Goal: Information Seeking & Learning: Learn about a topic

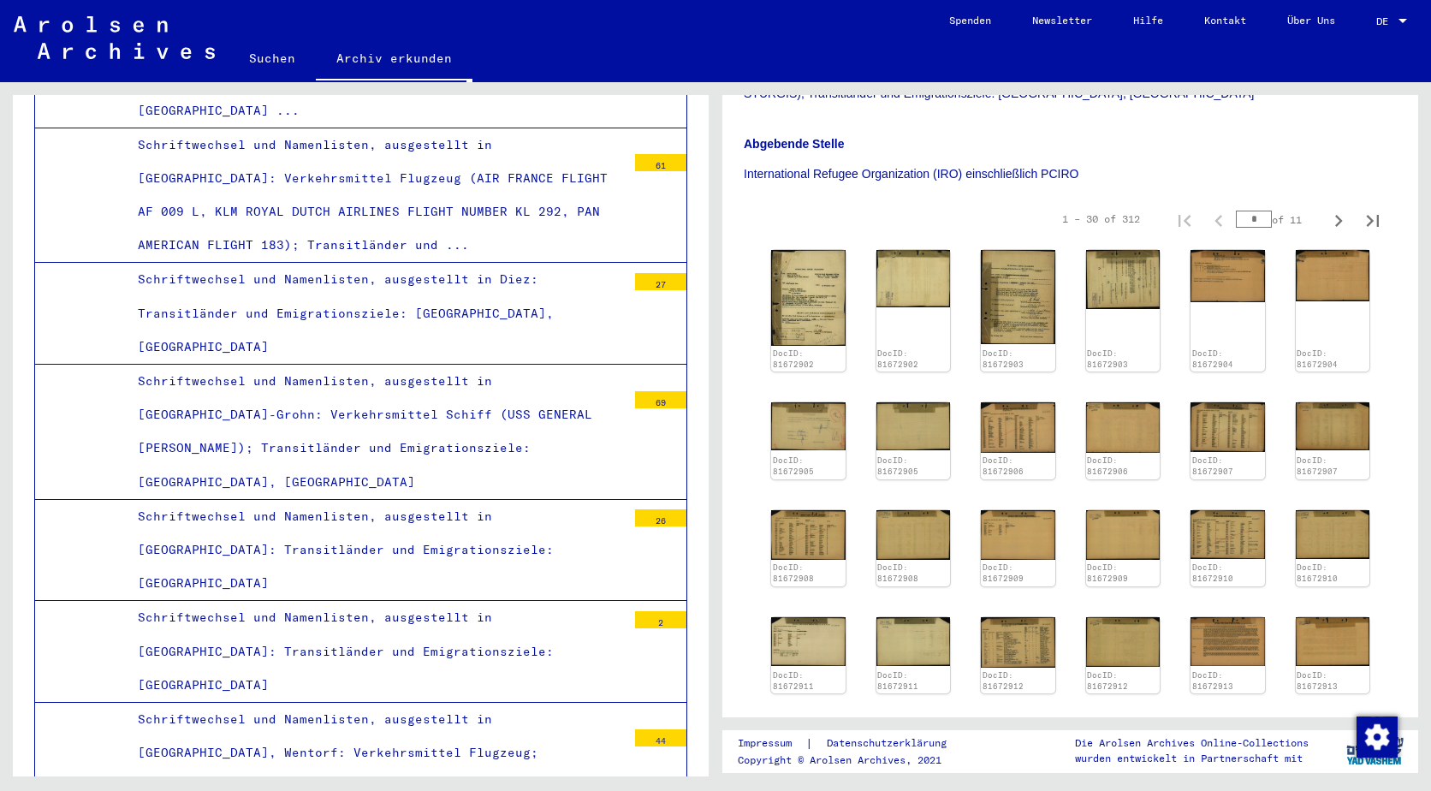
scroll to position [599, 0]
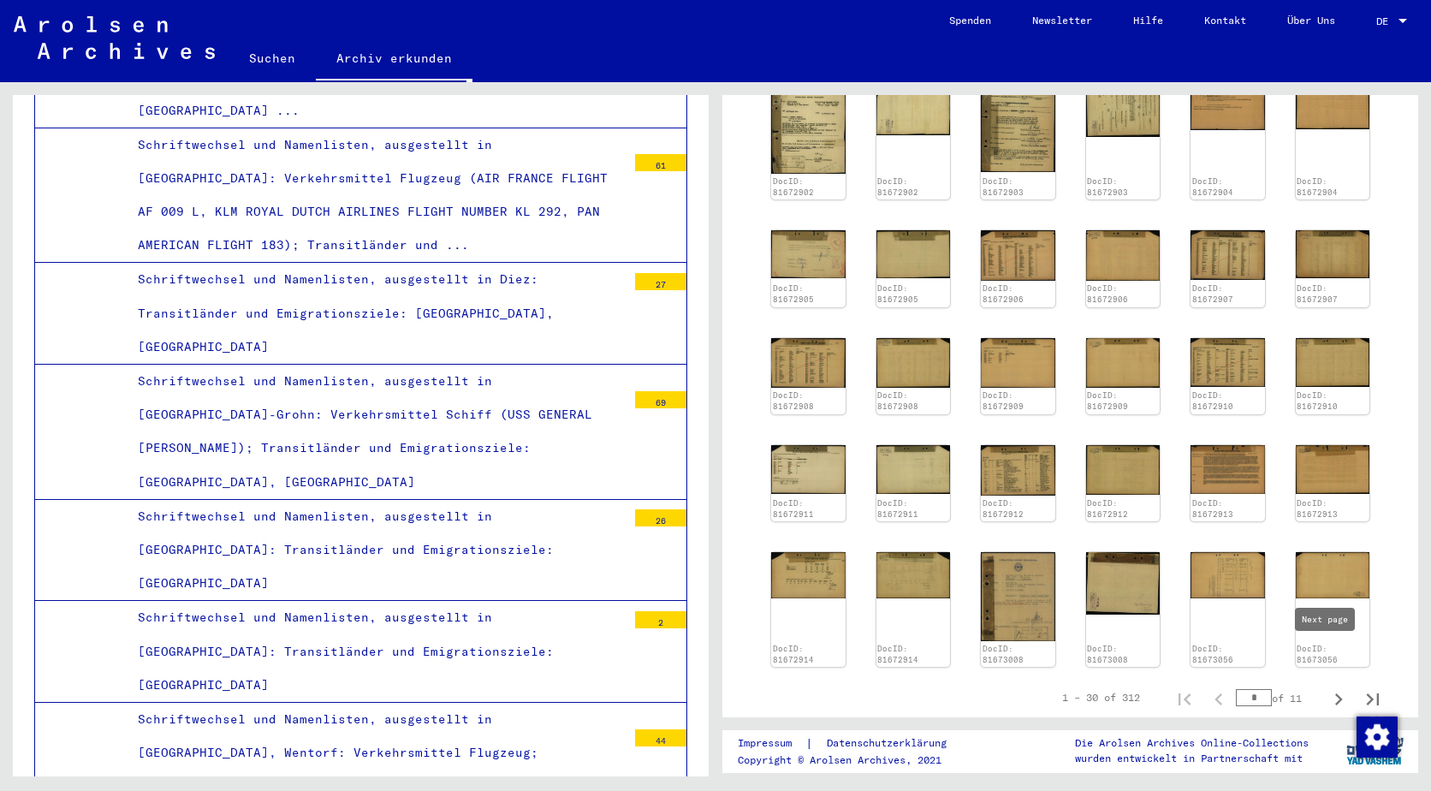
click at [1321, 680] on button "Next page" at bounding box center [1338, 697] width 34 height 34
type input "*"
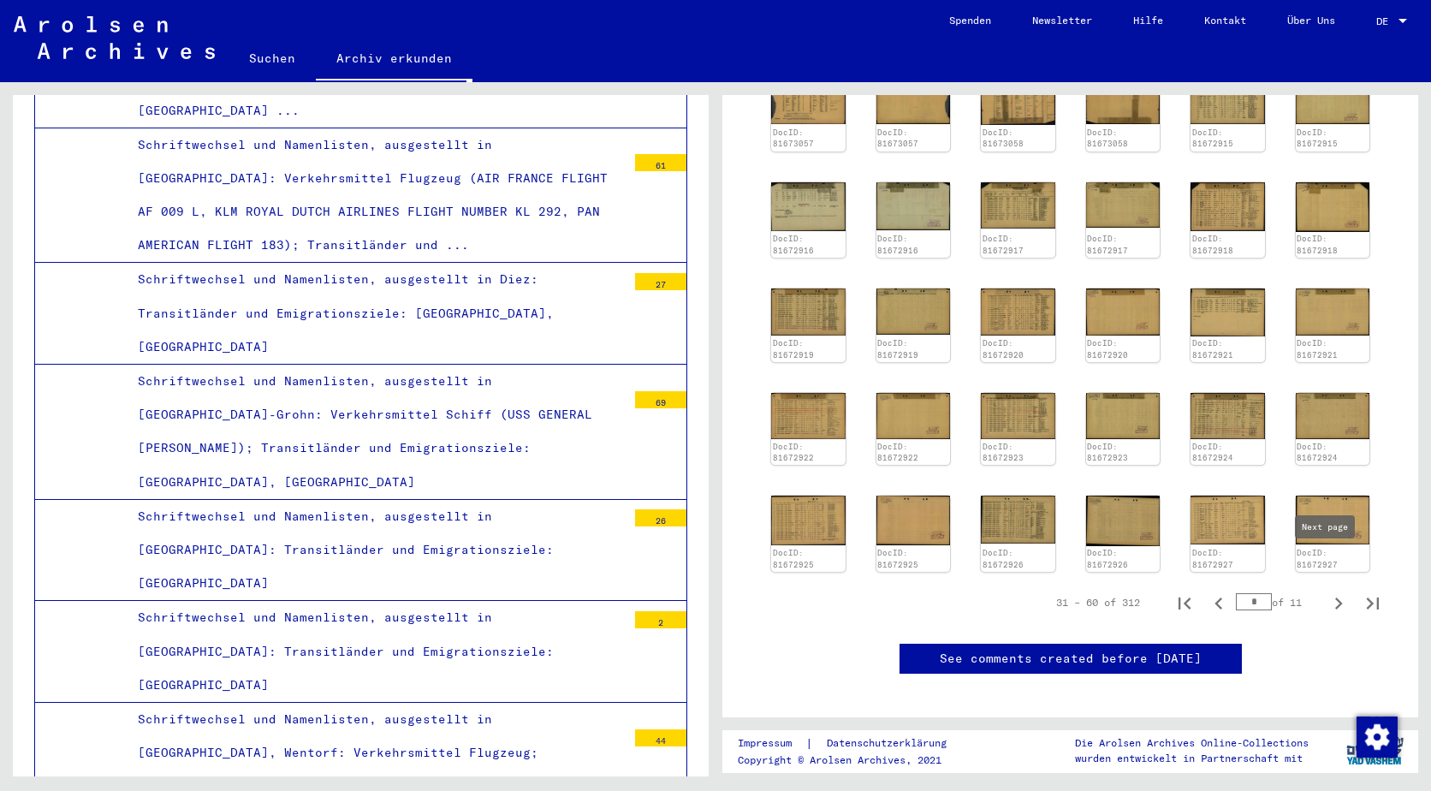
click at [1321, 585] on button "Next page" at bounding box center [1338, 602] width 34 height 34
type input "*"
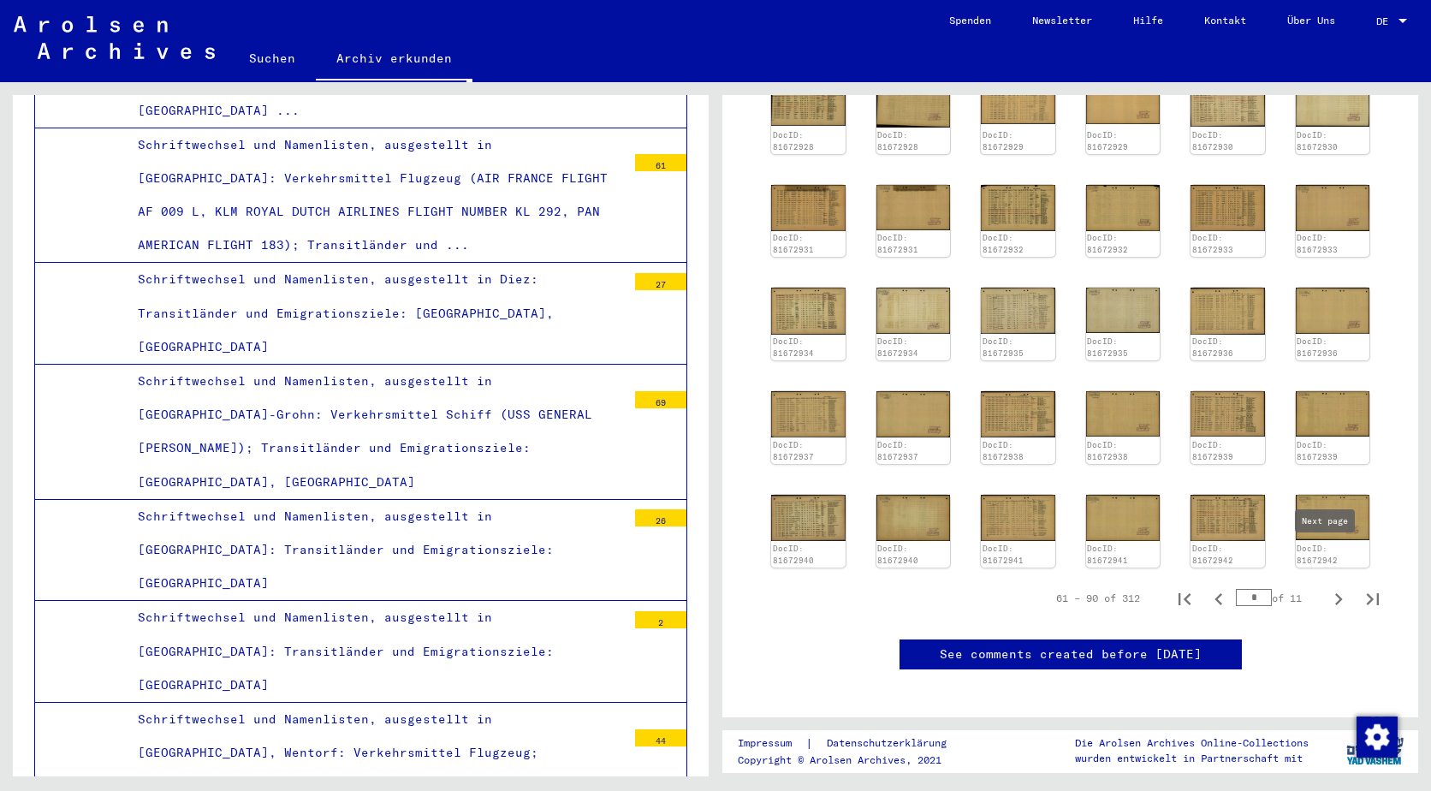
click at [1327, 587] on icon "Next page" at bounding box center [1339, 599] width 24 height 24
type input "*"
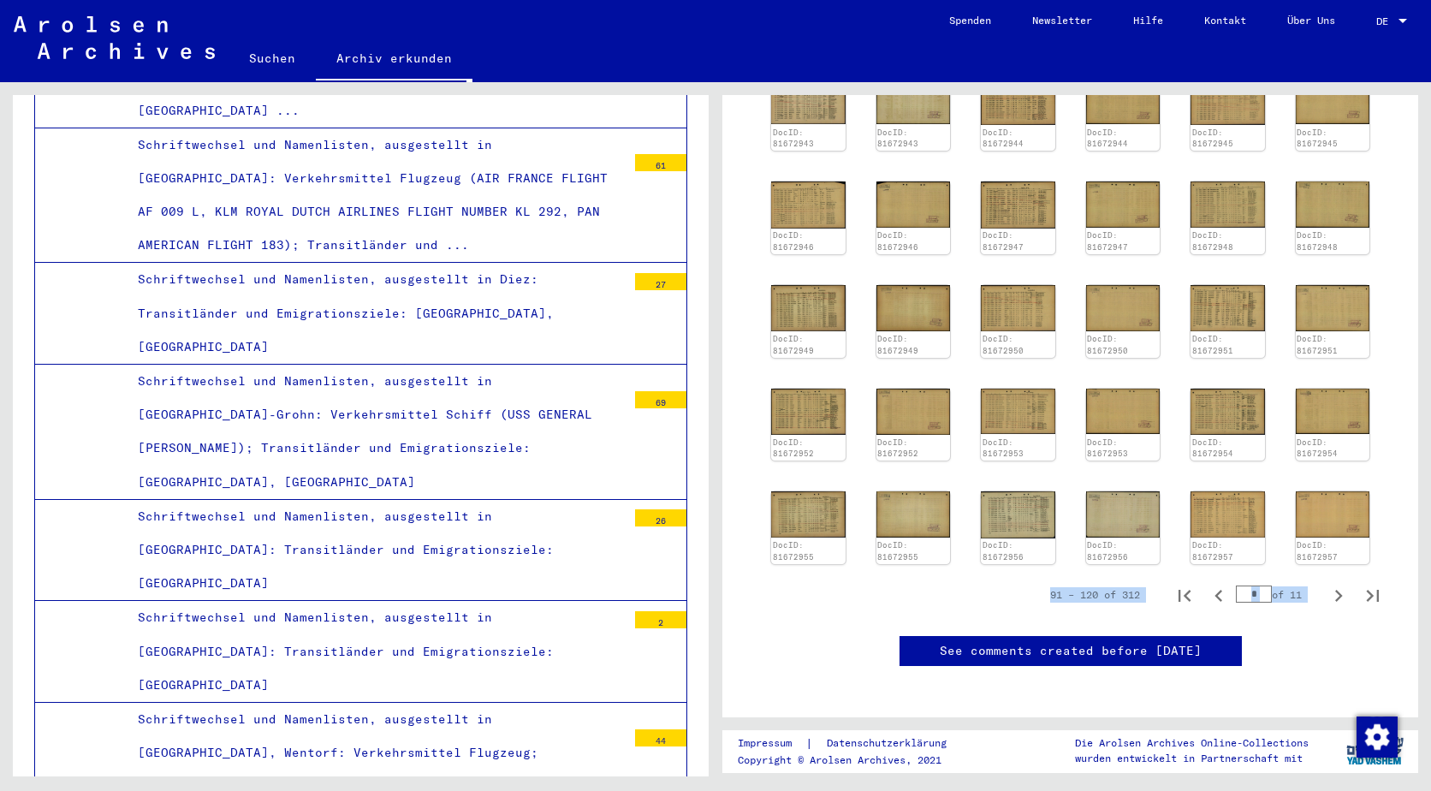
drag, startPoint x: 1327, startPoint y: 529, endPoint x: 1327, endPoint y: 553, distance: 24.0
click at [1327, 553] on yv-its-full-details-images "91 – 120 of 312 * of 11 DocID: 81672943 DocID: 81672943 DocID: 81672944 DocID: …" at bounding box center [1070, 321] width 653 height 596
click at [1327, 584] on icon "Next page" at bounding box center [1339, 596] width 24 height 24
type input "*"
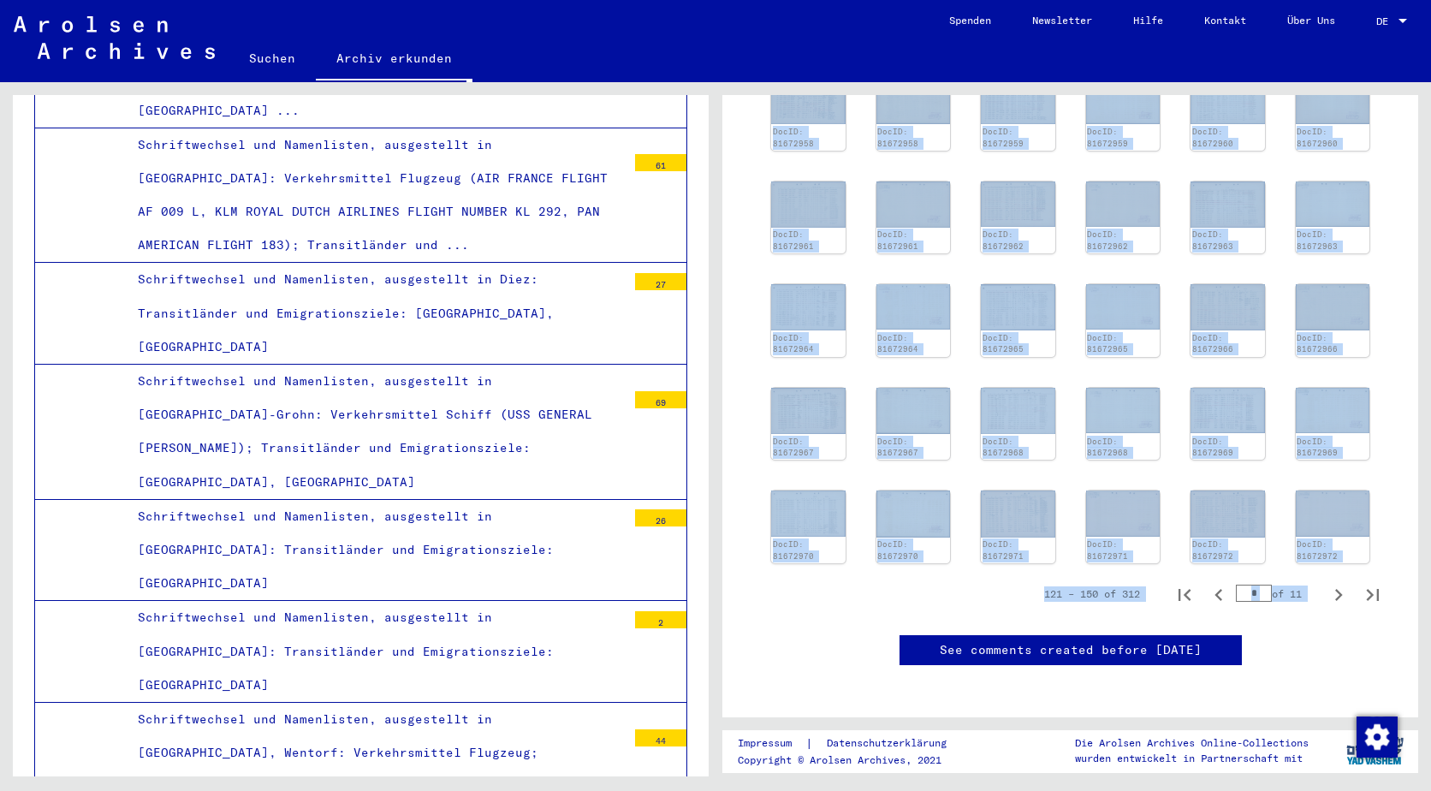
click at [1331, 538] on div "DocID: 81672972" at bounding box center [1332, 549] width 71 height 23
click at [1330, 583] on icon "Next page" at bounding box center [1339, 595] width 24 height 24
type input "*"
click at [1332, 525] on yv-its-full-details-images "151 – 180 of 312 * of 11 DocID: 81672973 DocID: 81672973 DocID: 81672974 DocID:…" at bounding box center [1070, 320] width 653 height 595
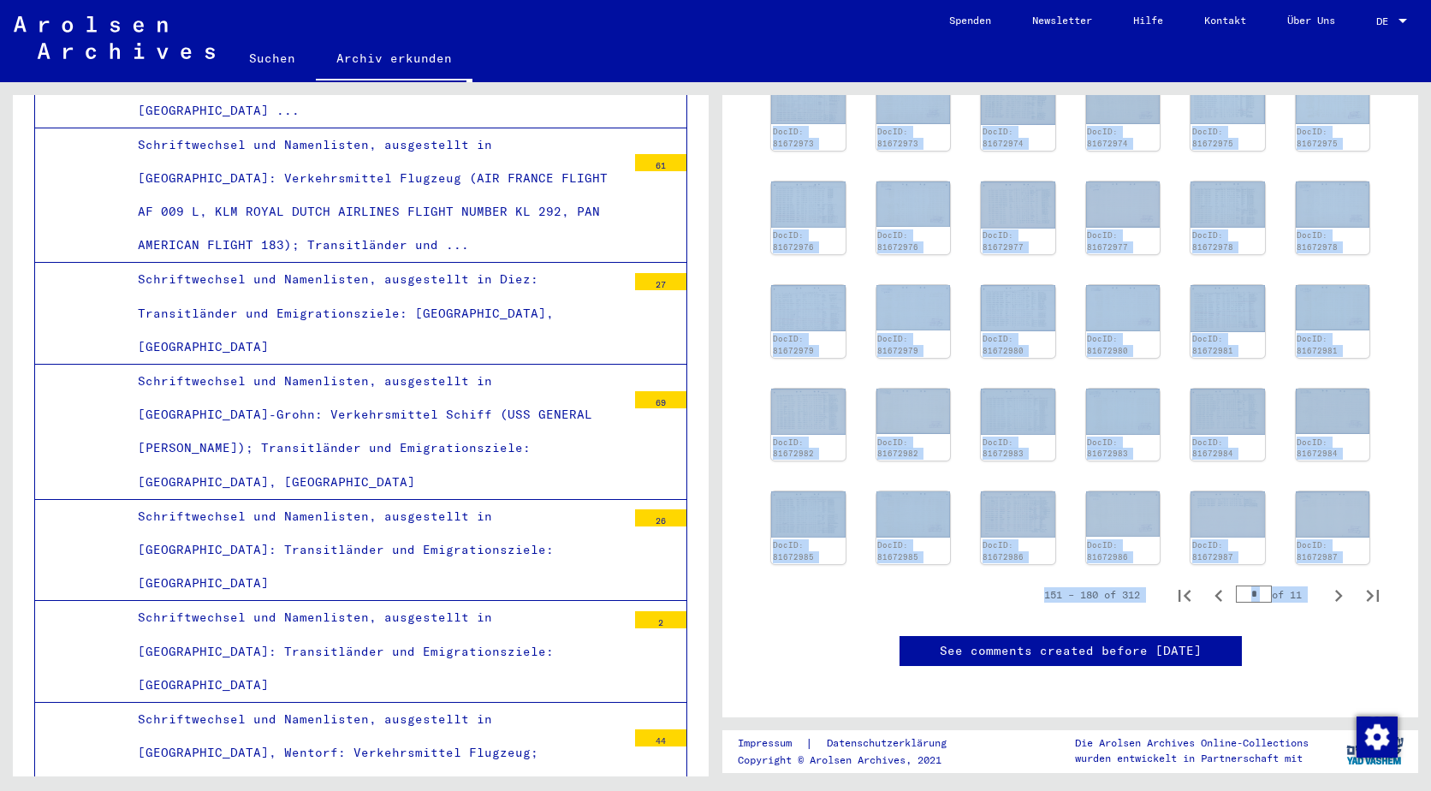
scroll to position [685, 0]
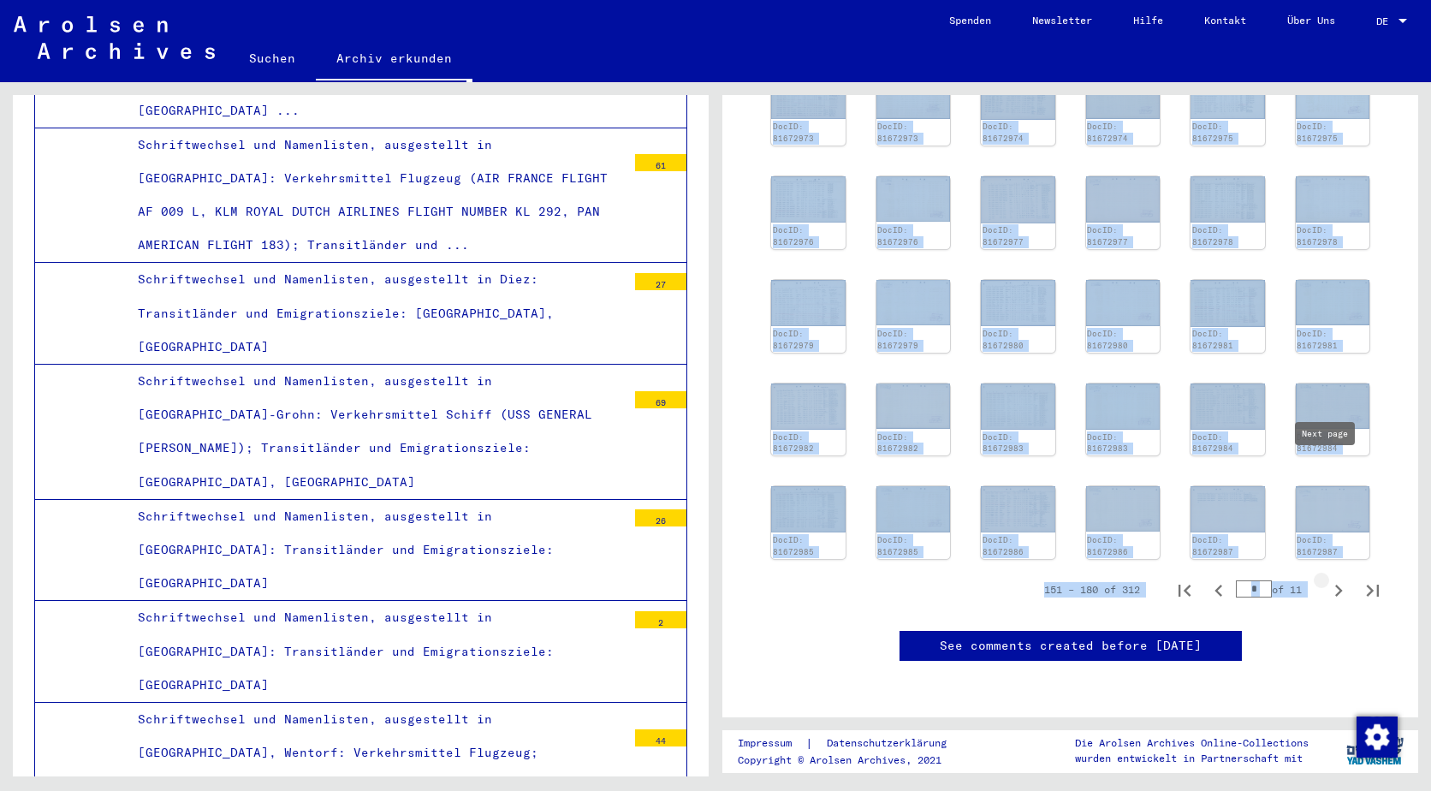
click at [1327, 579] on icon "Next page" at bounding box center [1339, 591] width 24 height 24
type input "*"
click at [1327, 579] on icon "Next page" at bounding box center [1339, 591] width 24 height 24
type input "*"
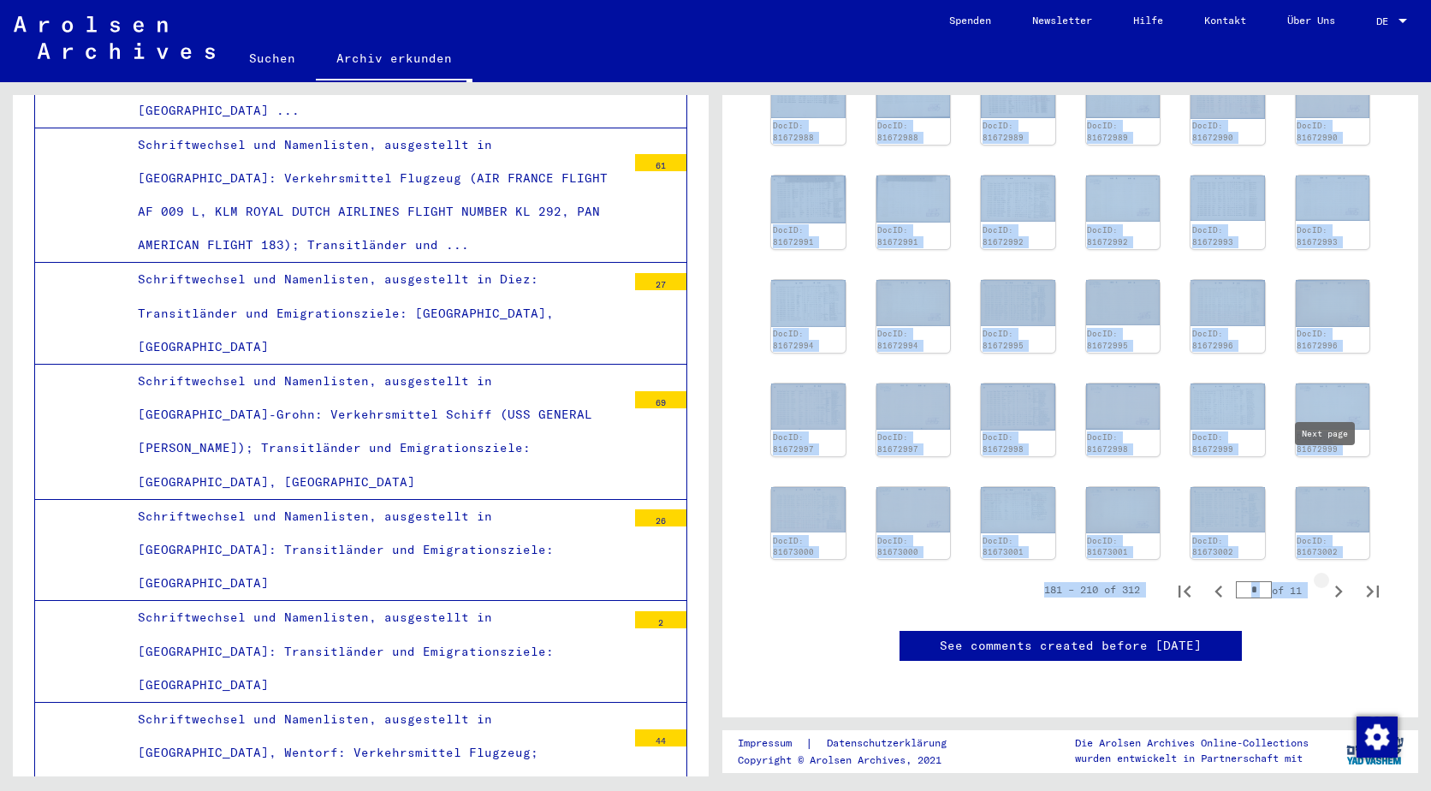
type input "*"
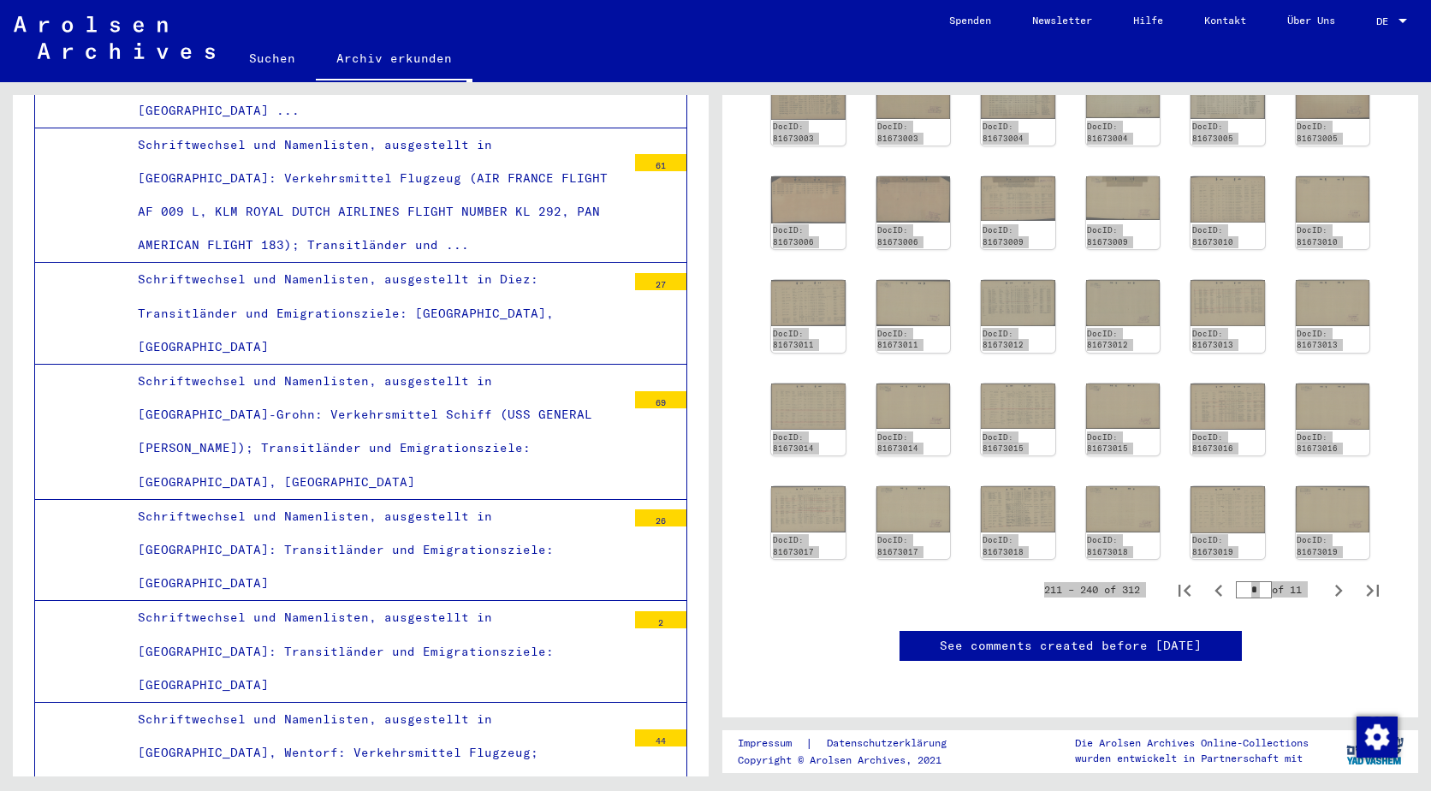
scroll to position [730, 0]
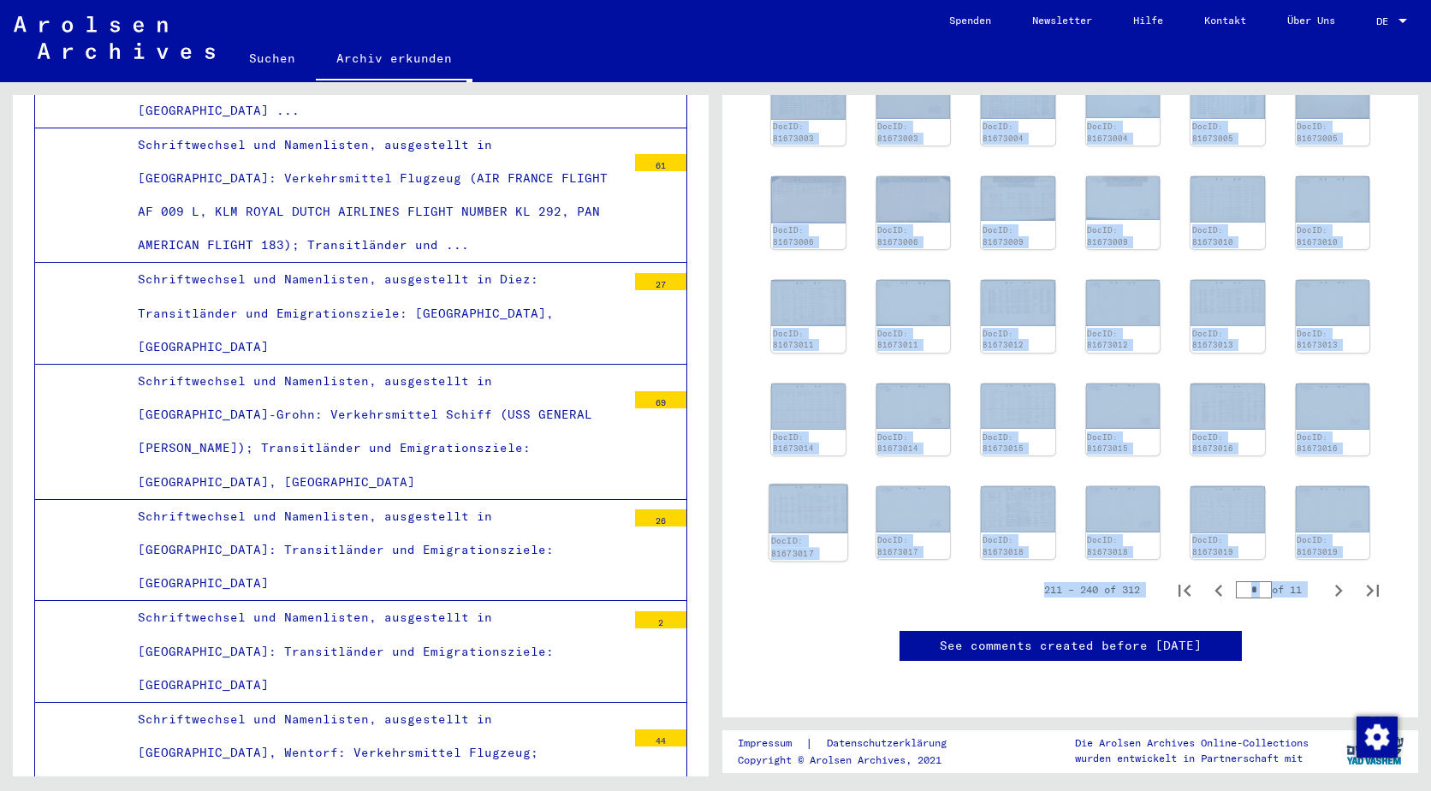
click at [781, 484] on img at bounding box center [808, 508] width 78 height 49
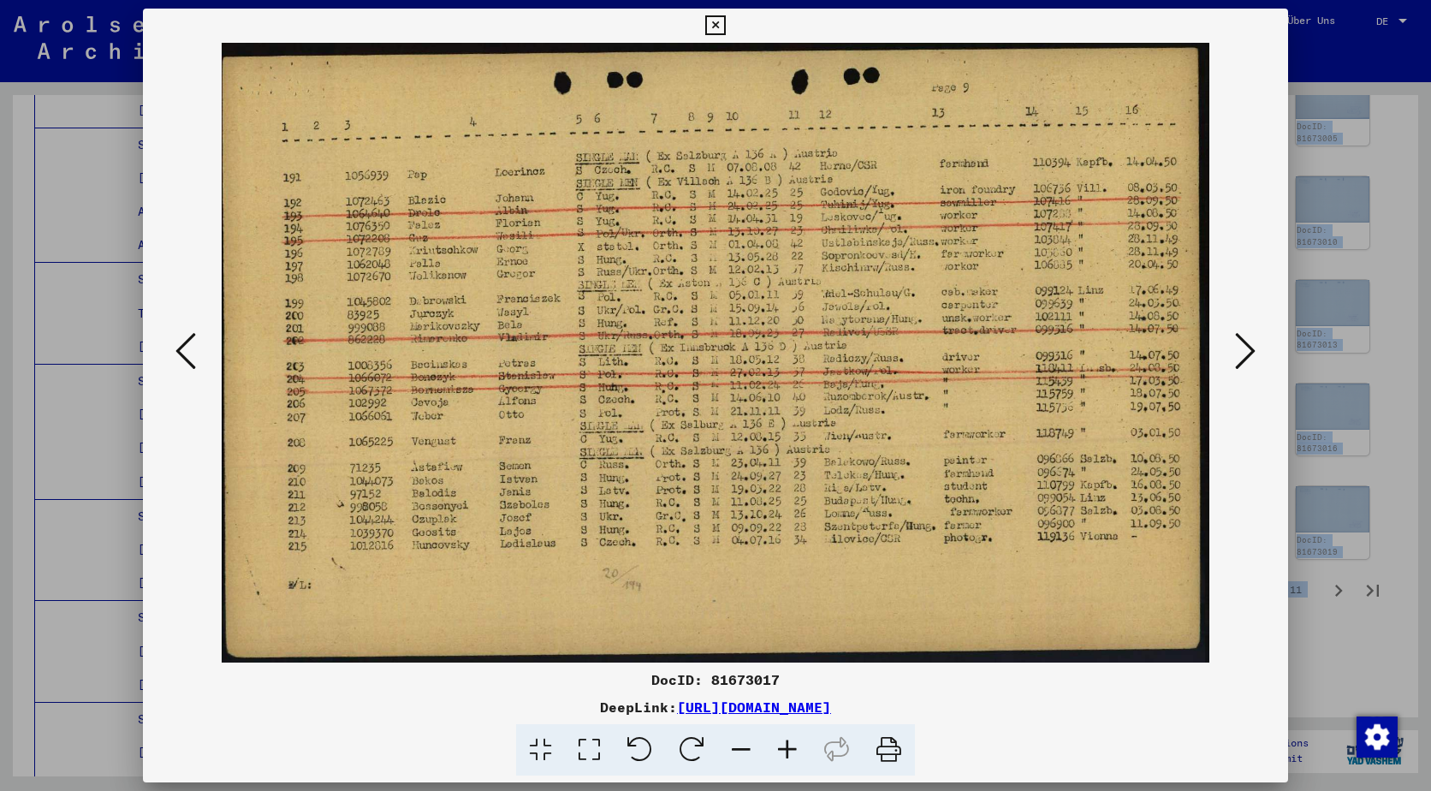
click at [173, 359] on button at bounding box center [185, 352] width 31 height 49
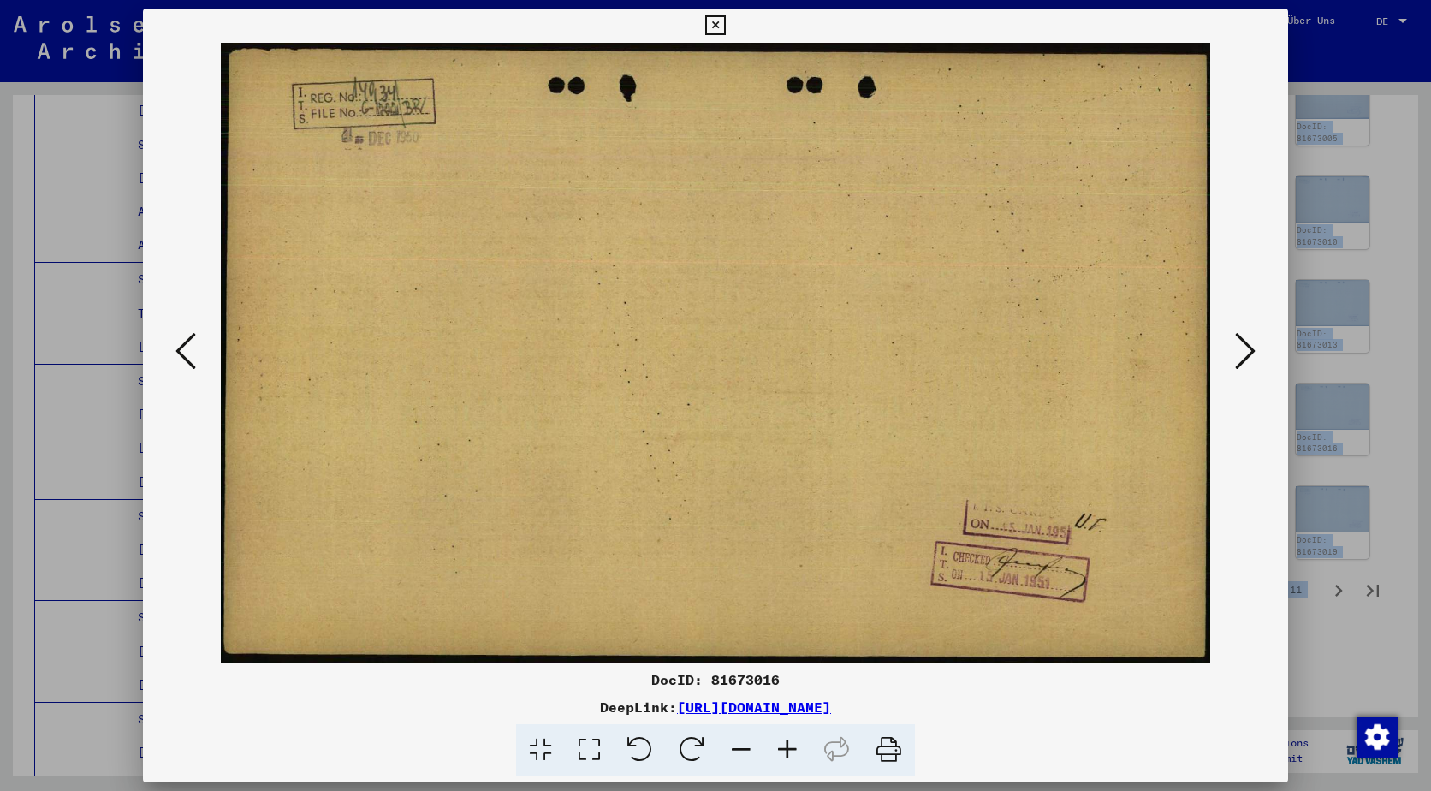
click at [184, 359] on icon at bounding box center [185, 350] width 21 height 41
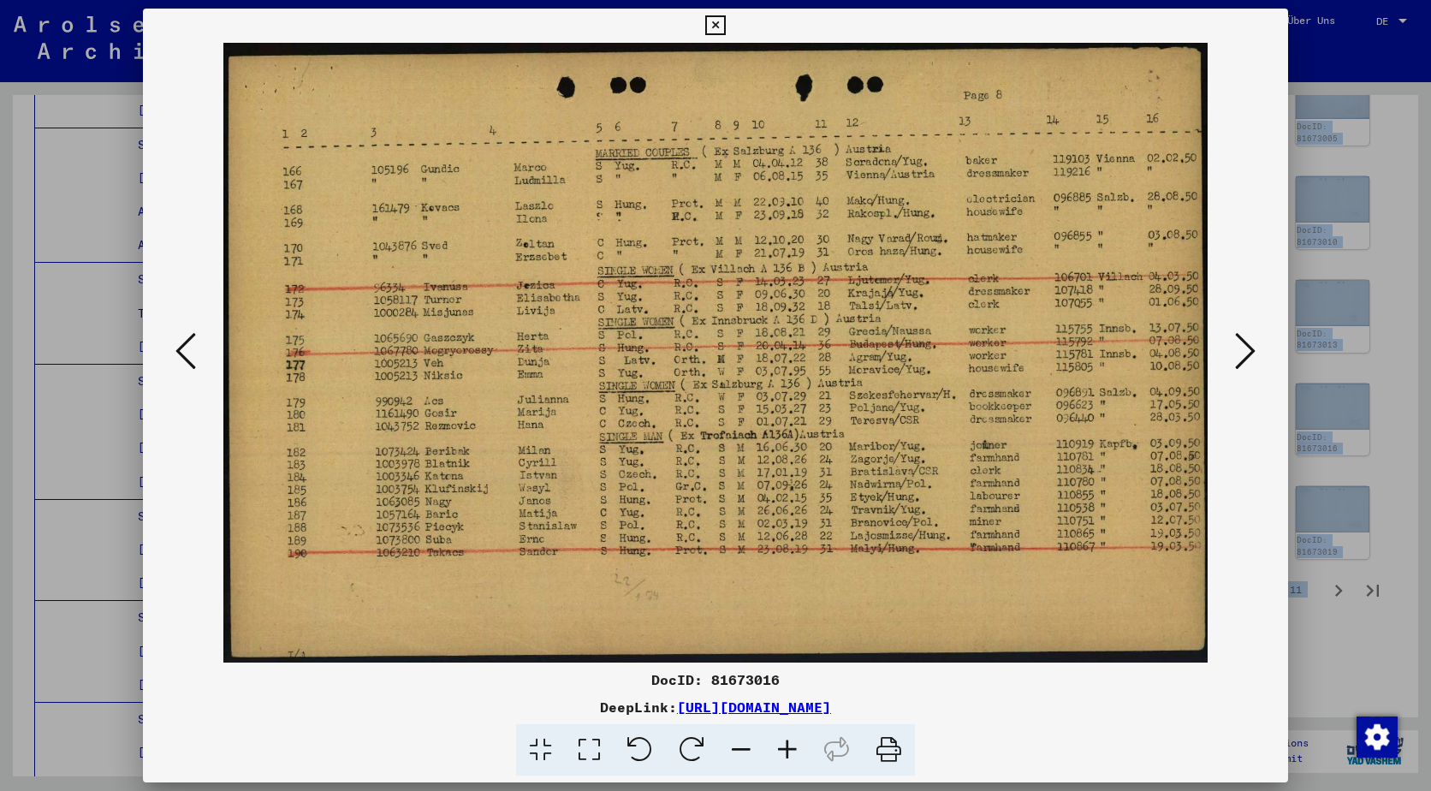
click at [184, 359] on icon at bounding box center [185, 350] width 21 height 41
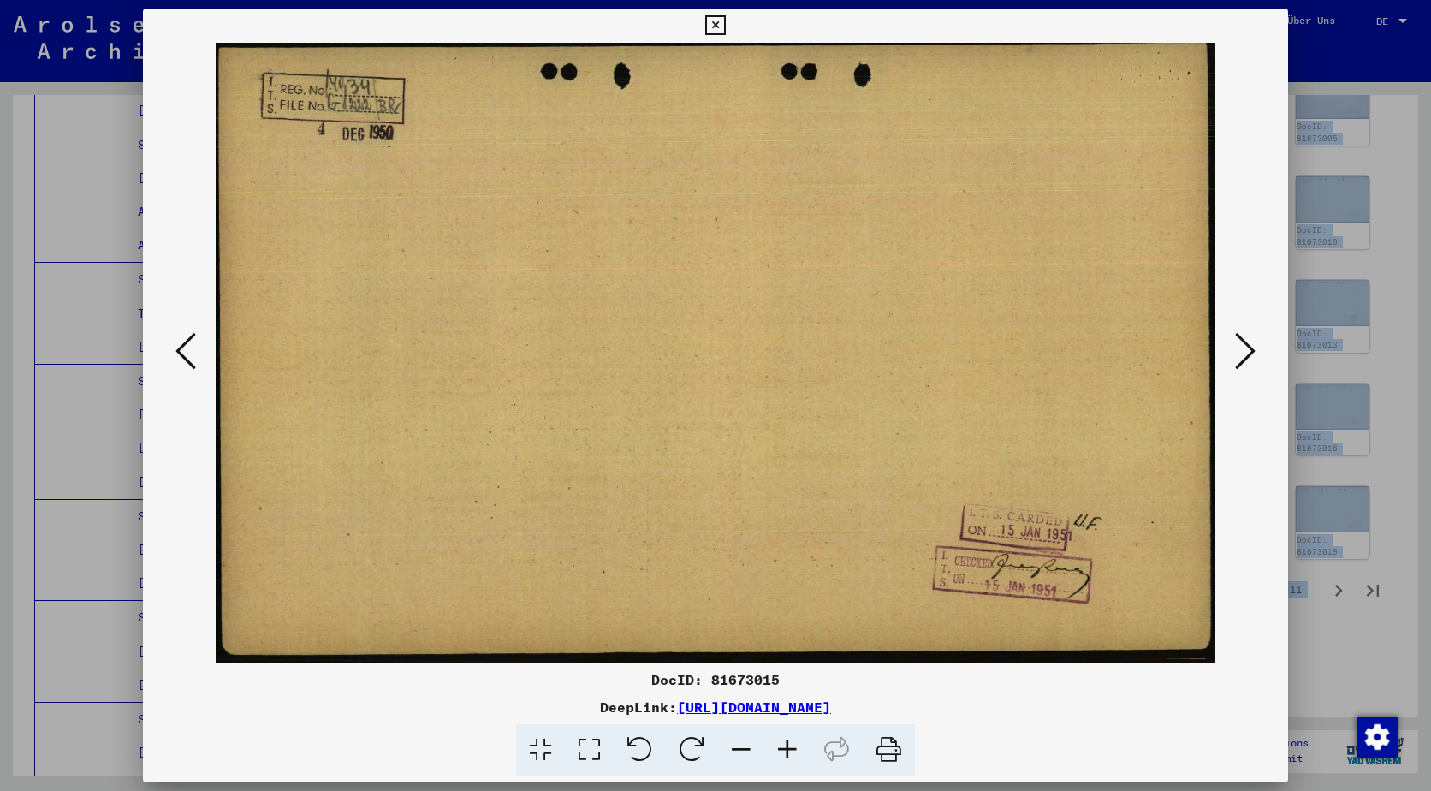
click at [184, 359] on icon at bounding box center [185, 350] width 21 height 41
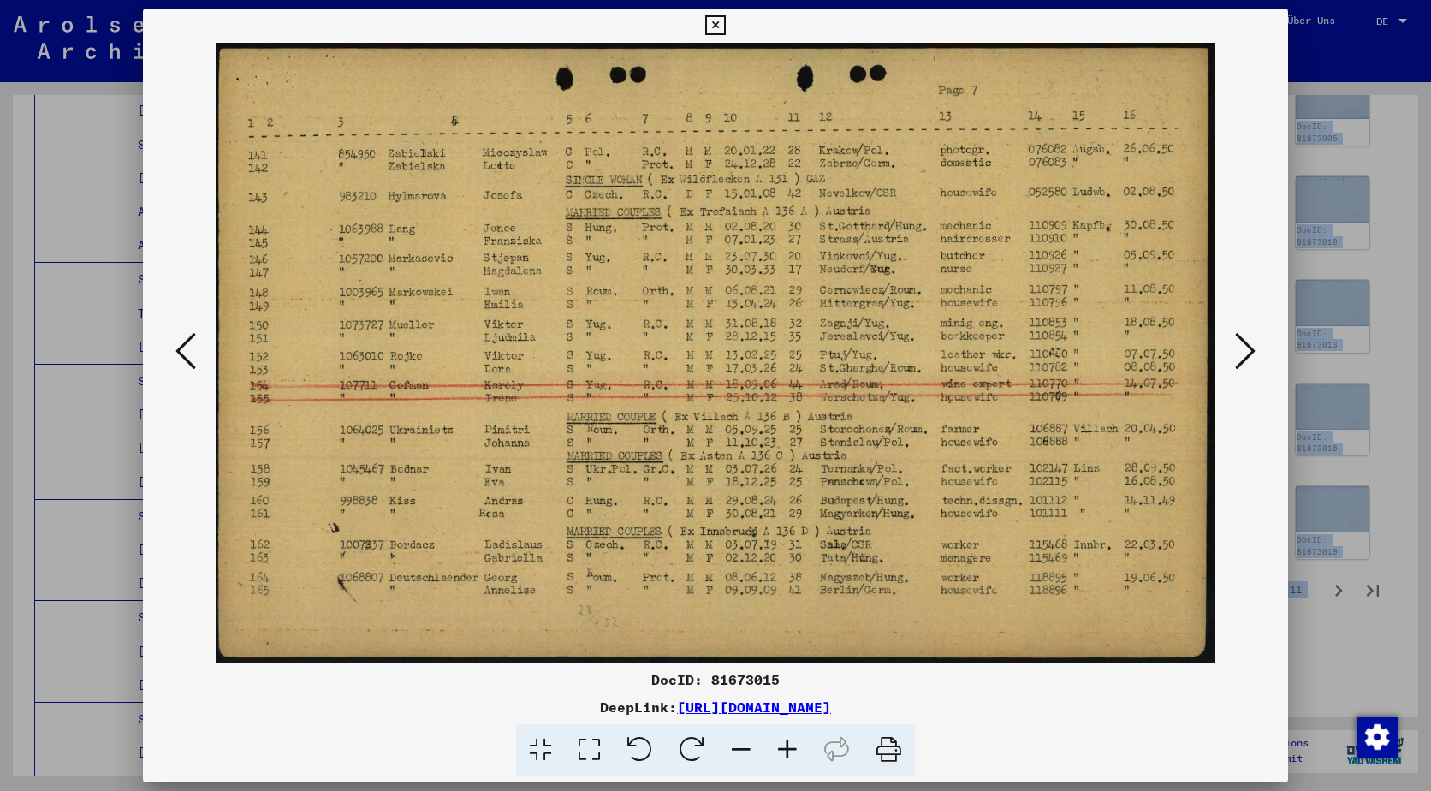
click at [184, 359] on icon at bounding box center [185, 350] width 21 height 41
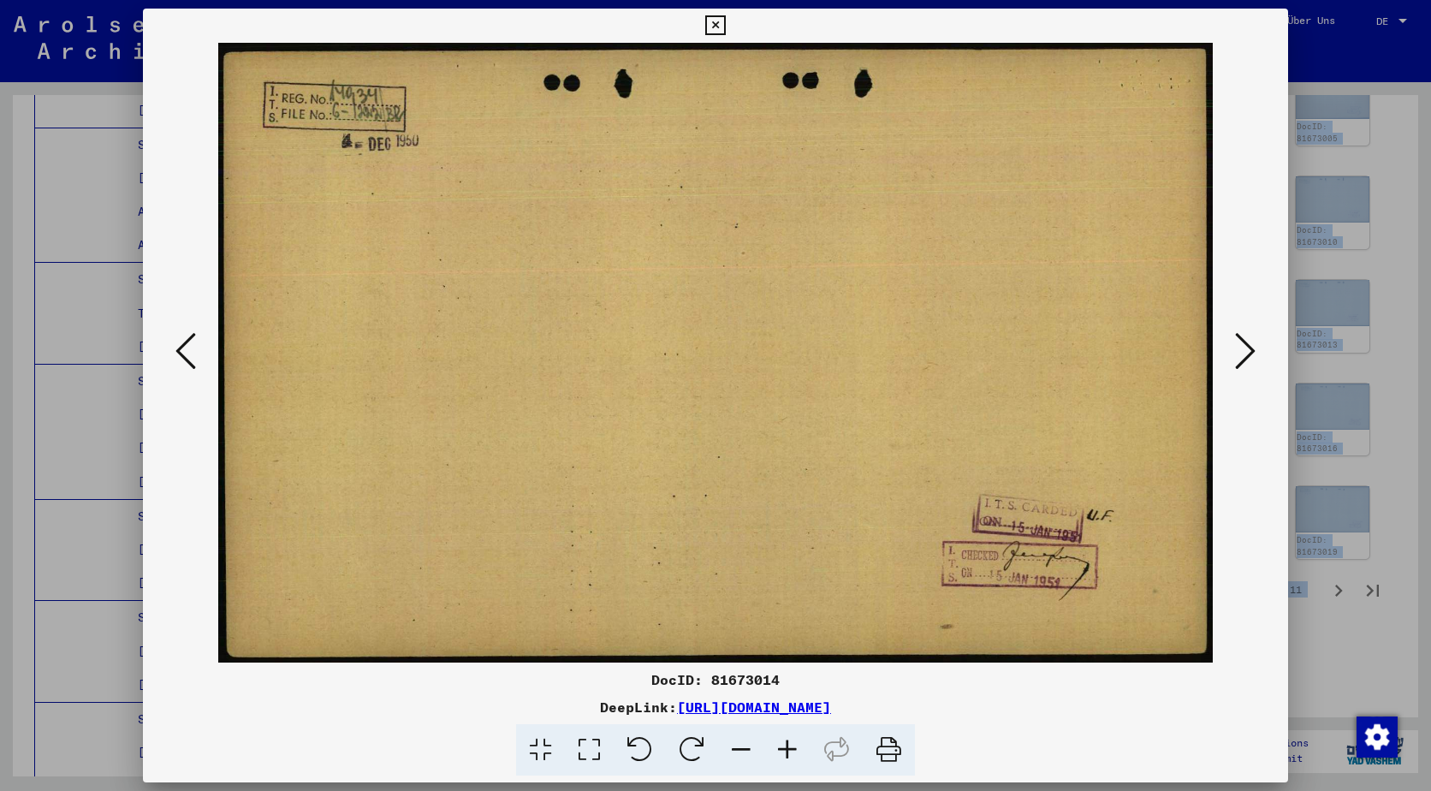
click at [184, 359] on icon at bounding box center [185, 350] width 21 height 41
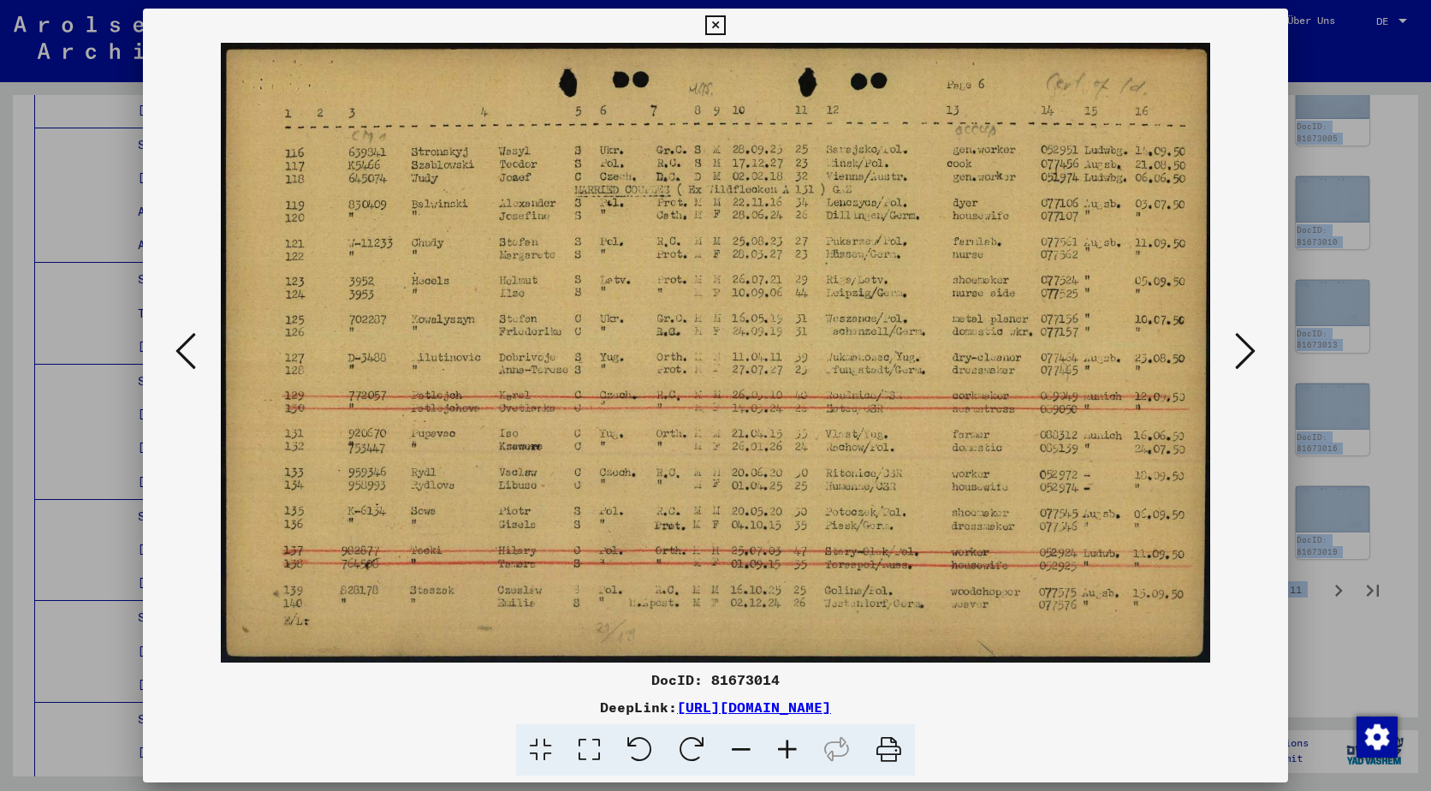
click at [184, 359] on icon at bounding box center [185, 350] width 21 height 41
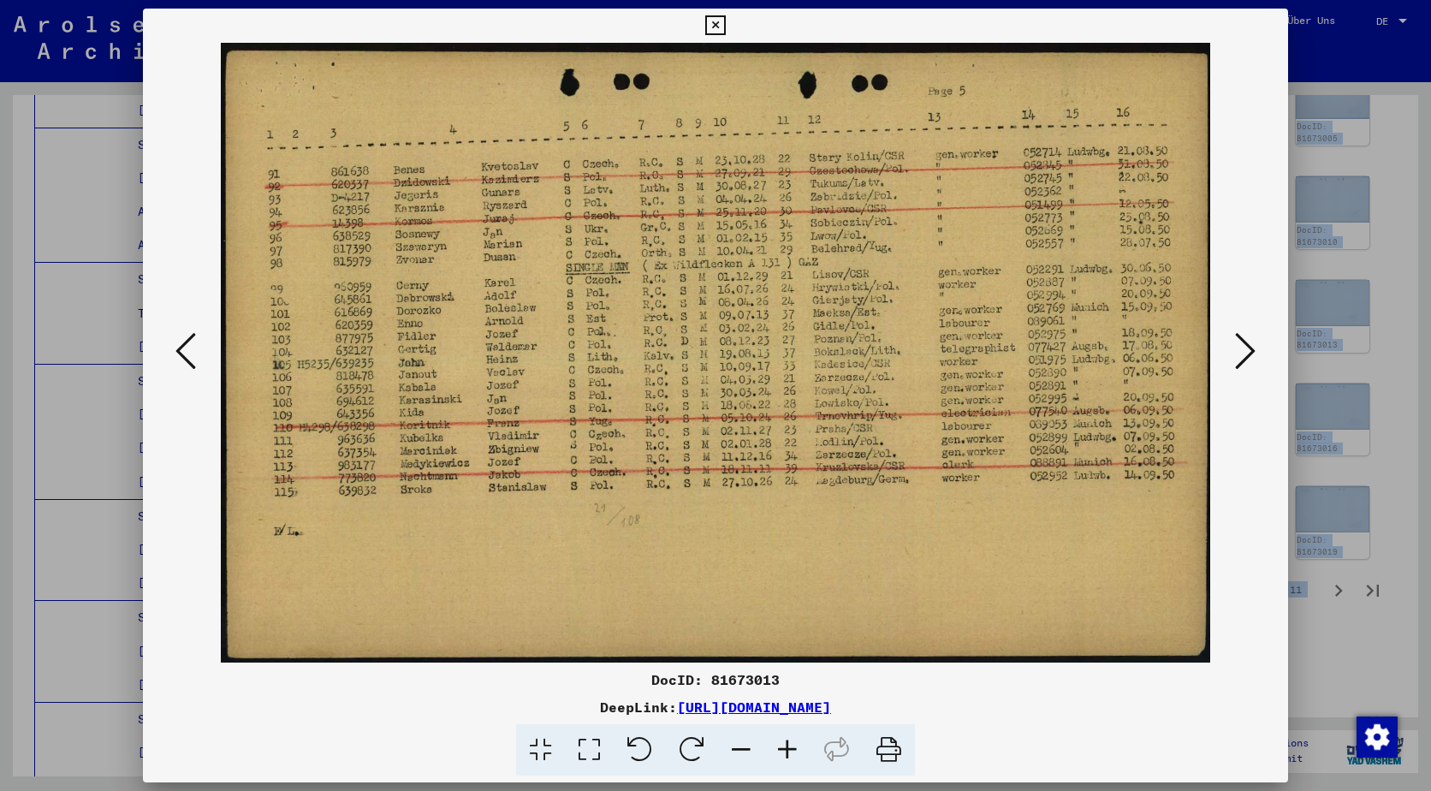
click at [184, 359] on icon at bounding box center [185, 350] width 21 height 41
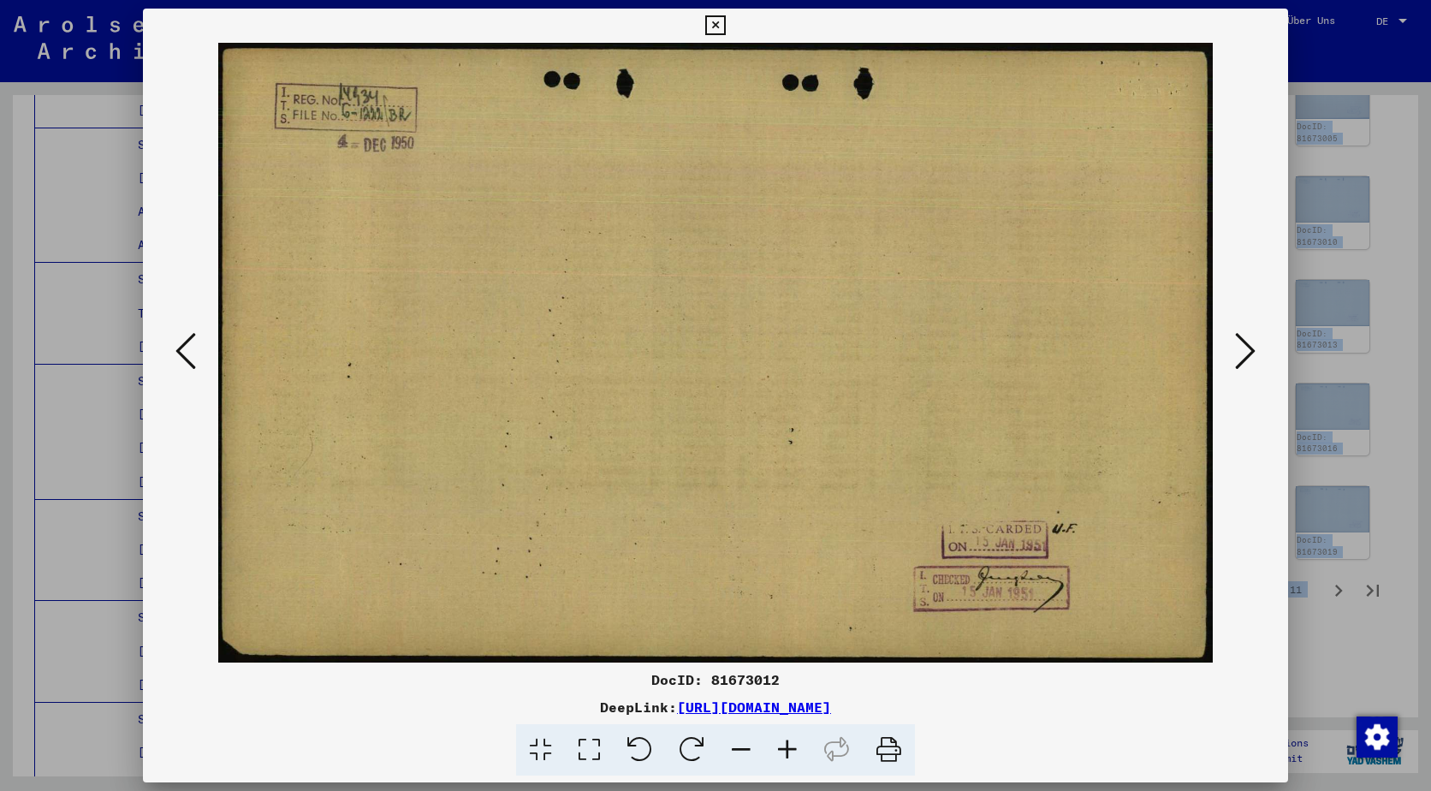
click at [184, 359] on icon at bounding box center [185, 350] width 21 height 41
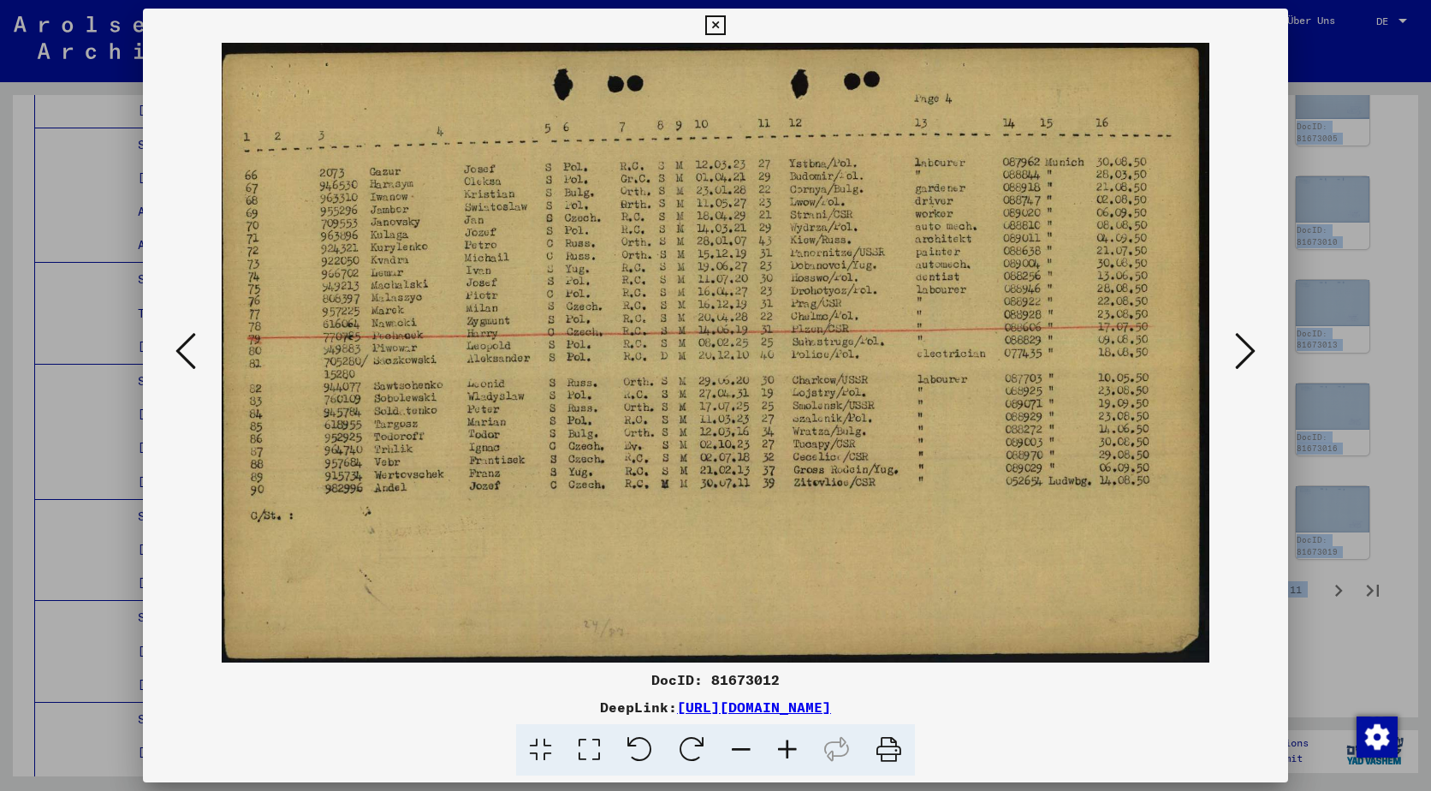
click at [184, 359] on icon at bounding box center [185, 350] width 21 height 41
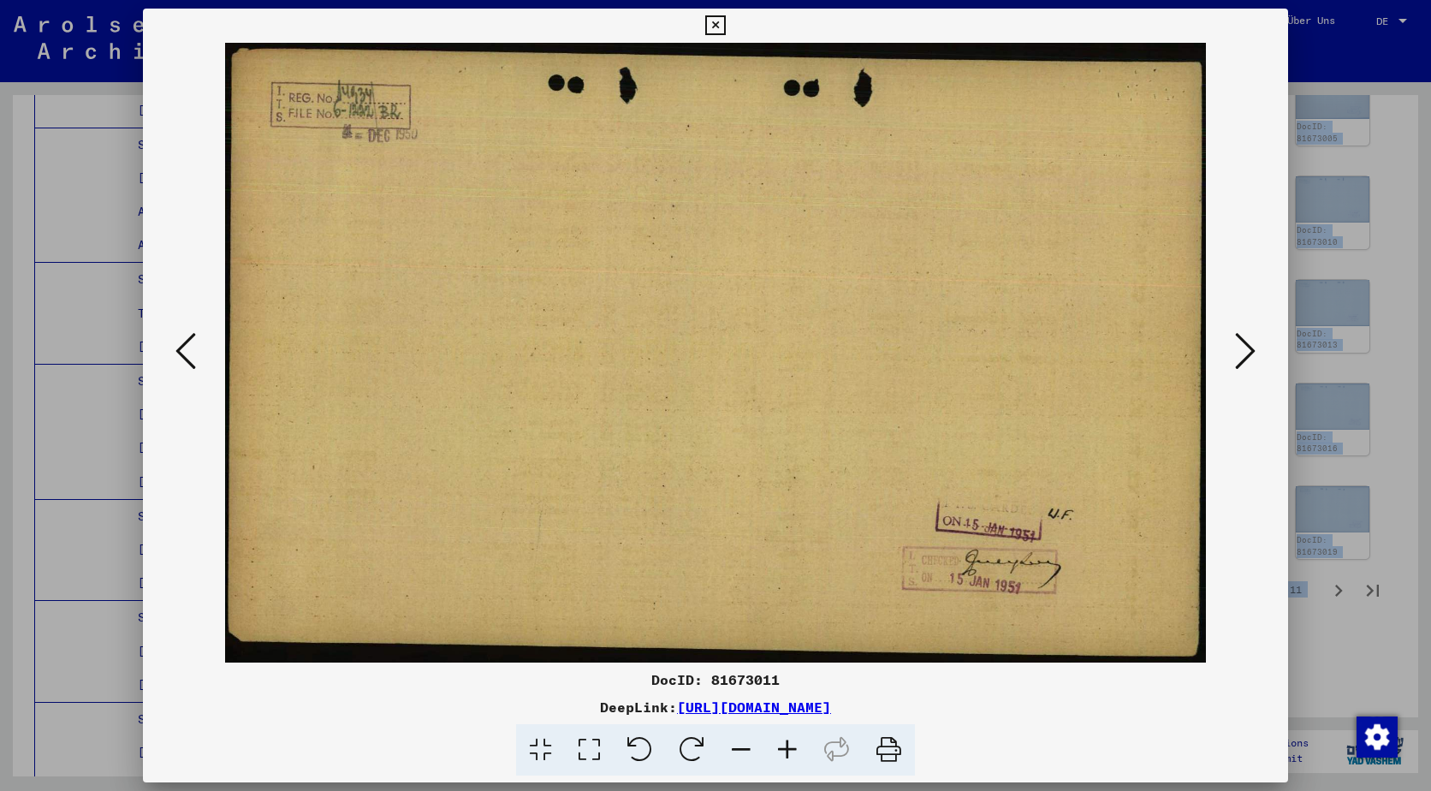
click at [184, 359] on icon at bounding box center [185, 350] width 21 height 41
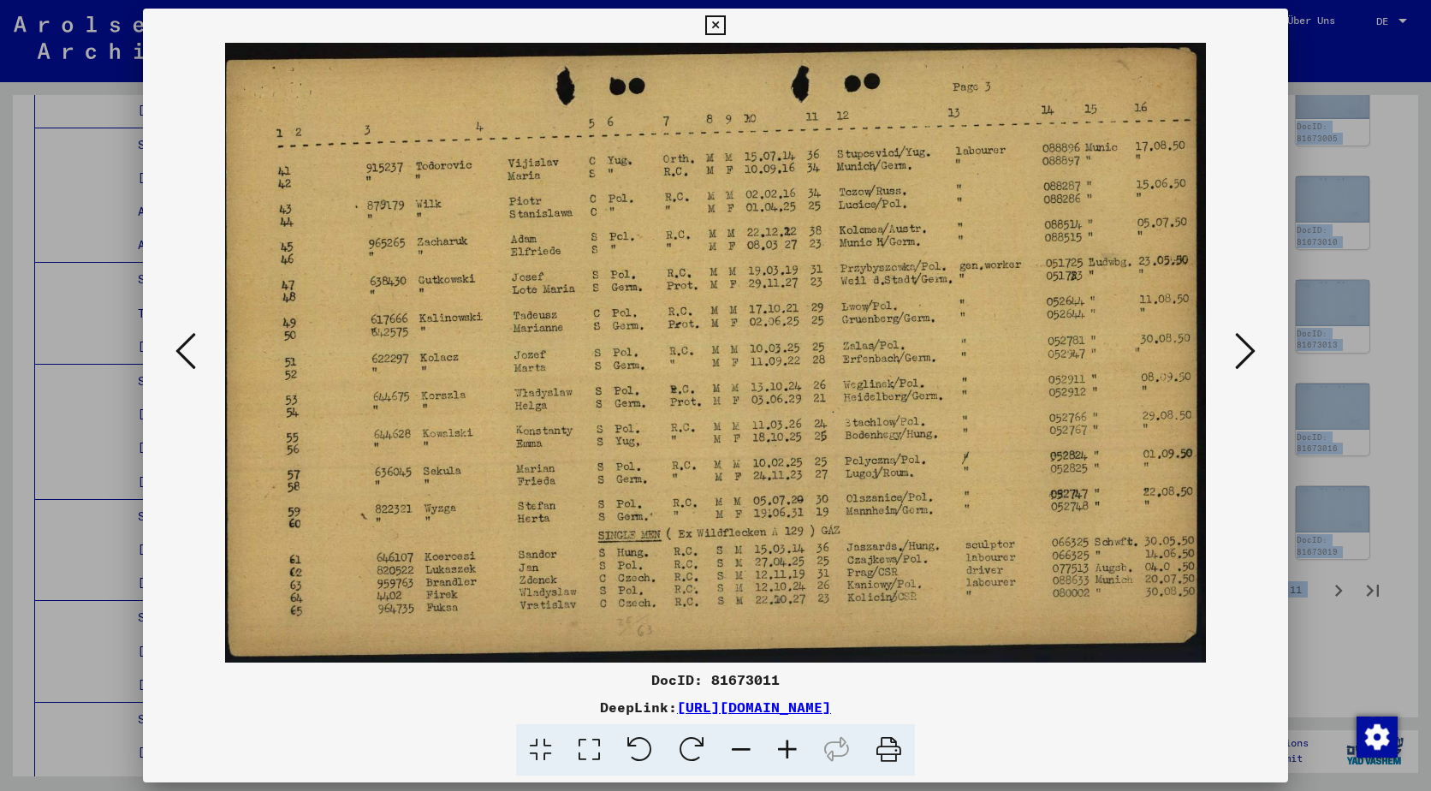
click at [184, 359] on icon at bounding box center [185, 350] width 21 height 41
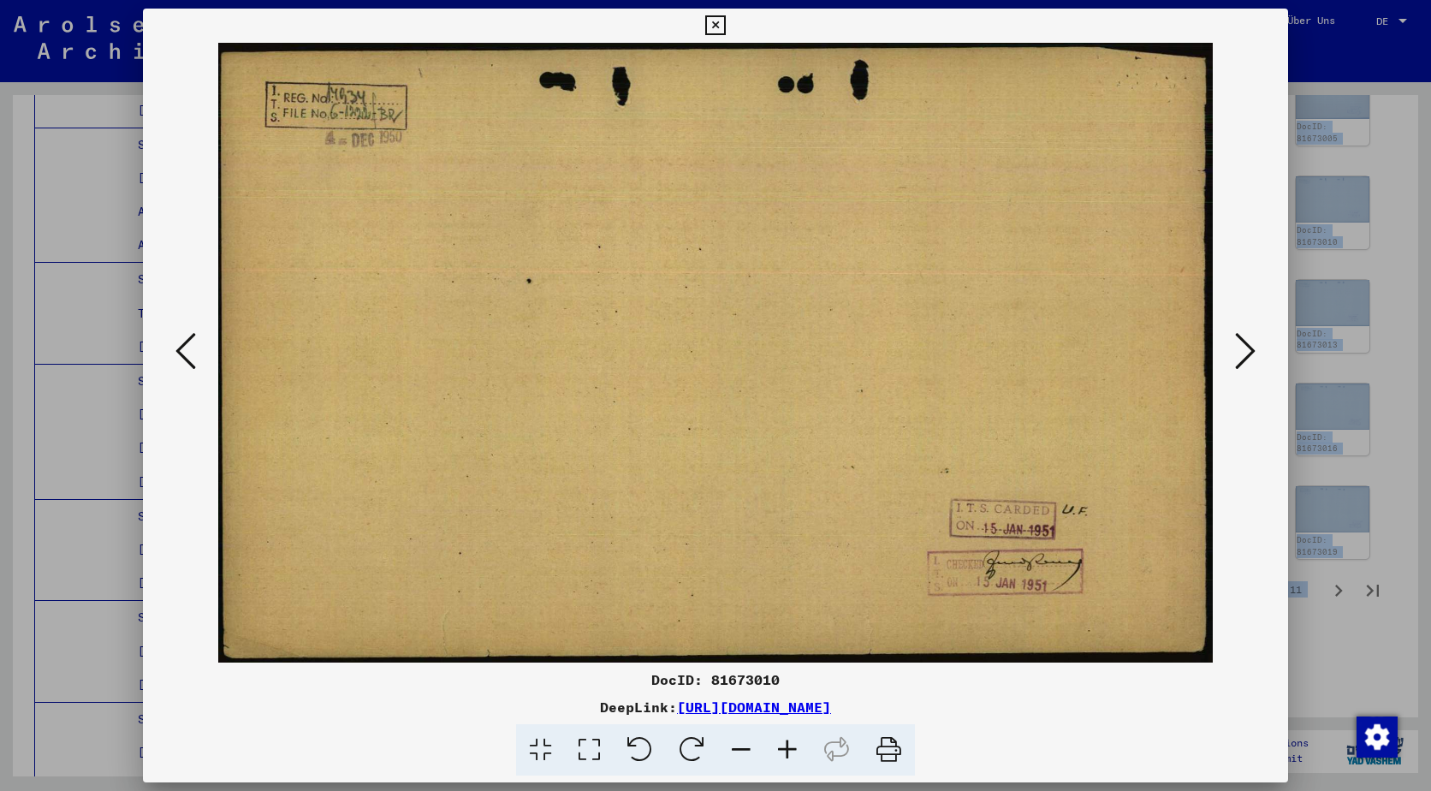
click at [184, 359] on icon at bounding box center [185, 350] width 21 height 41
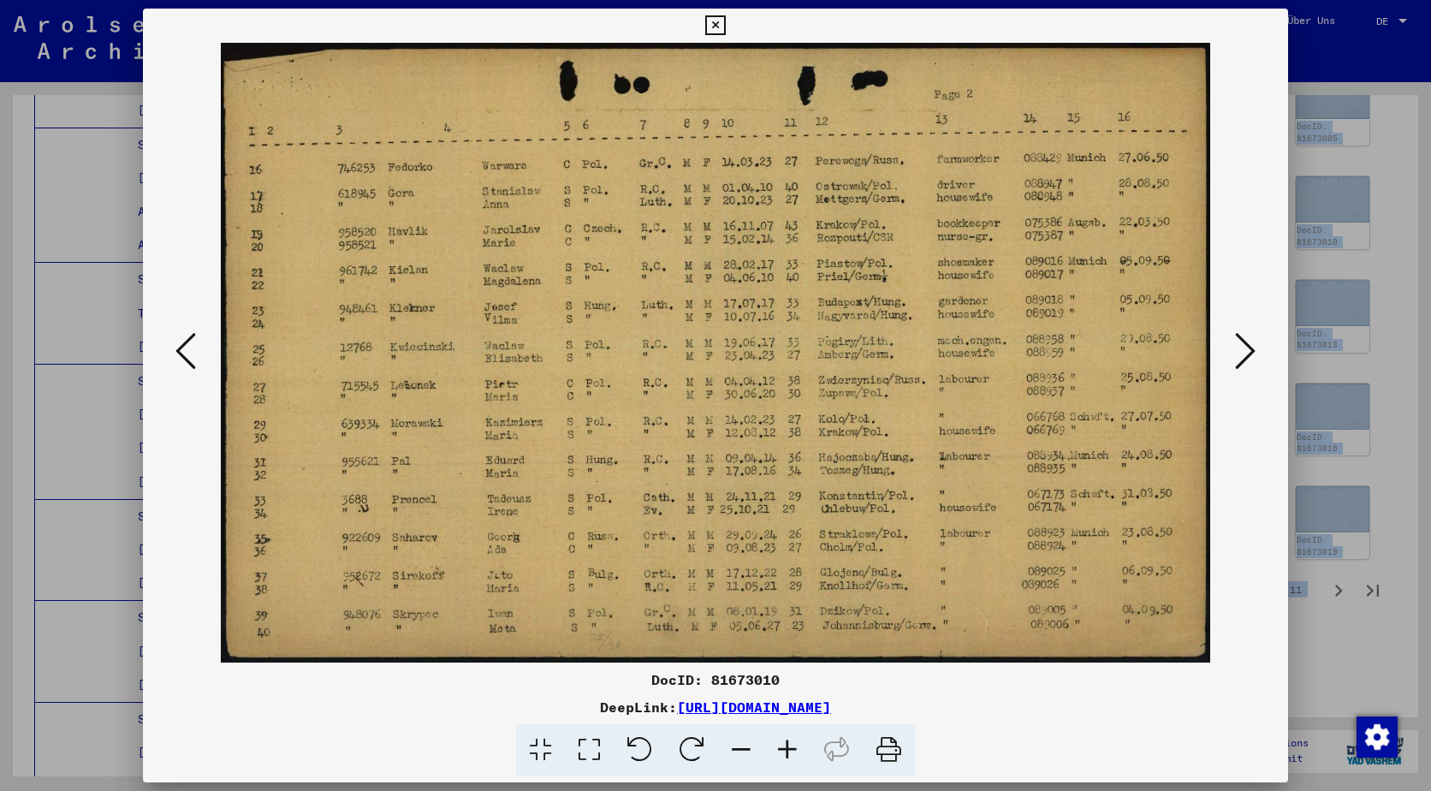
click at [184, 359] on icon at bounding box center [185, 350] width 21 height 41
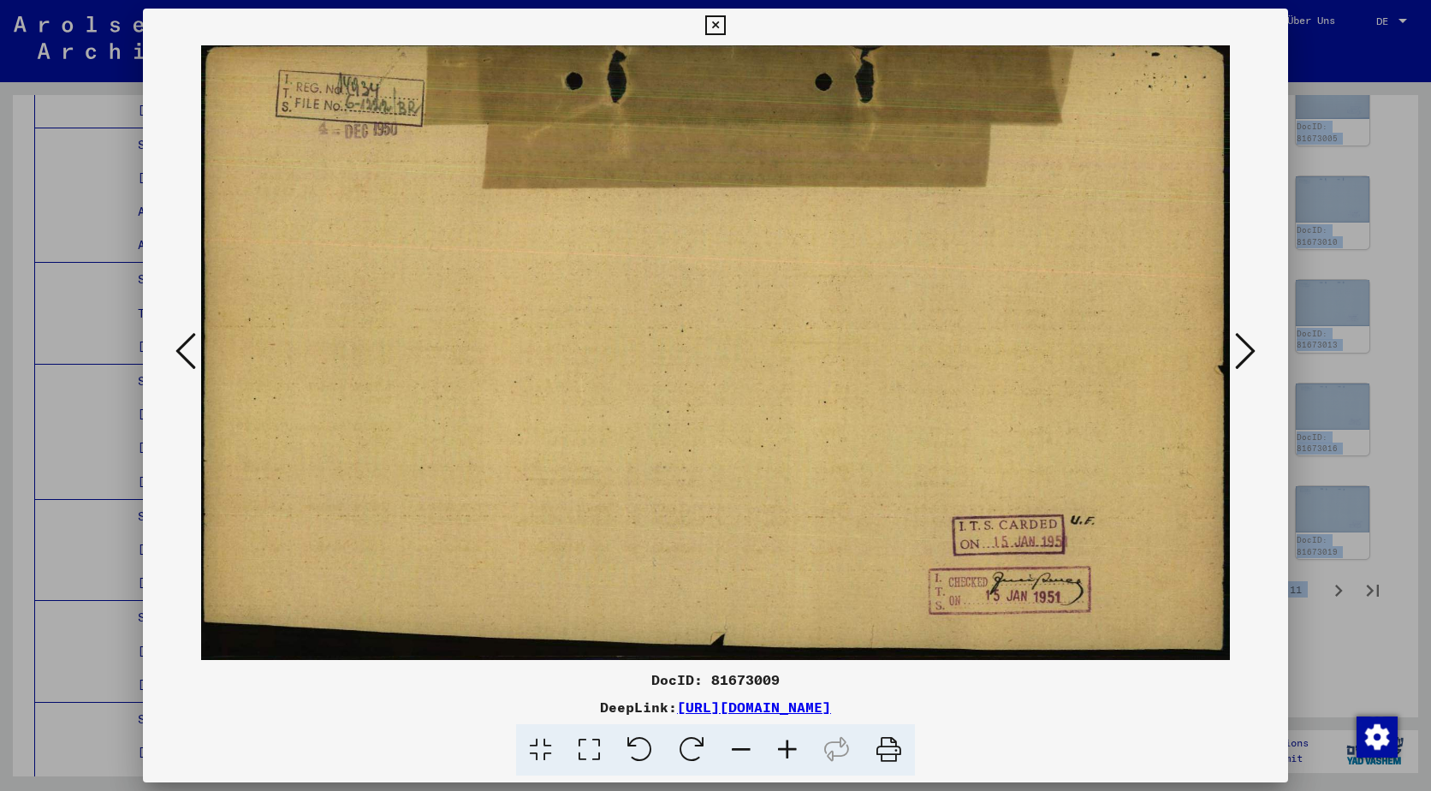
click at [184, 359] on icon at bounding box center [185, 350] width 21 height 41
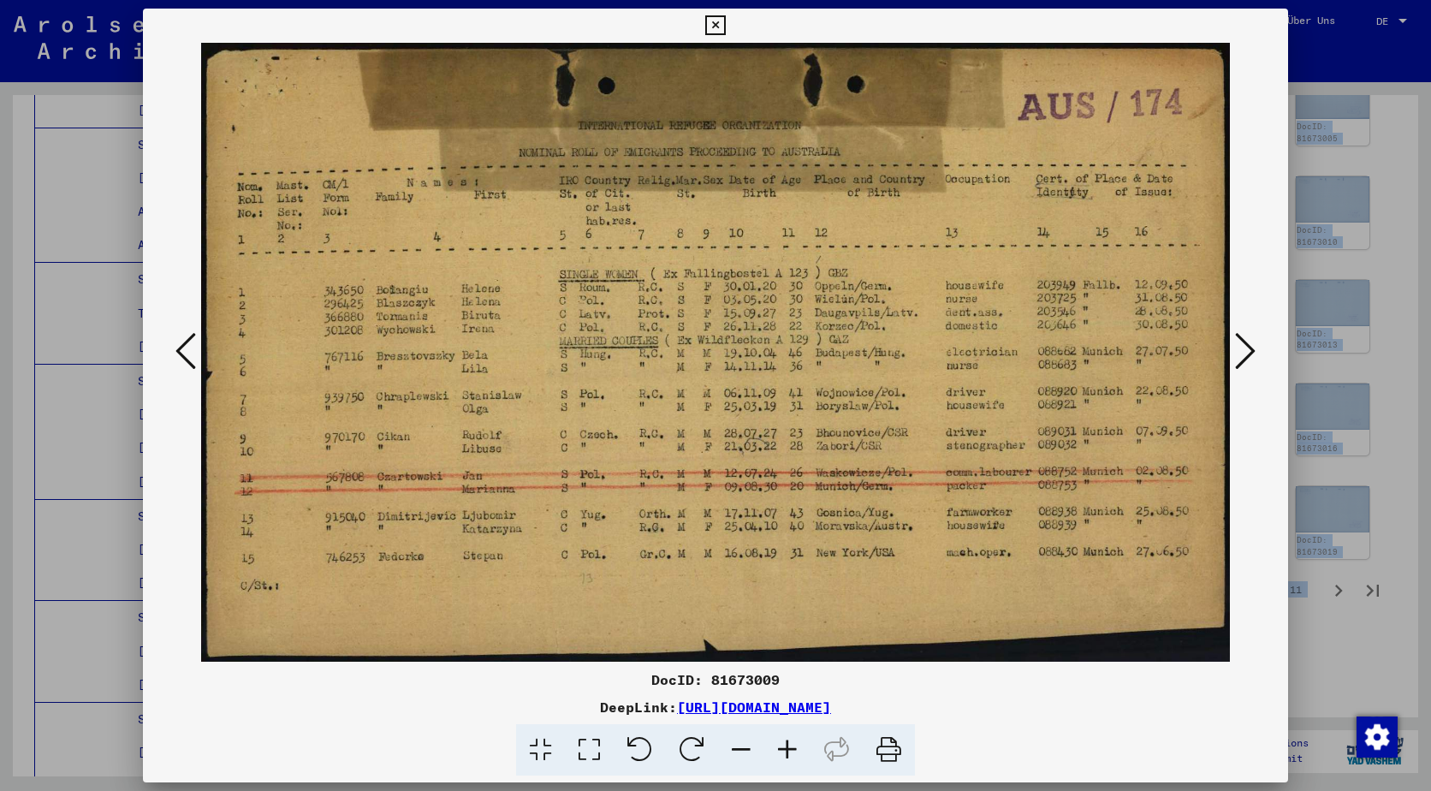
click at [187, 347] on icon at bounding box center [185, 350] width 21 height 41
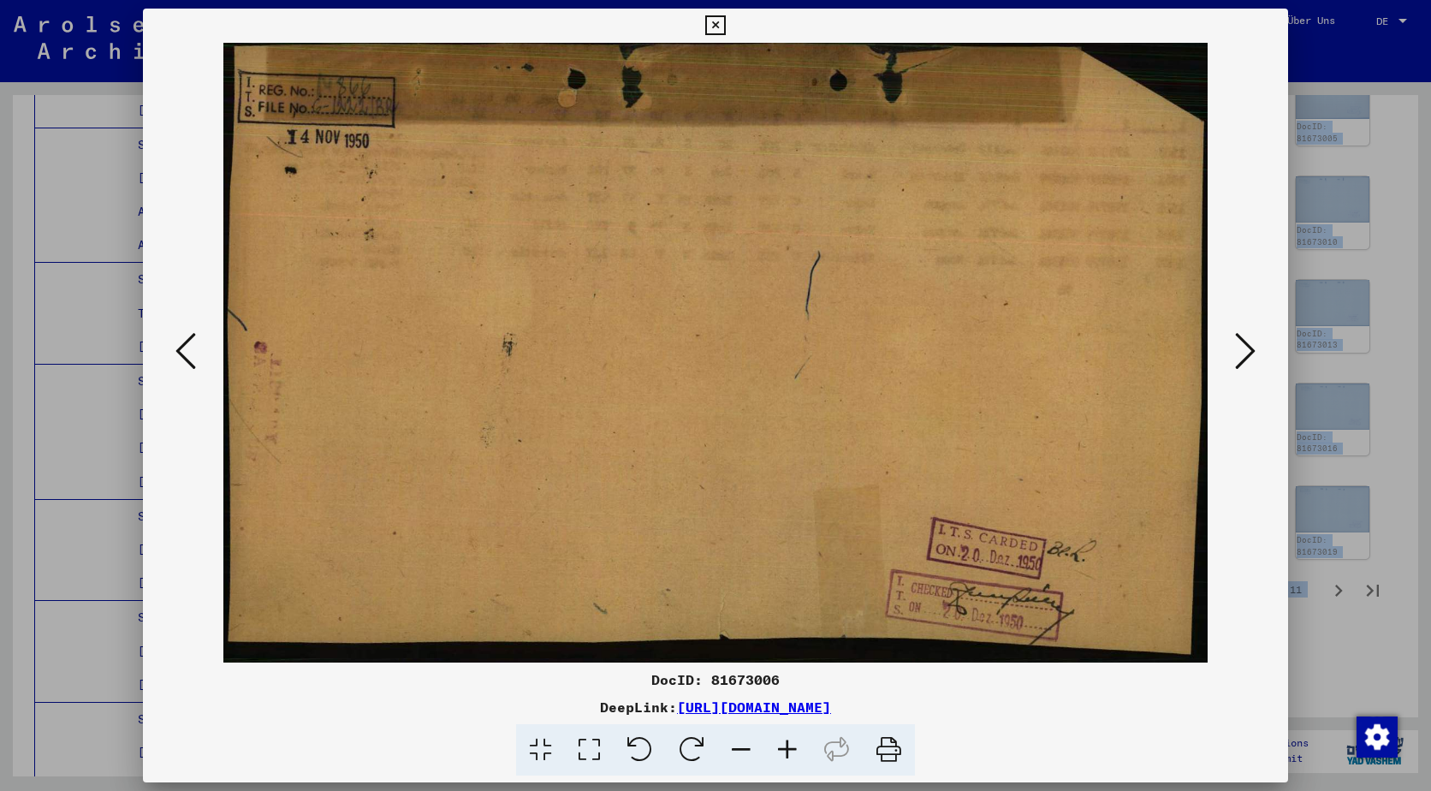
click at [187, 347] on icon at bounding box center [185, 350] width 21 height 41
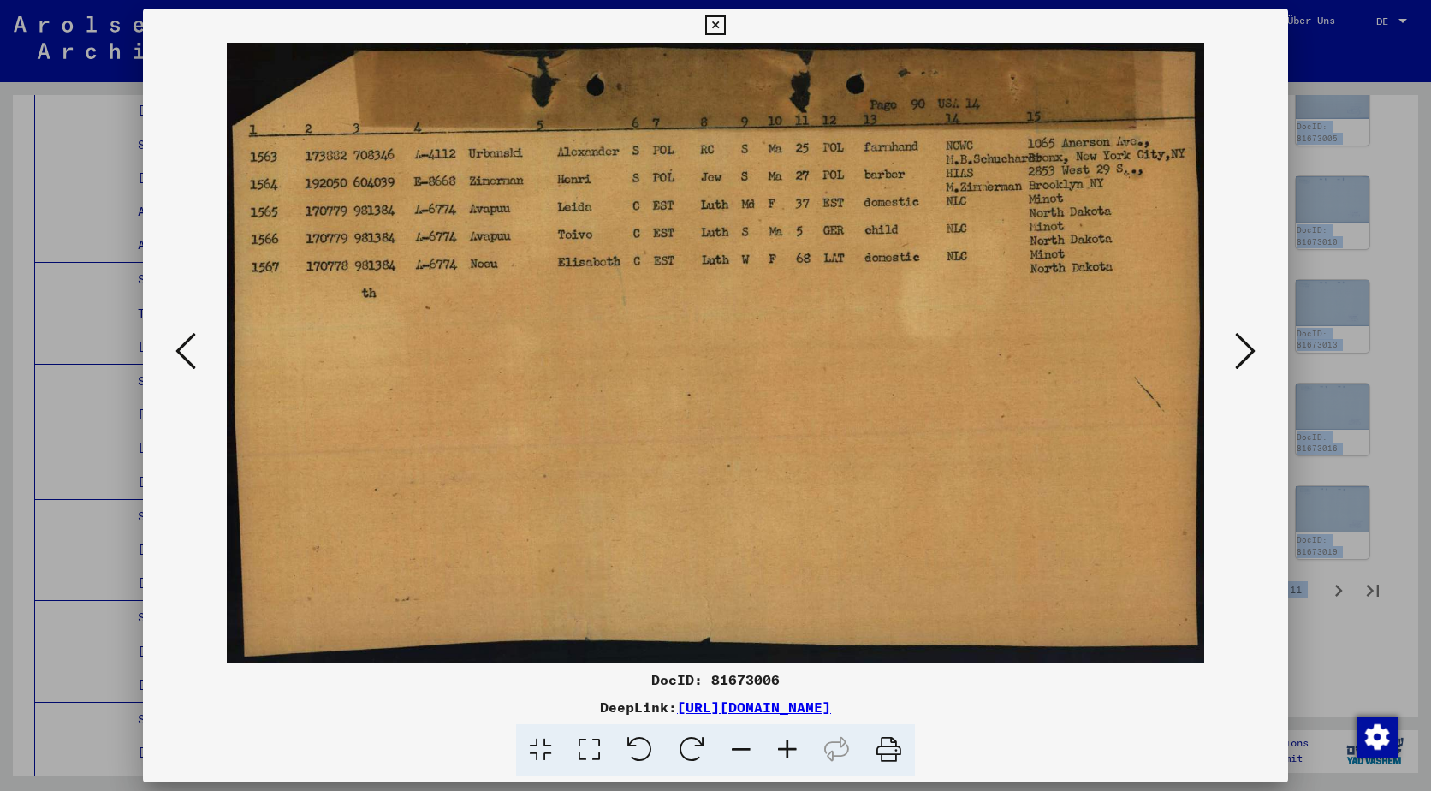
click at [187, 347] on icon at bounding box center [185, 350] width 21 height 41
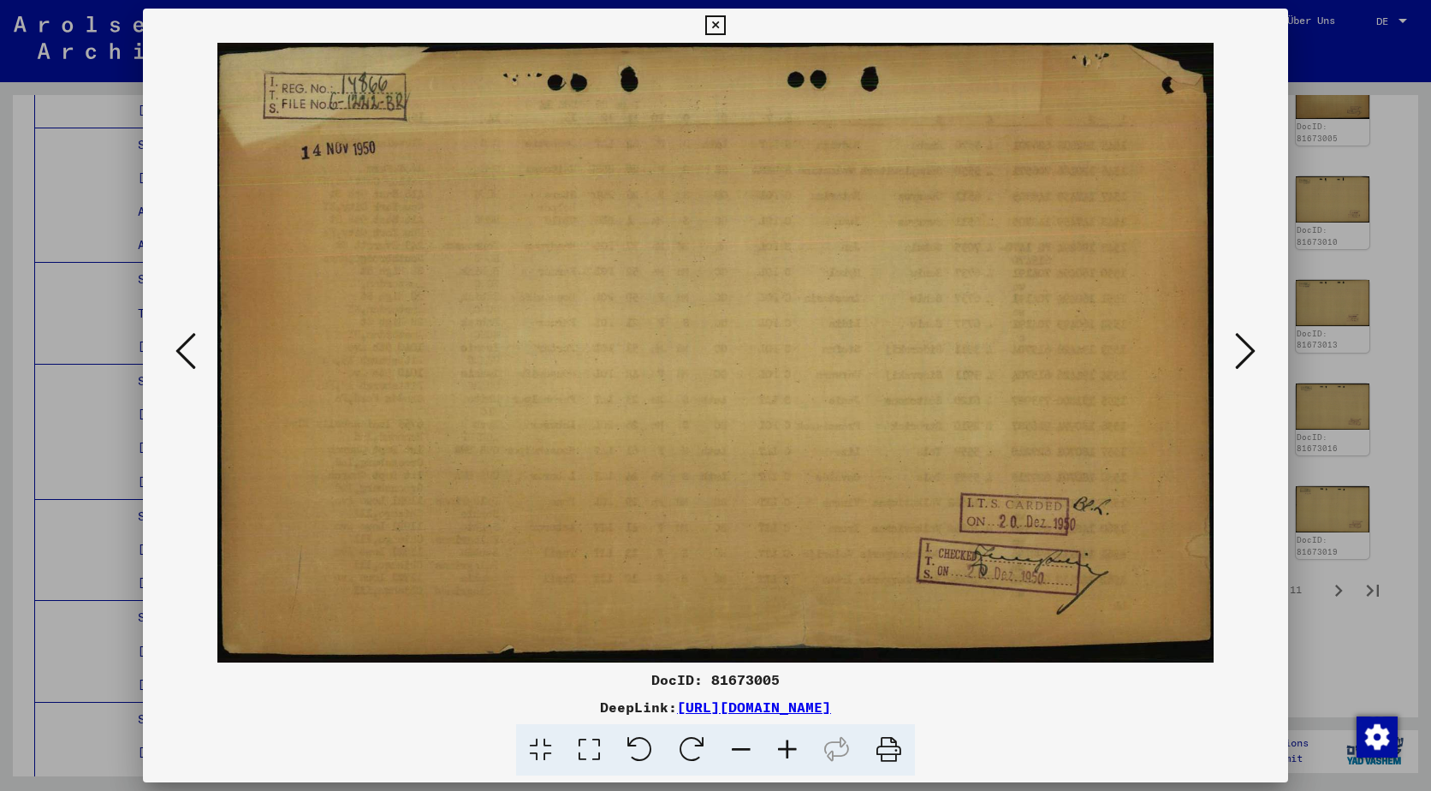
drag, startPoint x: 1268, startPoint y: 353, endPoint x: 1254, endPoint y: 353, distance: 14.5
click at [1267, 353] on div at bounding box center [715, 353] width 1145 height 620
click at [1254, 353] on icon at bounding box center [1245, 350] width 21 height 41
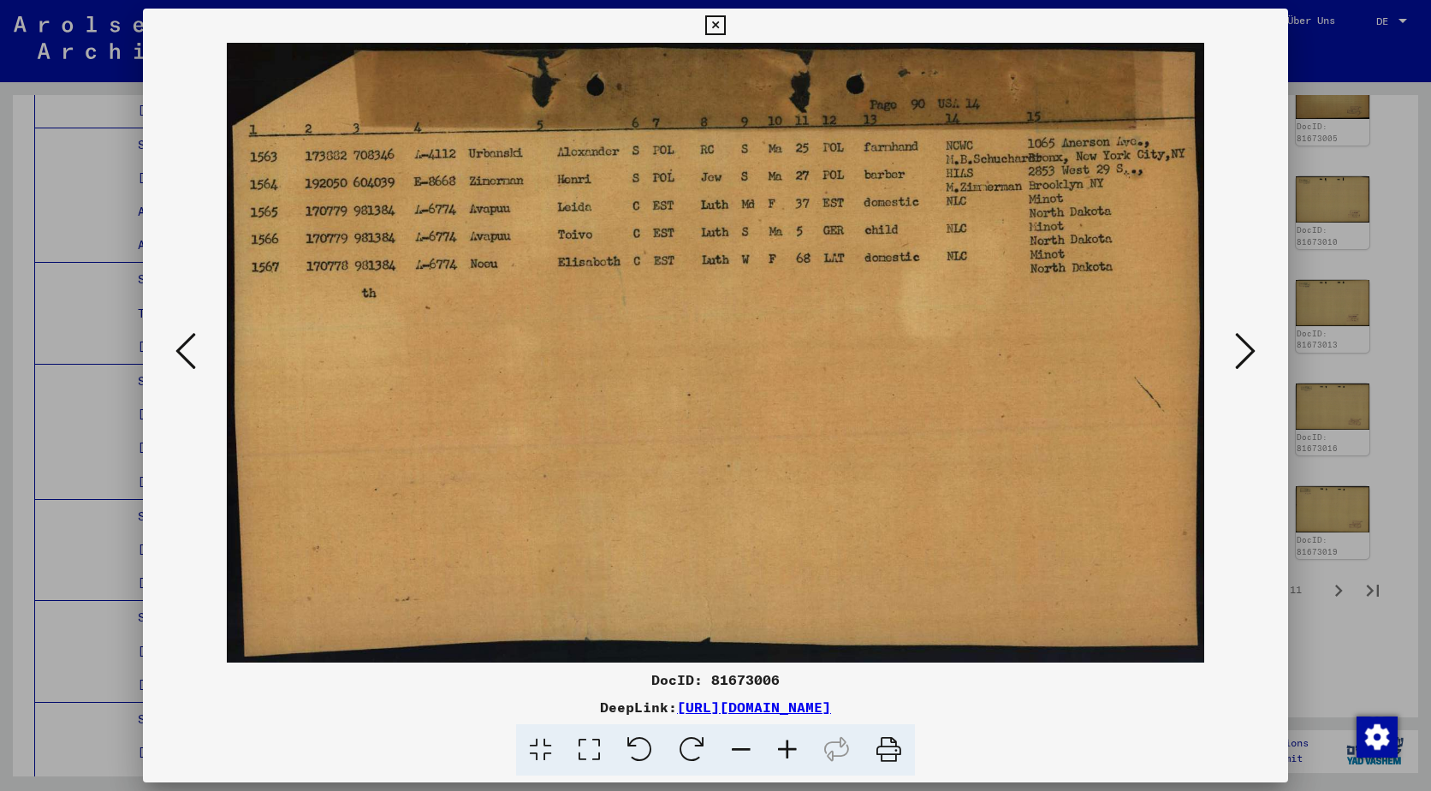
click at [1254, 353] on icon at bounding box center [1245, 350] width 21 height 41
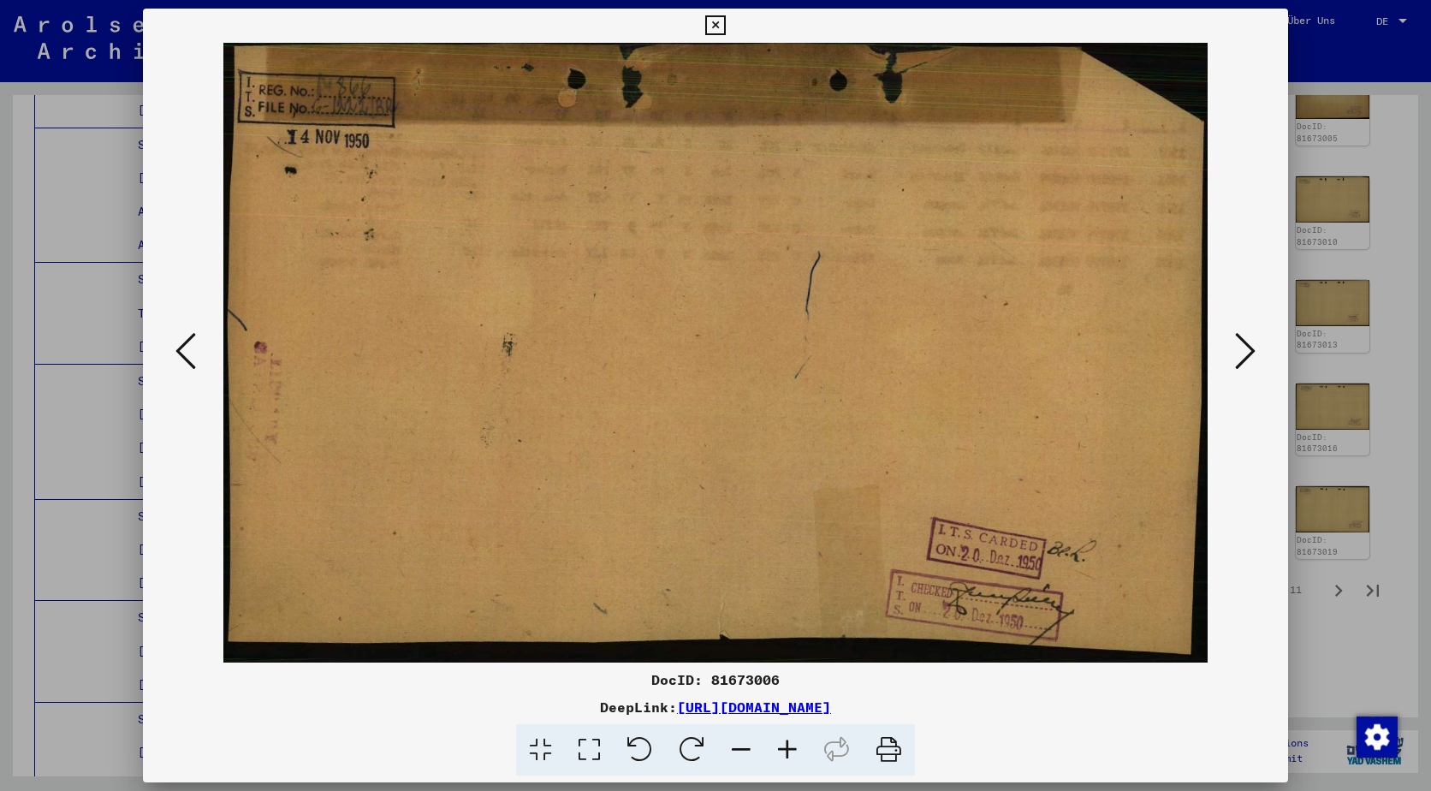
click at [1280, 513] on div at bounding box center [715, 353] width 1145 height 620
click at [1249, 340] on icon at bounding box center [1245, 350] width 21 height 41
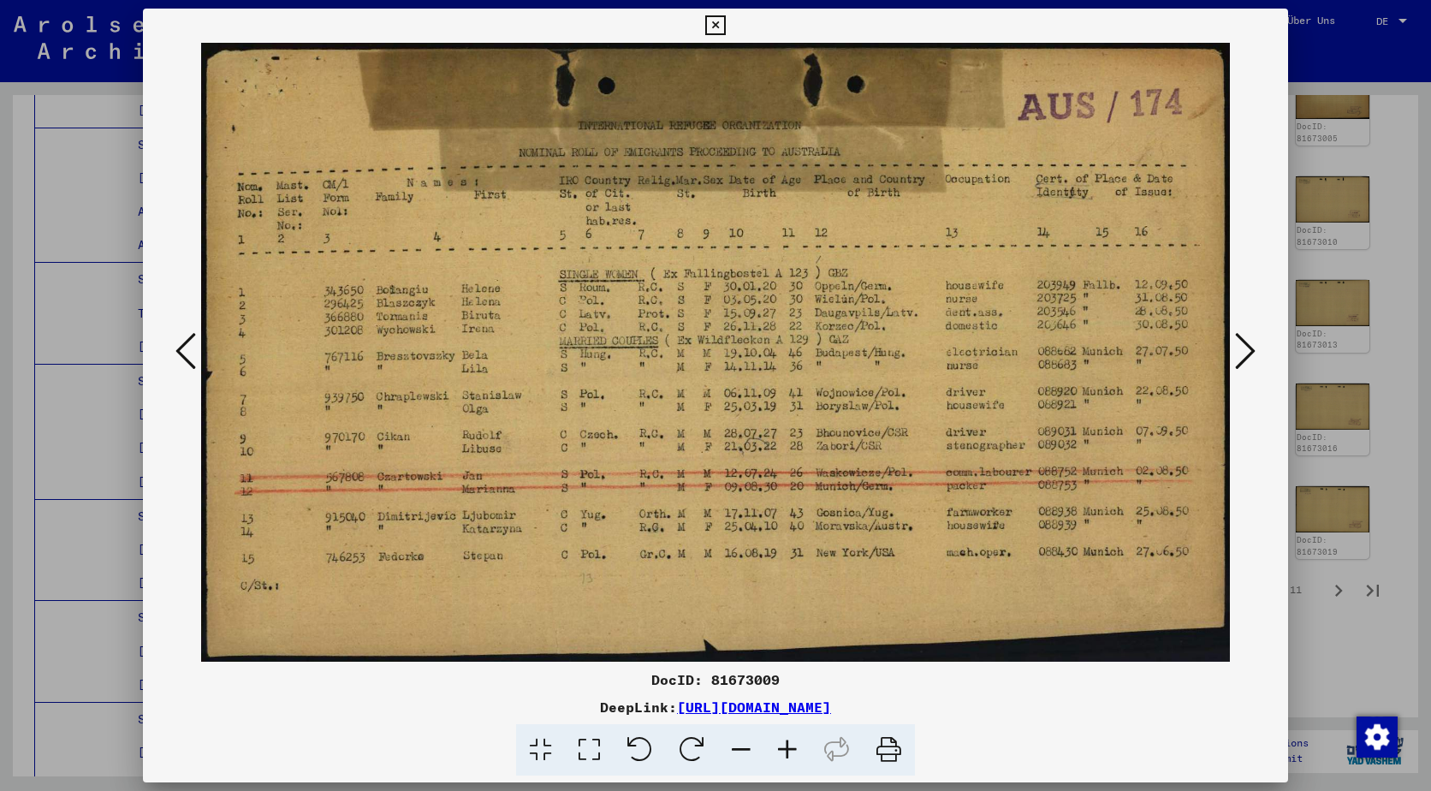
click at [1339, 187] on div at bounding box center [715, 395] width 1431 height 791
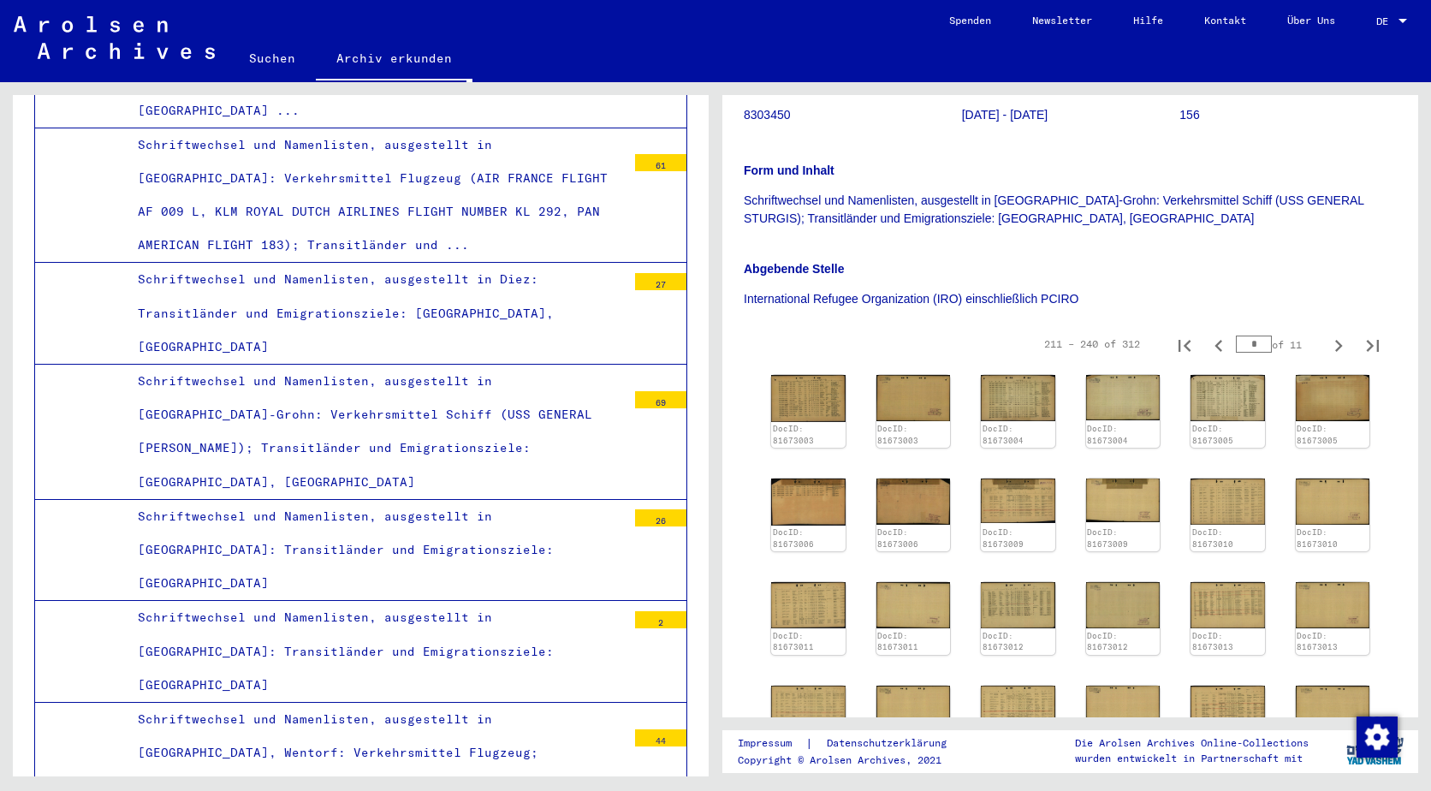
scroll to position [473, 0]
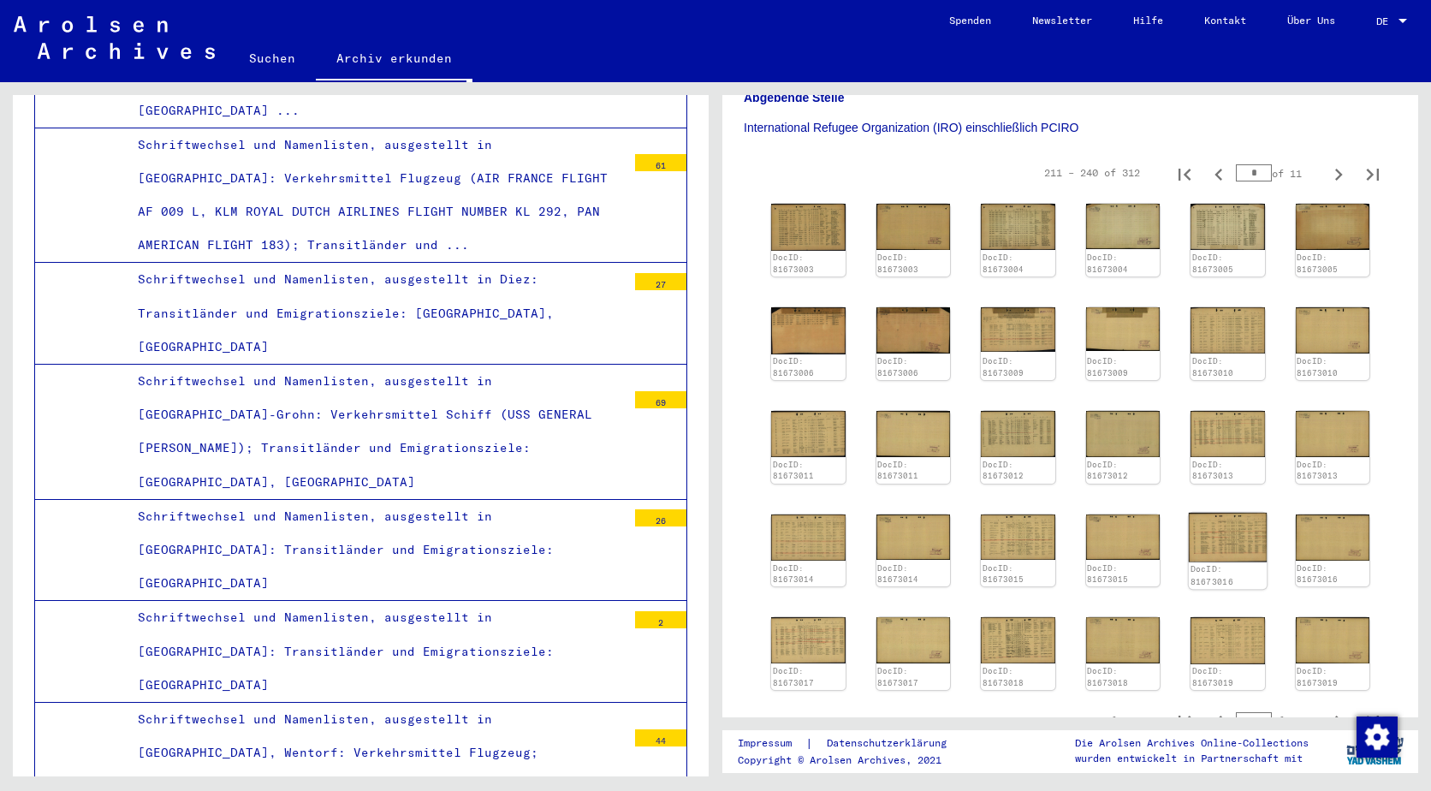
click at [1229, 515] on img at bounding box center [1228, 536] width 78 height 49
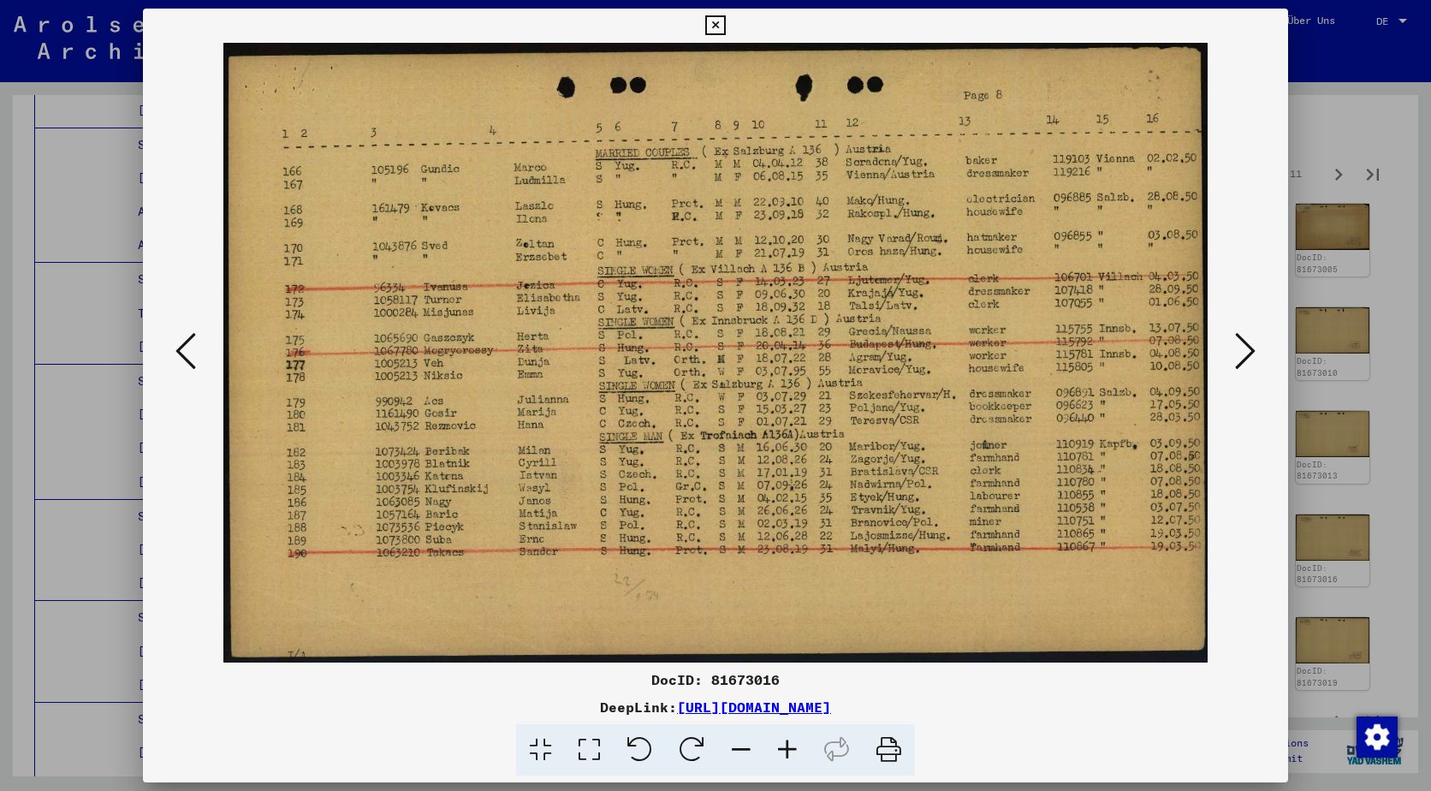
click at [1352, 490] on div at bounding box center [715, 395] width 1431 height 791
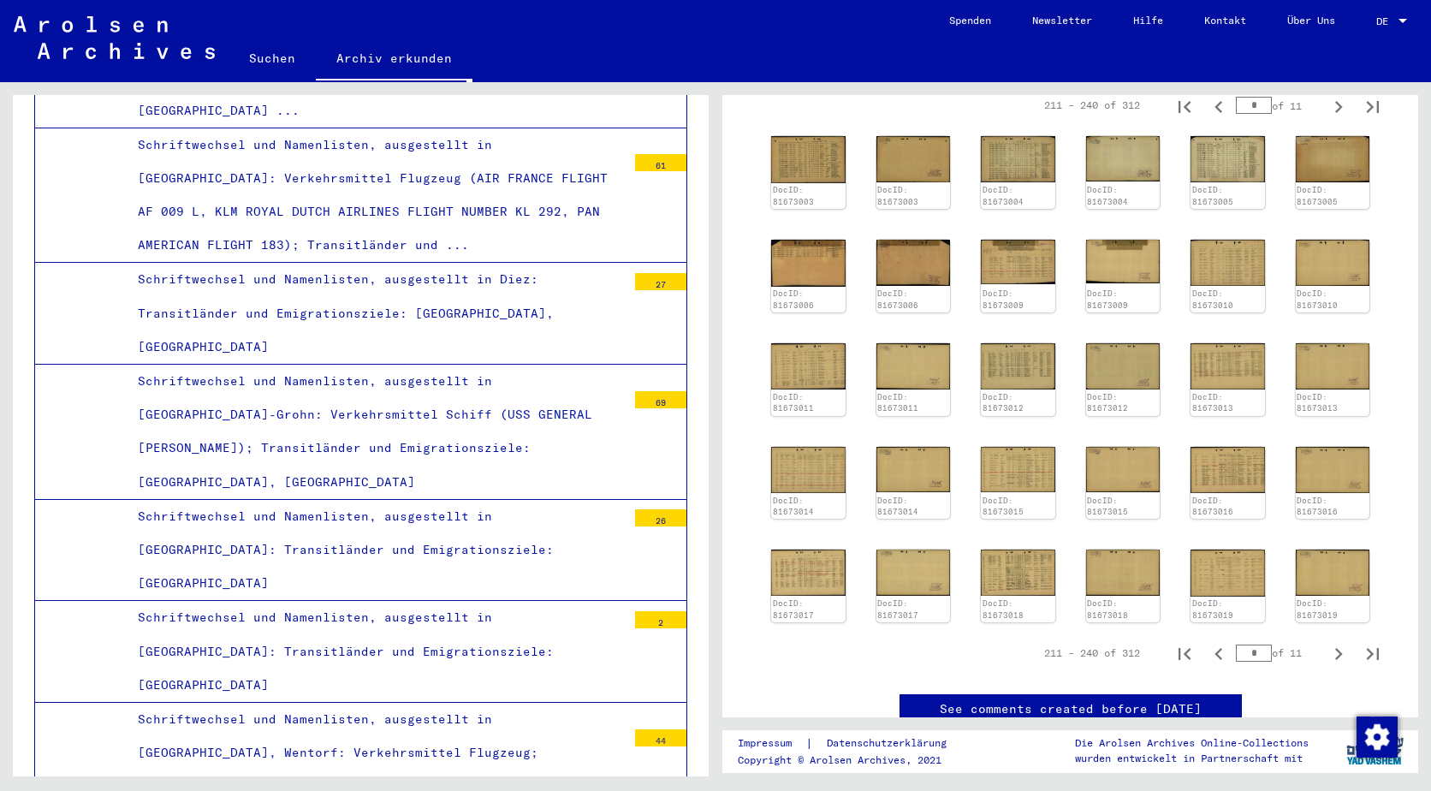
scroll to position [559, 0]
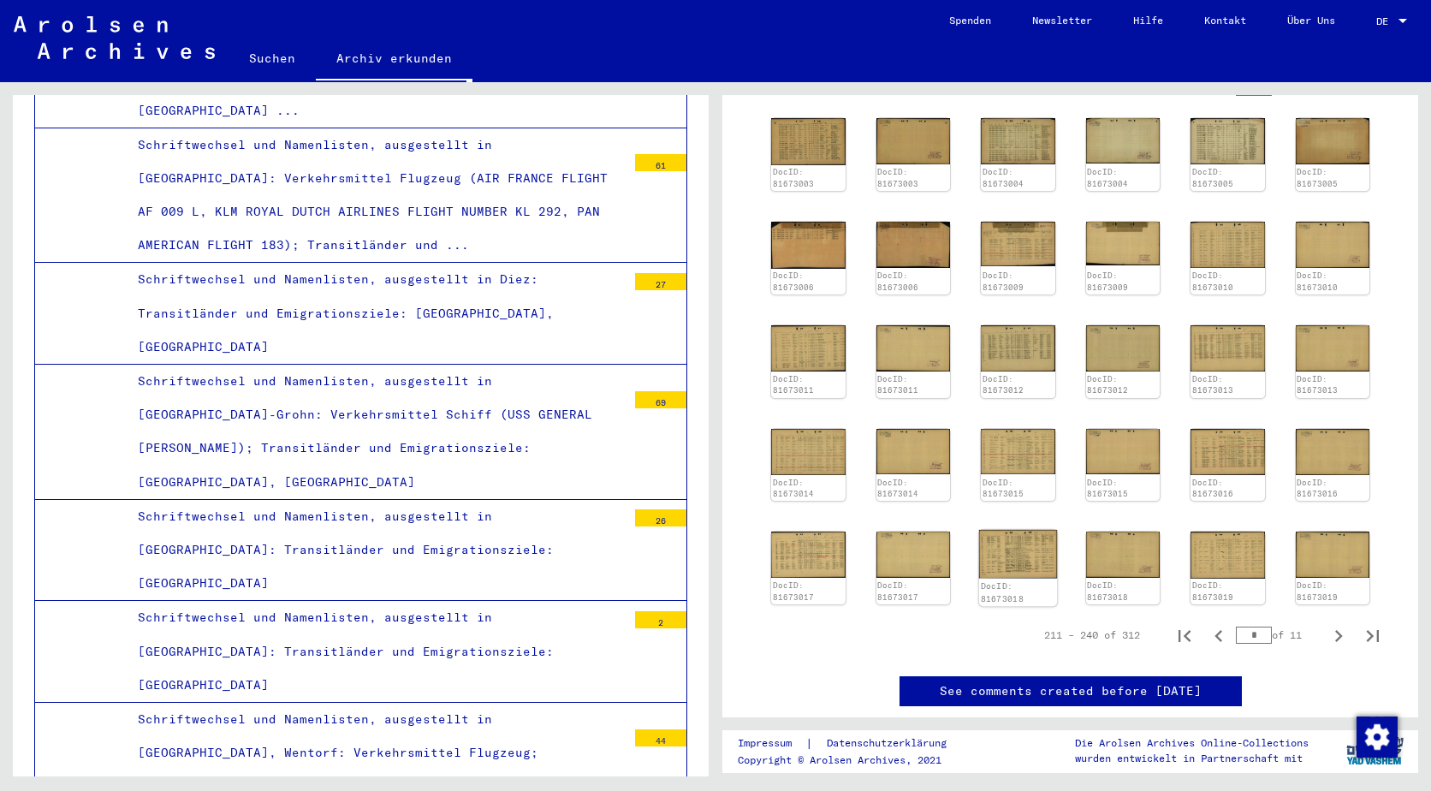
click at [1029, 543] on img at bounding box center [1018, 554] width 78 height 48
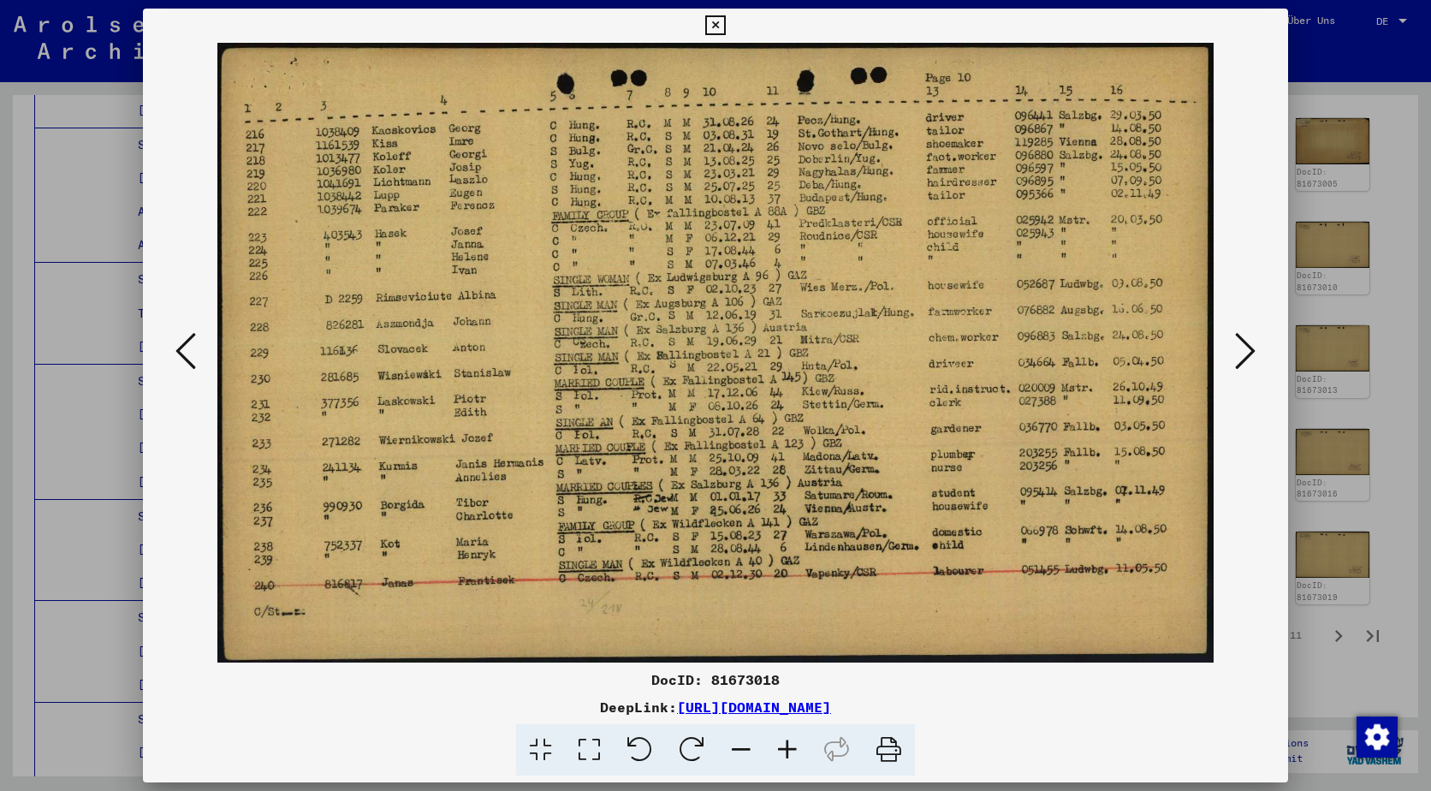
click at [199, 353] on button at bounding box center [185, 352] width 31 height 49
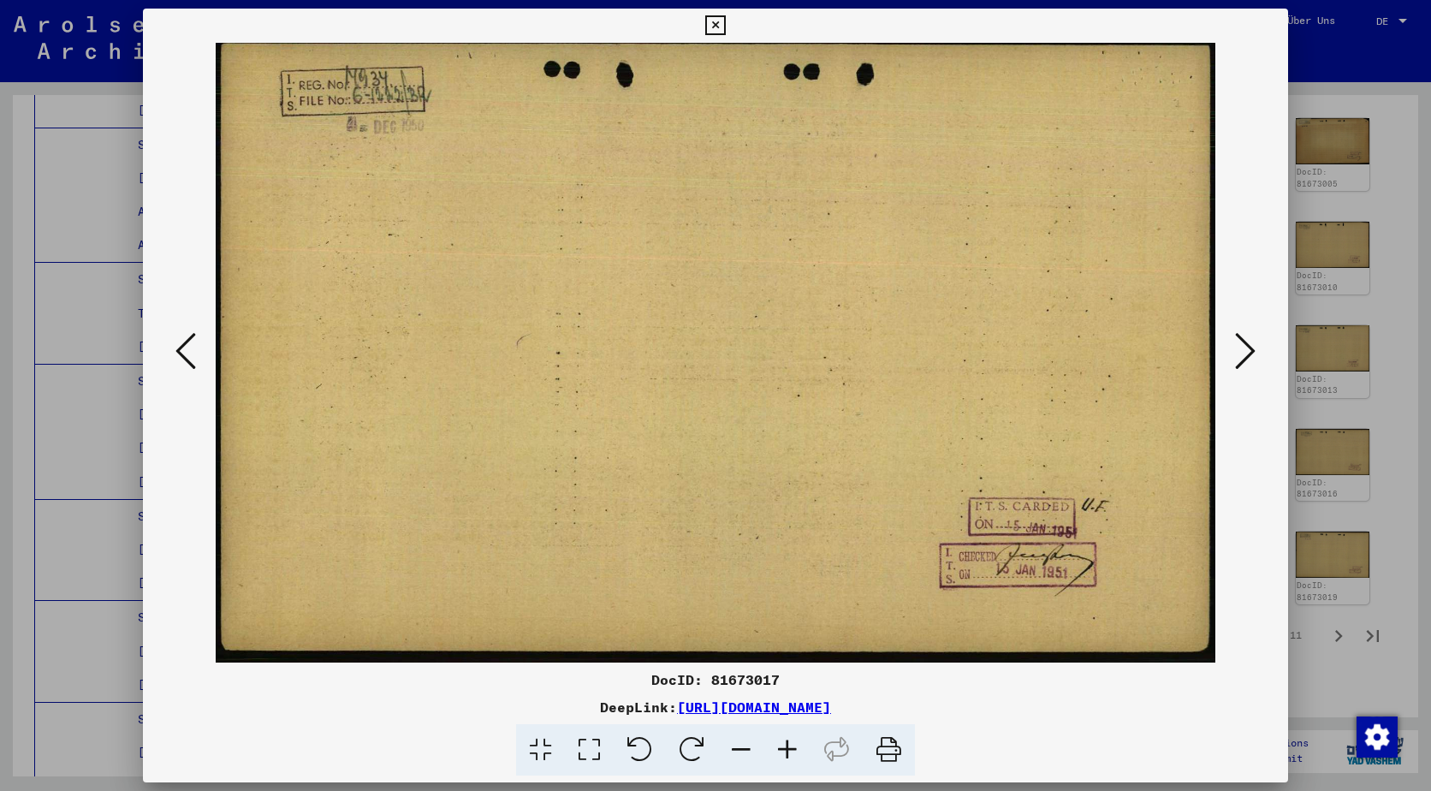
click at [199, 353] on button at bounding box center [185, 352] width 31 height 49
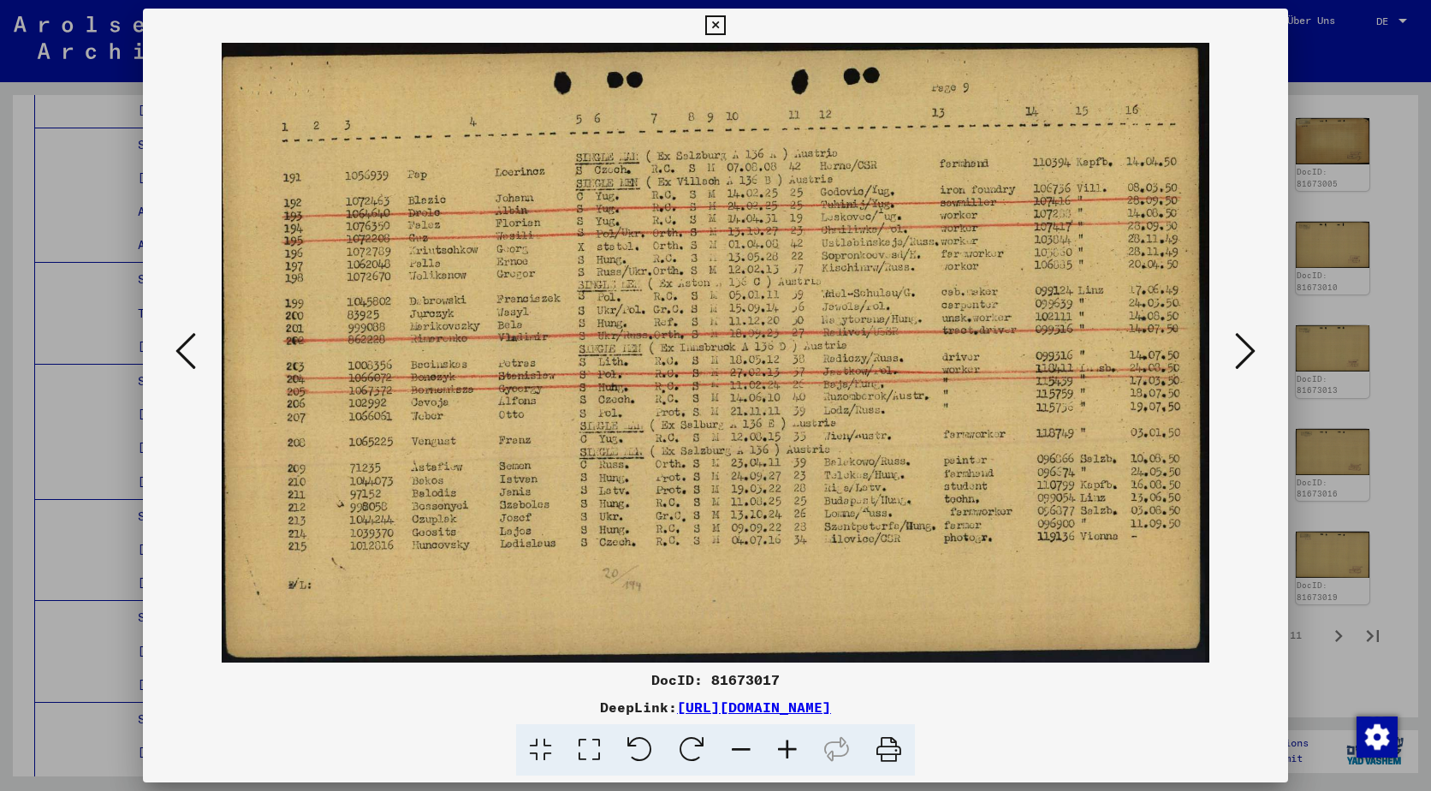
click at [199, 353] on button at bounding box center [185, 352] width 31 height 49
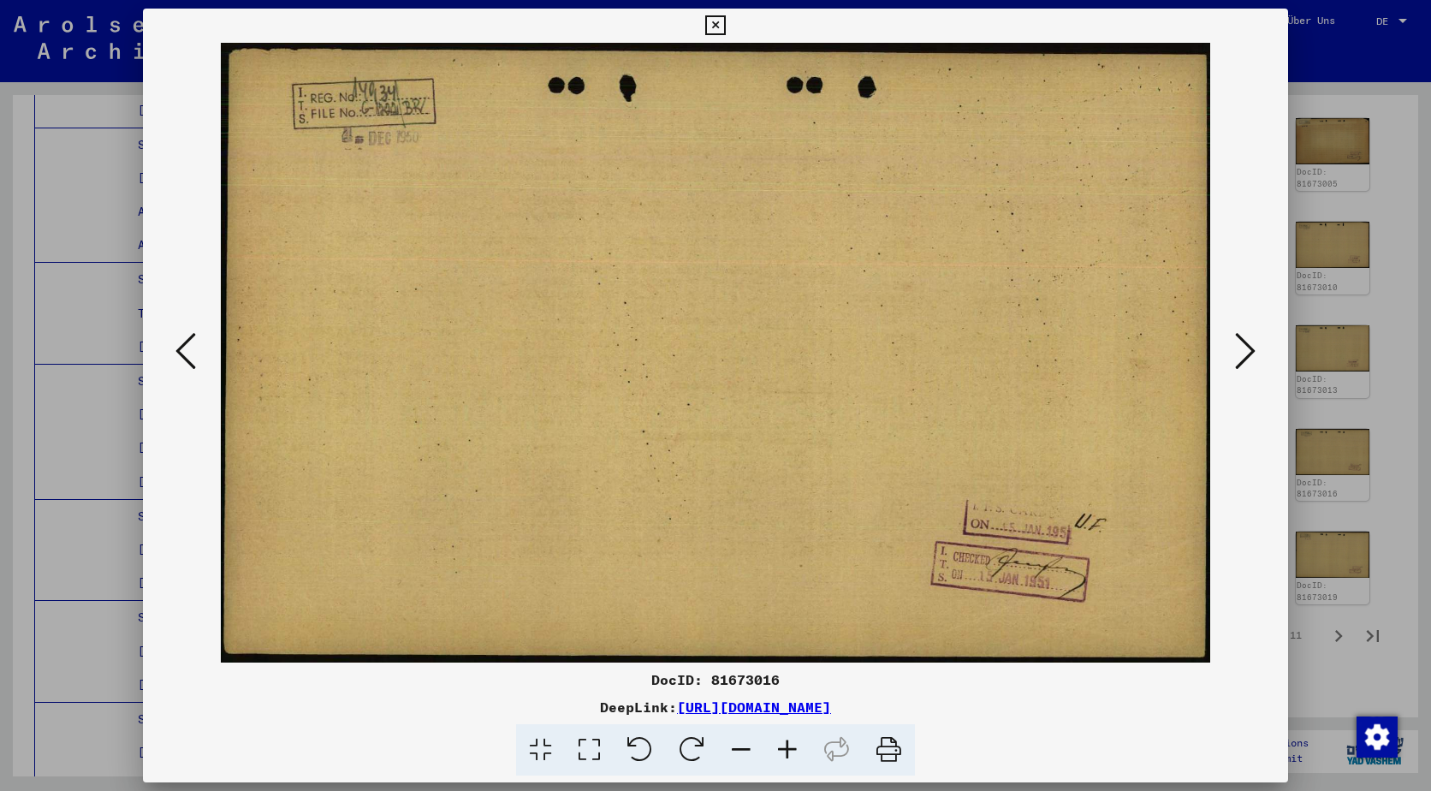
click at [199, 353] on button at bounding box center [185, 352] width 31 height 49
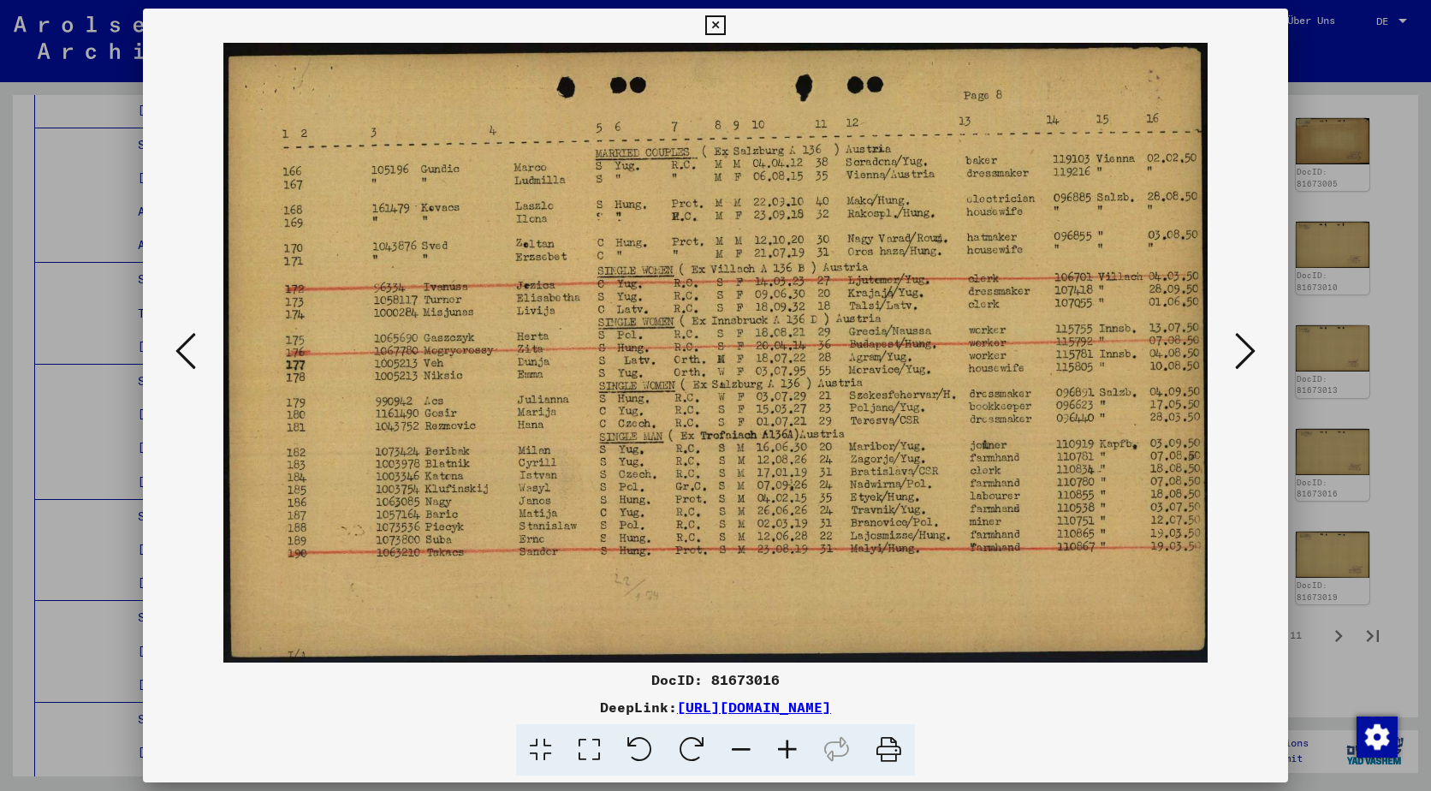
click at [199, 353] on button at bounding box center [185, 352] width 31 height 49
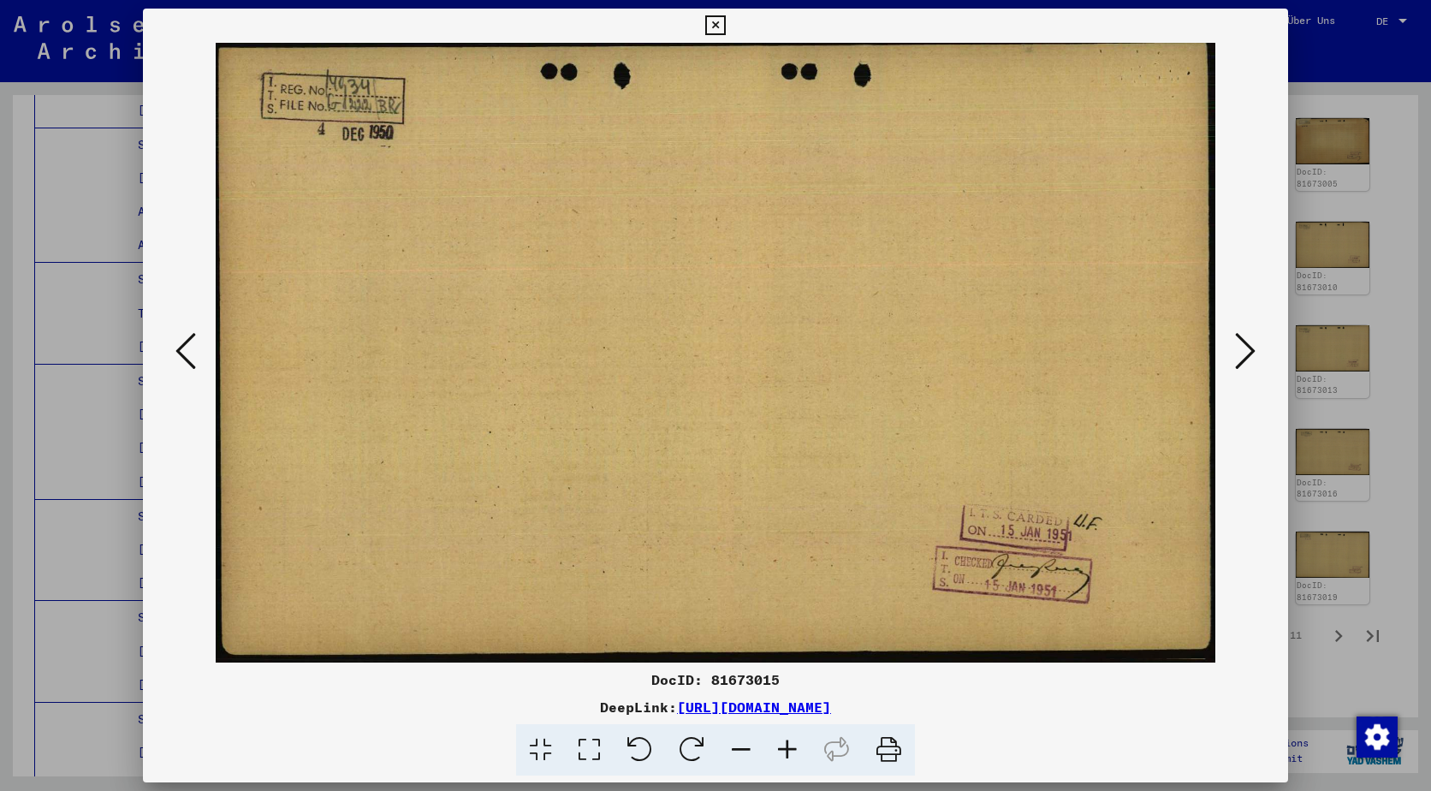
click at [199, 353] on button at bounding box center [185, 352] width 31 height 49
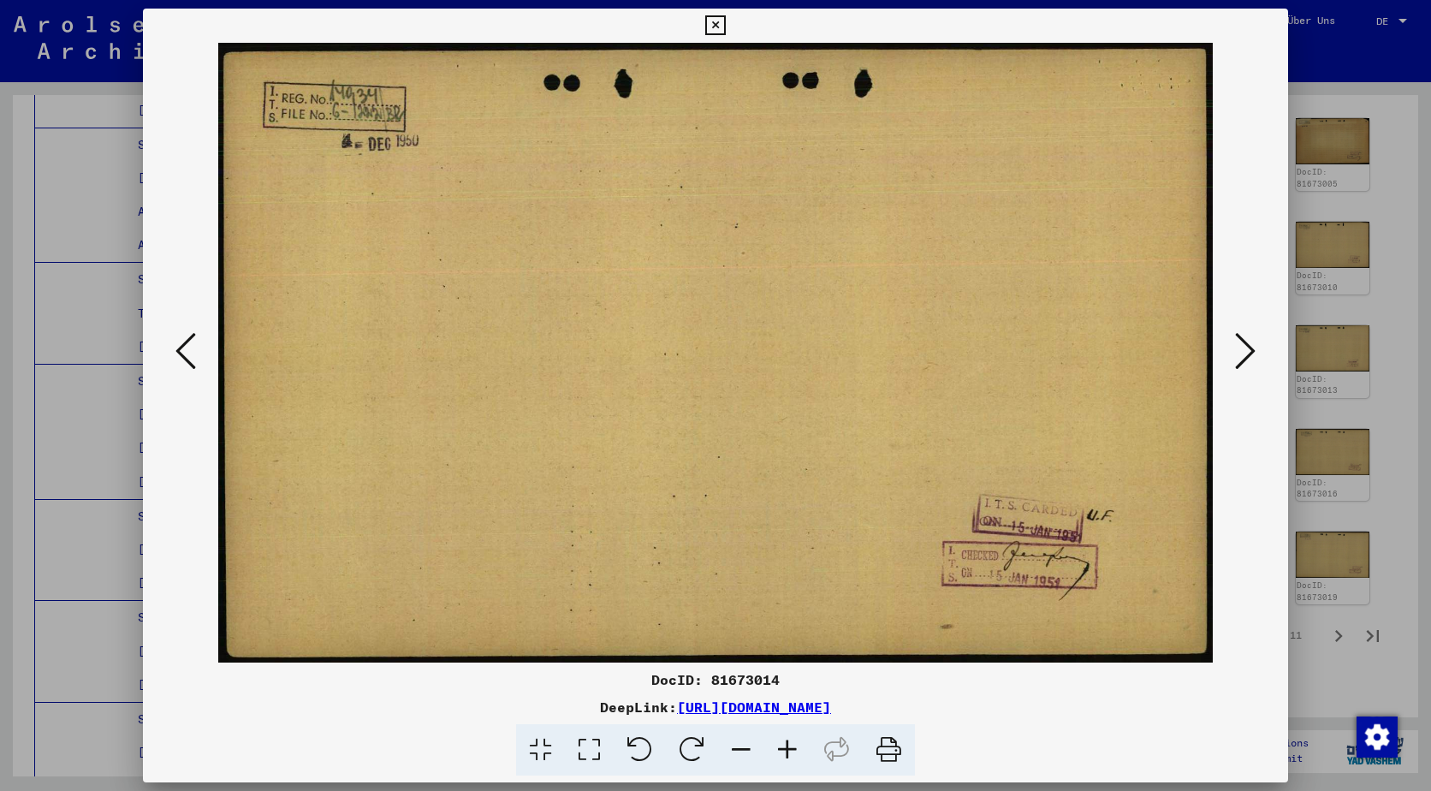
click at [199, 353] on button at bounding box center [185, 352] width 31 height 49
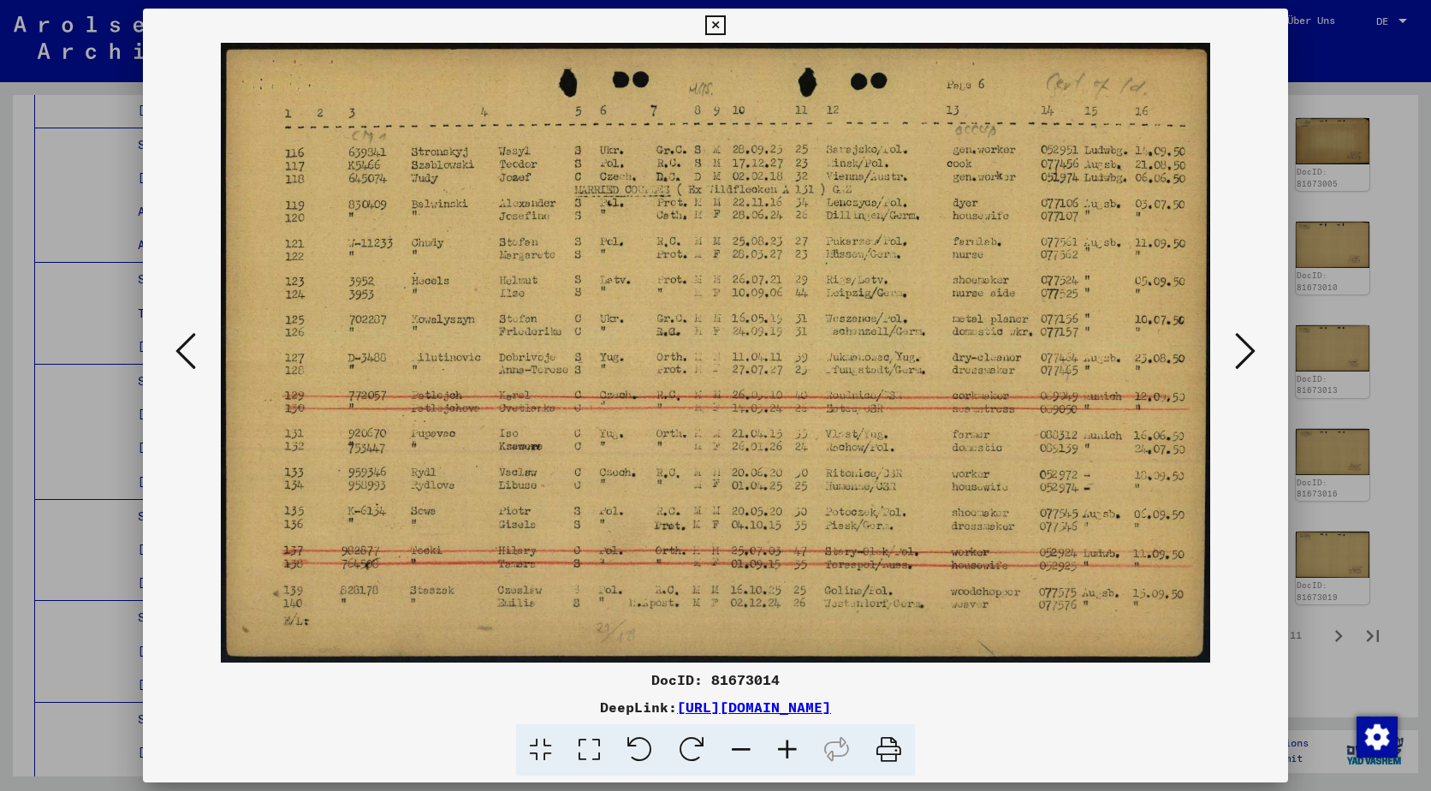
click at [199, 353] on button at bounding box center [185, 352] width 31 height 49
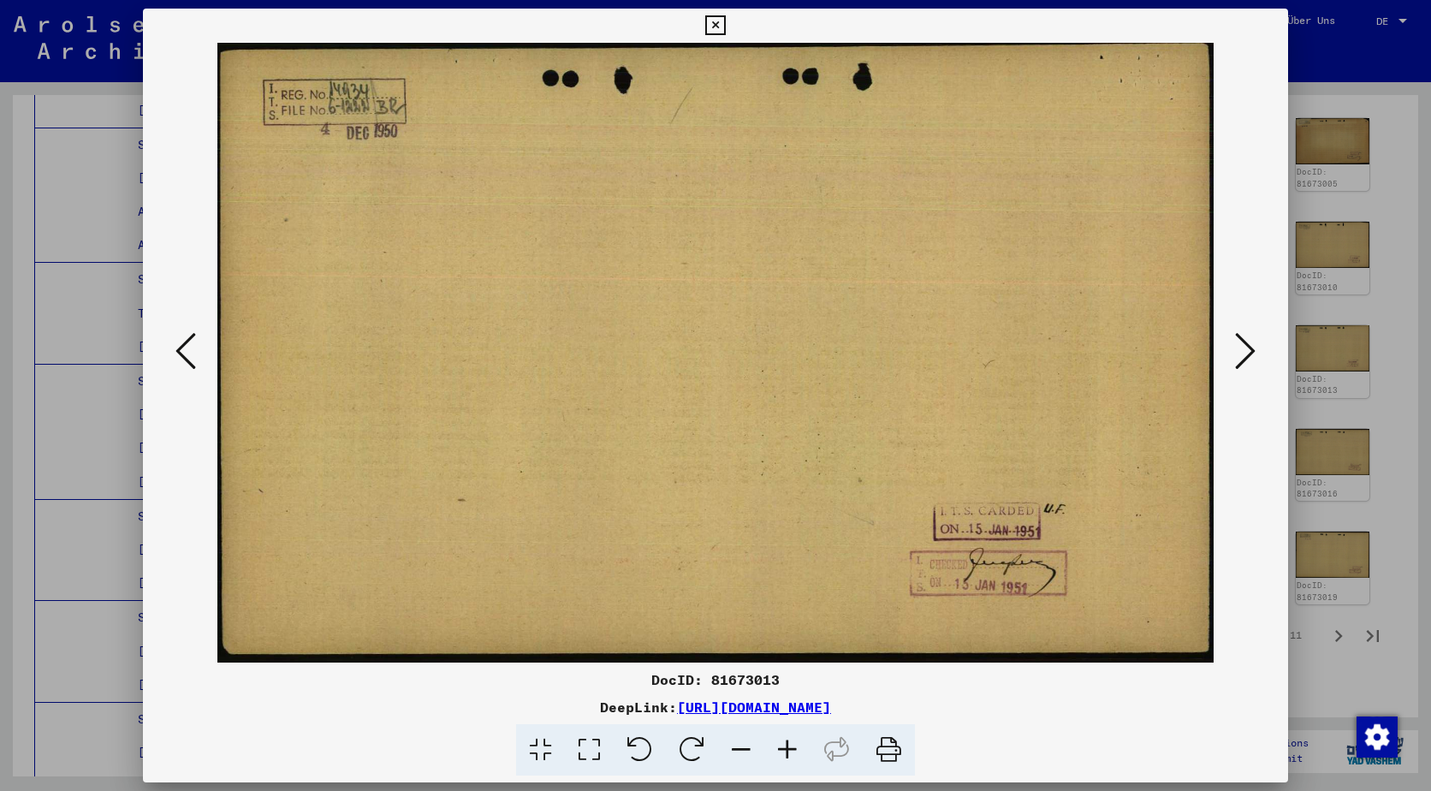
click at [199, 353] on button at bounding box center [185, 352] width 31 height 49
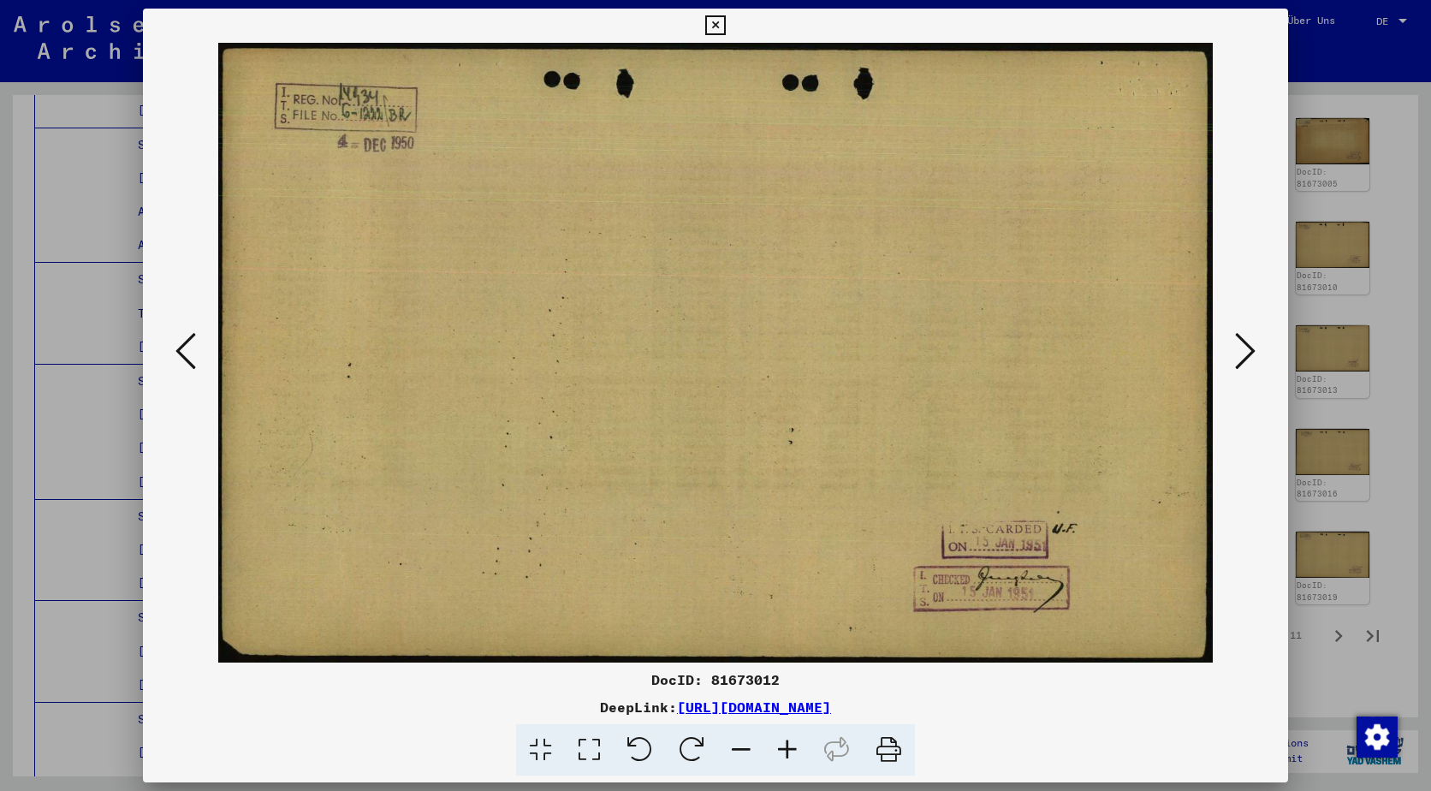
click at [199, 353] on button at bounding box center [185, 352] width 31 height 49
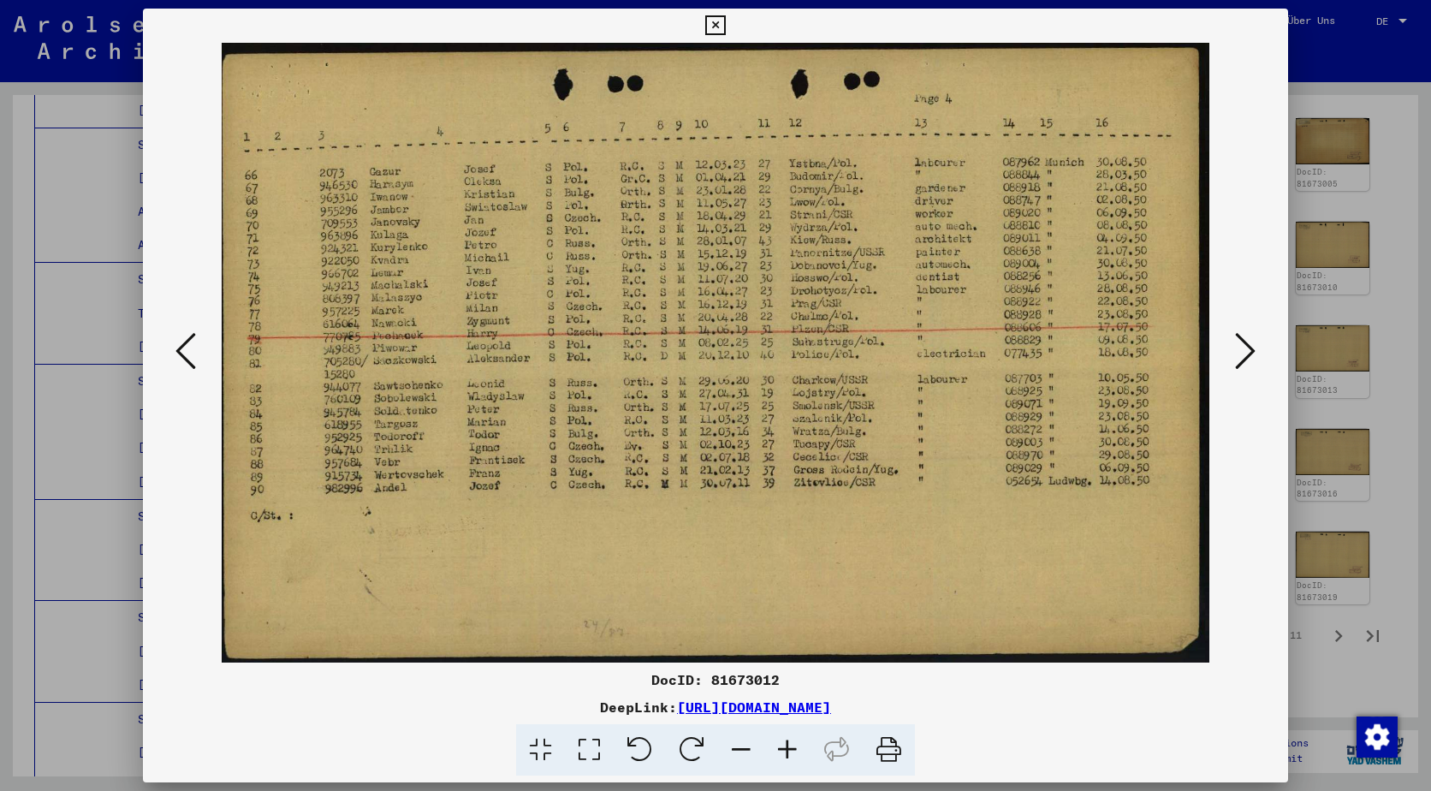
click at [199, 353] on button at bounding box center [185, 352] width 31 height 49
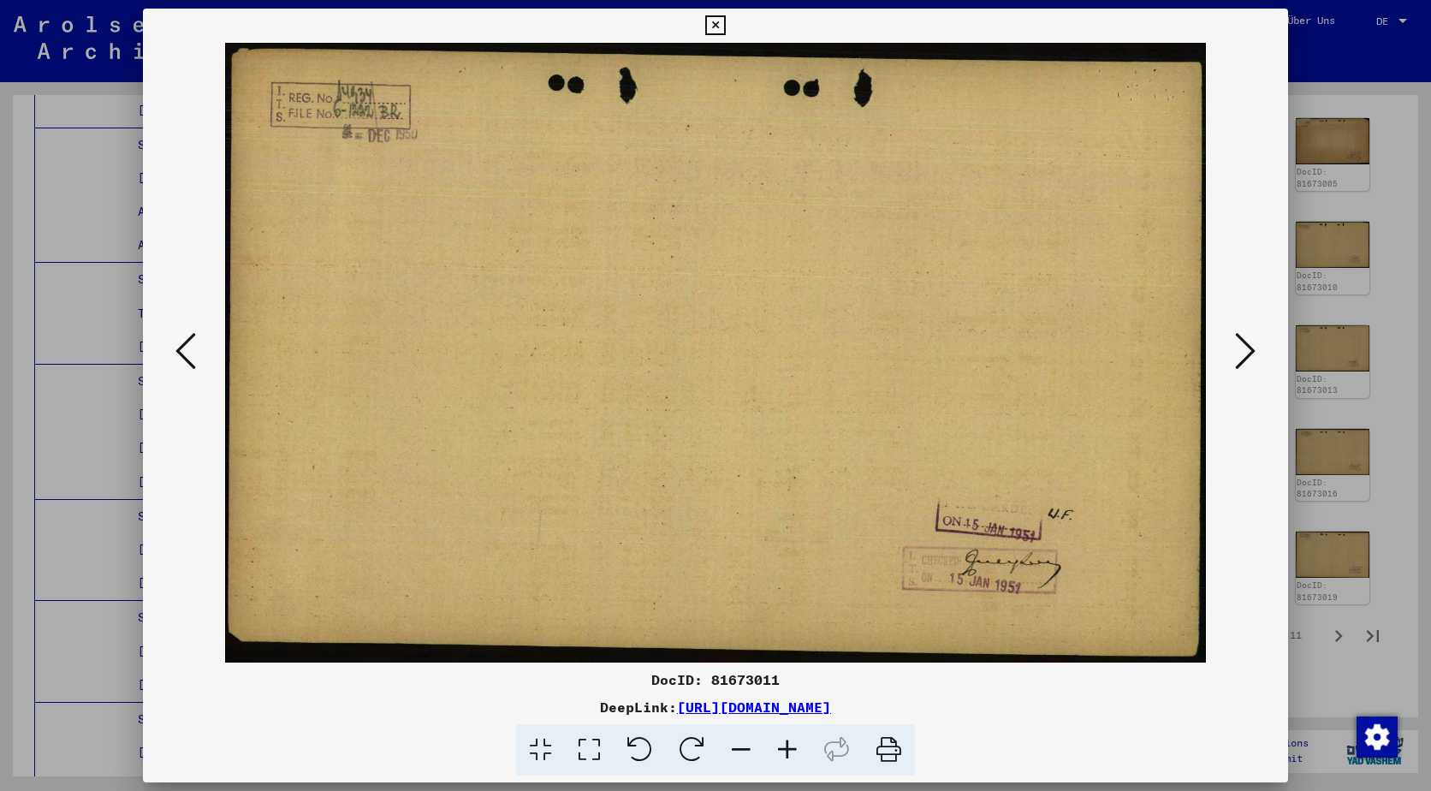
click at [199, 353] on button at bounding box center [185, 352] width 31 height 49
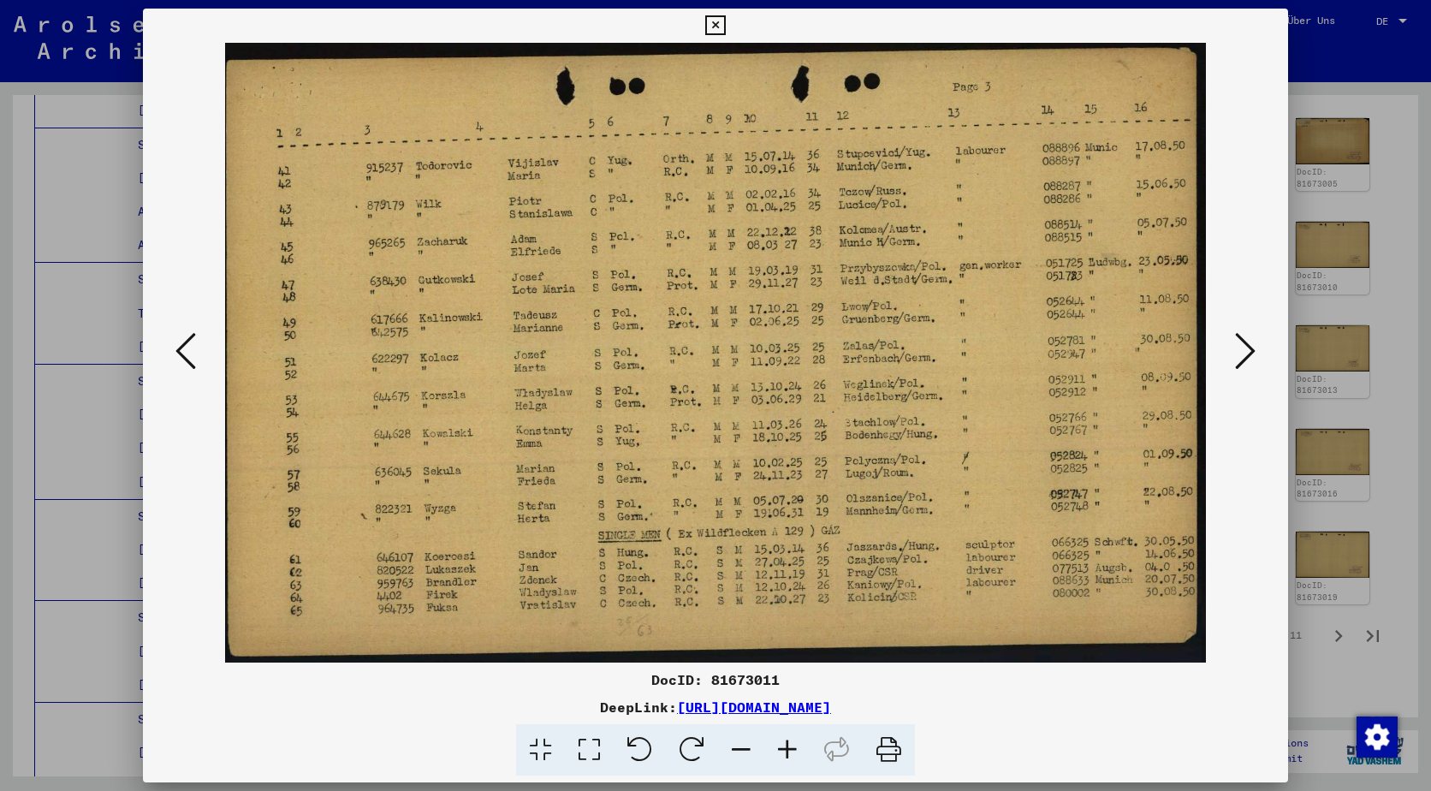
click at [199, 353] on button at bounding box center [185, 352] width 31 height 49
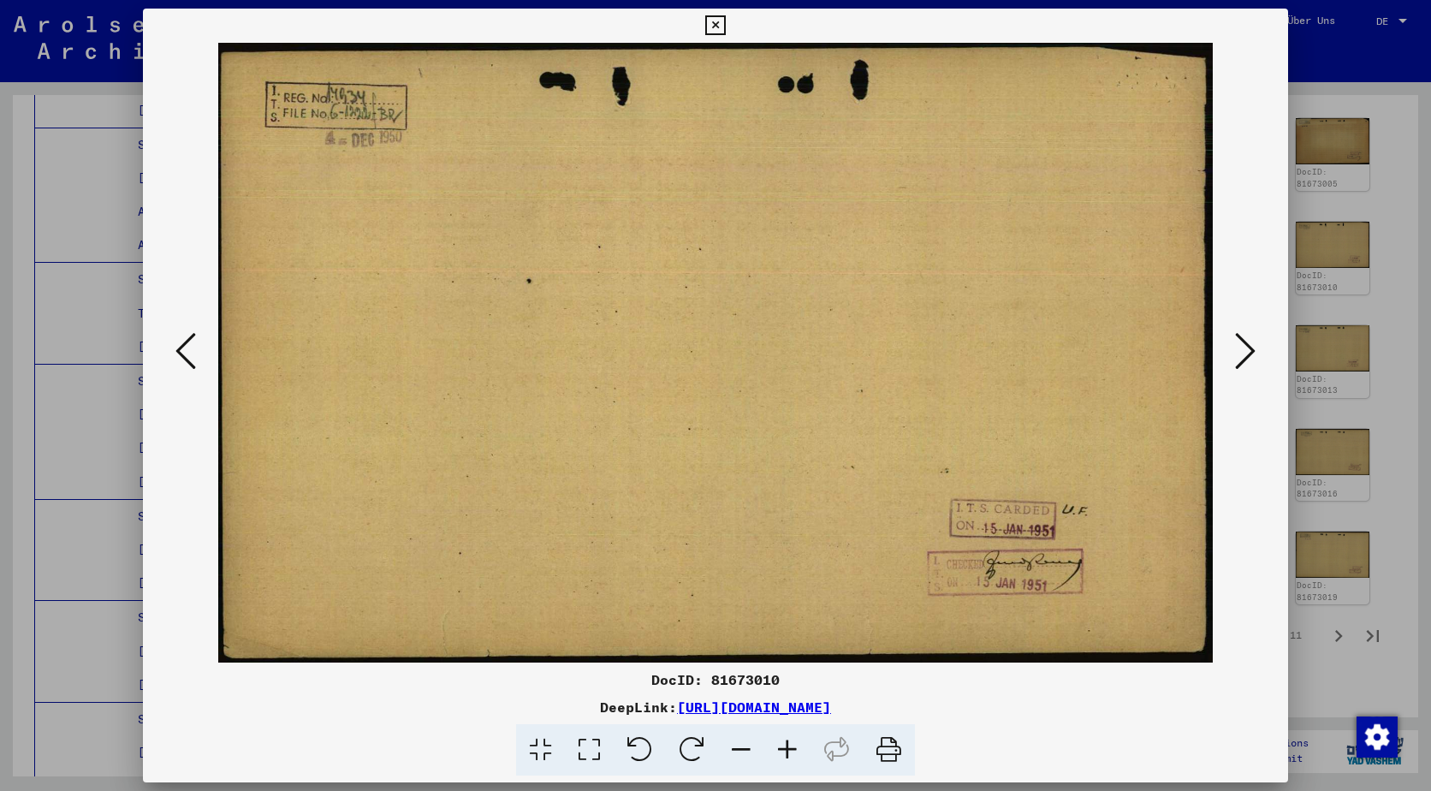
click at [199, 353] on button at bounding box center [185, 352] width 31 height 49
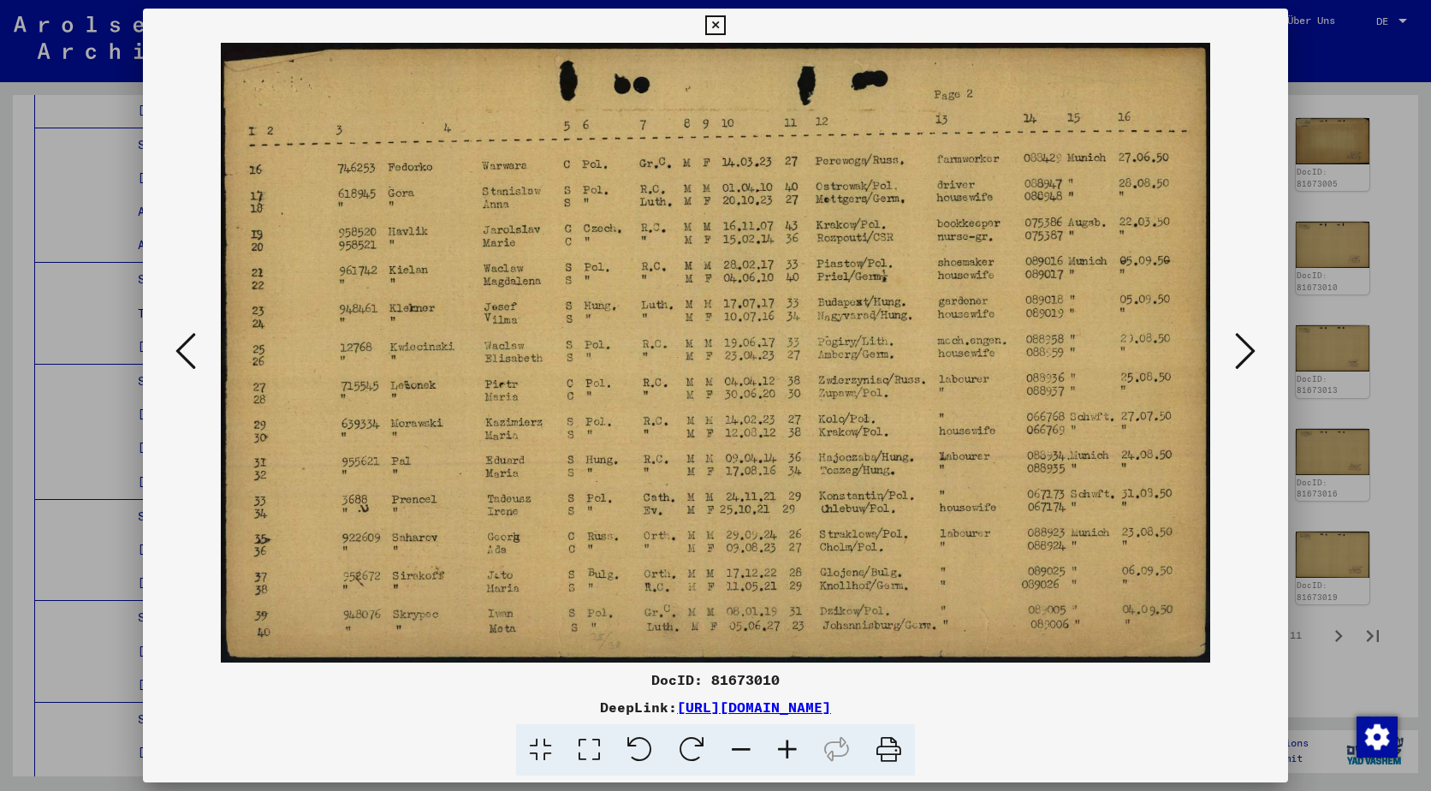
click at [199, 353] on button at bounding box center [185, 352] width 31 height 49
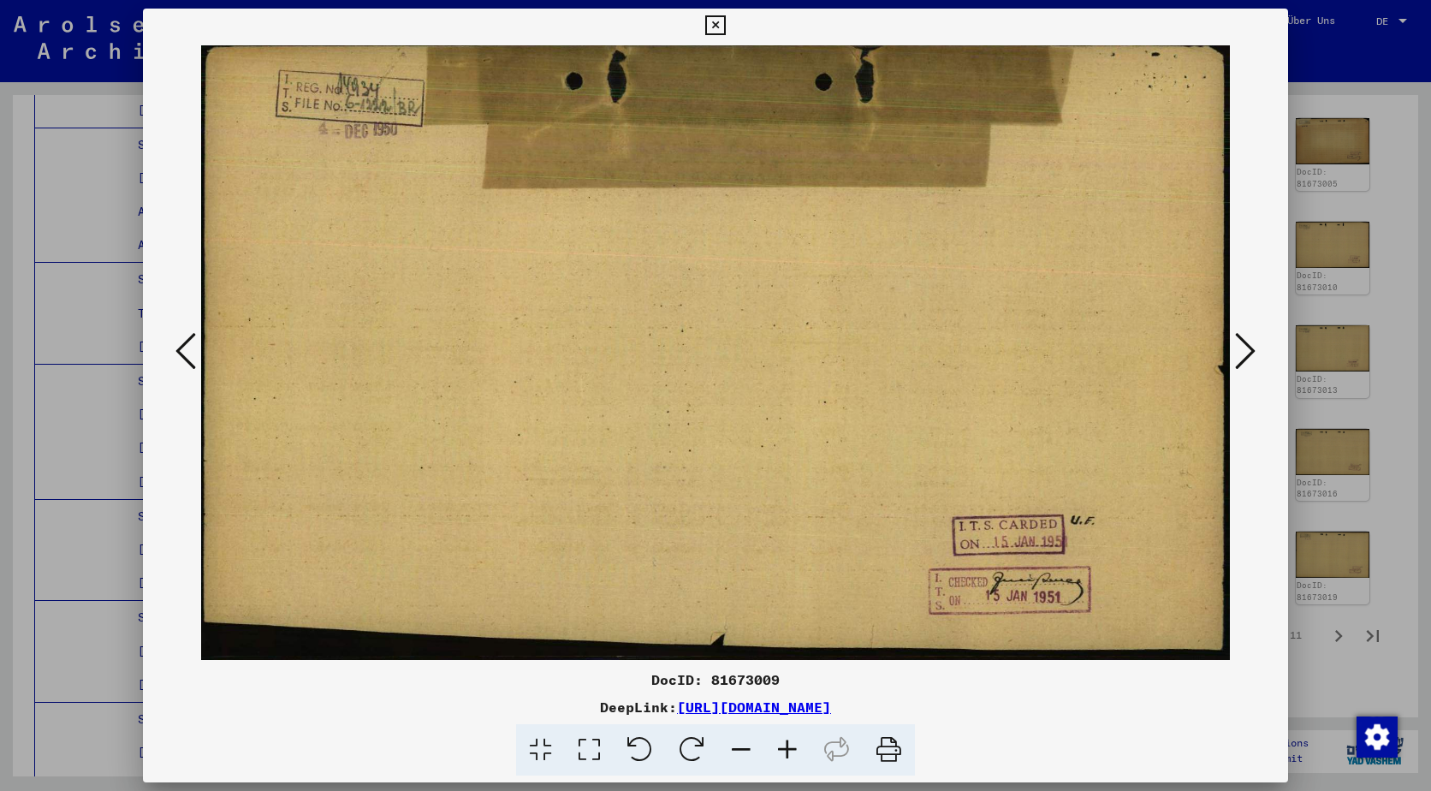
click at [199, 353] on button at bounding box center [185, 352] width 31 height 49
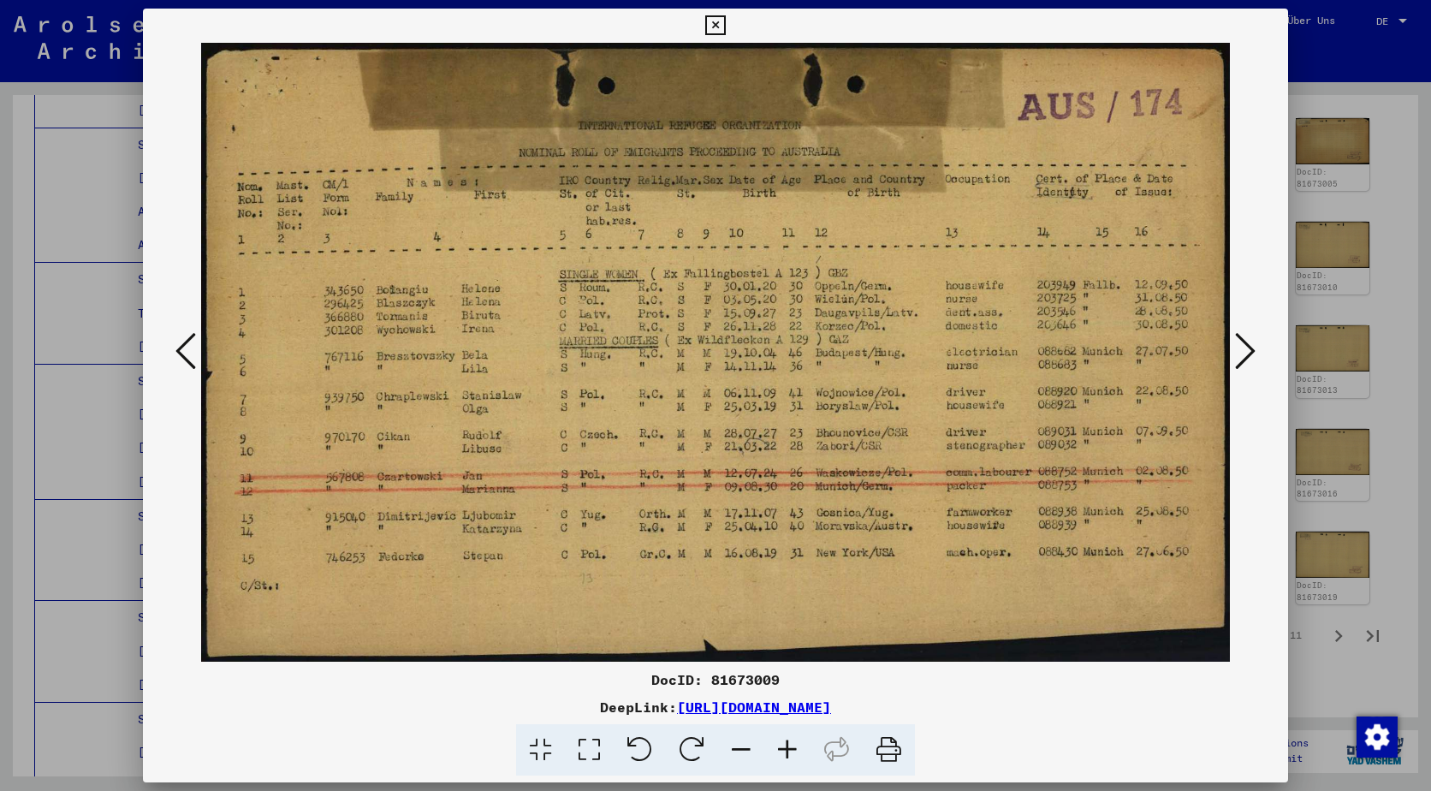
click at [199, 353] on button at bounding box center [185, 352] width 31 height 49
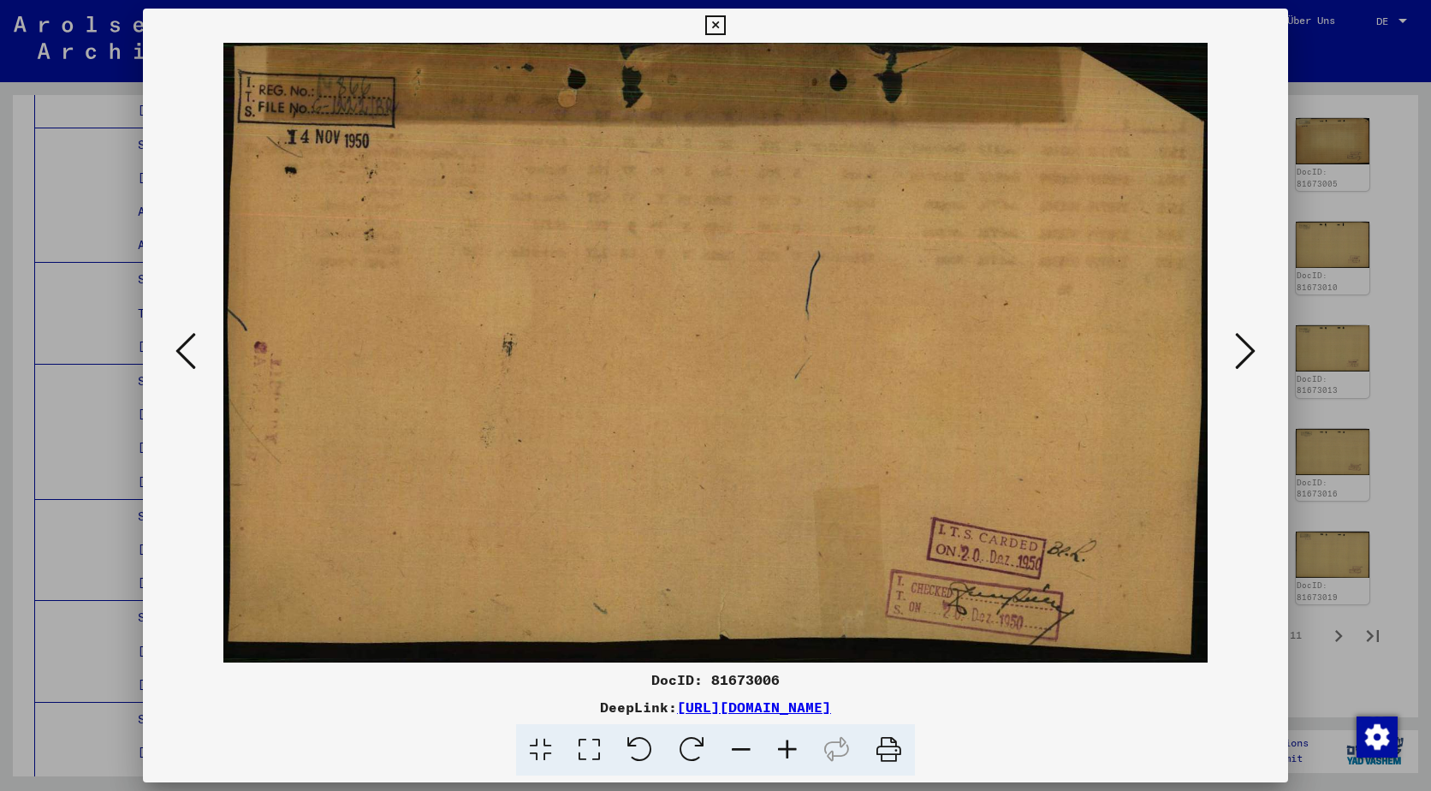
click at [199, 353] on button at bounding box center [185, 352] width 31 height 49
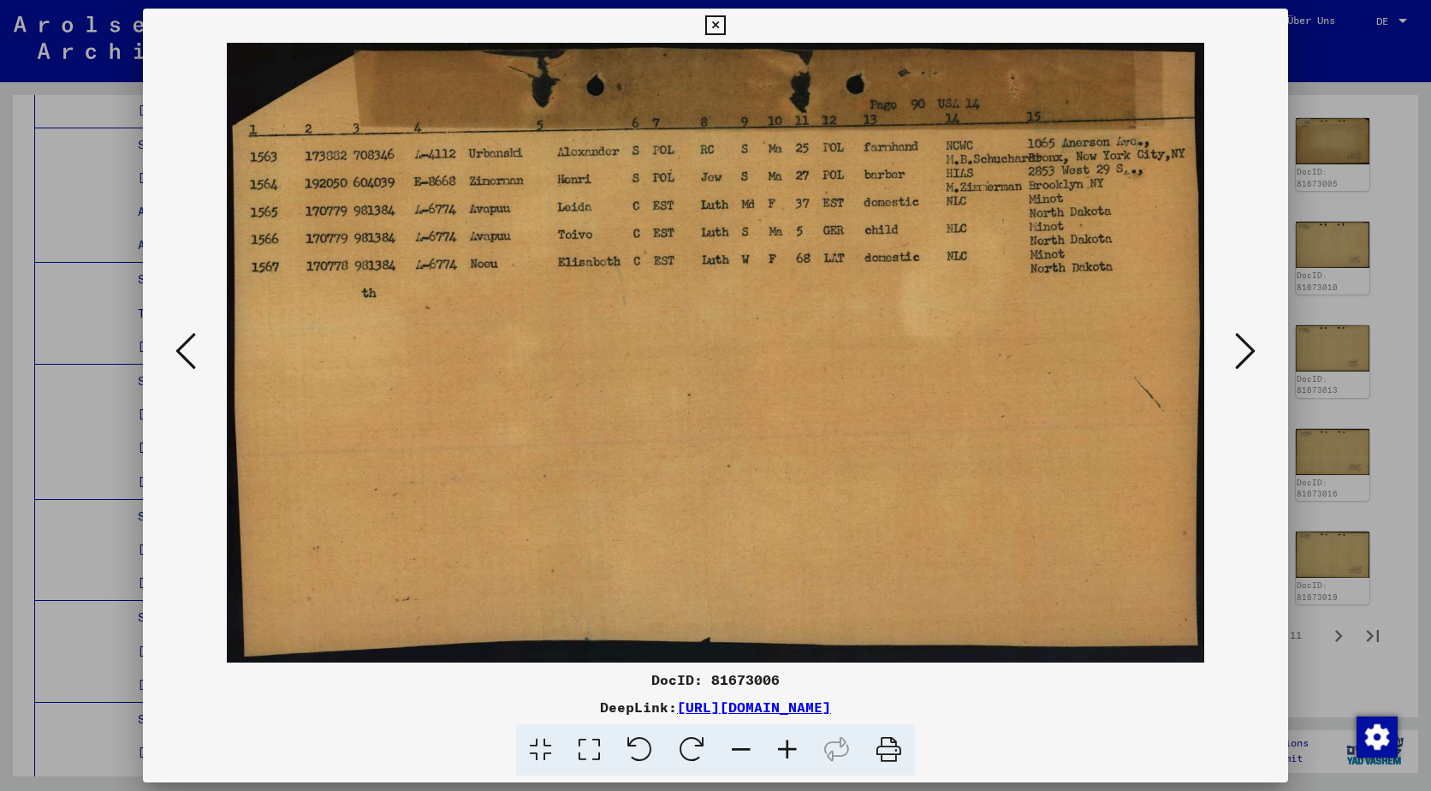
click at [199, 353] on button at bounding box center [185, 352] width 31 height 49
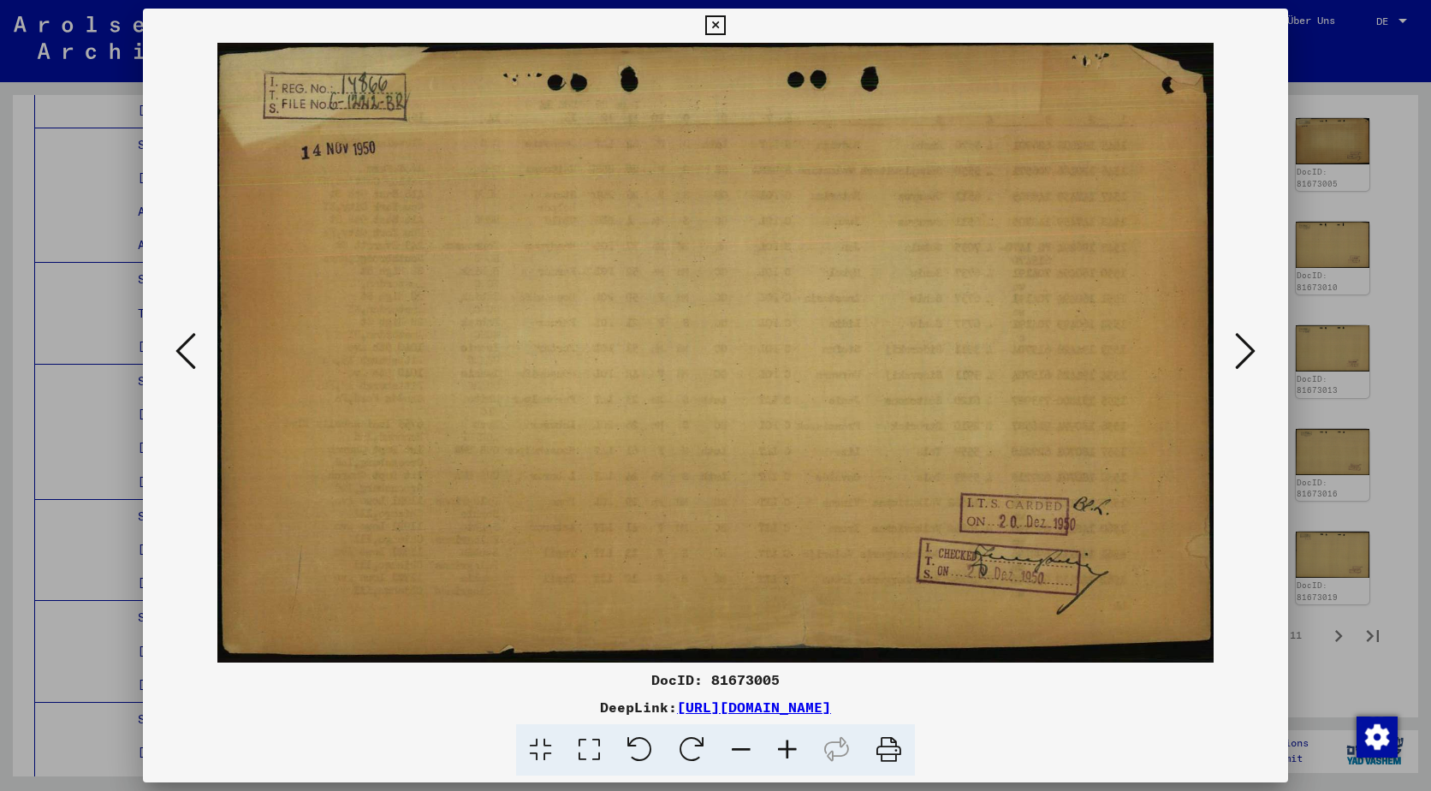
click at [199, 353] on button at bounding box center [185, 352] width 31 height 49
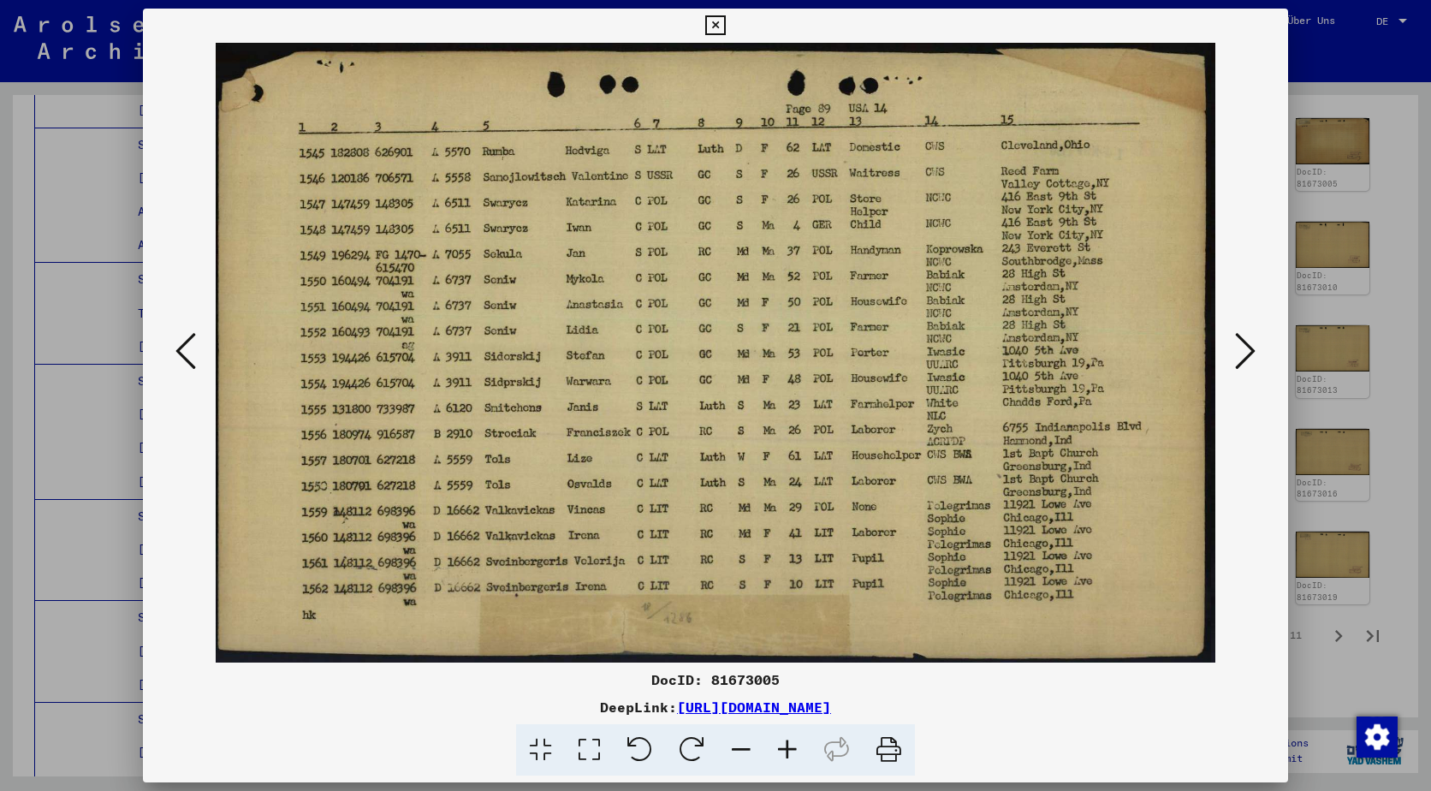
click at [1240, 345] on icon at bounding box center [1245, 350] width 21 height 41
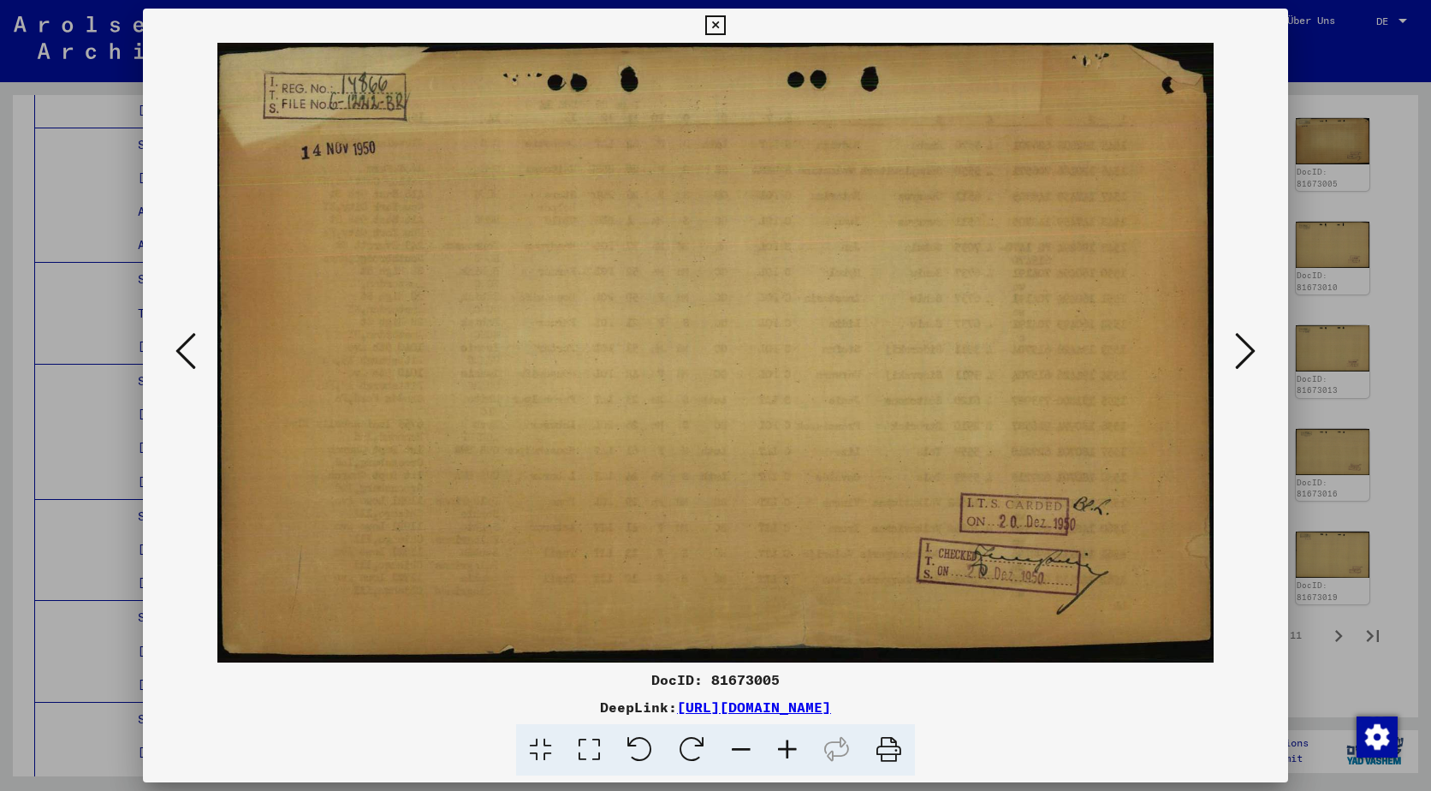
click at [1240, 345] on icon at bounding box center [1245, 350] width 21 height 41
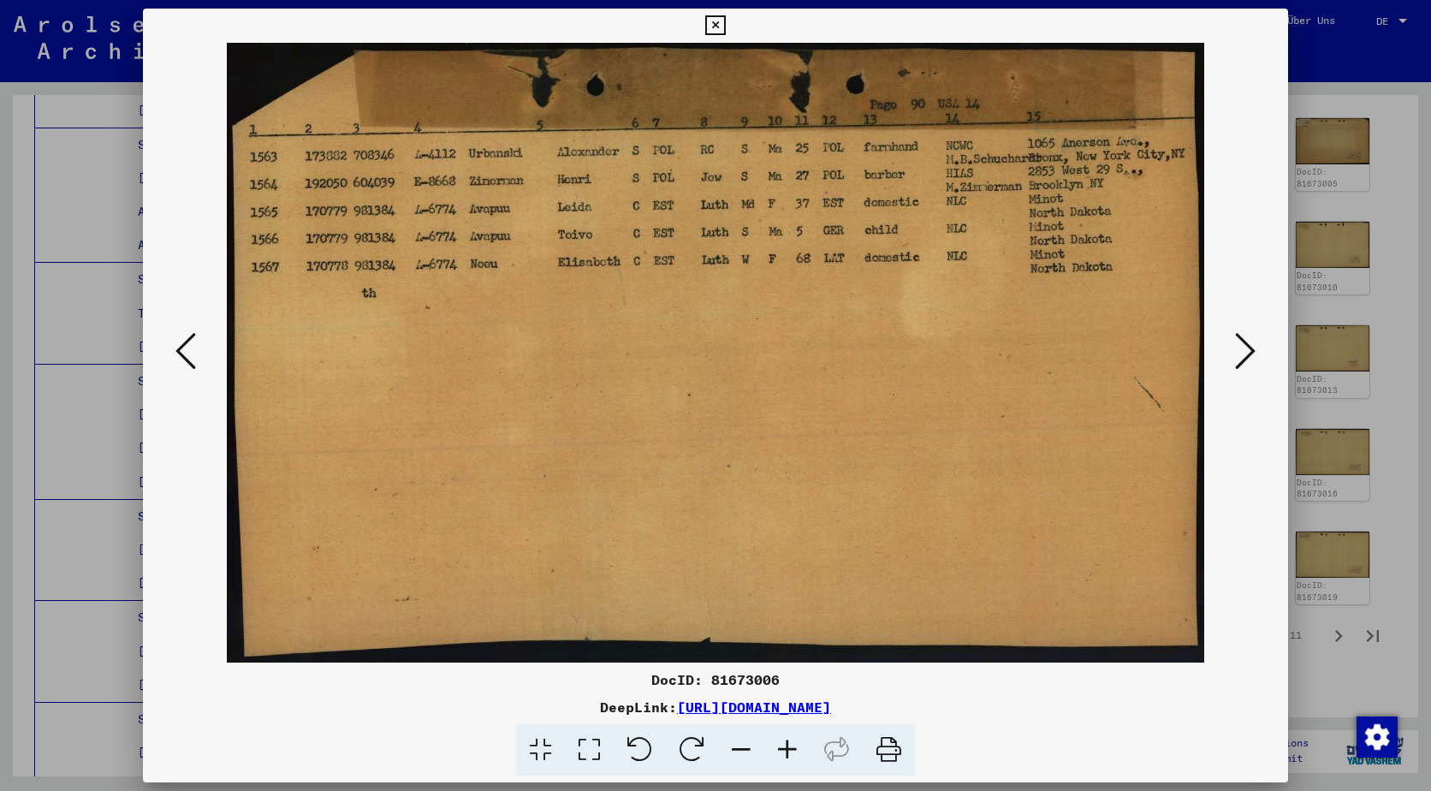
click at [1240, 345] on icon at bounding box center [1245, 350] width 21 height 41
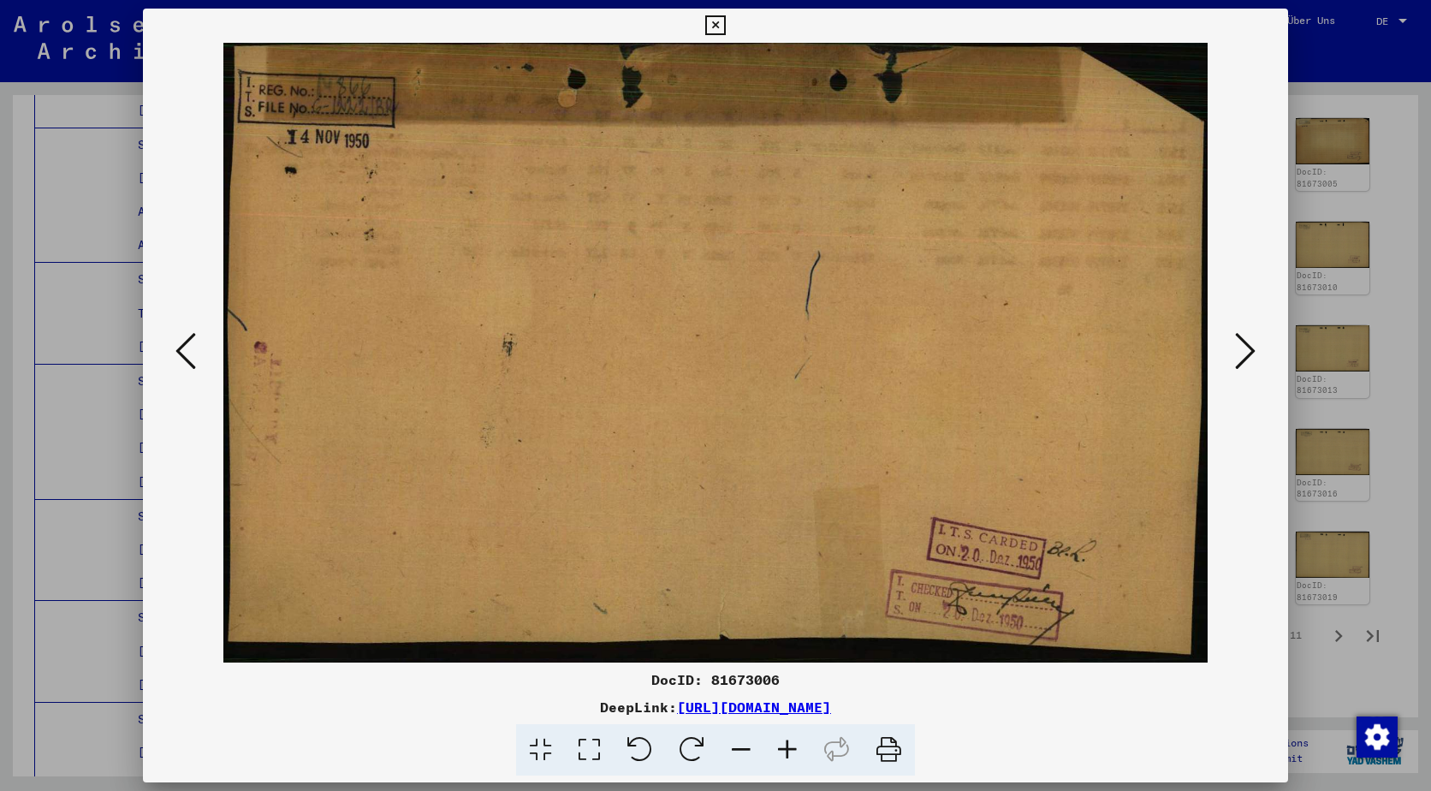
click at [1241, 345] on icon at bounding box center [1245, 350] width 21 height 41
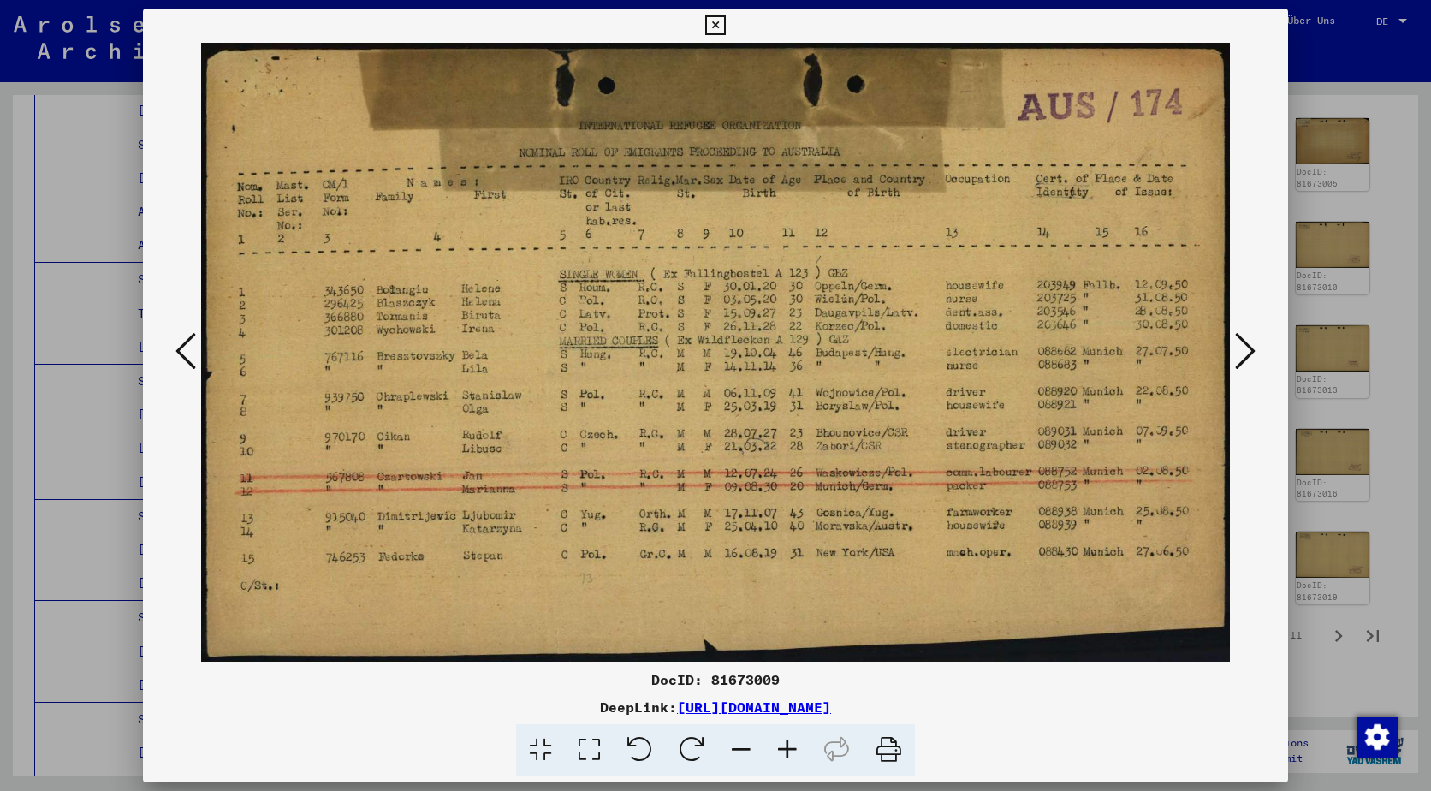
click at [1241, 345] on icon at bounding box center [1245, 350] width 21 height 41
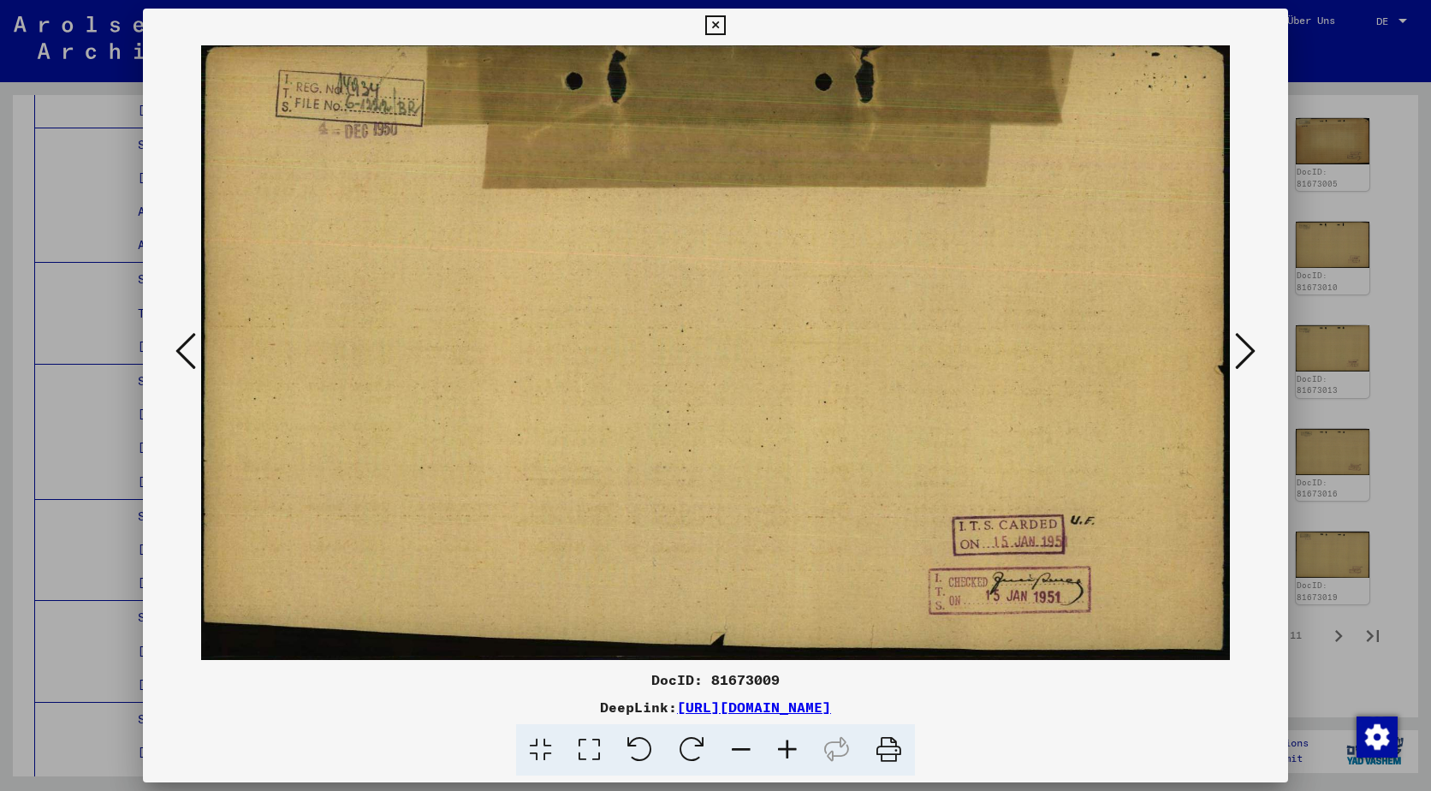
click at [1241, 345] on icon at bounding box center [1245, 350] width 21 height 41
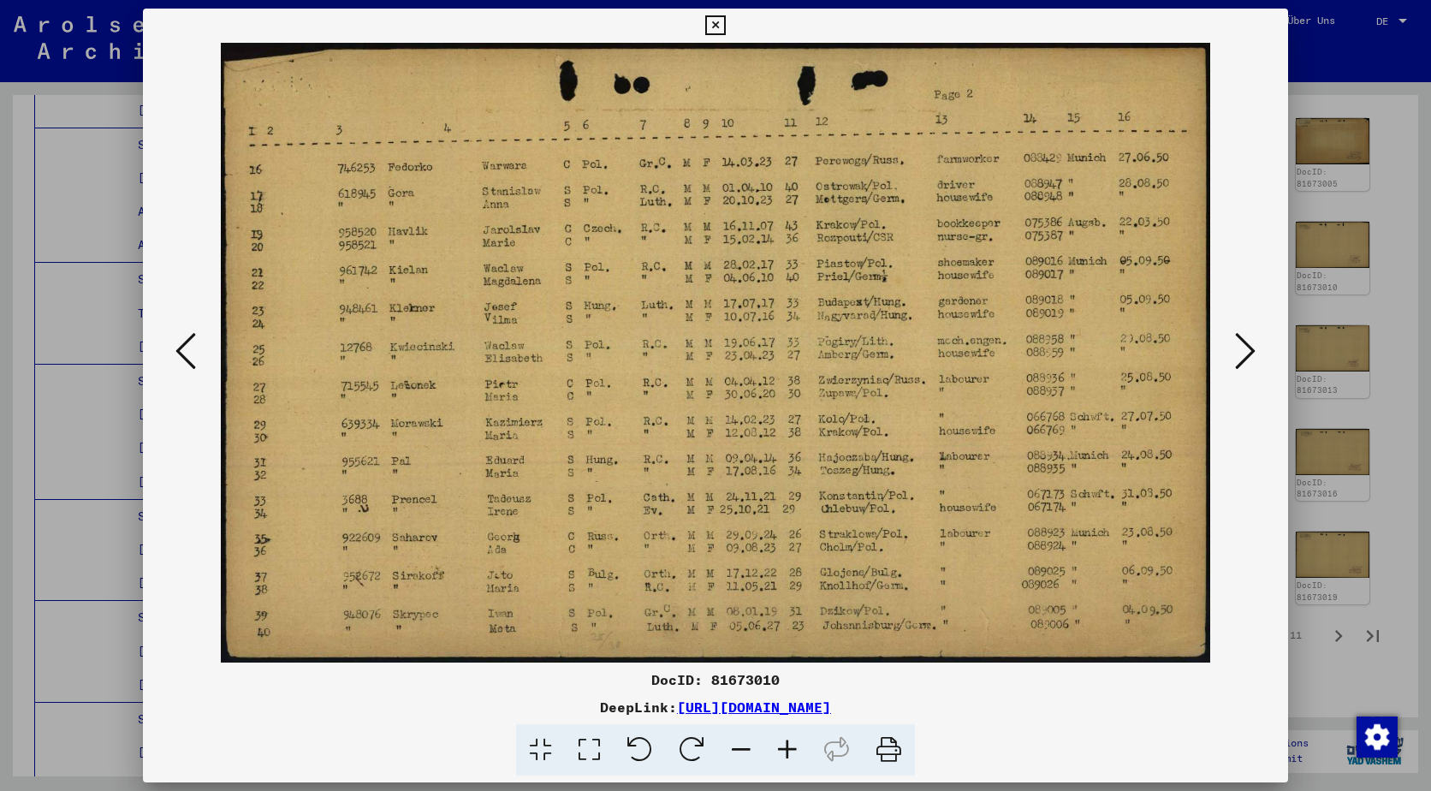
click at [1241, 345] on icon at bounding box center [1245, 350] width 21 height 41
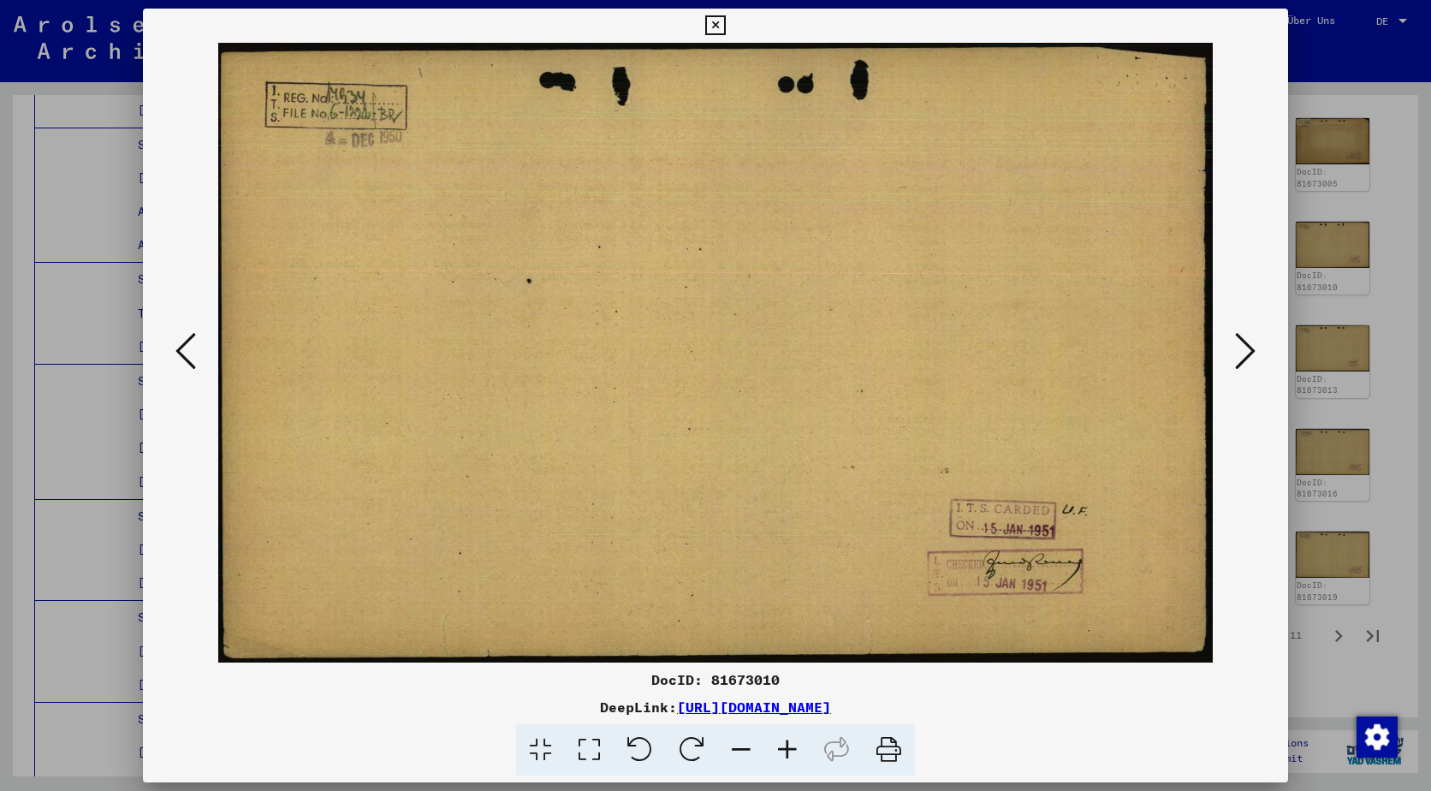
click at [1241, 345] on icon at bounding box center [1245, 350] width 21 height 41
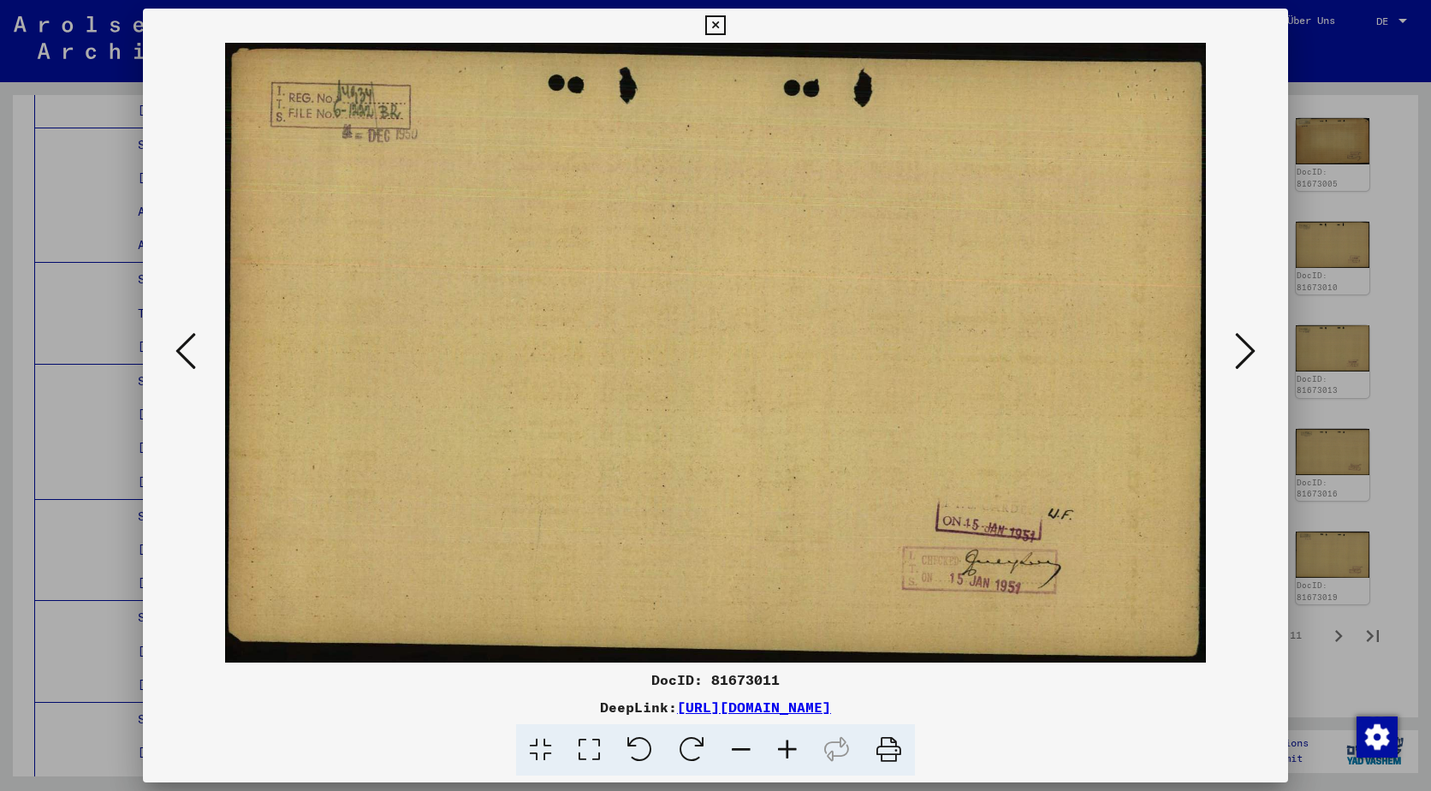
click at [1241, 345] on icon at bounding box center [1245, 350] width 21 height 41
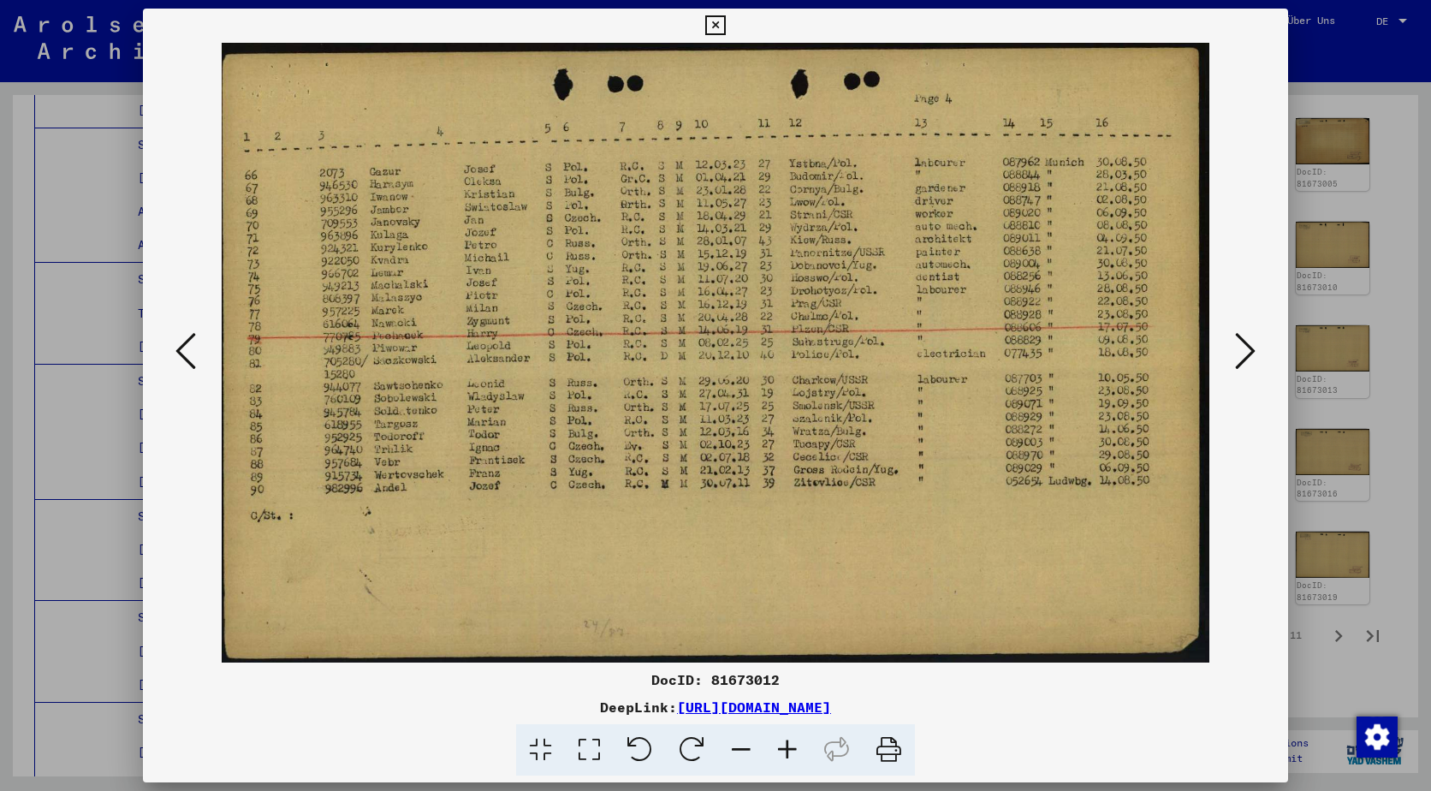
click at [1241, 345] on icon at bounding box center [1245, 350] width 21 height 41
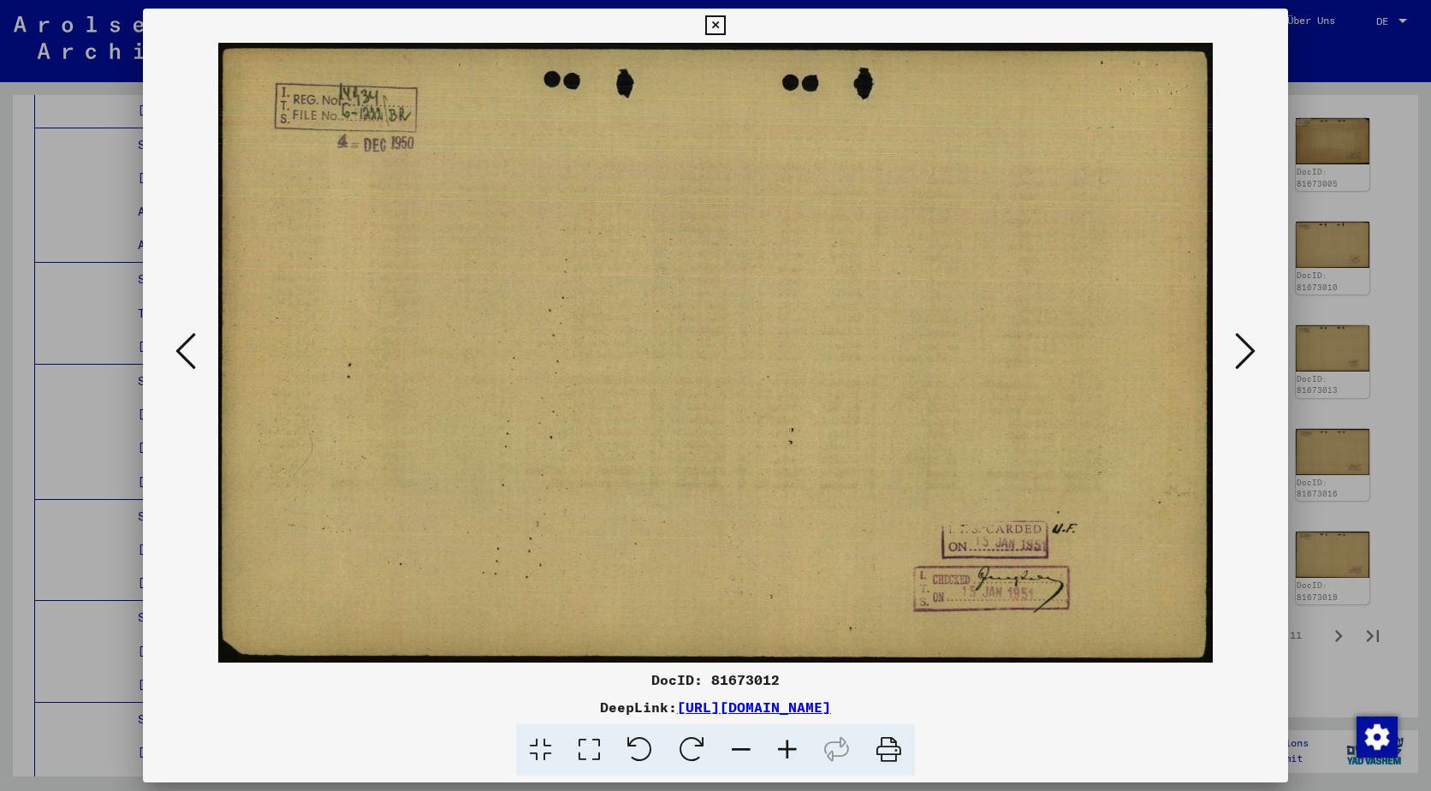
click at [1241, 345] on icon at bounding box center [1245, 350] width 21 height 41
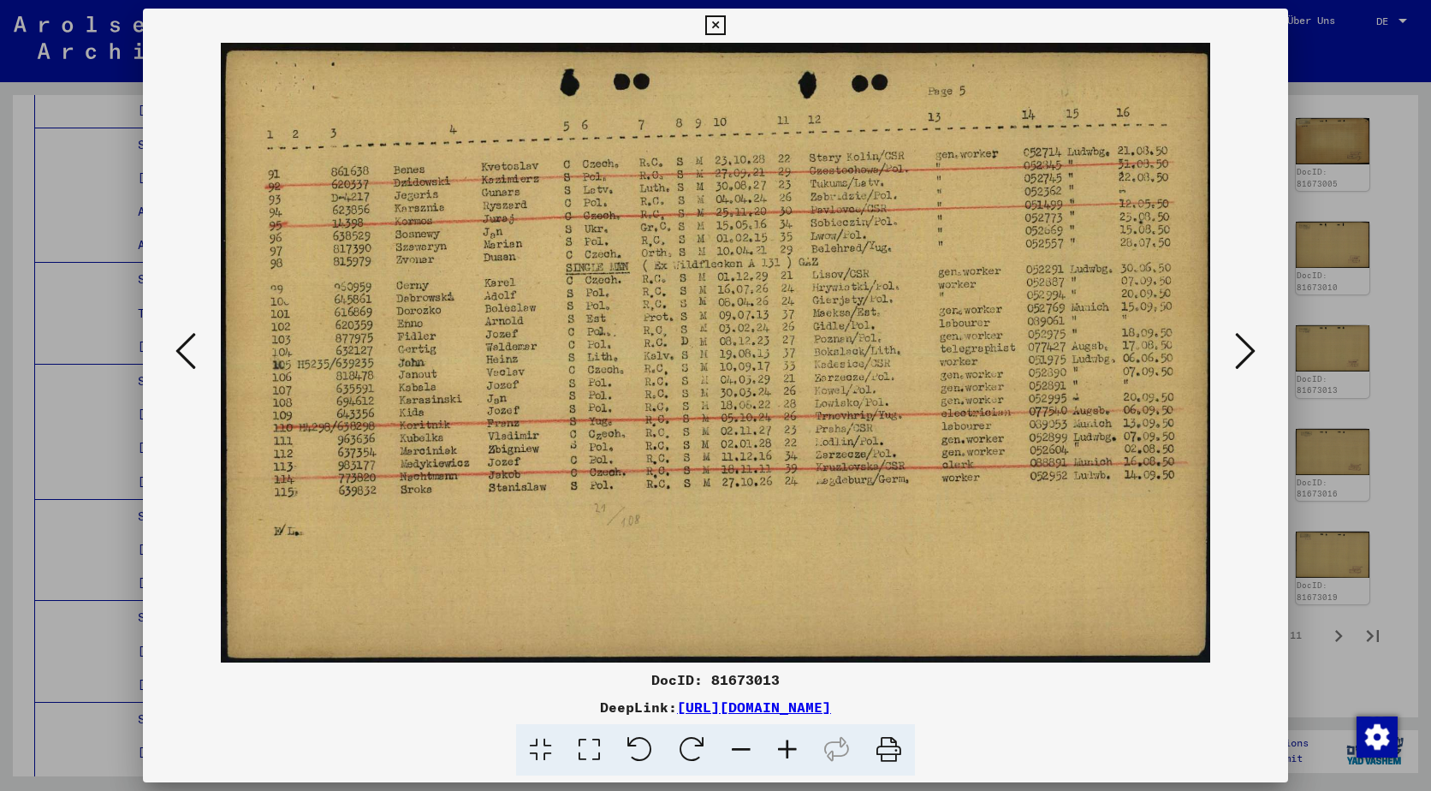
click at [1241, 345] on icon at bounding box center [1245, 350] width 21 height 41
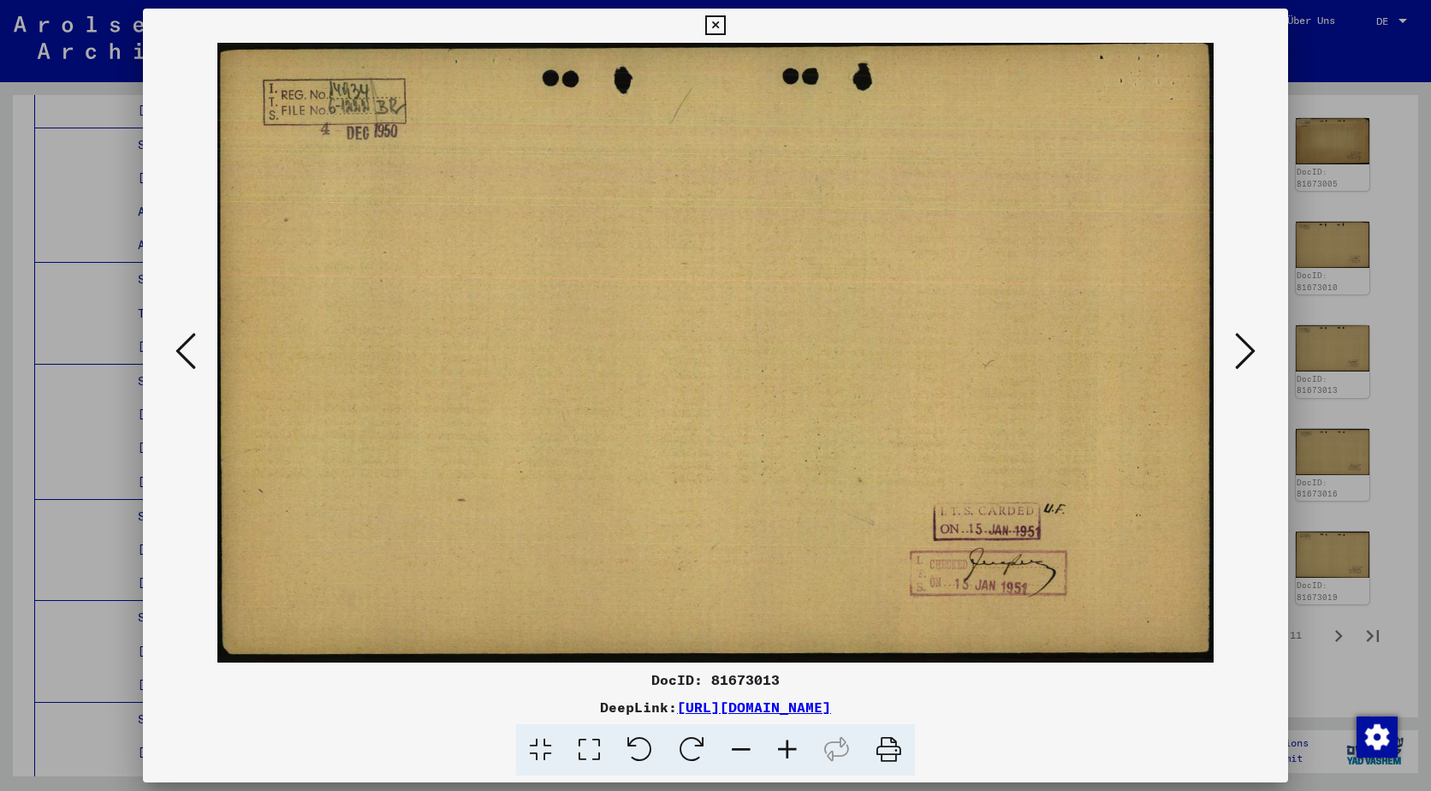
click at [1241, 345] on icon at bounding box center [1245, 350] width 21 height 41
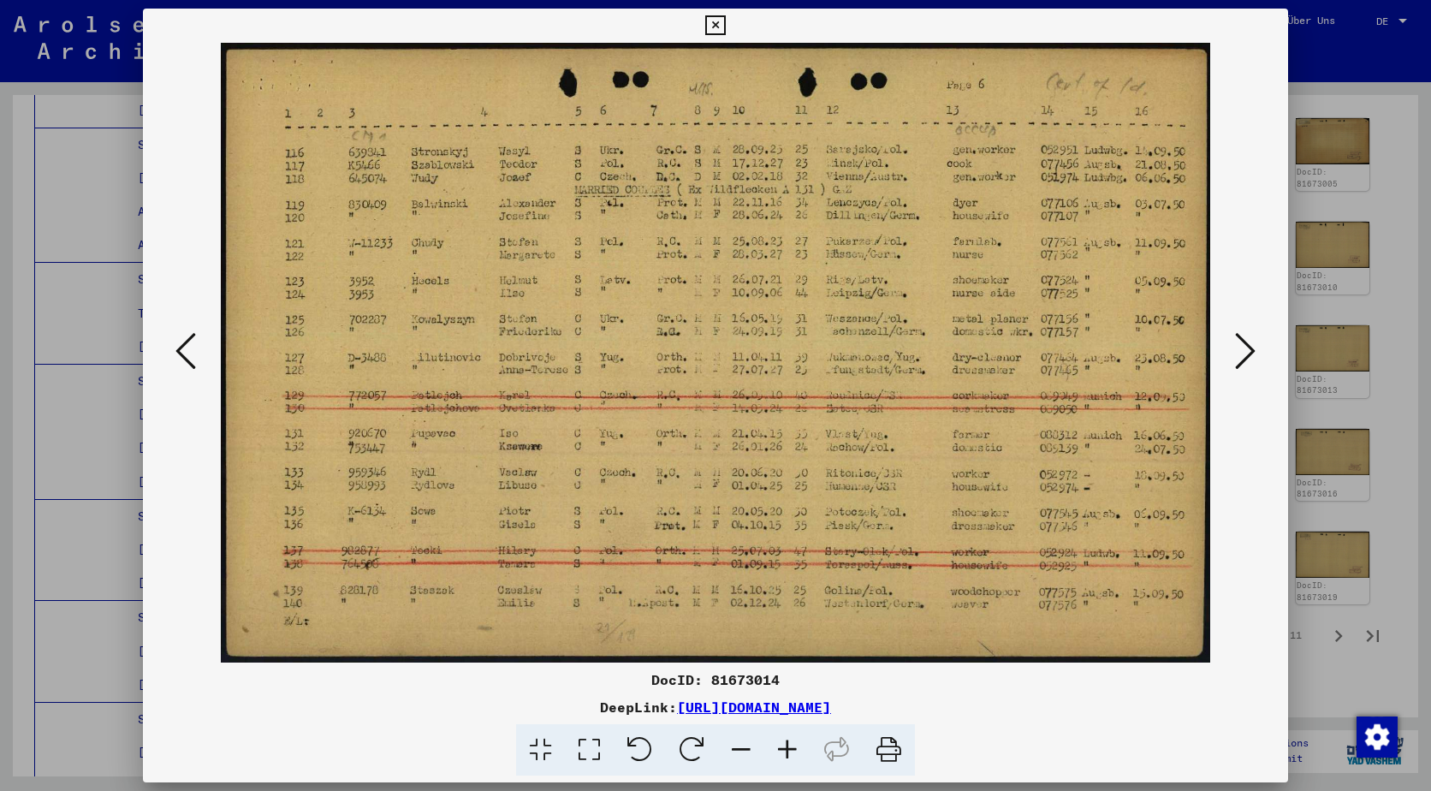
click at [1241, 345] on icon at bounding box center [1245, 350] width 21 height 41
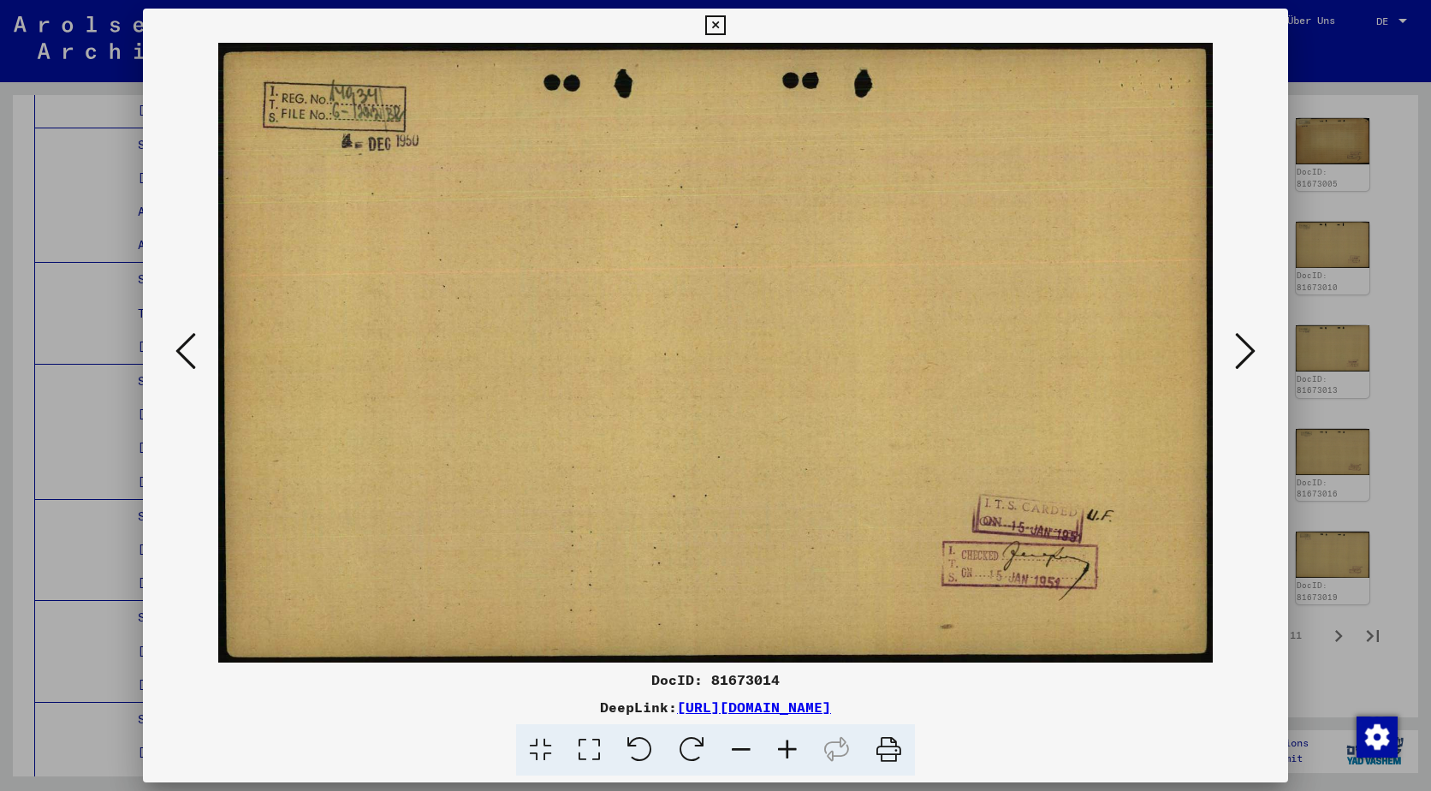
click at [1241, 345] on icon at bounding box center [1245, 350] width 21 height 41
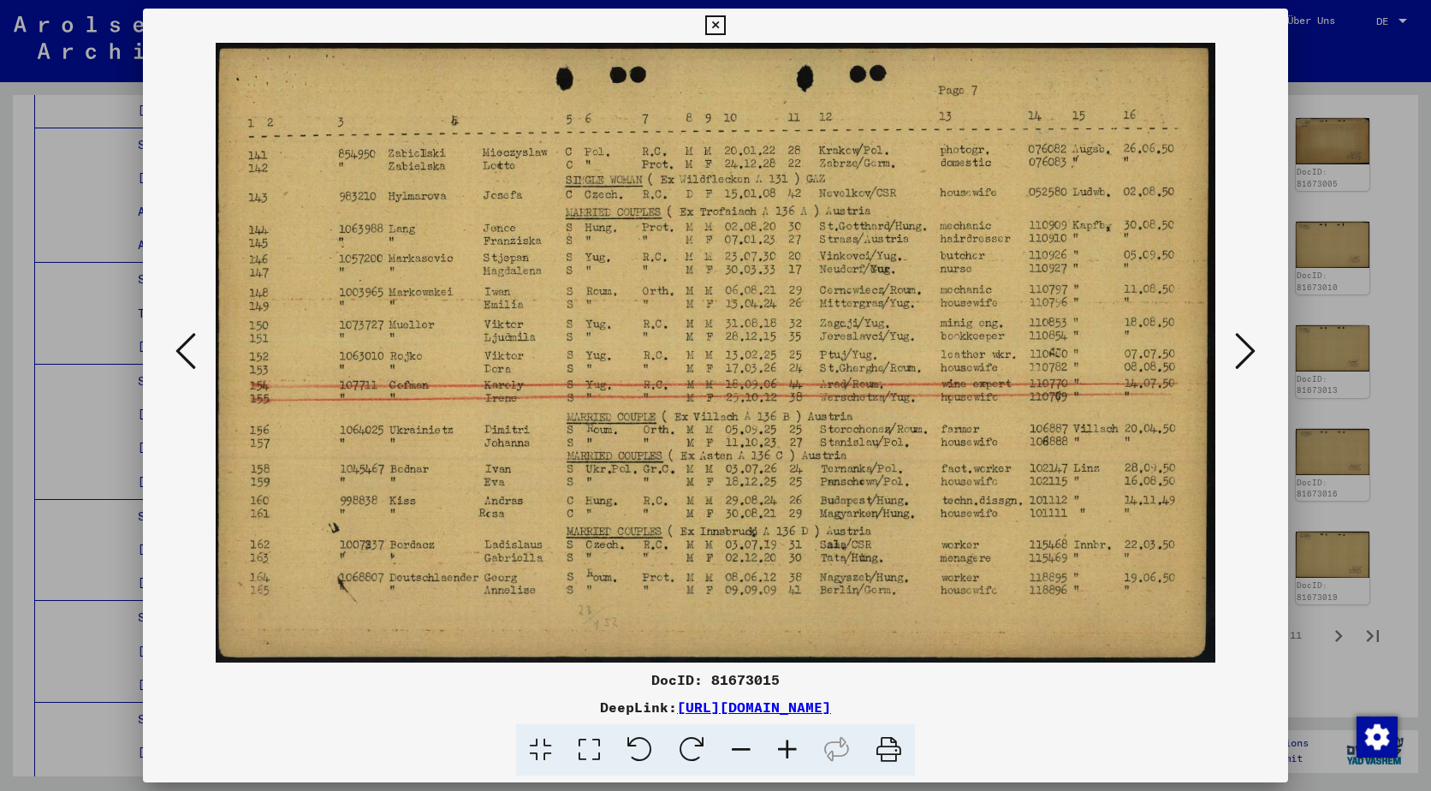
click at [1241, 345] on icon at bounding box center [1245, 350] width 21 height 41
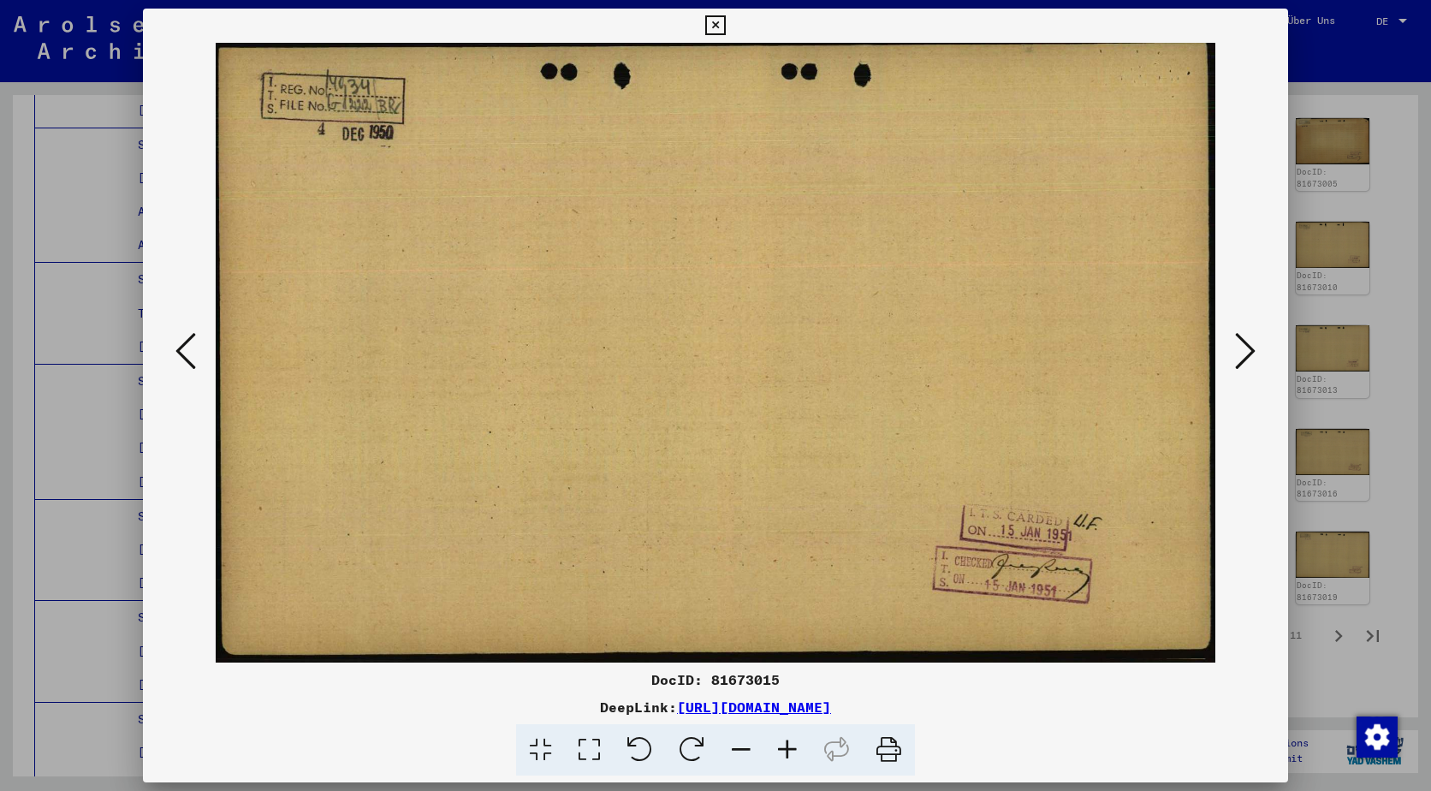
click at [1241, 345] on icon at bounding box center [1245, 350] width 21 height 41
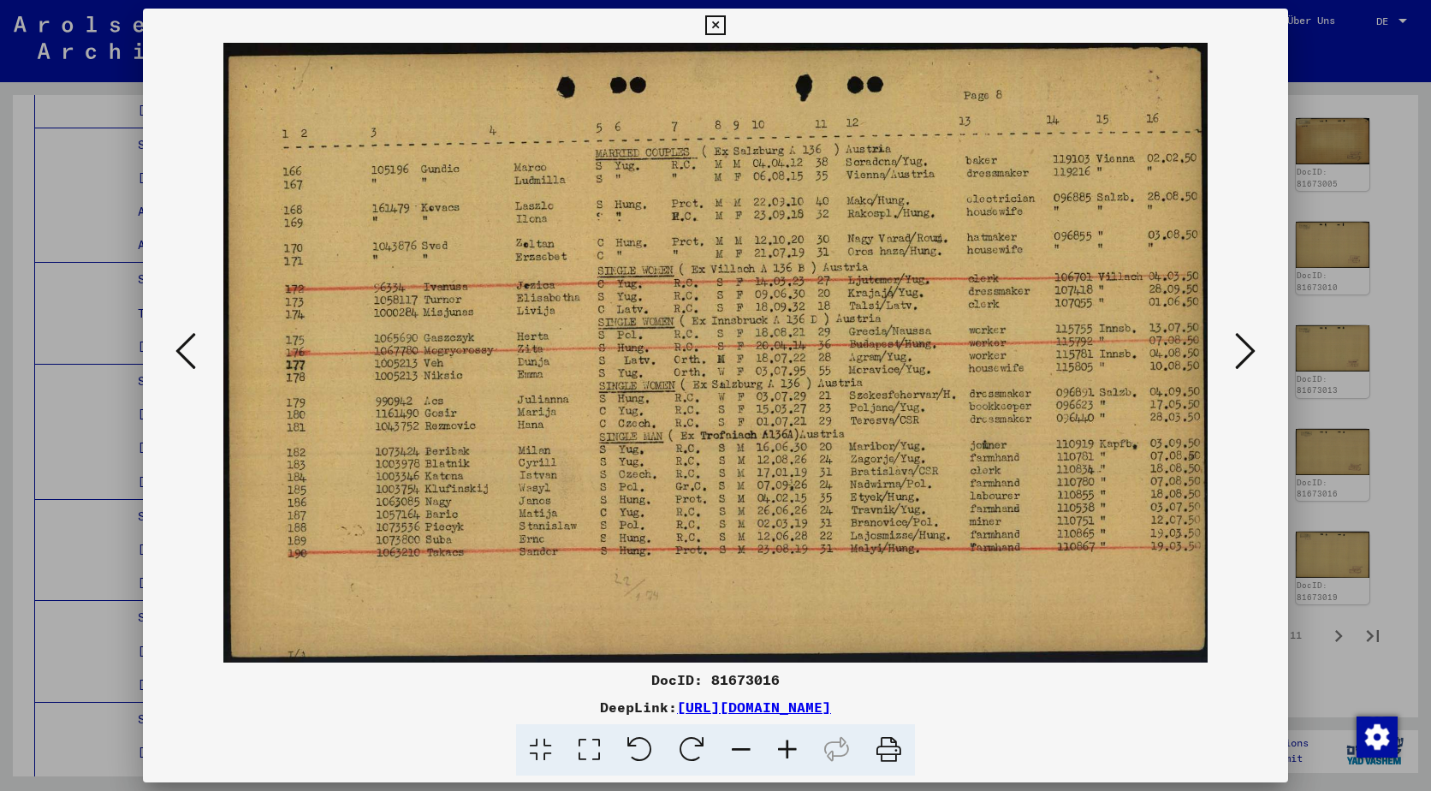
click at [1241, 345] on icon at bounding box center [1245, 350] width 21 height 41
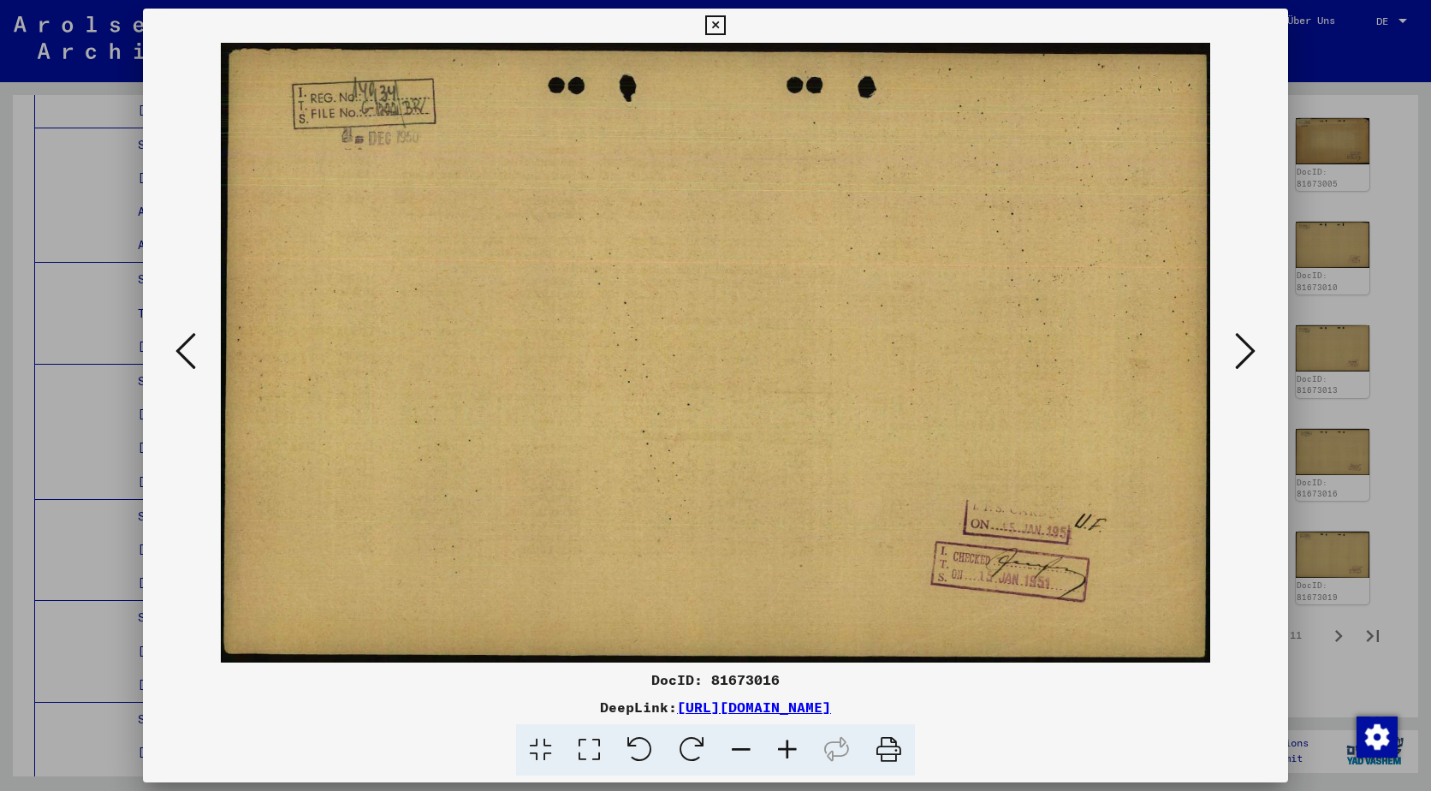
click at [1241, 345] on icon at bounding box center [1245, 350] width 21 height 41
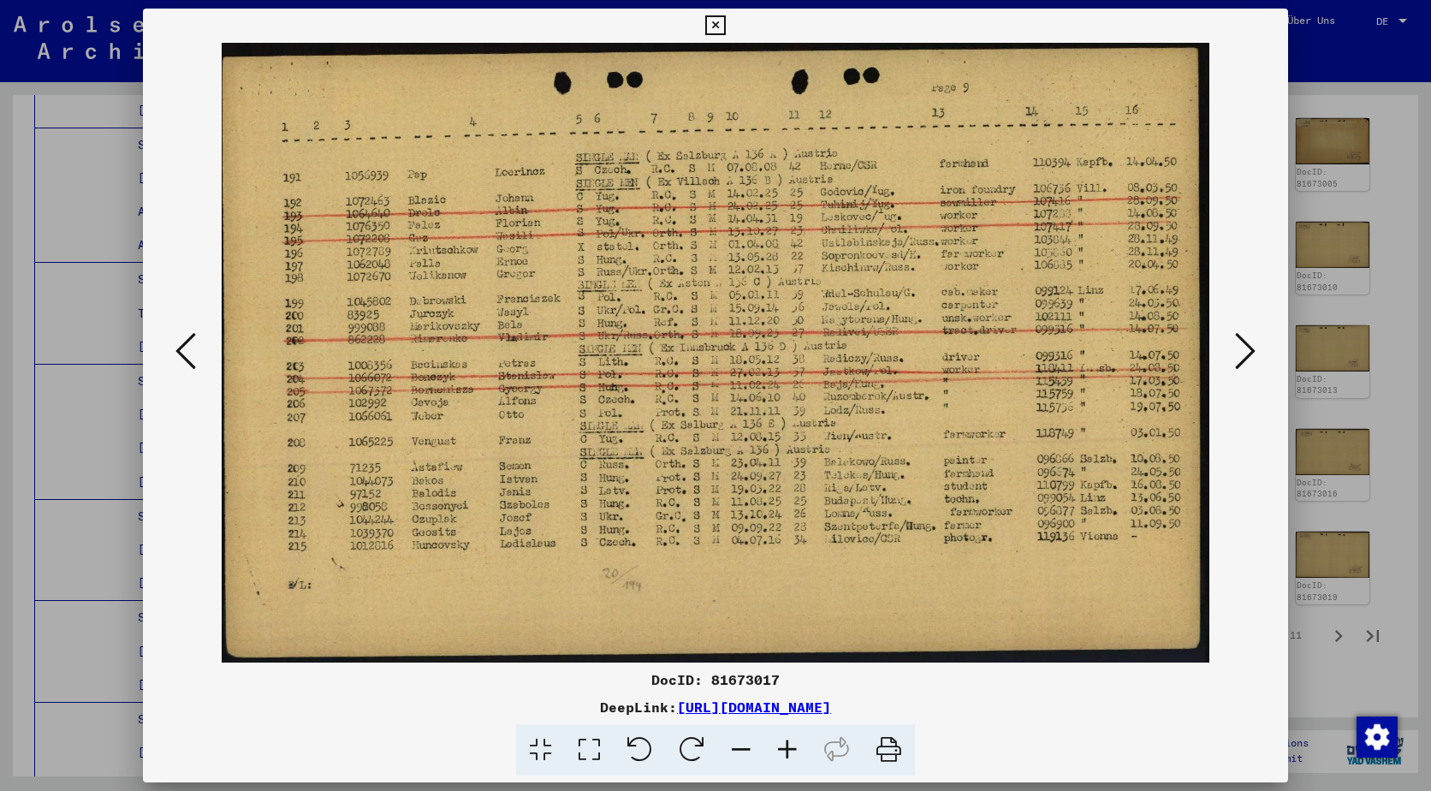
click at [1241, 345] on icon at bounding box center [1245, 350] width 21 height 41
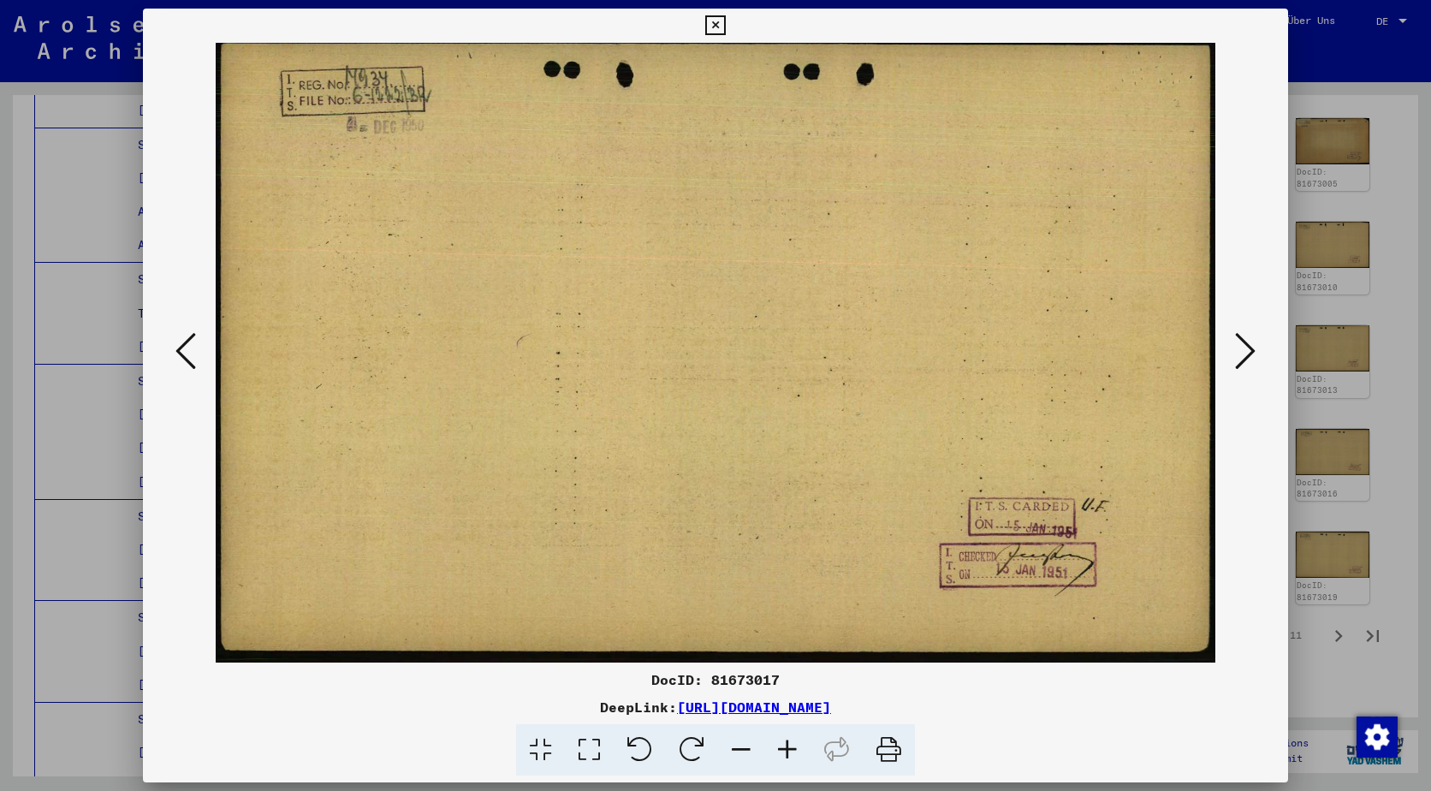
click at [1241, 345] on icon at bounding box center [1245, 350] width 21 height 41
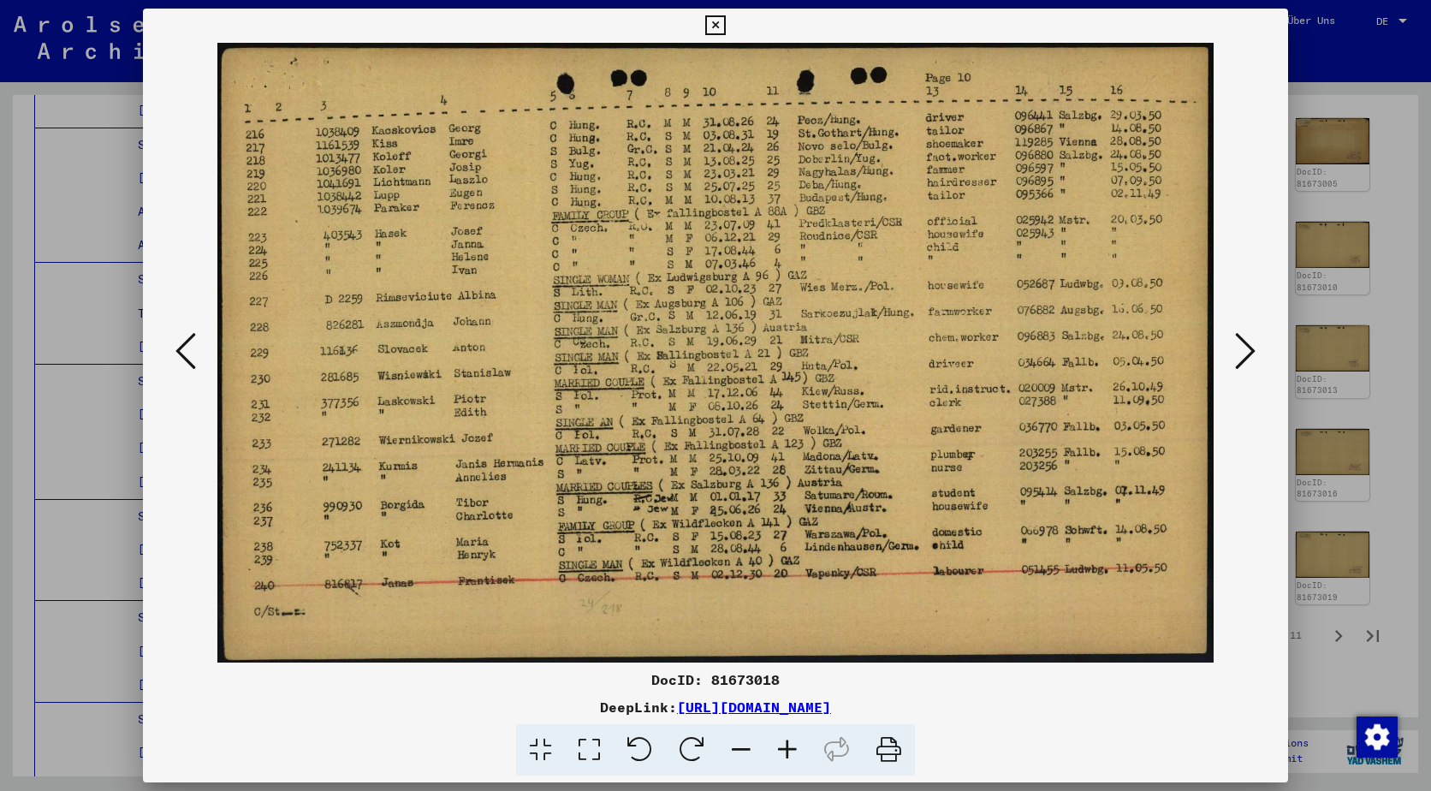
click at [1307, 331] on div at bounding box center [715, 395] width 1431 height 791
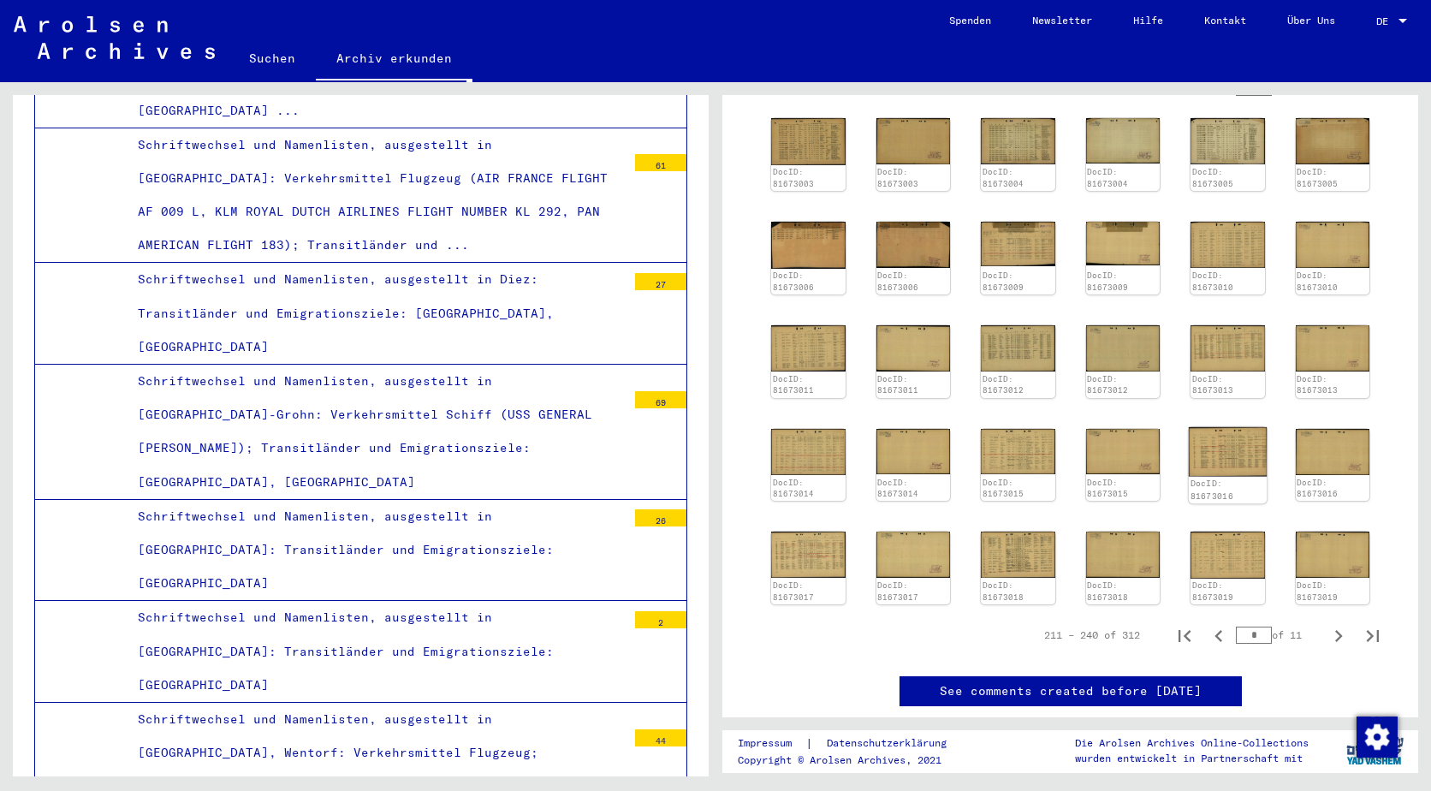
click at [1207, 429] on img at bounding box center [1228, 450] width 78 height 49
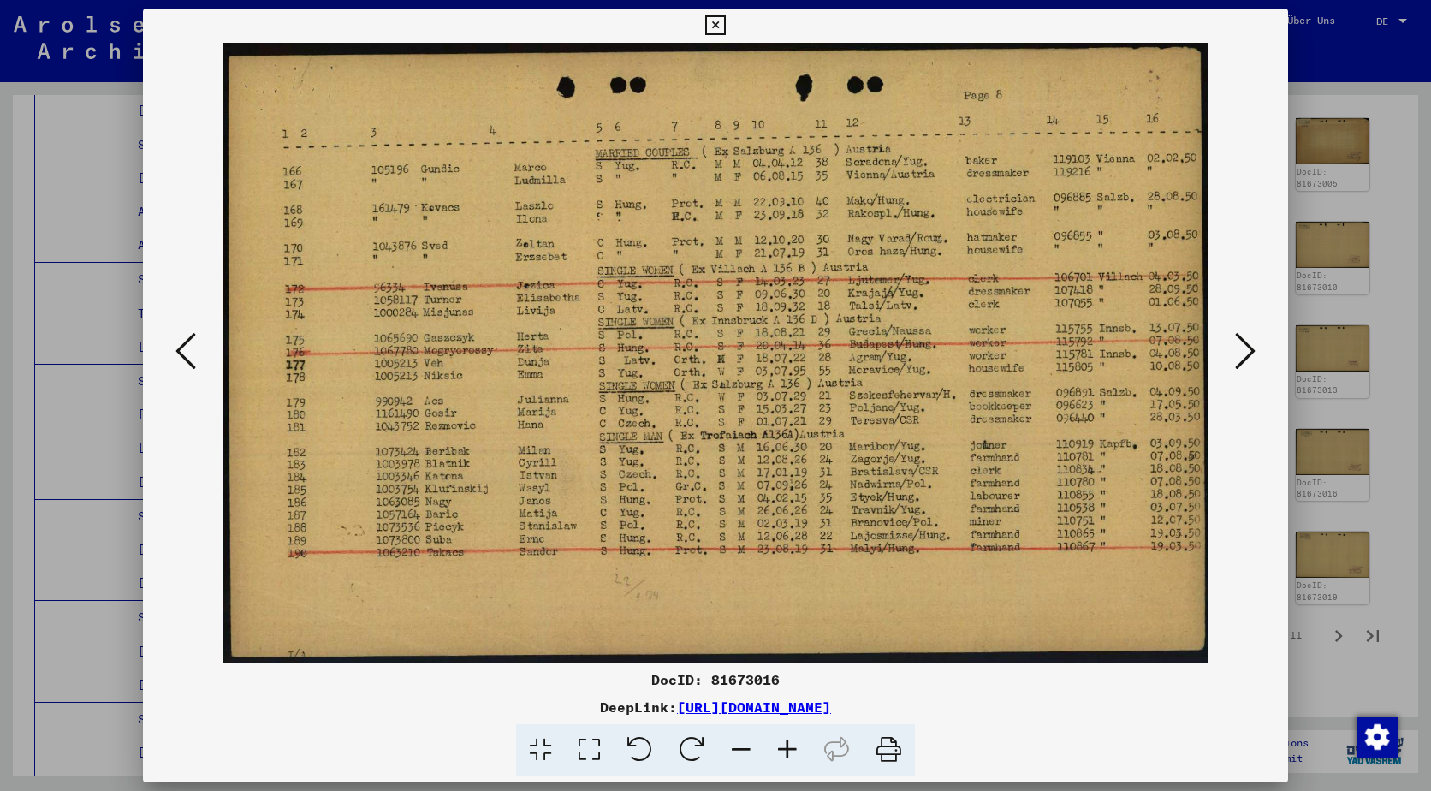
click at [180, 339] on icon at bounding box center [185, 350] width 21 height 41
click at [180, 338] on icon at bounding box center [185, 350] width 21 height 41
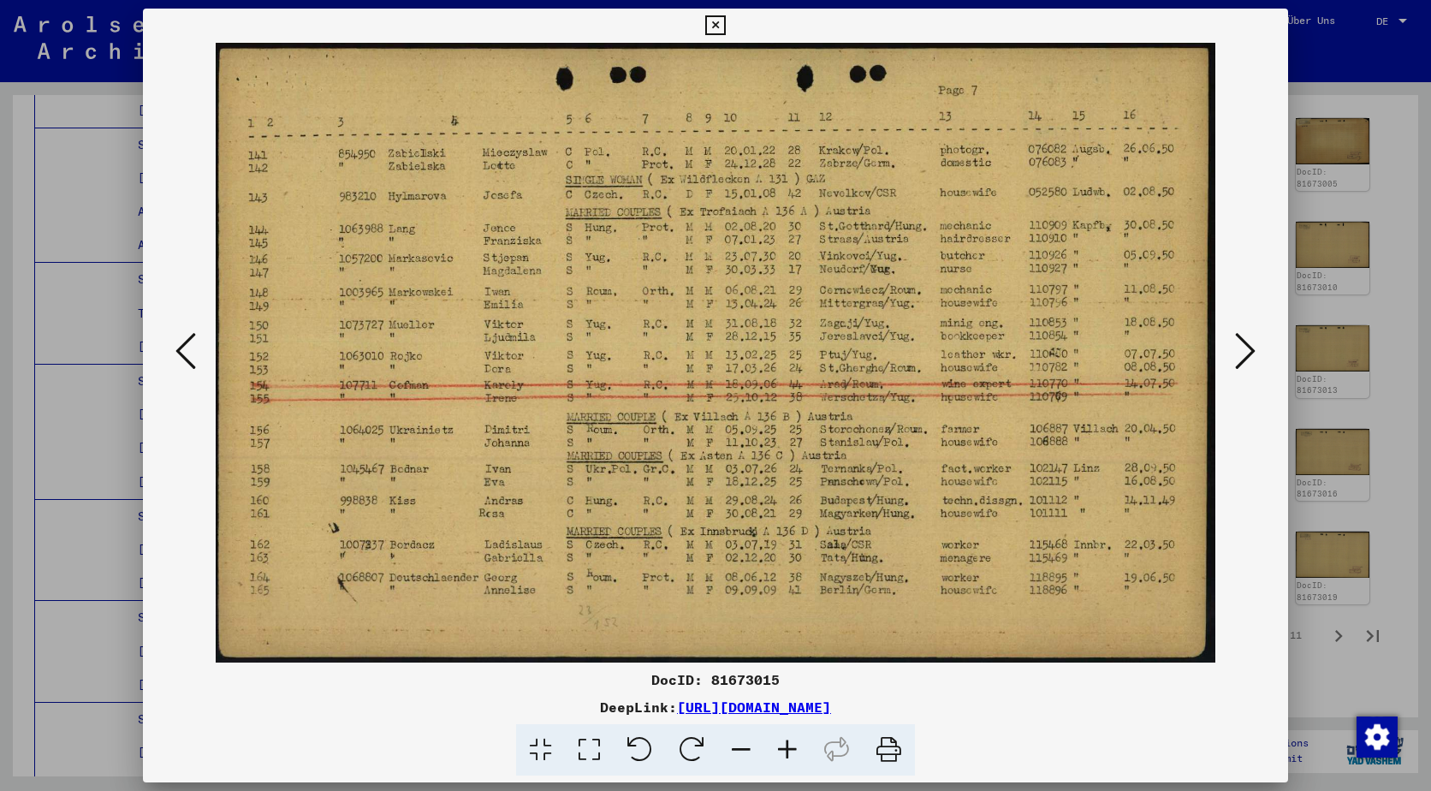
click at [180, 338] on icon at bounding box center [185, 350] width 21 height 41
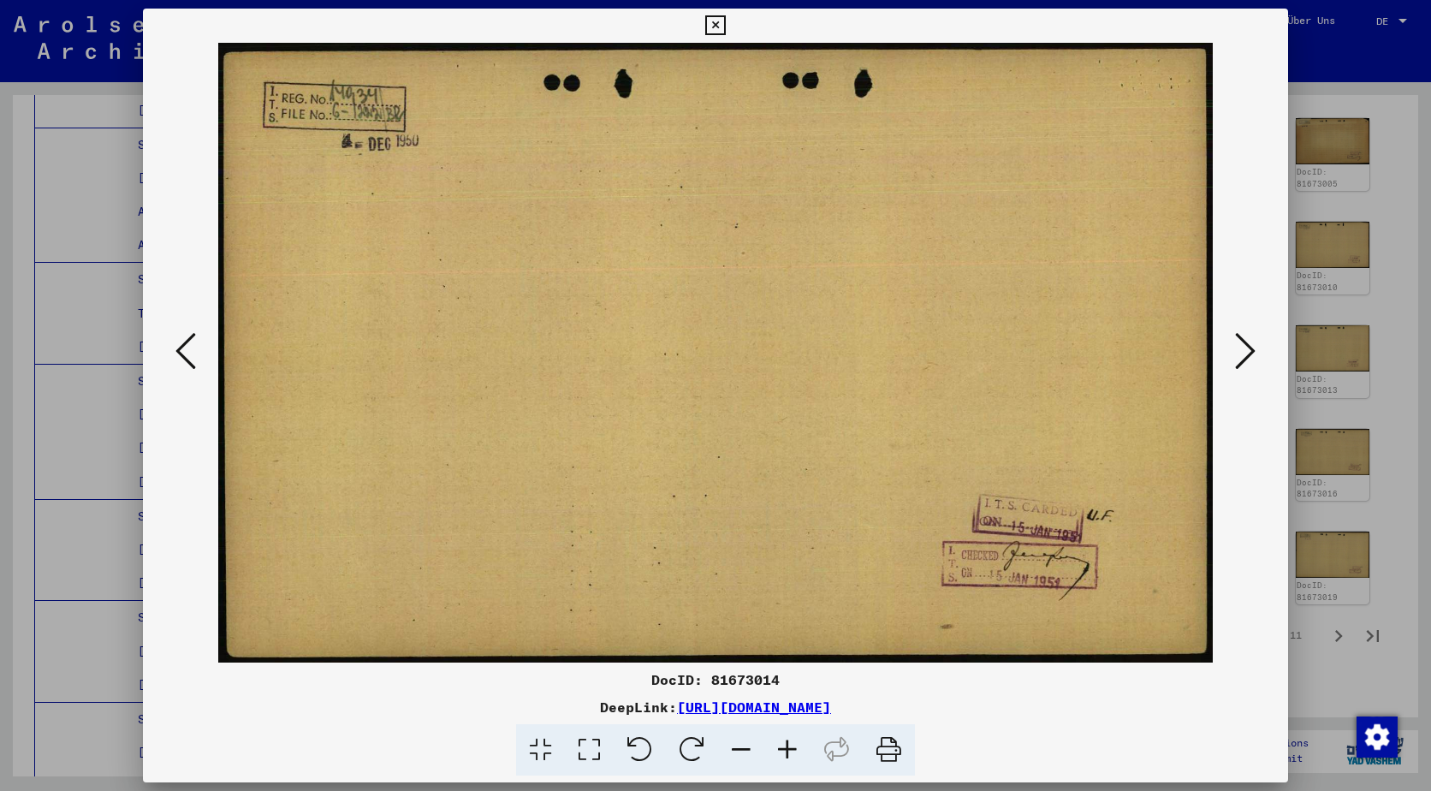
click at [180, 338] on icon at bounding box center [185, 350] width 21 height 41
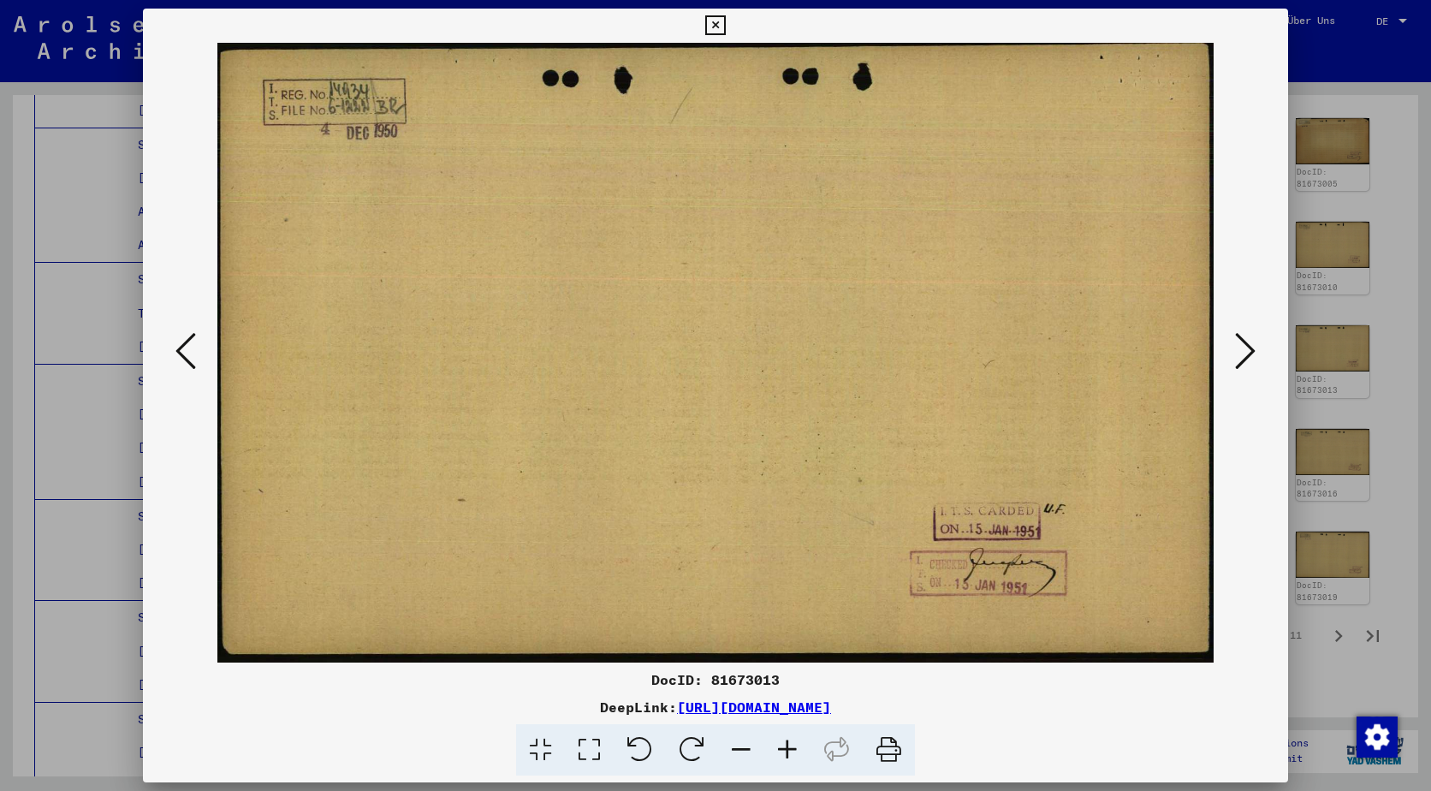
click at [180, 338] on icon at bounding box center [185, 350] width 21 height 41
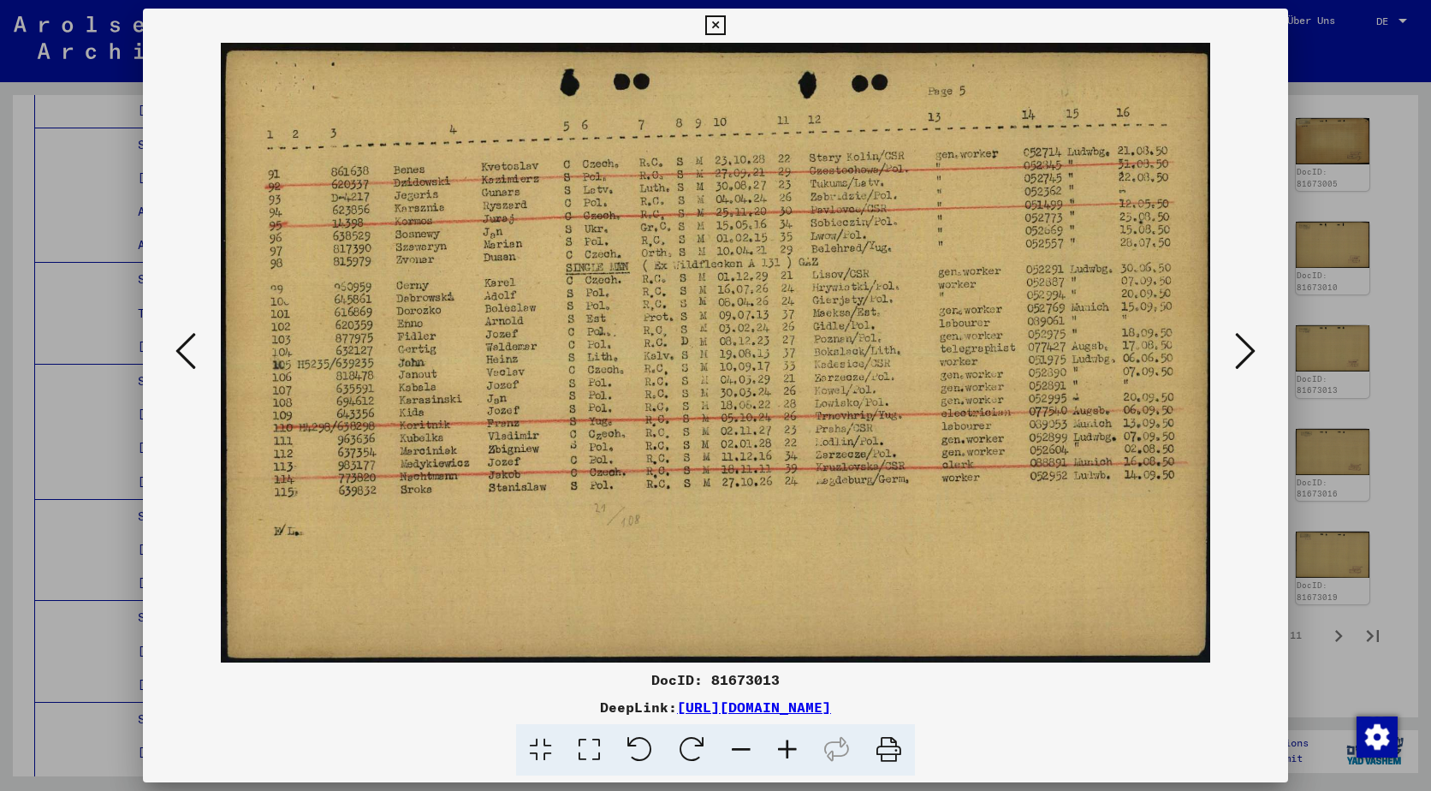
click at [180, 338] on icon at bounding box center [185, 350] width 21 height 41
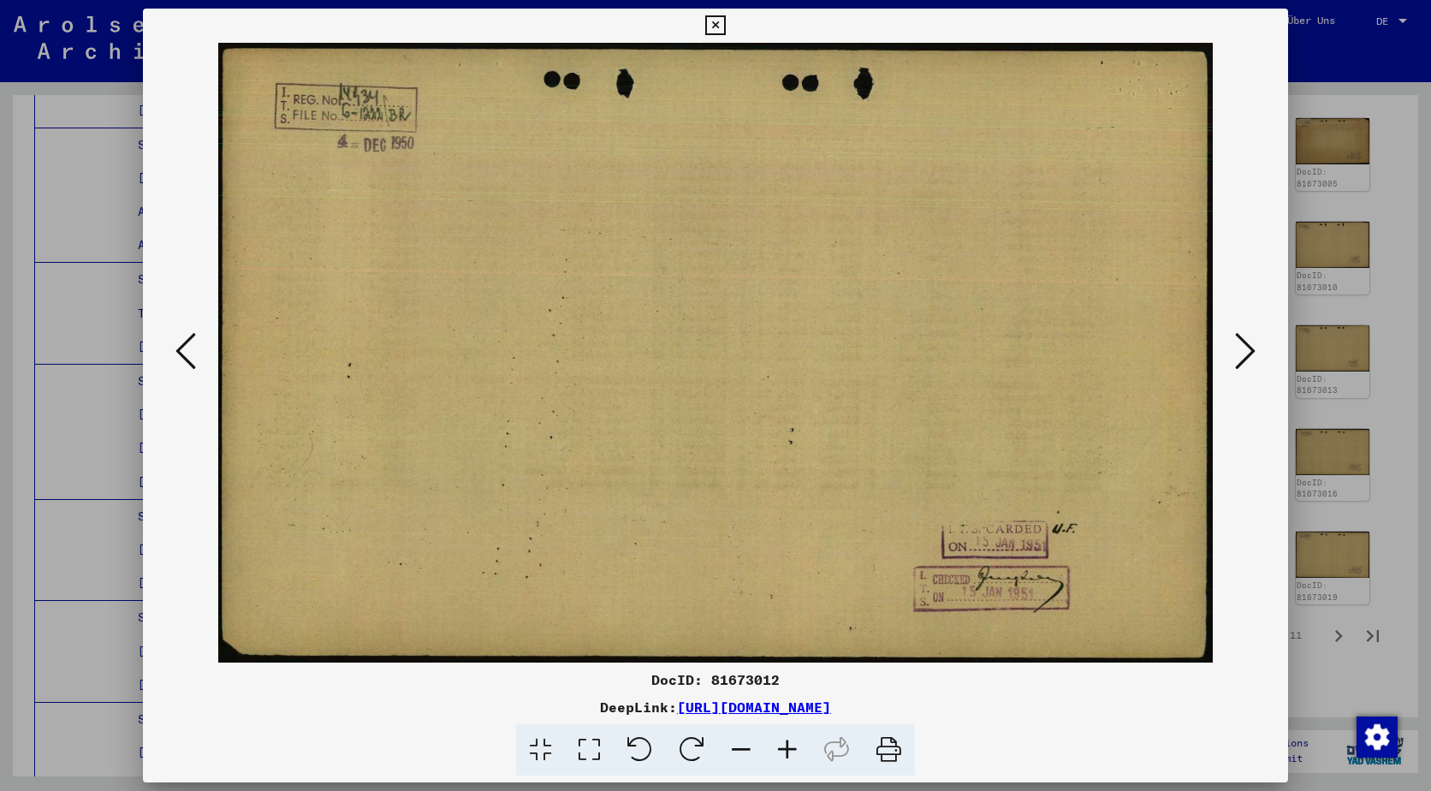
click at [180, 338] on icon at bounding box center [185, 350] width 21 height 41
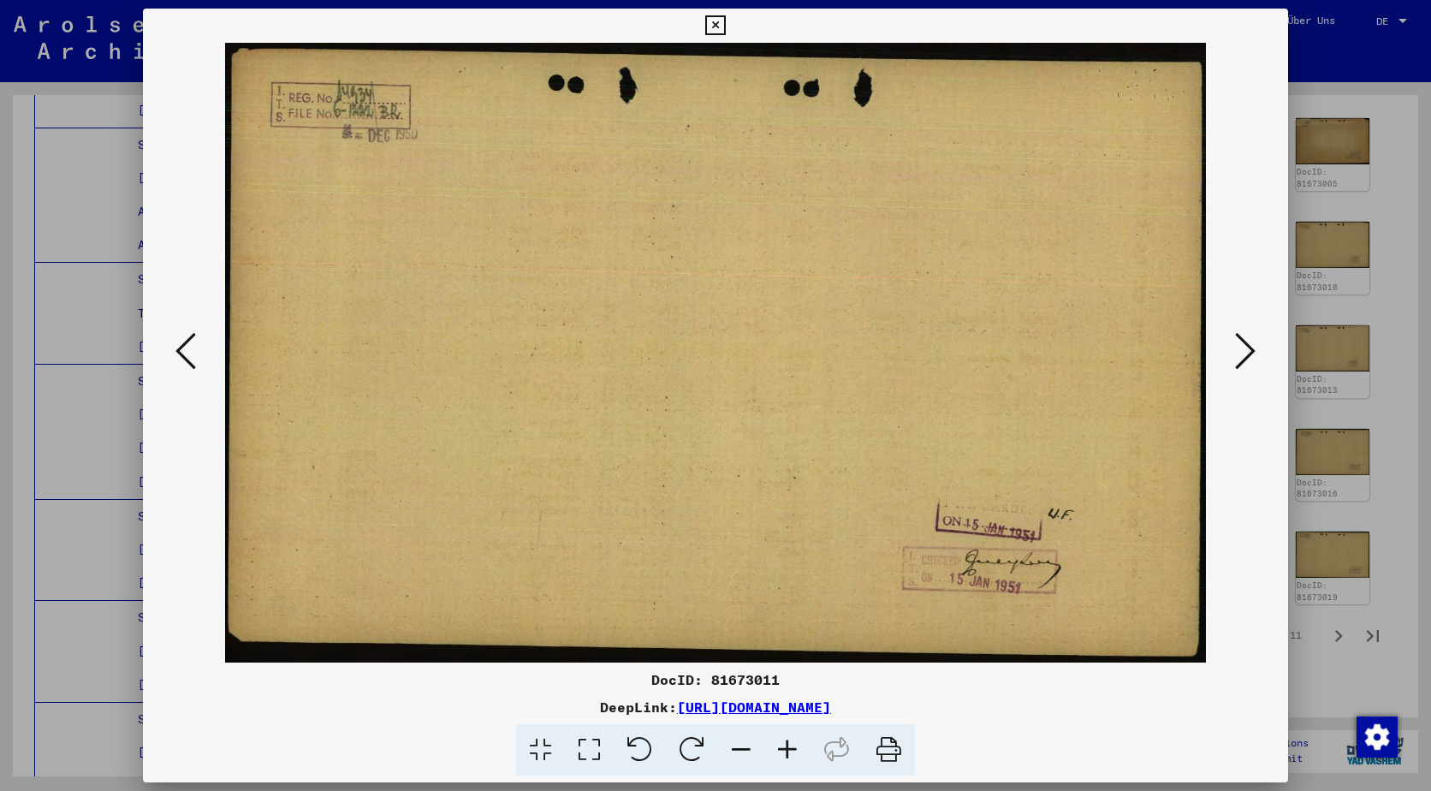
click at [180, 338] on icon at bounding box center [185, 350] width 21 height 41
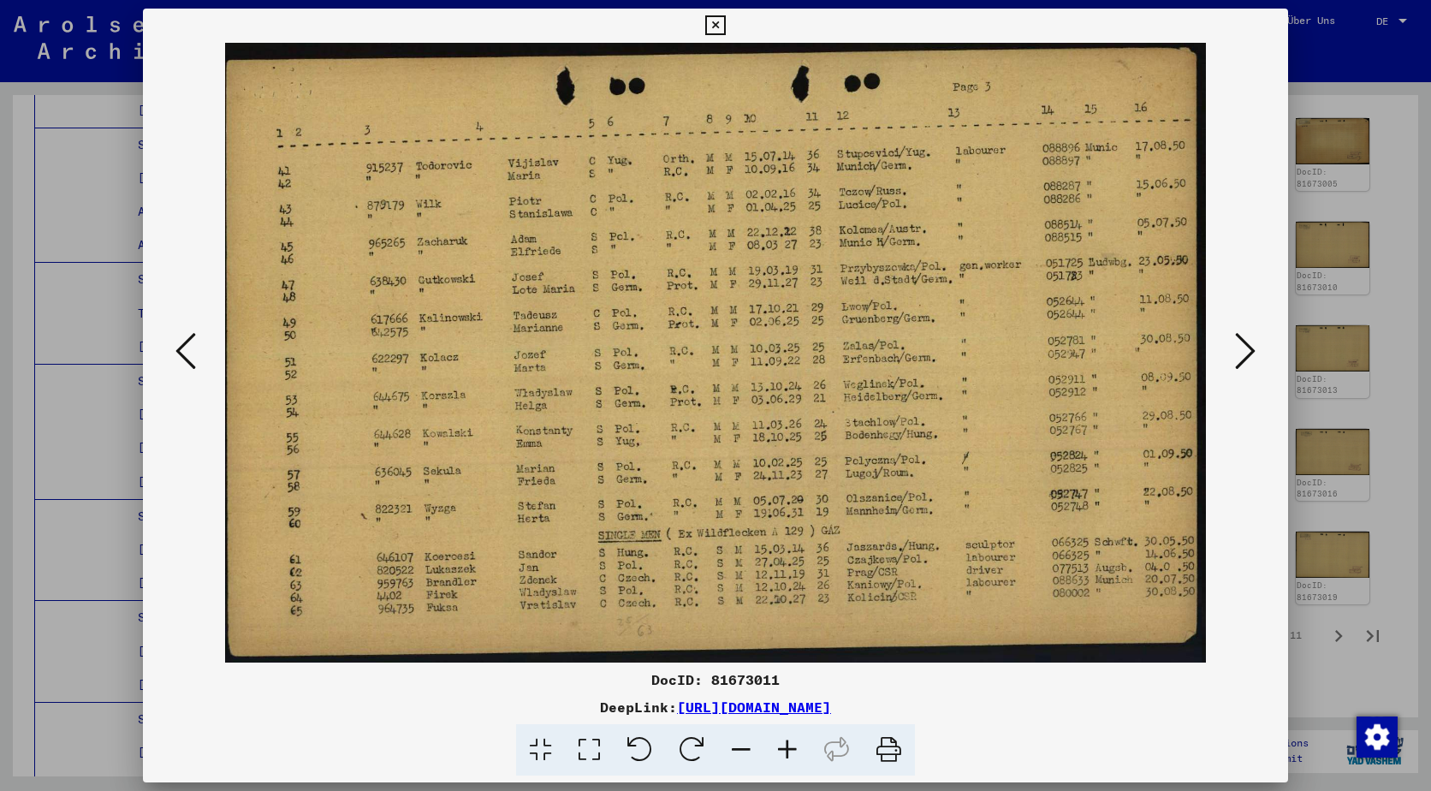
click at [180, 338] on icon at bounding box center [185, 350] width 21 height 41
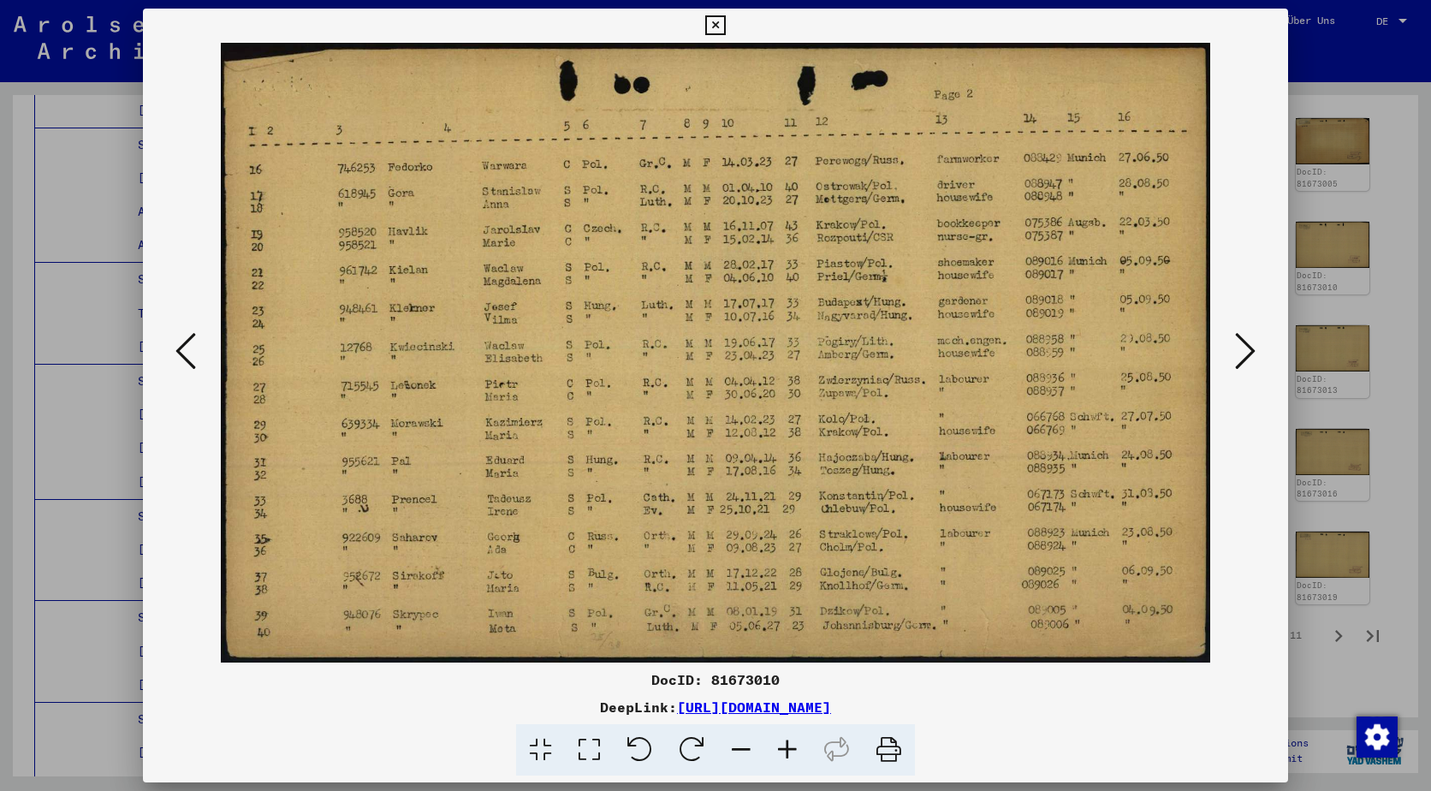
click at [180, 338] on icon at bounding box center [185, 350] width 21 height 41
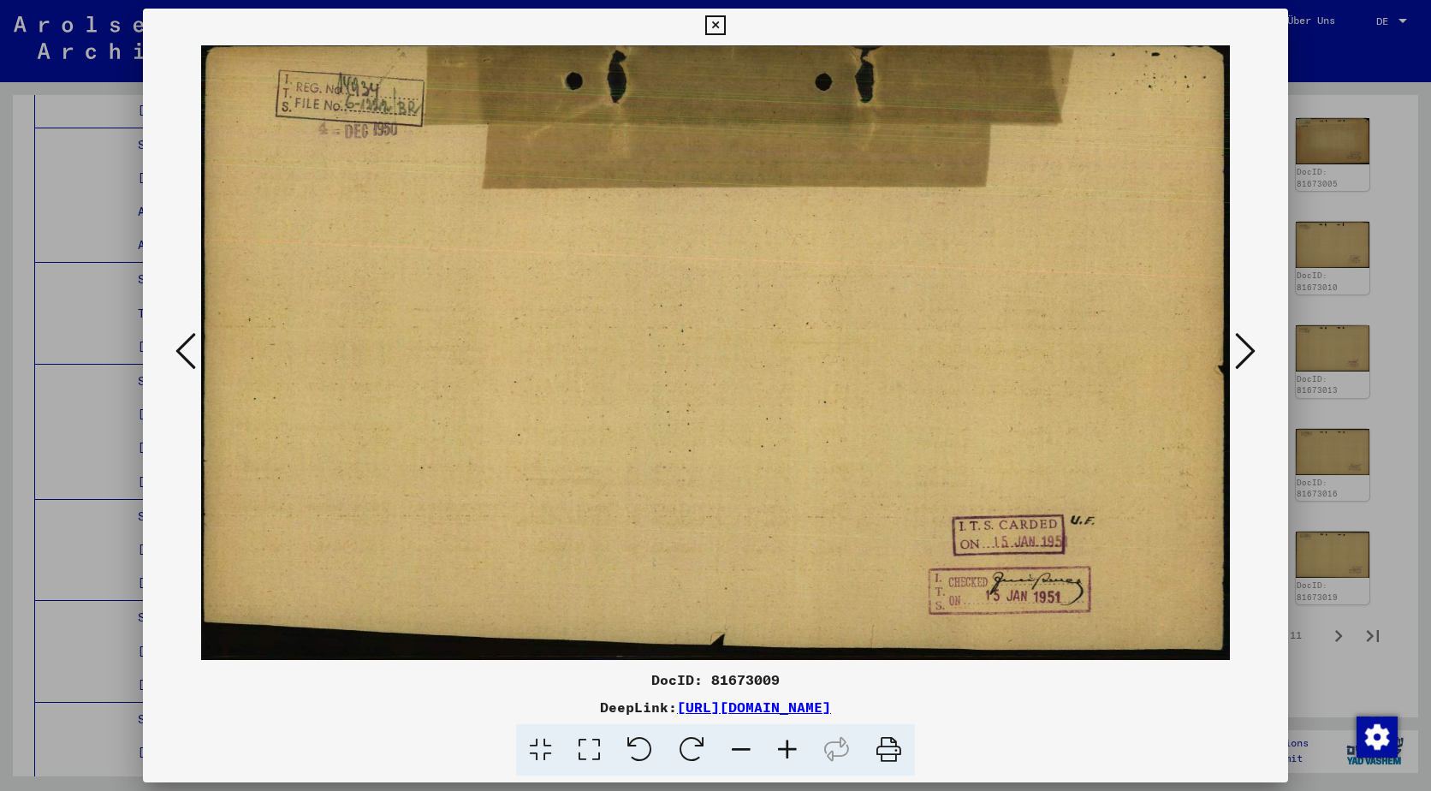
click at [180, 338] on icon at bounding box center [185, 350] width 21 height 41
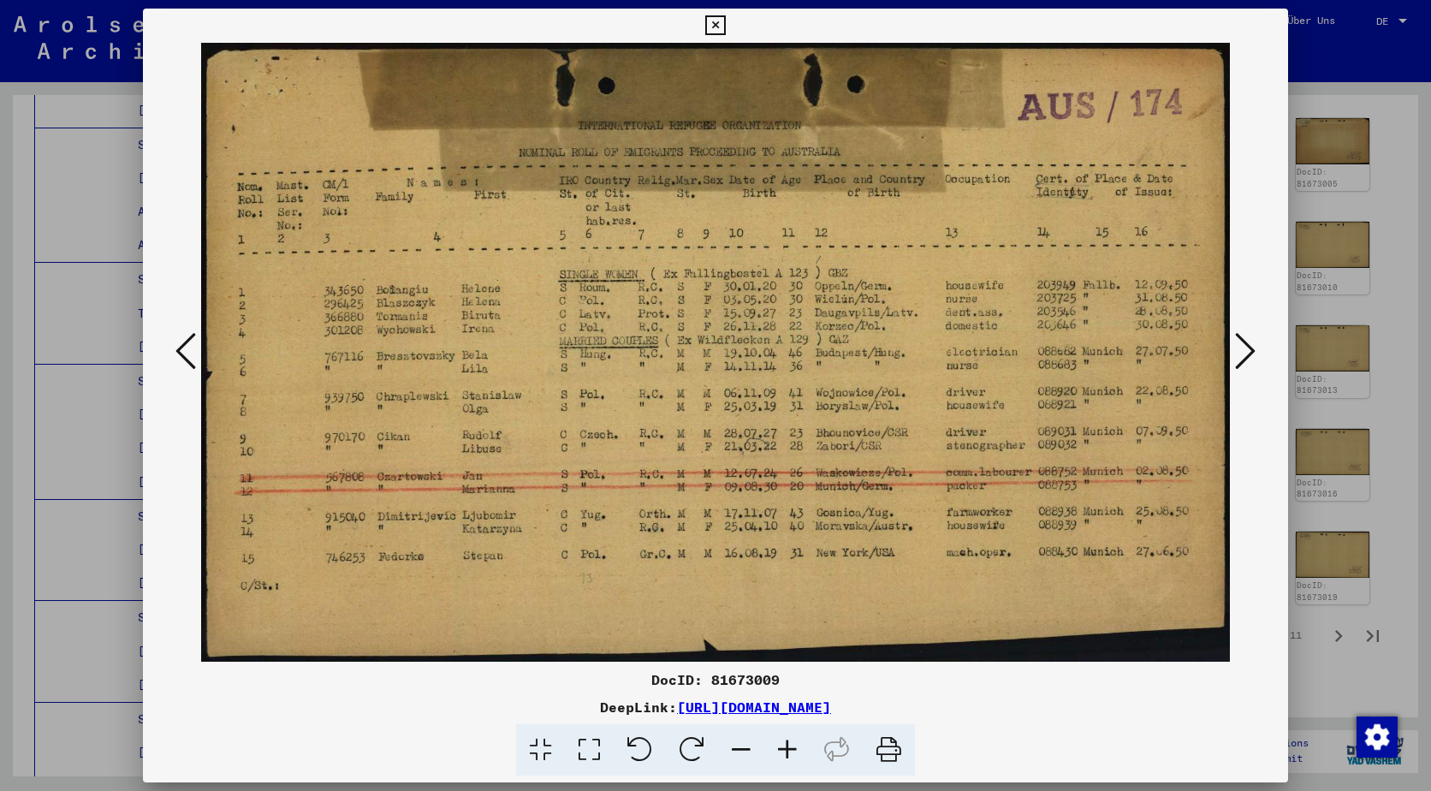
click at [180, 338] on icon at bounding box center [185, 350] width 21 height 41
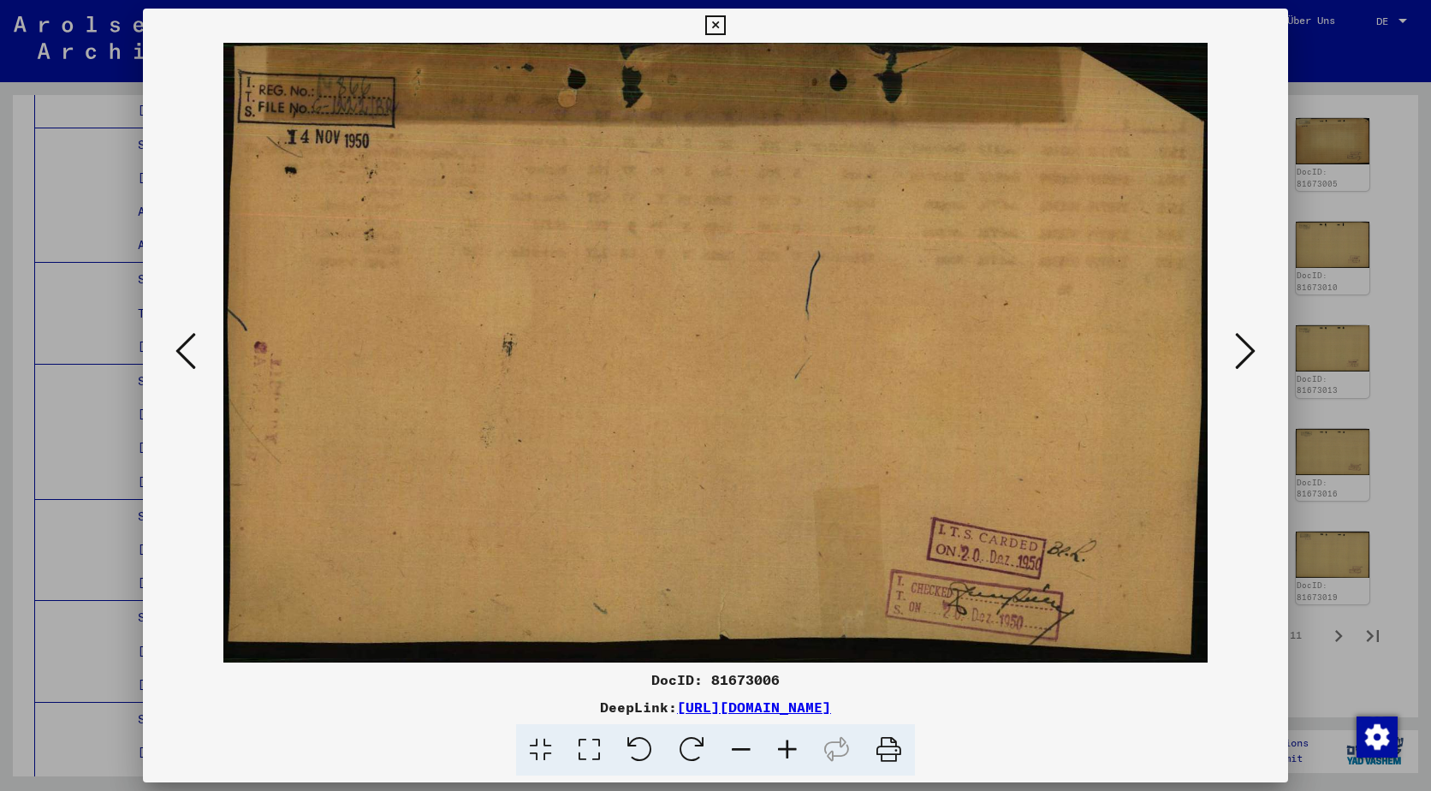
click at [1350, 309] on div at bounding box center [715, 395] width 1431 height 791
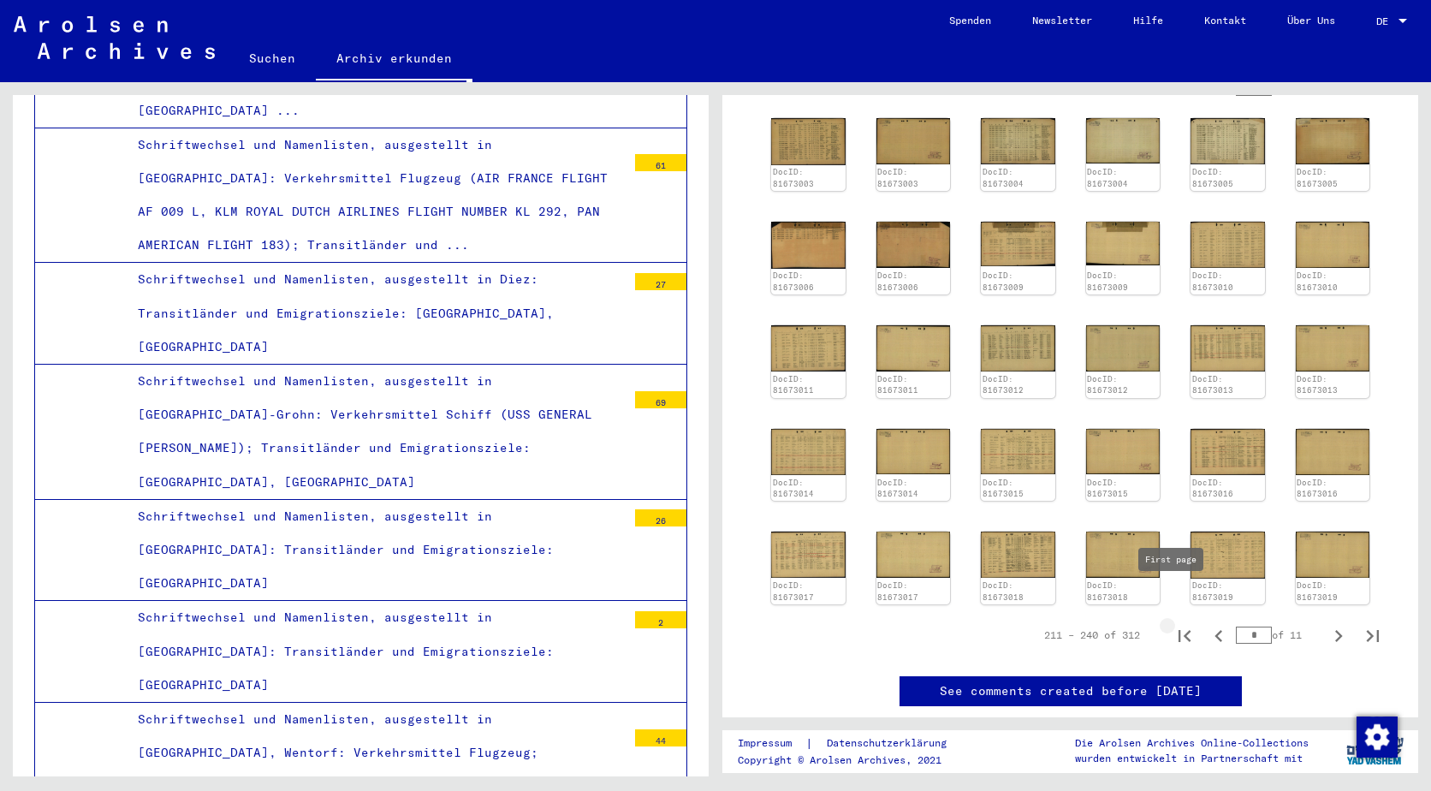
click at [1173, 624] on icon "First page" at bounding box center [1184, 636] width 24 height 24
type input "*"
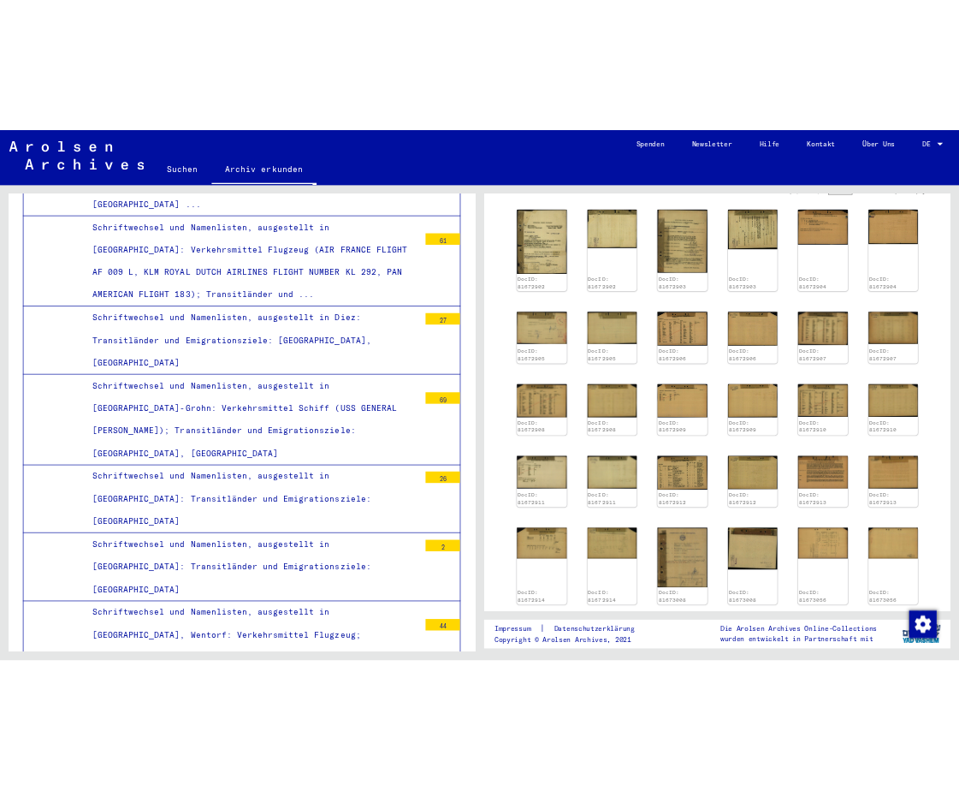
scroll to position [473, 0]
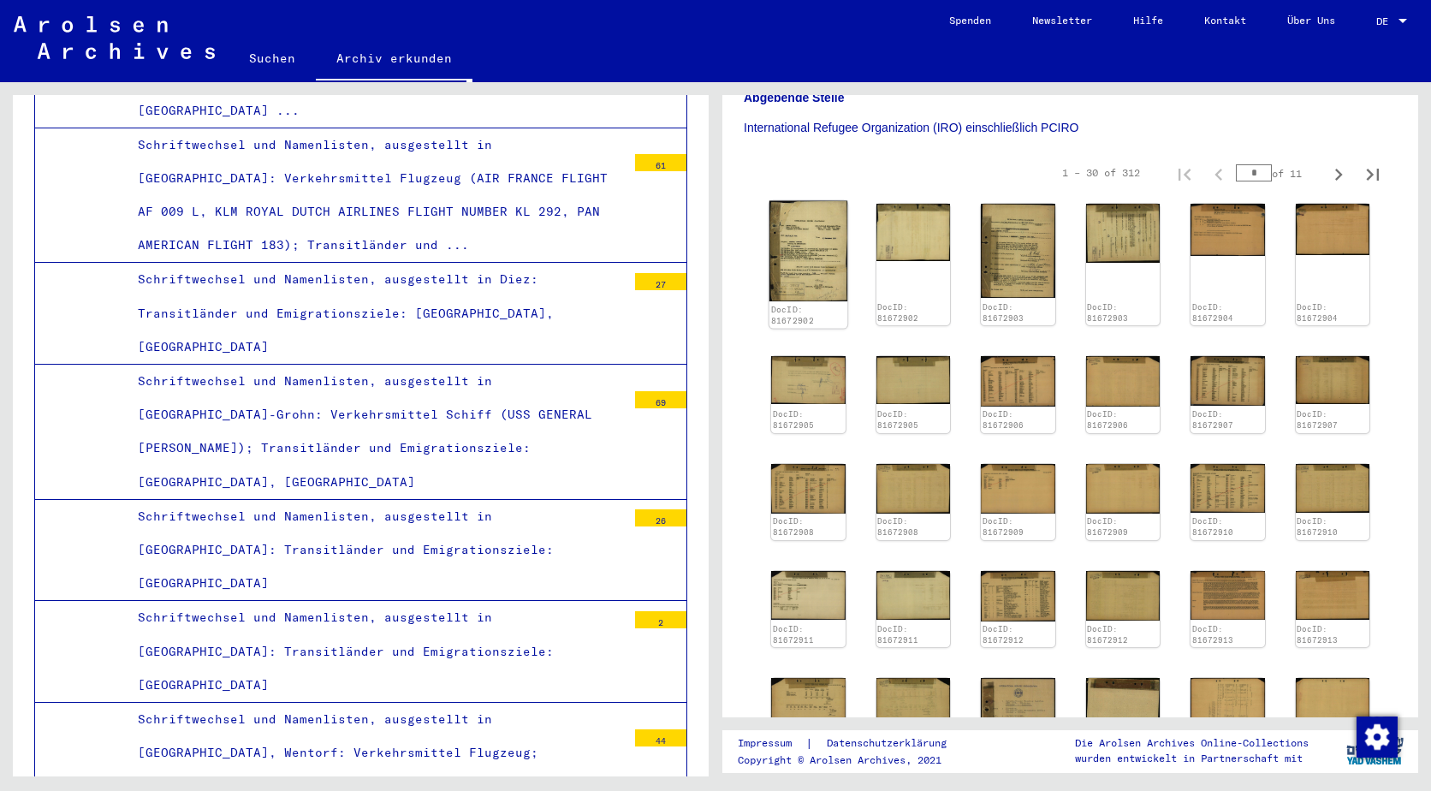
click at [794, 232] on img at bounding box center [808, 251] width 78 height 101
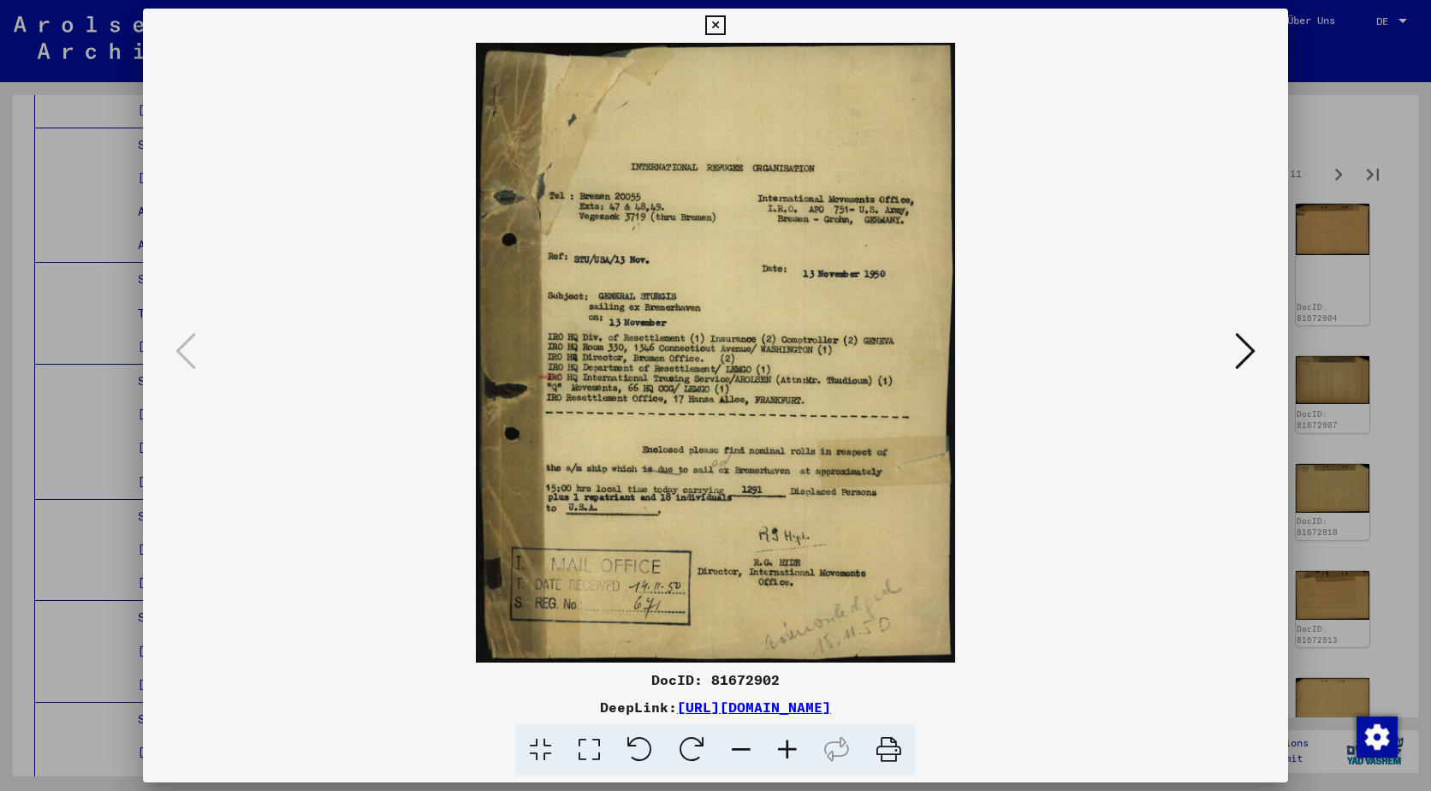
click at [1253, 365] on icon at bounding box center [1245, 350] width 21 height 41
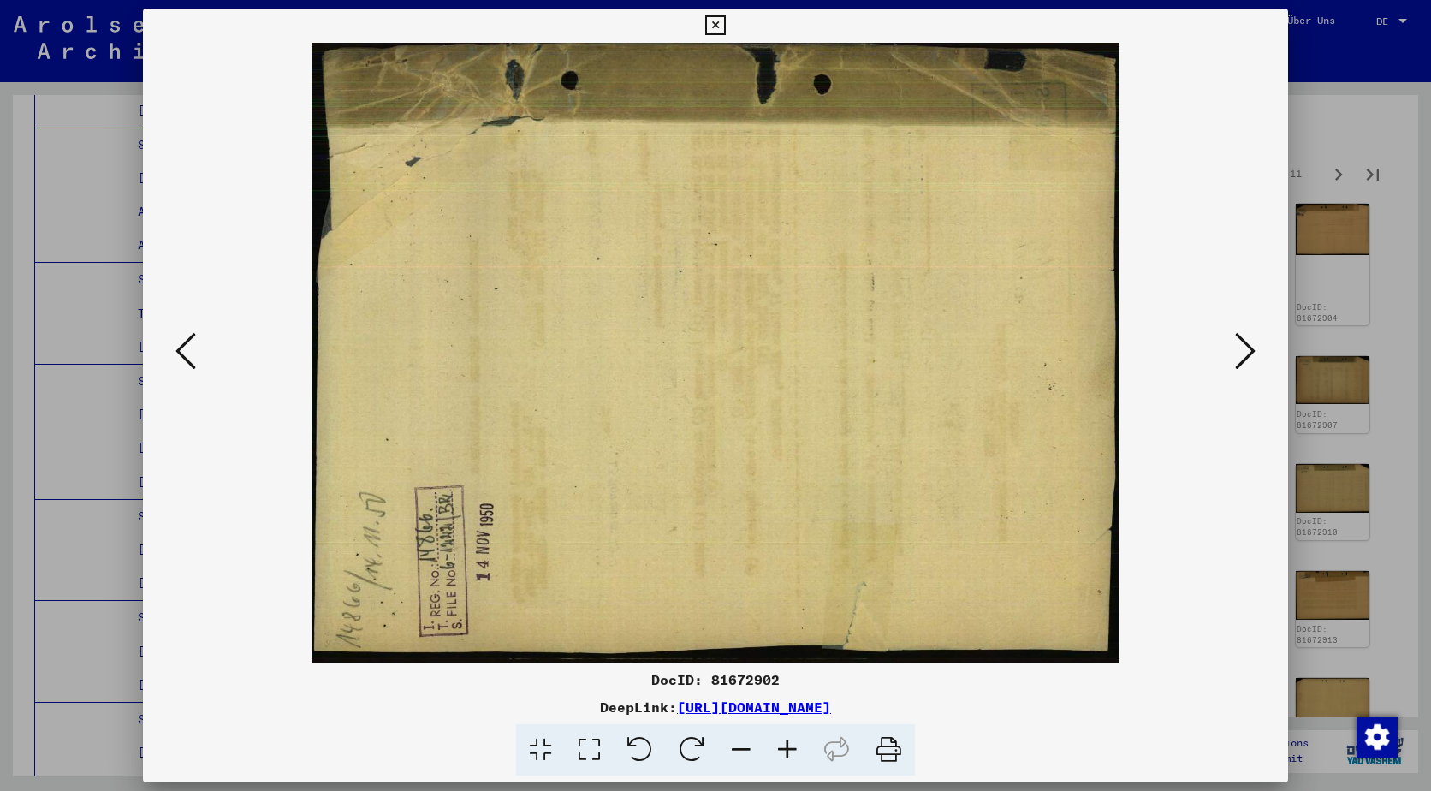
click at [1250, 366] on icon at bounding box center [1245, 350] width 21 height 41
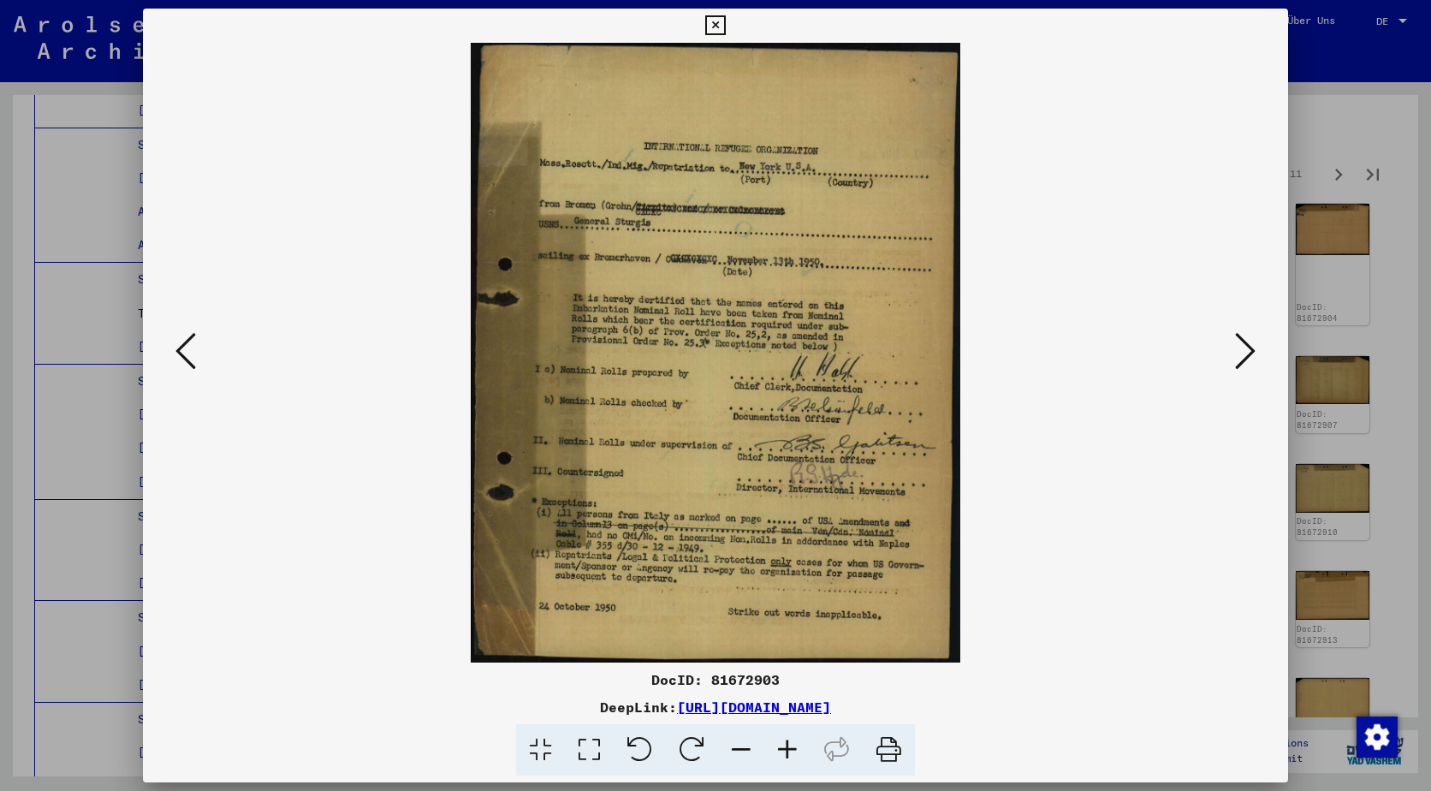
click at [1250, 366] on icon at bounding box center [1245, 350] width 21 height 41
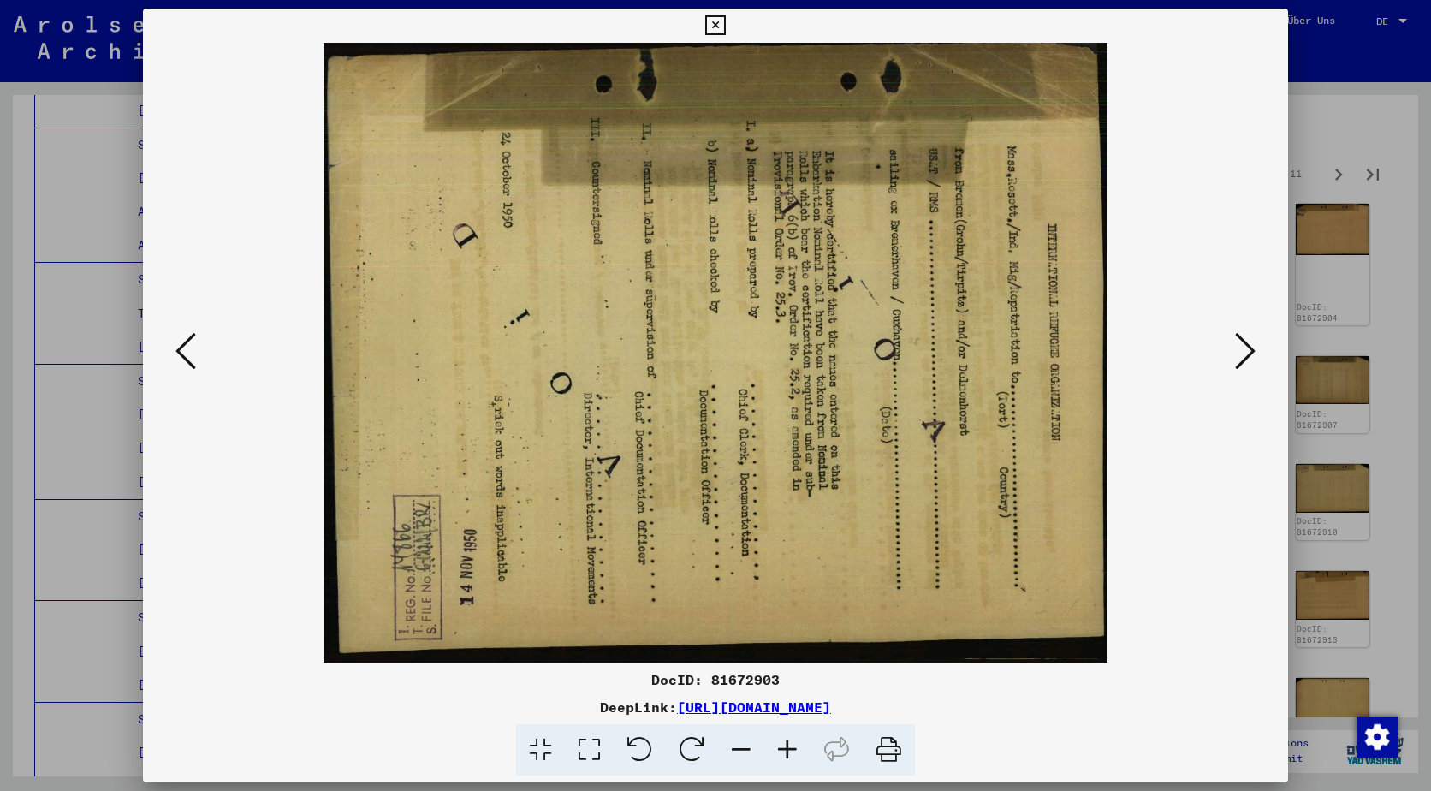
click at [1250, 366] on icon at bounding box center [1245, 350] width 21 height 41
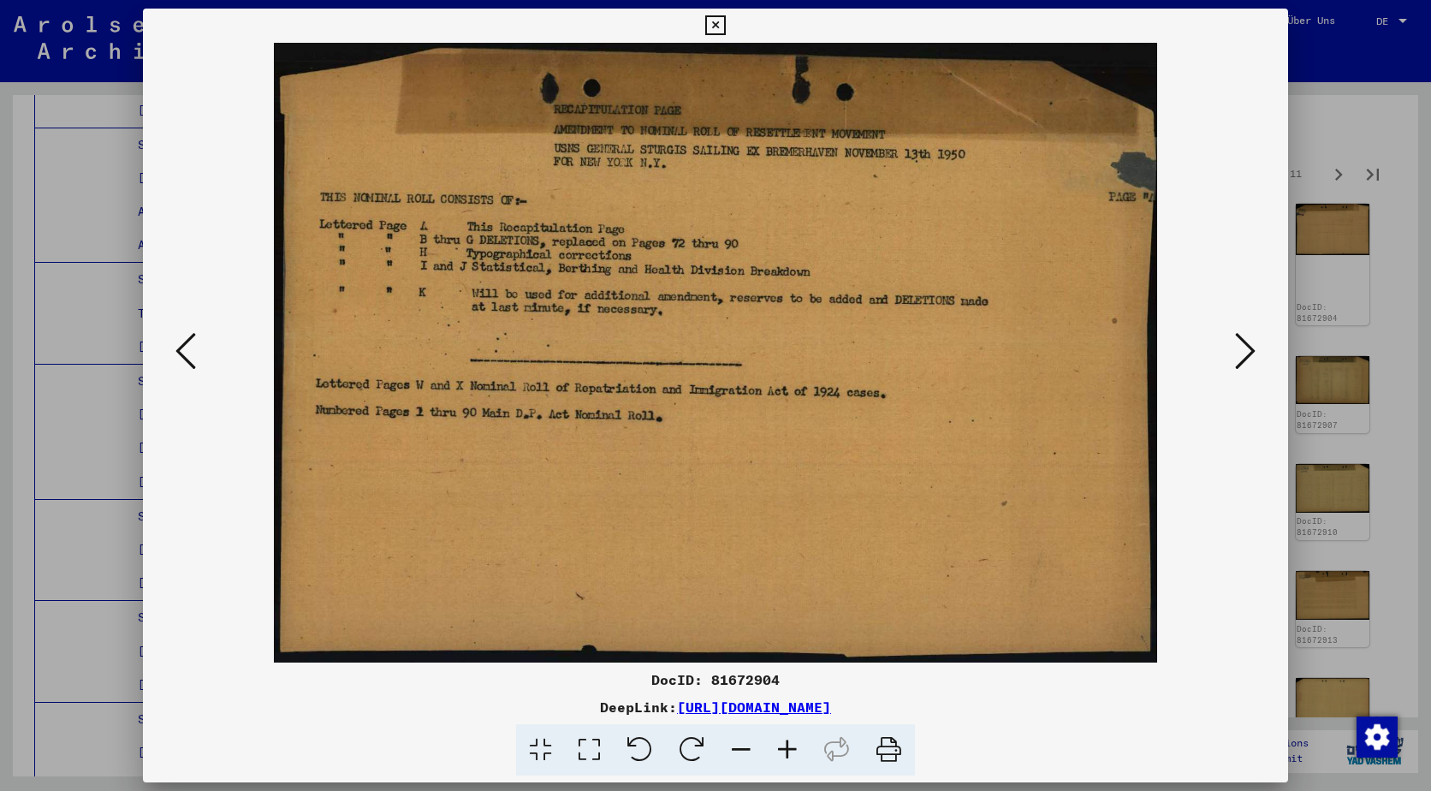
click at [1250, 366] on icon at bounding box center [1245, 350] width 21 height 41
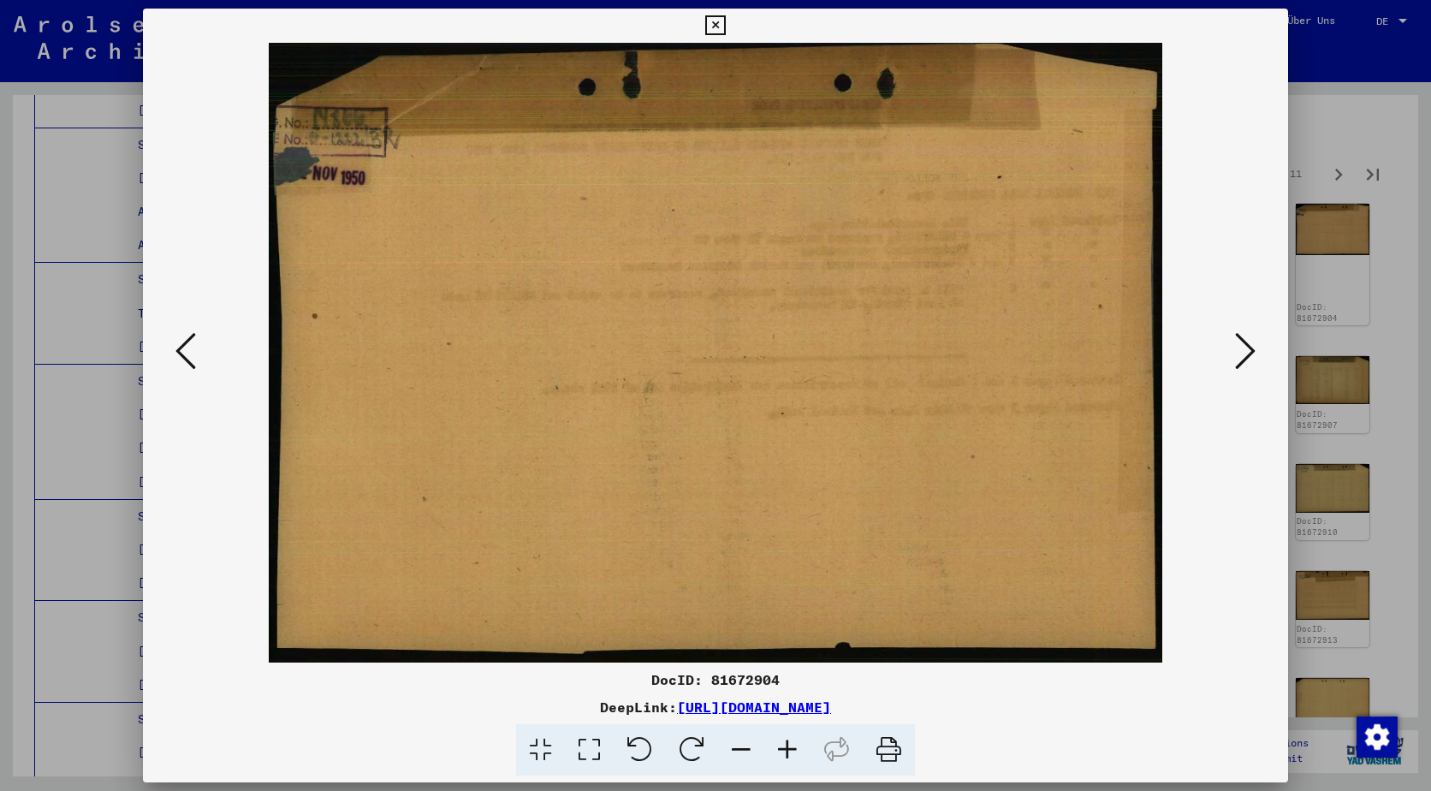
click at [1249, 366] on icon at bounding box center [1245, 350] width 21 height 41
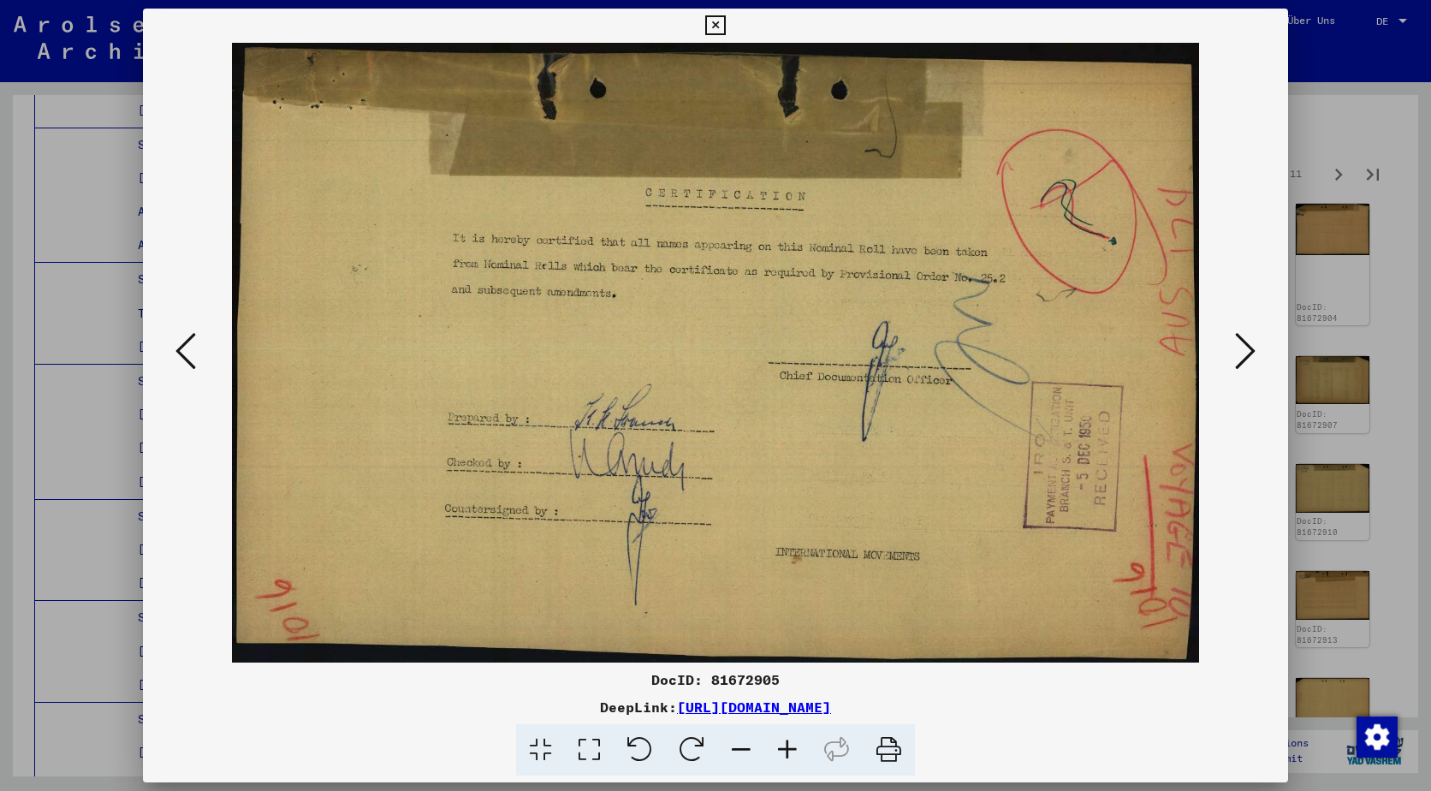
click at [1249, 366] on icon at bounding box center [1245, 350] width 21 height 41
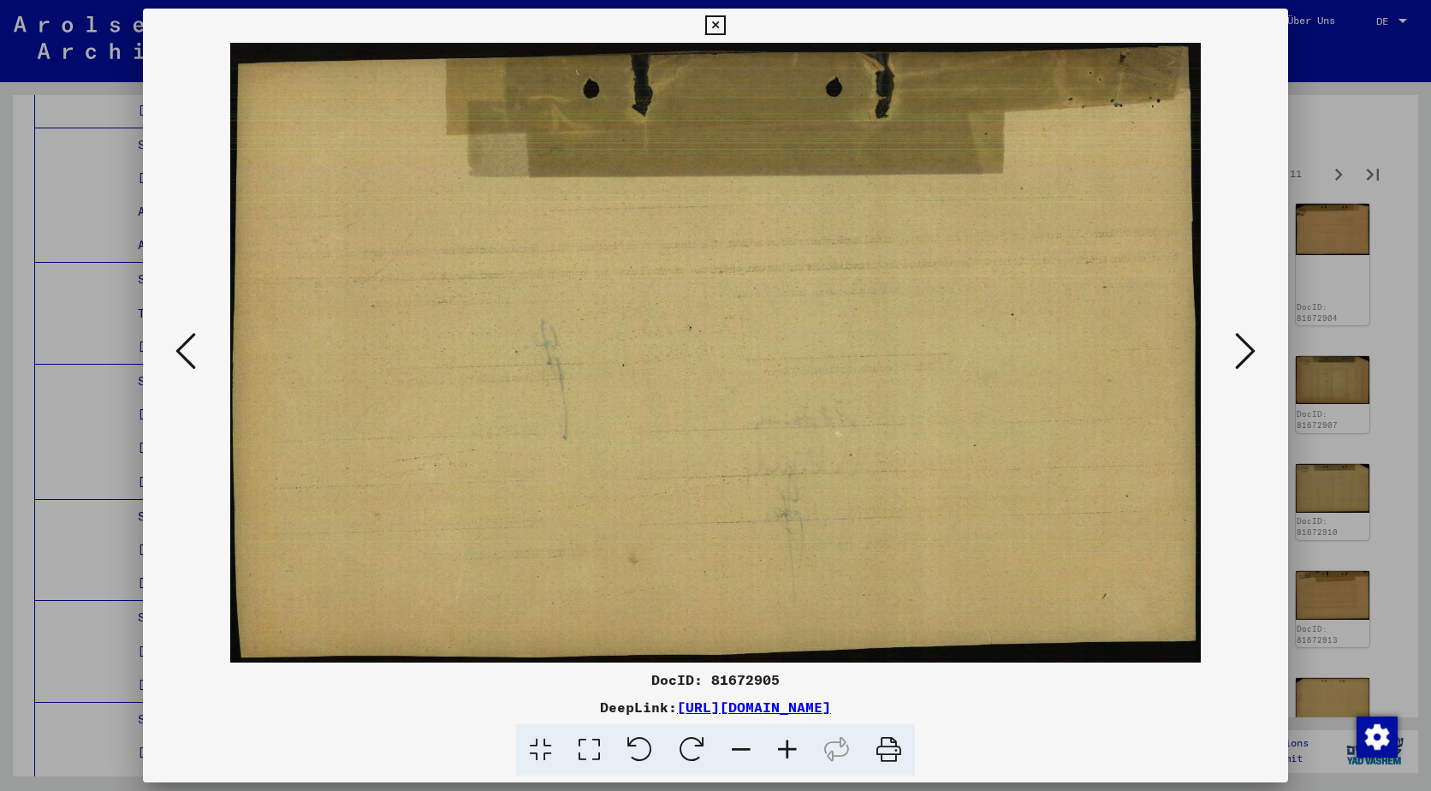
click at [1249, 366] on icon at bounding box center [1245, 350] width 21 height 41
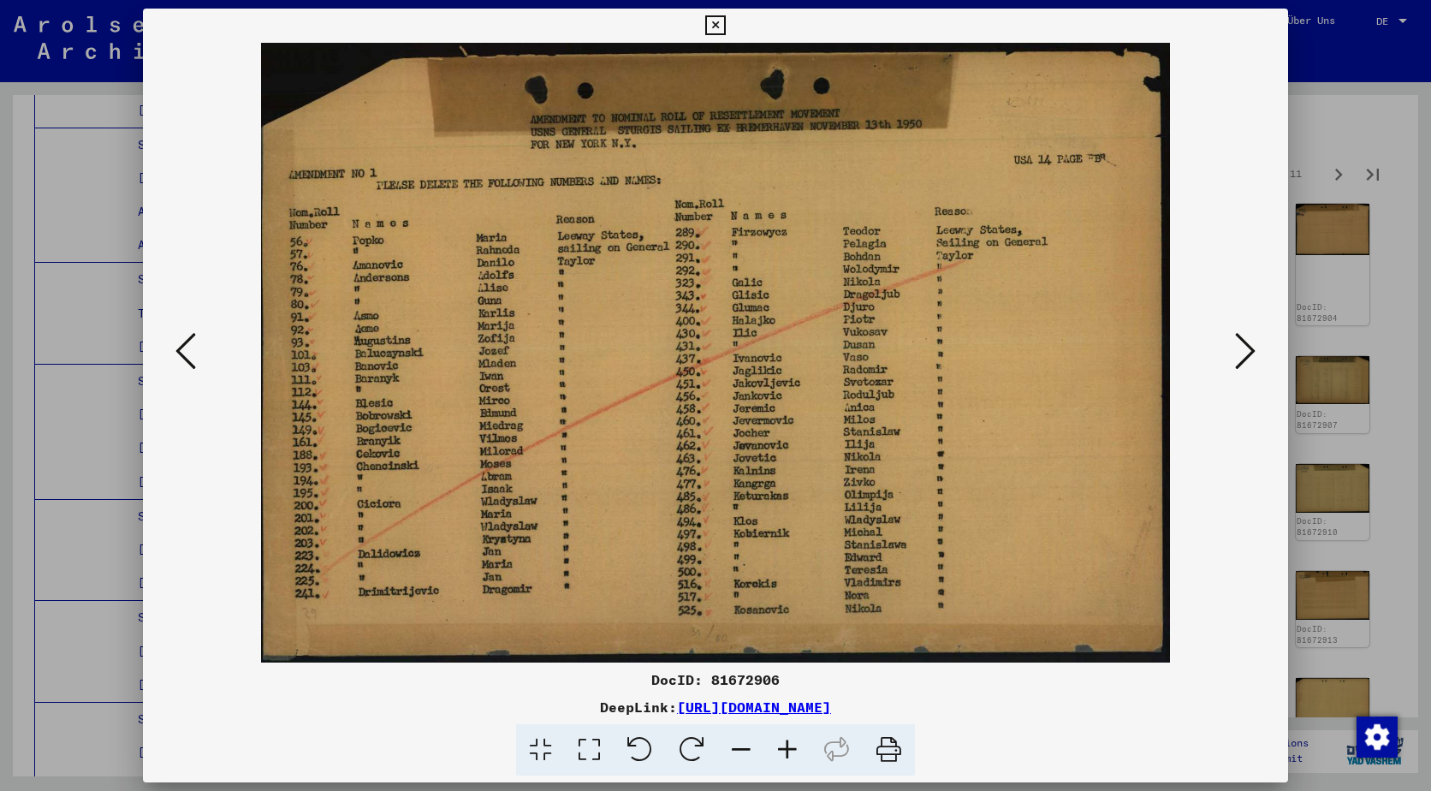
click at [1249, 366] on icon at bounding box center [1245, 350] width 21 height 41
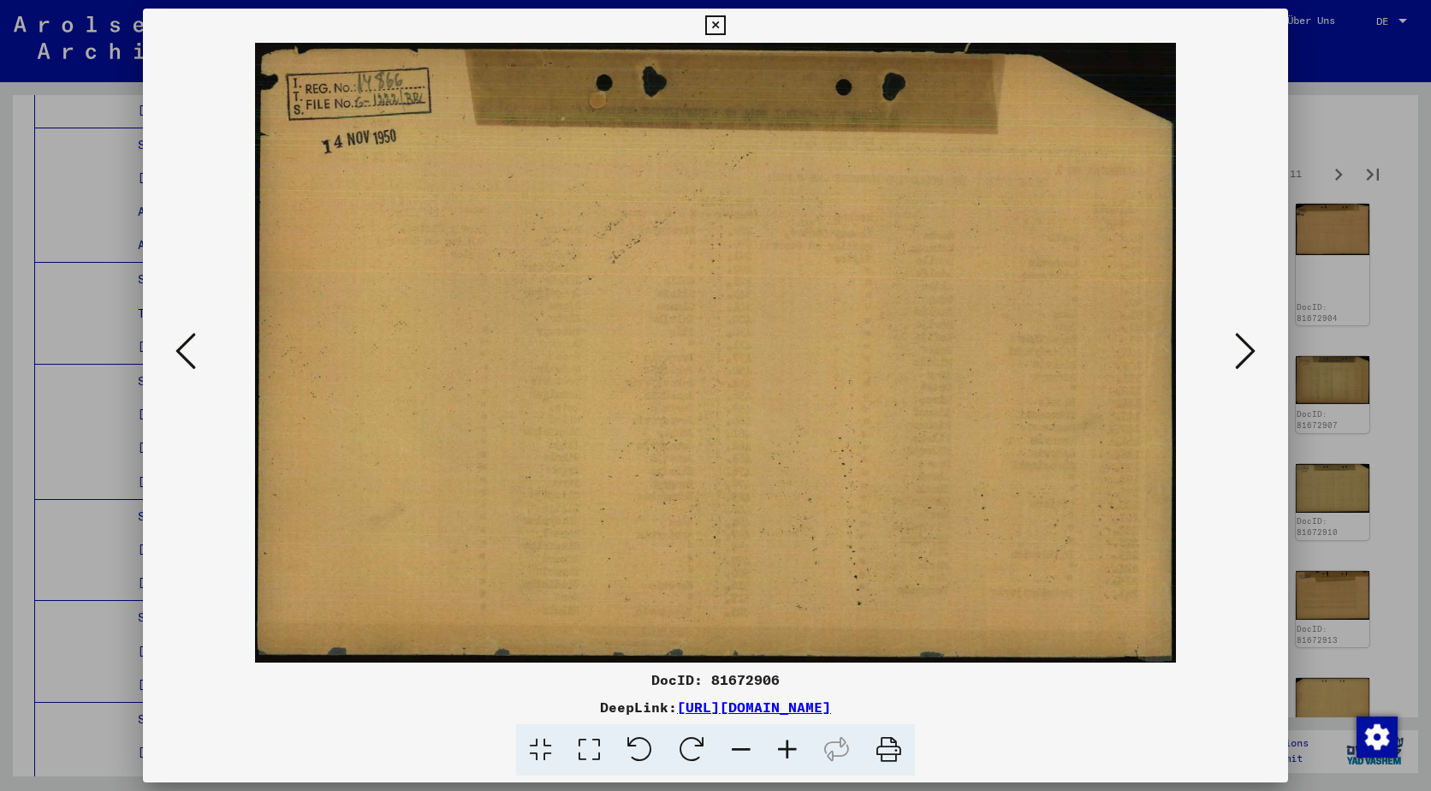
click at [1249, 366] on icon at bounding box center [1245, 350] width 21 height 41
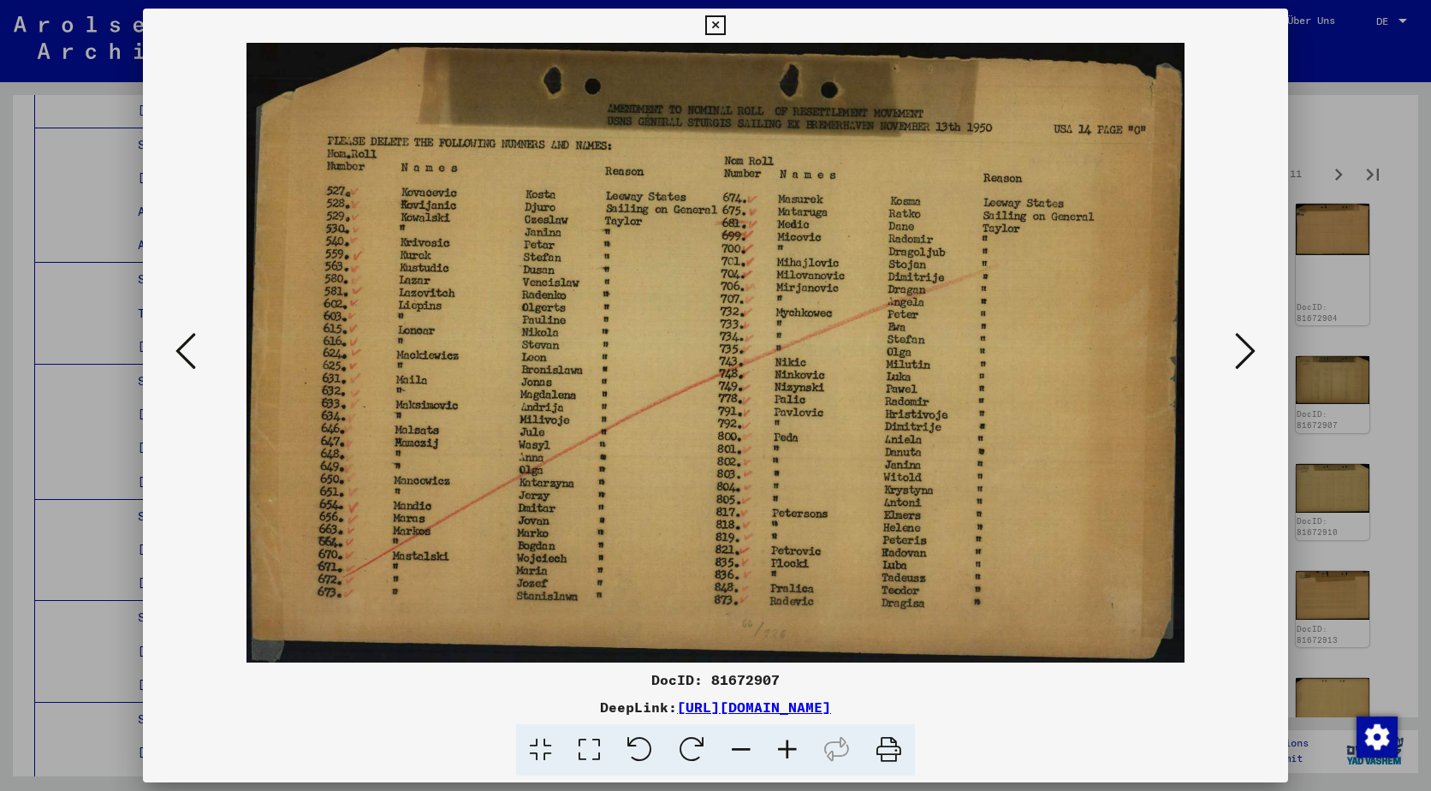
click at [1237, 381] on div at bounding box center [715, 353] width 1145 height 620
drag, startPoint x: 1236, startPoint y: 377, endPoint x: 1239, endPoint y: 367, distance: 10.8
click at [1239, 367] on div at bounding box center [715, 353] width 1145 height 620
click at [1244, 347] on icon at bounding box center [1245, 350] width 21 height 41
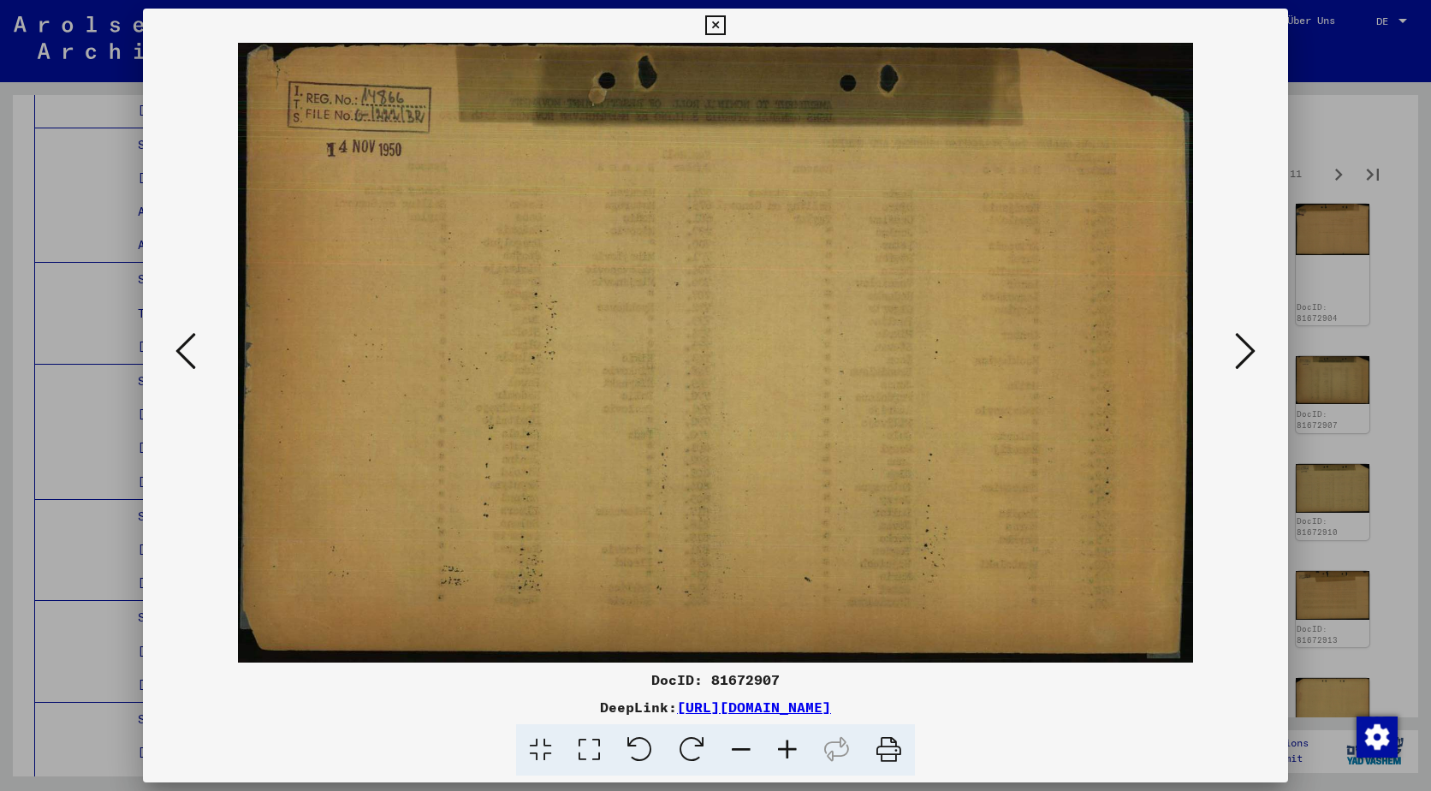
click at [1244, 347] on icon at bounding box center [1245, 350] width 21 height 41
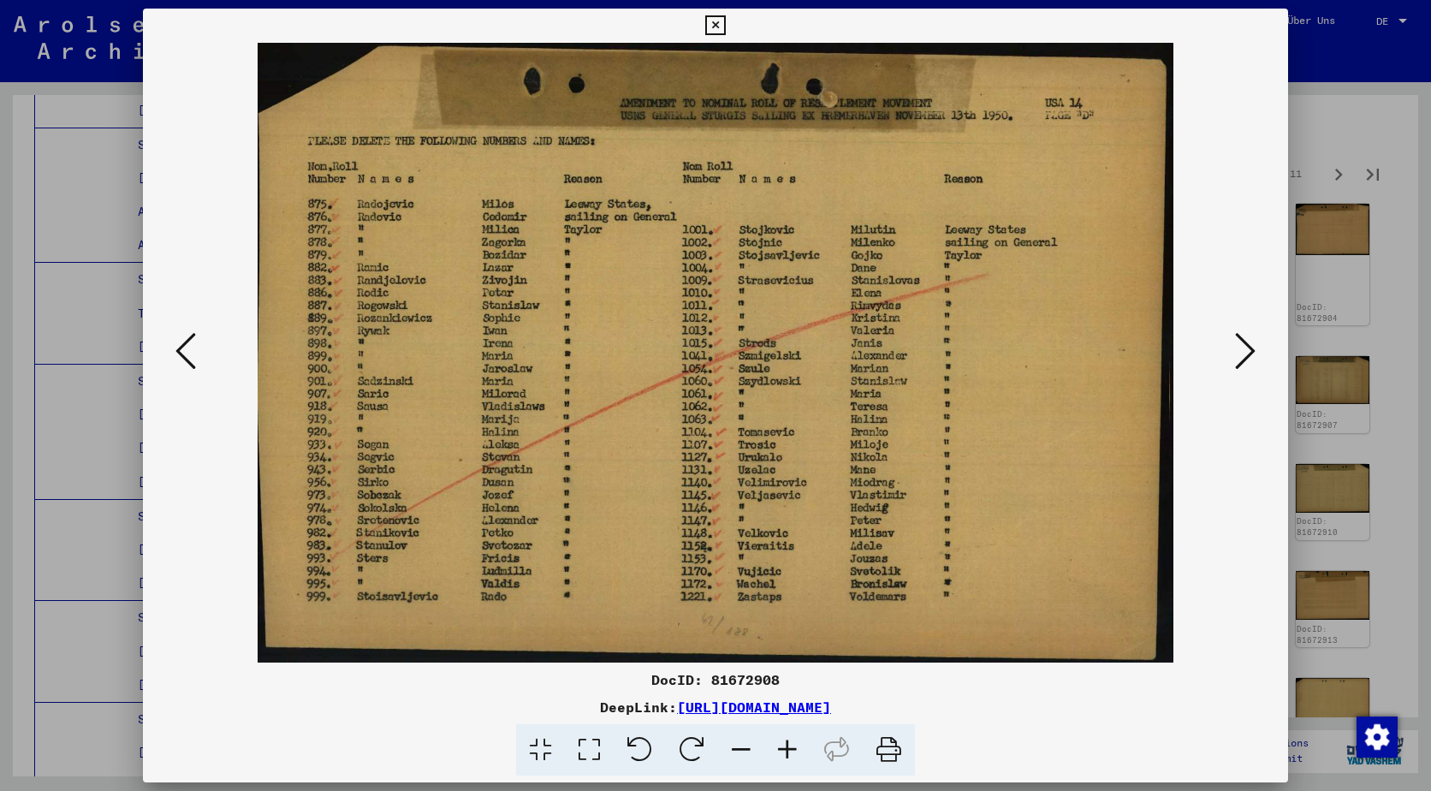
click at [1244, 347] on icon at bounding box center [1245, 350] width 21 height 41
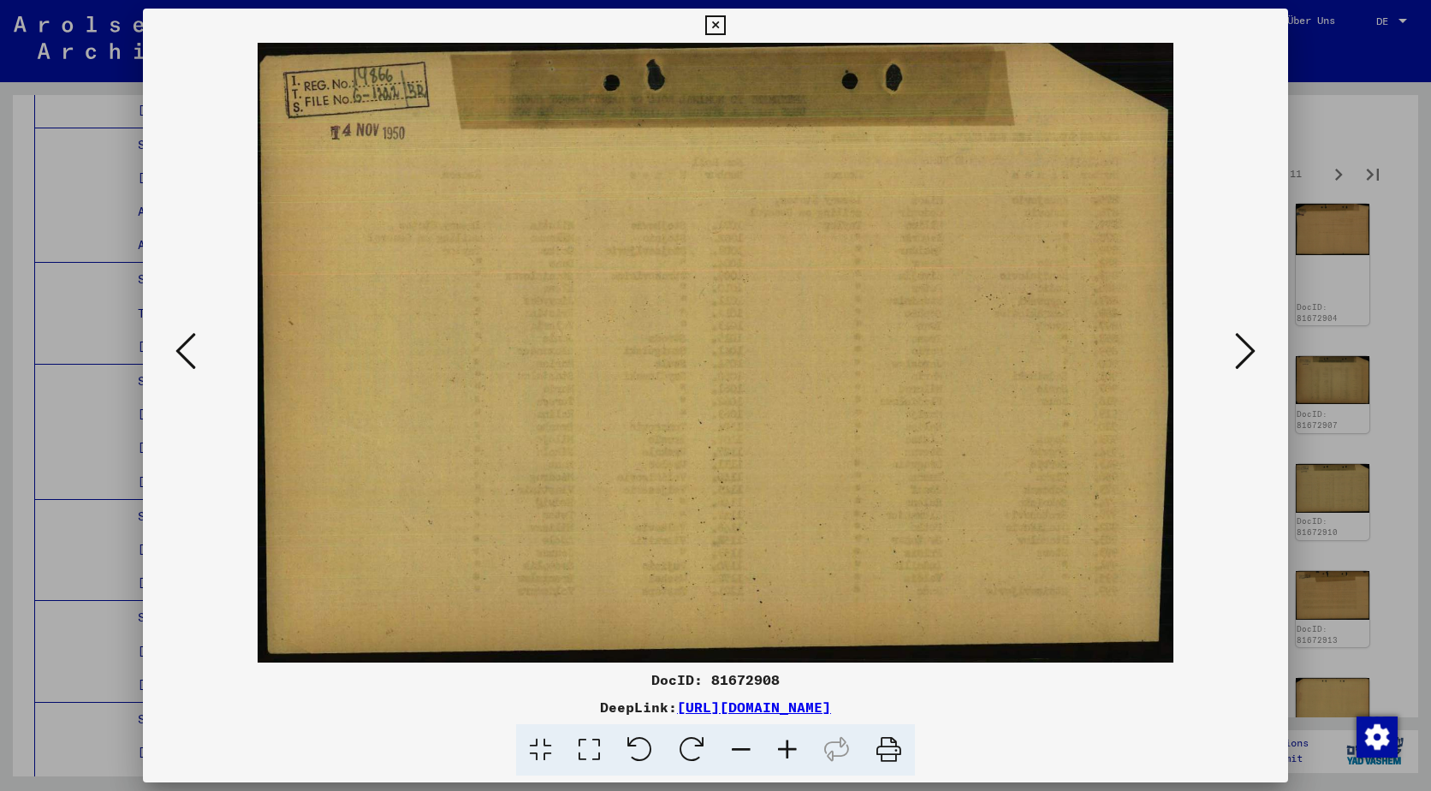
click at [1244, 347] on icon at bounding box center [1245, 350] width 21 height 41
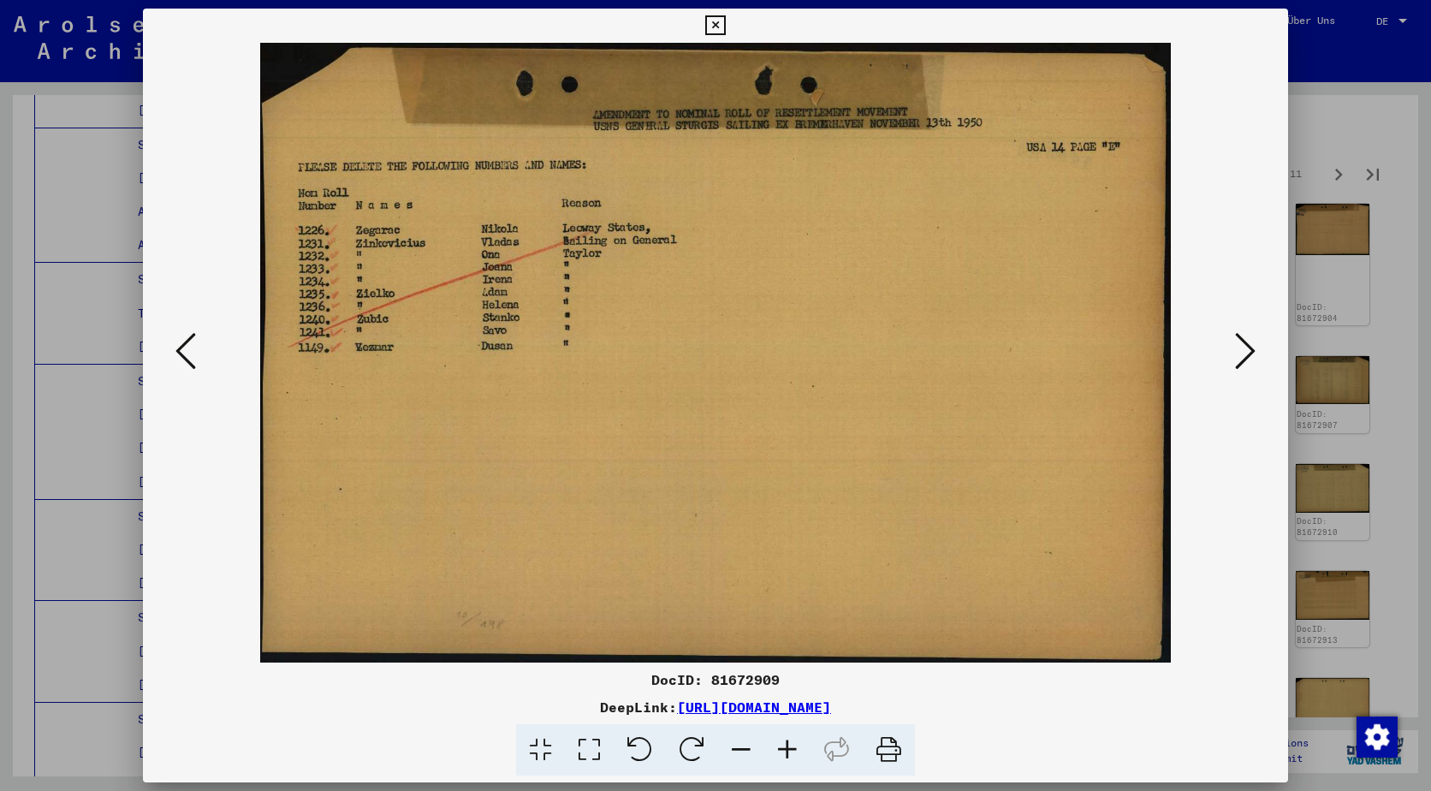
click at [1244, 347] on icon at bounding box center [1245, 350] width 21 height 41
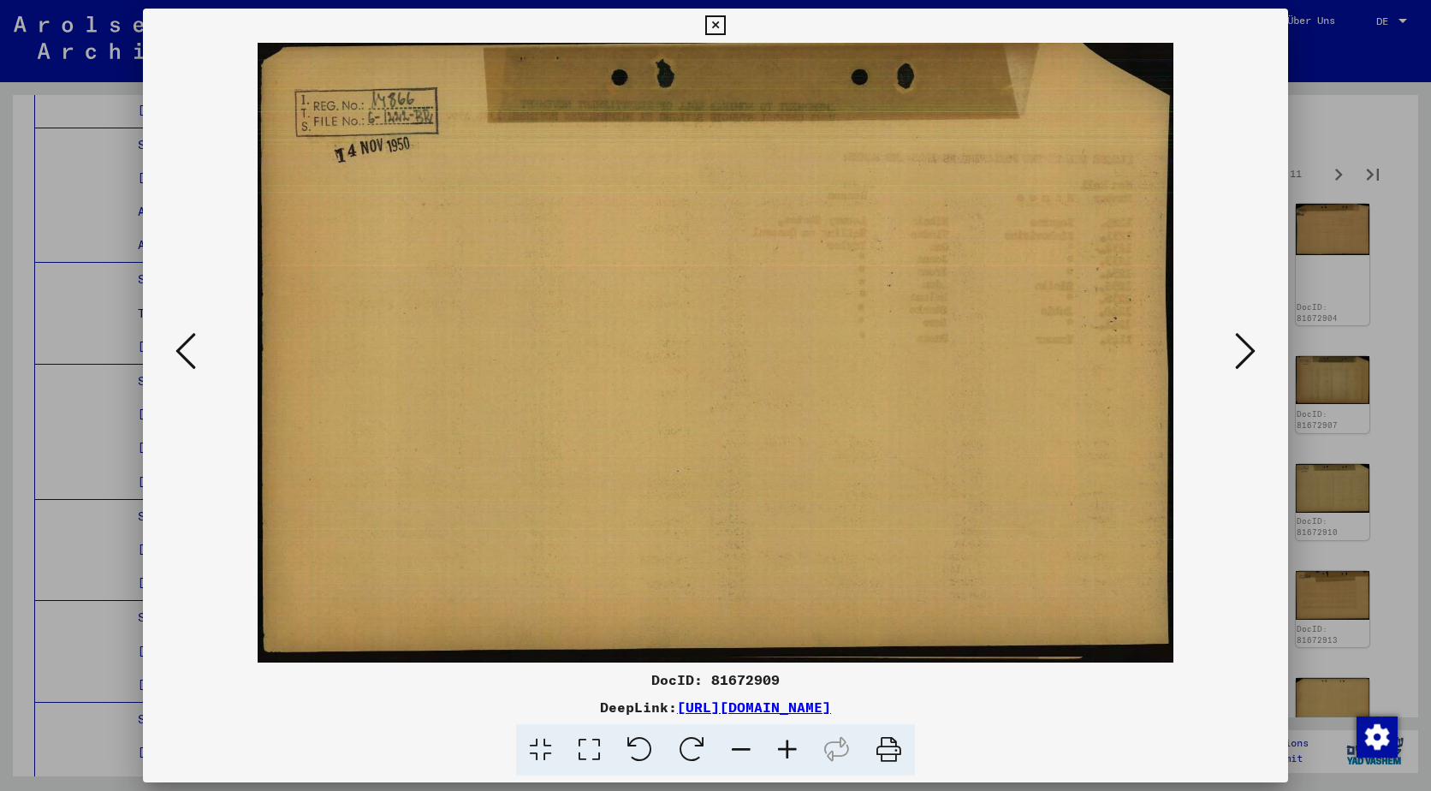
click at [1244, 347] on icon at bounding box center [1245, 350] width 21 height 41
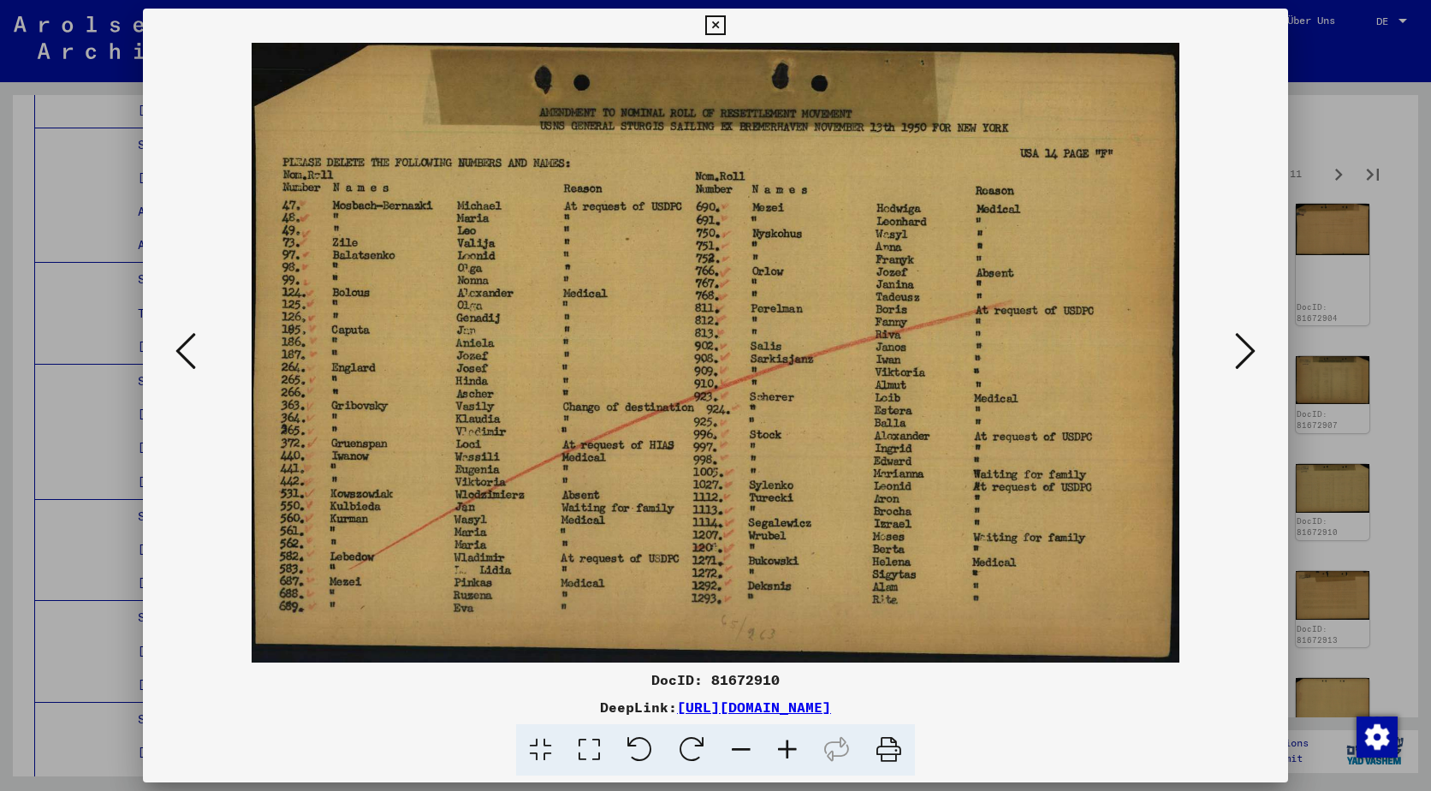
click at [1242, 347] on icon at bounding box center [1245, 350] width 21 height 41
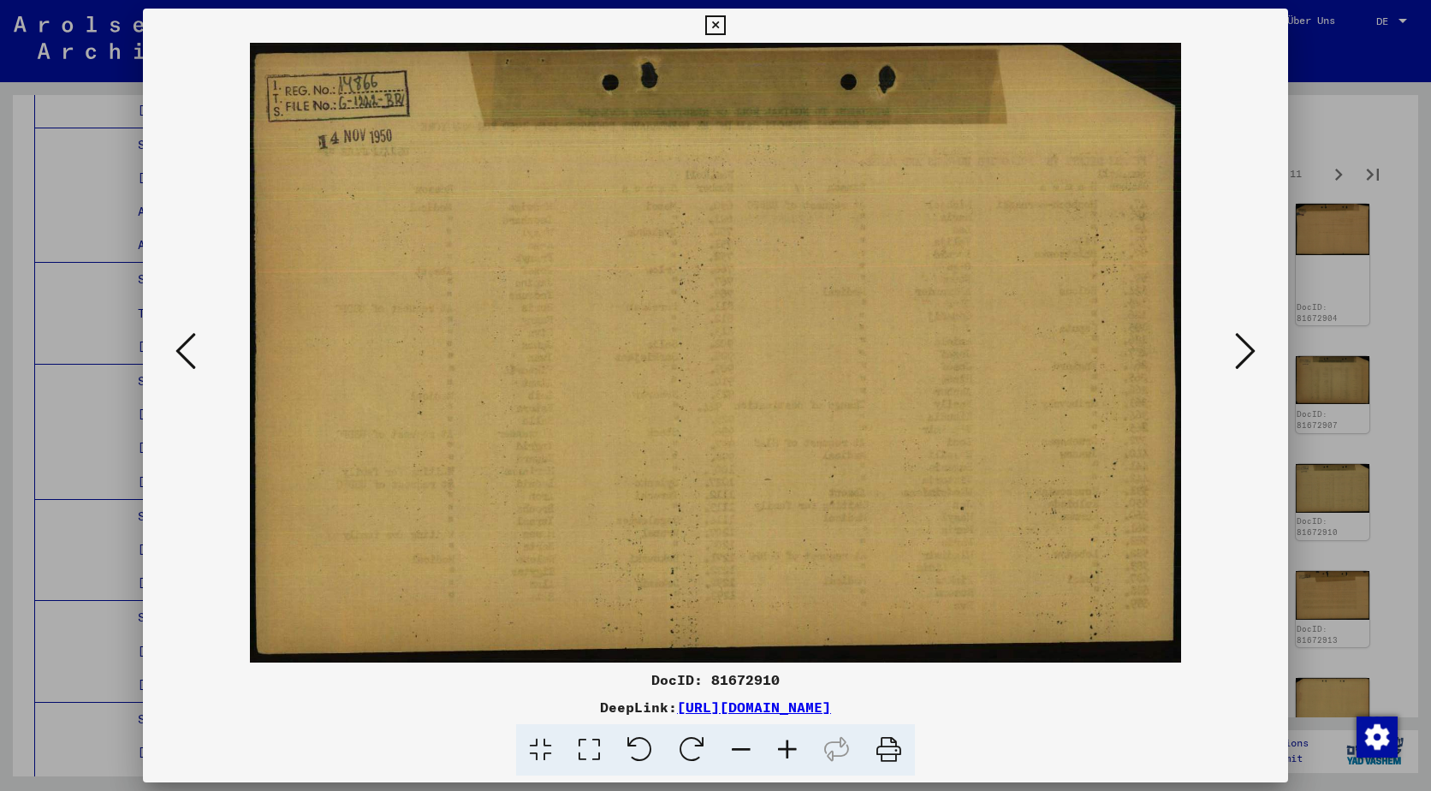
click at [1243, 347] on icon at bounding box center [1245, 350] width 21 height 41
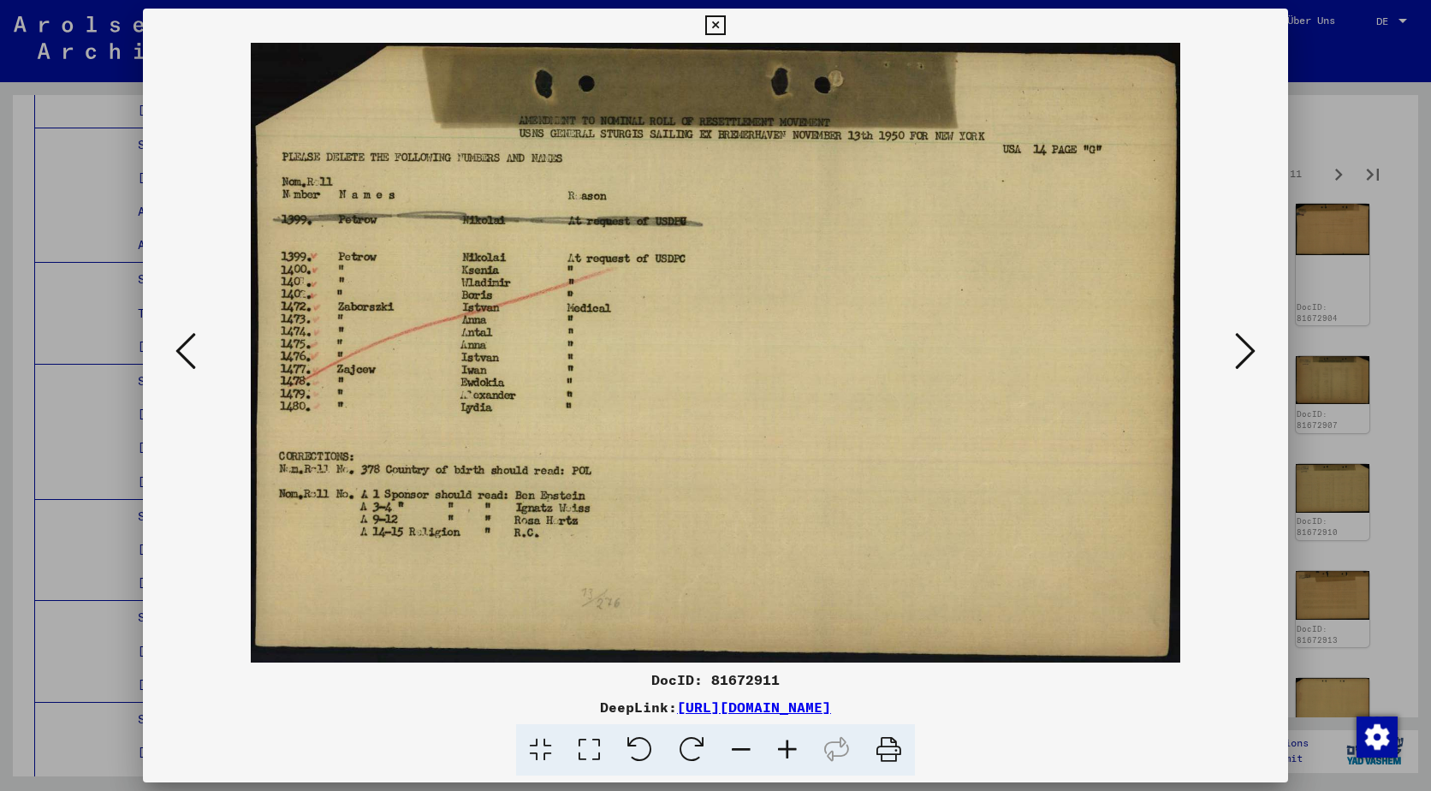
click at [1240, 347] on icon at bounding box center [1245, 350] width 21 height 41
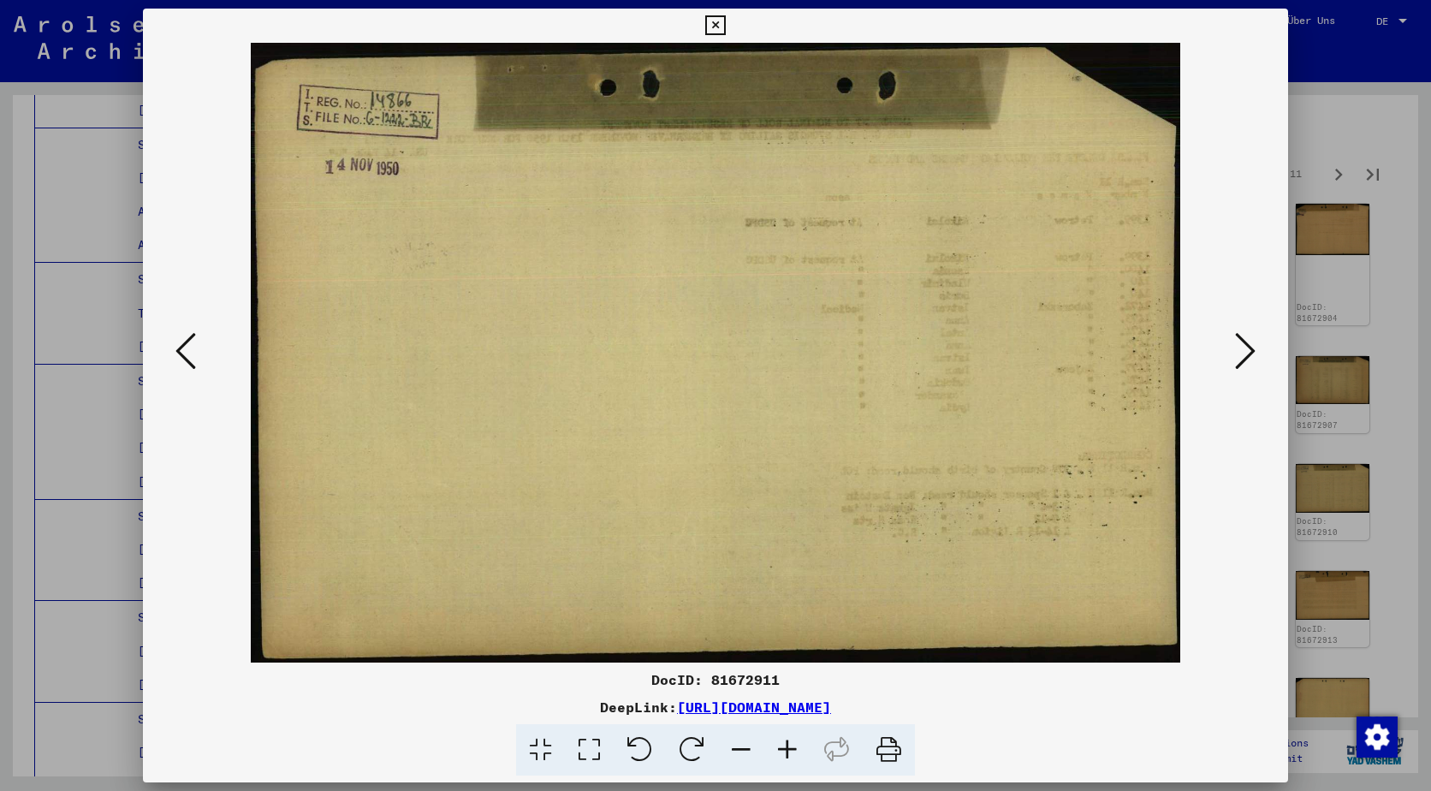
click at [1240, 347] on icon at bounding box center [1245, 350] width 21 height 41
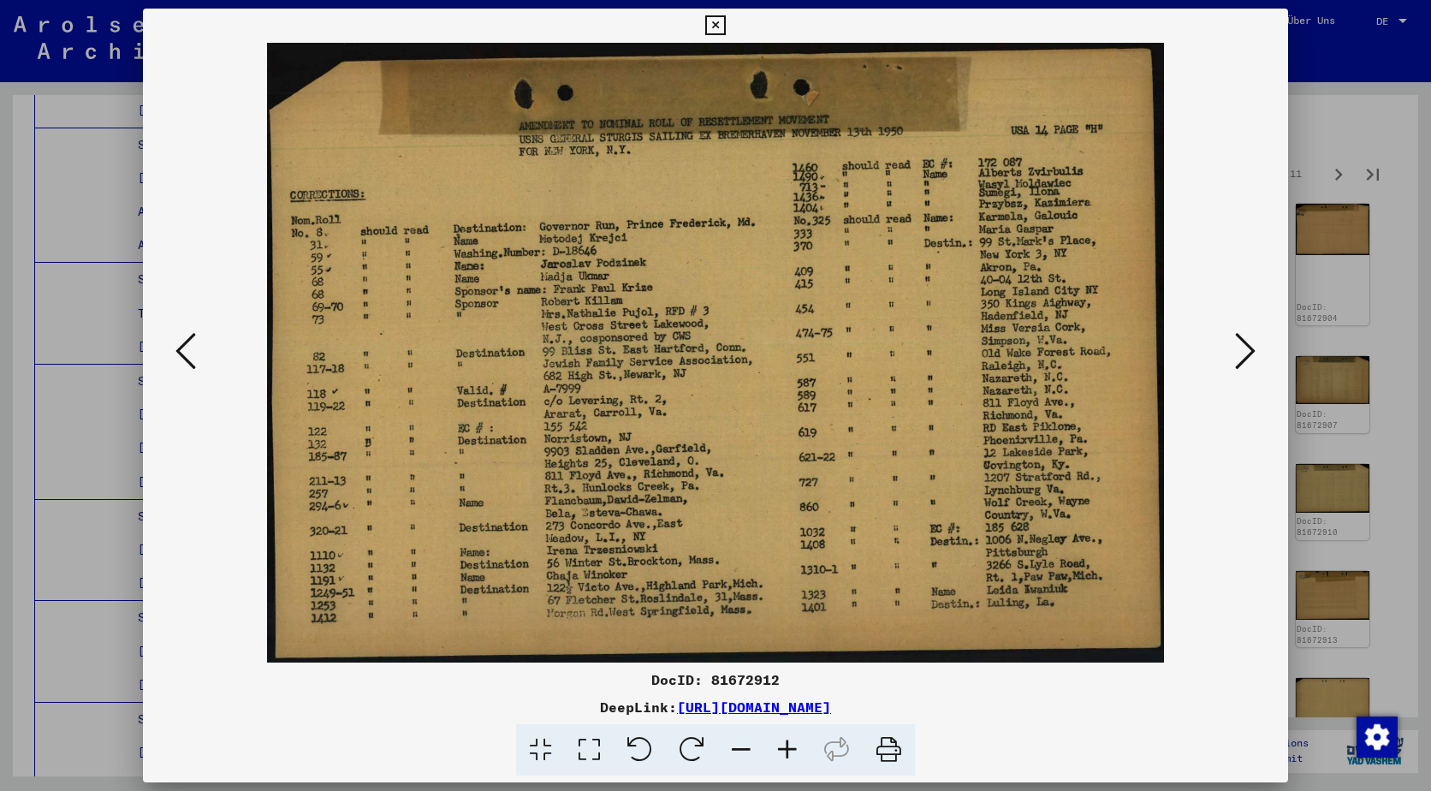
click at [1239, 349] on icon at bounding box center [1245, 350] width 21 height 41
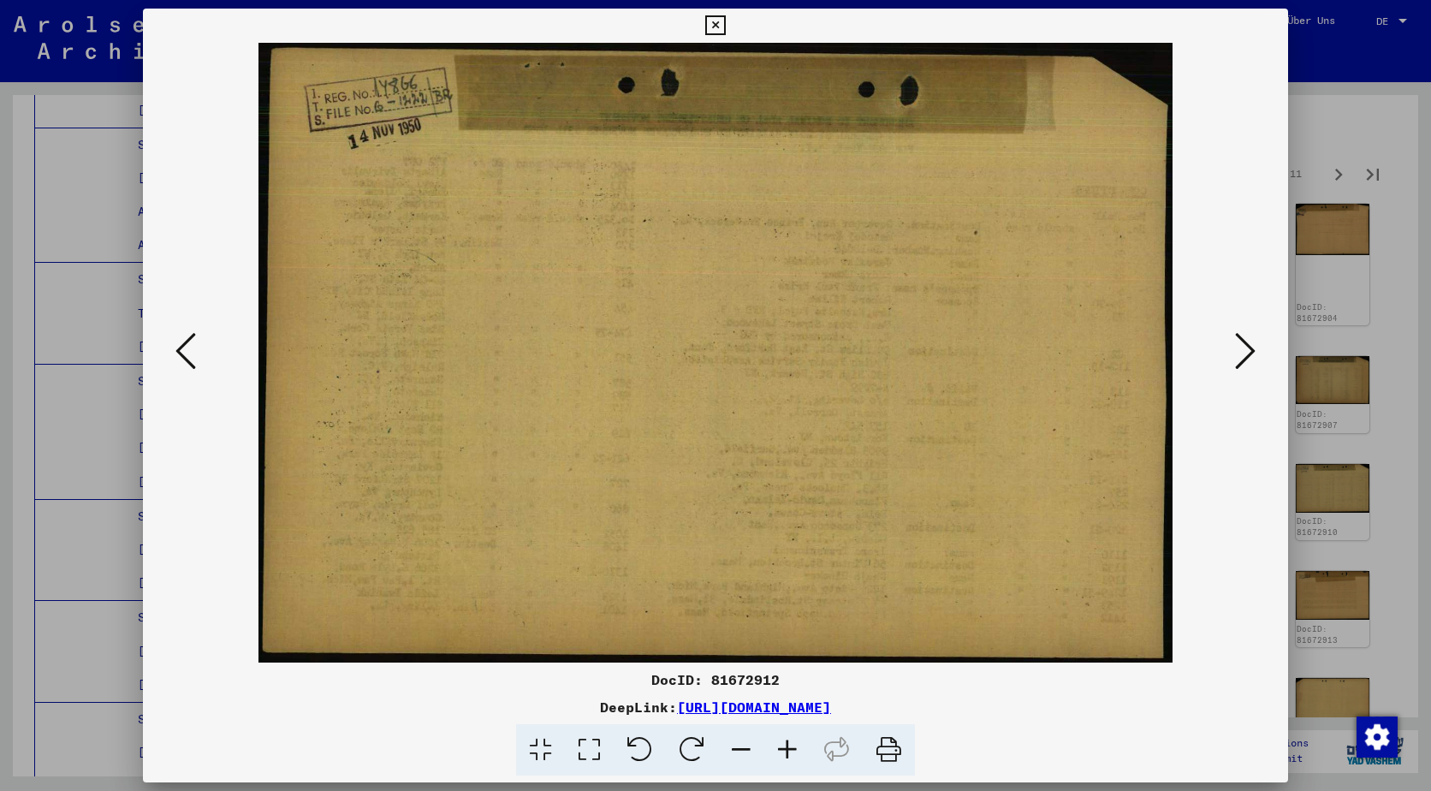
click at [1239, 349] on icon at bounding box center [1245, 350] width 21 height 41
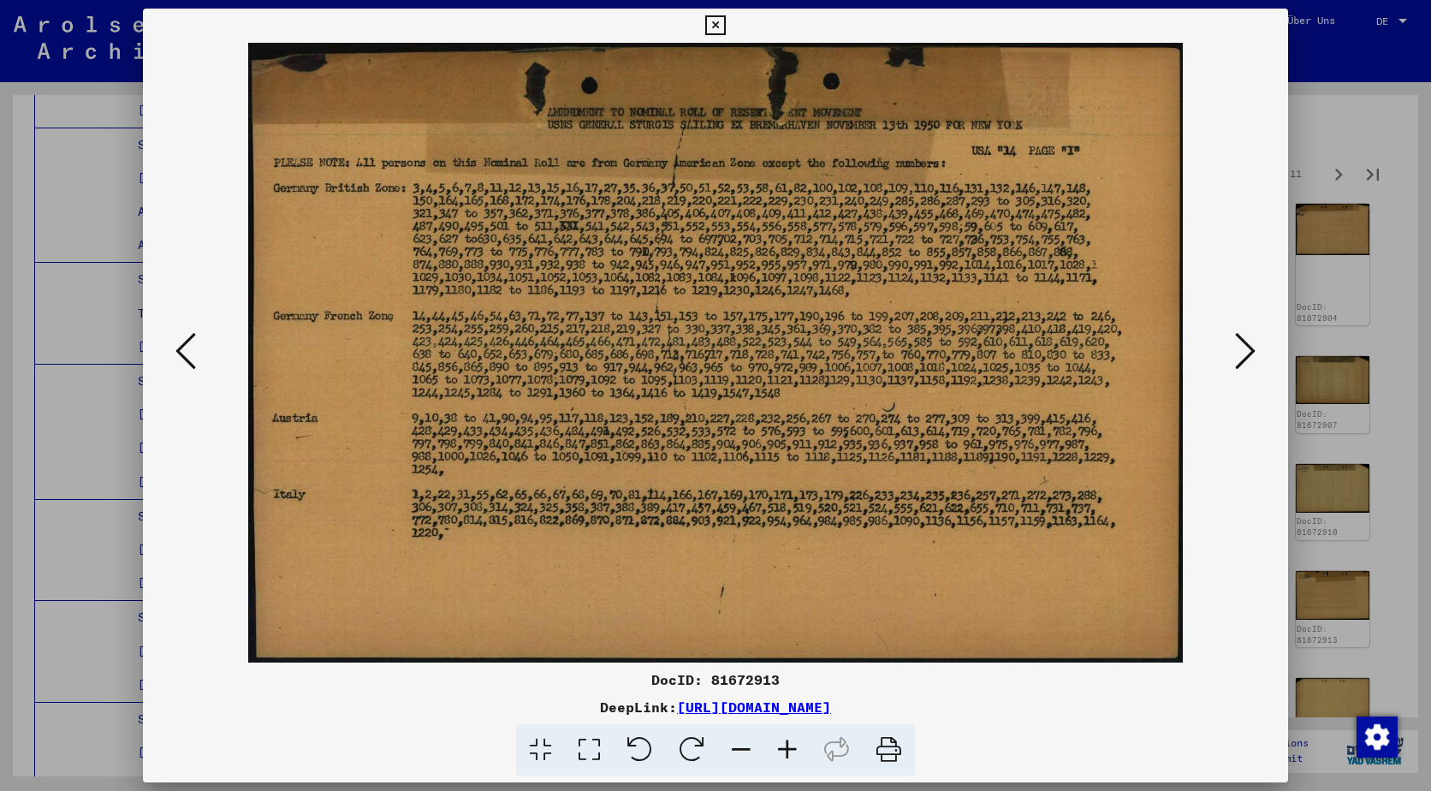
click at [1239, 349] on icon at bounding box center [1245, 350] width 21 height 41
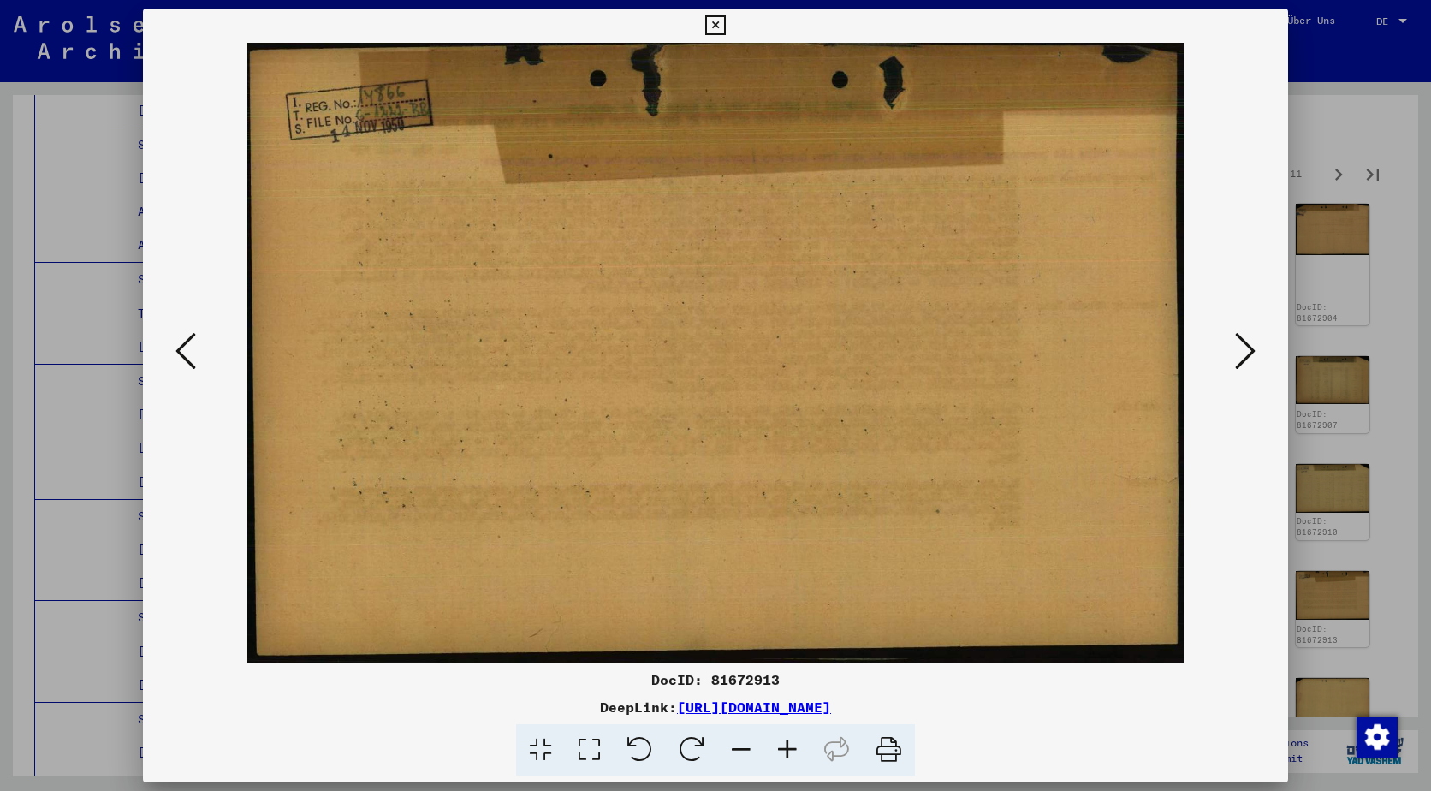
click at [1239, 349] on icon at bounding box center [1245, 350] width 21 height 41
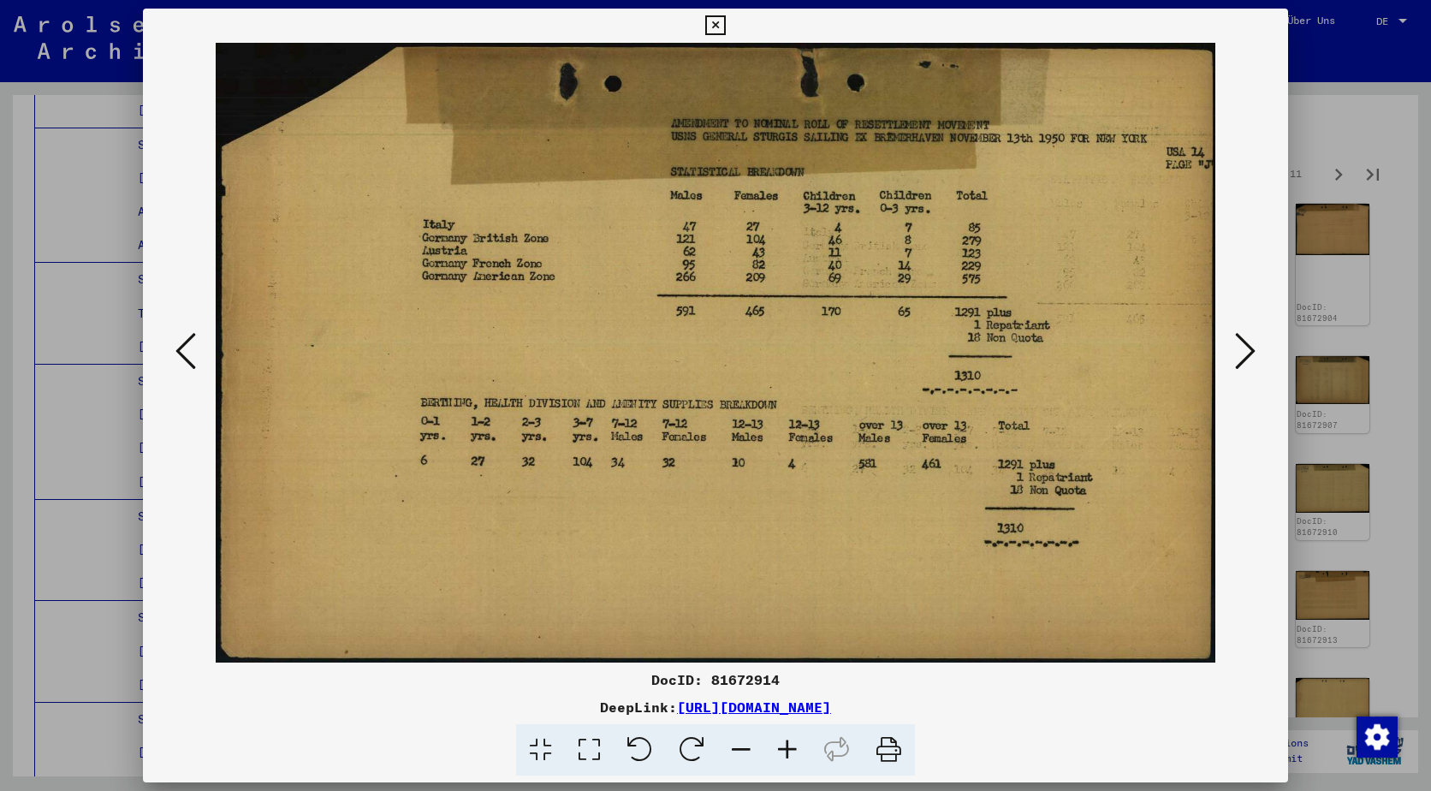
click at [1239, 349] on icon at bounding box center [1245, 350] width 21 height 41
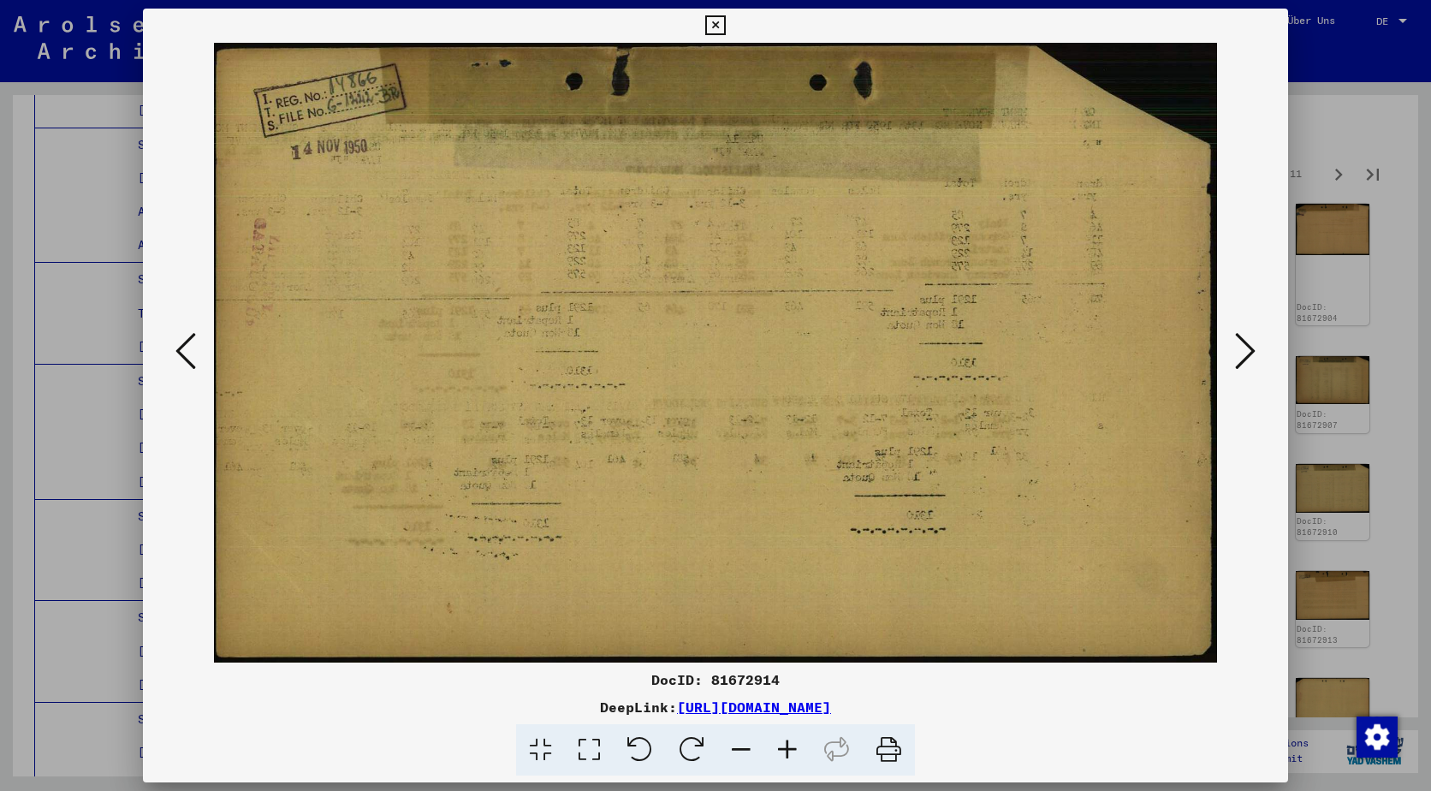
click at [1239, 349] on icon at bounding box center [1245, 350] width 21 height 41
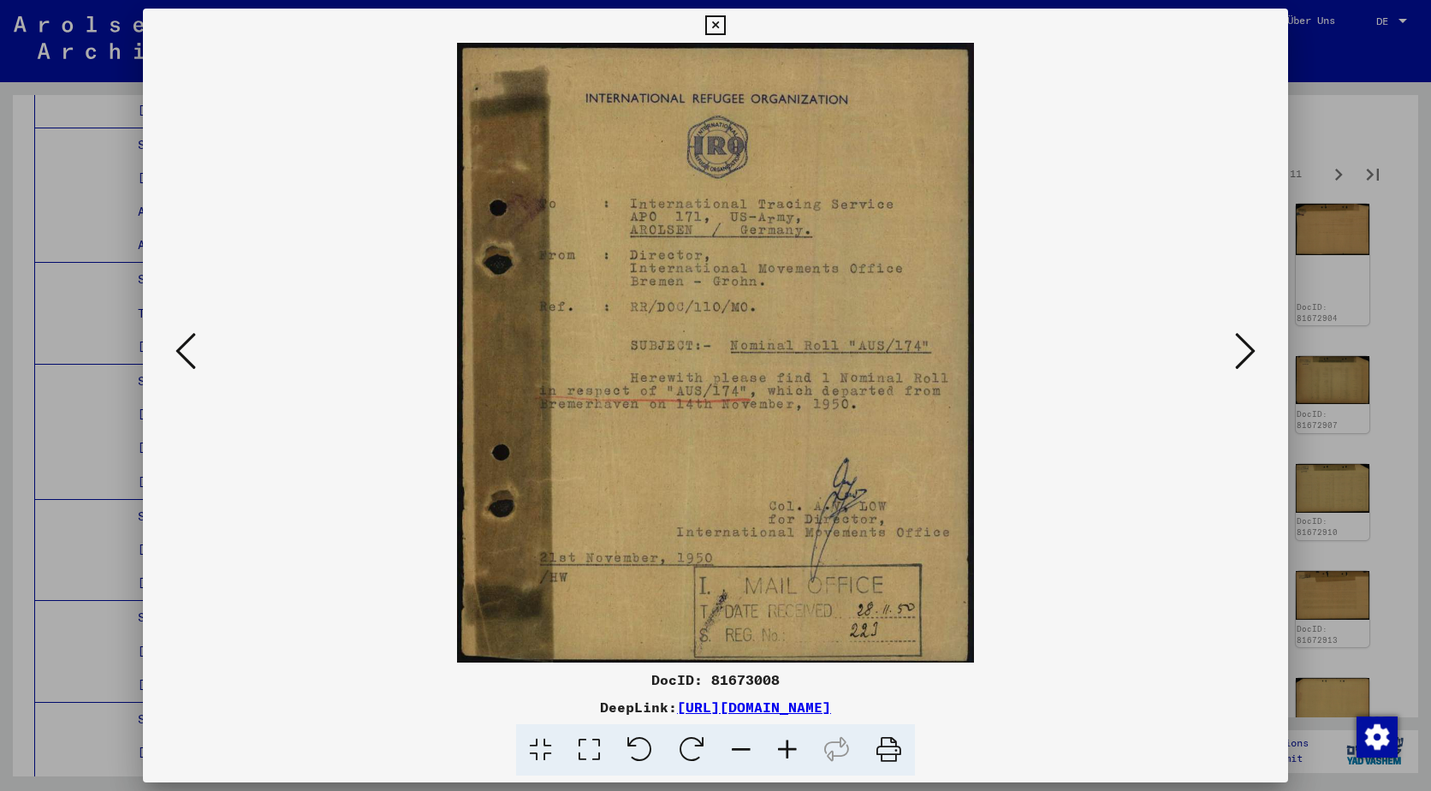
click at [1239, 349] on icon at bounding box center [1245, 350] width 21 height 41
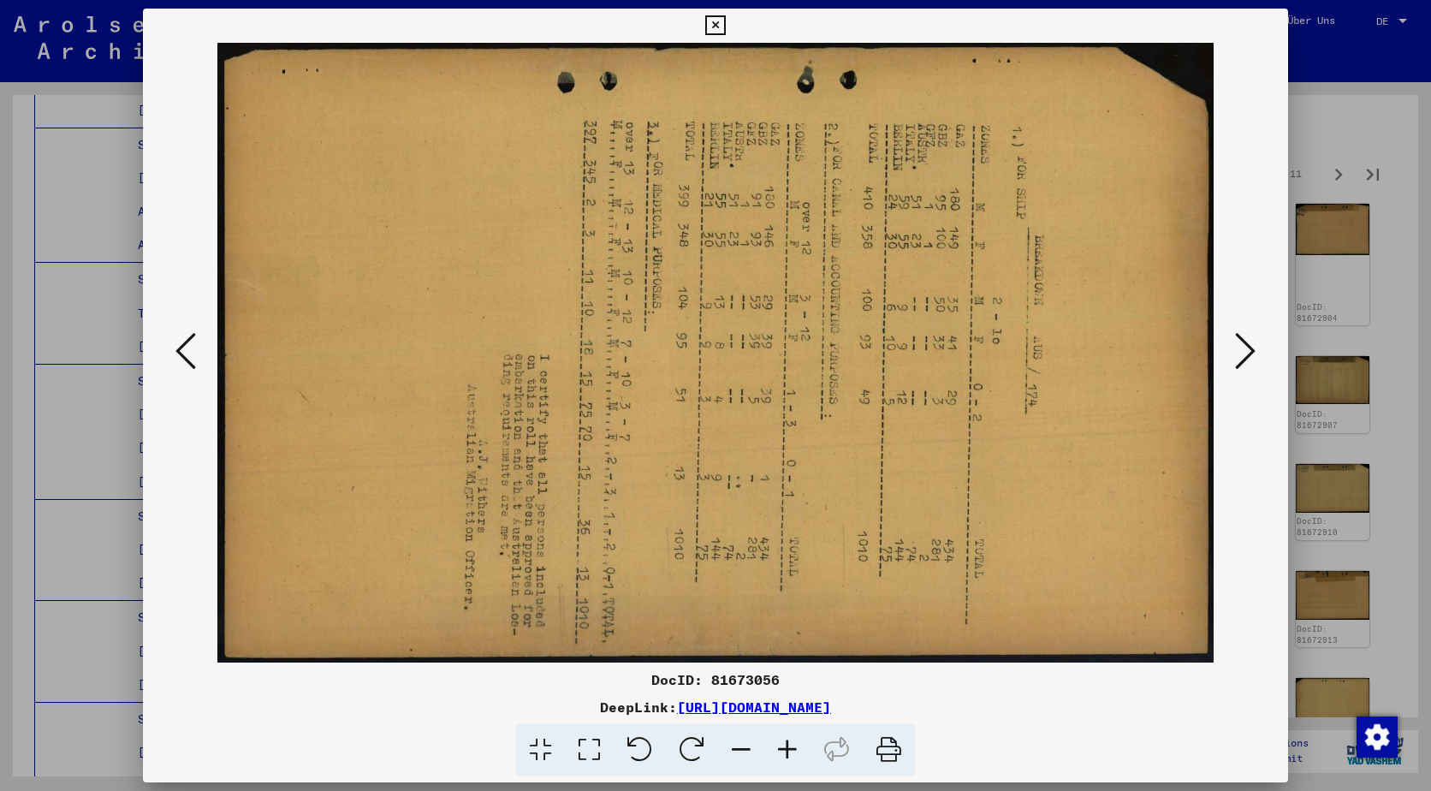
click at [1239, 349] on icon at bounding box center [1245, 350] width 21 height 41
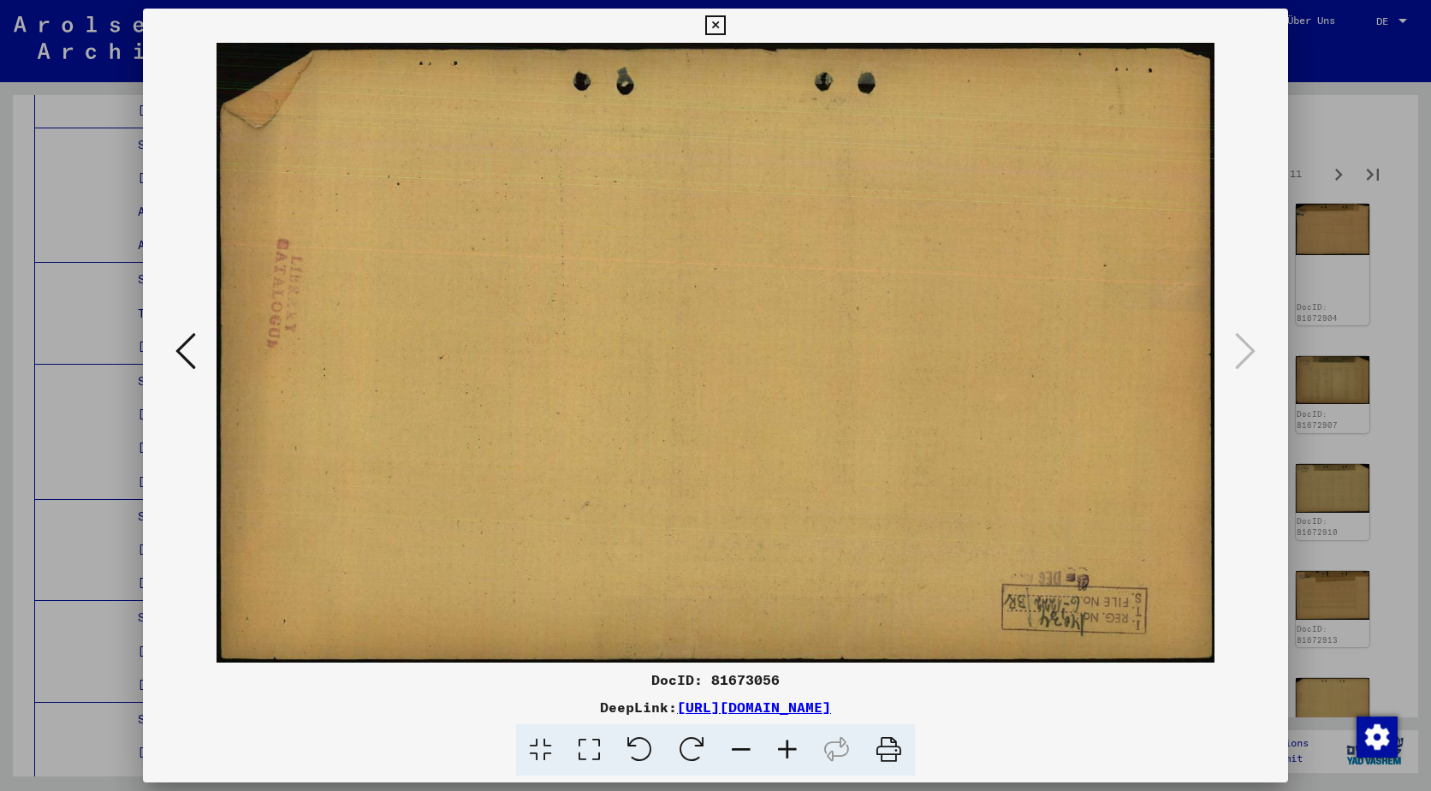
click at [1294, 332] on div at bounding box center [715, 395] width 1431 height 791
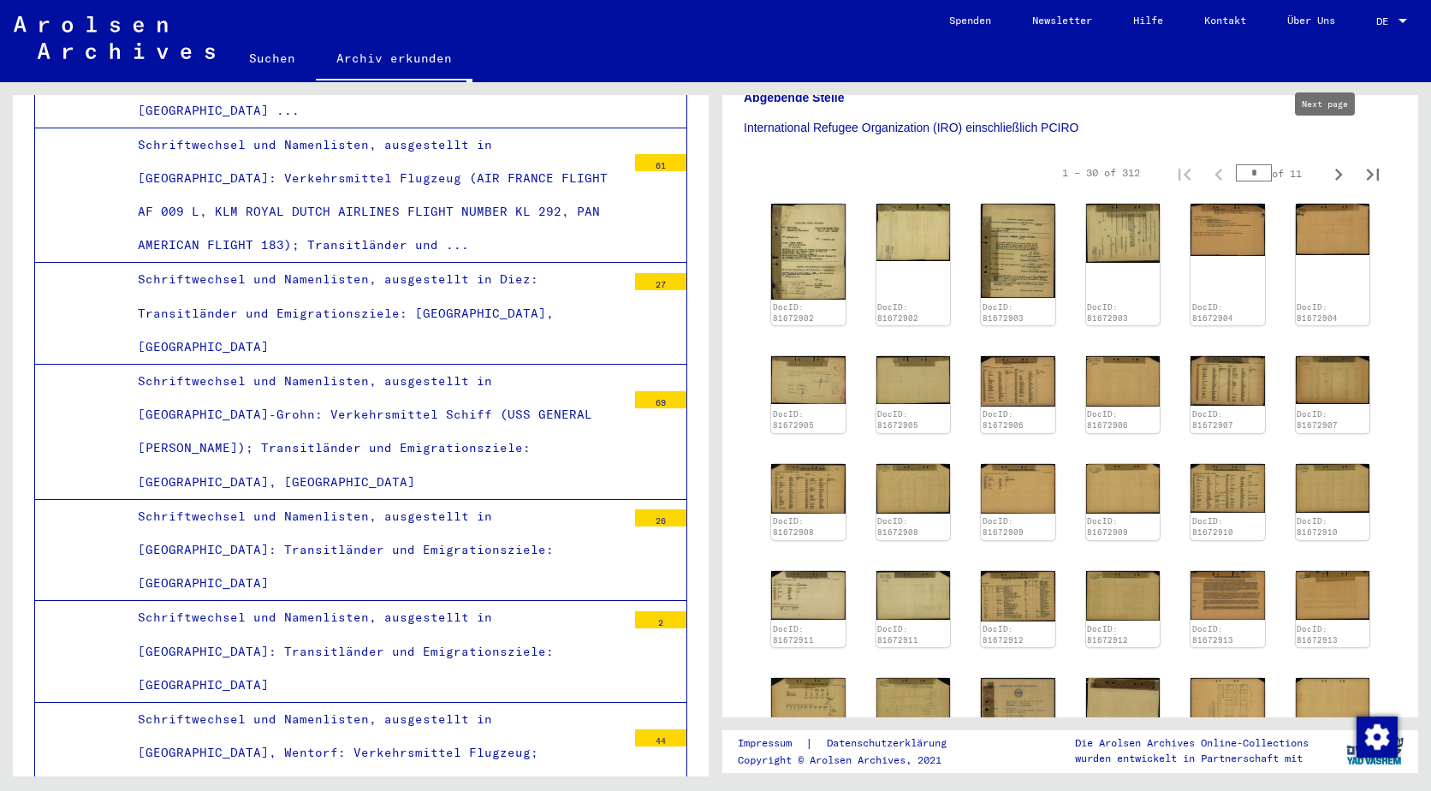
click at [1336, 163] on icon "Next page" at bounding box center [1339, 175] width 24 height 24
type input "*"
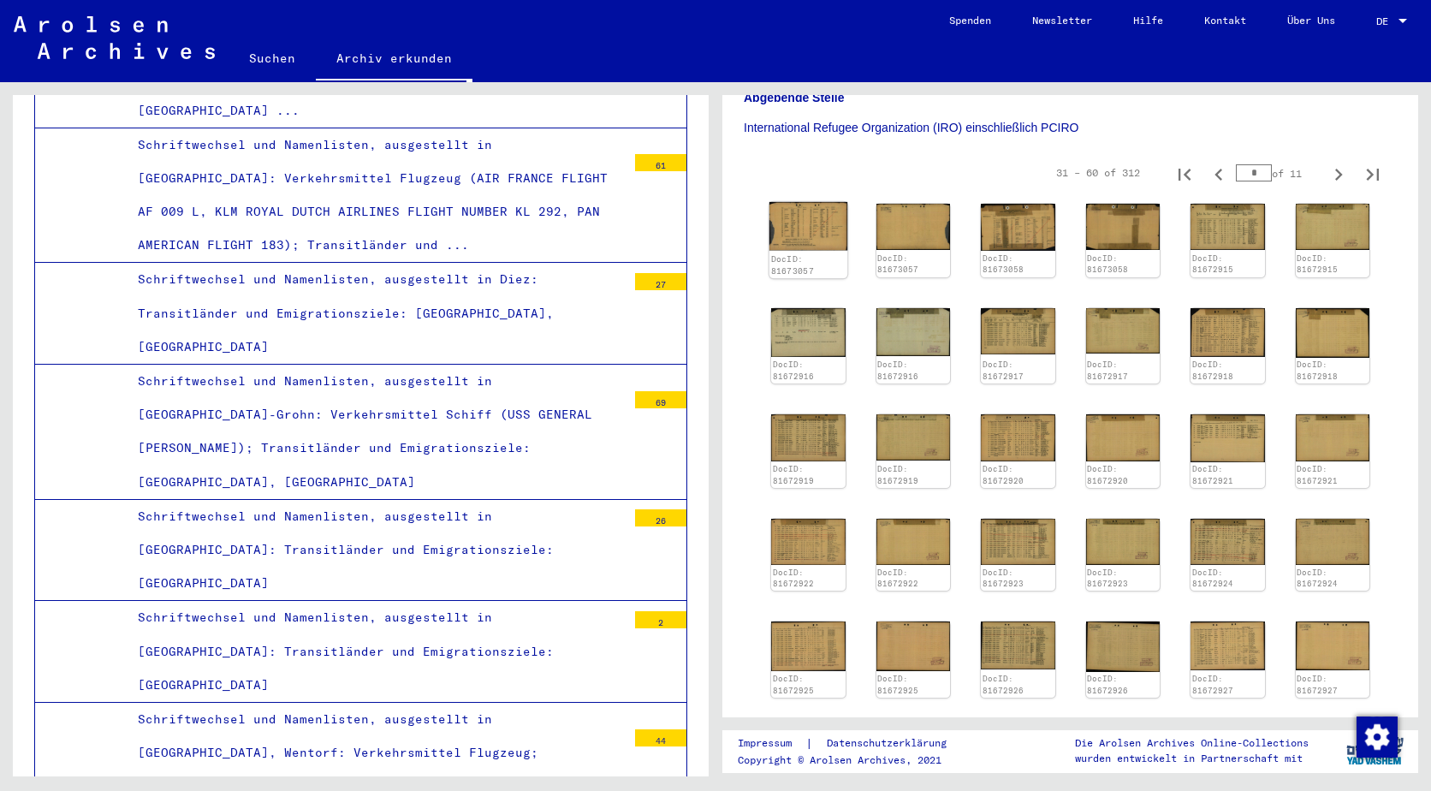
click at [815, 202] on img at bounding box center [808, 226] width 78 height 48
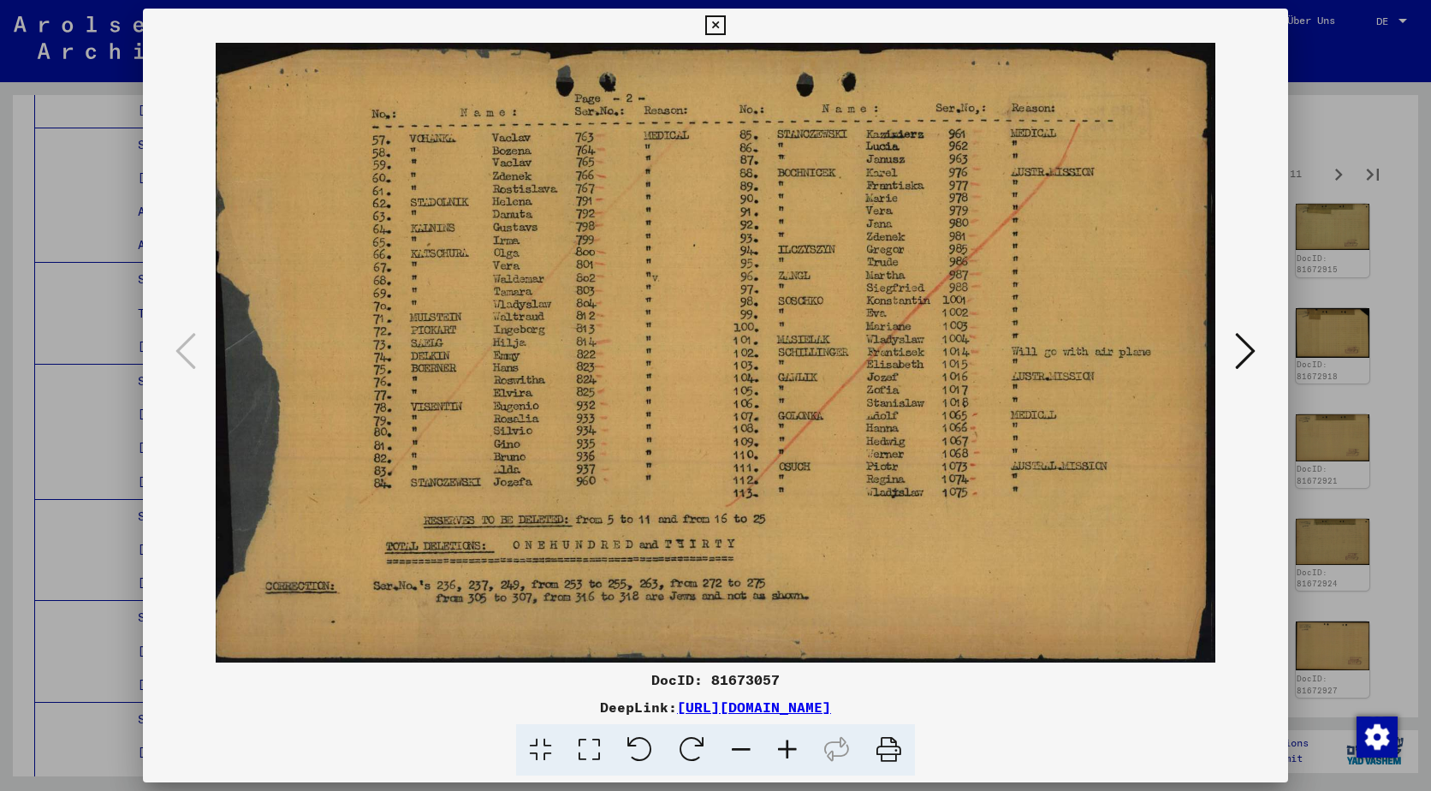
click at [1246, 345] on icon at bounding box center [1245, 350] width 21 height 41
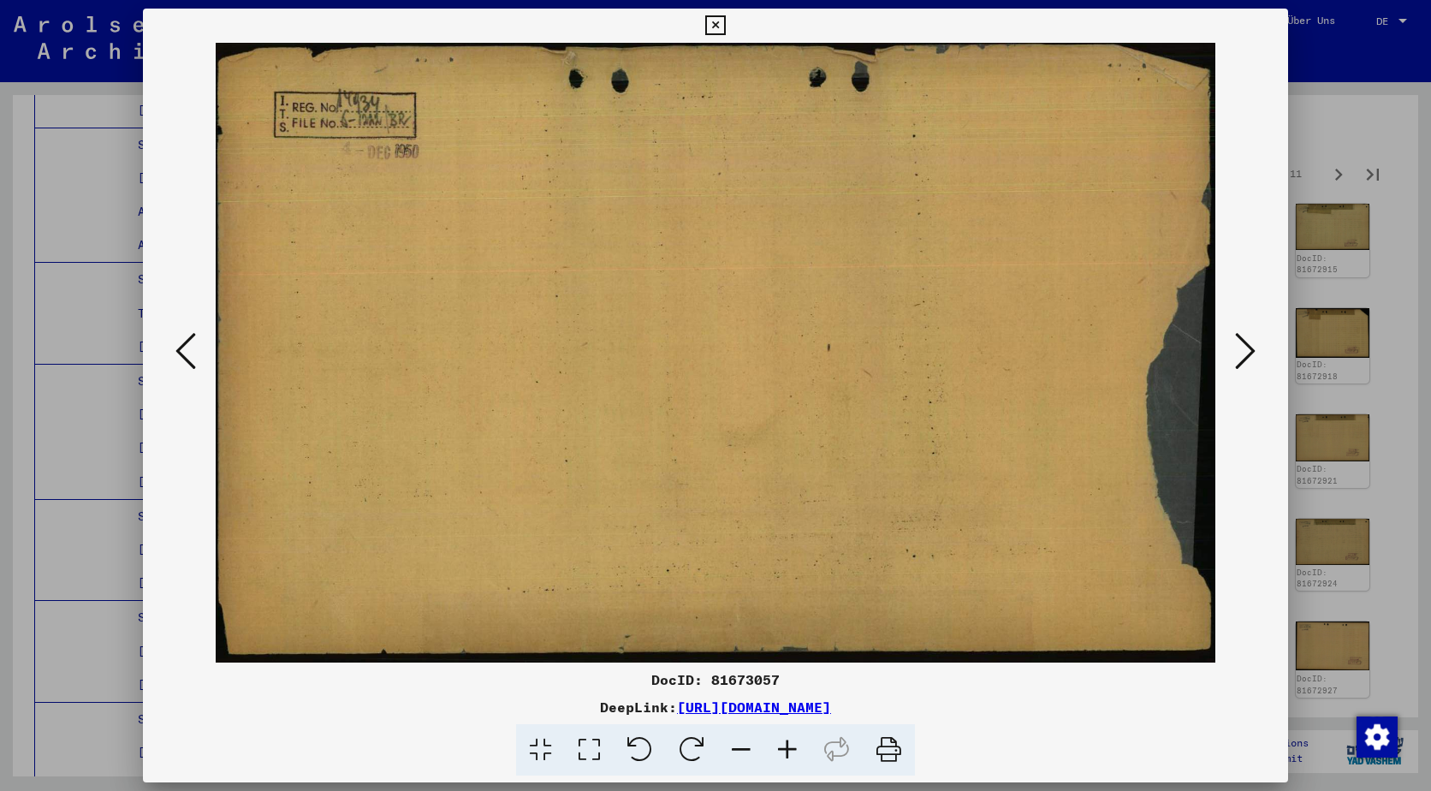
click at [1246, 345] on icon at bounding box center [1245, 350] width 21 height 41
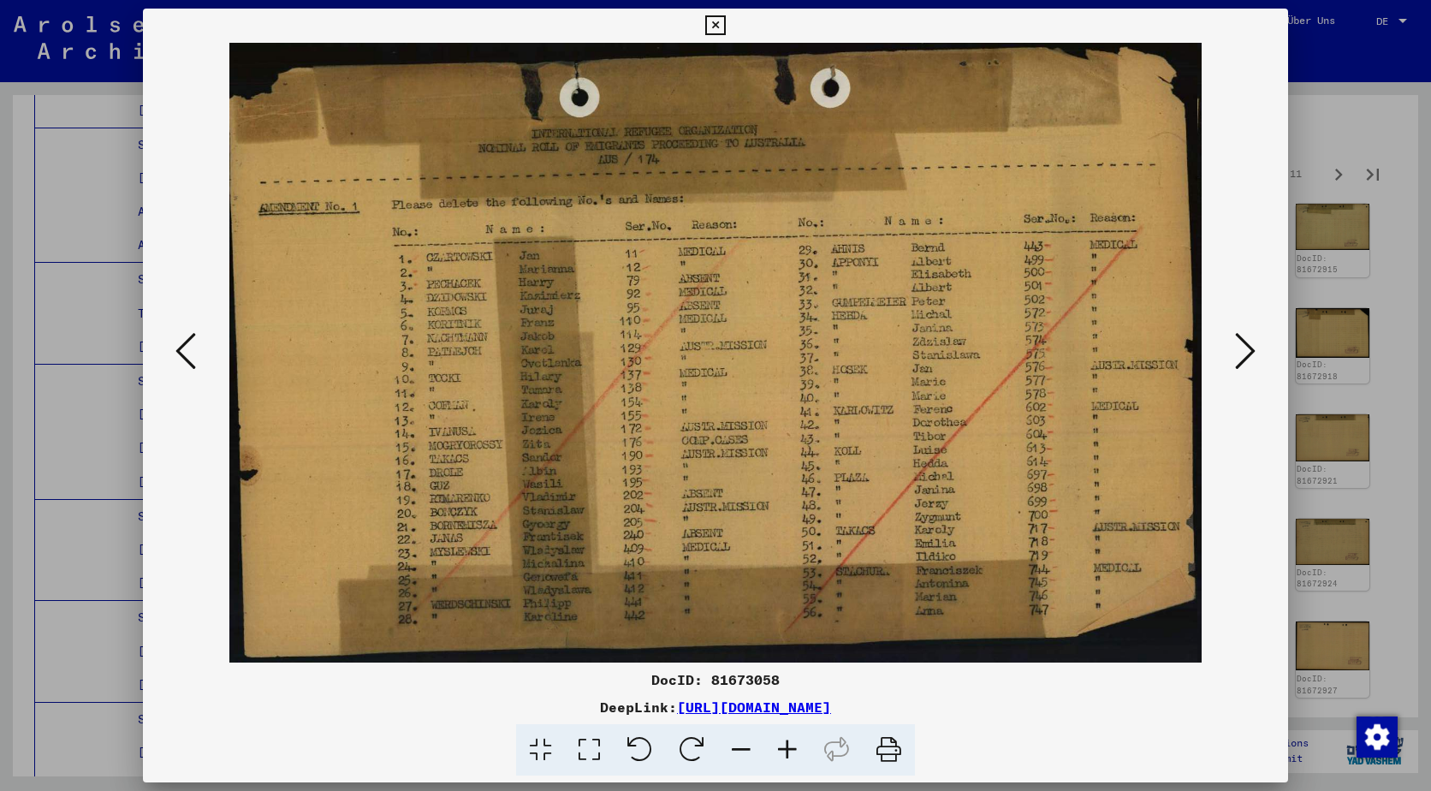
click at [1267, 337] on div at bounding box center [715, 353] width 1145 height 620
click at [1246, 353] on icon at bounding box center [1245, 350] width 21 height 41
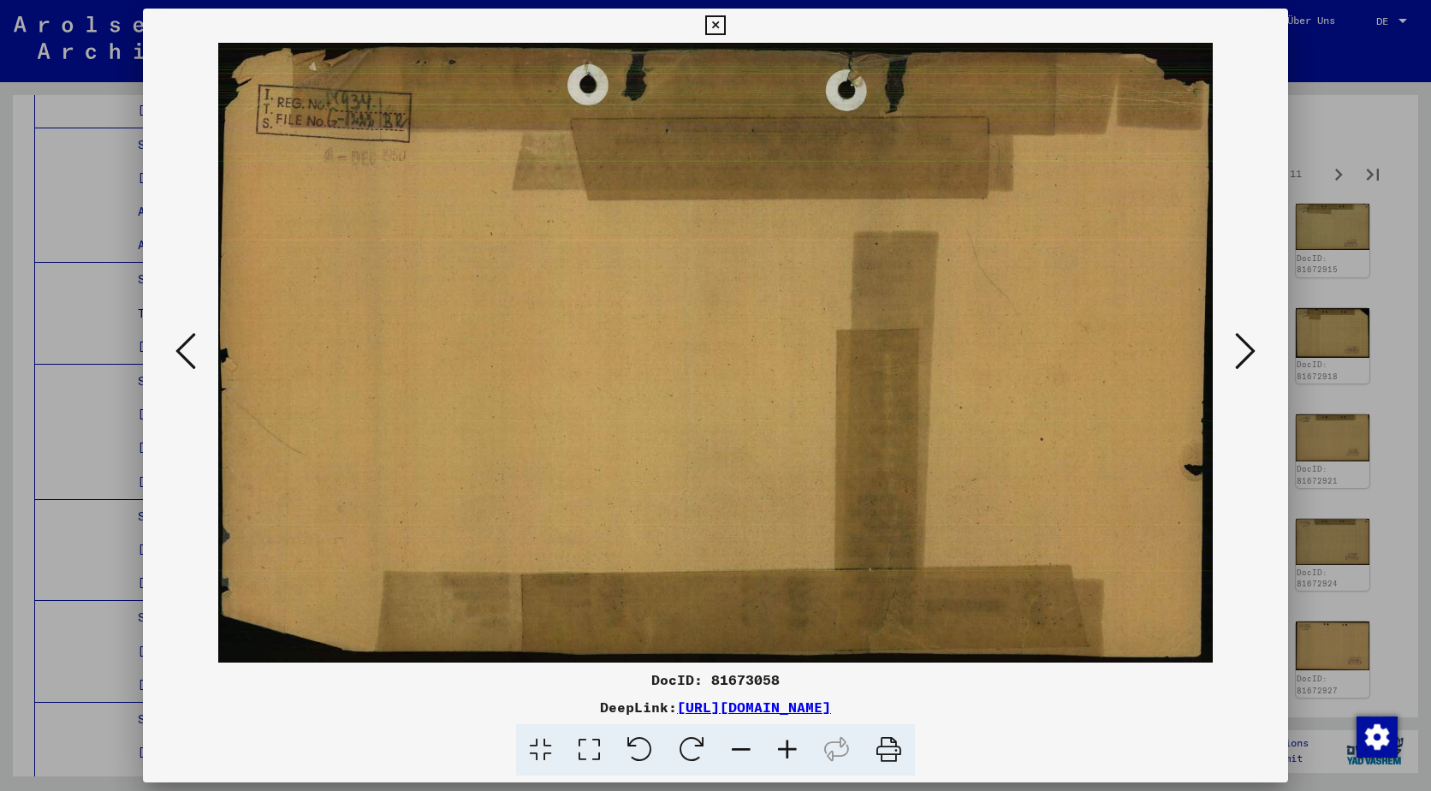
click at [1246, 353] on icon at bounding box center [1245, 350] width 21 height 41
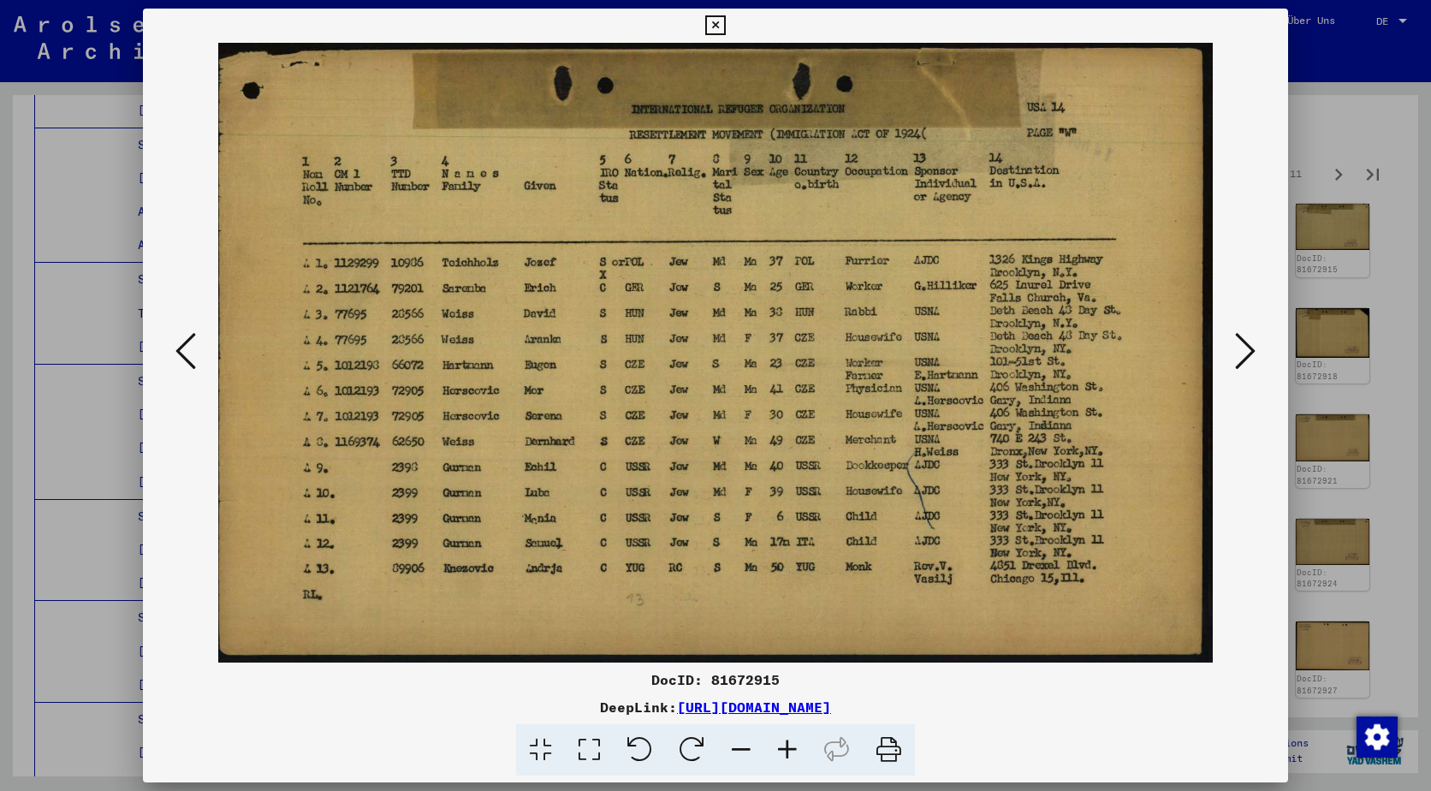
click at [1246, 353] on icon at bounding box center [1245, 350] width 21 height 41
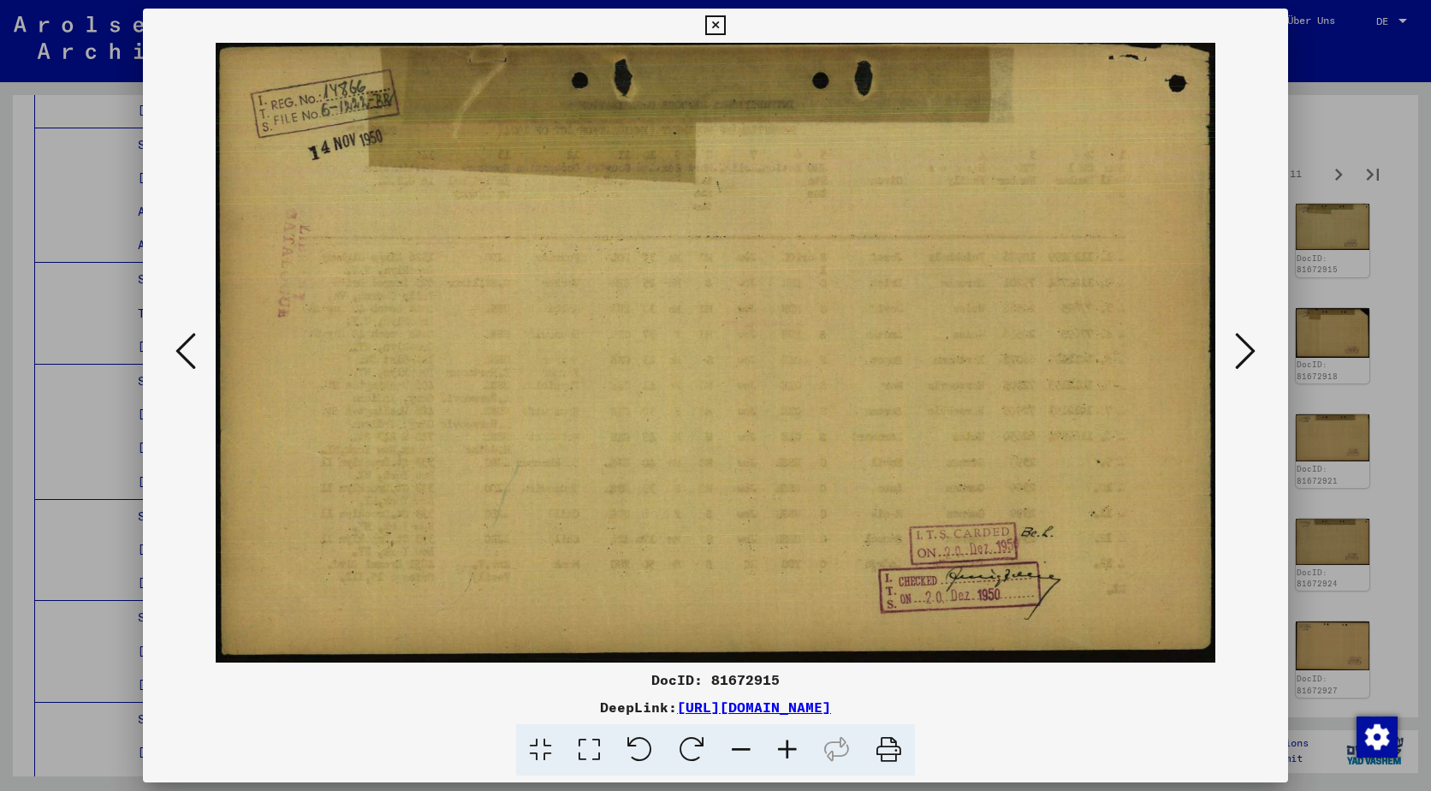
click at [1246, 353] on icon at bounding box center [1245, 350] width 21 height 41
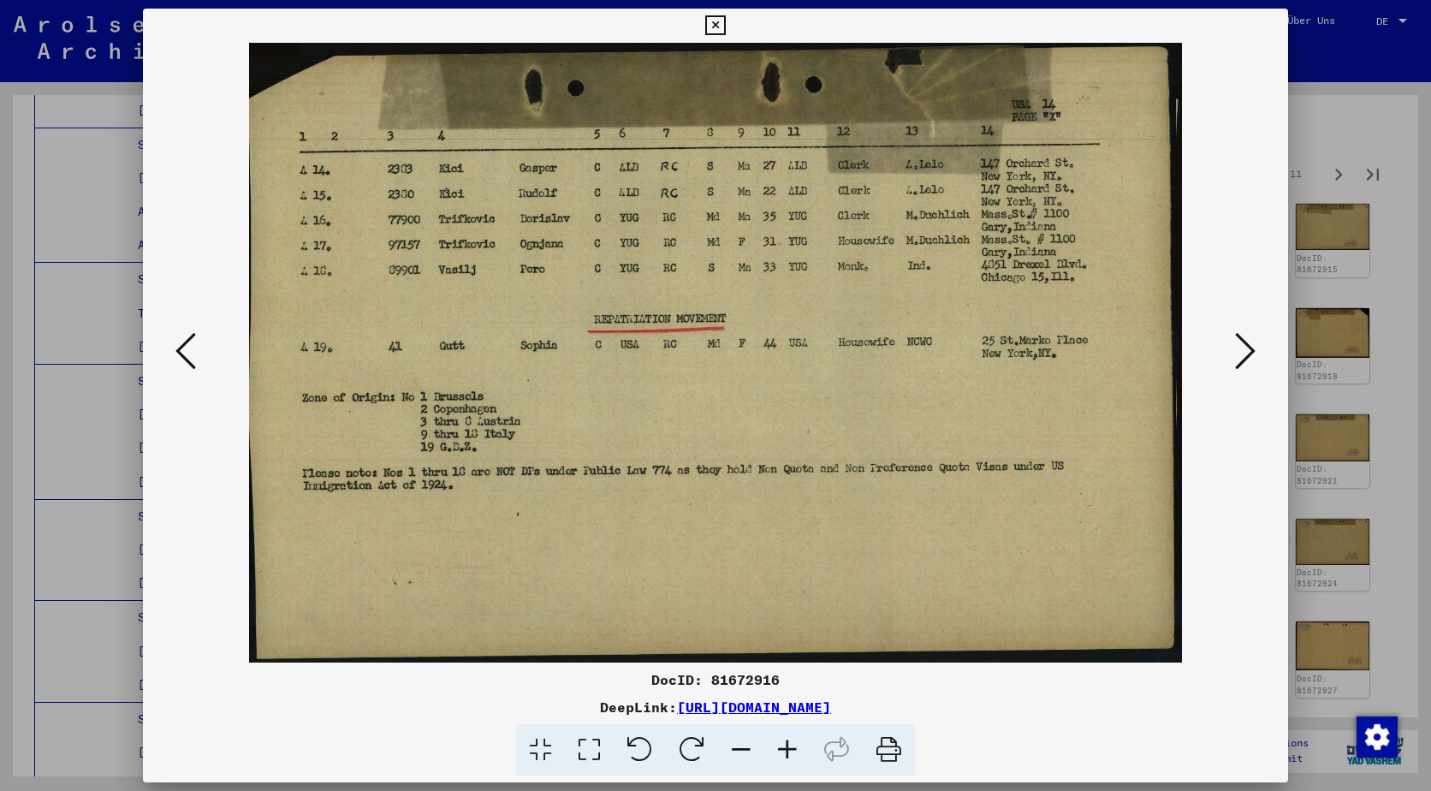
click at [207, 345] on img at bounding box center [715, 353] width 1029 height 620
click at [200, 353] on button at bounding box center [185, 352] width 31 height 49
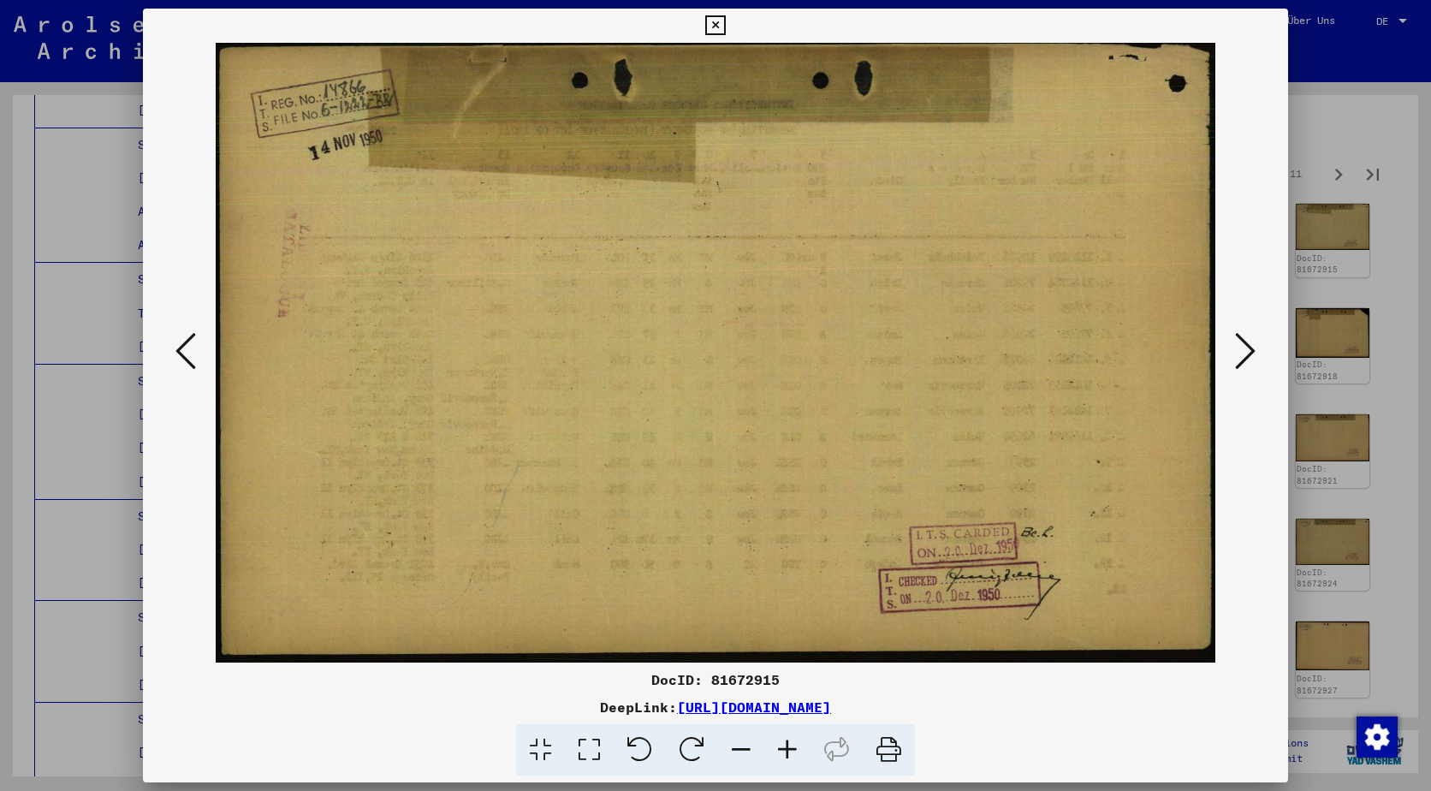
click at [199, 353] on button at bounding box center [185, 352] width 31 height 49
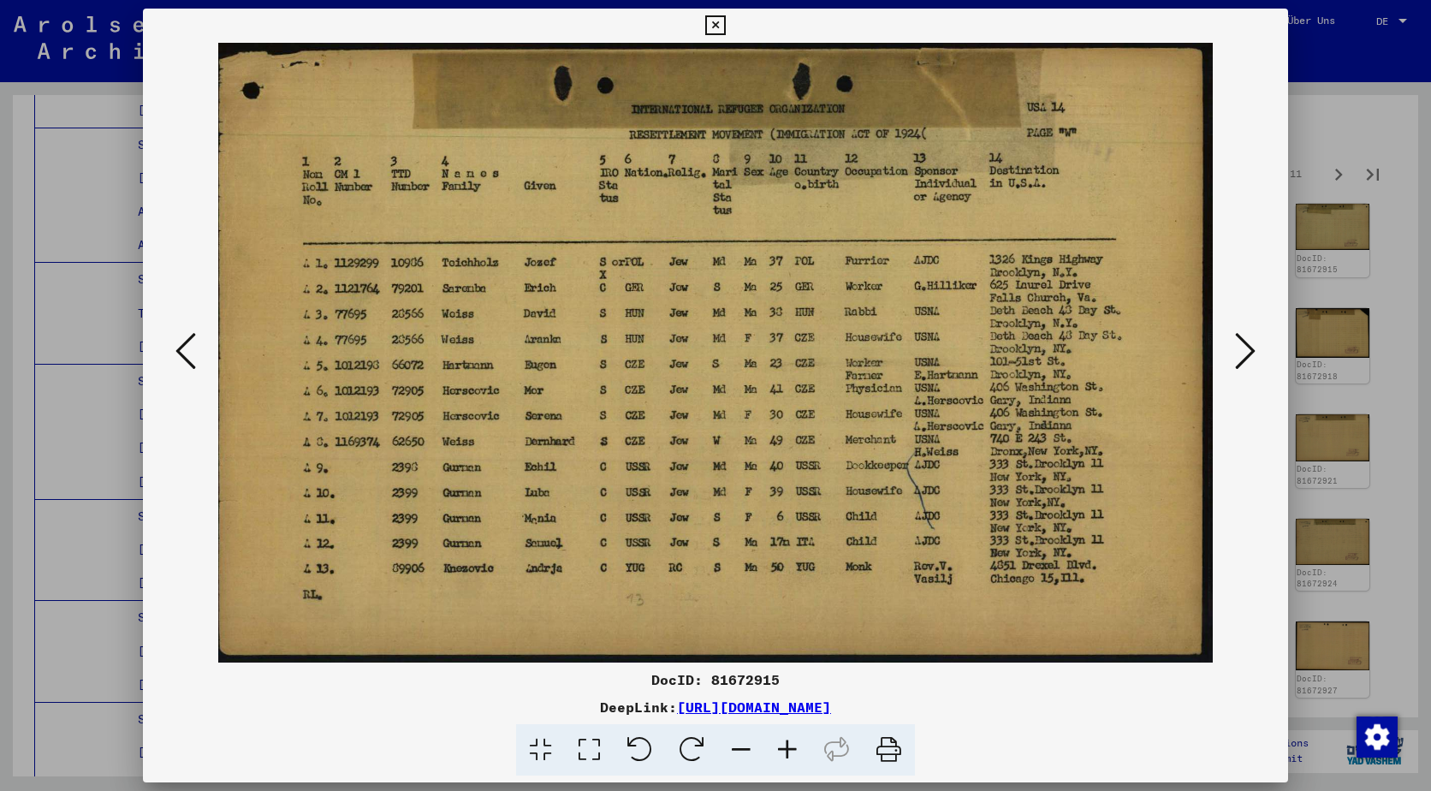
click at [199, 353] on button at bounding box center [185, 352] width 31 height 49
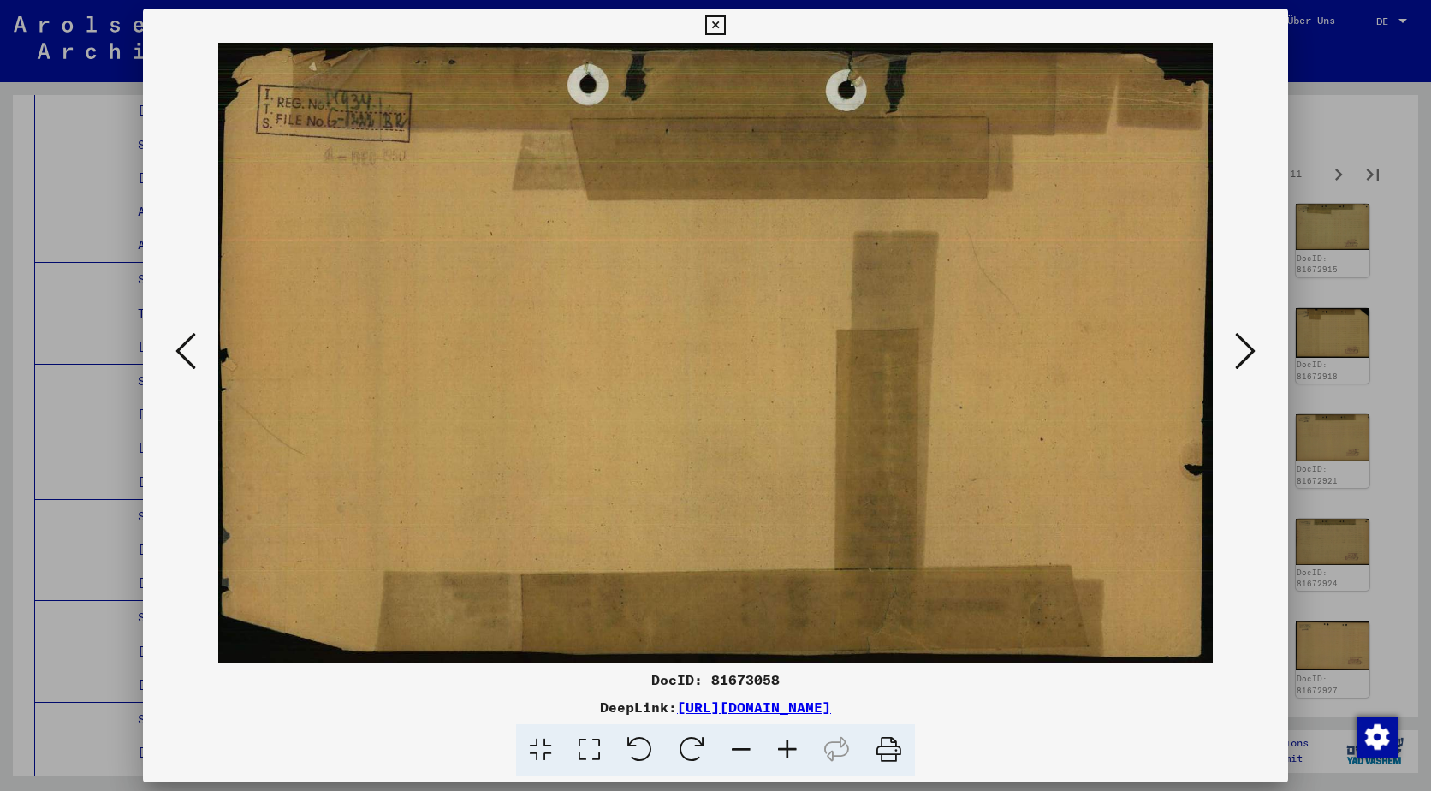
click at [199, 353] on button at bounding box center [185, 352] width 31 height 49
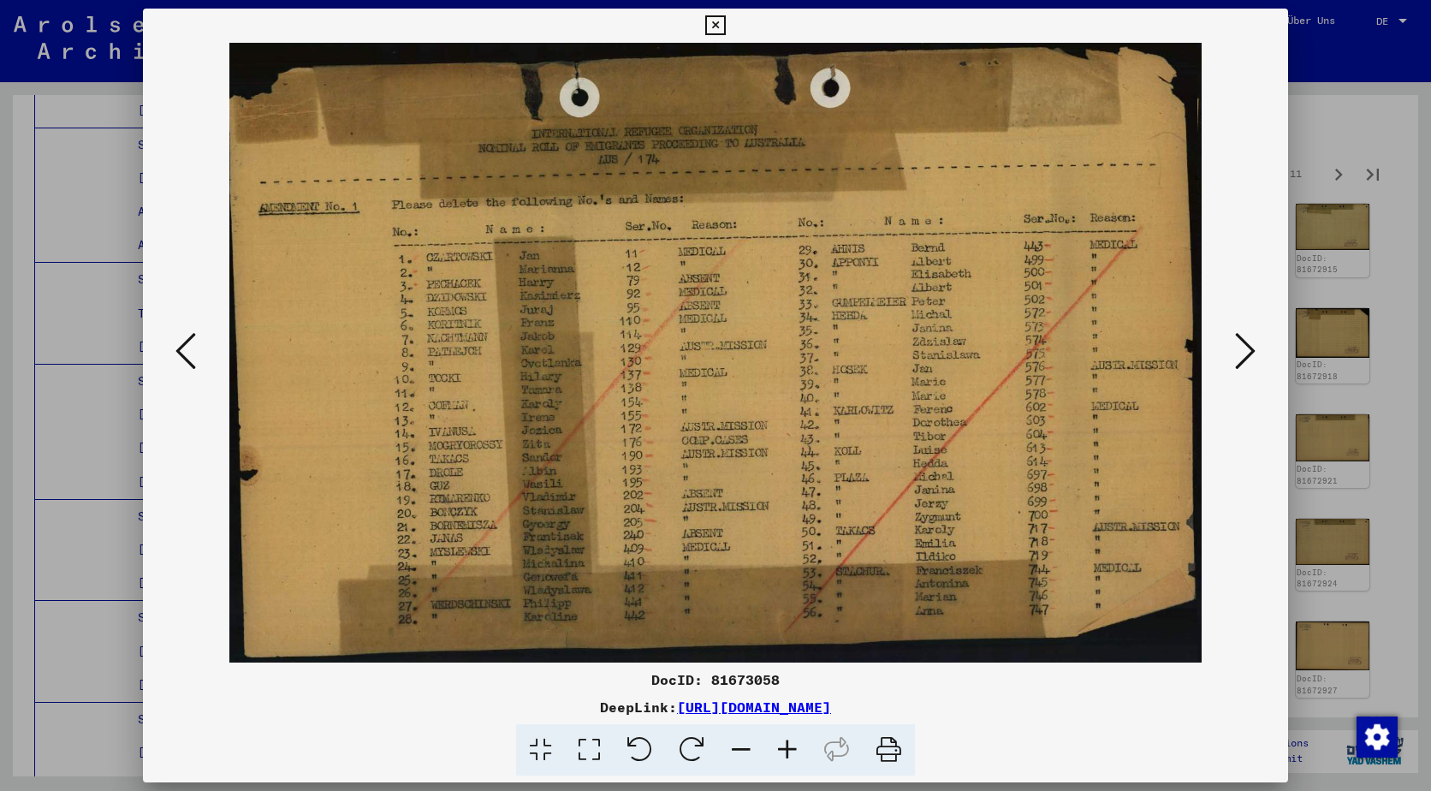
drag, startPoint x: 199, startPoint y: 353, endPoint x: 644, endPoint y: 277, distance: 451.5
click at [644, 277] on div at bounding box center [715, 353] width 1145 height 620
click at [644, 277] on img at bounding box center [715, 353] width 1029 height 620
click at [184, 364] on icon at bounding box center [185, 350] width 21 height 41
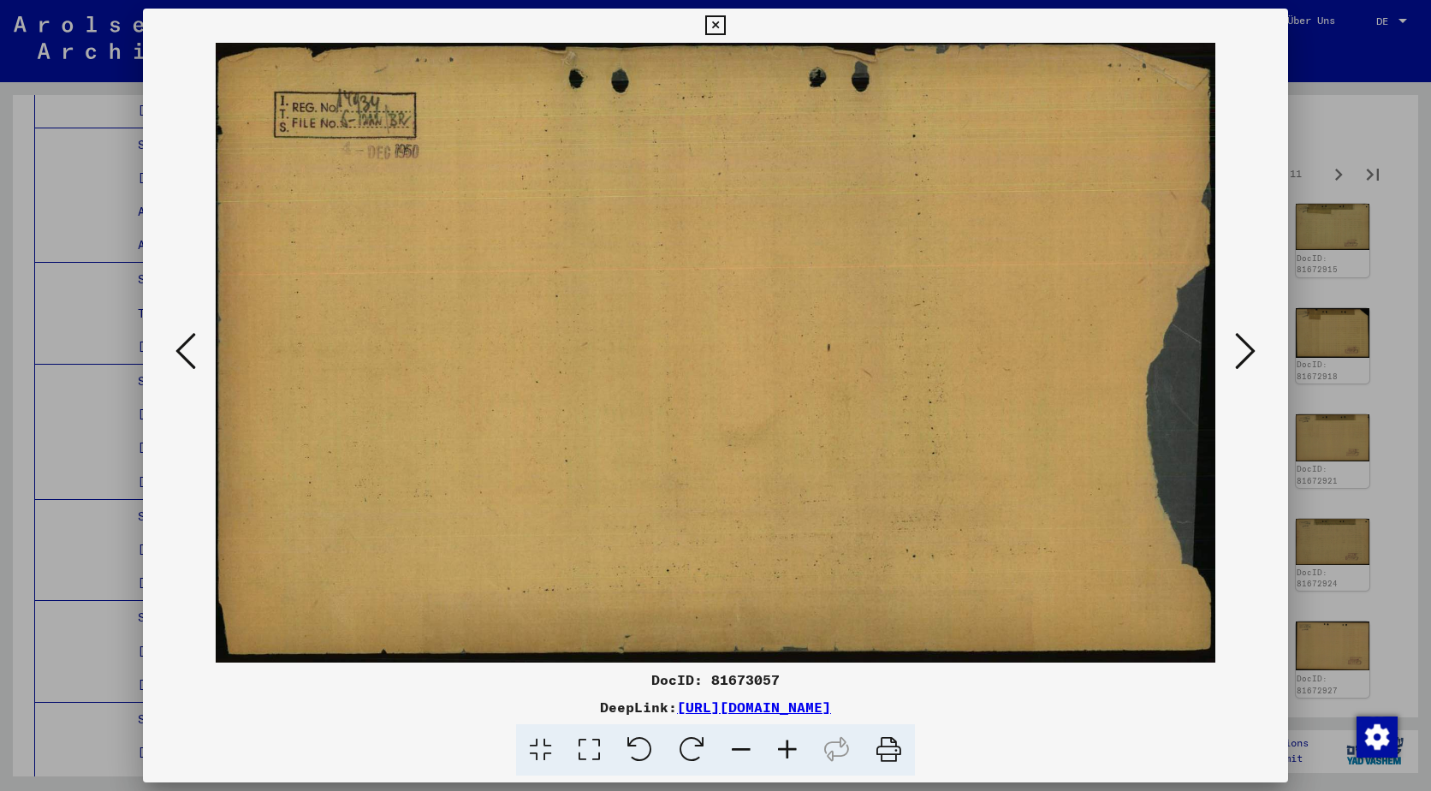
click at [184, 364] on icon at bounding box center [185, 350] width 21 height 41
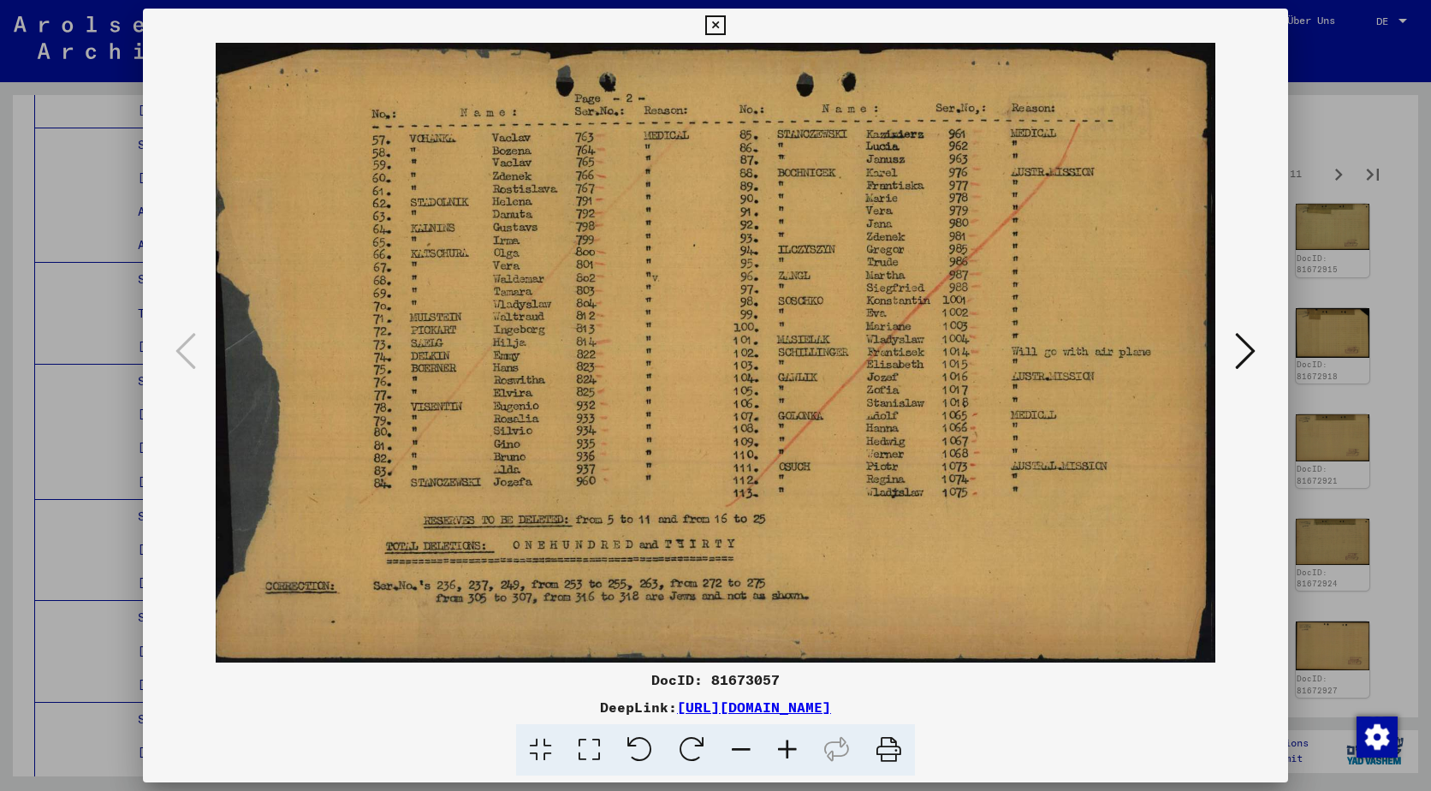
click at [1247, 344] on icon at bounding box center [1245, 350] width 21 height 41
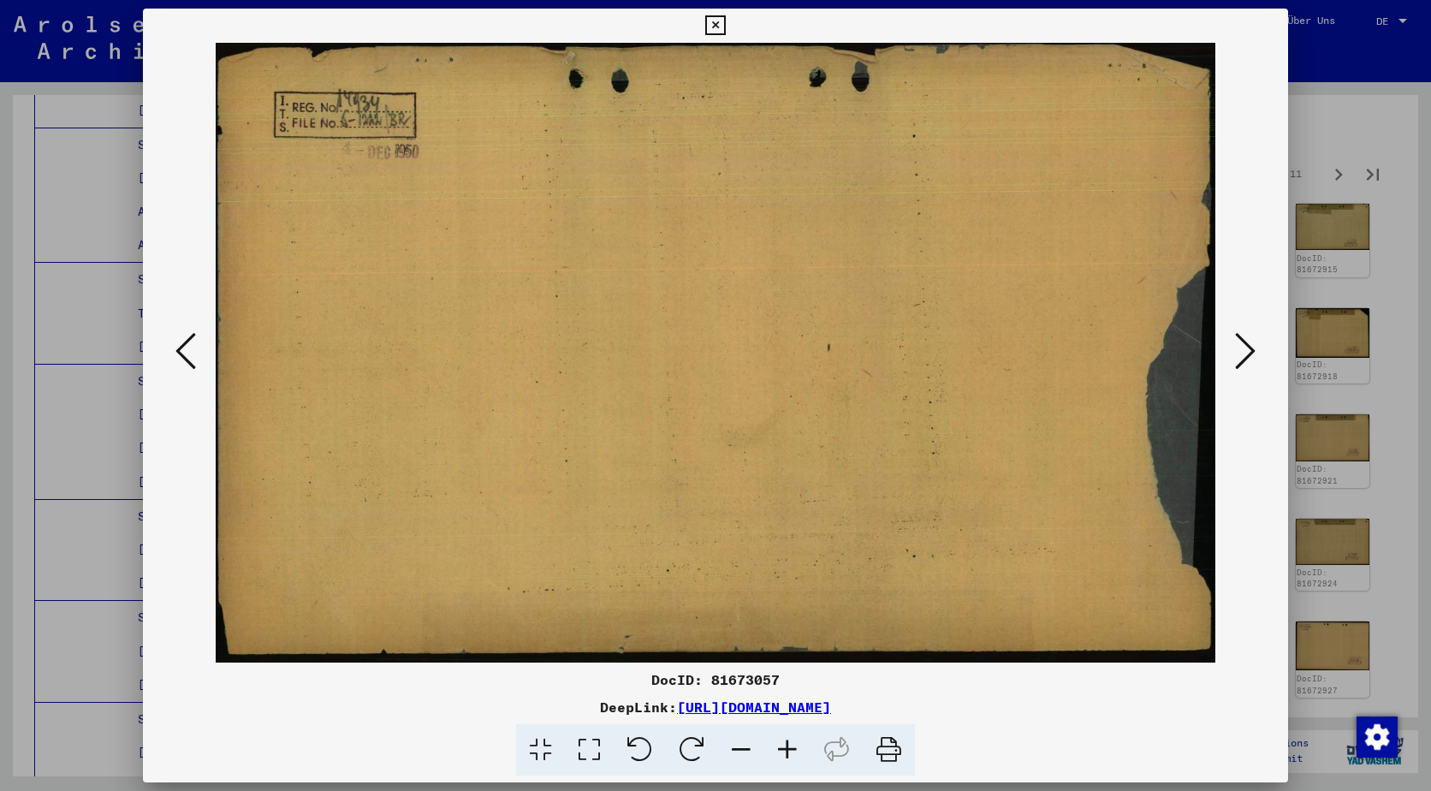
click at [1247, 344] on icon at bounding box center [1245, 350] width 21 height 41
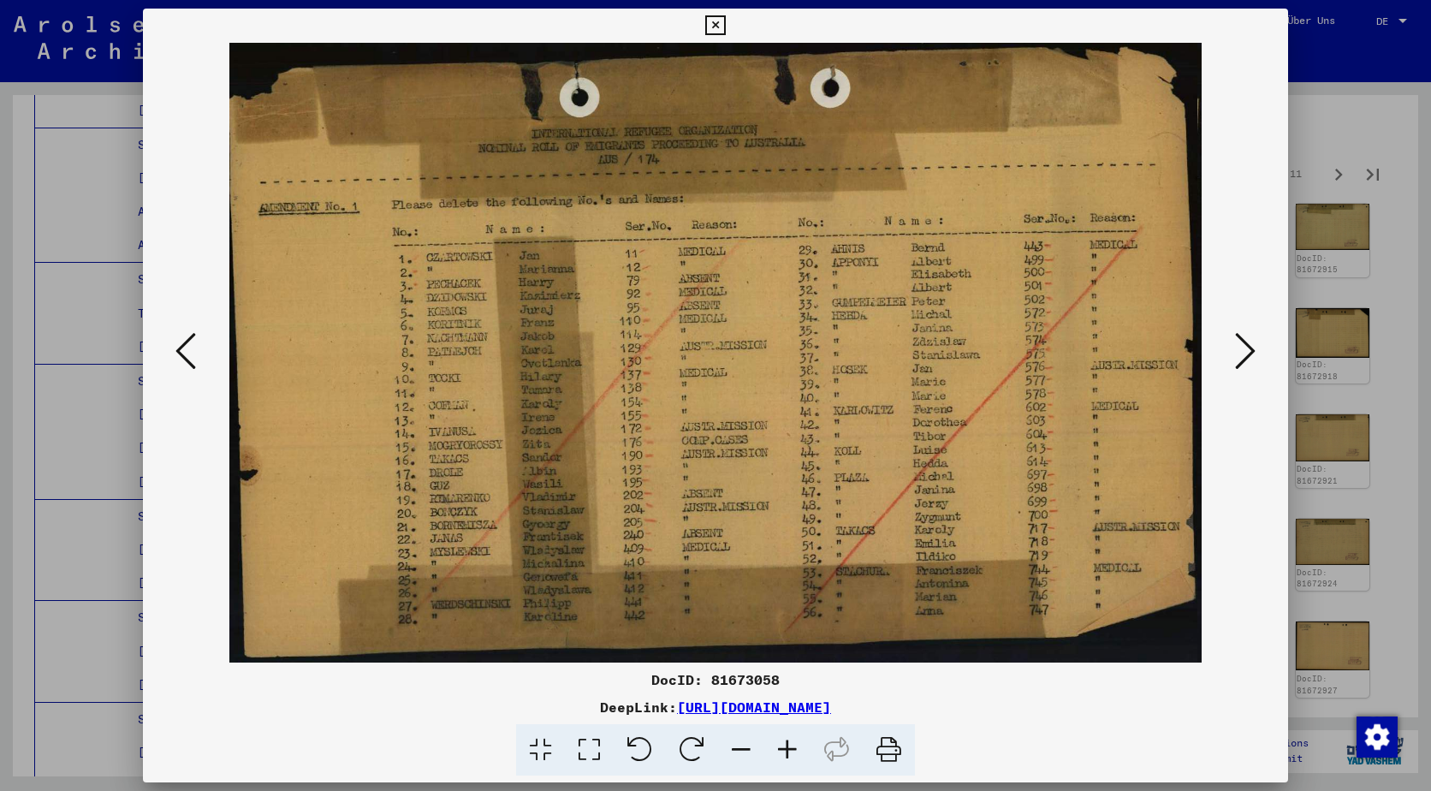
click at [1247, 344] on icon at bounding box center [1245, 350] width 21 height 41
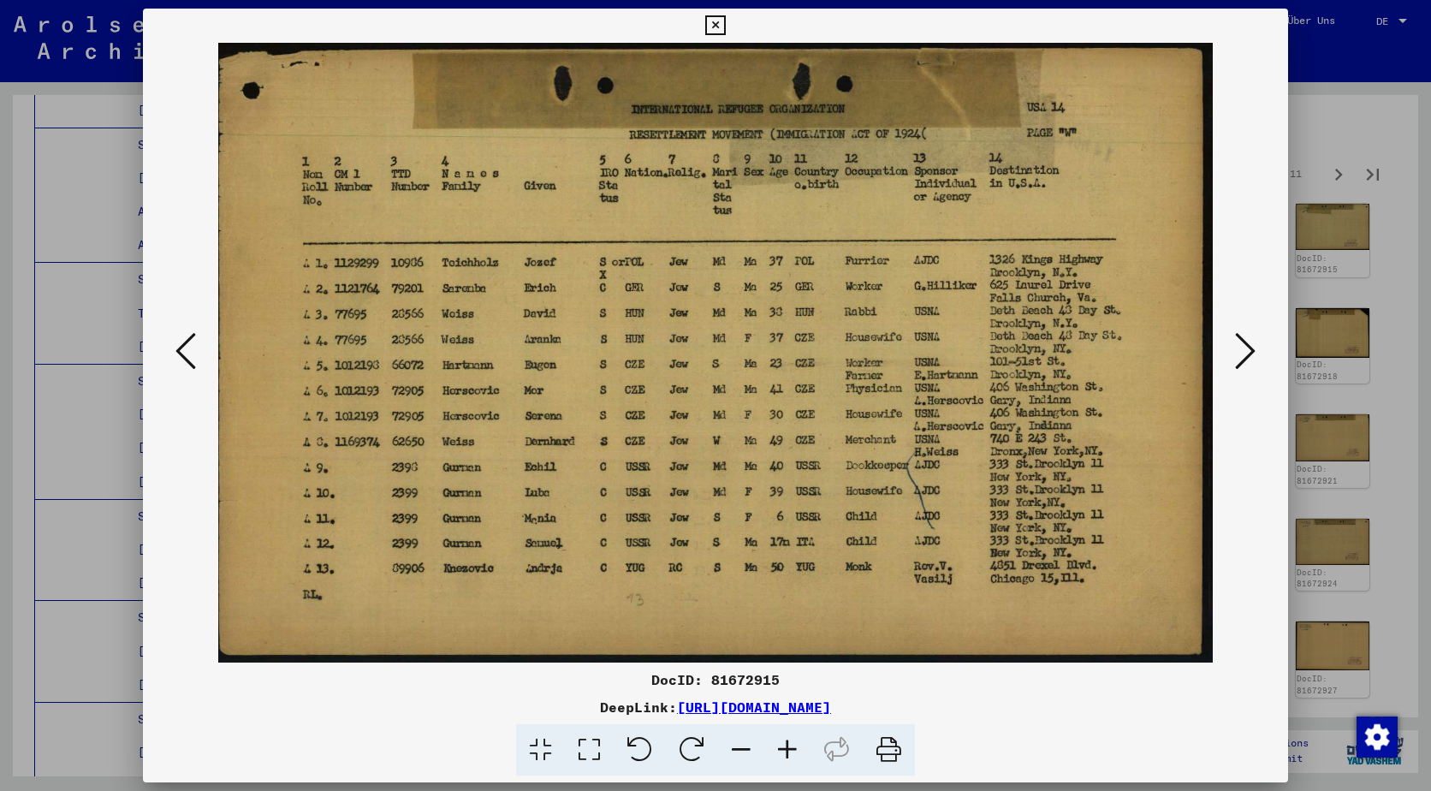
click at [1247, 344] on icon at bounding box center [1245, 350] width 21 height 41
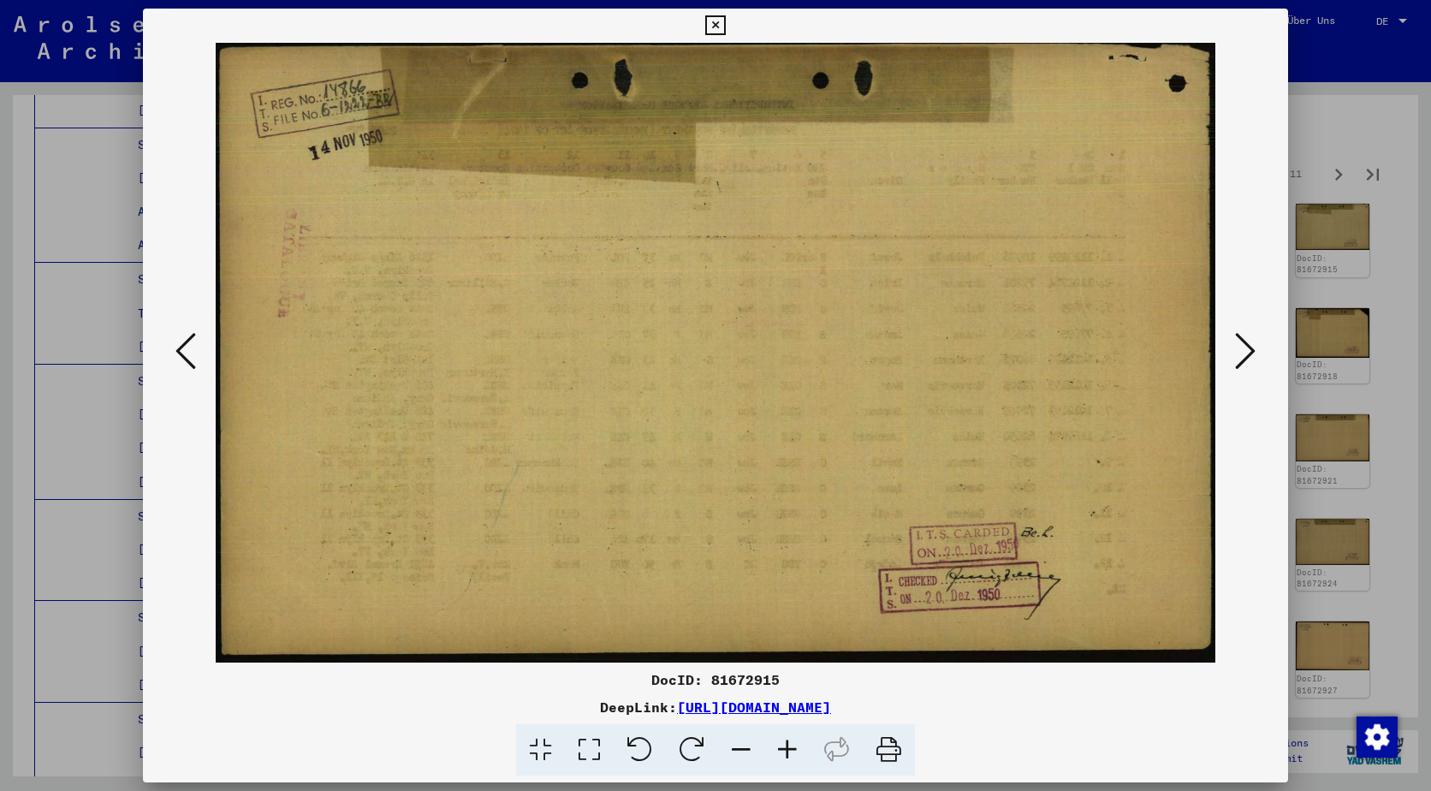
click at [1247, 344] on icon at bounding box center [1245, 350] width 21 height 41
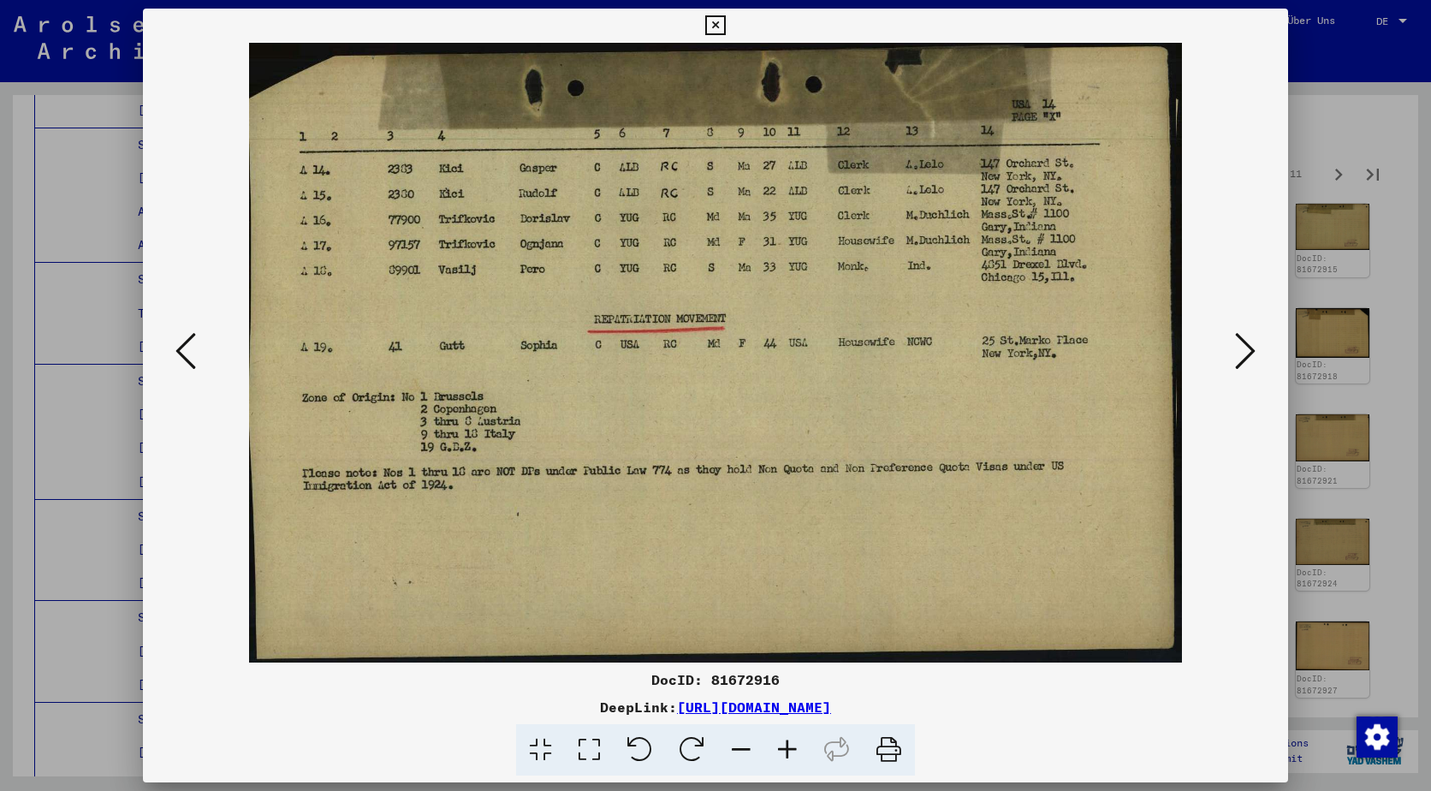
click at [1247, 344] on icon at bounding box center [1245, 350] width 21 height 41
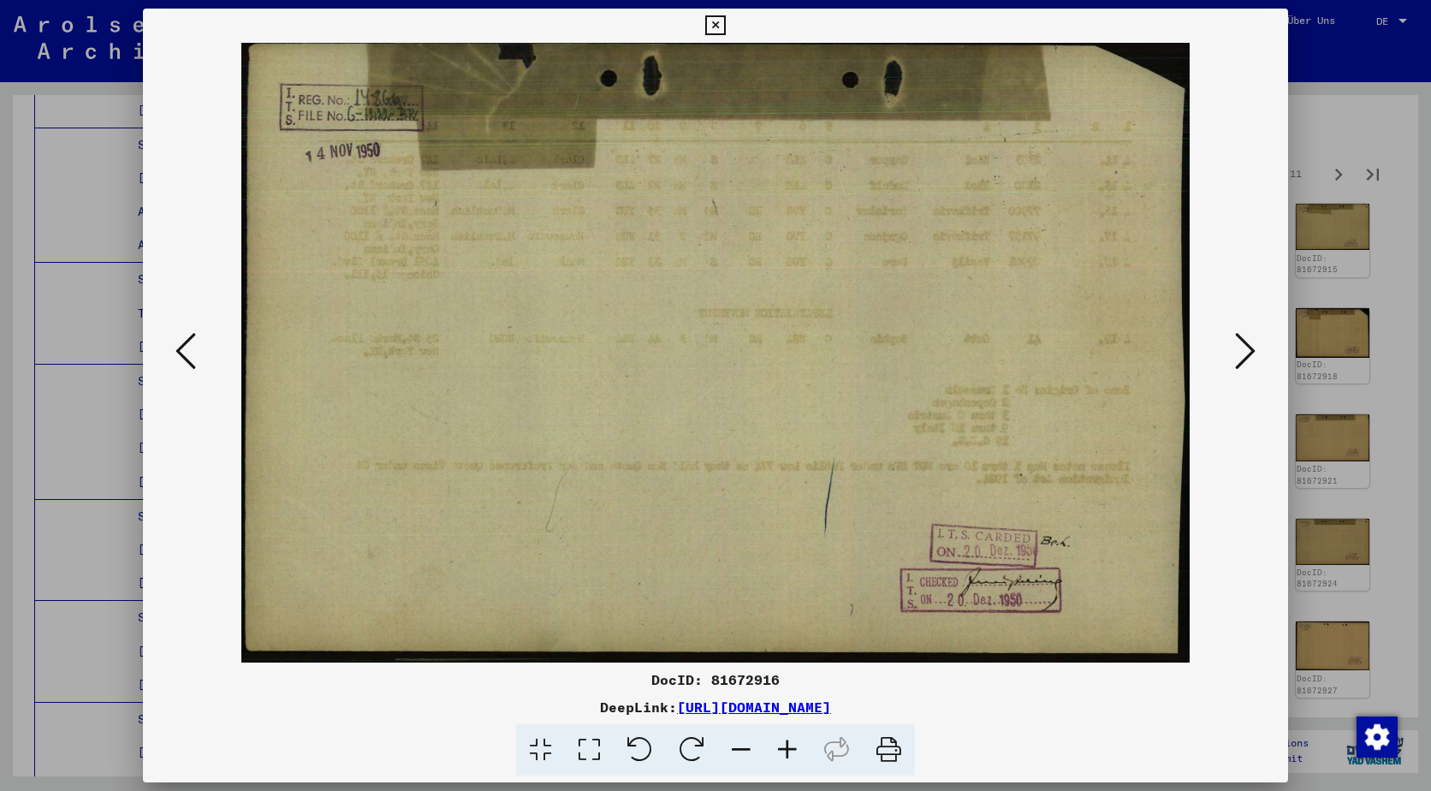
click at [1247, 344] on icon at bounding box center [1245, 350] width 21 height 41
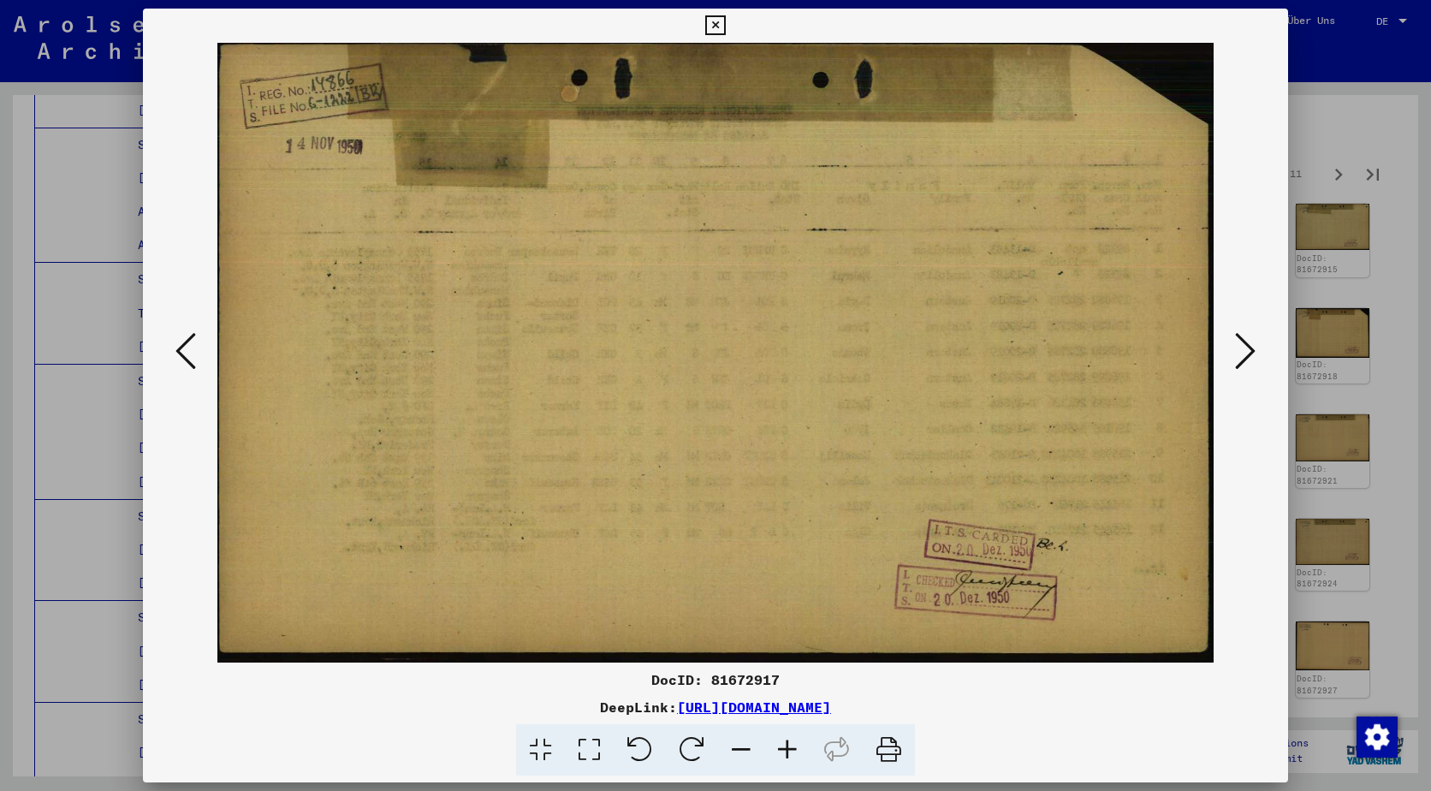
click at [1247, 344] on icon at bounding box center [1245, 350] width 21 height 41
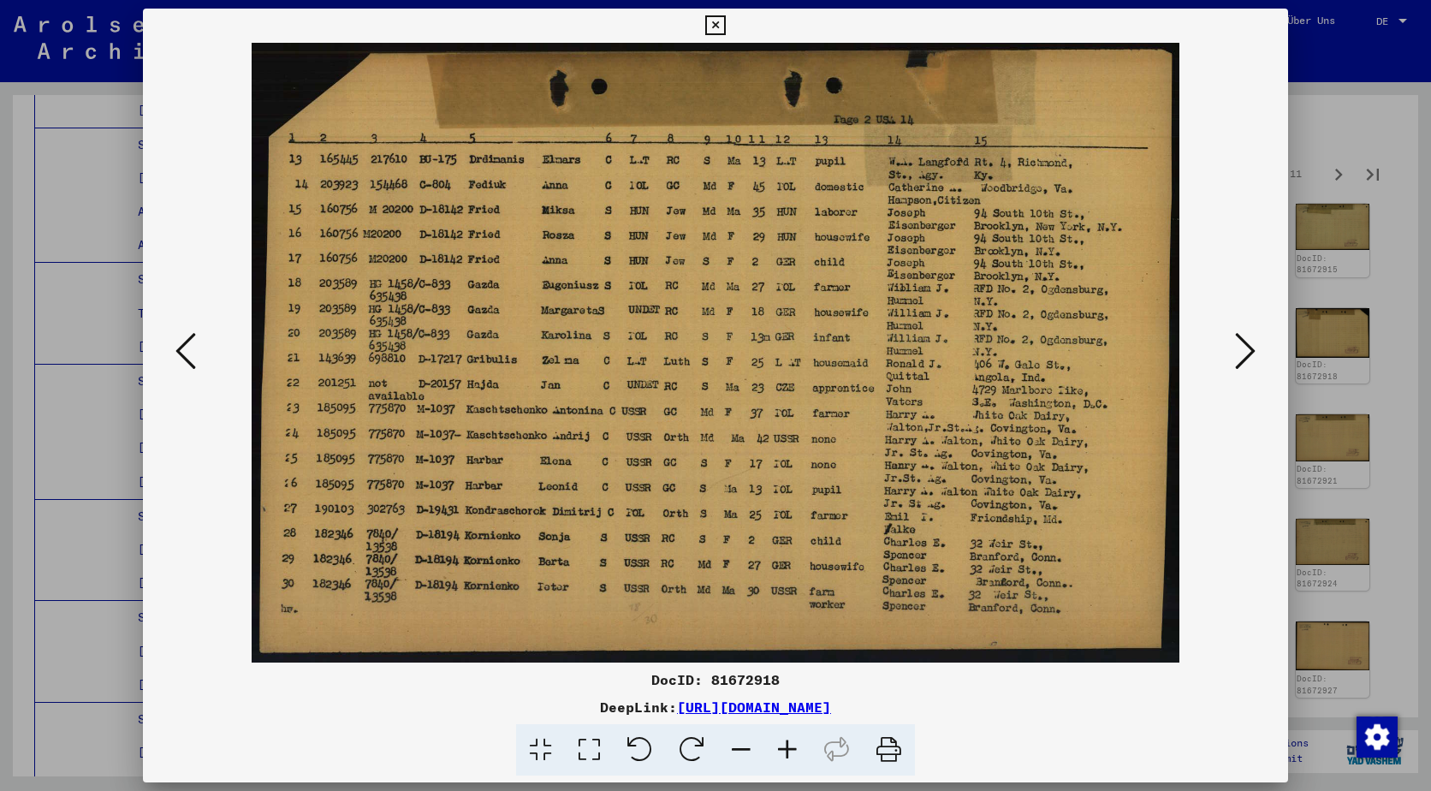
click at [1247, 344] on icon at bounding box center [1245, 350] width 21 height 41
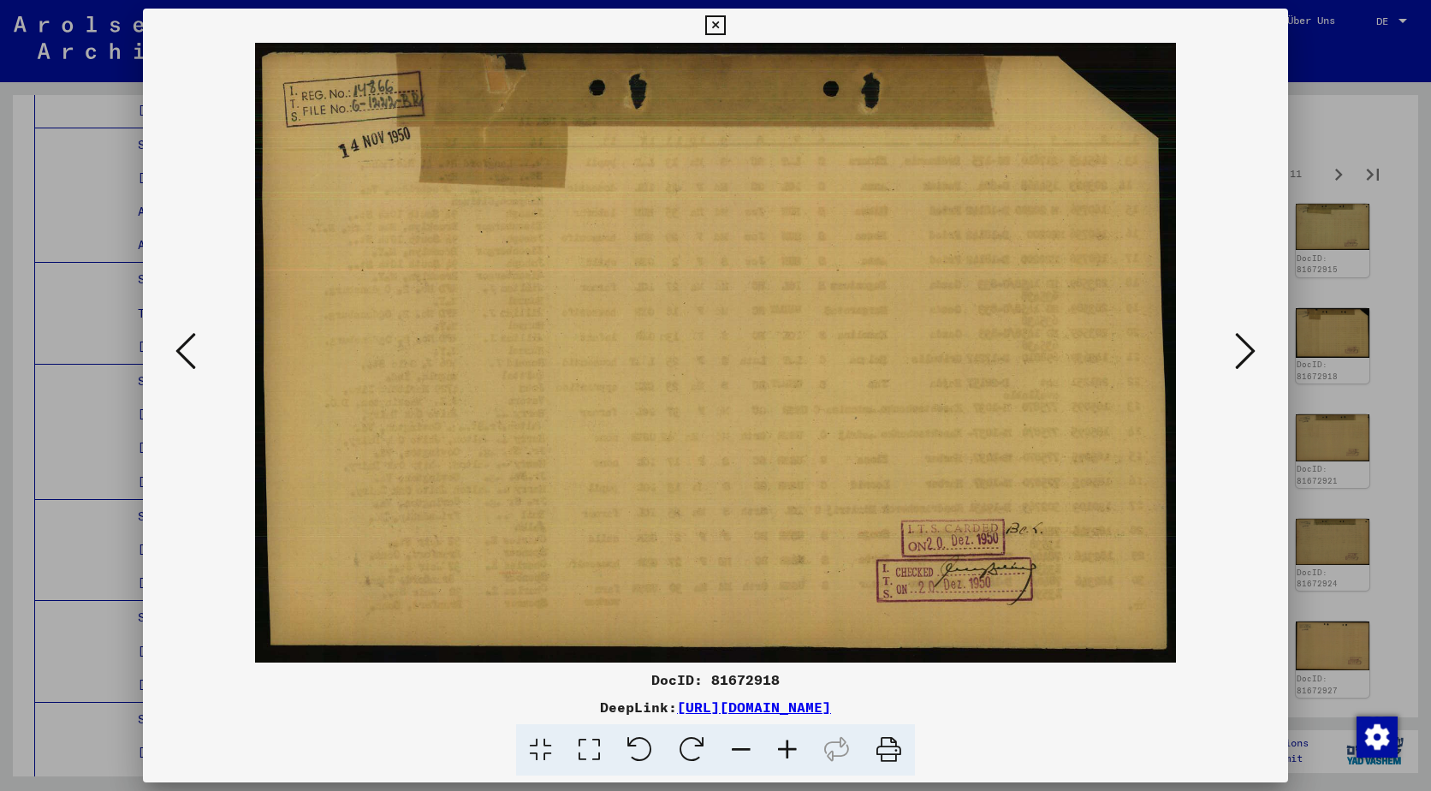
click at [1247, 344] on icon at bounding box center [1245, 350] width 21 height 41
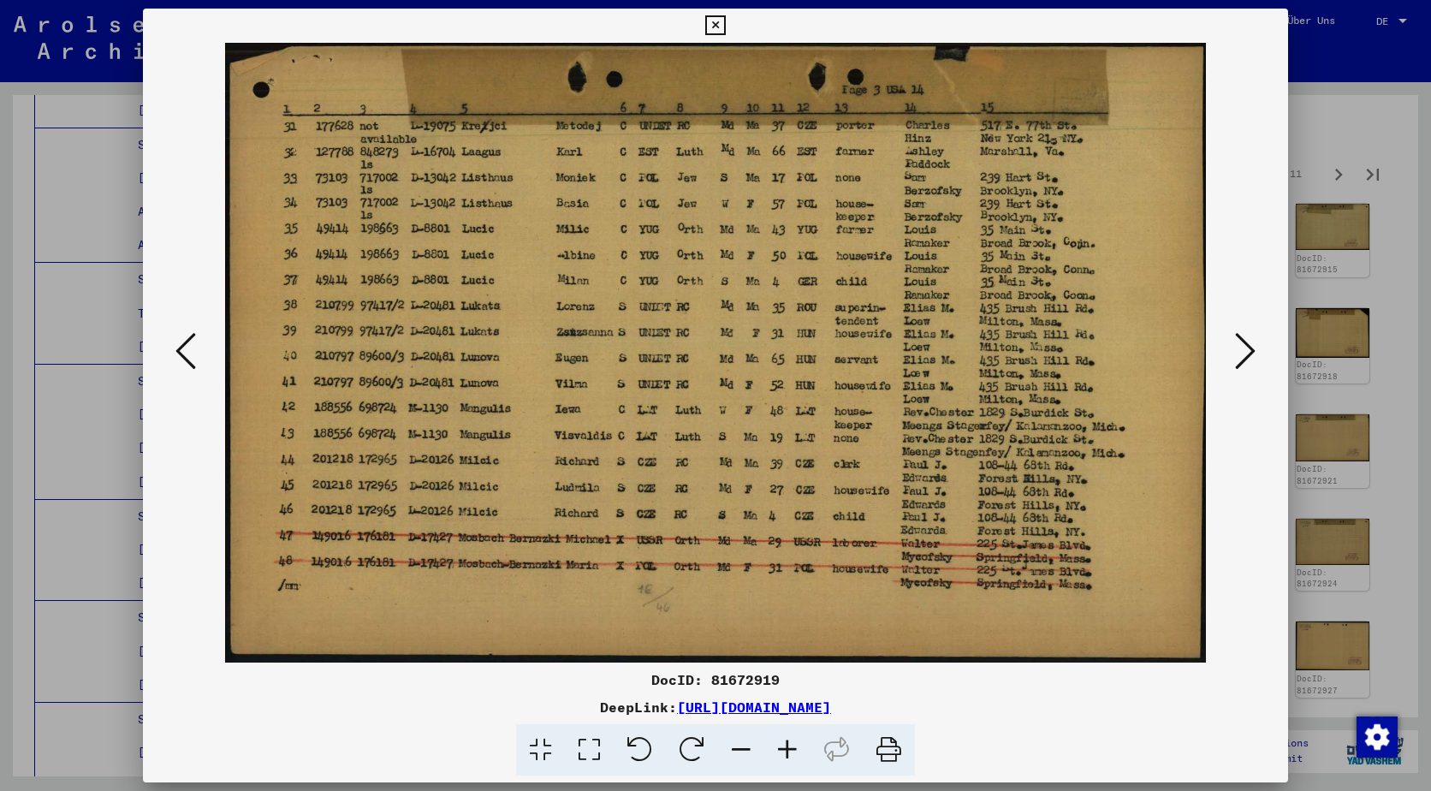
click at [1247, 344] on icon at bounding box center [1245, 350] width 21 height 41
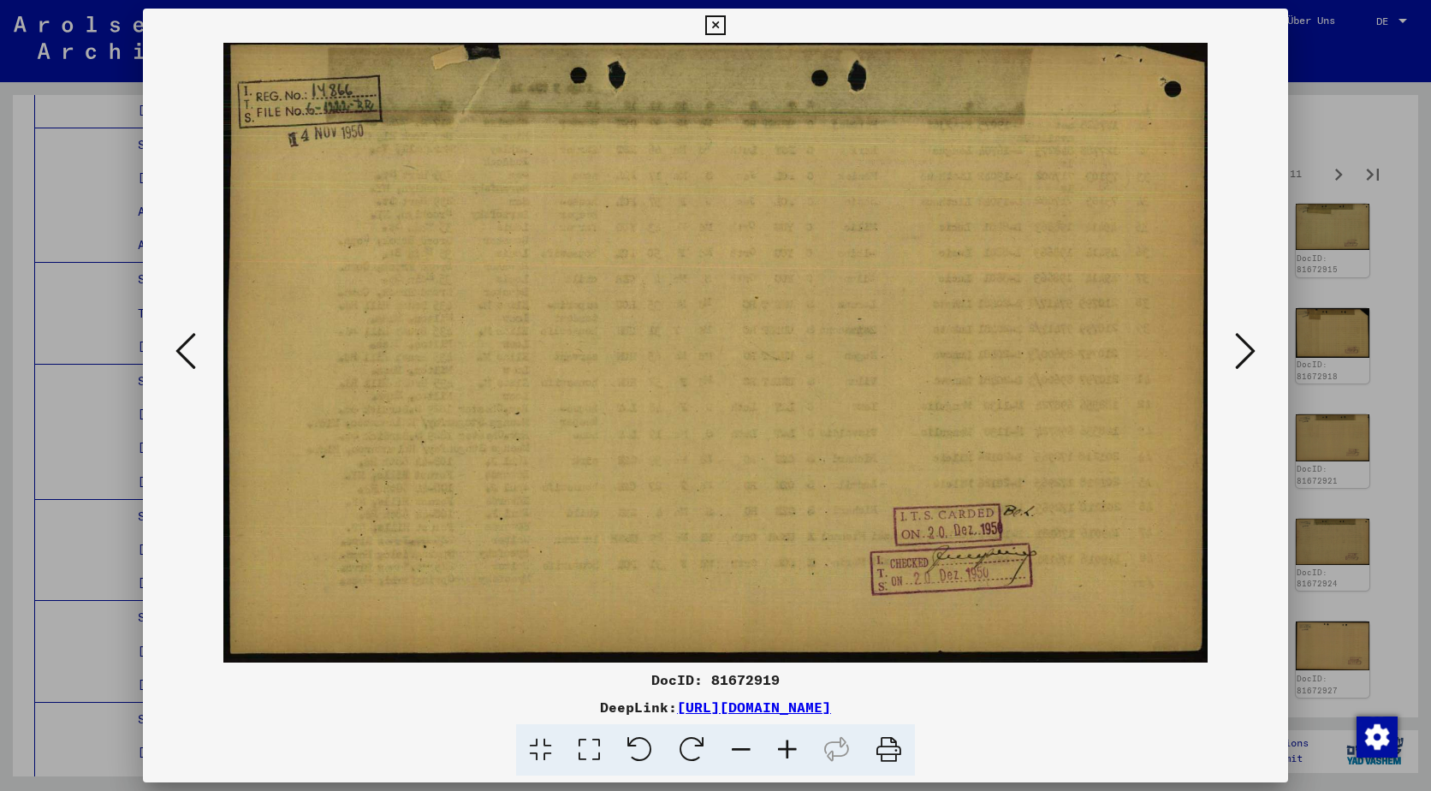
click at [1247, 344] on icon at bounding box center [1245, 350] width 21 height 41
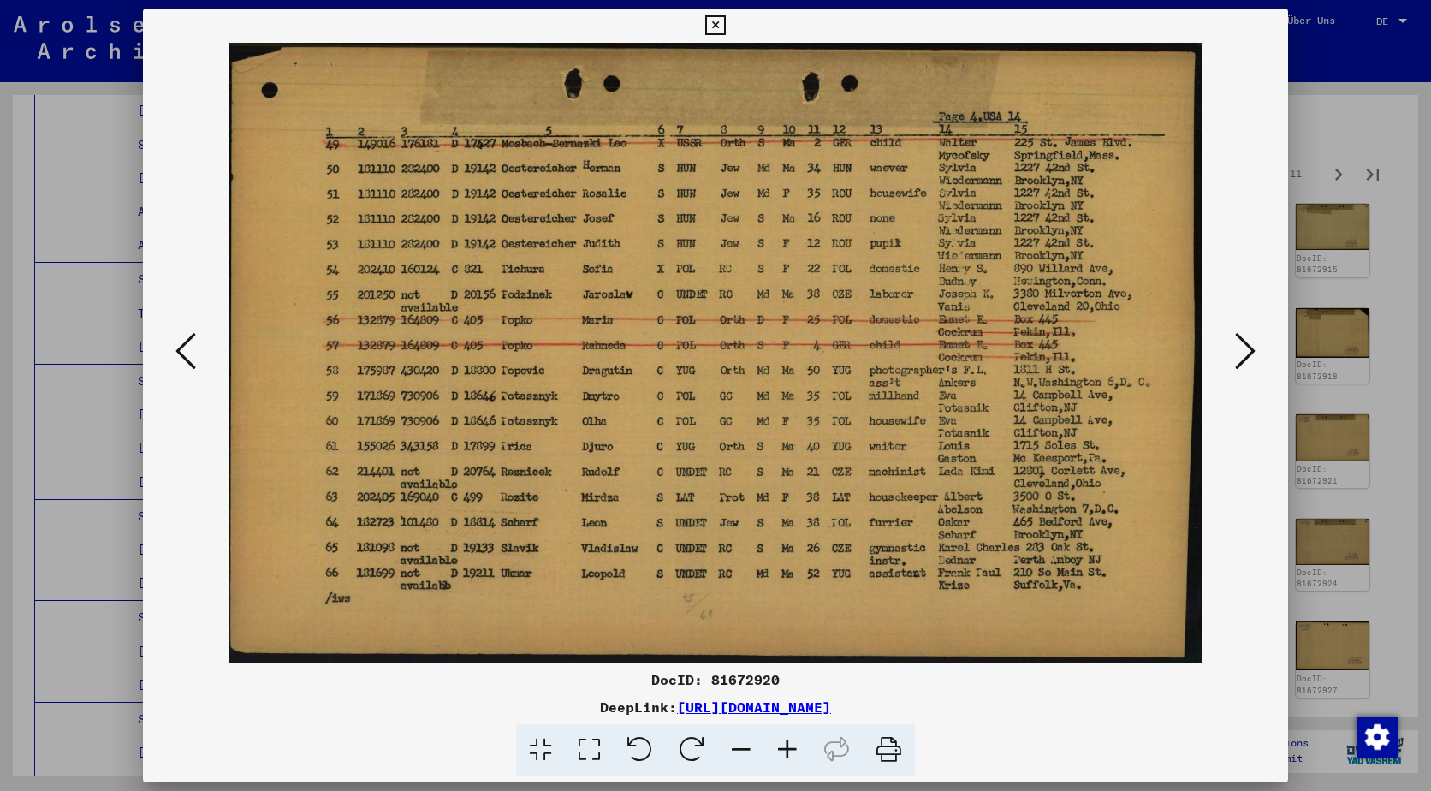
click at [1247, 344] on icon at bounding box center [1245, 350] width 21 height 41
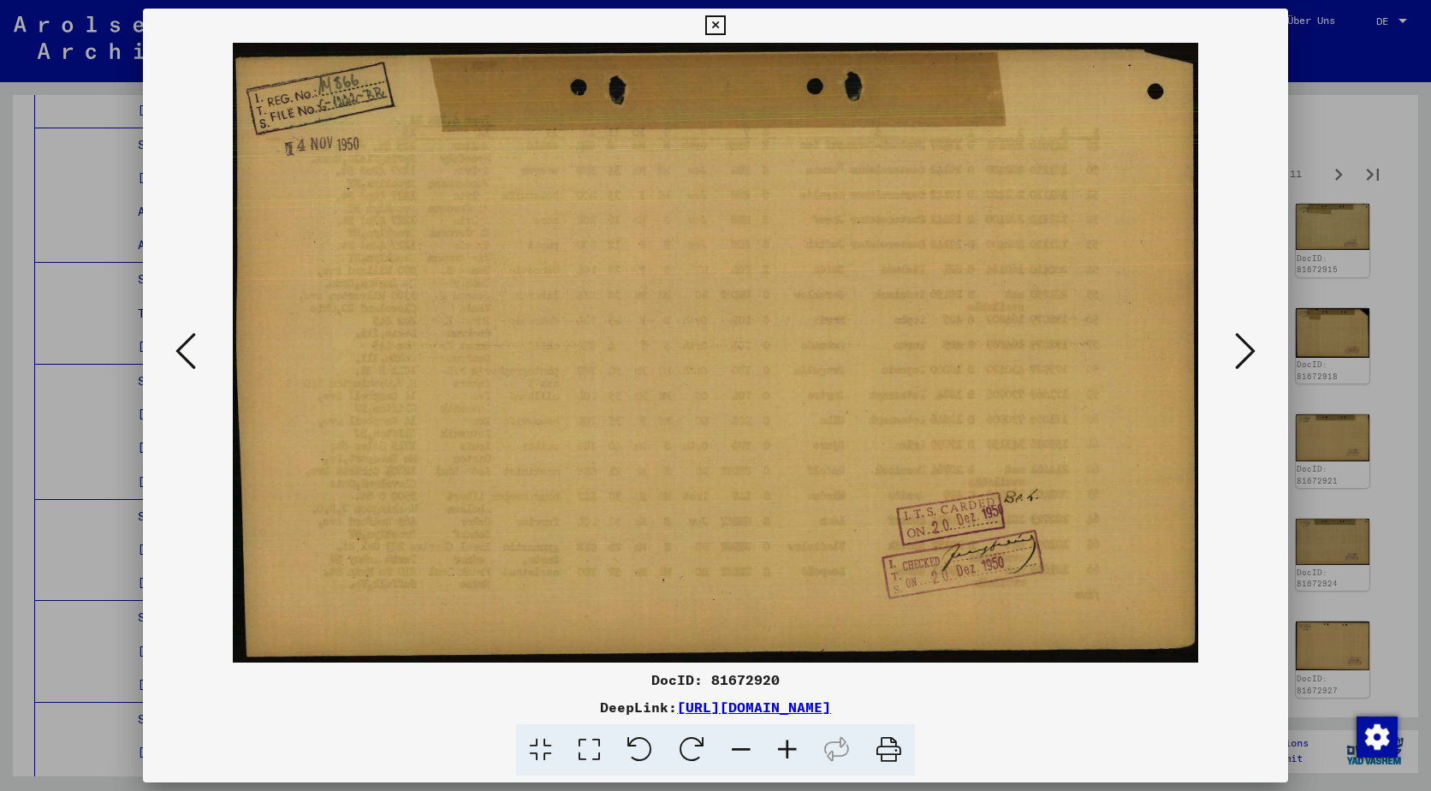
click at [1247, 344] on icon at bounding box center [1245, 350] width 21 height 41
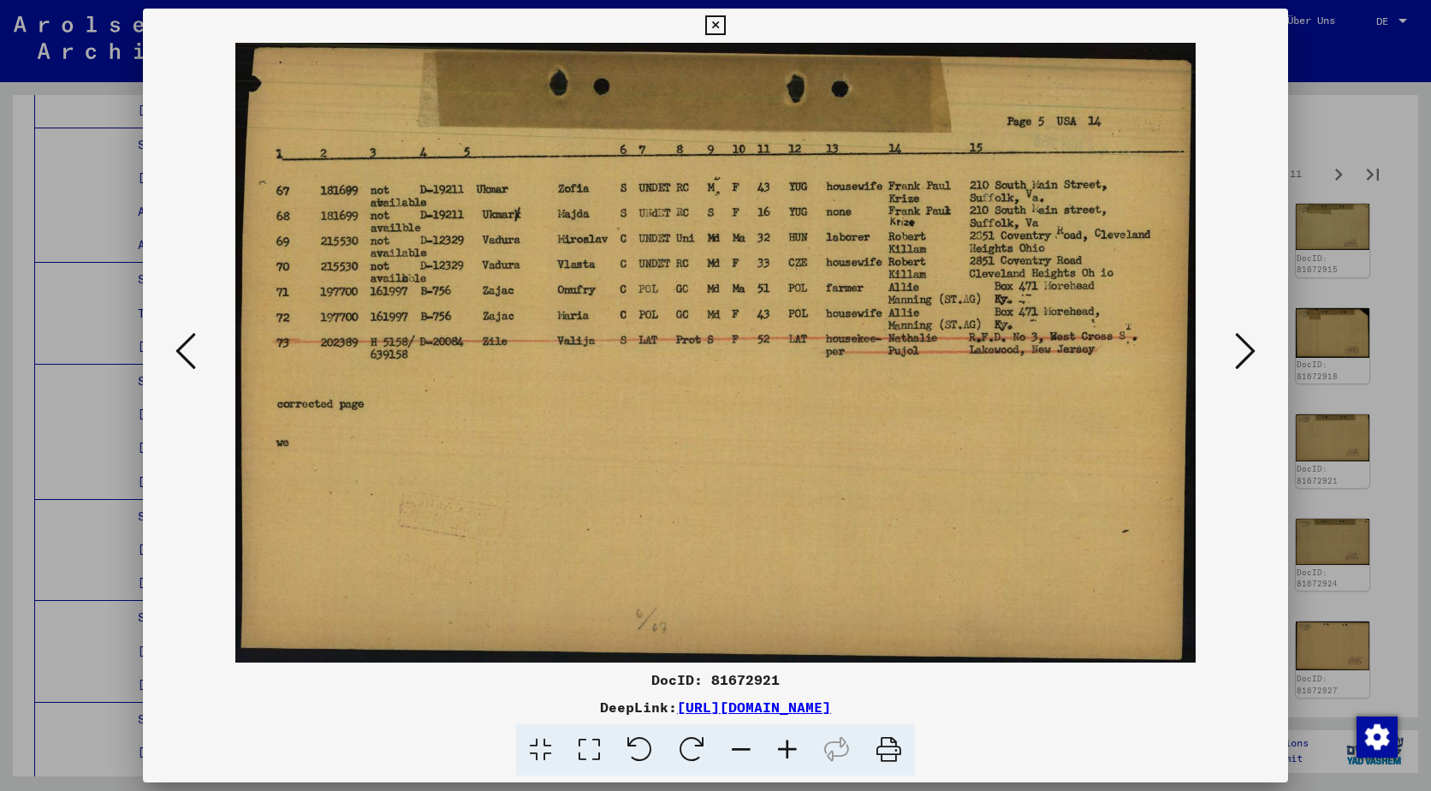
click at [1247, 344] on icon at bounding box center [1245, 350] width 21 height 41
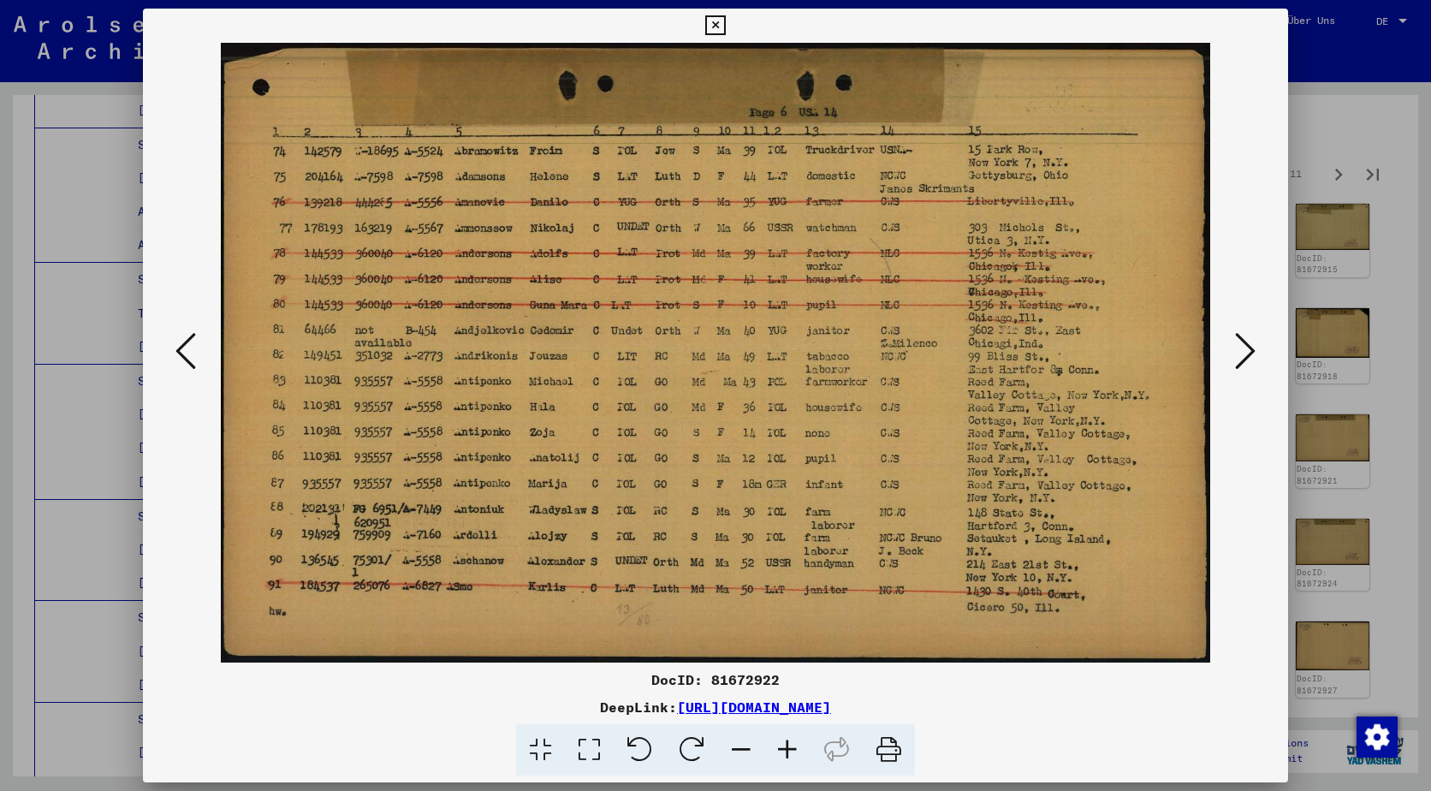
click at [1247, 344] on icon at bounding box center [1245, 350] width 21 height 41
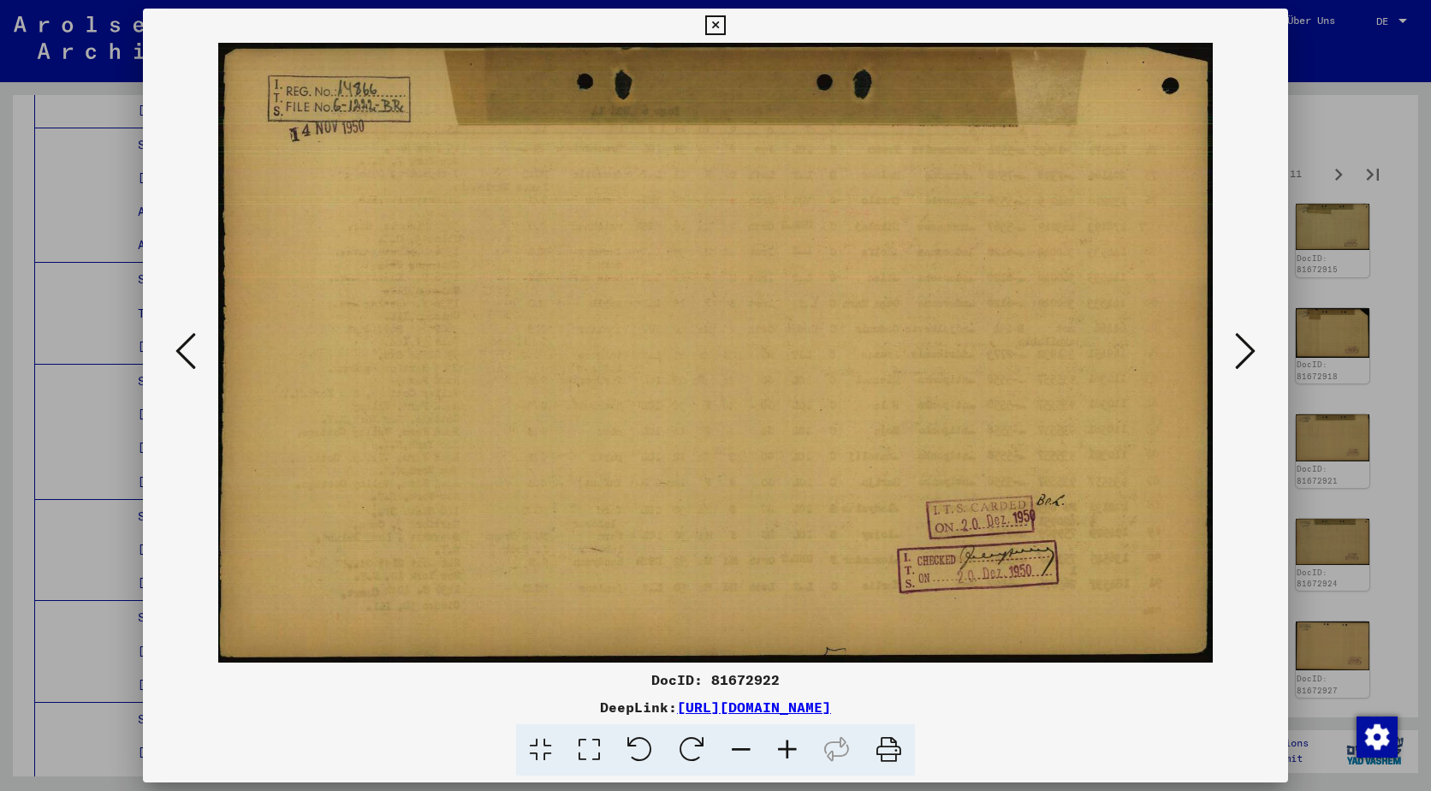
click at [1247, 344] on icon at bounding box center [1245, 350] width 21 height 41
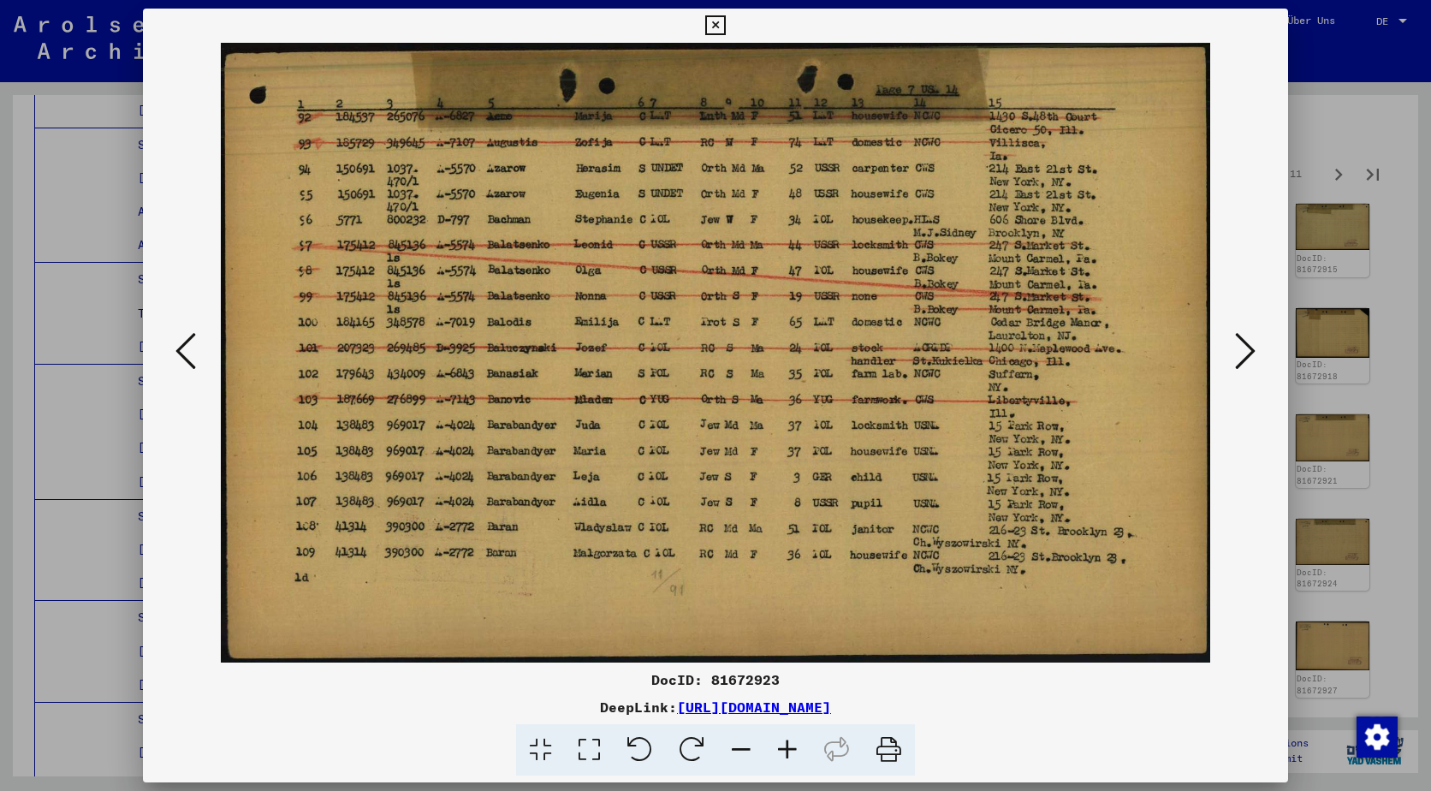
click at [1247, 344] on icon at bounding box center [1245, 350] width 21 height 41
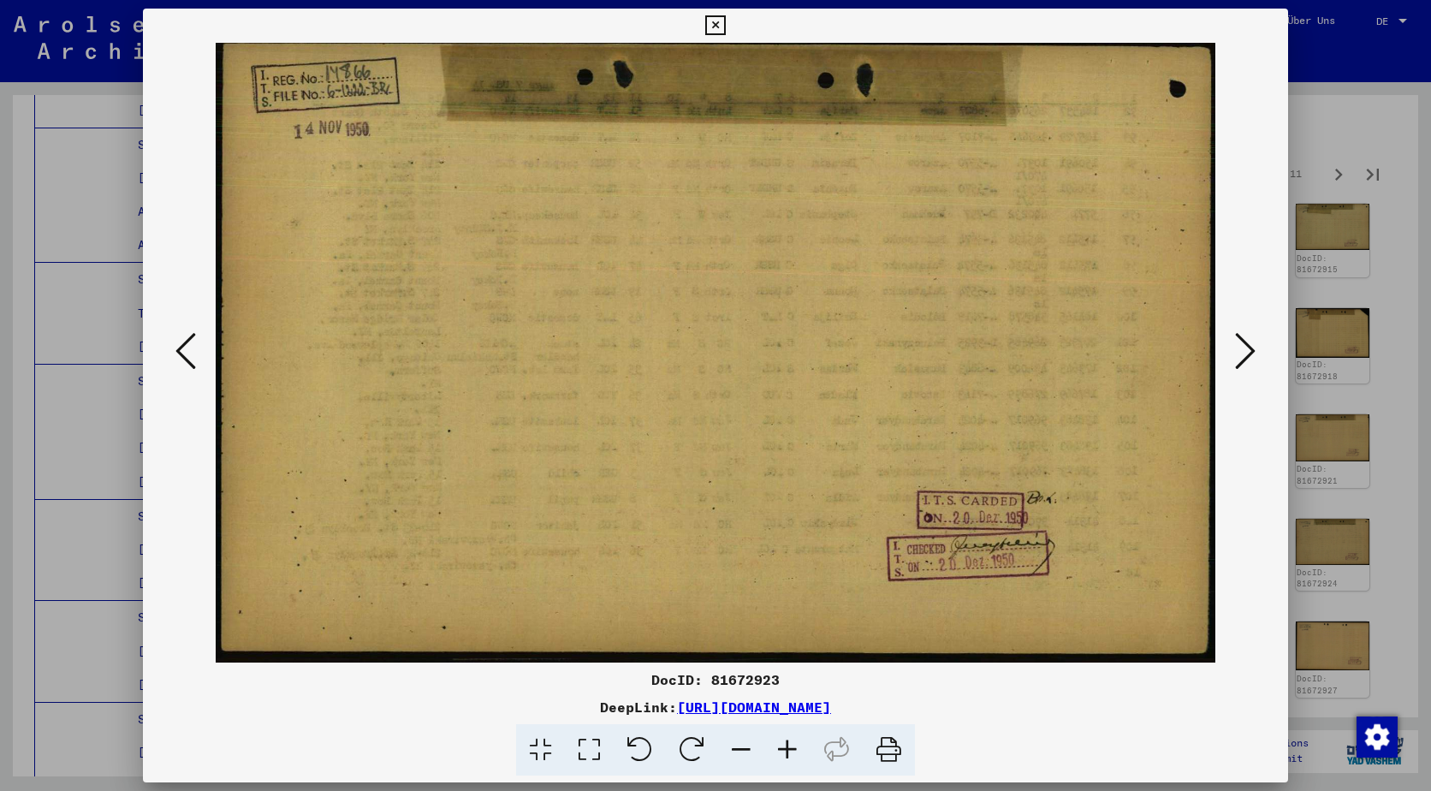
click at [1247, 344] on icon at bounding box center [1245, 350] width 21 height 41
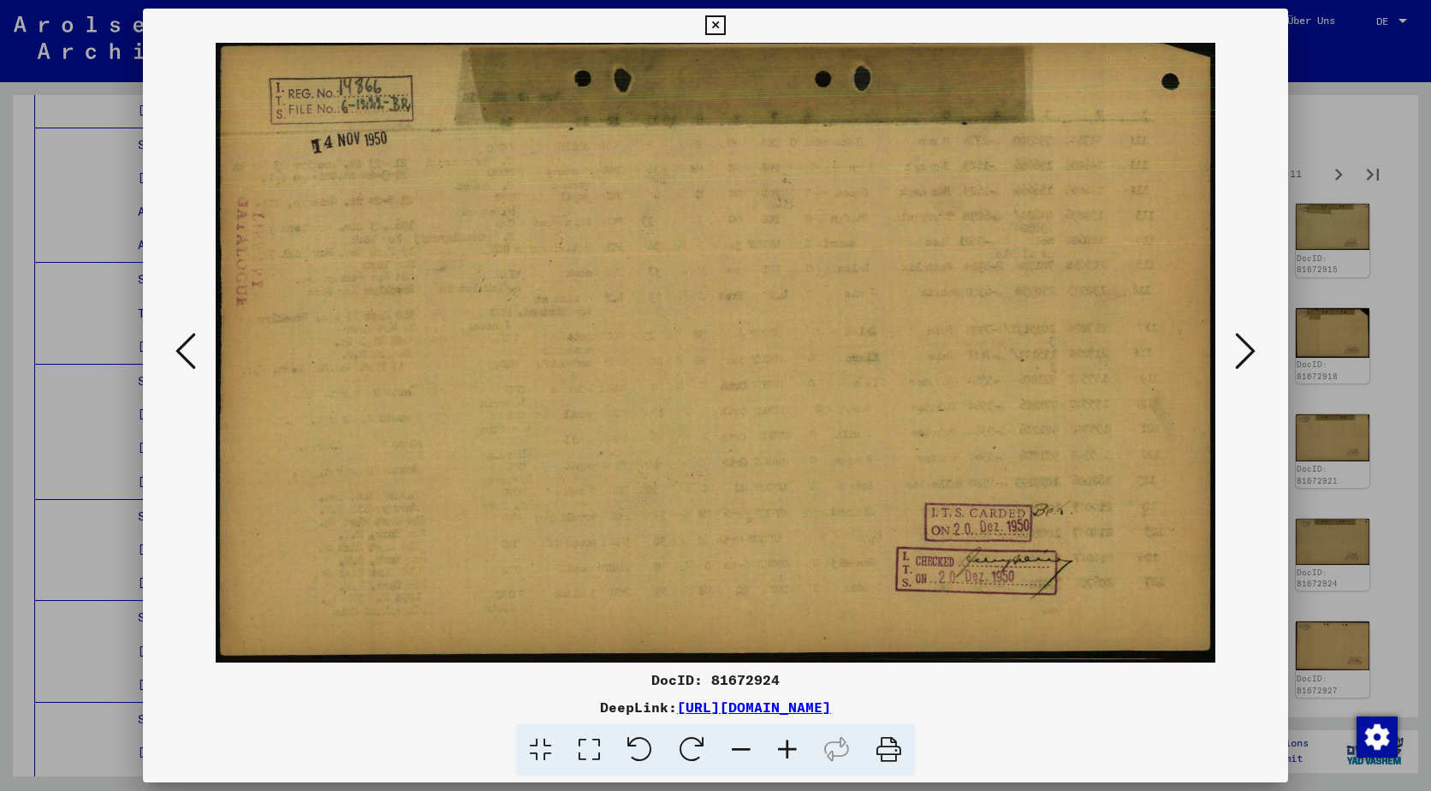
click at [1247, 344] on icon at bounding box center [1245, 350] width 21 height 41
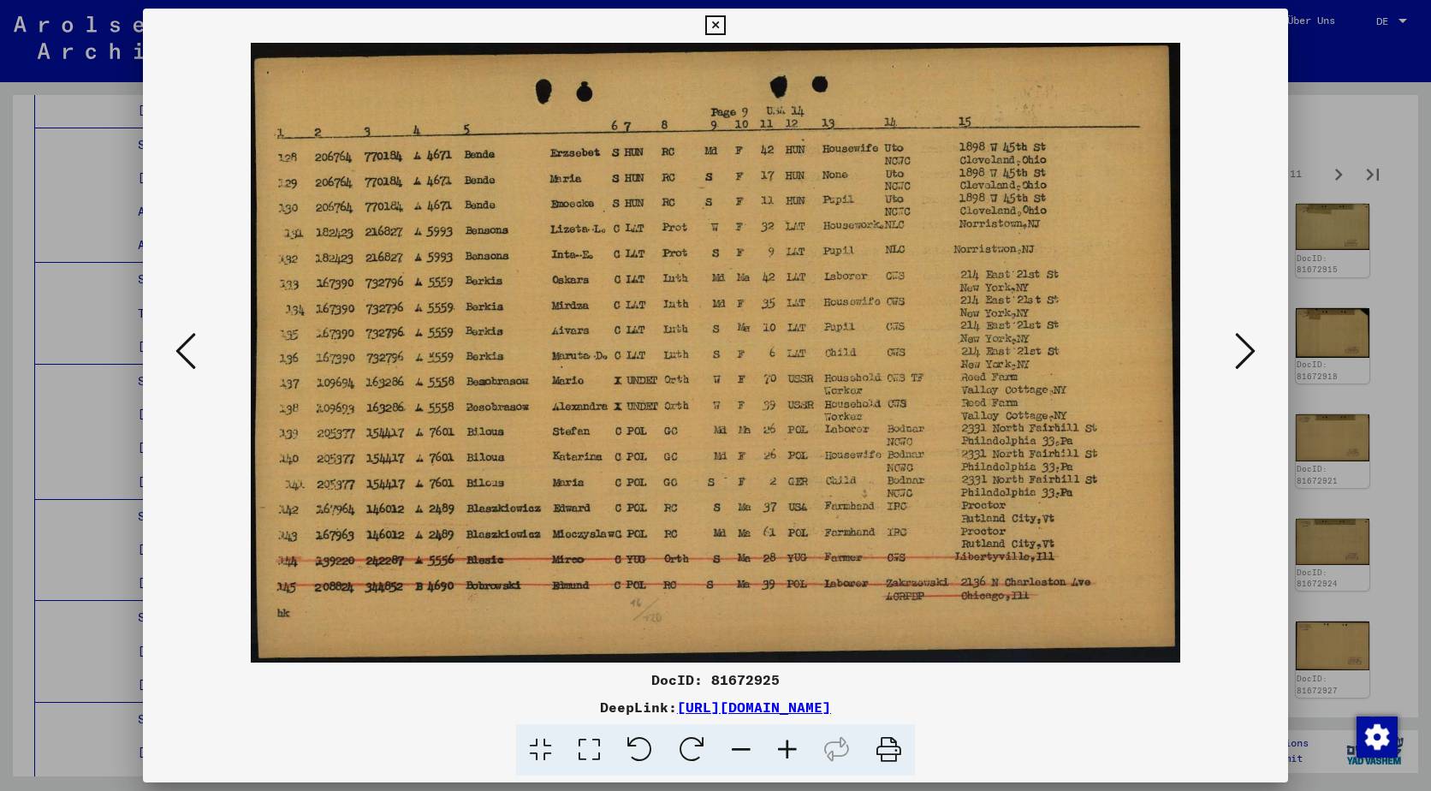
click at [1247, 344] on icon at bounding box center [1245, 350] width 21 height 41
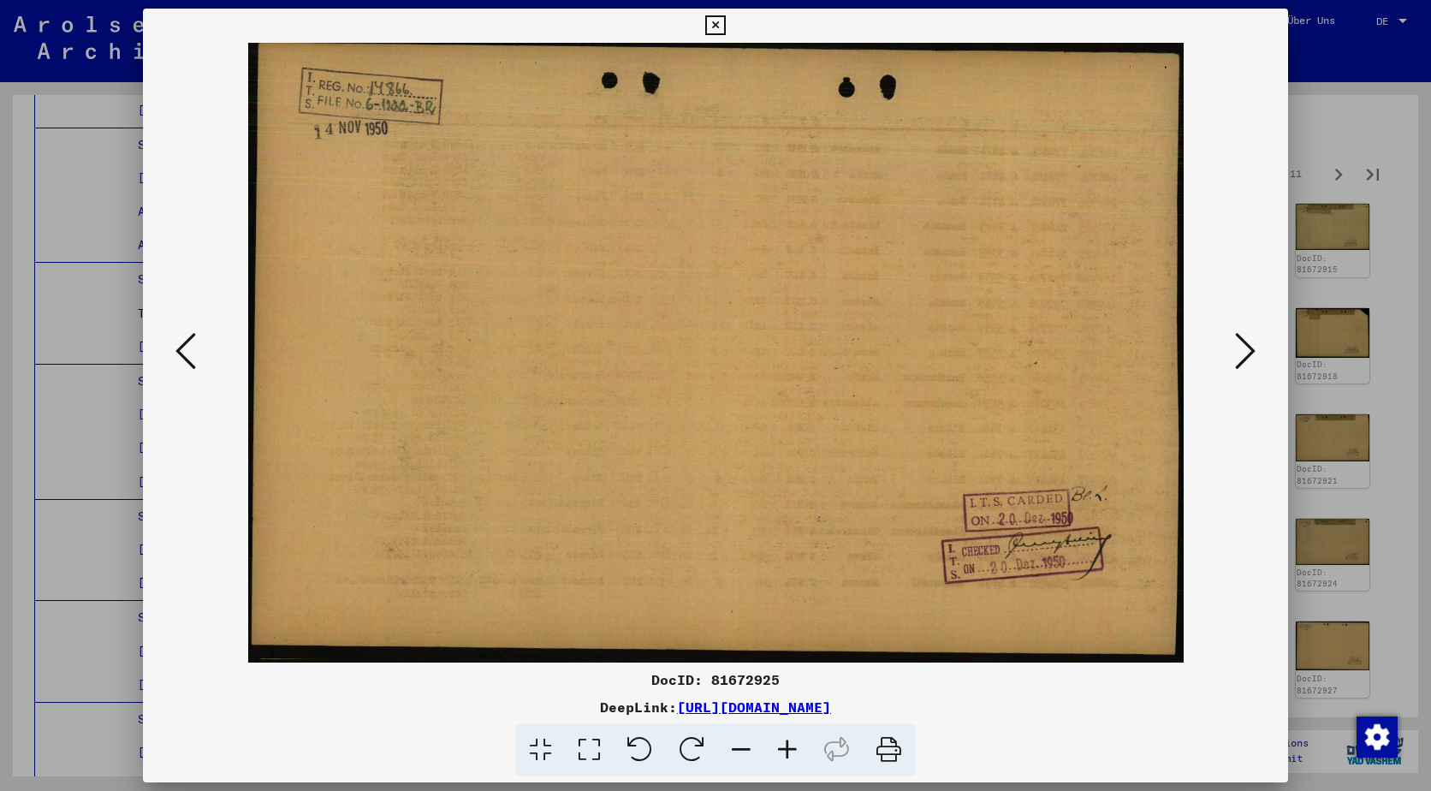
click at [1247, 344] on icon at bounding box center [1245, 350] width 21 height 41
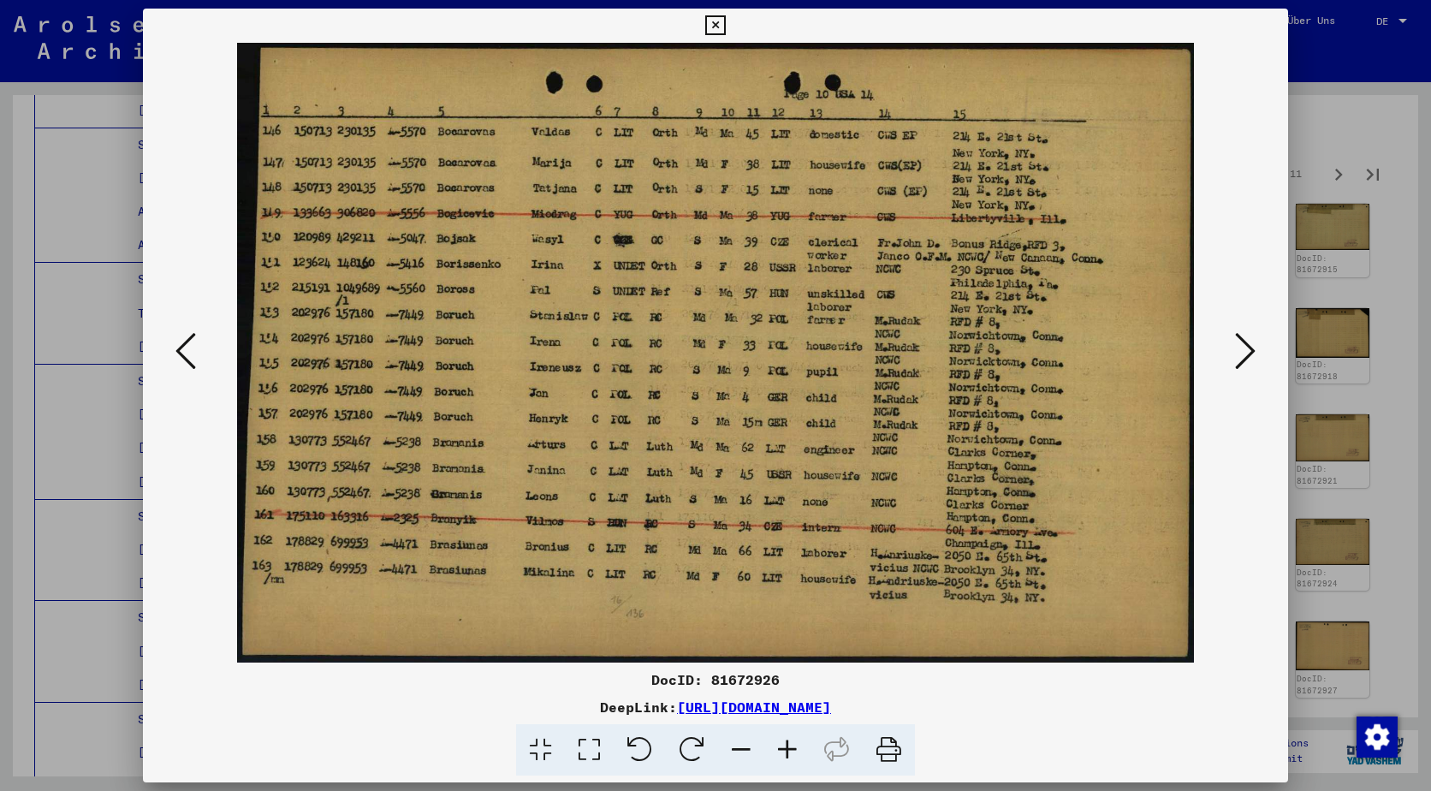
click at [1247, 344] on icon at bounding box center [1245, 350] width 21 height 41
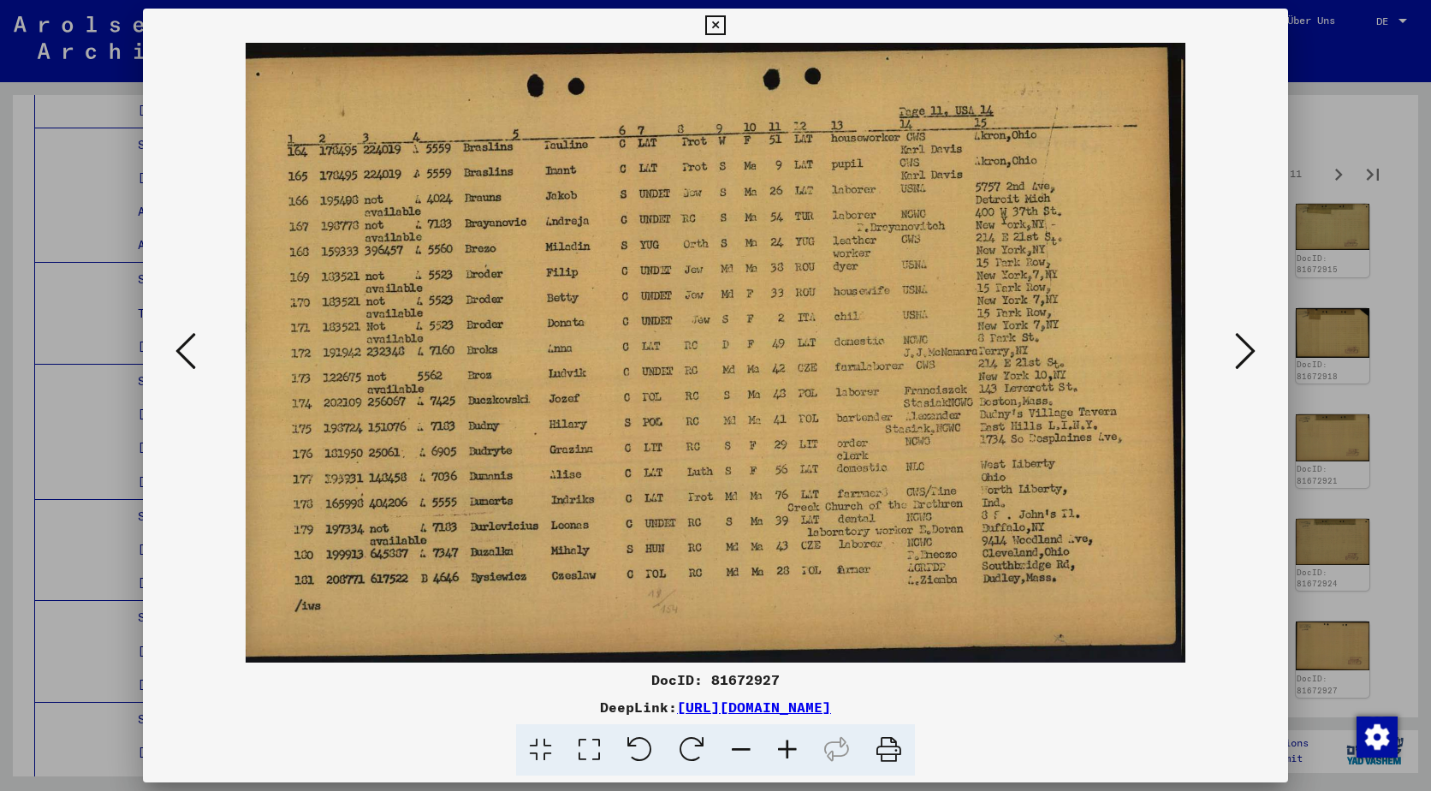
click at [1247, 344] on icon at bounding box center [1245, 350] width 21 height 41
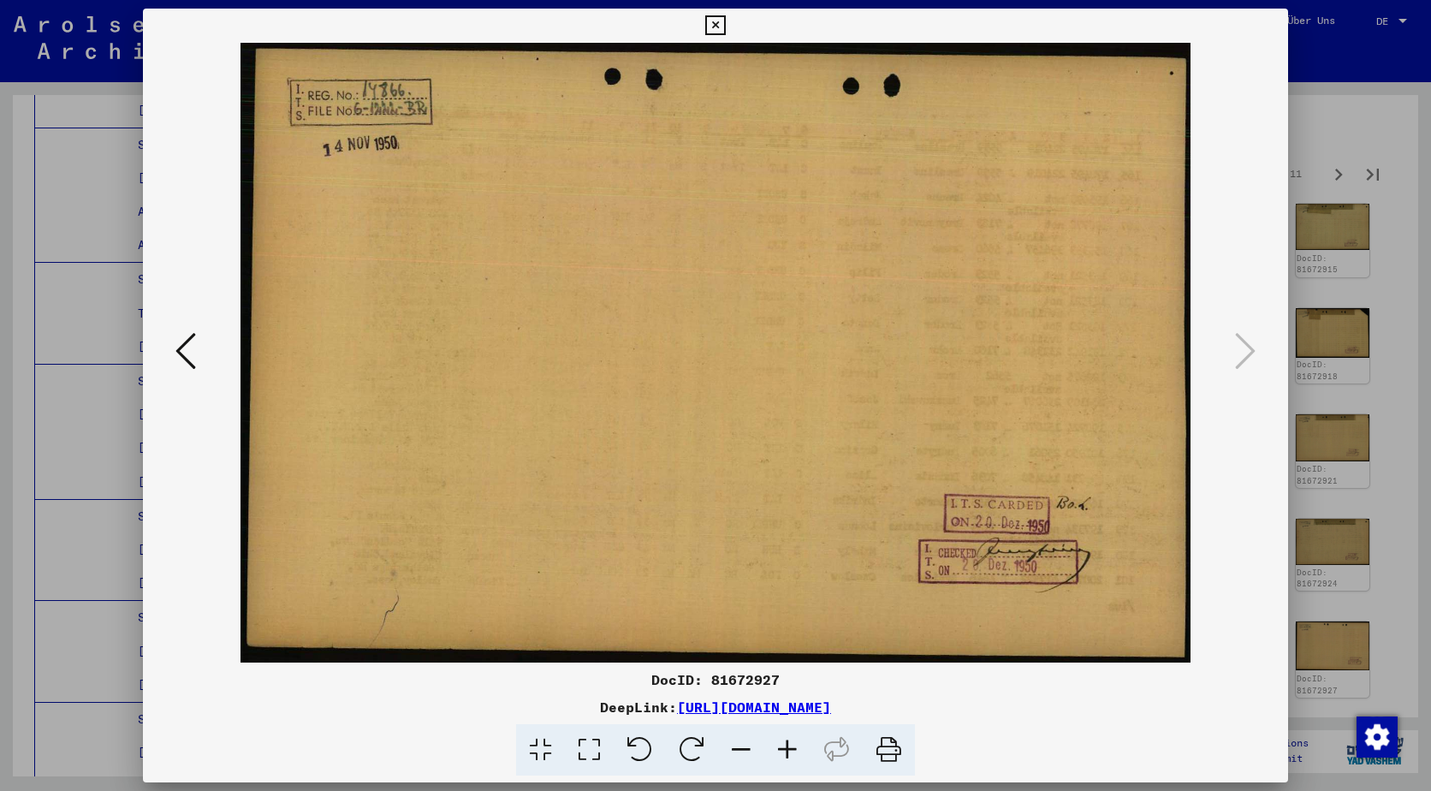
click at [1288, 449] on div at bounding box center [715, 395] width 1431 height 791
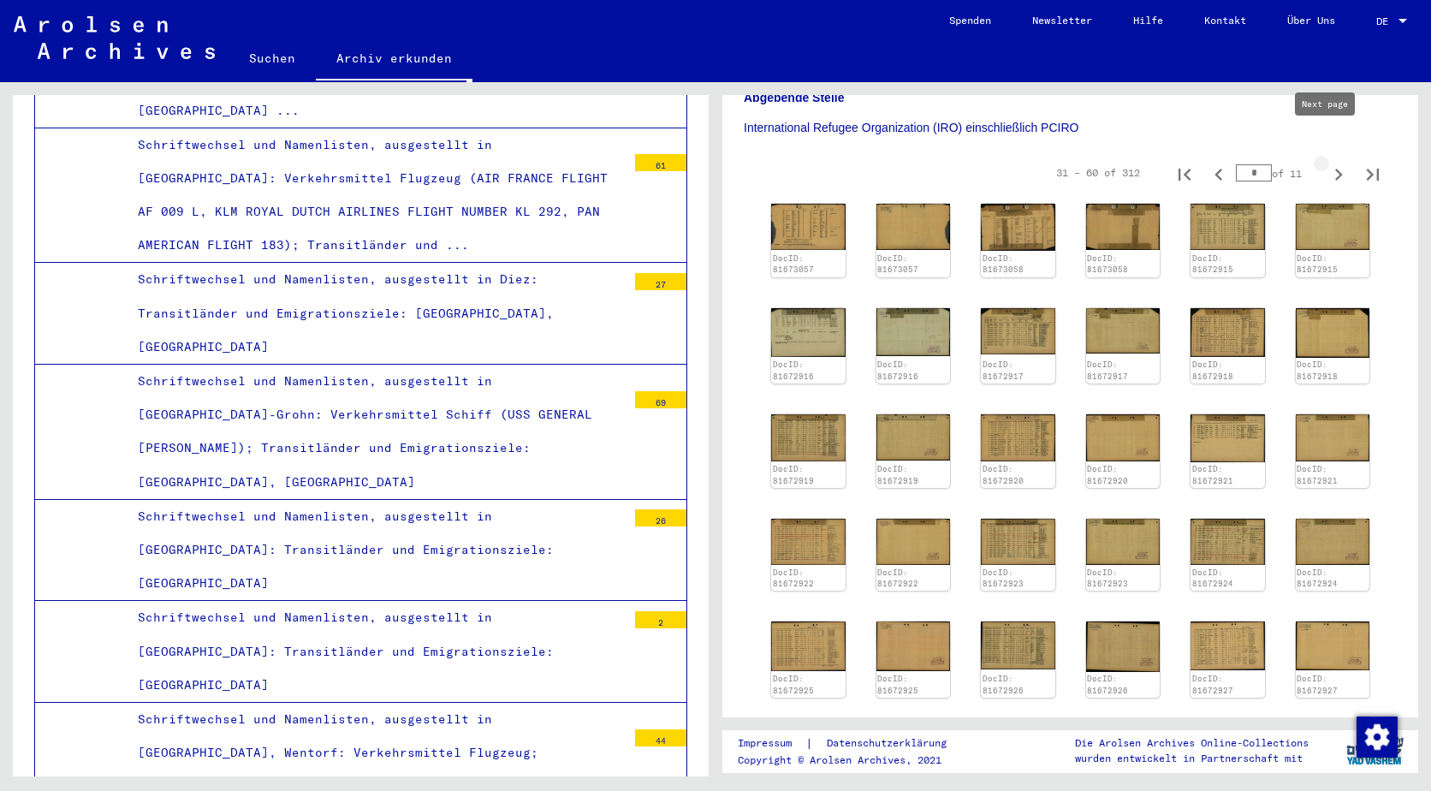
click at [1327, 163] on icon "Next page" at bounding box center [1339, 175] width 24 height 24
type input "*"
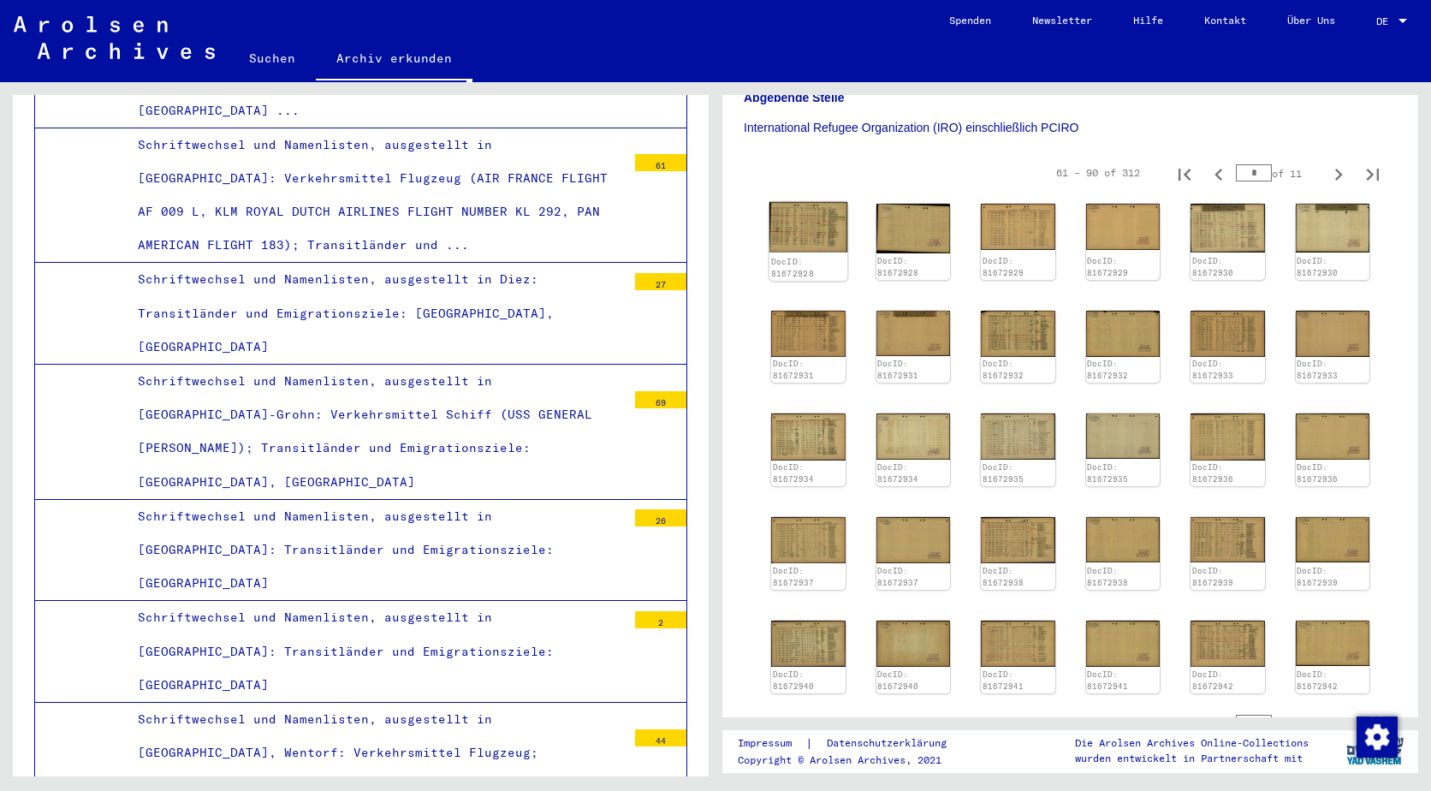
click at [807, 202] on img at bounding box center [808, 227] width 78 height 50
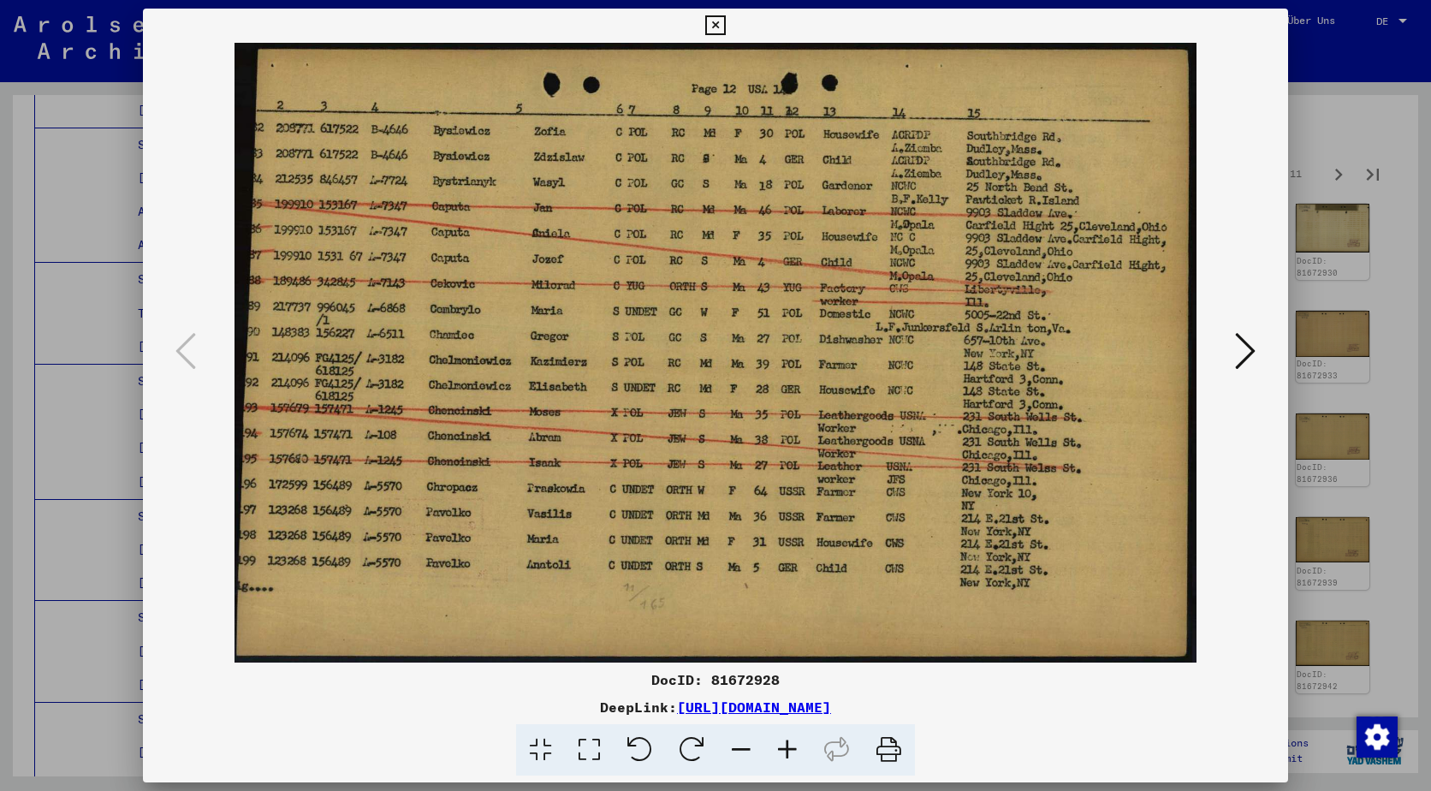
click at [1239, 335] on icon at bounding box center [1245, 350] width 21 height 41
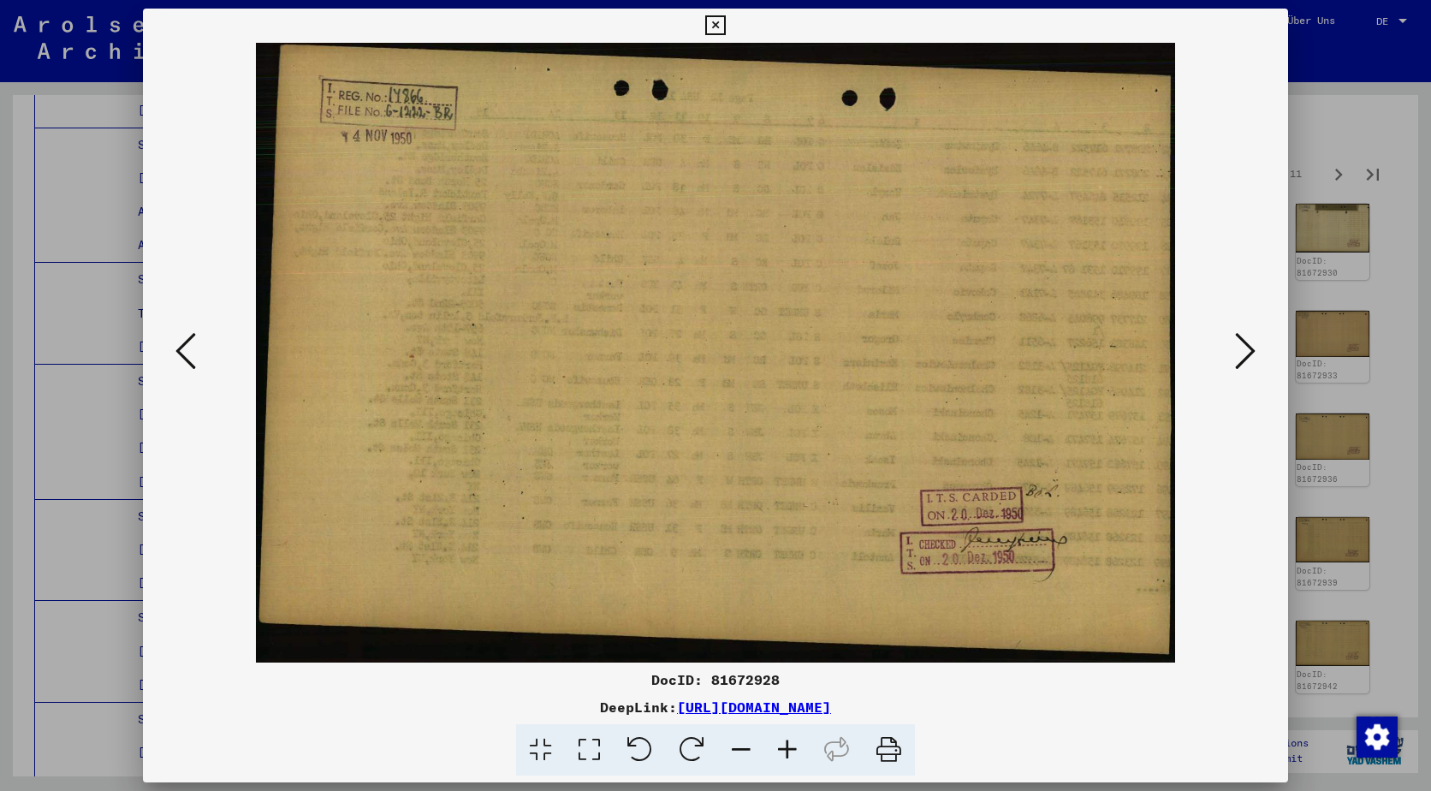
click at [1239, 335] on icon at bounding box center [1245, 350] width 21 height 41
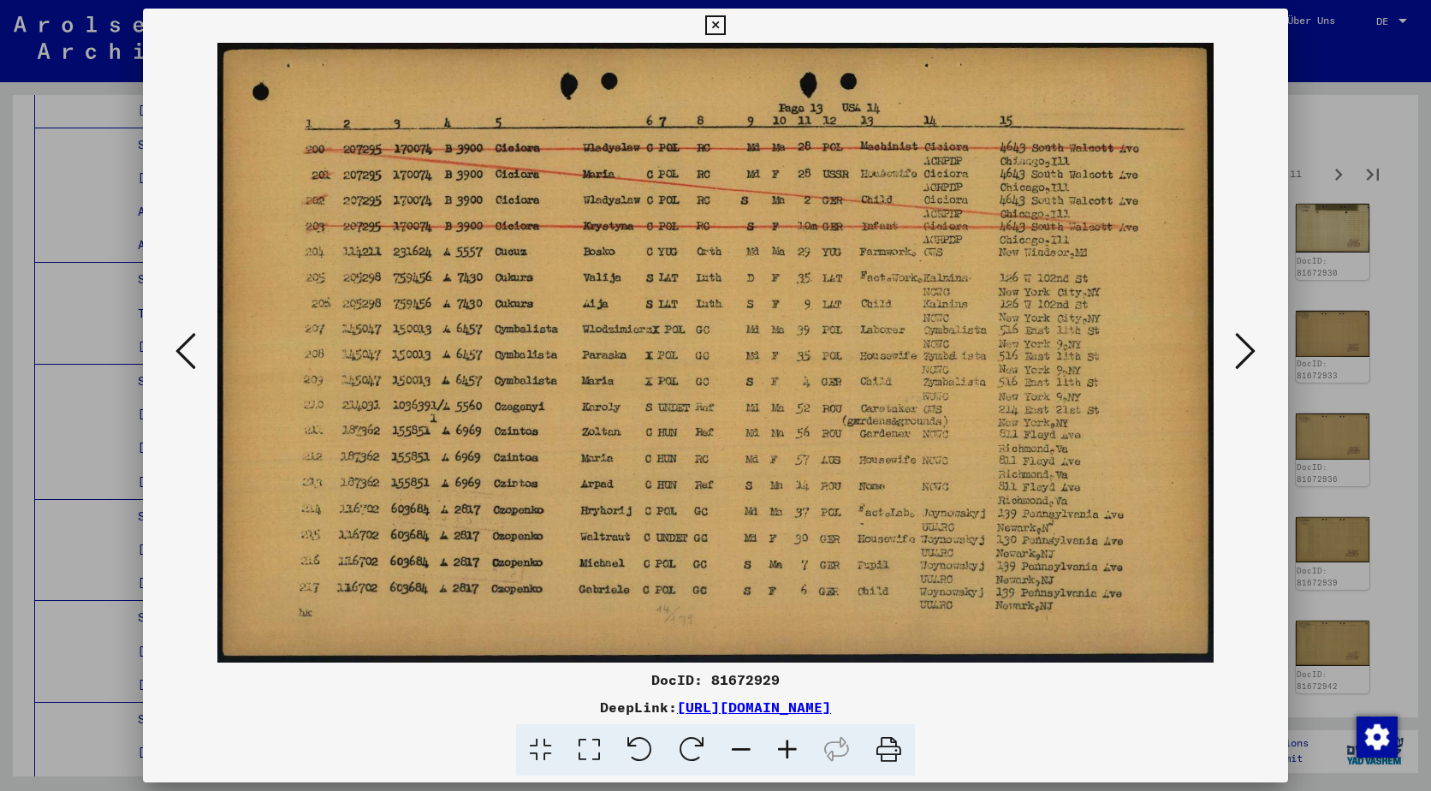
click at [1239, 335] on icon at bounding box center [1245, 350] width 21 height 41
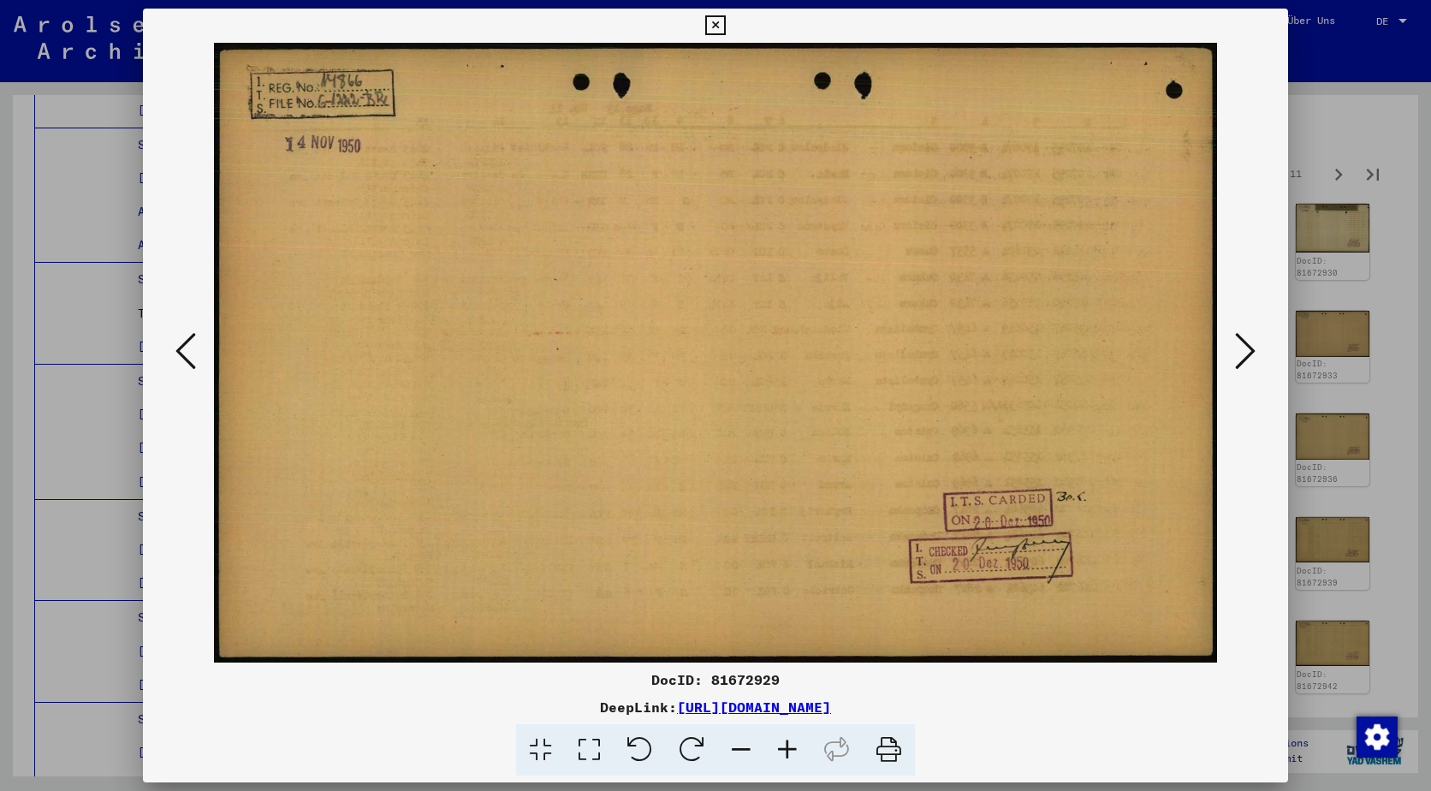
click at [1239, 335] on icon at bounding box center [1245, 350] width 21 height 41
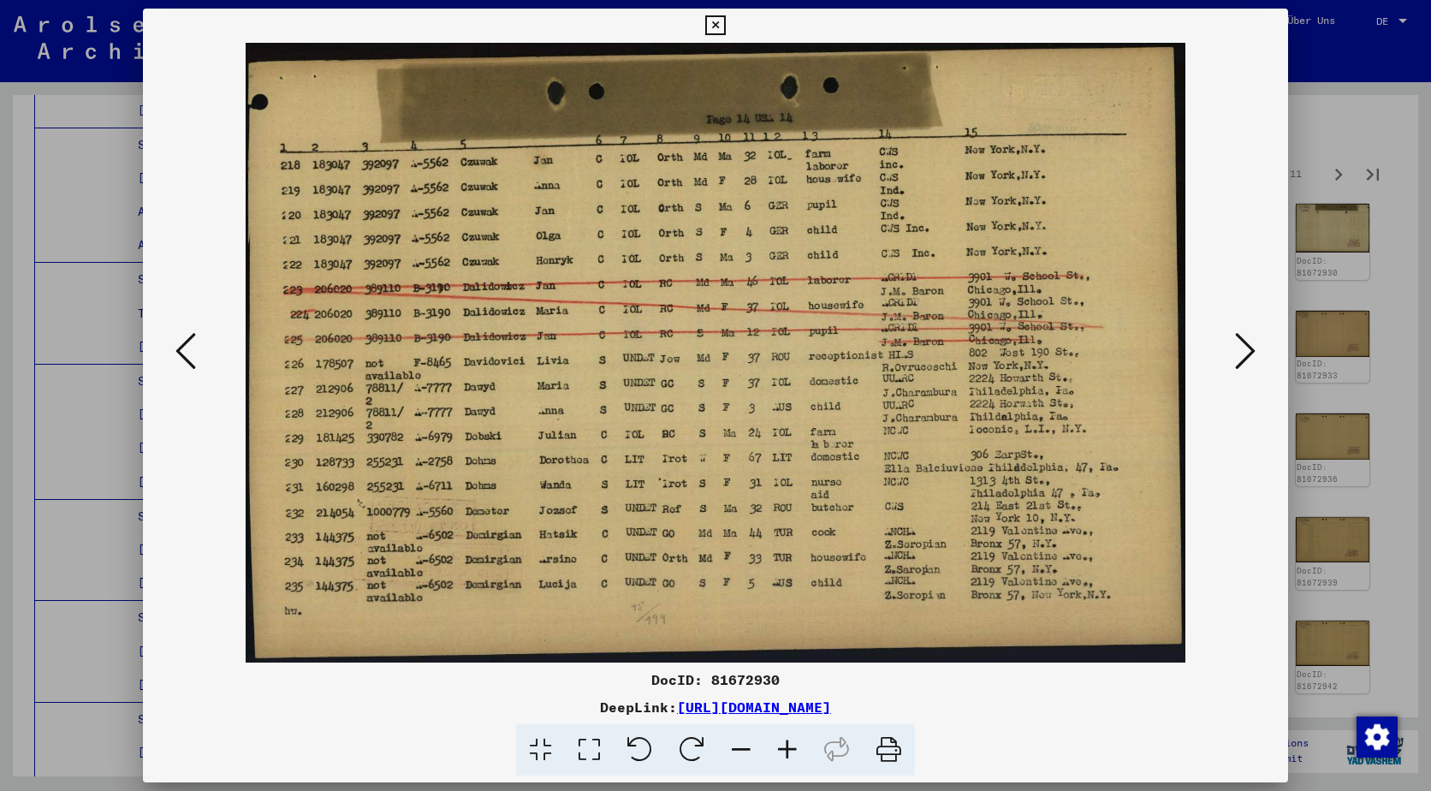
click at [1239, 335] on icon at bounding box center [1245, 350] width 21 height 41
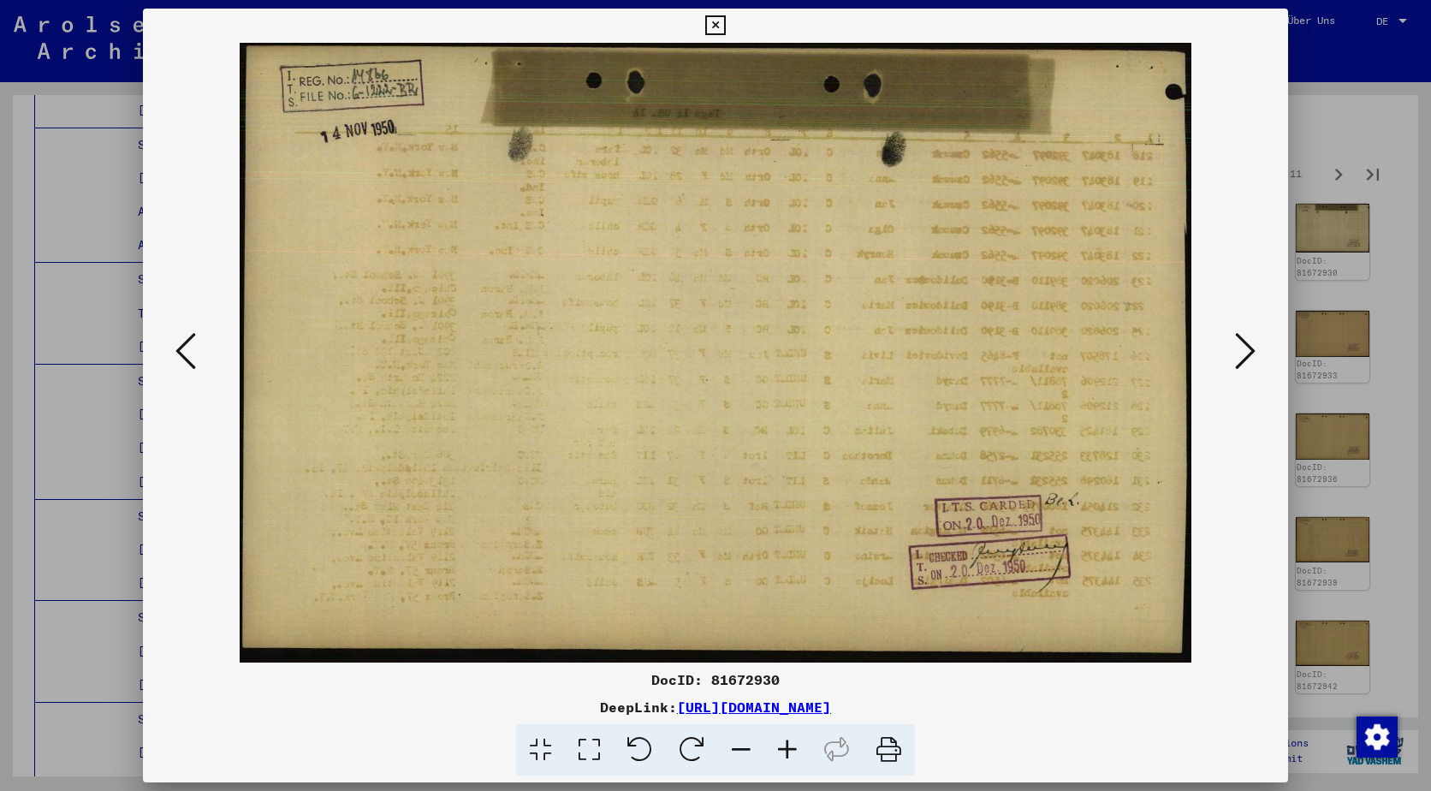
click at [1239, 335] on icon at bounding box center [1245, 350] width 21 height 41
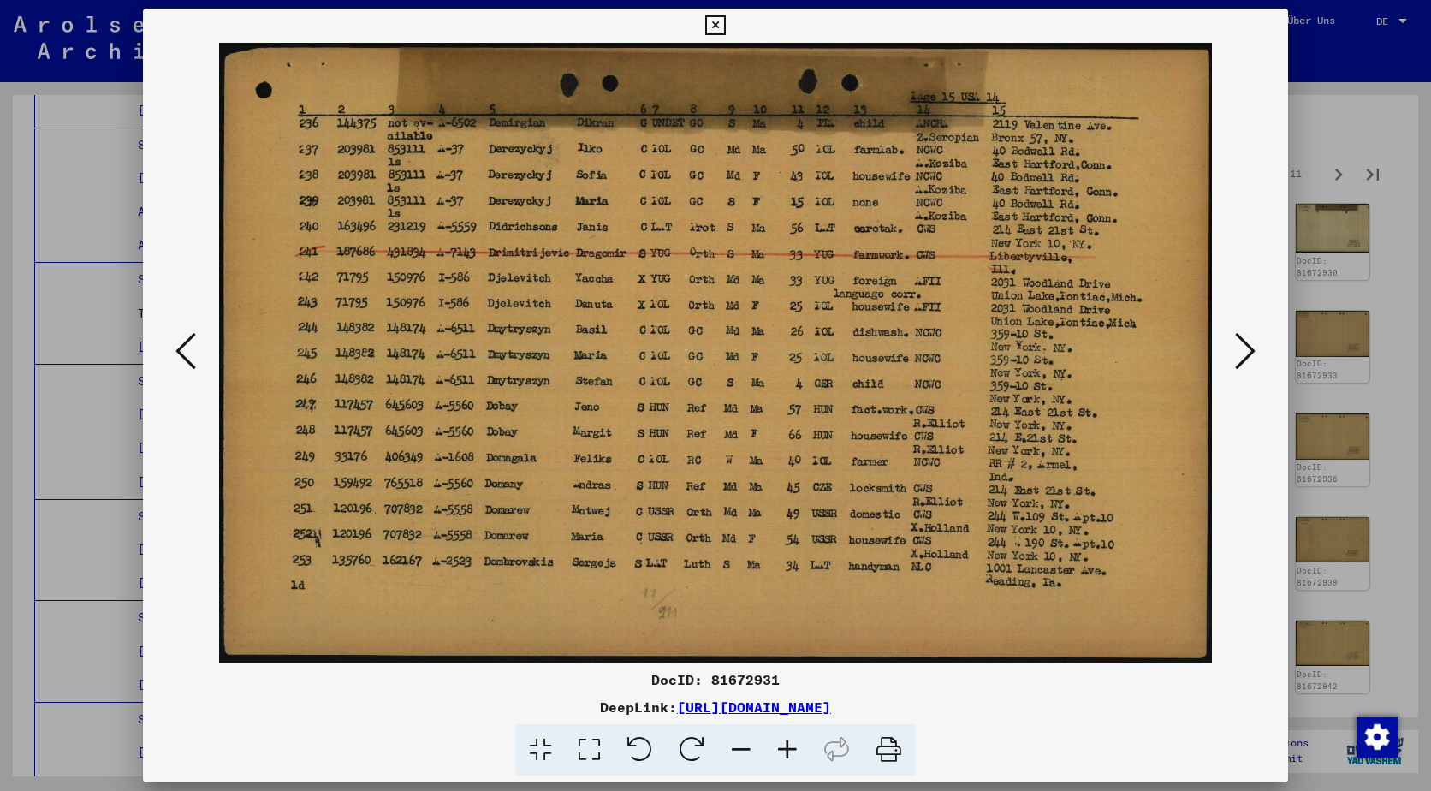
click at [1239, 335] on icon at bounding box center [1245, 350] width 21 height 41
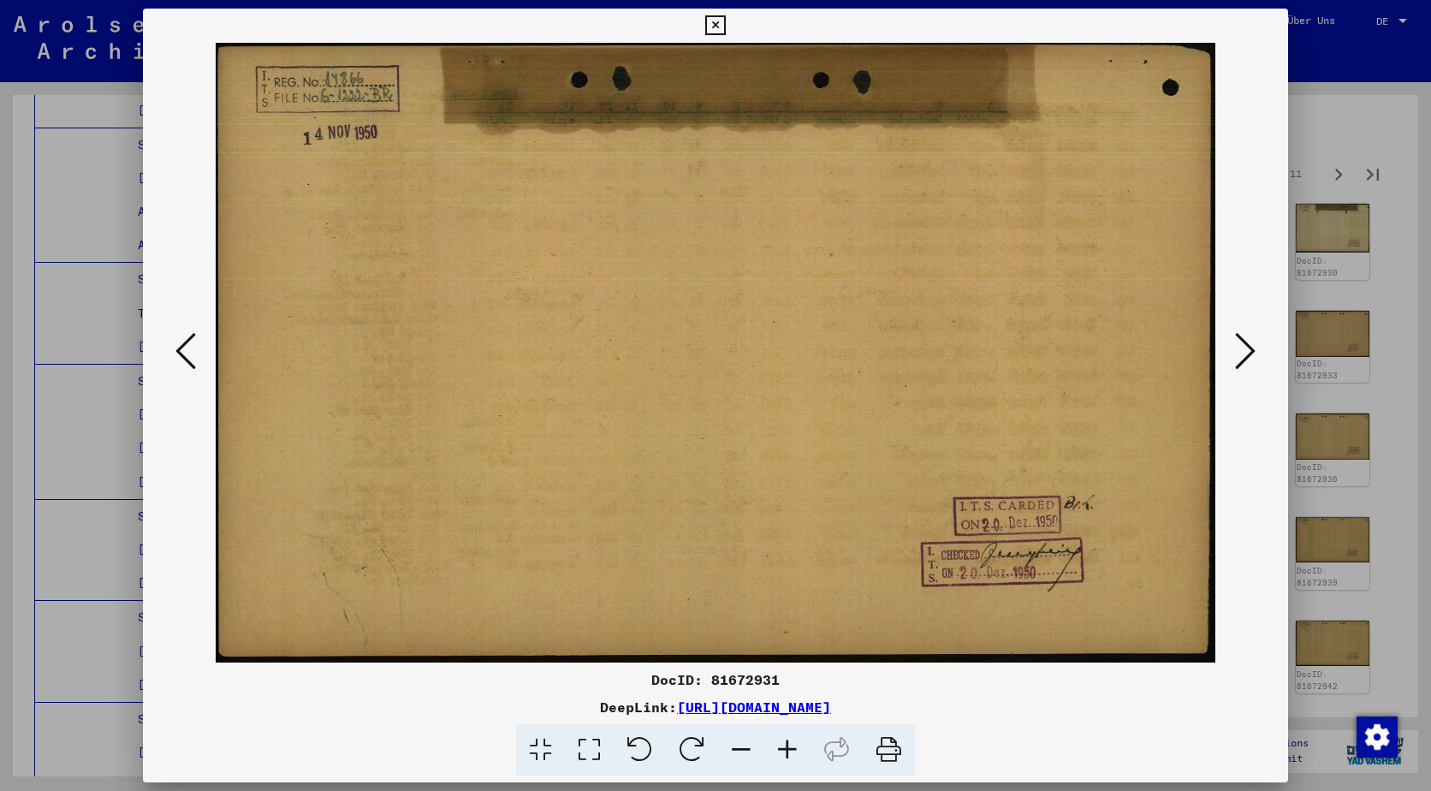
click at [1239, 335] on icon at bounding box center [1245, 350] width 21 height 41
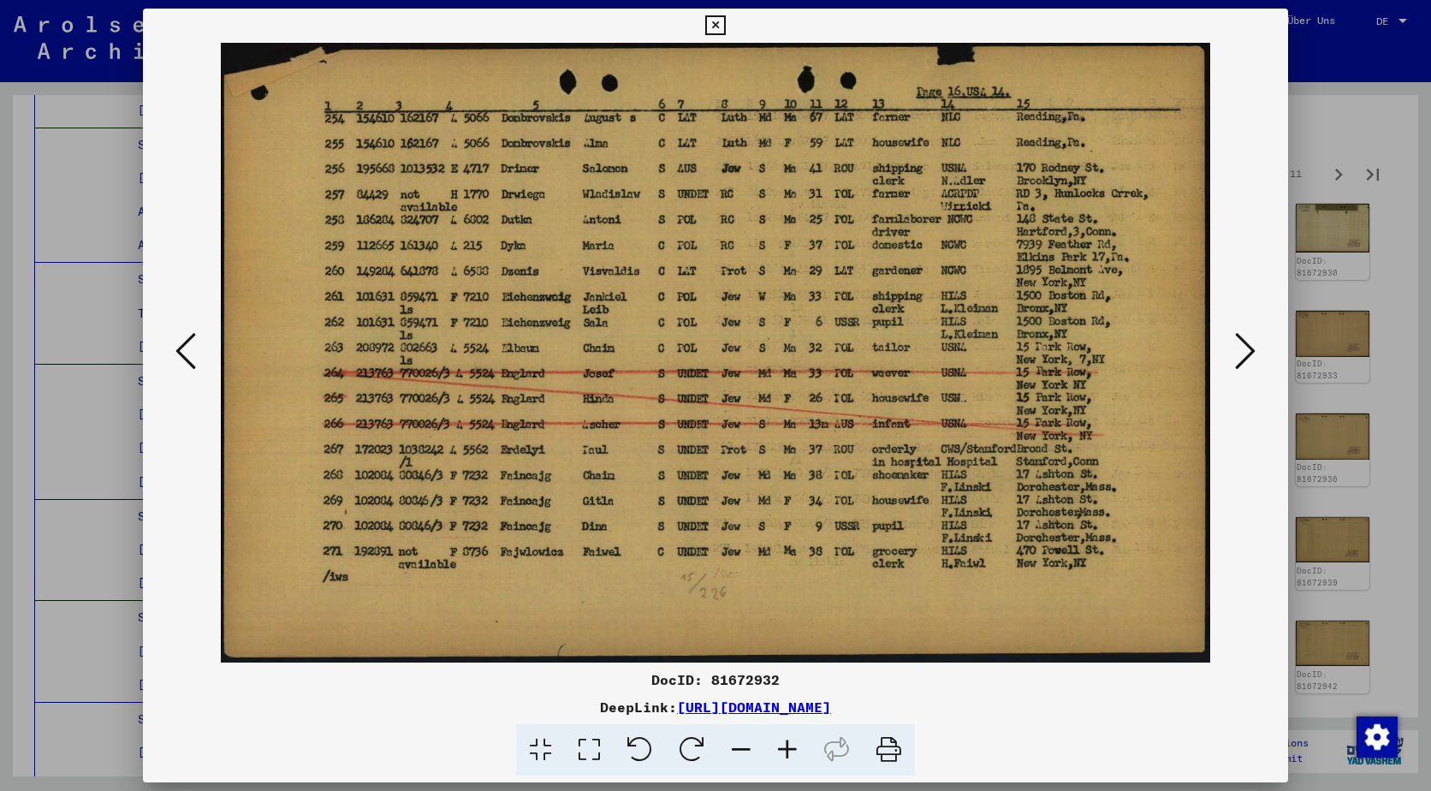
click at [1239, 335] on icon at bounding box center [1245, 350] width 21 height 41
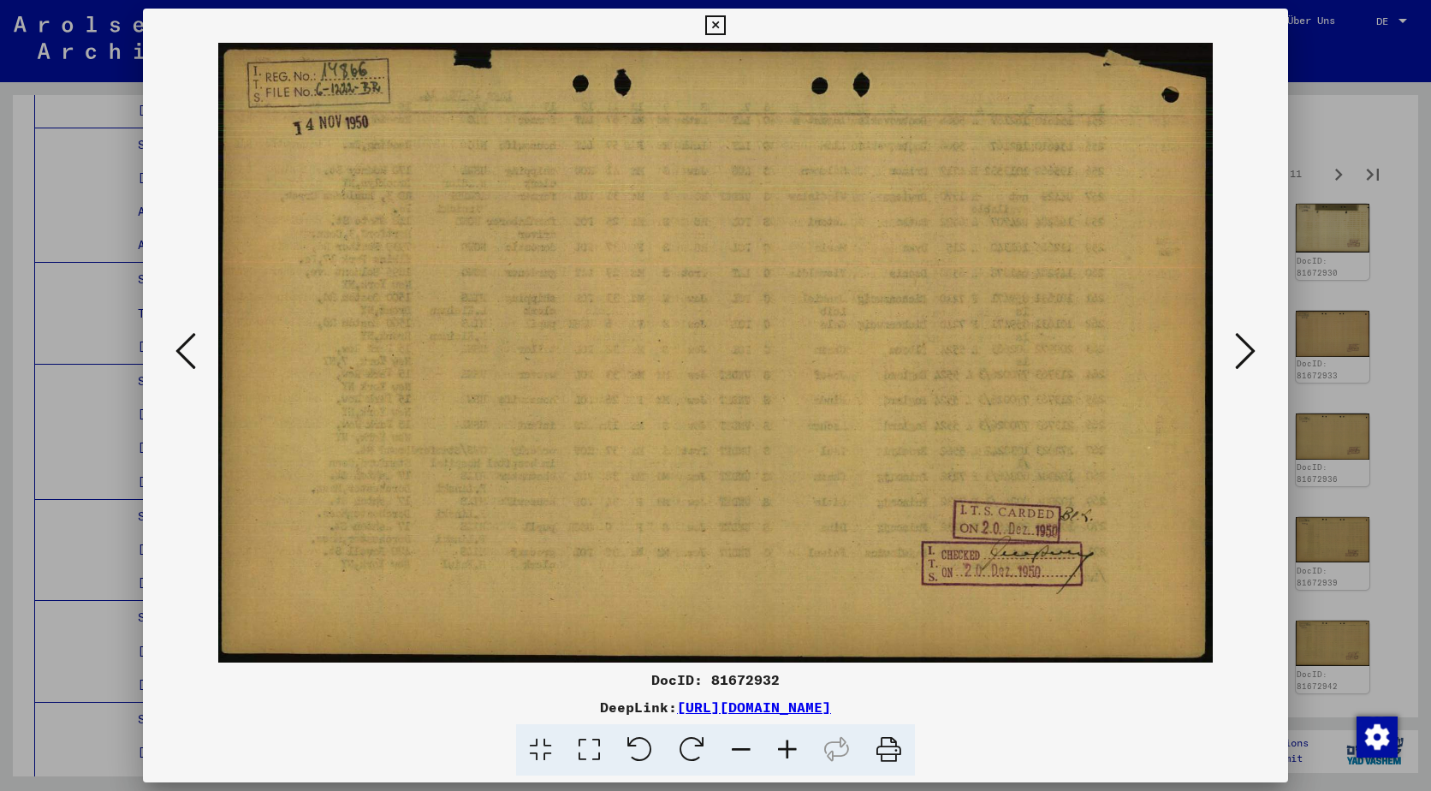
click at [1239, 335] on icon at bounding box center [1245, 350] width 21 height 41
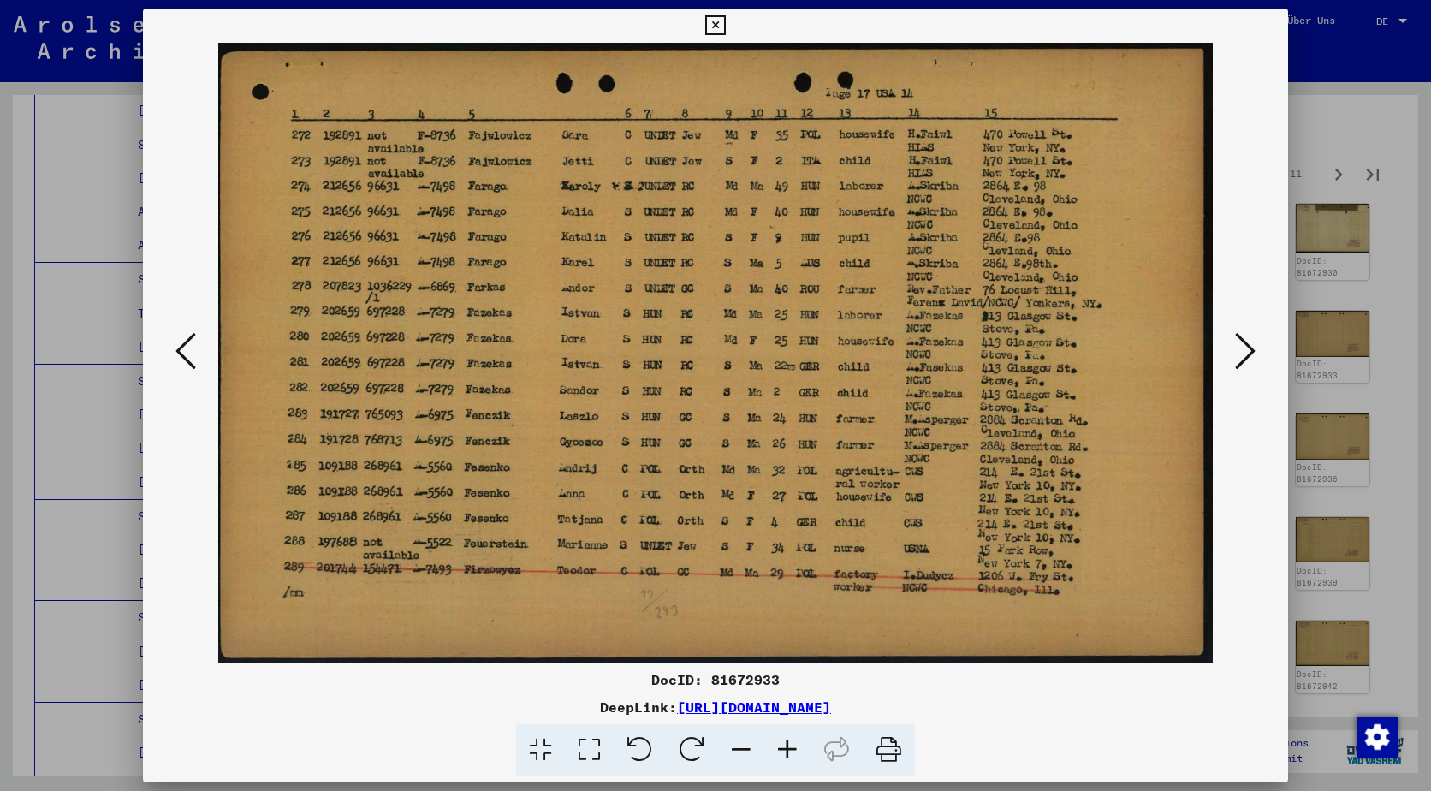
click at [1239, 335] on icon at bounding box center [1245, 350] width 21 height 41
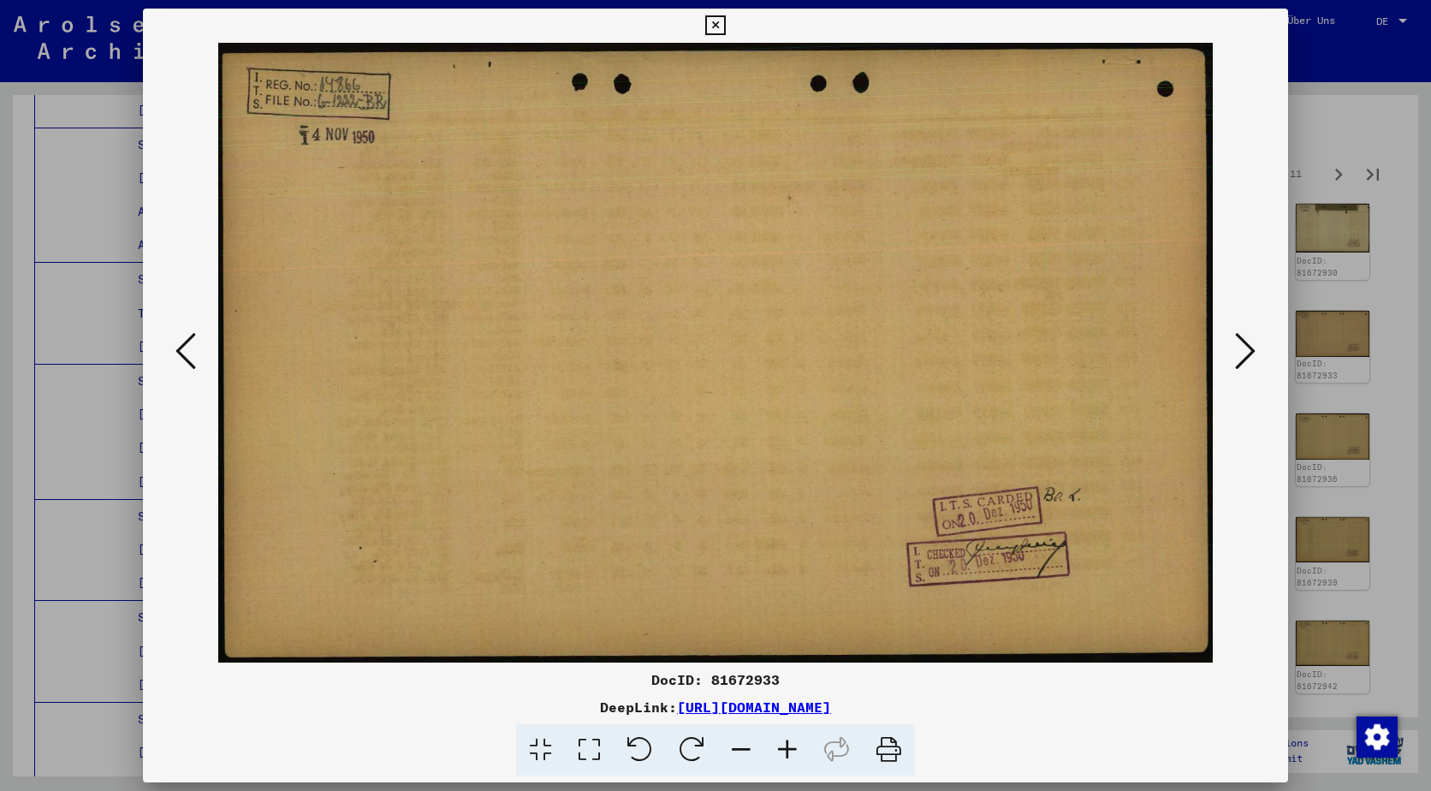
click at [1240, 335] on icon at bounding box center [1245, 350] width 21 height 41
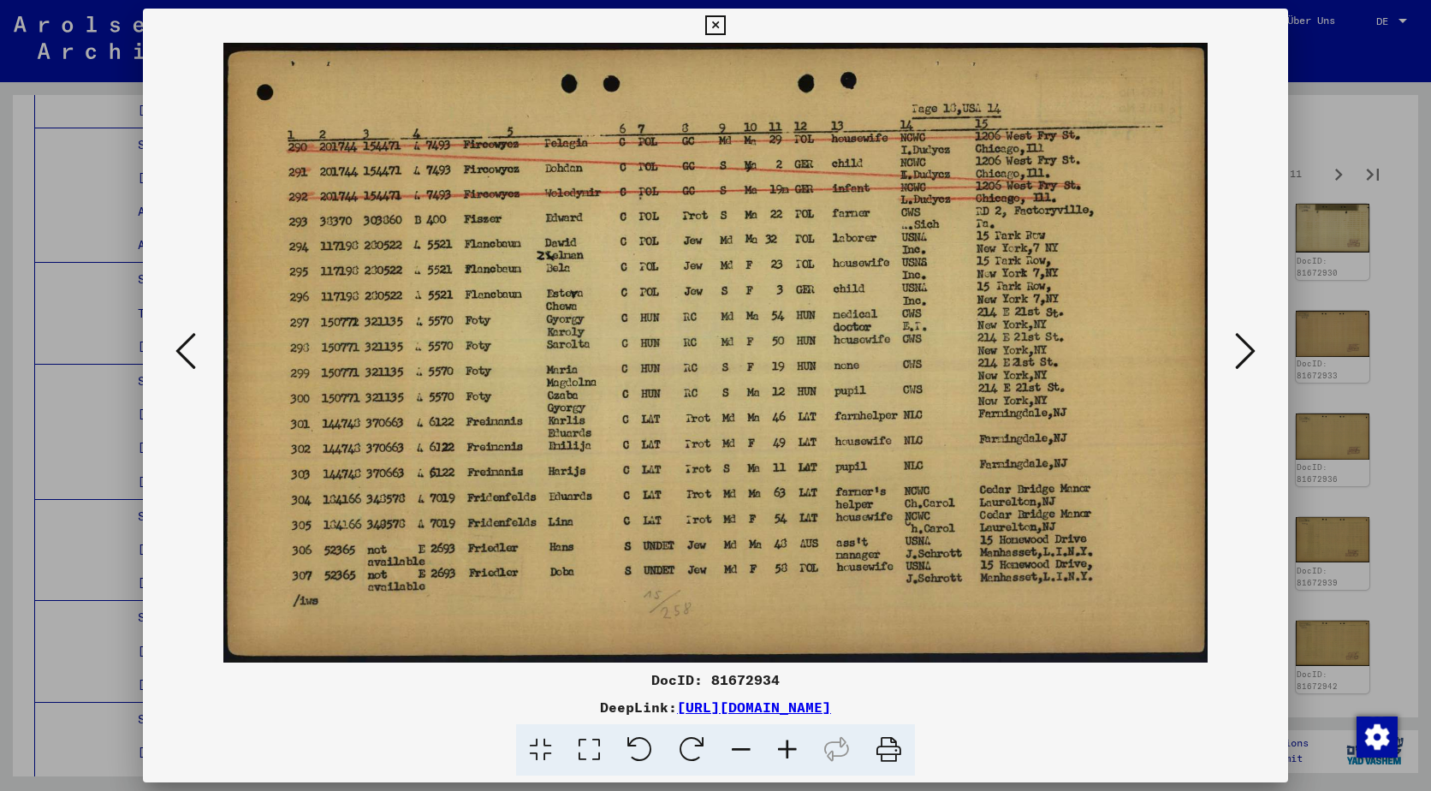
click at [1240, 335] on icon at bounding box center [1245, 350] width 21 height 41
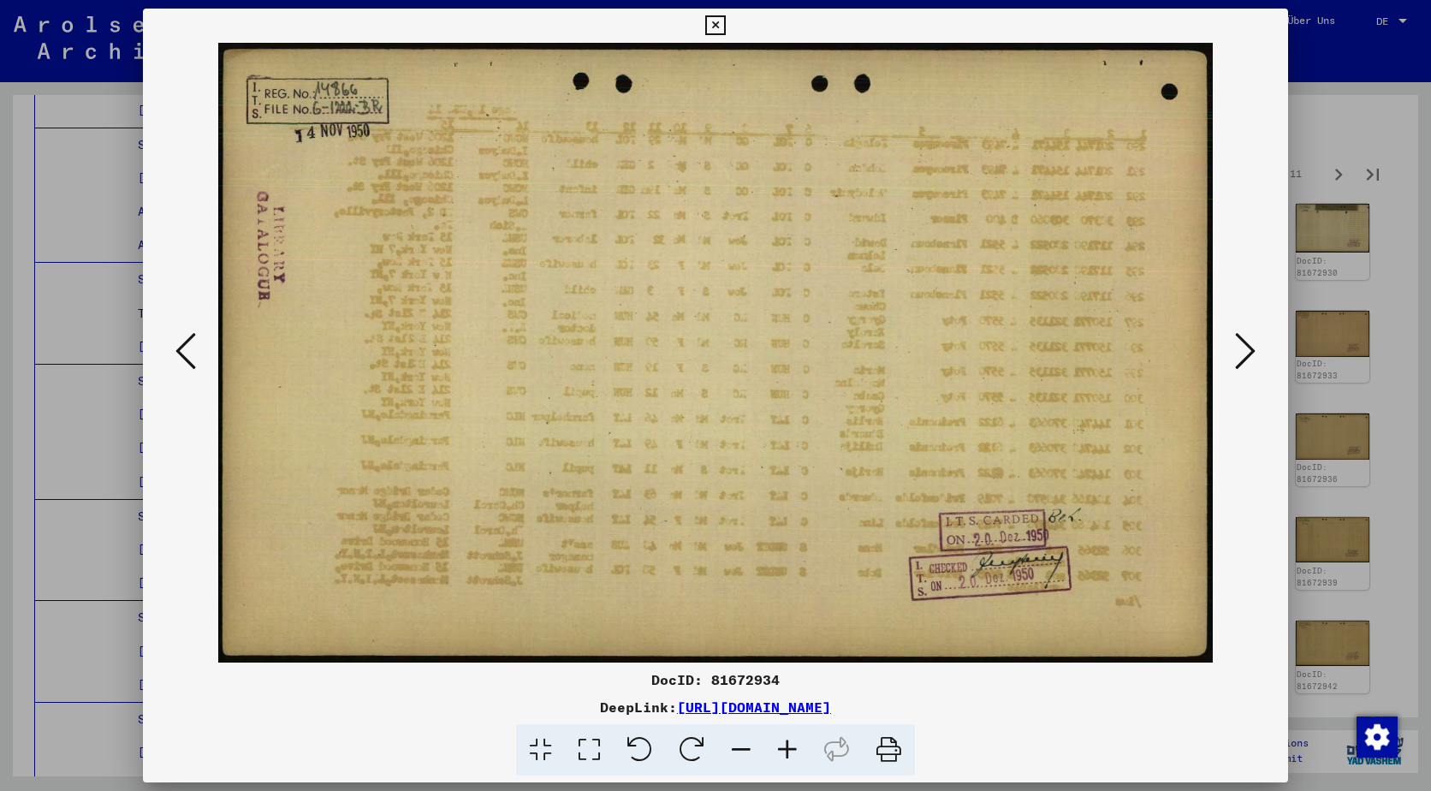
click at [1240, 335] on icon at bounding box center [1245, 350] width 21 height 41
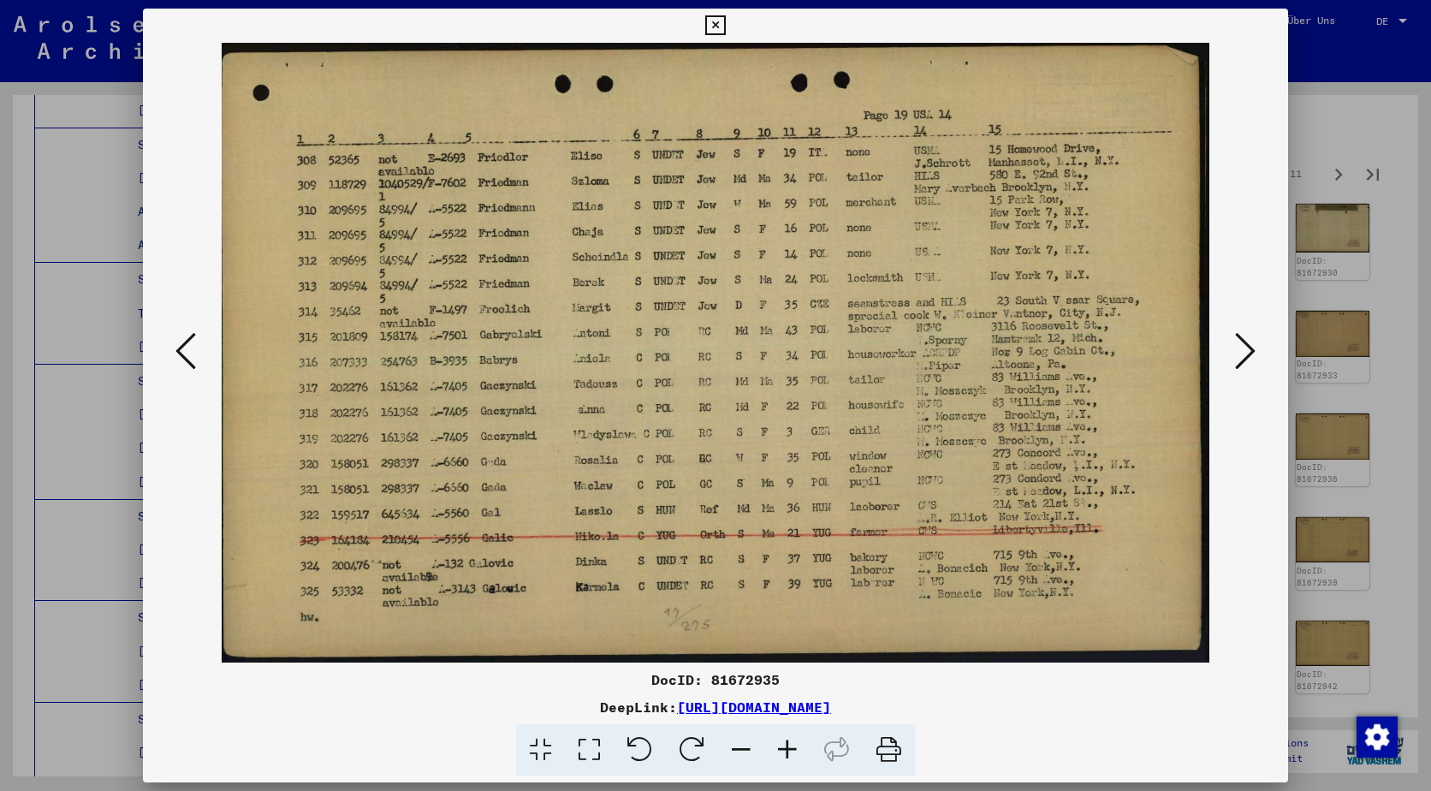
click at [1240, 335] on icon at bounding box center [1245, 350] width 21 height 41
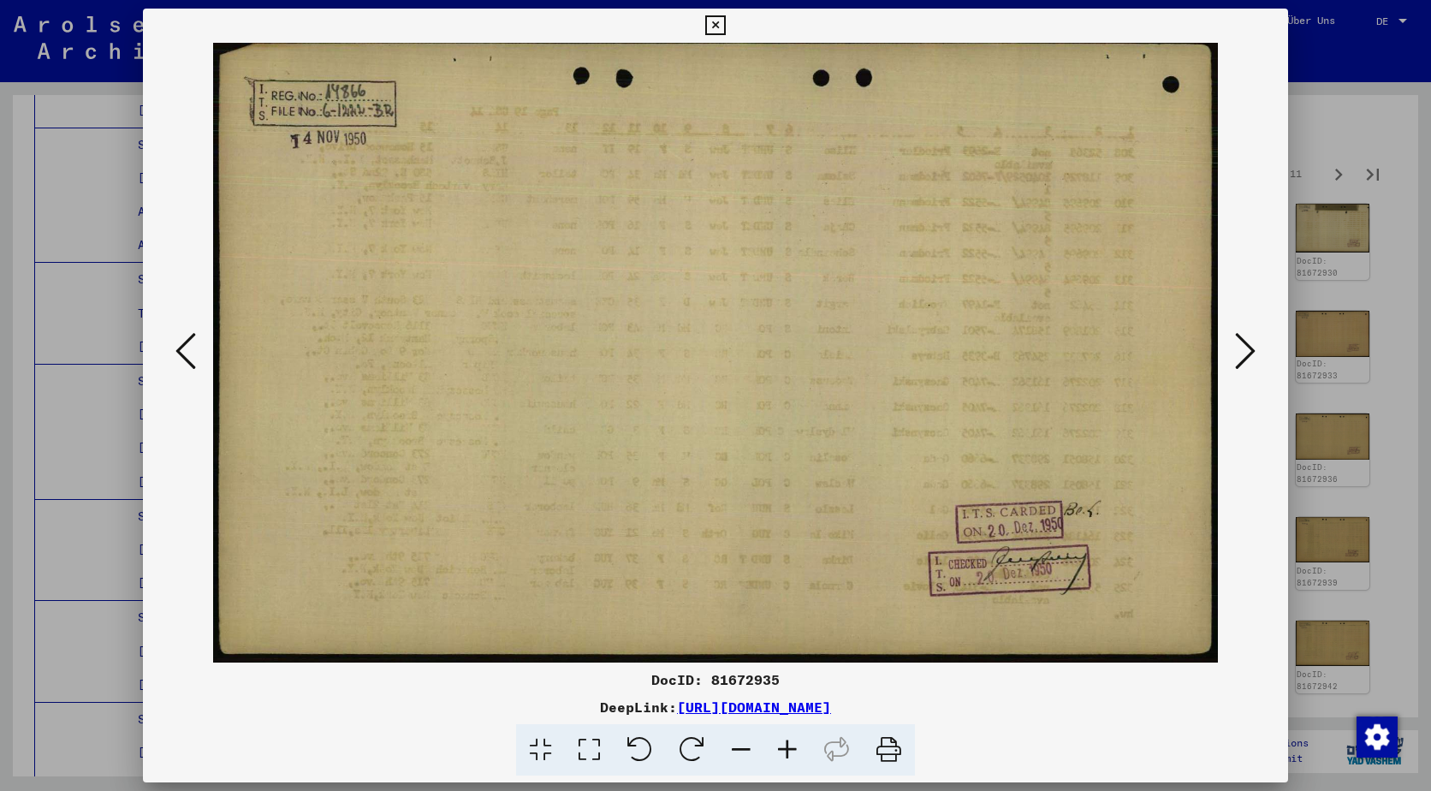
click at [1240, 335] on icon at bounding box center [1245, 350] width 21 height 41
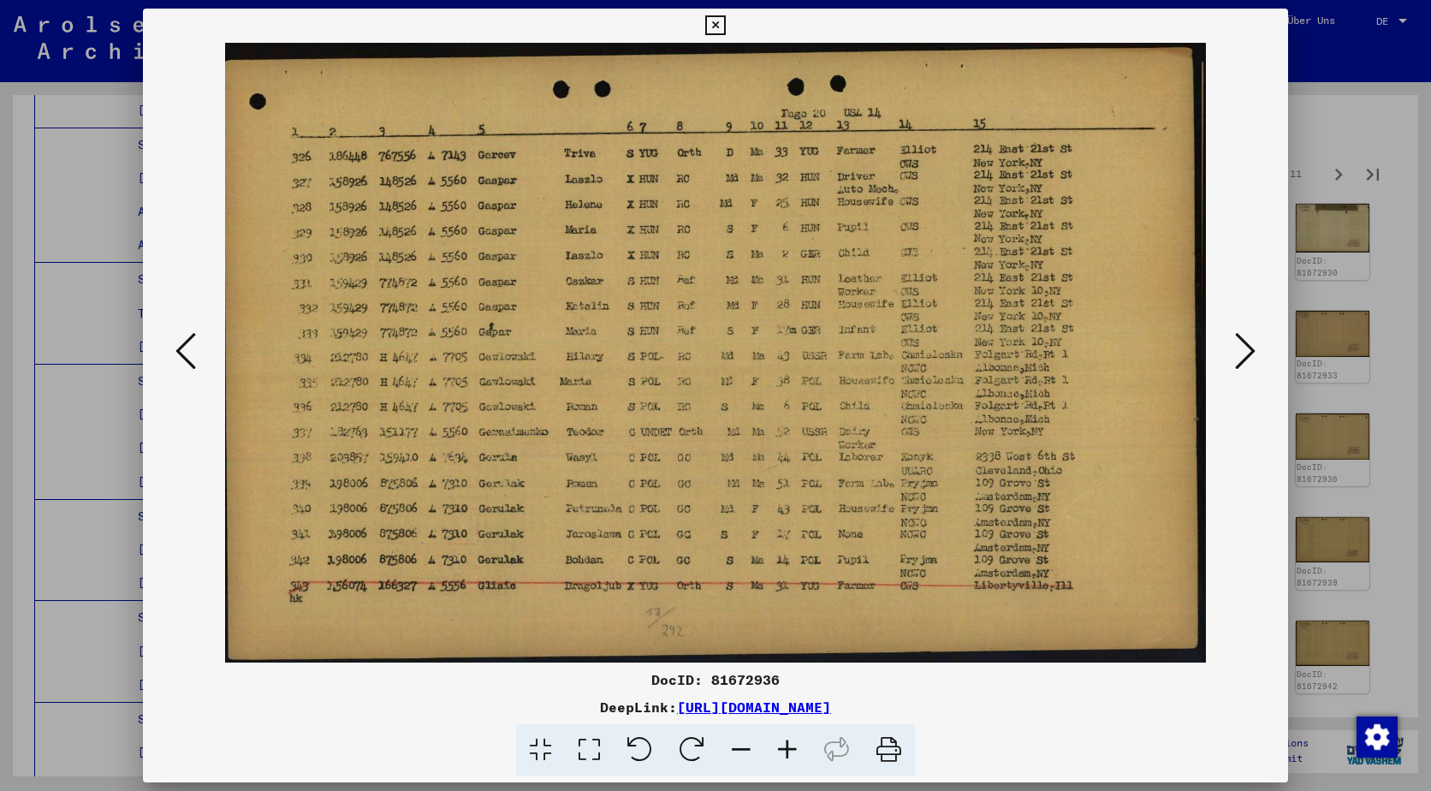
click at [1240, 335] on icon at bounding box center [1245, 350] width 21 height 41
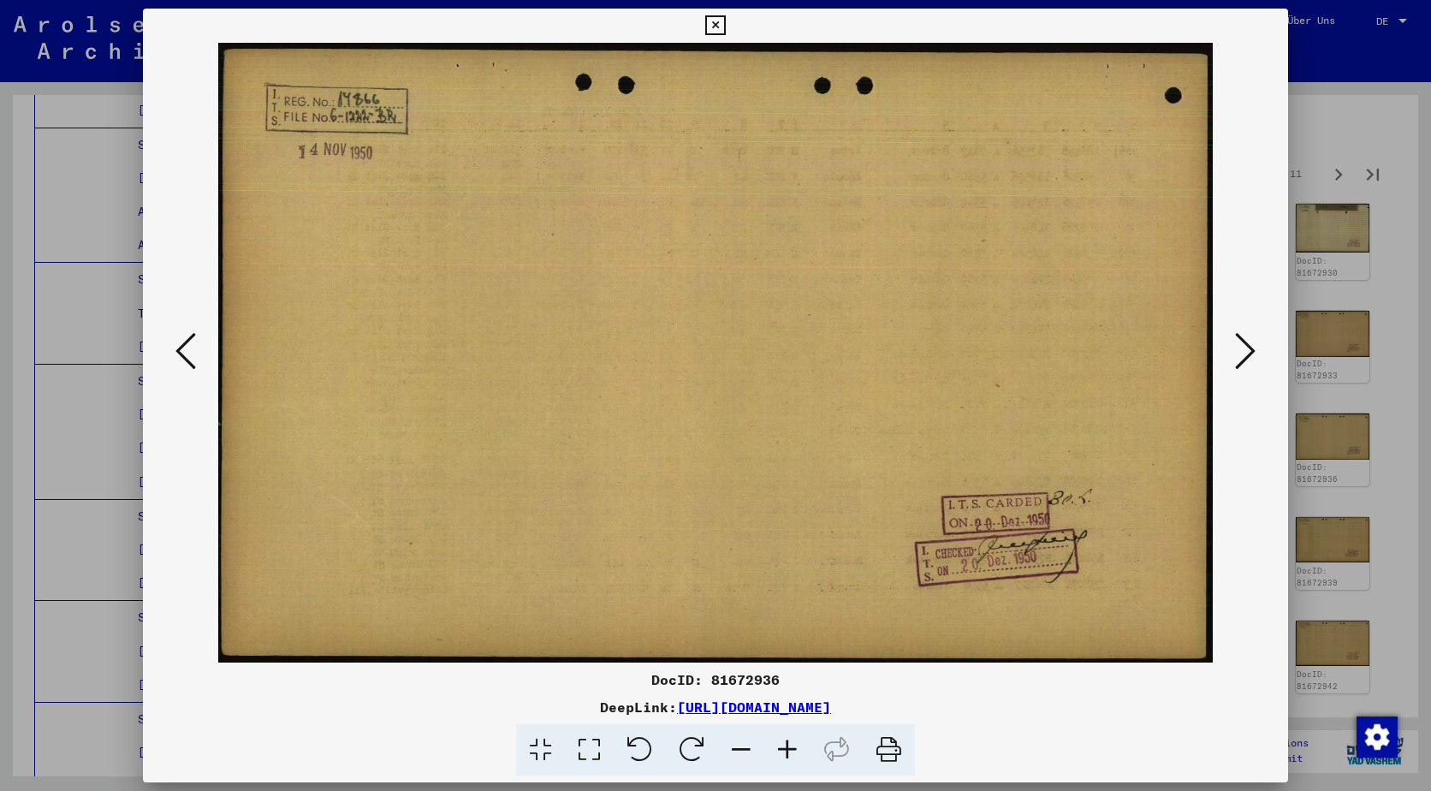
click at [1240, 335] on icon at bounding box center [1245, 350] width 21 height 41
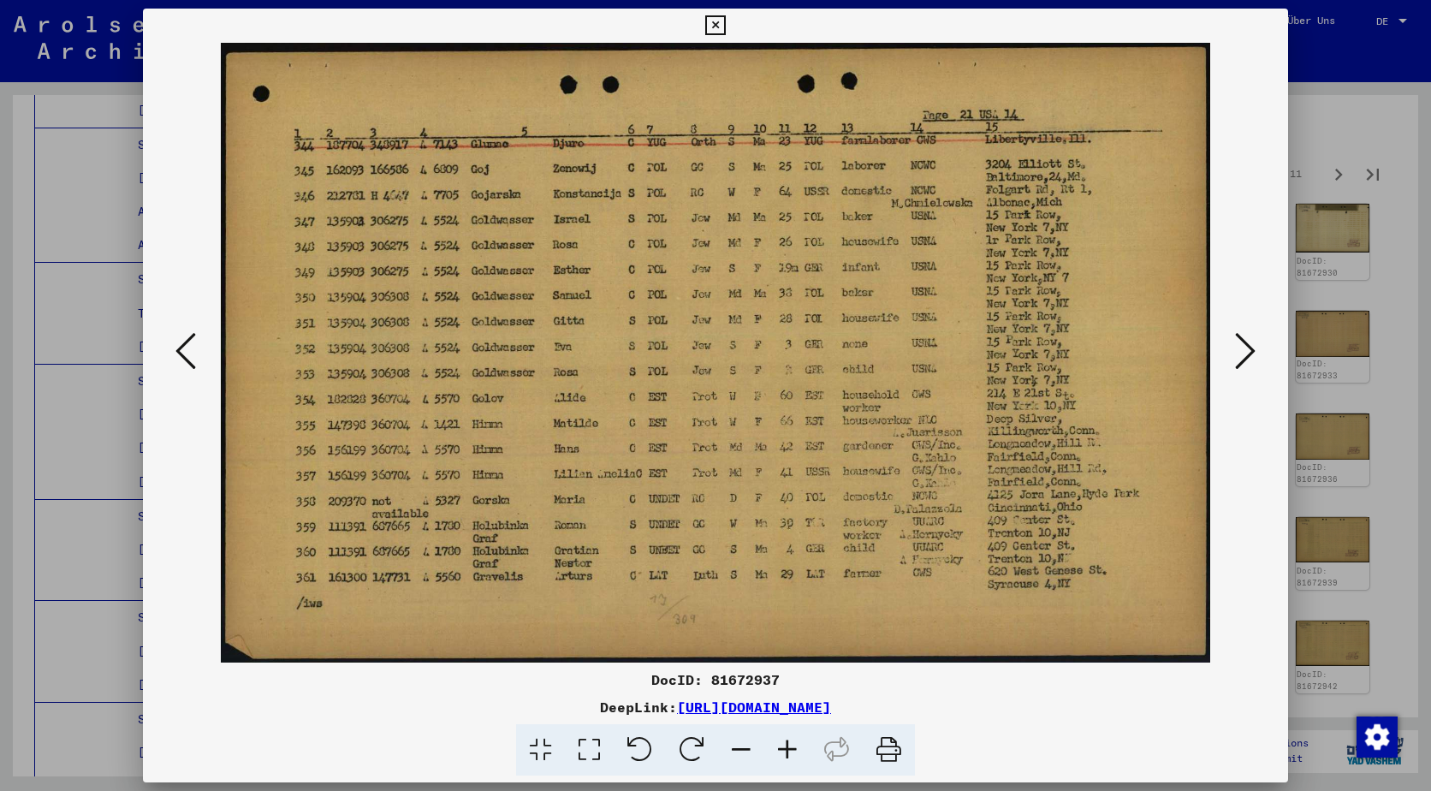
click at [1240, 335] on icon at bounding box center [1245, 350] width 21 height 41
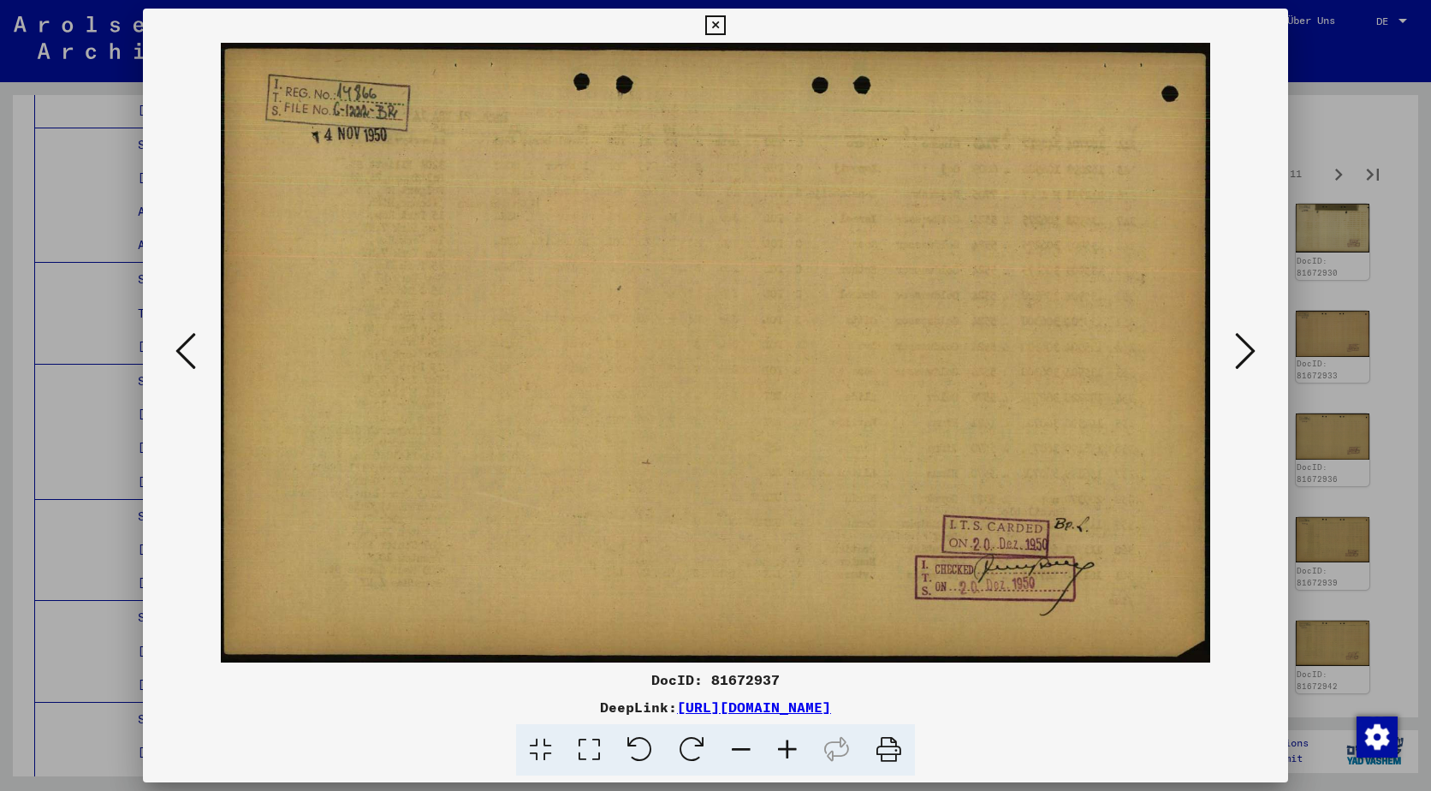
click at [1240, 335] on icon at bounding box center [1245, 350] width 21 height 41
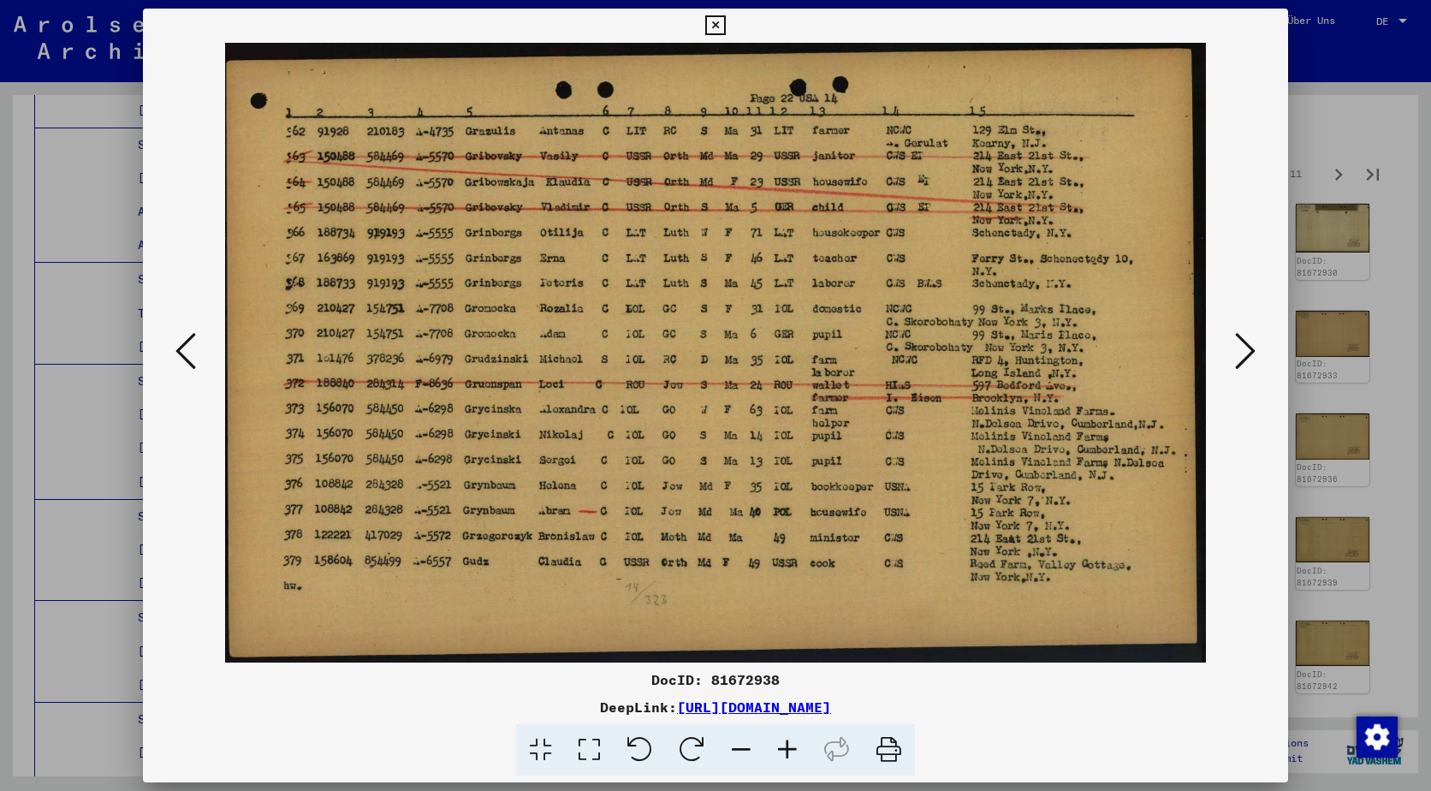
click at [1240, 335] on icon at bounding box center [1245, 350] width 21 height 41
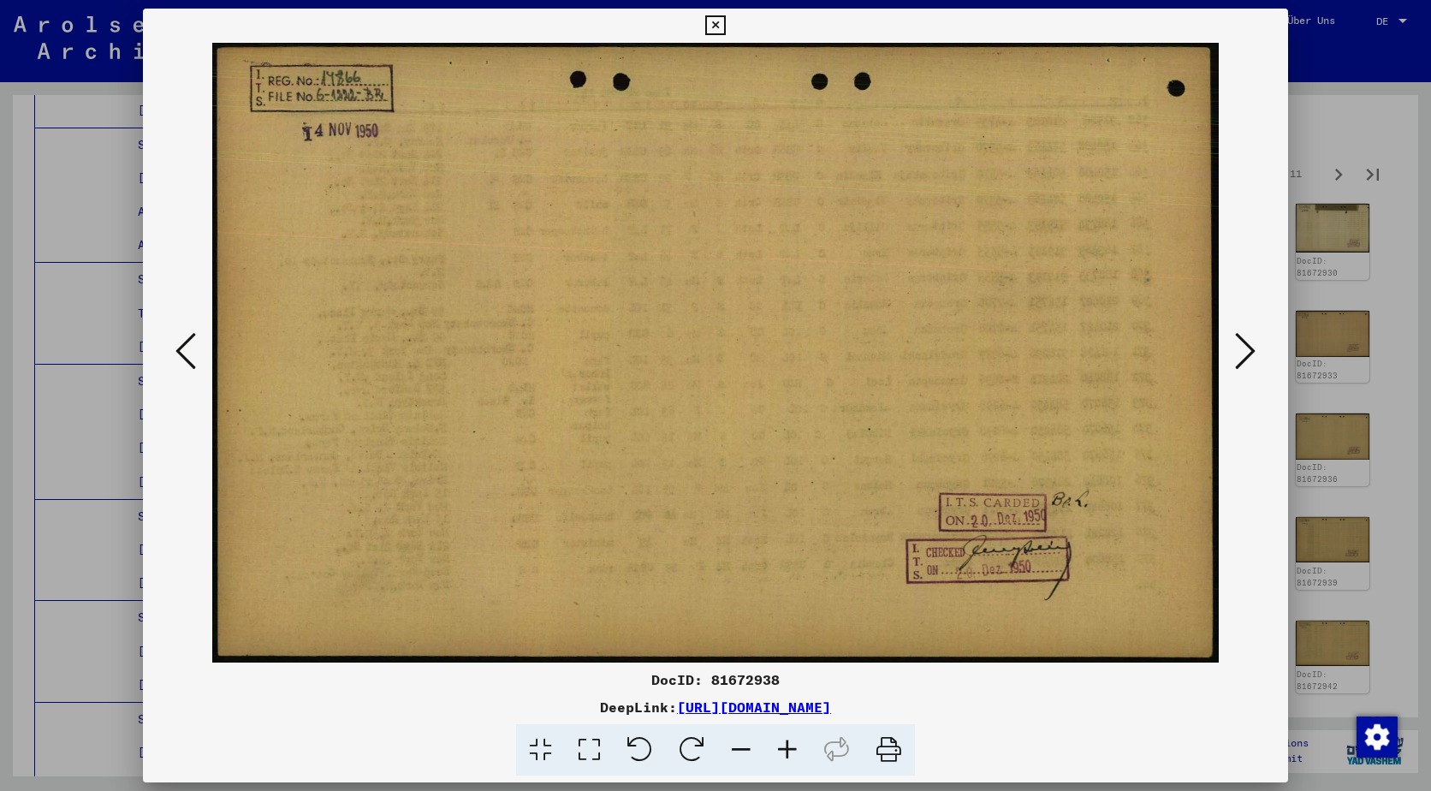
click at [1240, 335] on icon at bounding box center [1245, 350] width 21 height 41
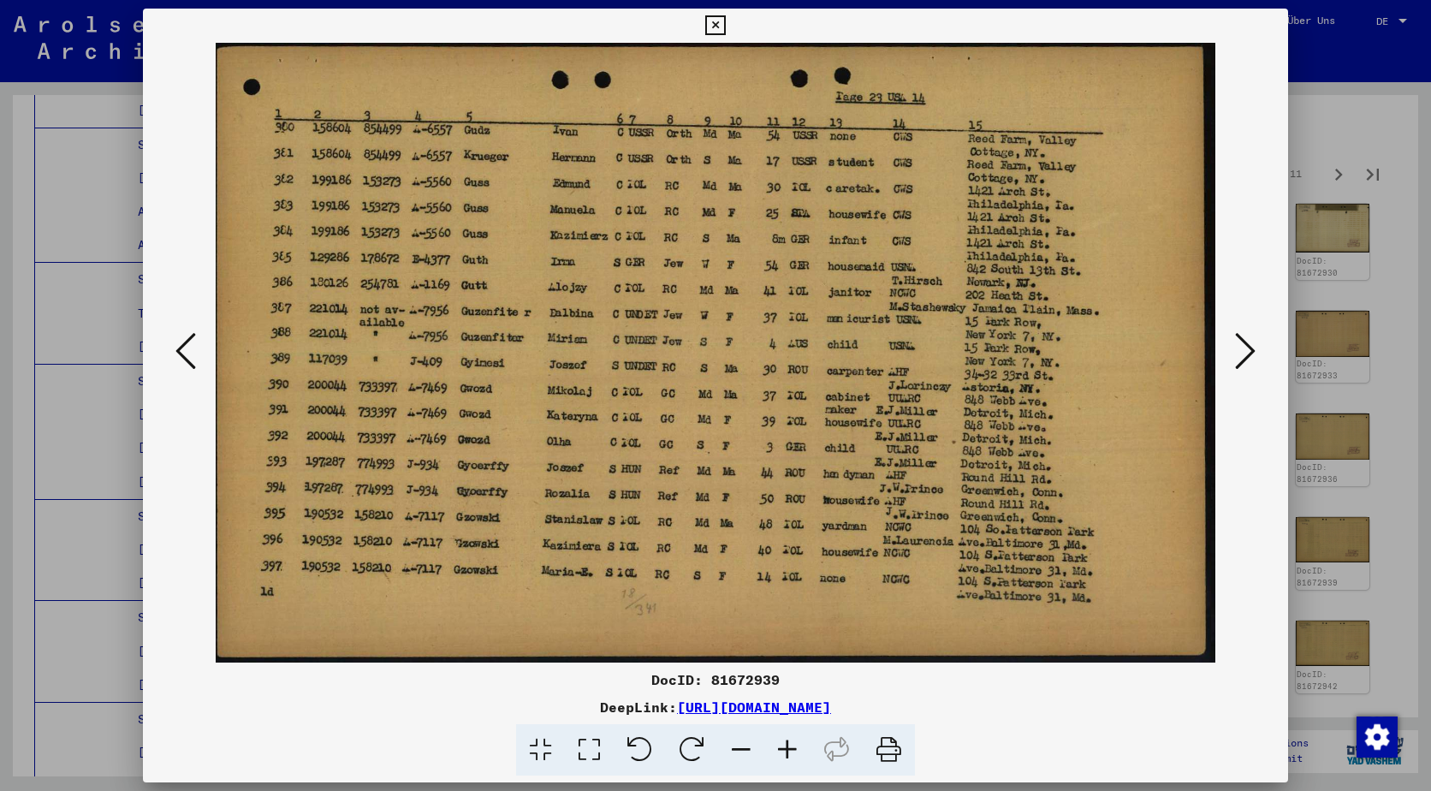
click at [1240, 335] on icon at bounding box center [1245, 350] width 21 height 41
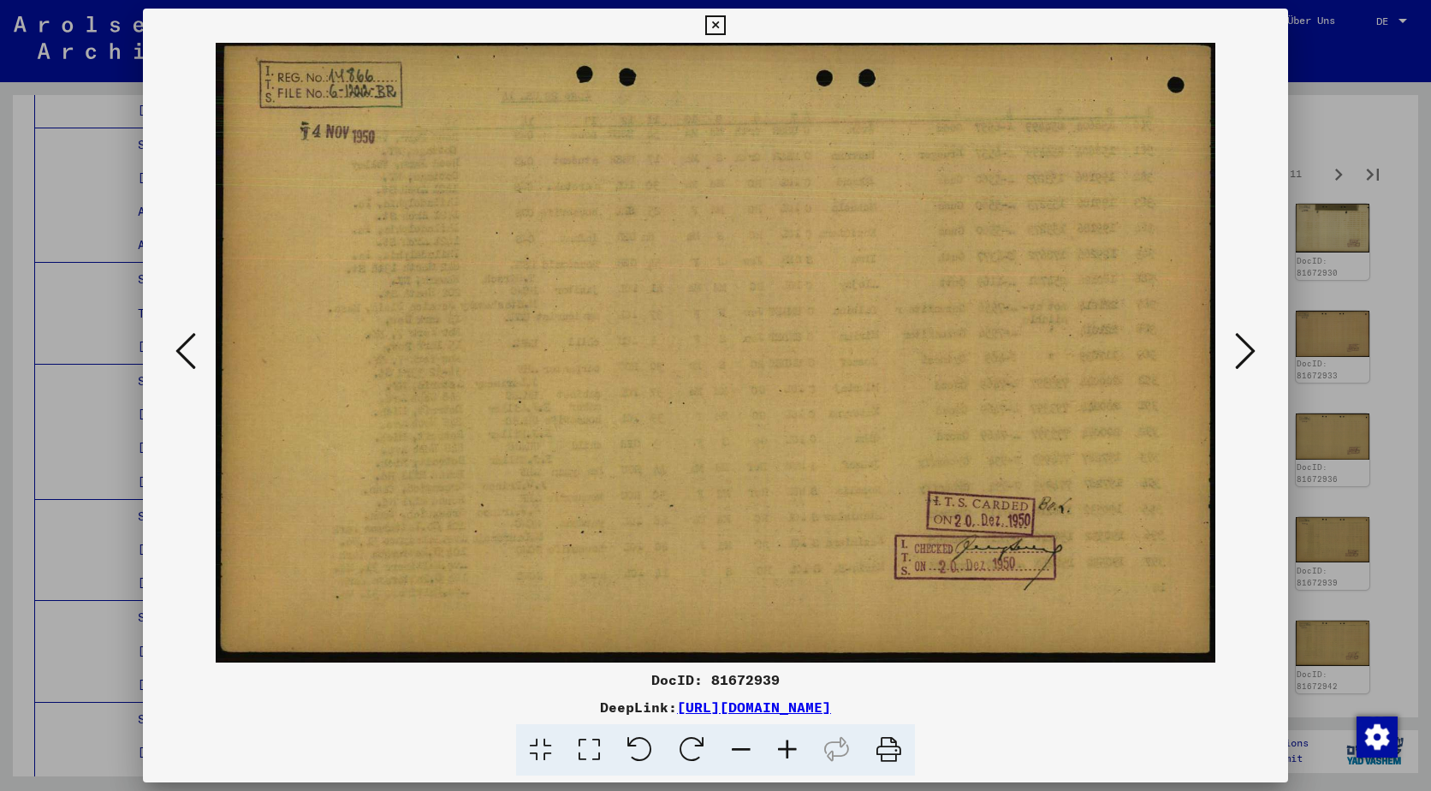
click at [1240, 335] on icon at bounding box center [1245, 350] width 21 height 41
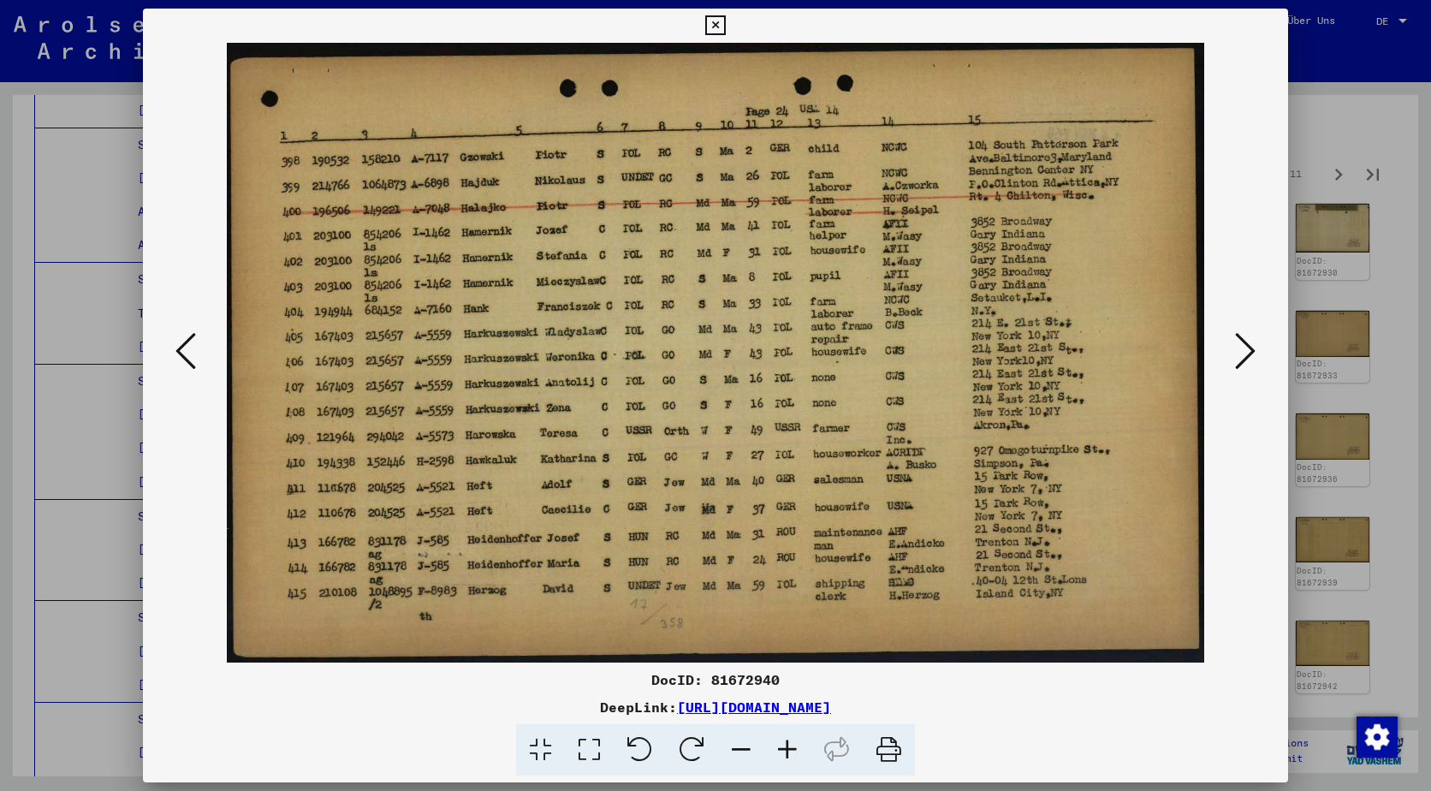
click at [1240, 335] on icon at bounding box center [1245, 350] width 21 height 41
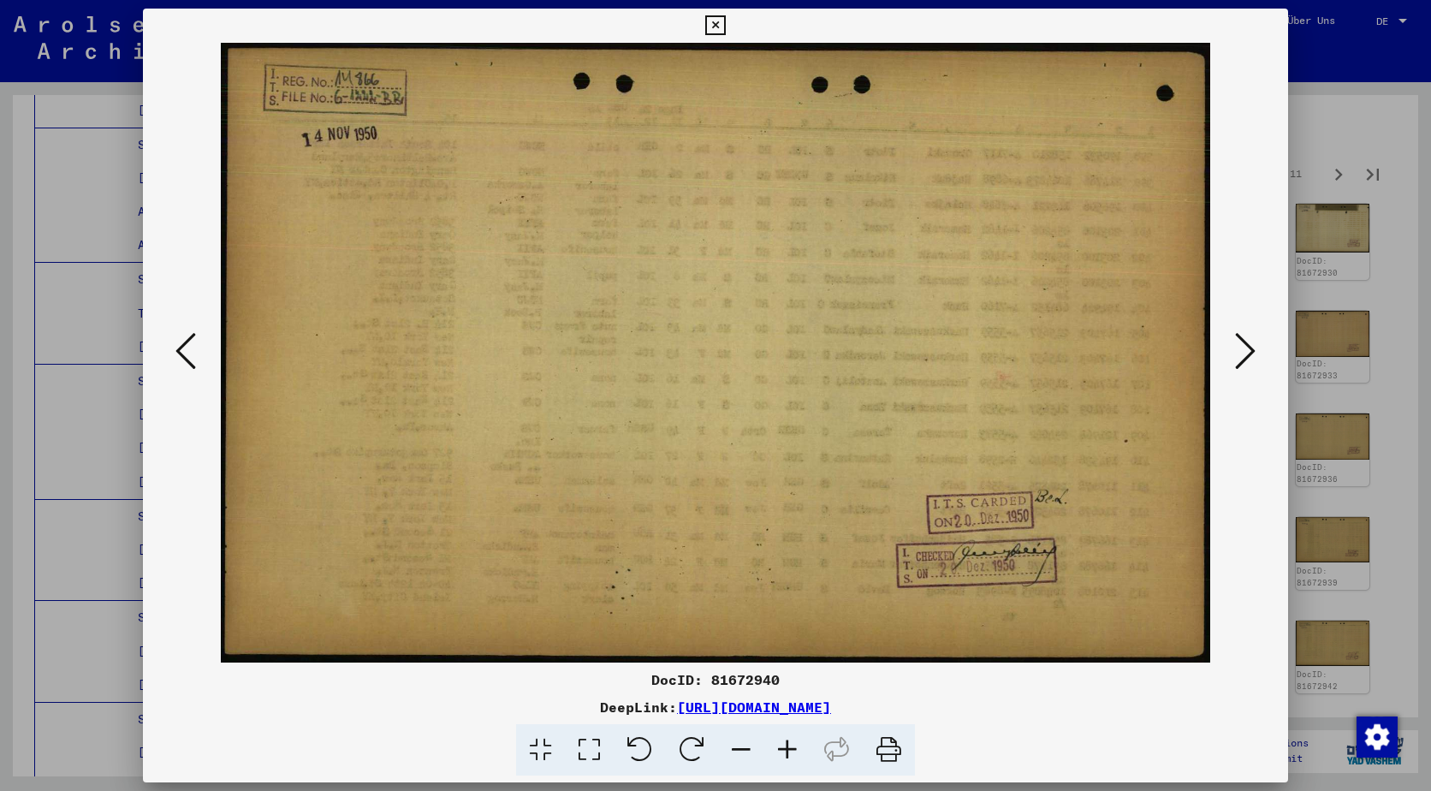
click at [1240, 335] on icon at bounding box center [1245, 350] width 21 height 41
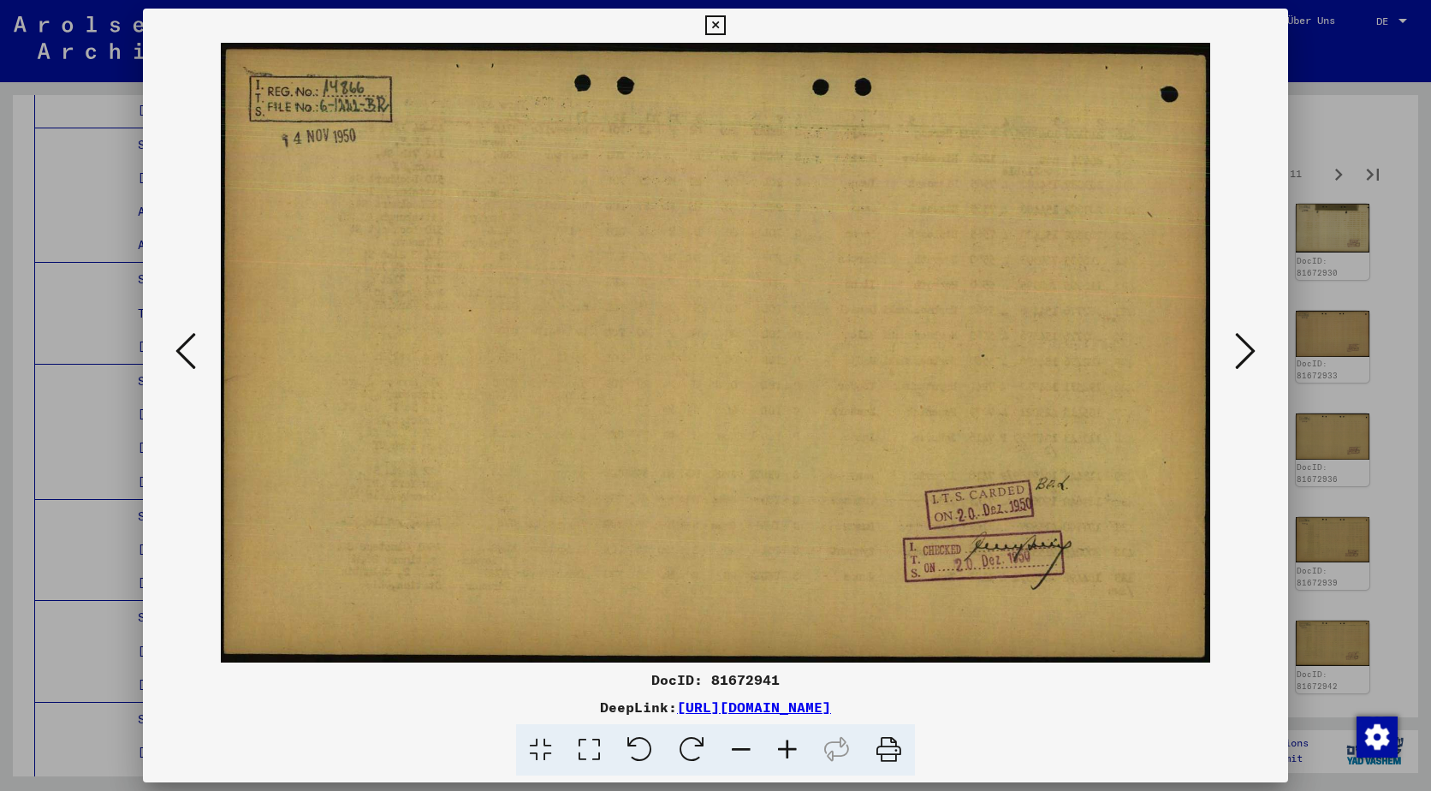
click at [1240, 335] on icon at bounding box center [1245, 350] width 21 height 41
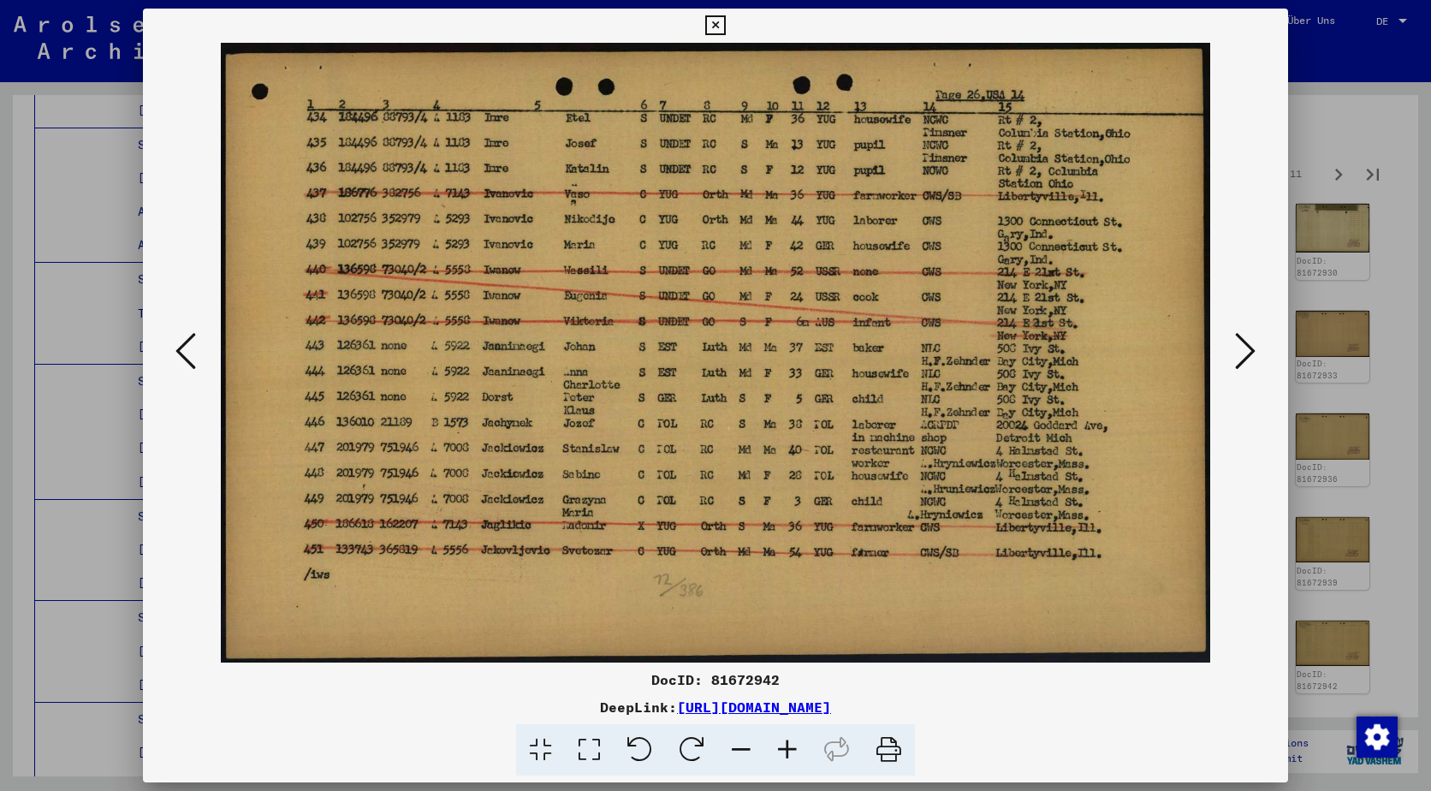
click at [1240, 335] on icon at bounding box center [1245, 350] width 21 height 41
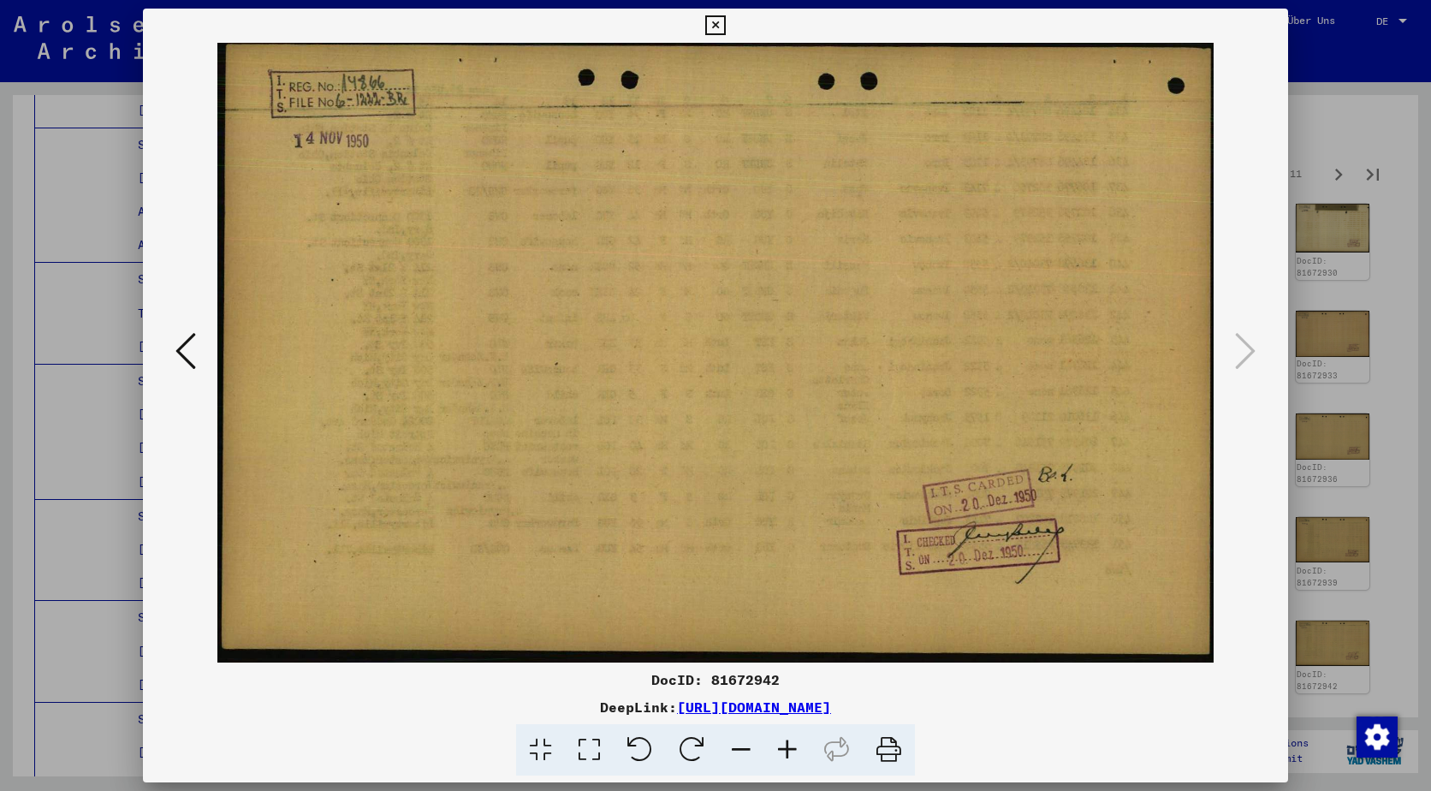
click at [1285, 314] on div at bounding box center [715, 353] width 1145 height 620
click at [1331, 110] on div at bounding box center [715, 395] width 1431 height 791
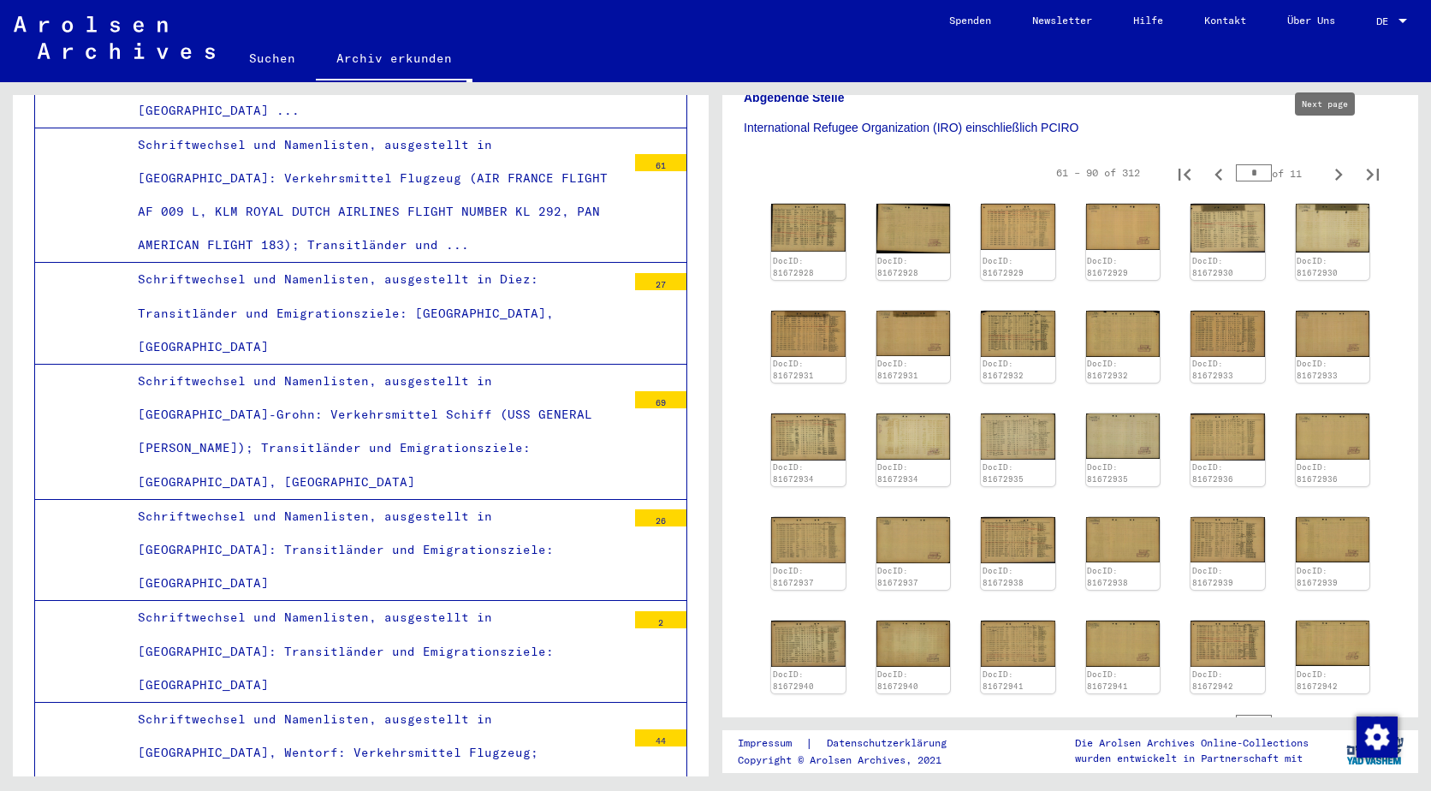
click at [1321, 159] on button "Next page" at bounding box center [1338, 173] width 34 height 34
type input "*"
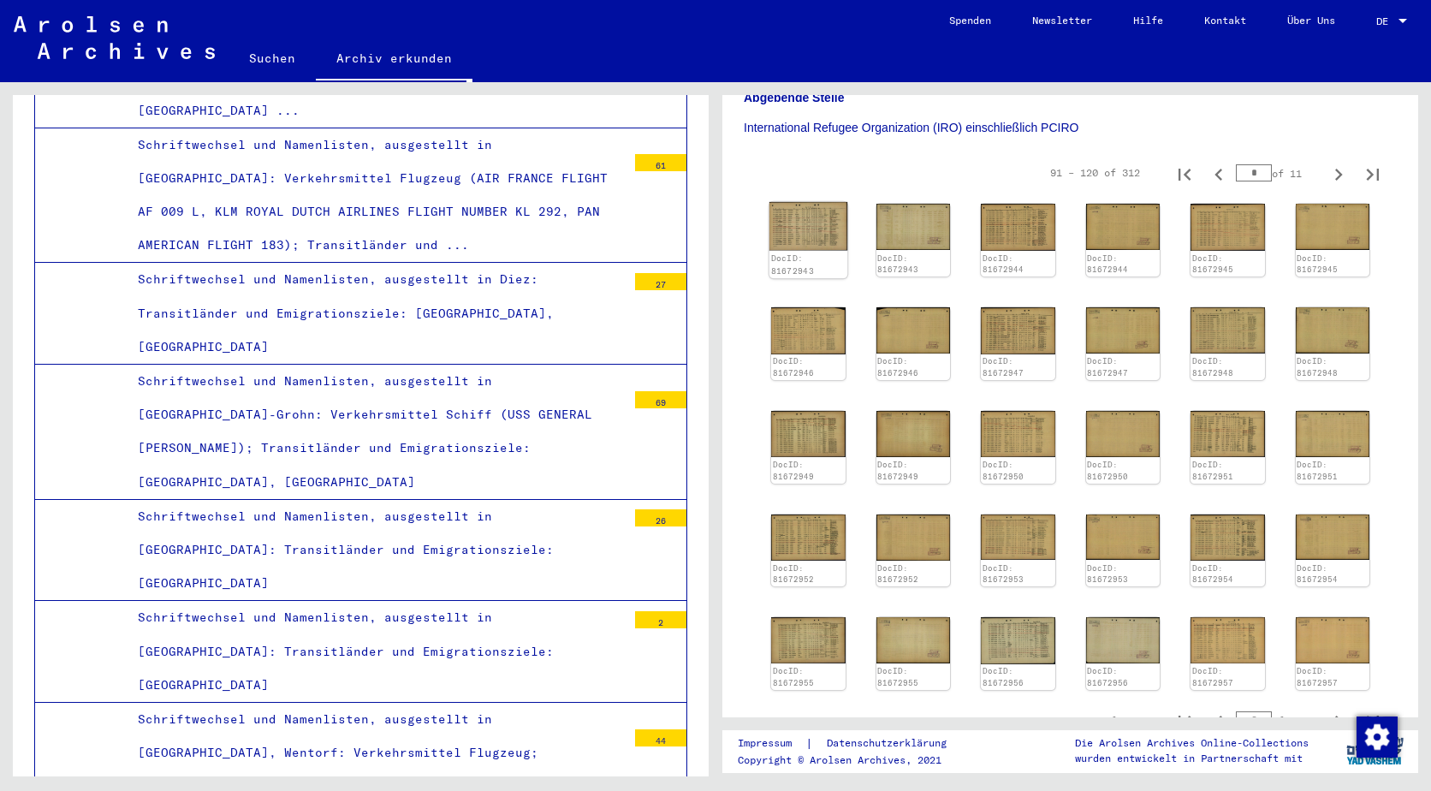
click at [793, 202] on img at bounding box center [808, 226] width 78 height 49
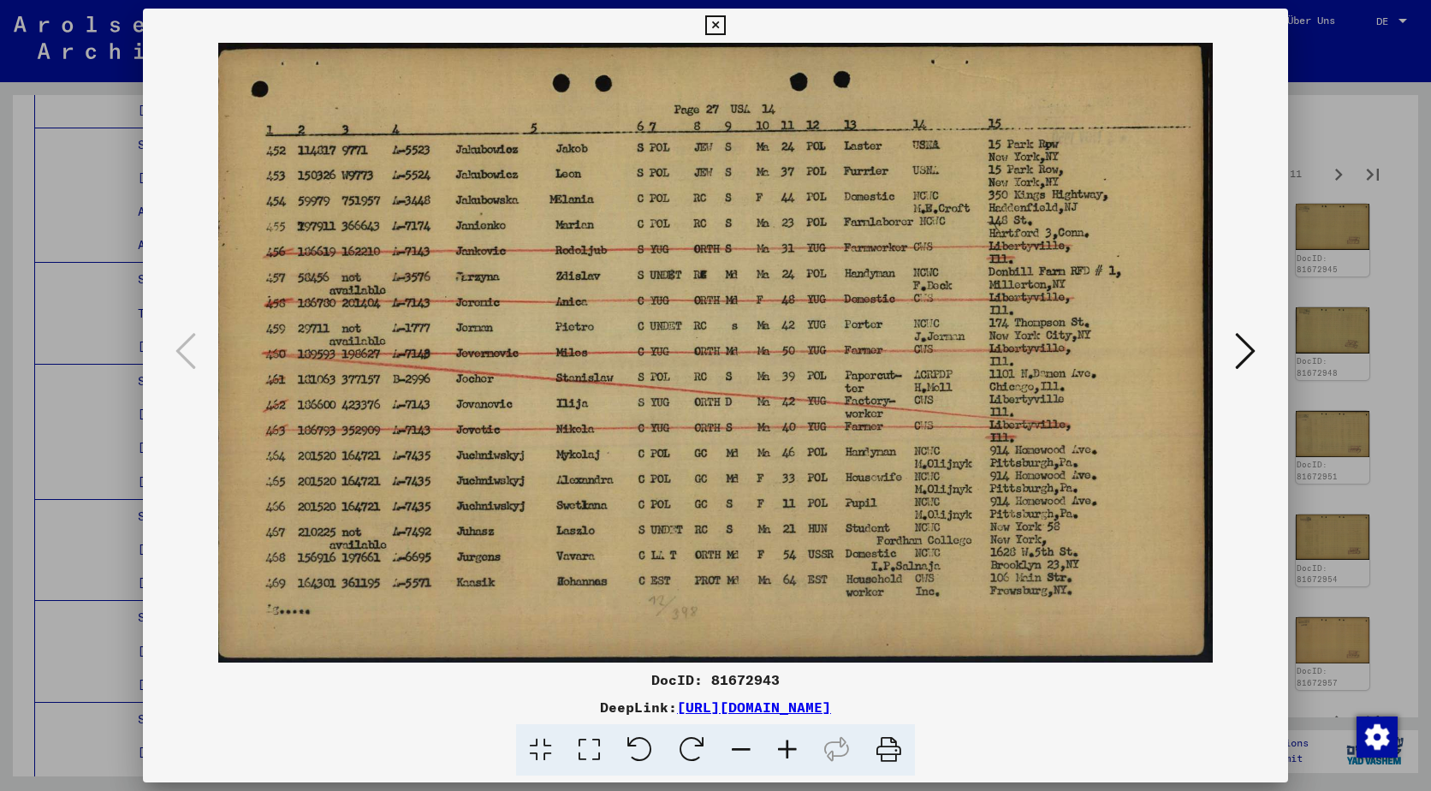
click at [1236, 330] on icon at bounding box center [1245, 350] width 21 height 41
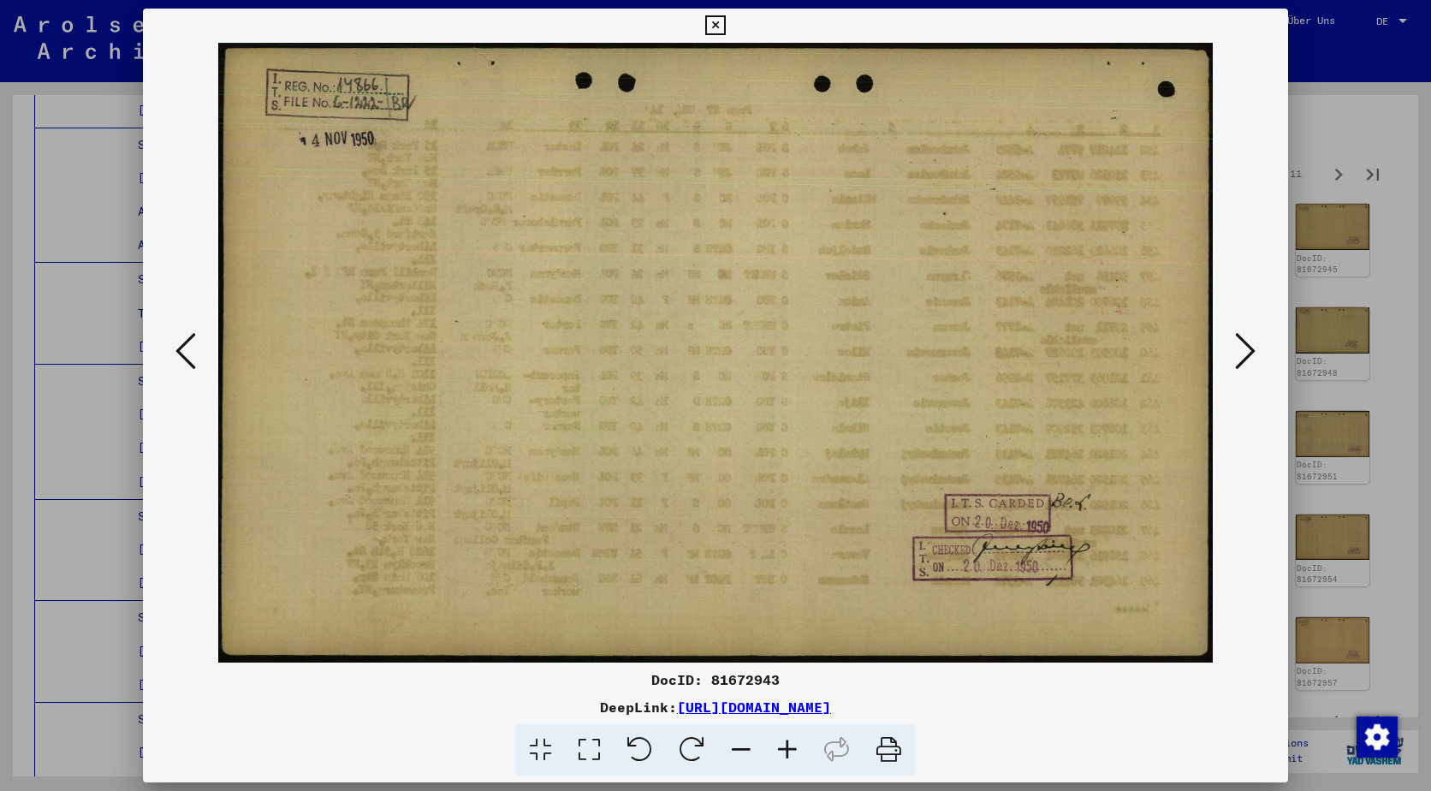
click at [1236, 330] on icon at bounding box center [1245, 350] width 21 height 41
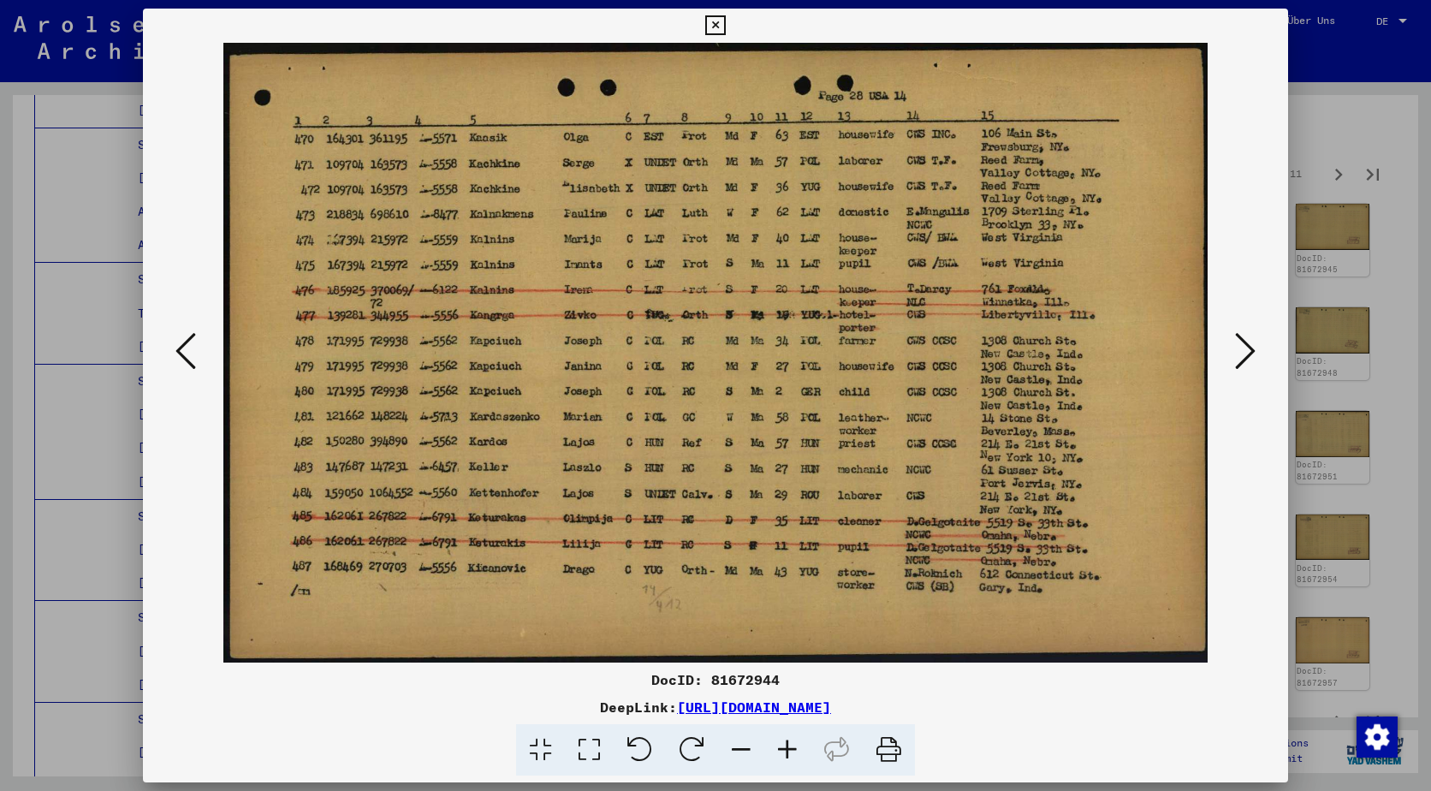
click at [1236, 330] on icon at bounding box center [1245, 350] width 21 height 41
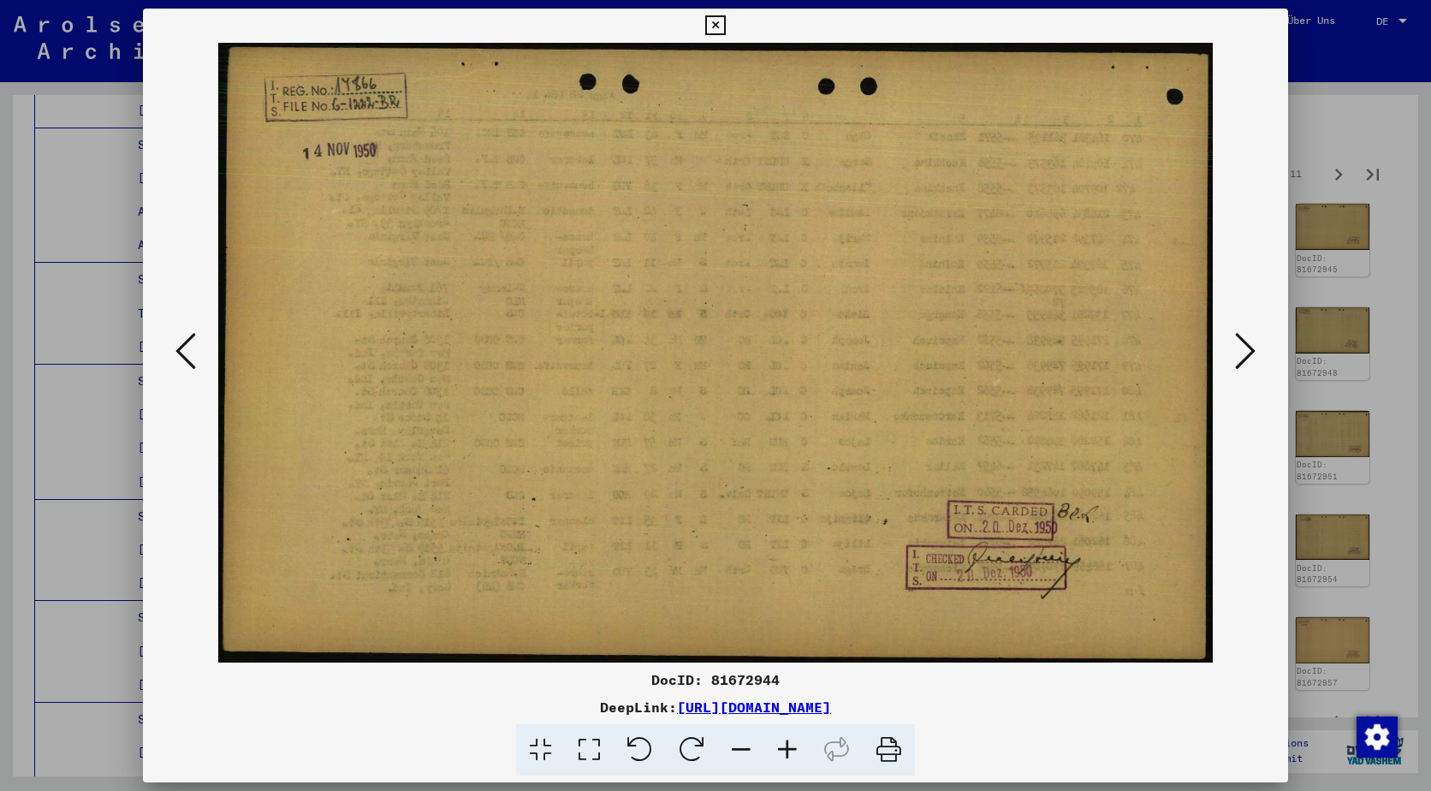
click at [1236, 330] on icon at bounding box center [1245, 350] width 21 height 41
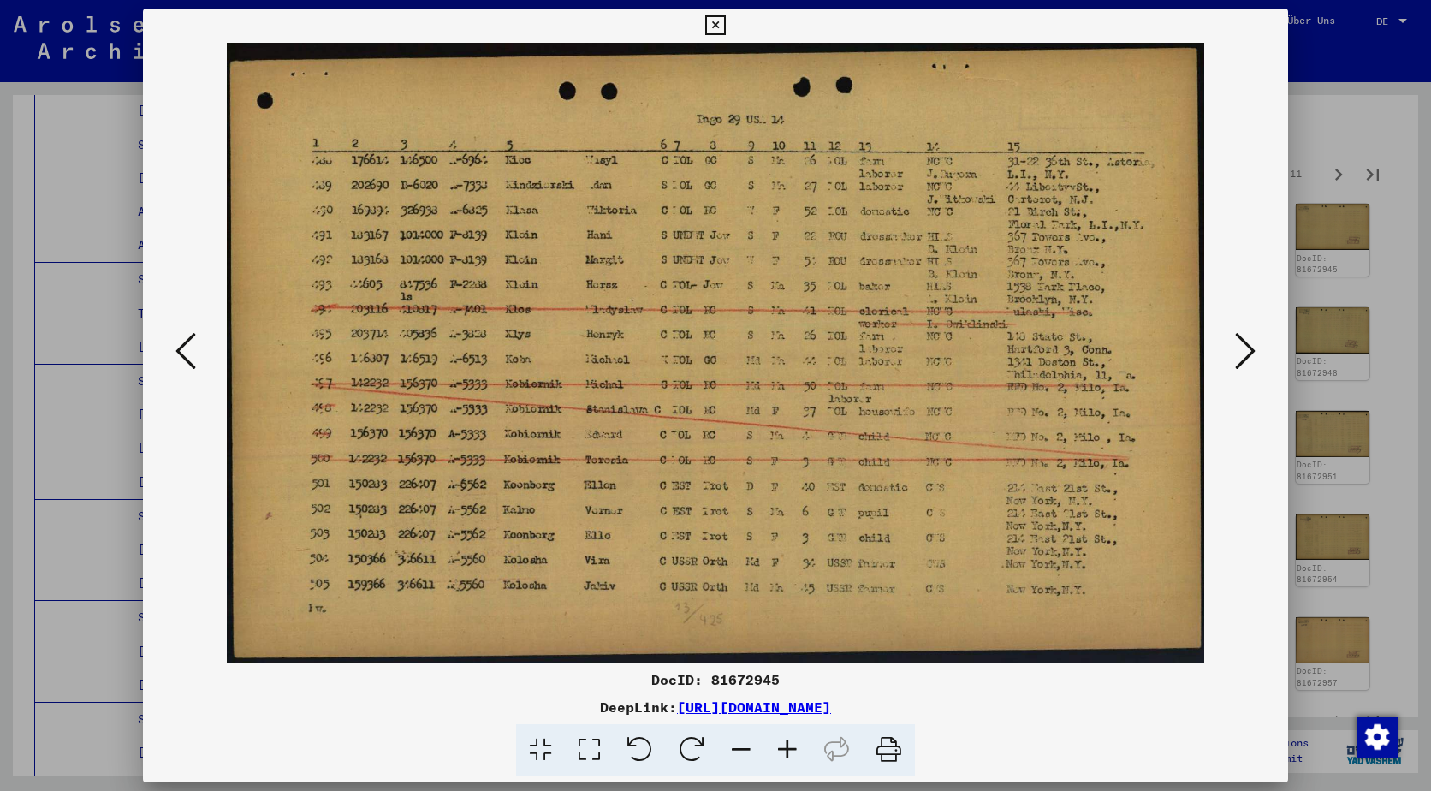
click at [1236, 330] on icon at bounding box center [1245, 350] width 21 height 41
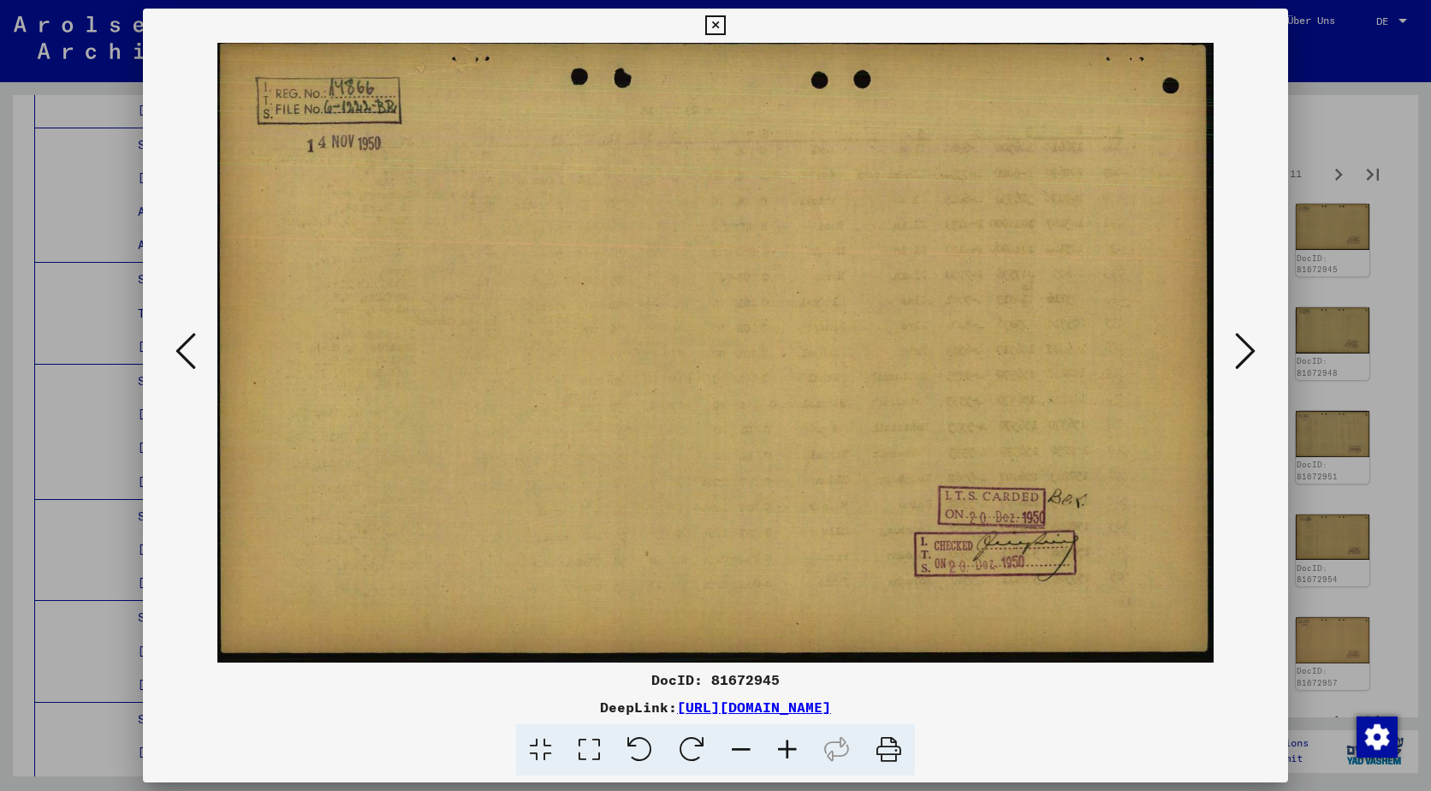
click at [1236, 330] on icon at bounding box center [1245, 350] width 21 height 41
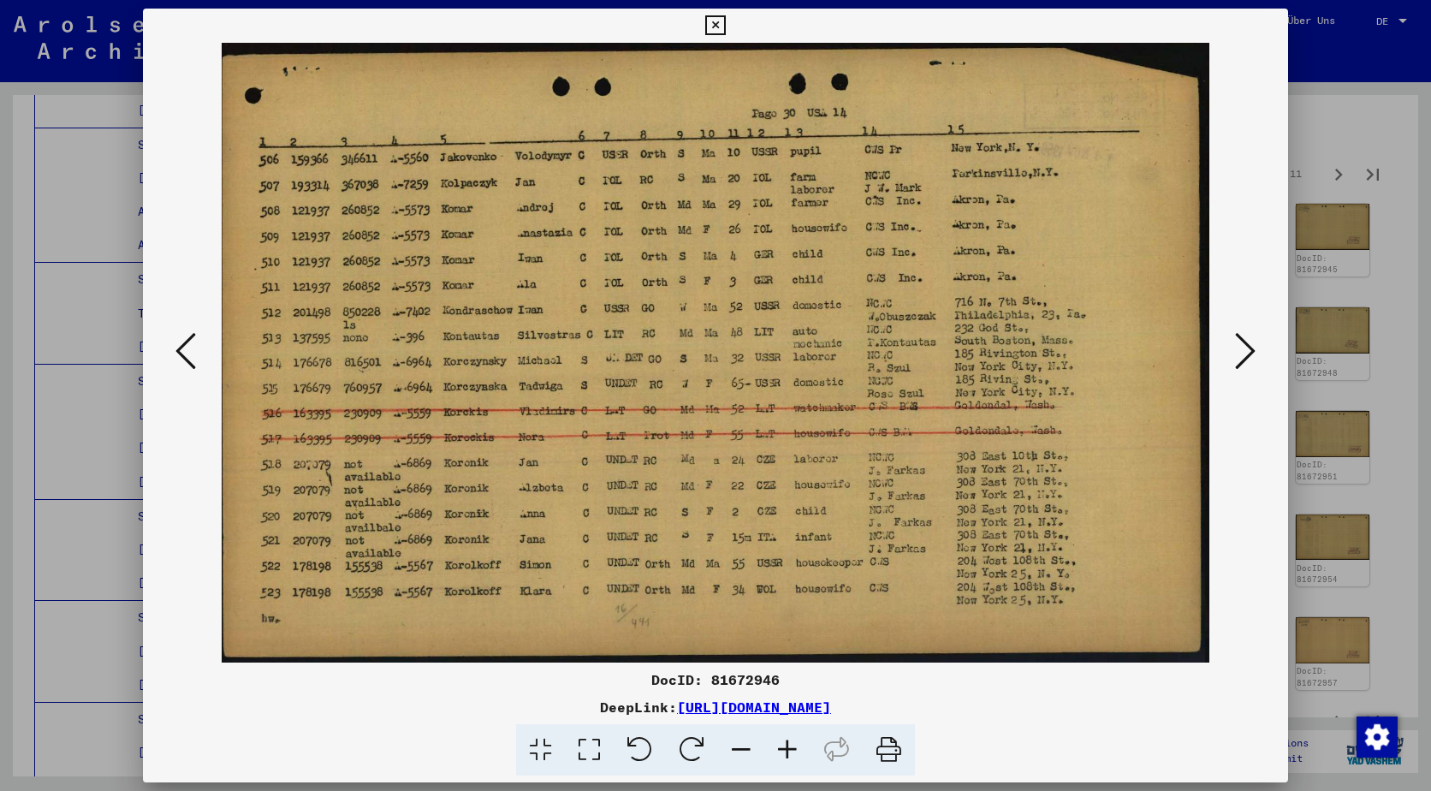
click at [1236, 330] on icon at bounding box center [1245, 350] width 21 height 41
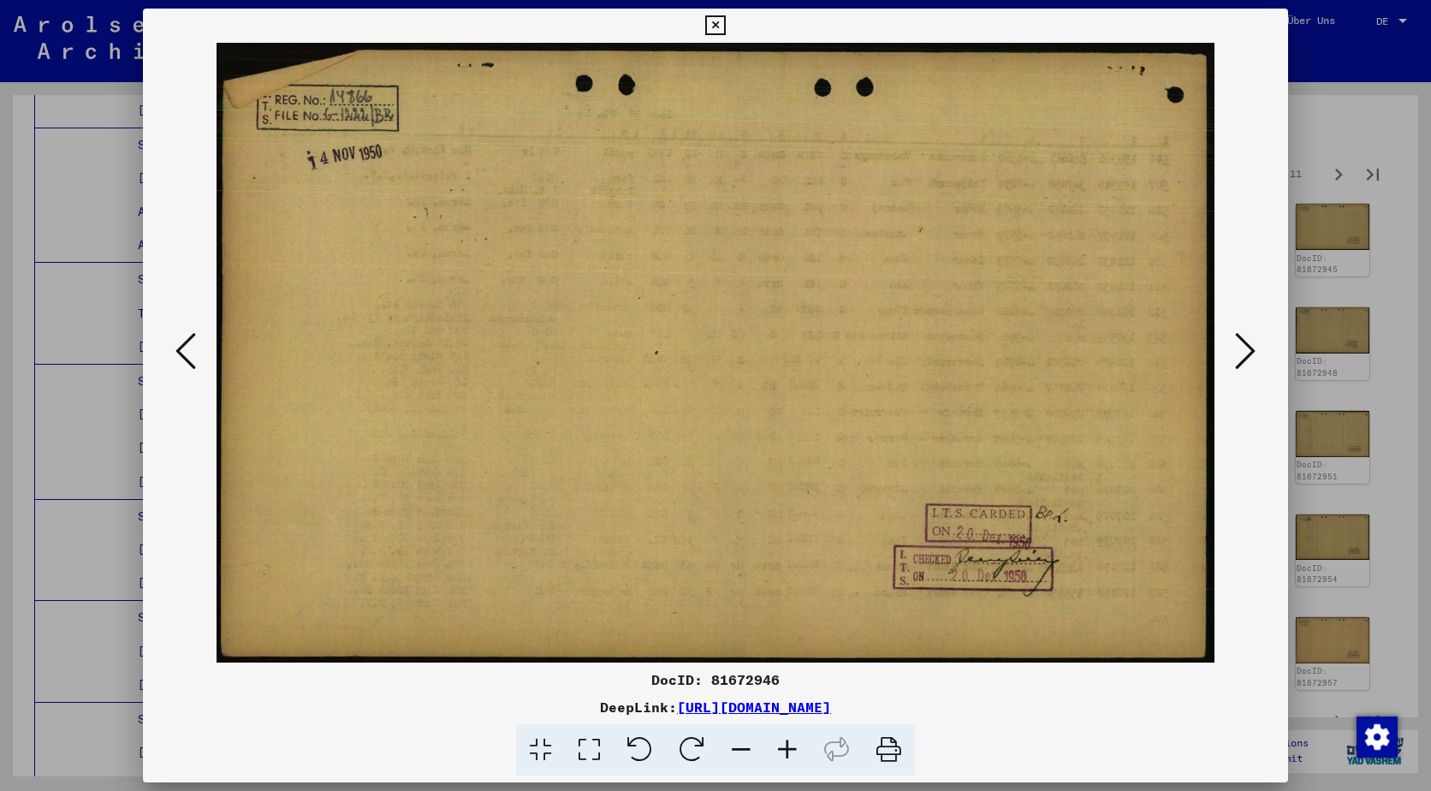
click at [1236, 330] on icon at bounding box center [1245, 350] width 21 height 41
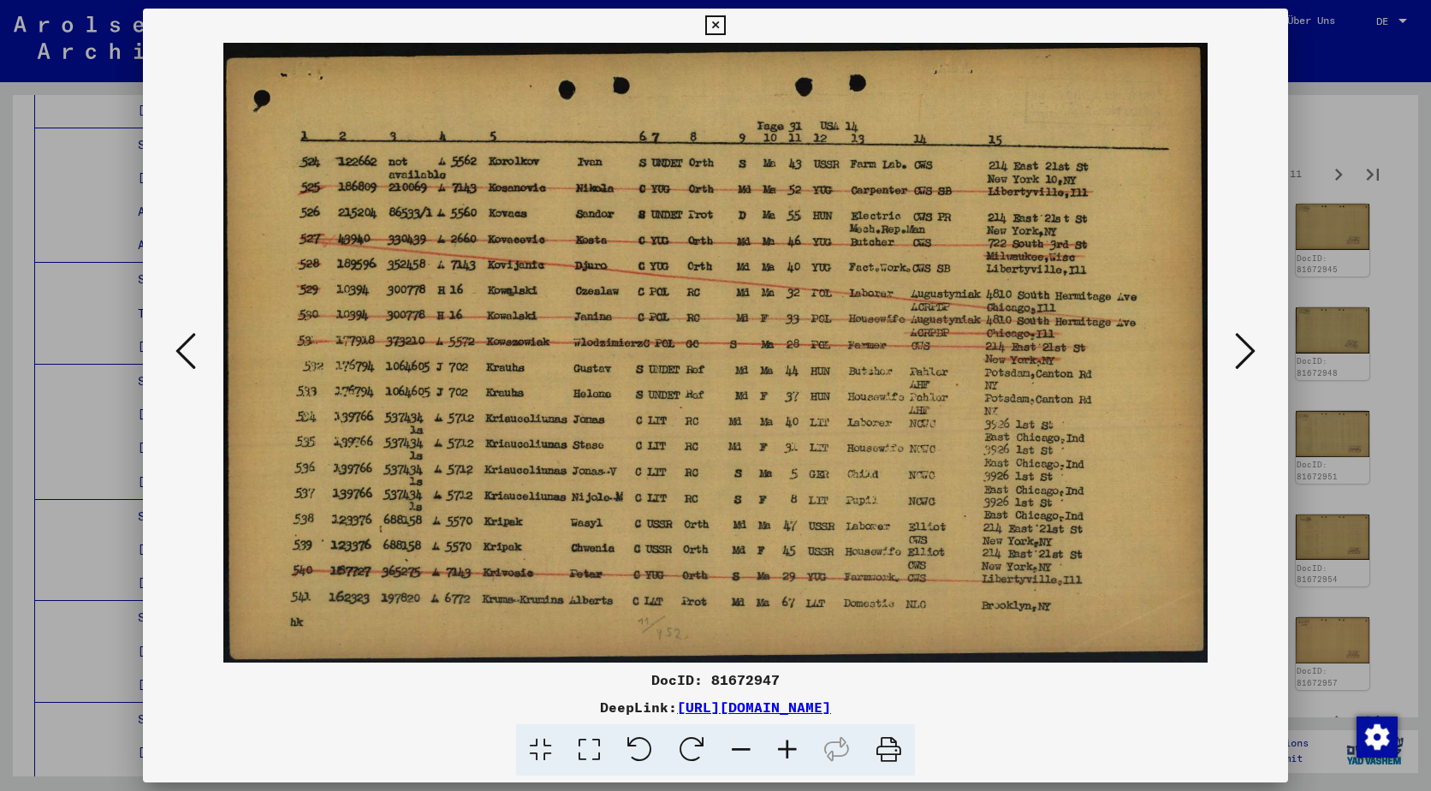
click at [1236, 330] on icon at bounding box center [1245, 350] width 21 height 41
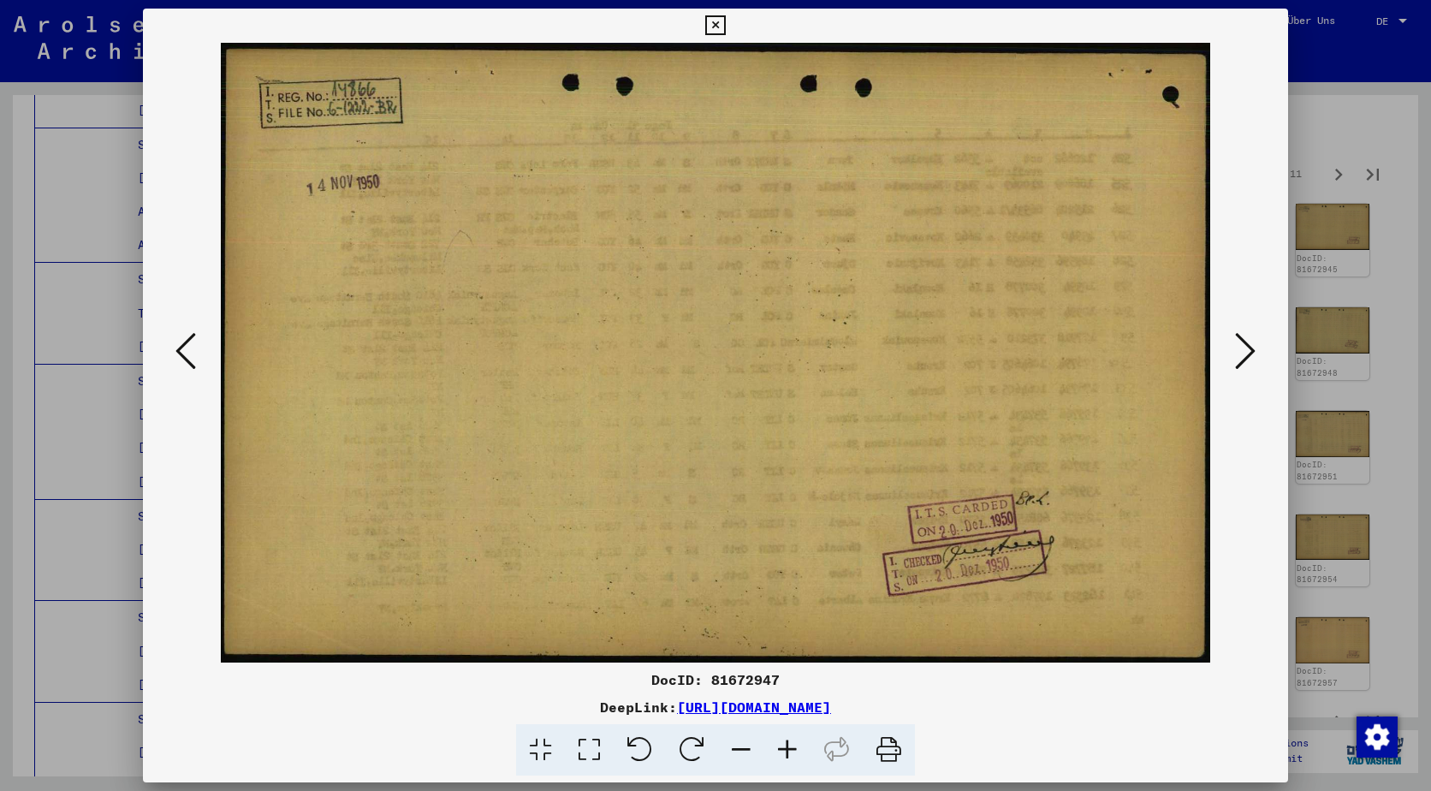
click at [1236, 330] on icon at bounding box center [1245, 350] width 21 height 41
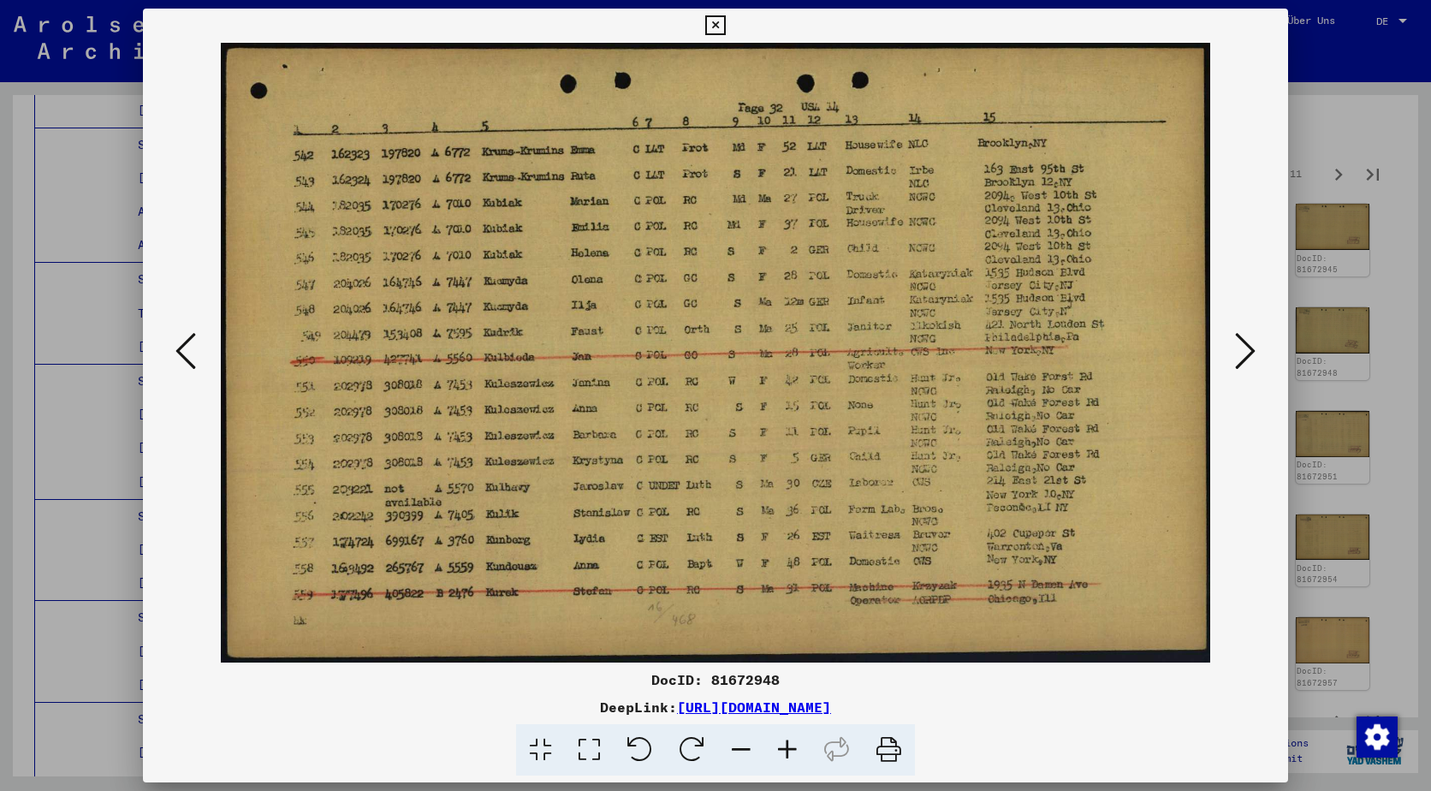
click at [1236, 330] on icon at bounding box center [1245, 350] width 21 height 41
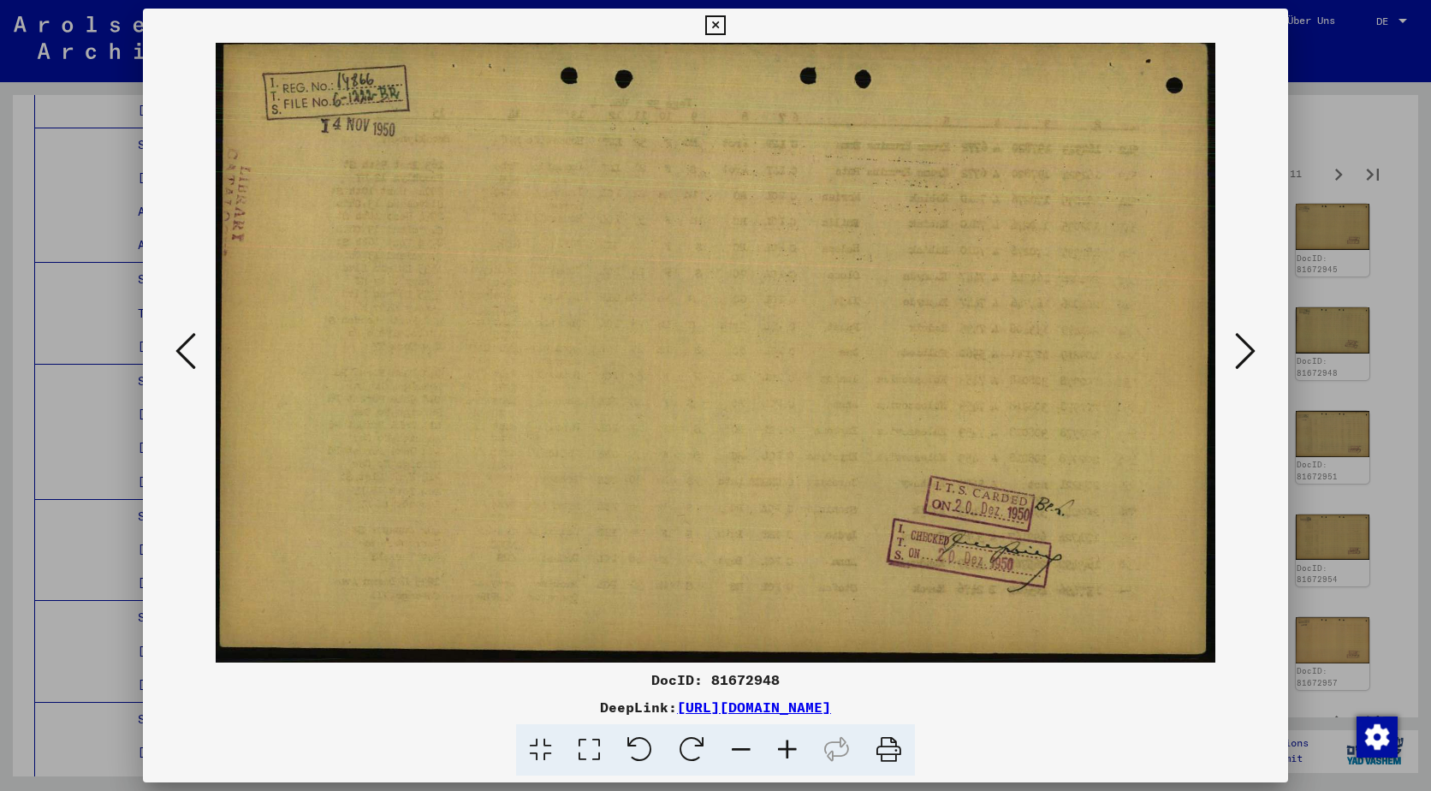
click at [1236, 330] on icon at bounding box center [1245, 350] width 21 height 41
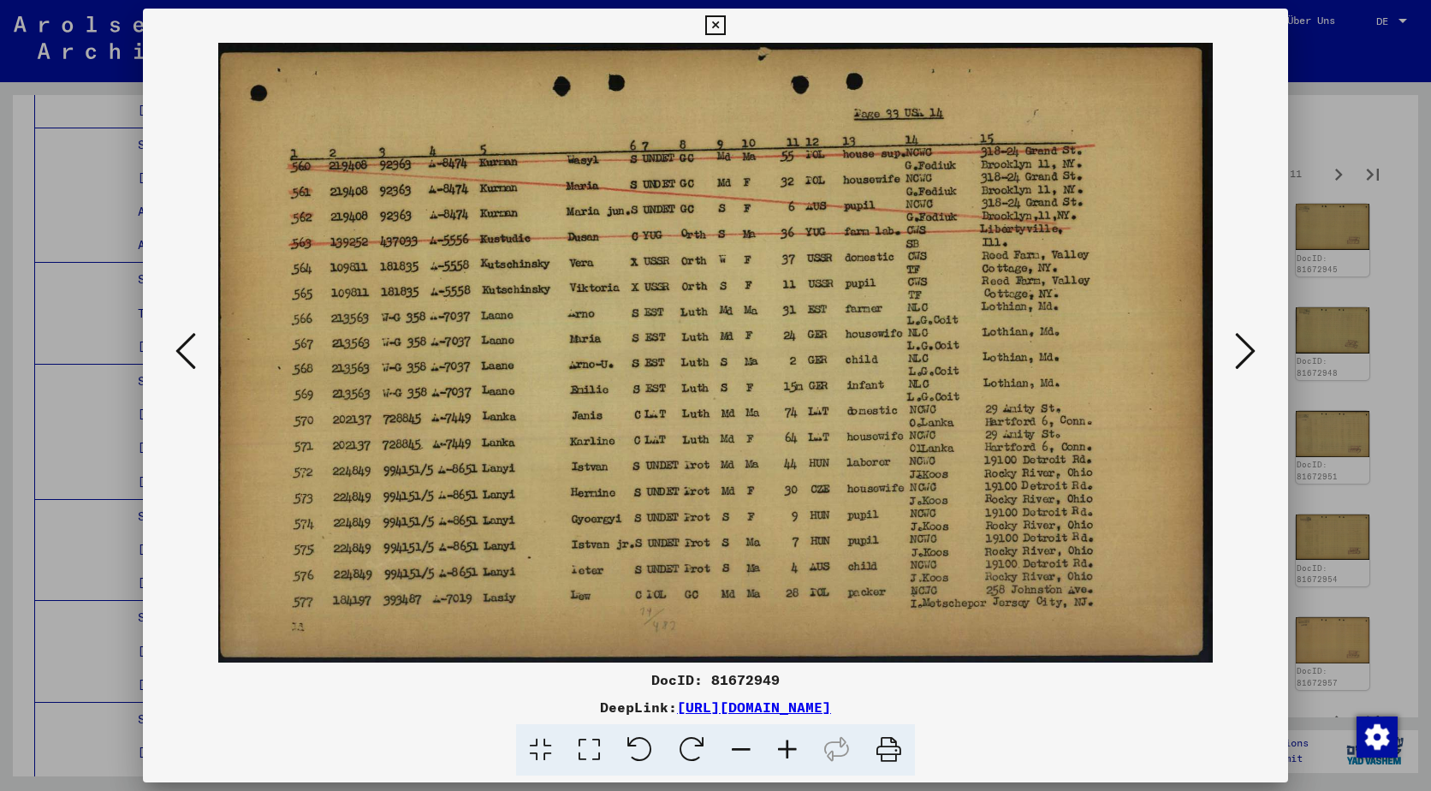
click at [1236, 330] on icon at bounding box center [1245, 350] width 21 height 41
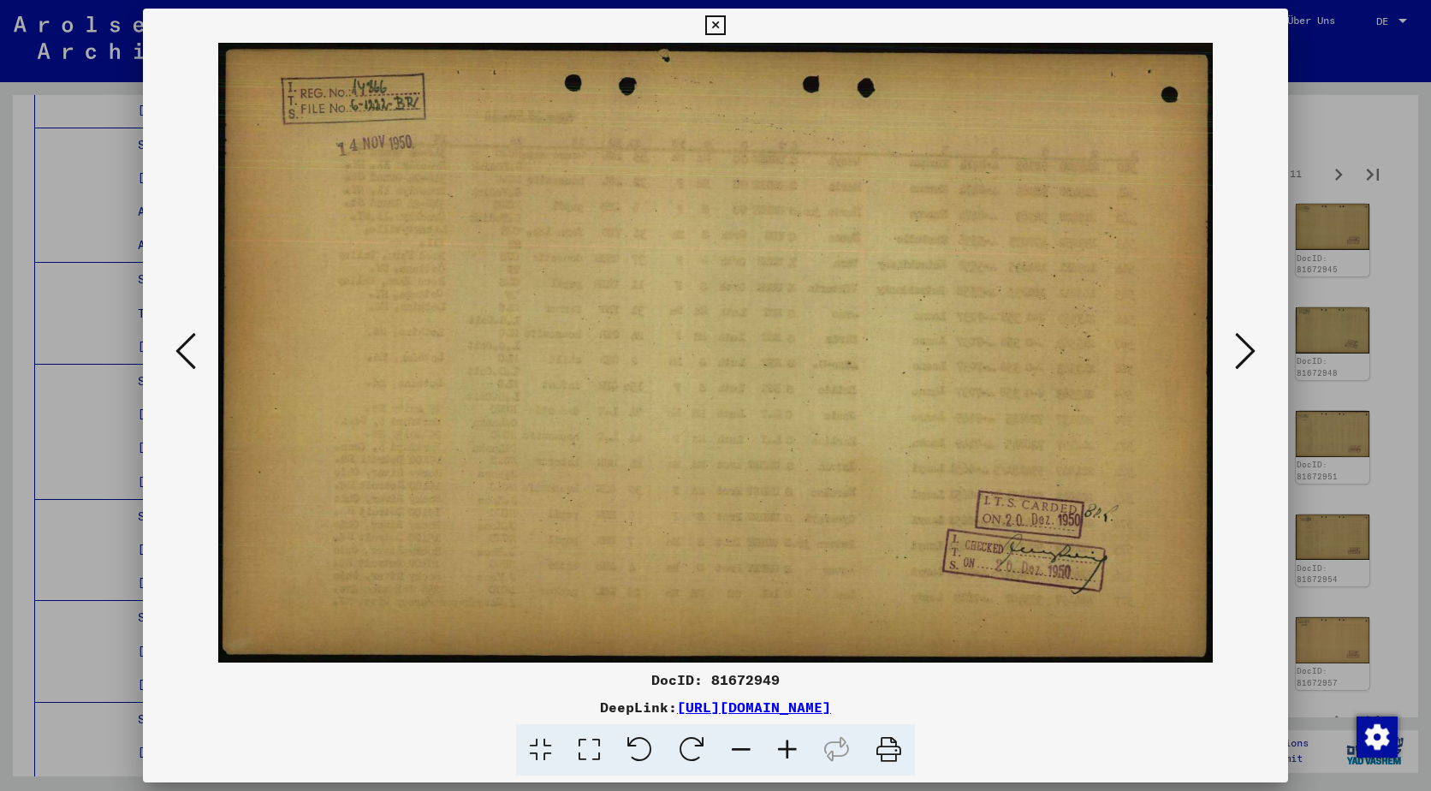
click at [1236, 330] on icon at bounding box center [1245, 350] width 21 height 41
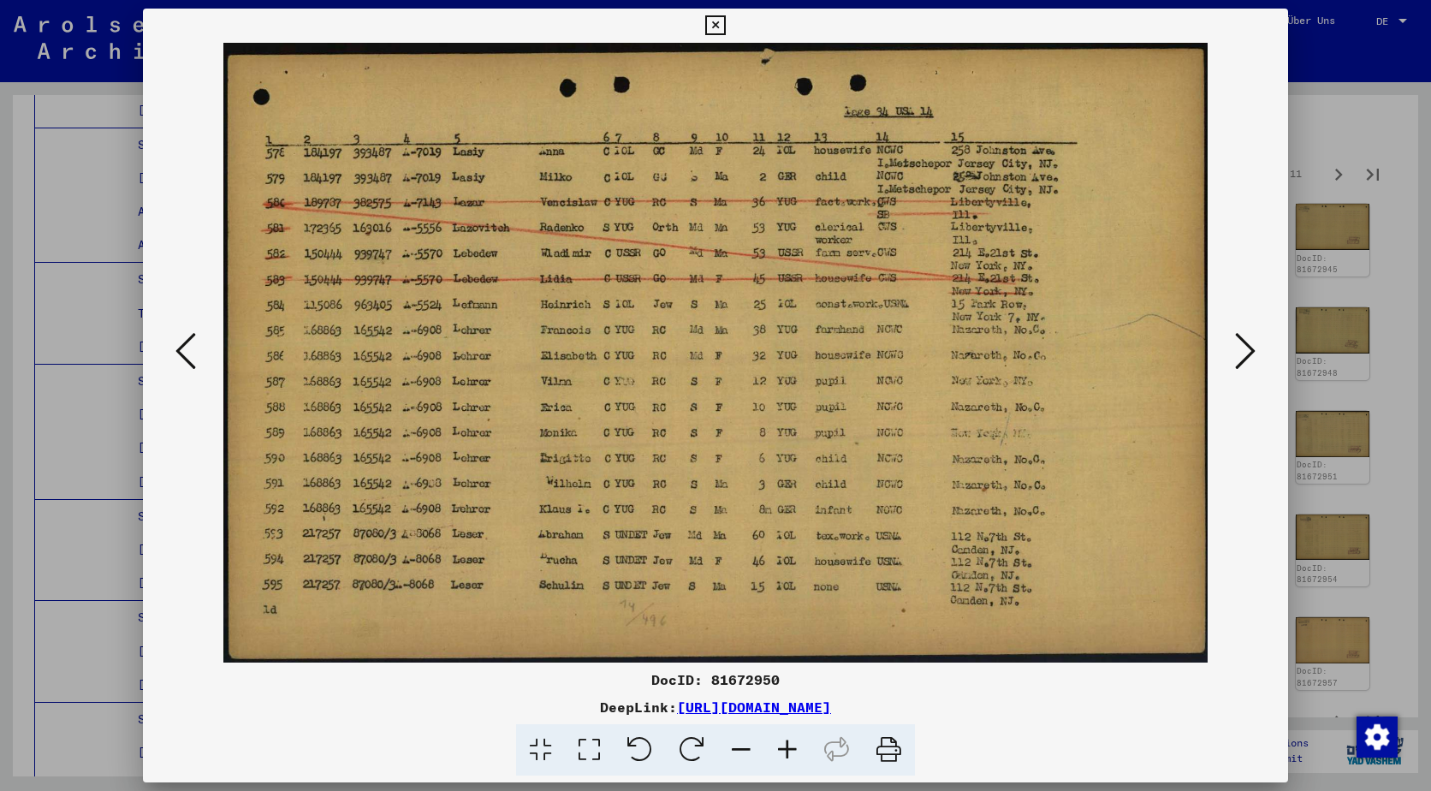
click at [1236, 330] on icon at bounding box center [1245, 350] width 21 height 41
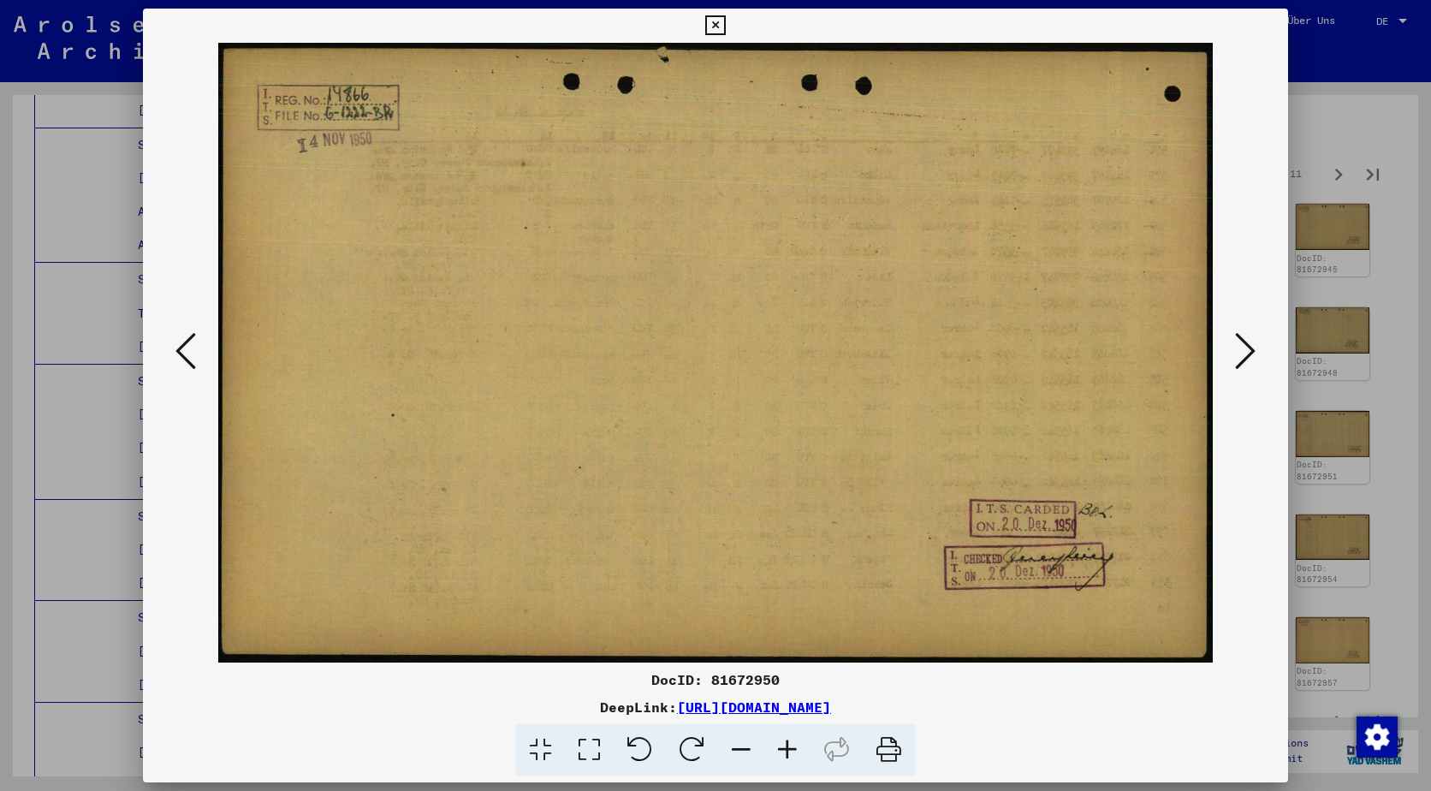
click at [1236, 330] on icon at bounding box center [1245, 350] width 21 height 41
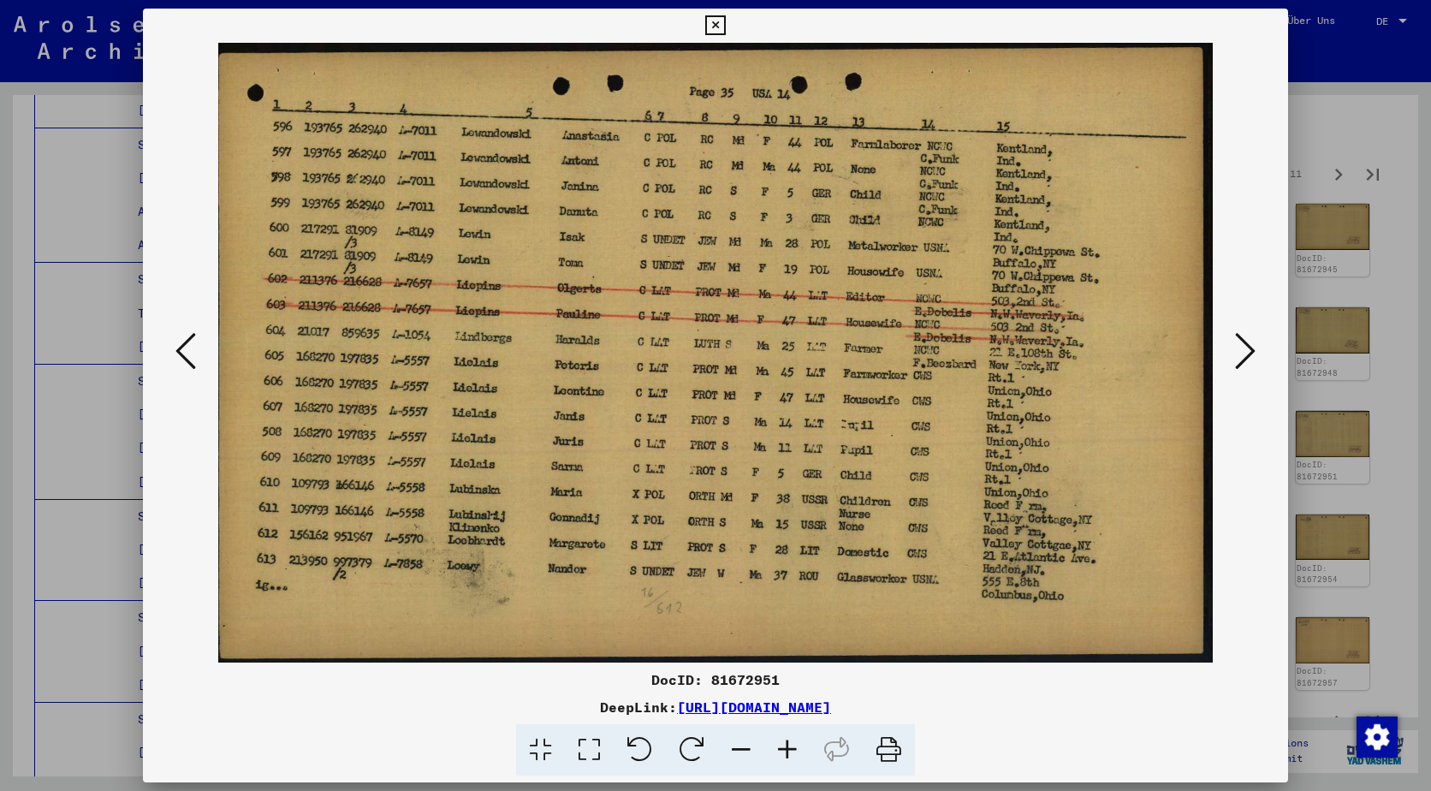
click at [1236, 330] on icon at bounding box center [1245, 350] width 21 height 41
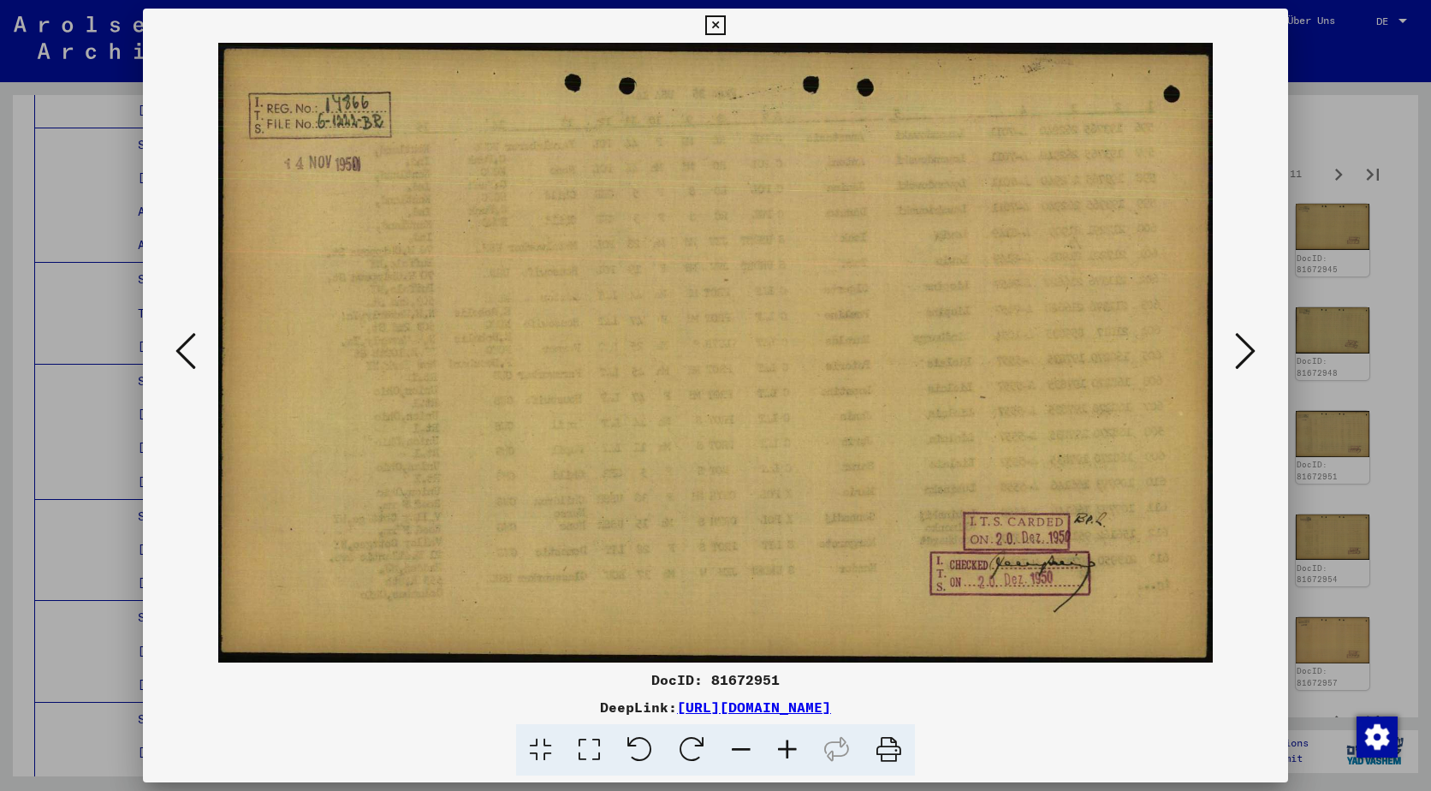
click at [1237, 330] on icon at bounding box center [1245, 350] width 21 height 41
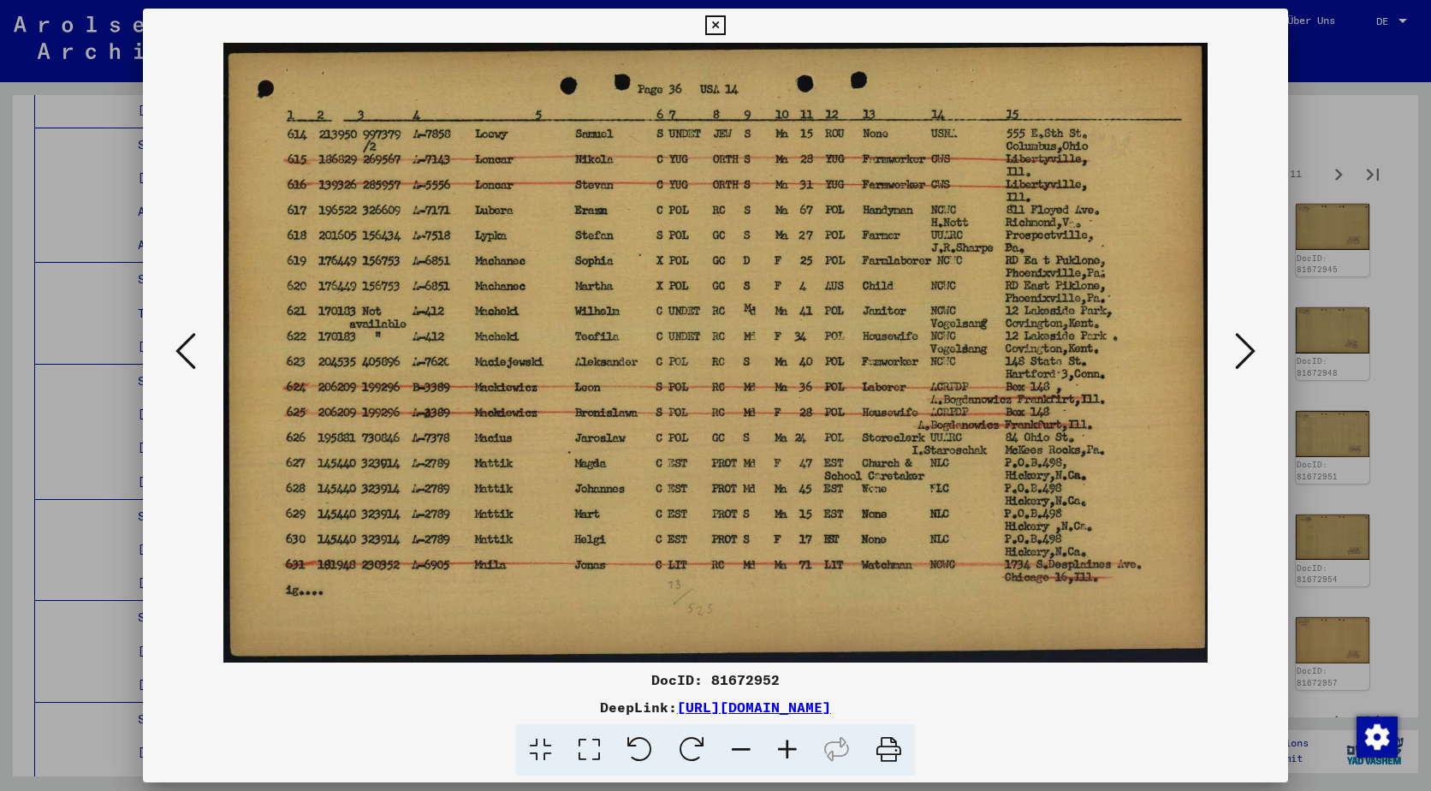
click at [1237, 330] on icon at bounding box center [1245, 350] width 21 height 41
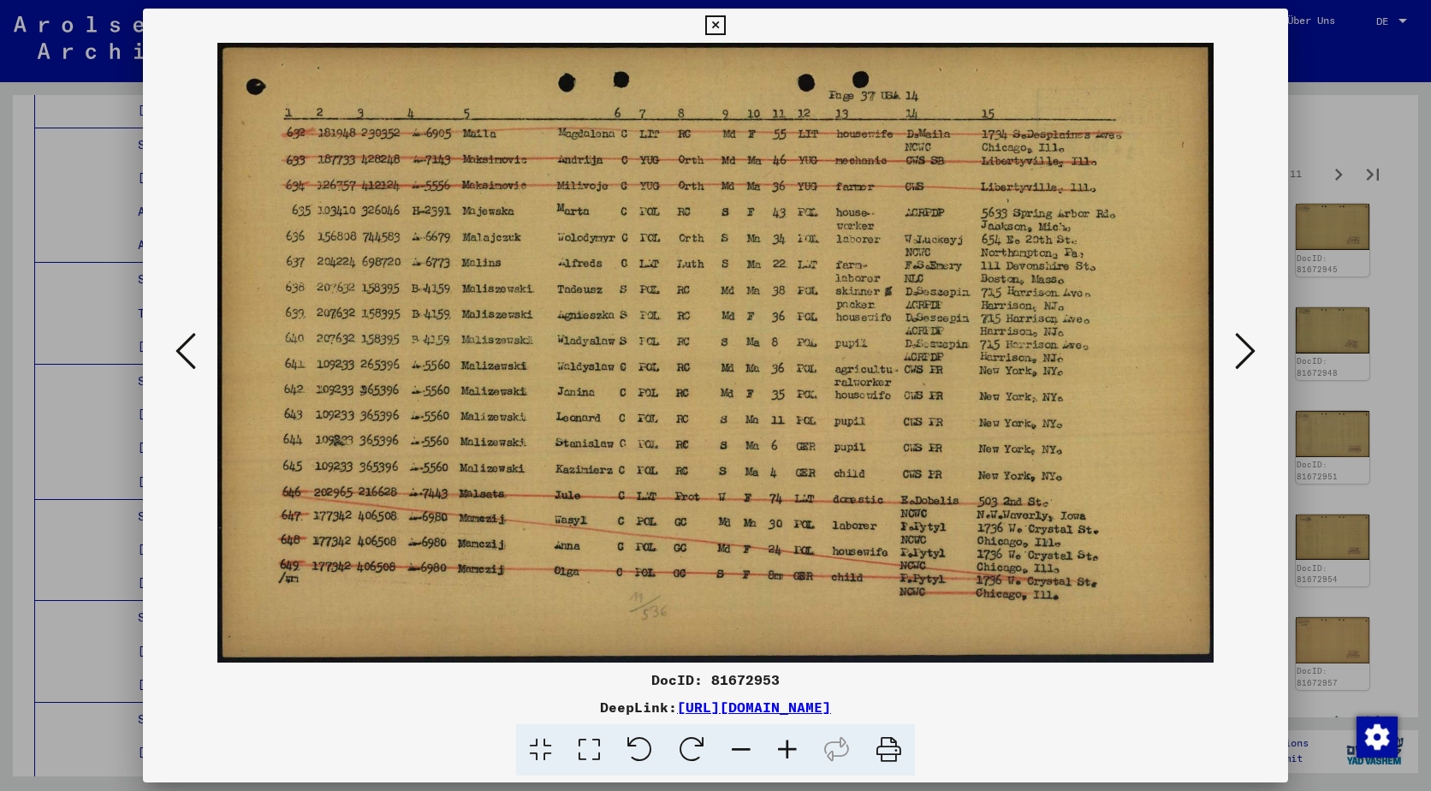
click at [1237, 330] on icon at bounding box center [1245, 350] width 21 height 41
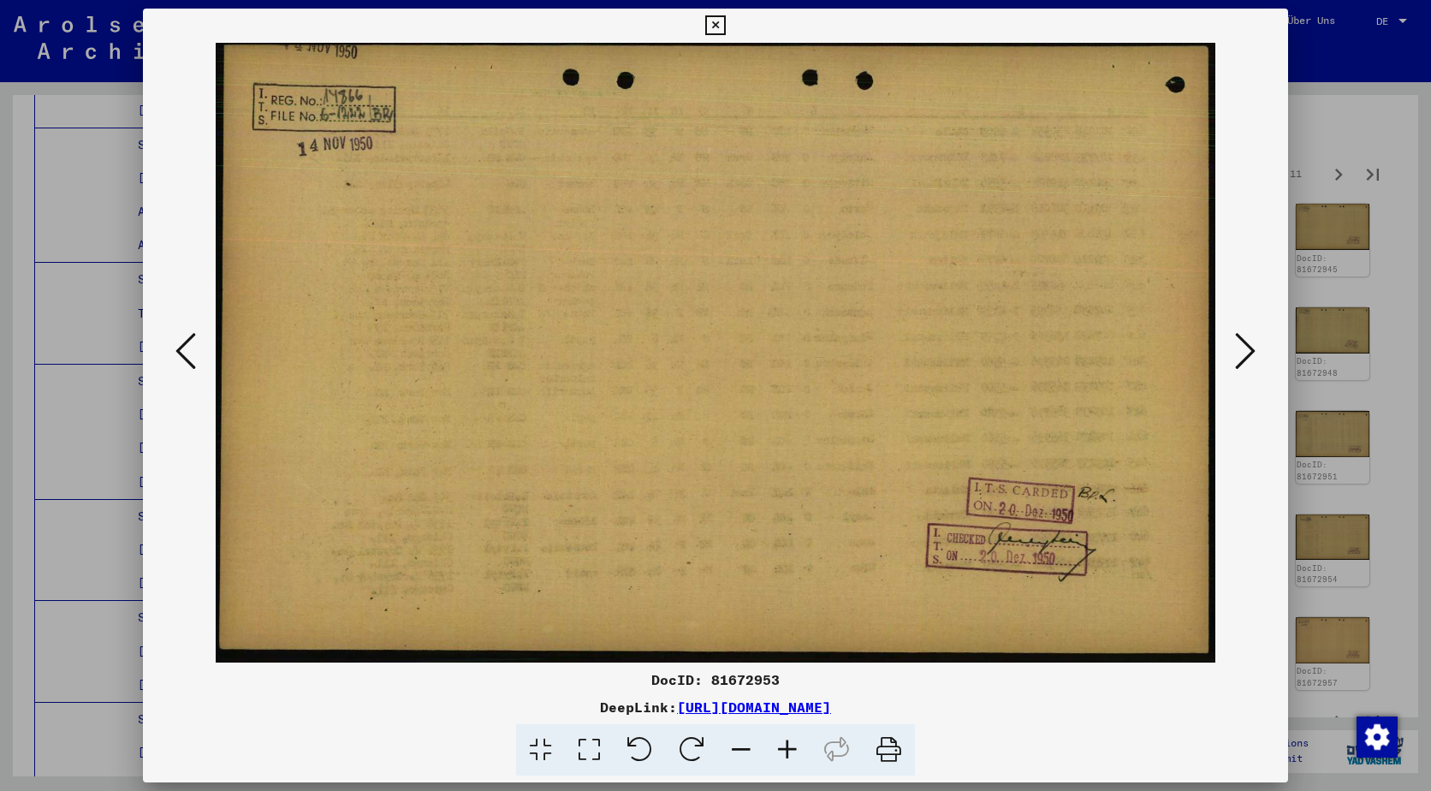
click at [1237, 330] on icon at bounding box center [1245, 350] width 21 height 41
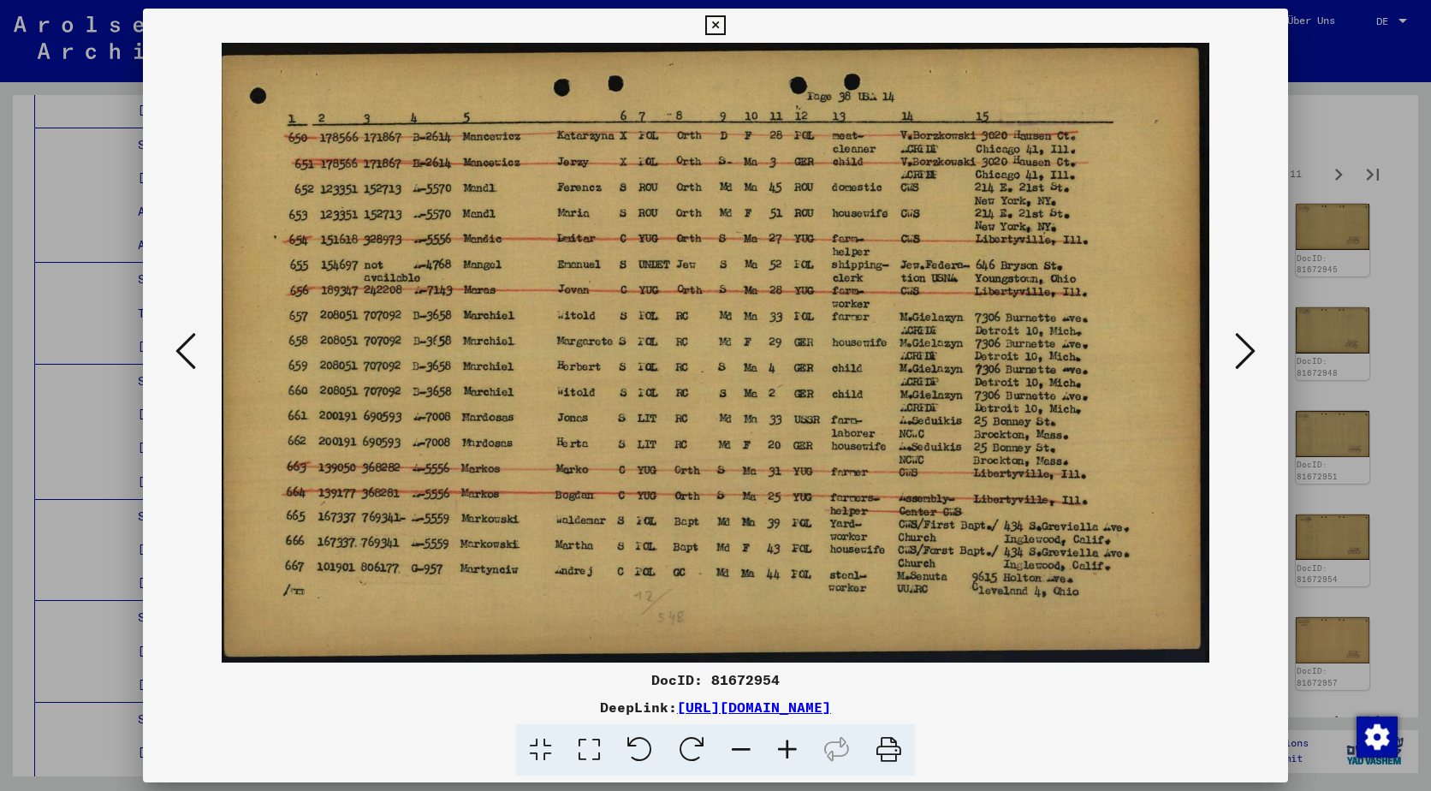
click at [1237, 330] on icon at bounding box center [1245, 350] width 21 height 41
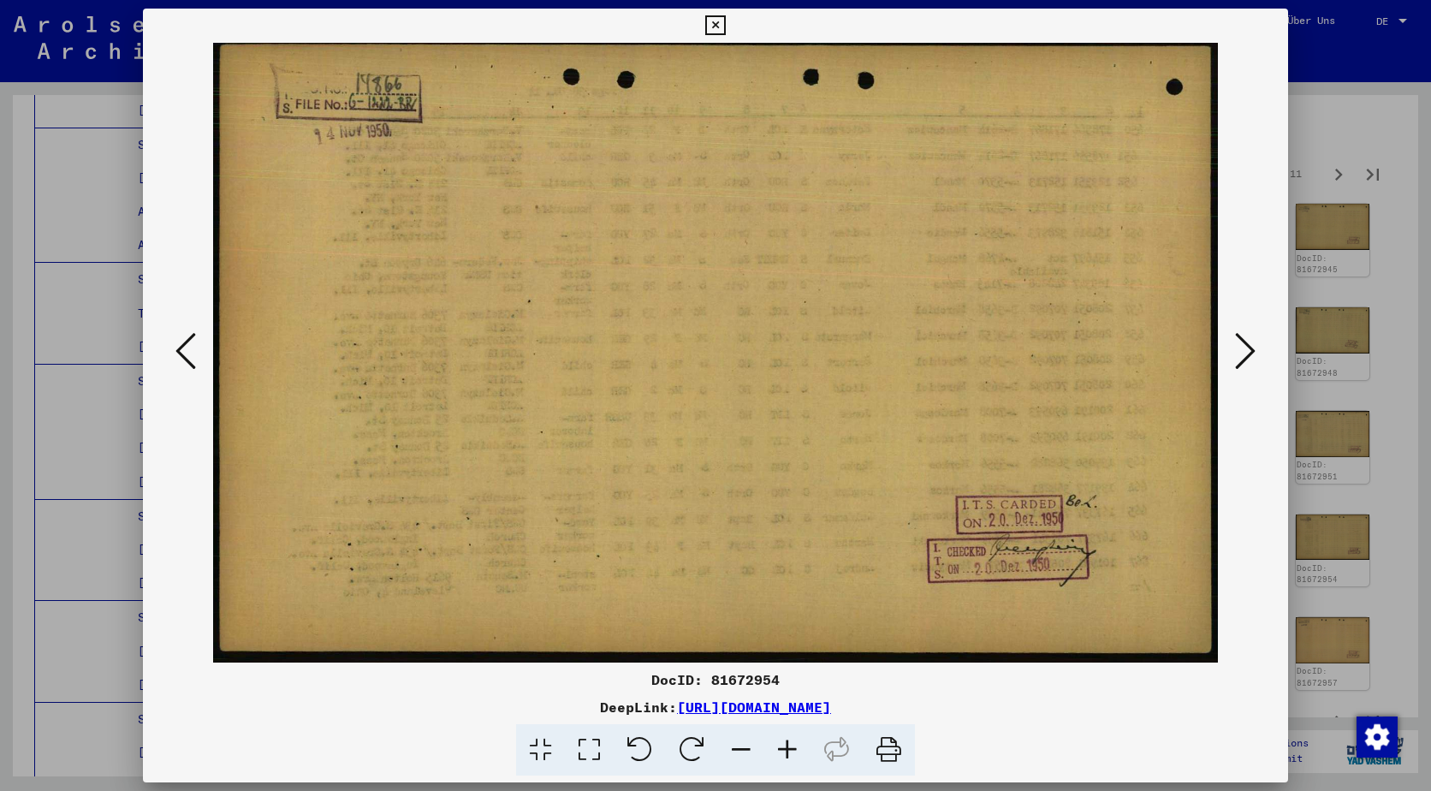
click at [1237, 330] on icon at bounding box center [1245, 350] width 21 height 41
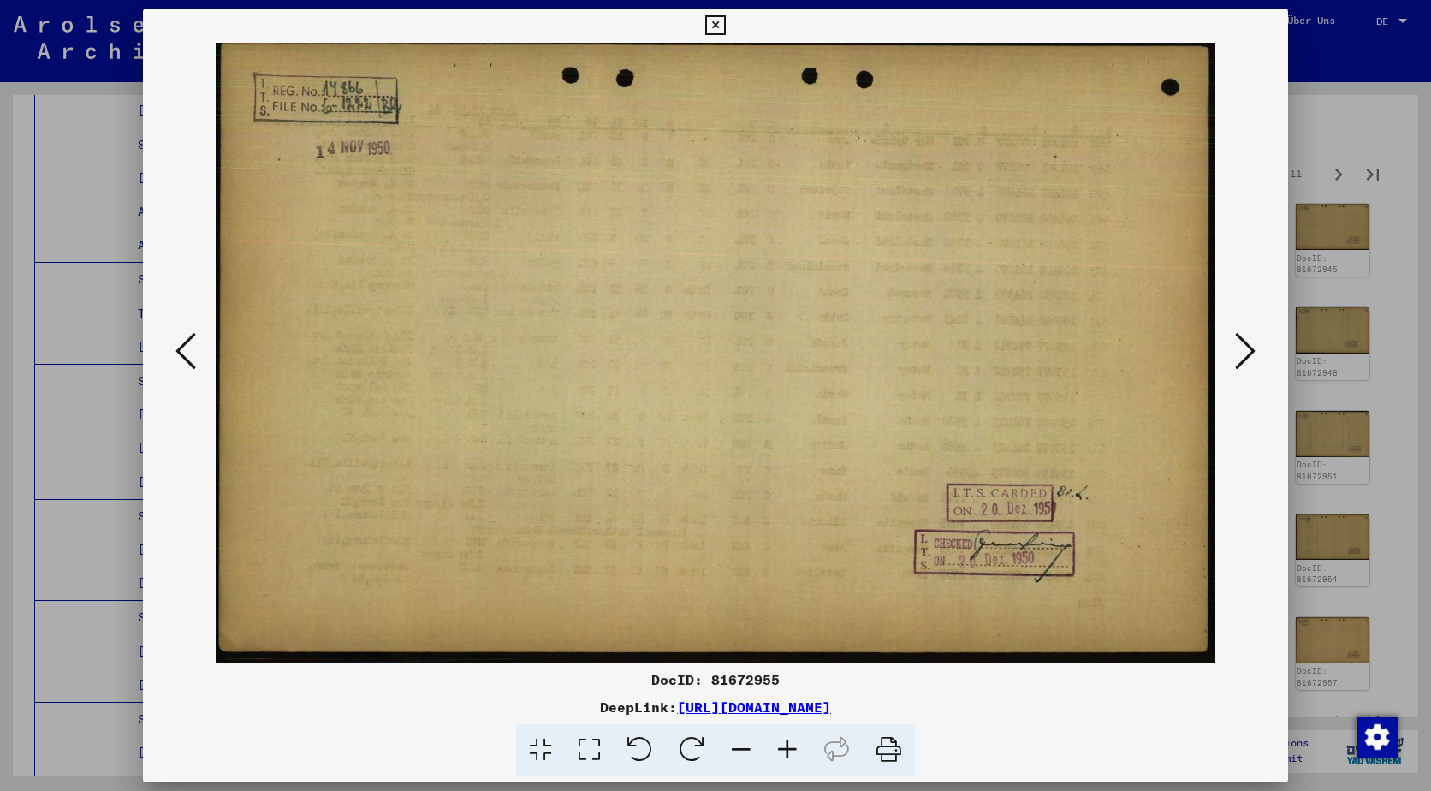
click at [1237, 330] on icon at bounding box center [1245, 350] width 21 height 41
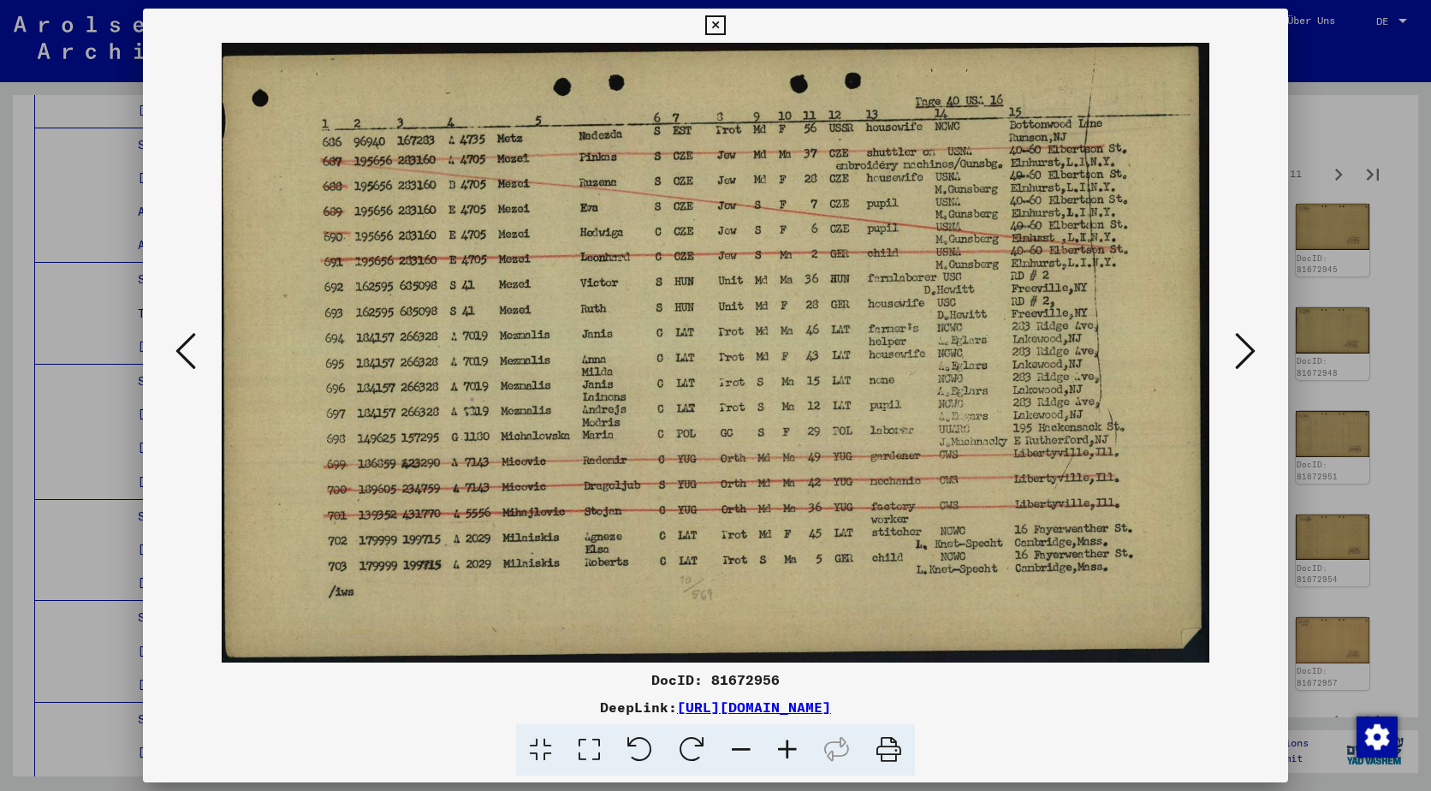
click at [1237, 330] on icon at bounding box center [1245, 350] width 21 height 41
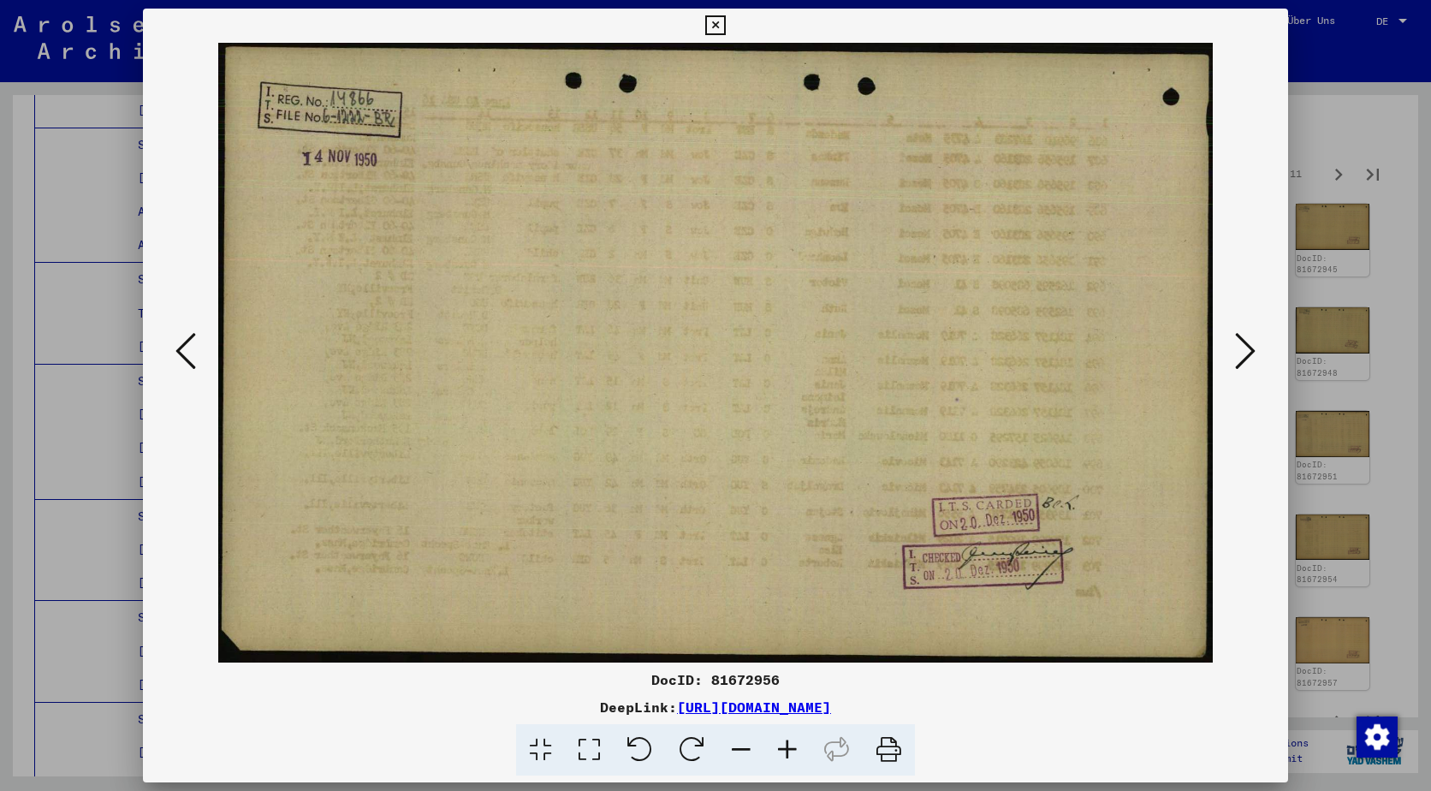
click at [1237, 330] on icon at bounding box center [1245, 350] width 21 height 41
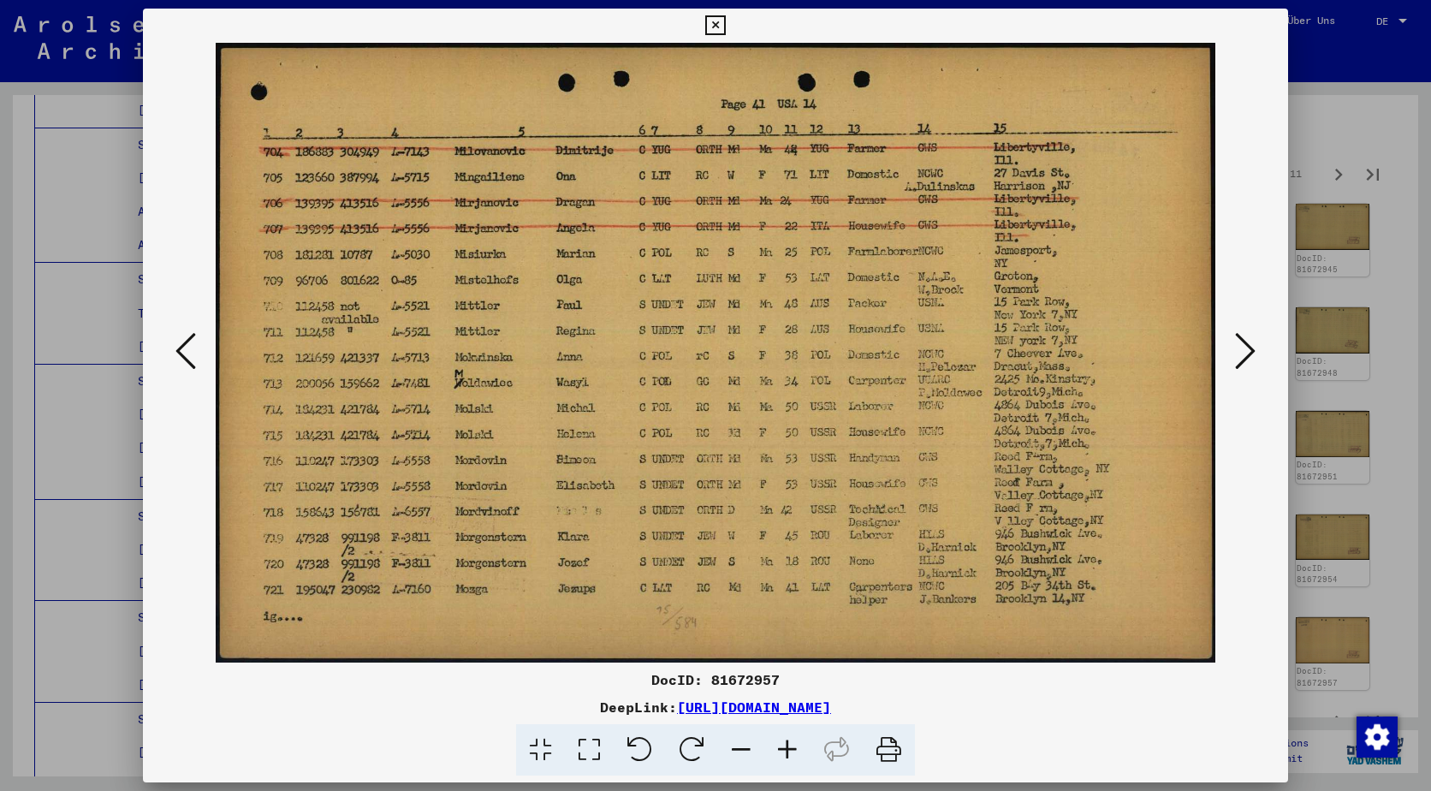
click at [1237, 330] on icon at bounding box center [1245, 350] width 21 height 41
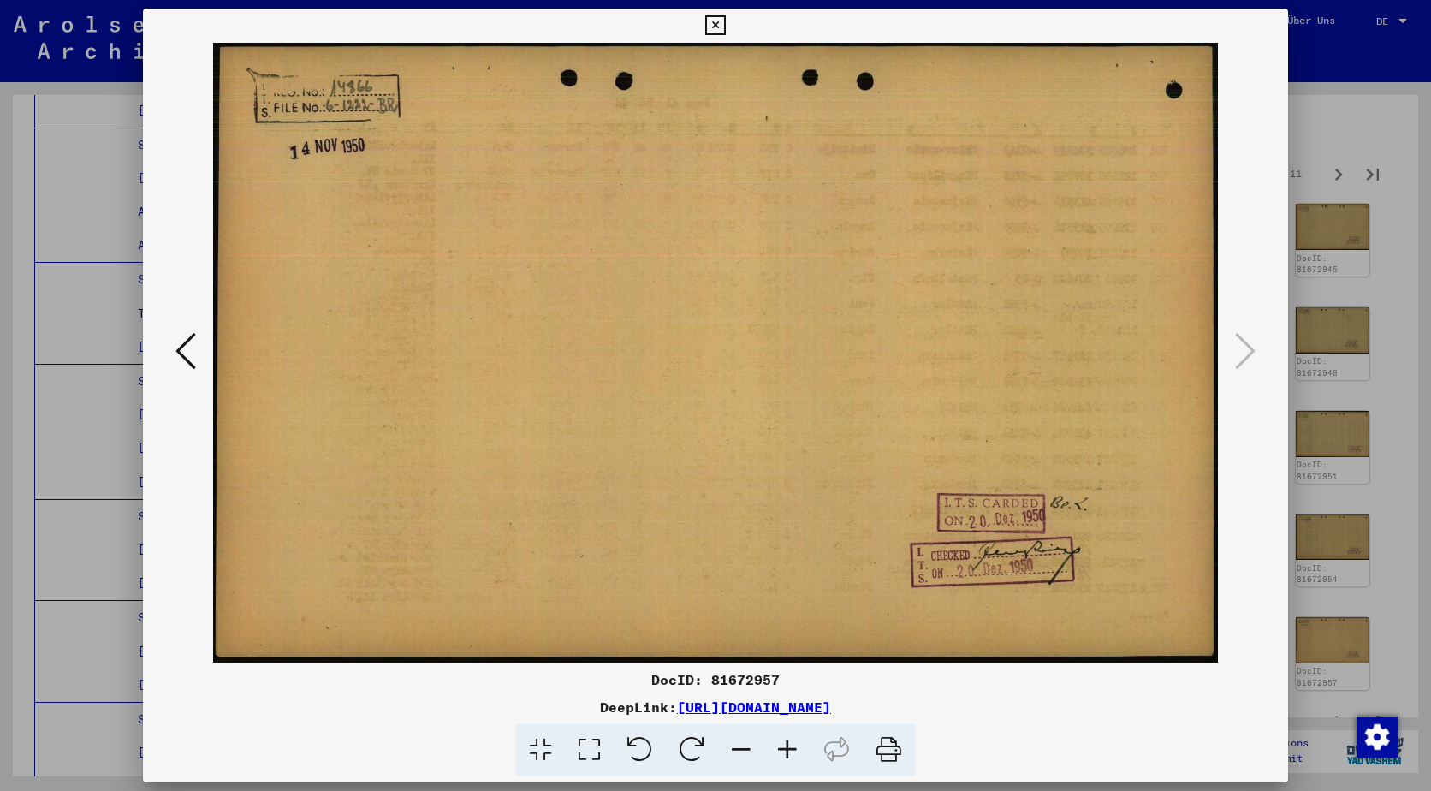
click at [1306, 264] on div at bounding box center [715, 395] width 1431 height 791
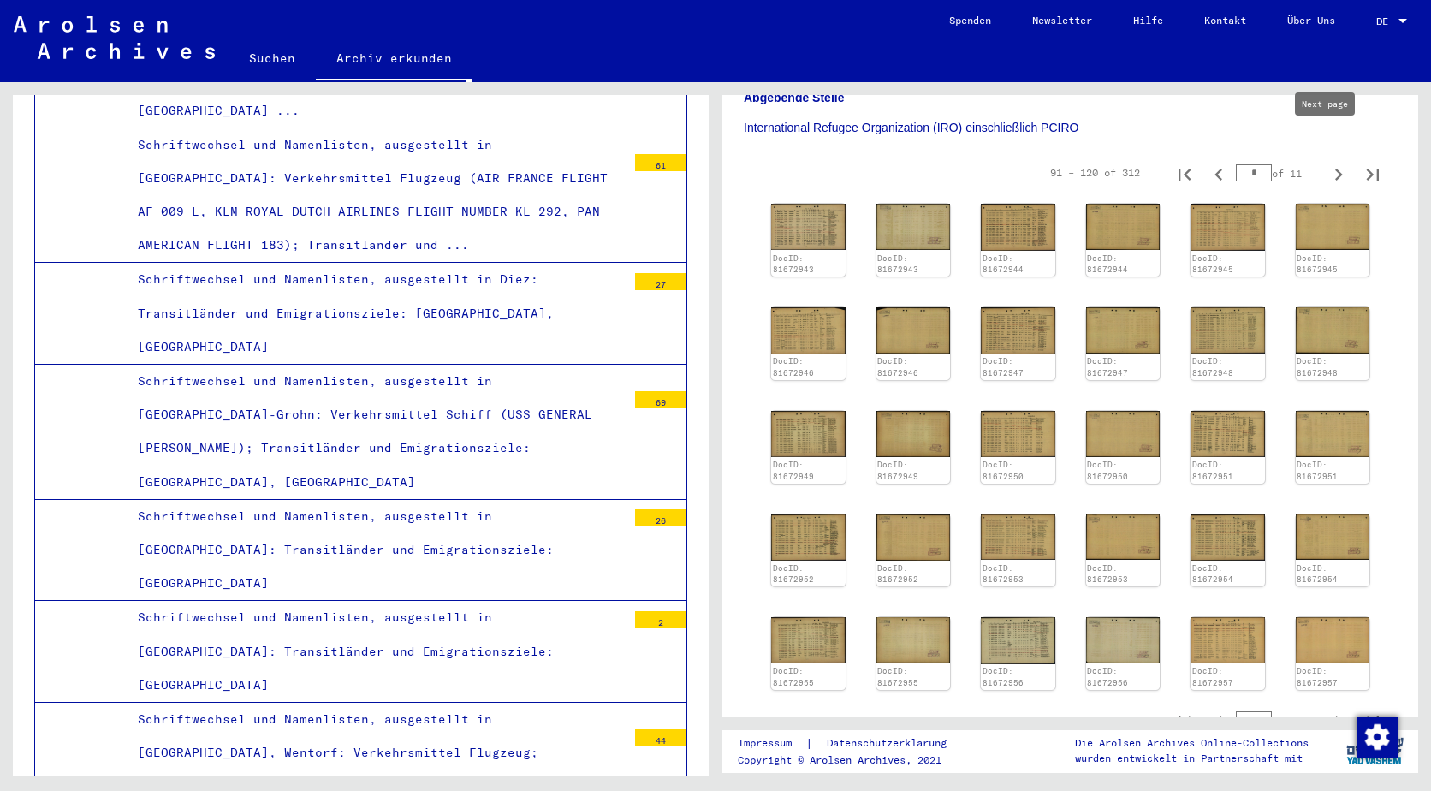
click at [1335, 169] on icon "Next page" at bounding box center [1339, 175] width 8 height 12
type input "*"
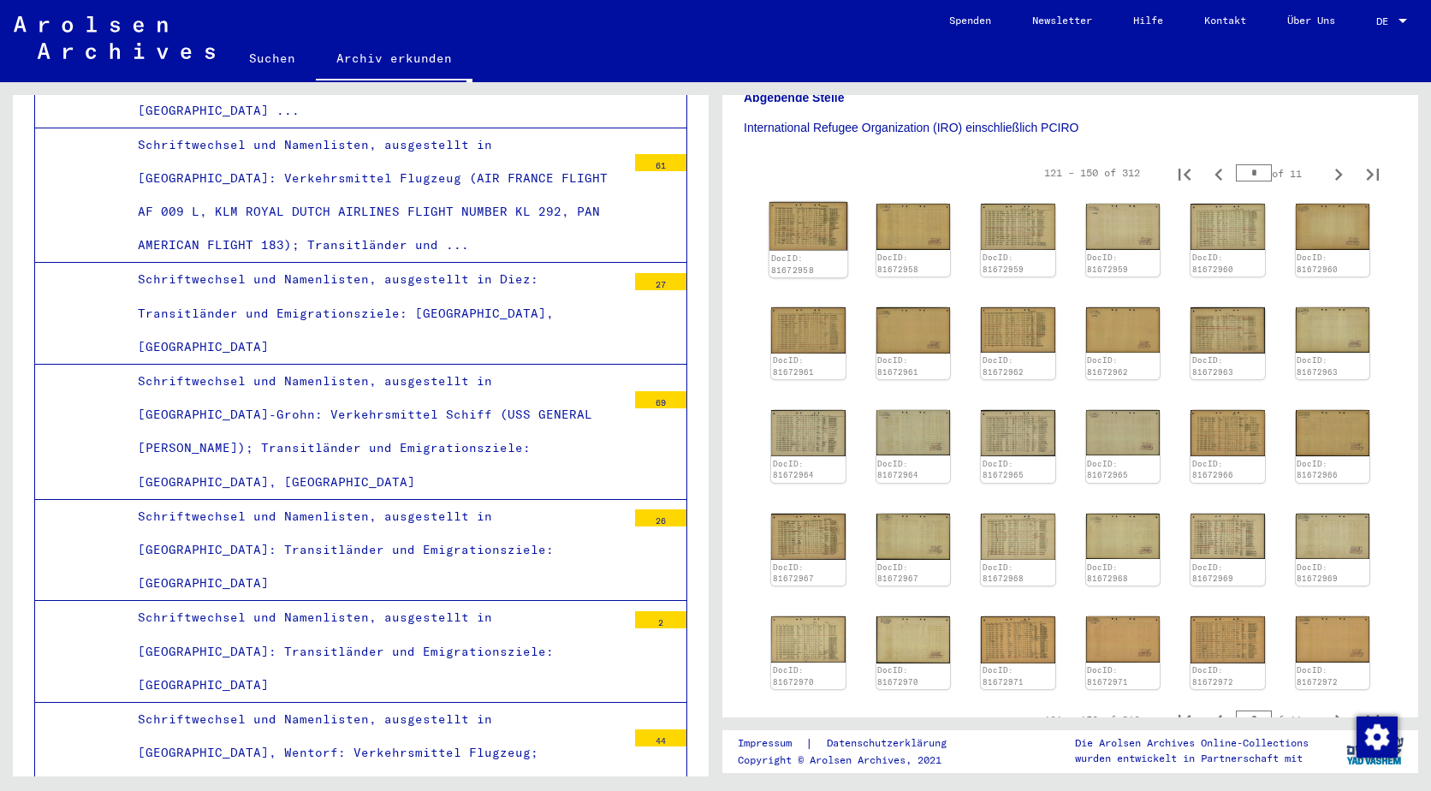
click at [822, 202] on img at bounding box center [808, 226] width 78 height 48
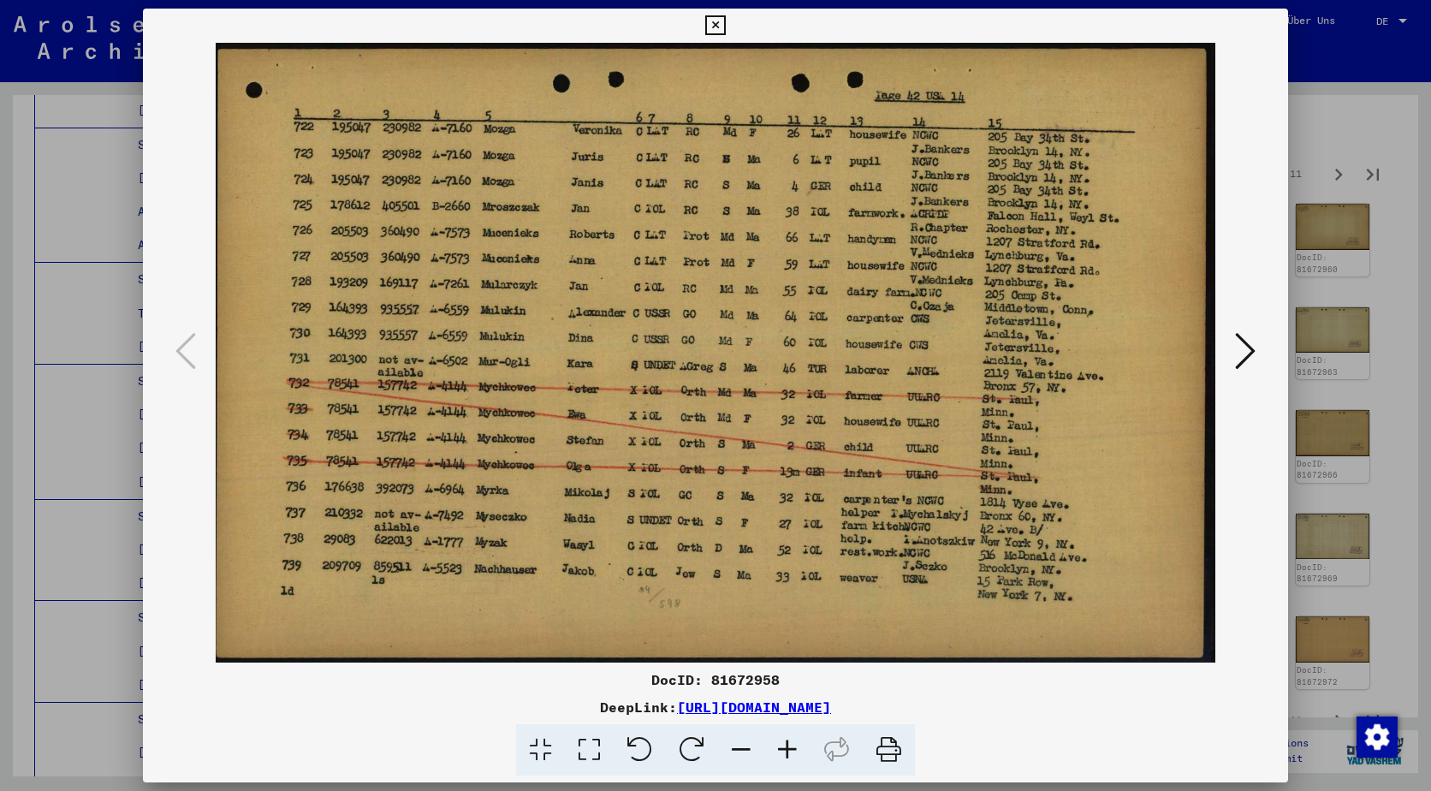
click at [1241, 337] on icon at bounding box center [1245, 350] width 21 height 41
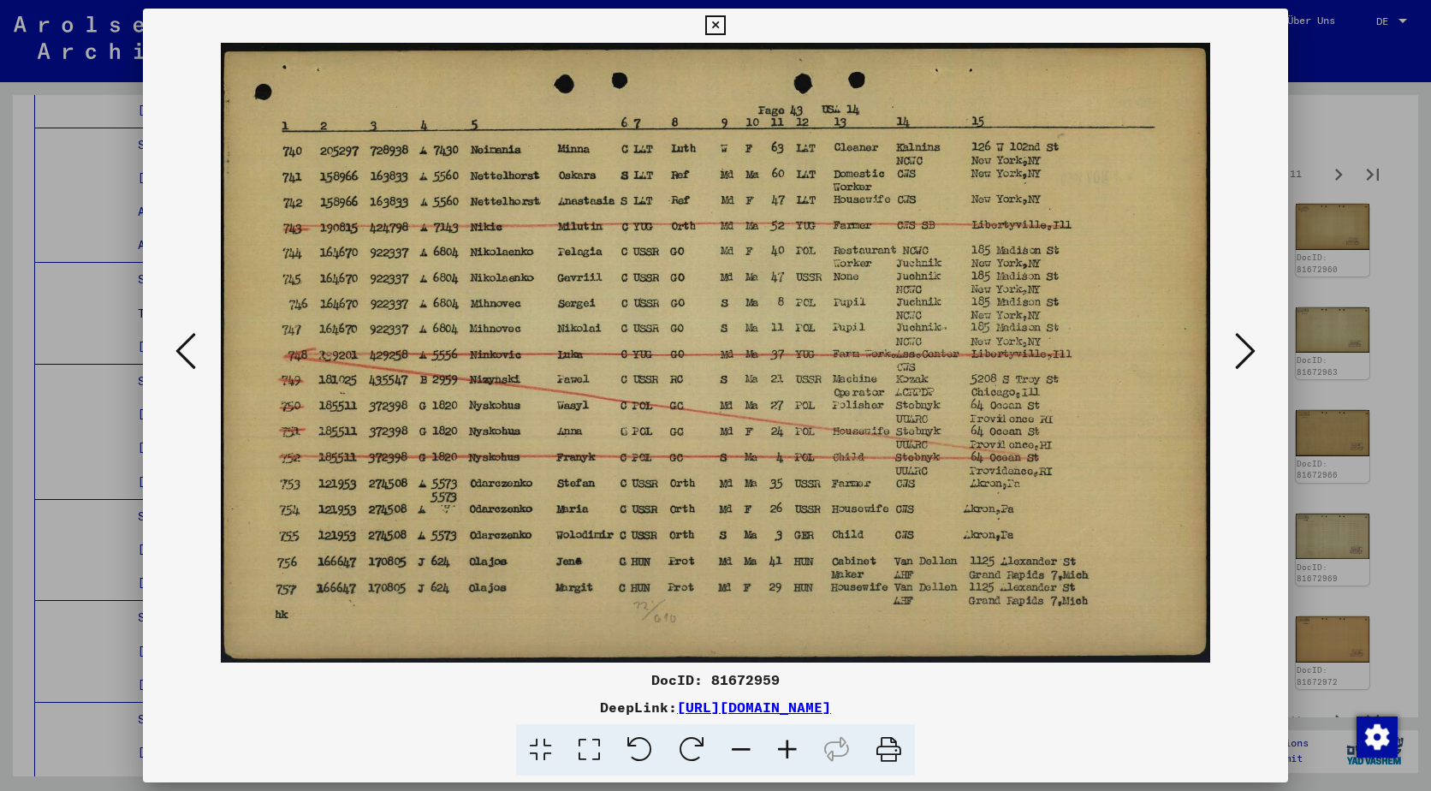
click at [1241, 337] on icon at bounding box center [1245, 350] width 21 height 41
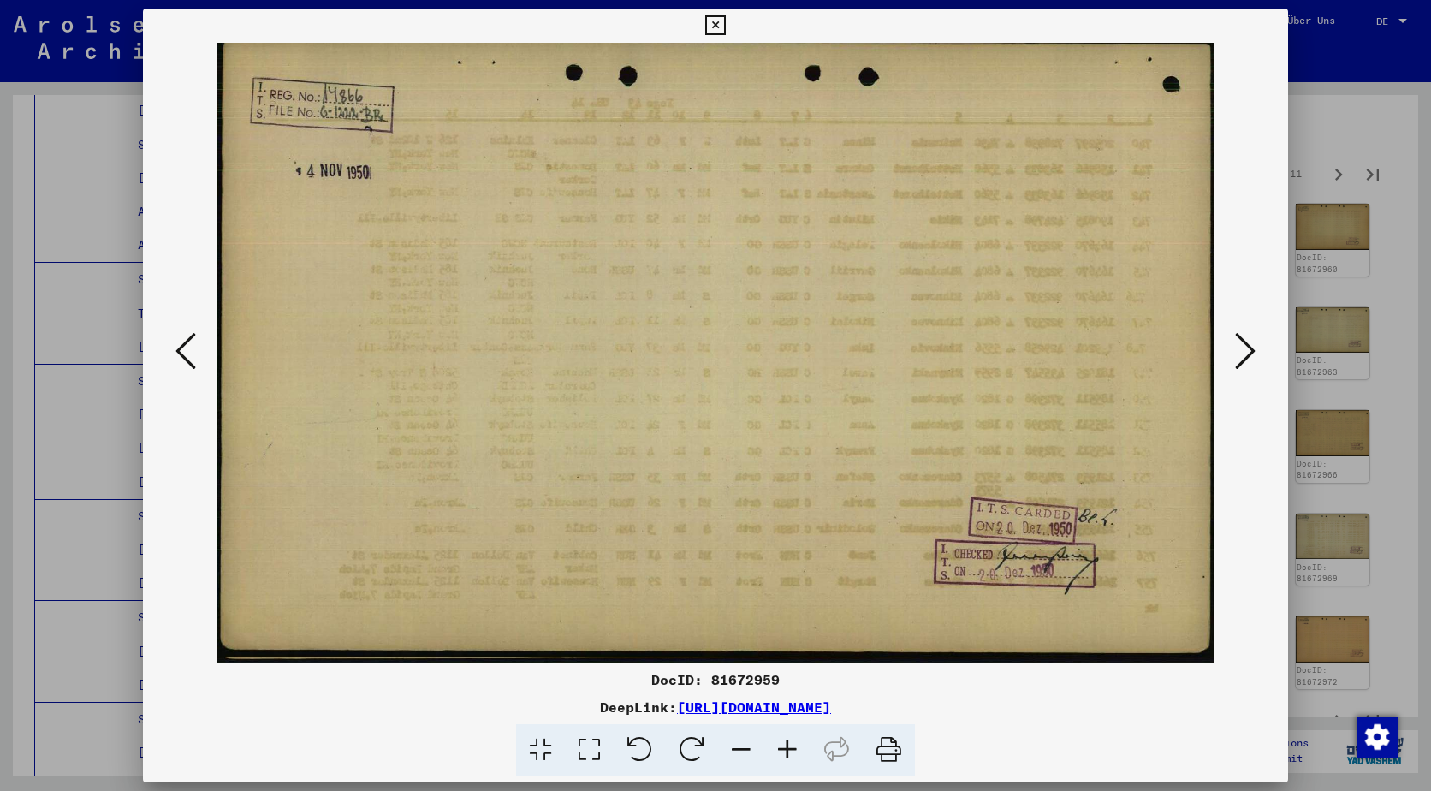
click at [1241, 337] on icon at bounding box center [1245, 350] width 21 height 41
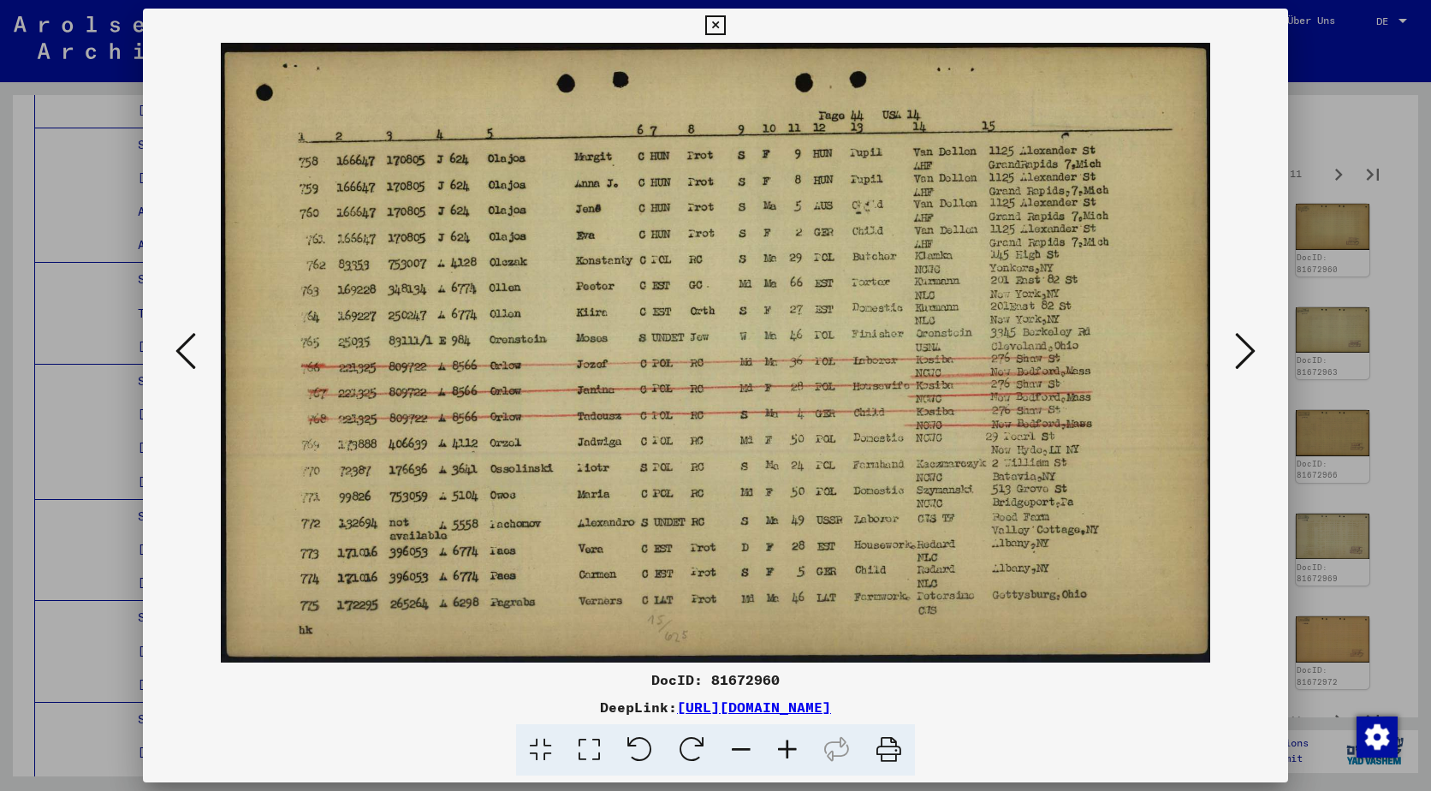
click at [1241, 337] on icon at bounding box center [1245, 350] width 21 height 41
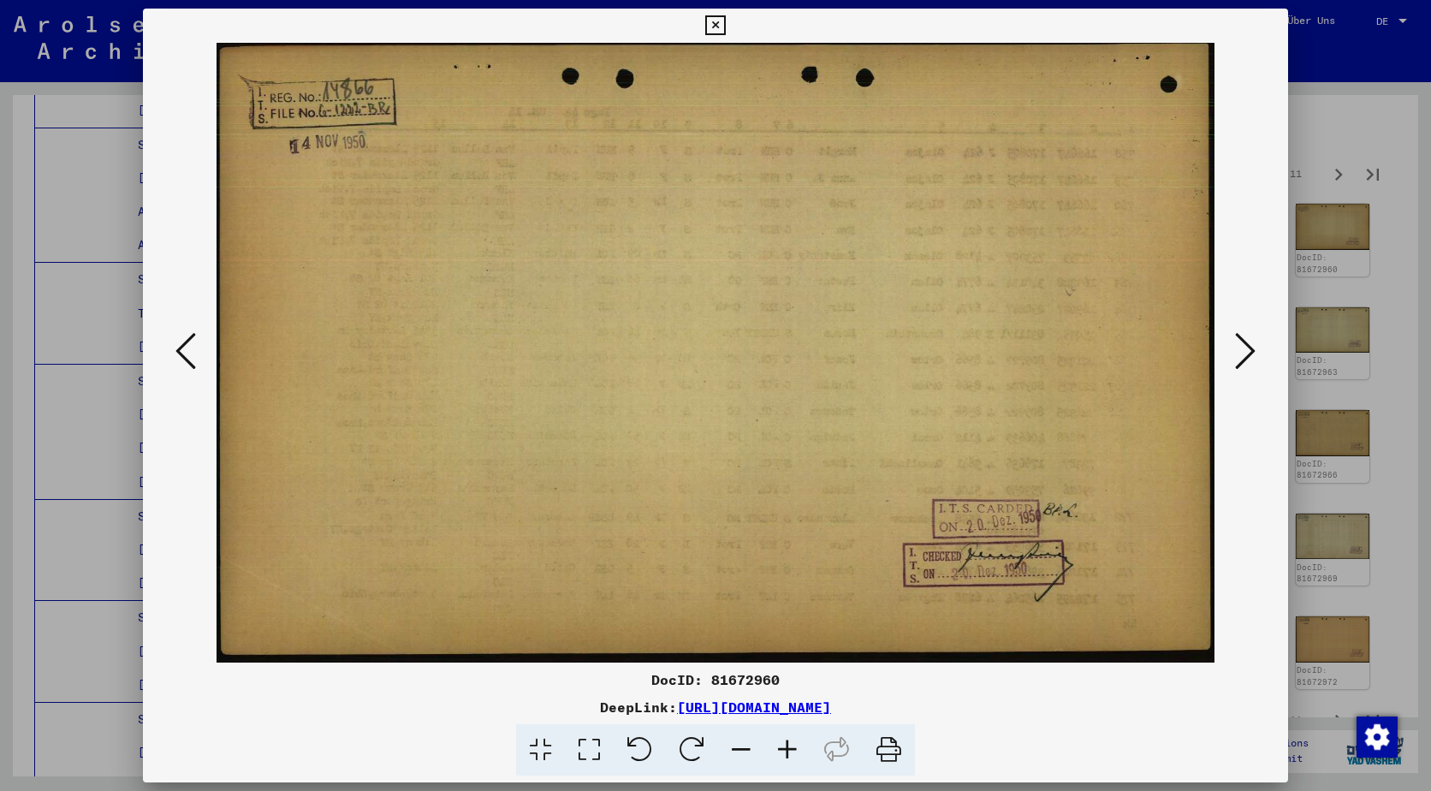
click at [1241, 337] on icon at bounding box center [1245, 350] width 21 height 41
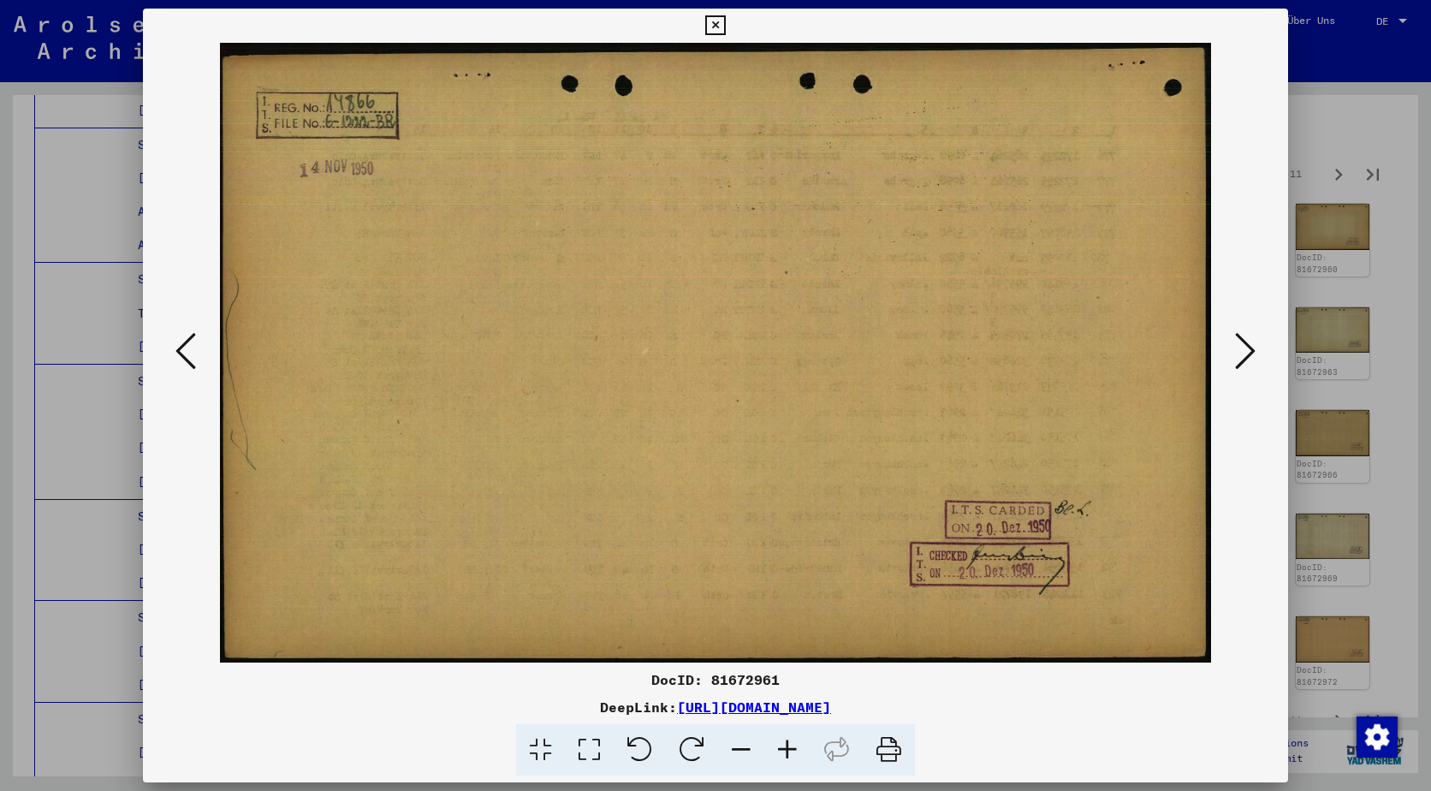
click at [1241, 337] on icon at bounding box center [1245, 350] width 21 height 41
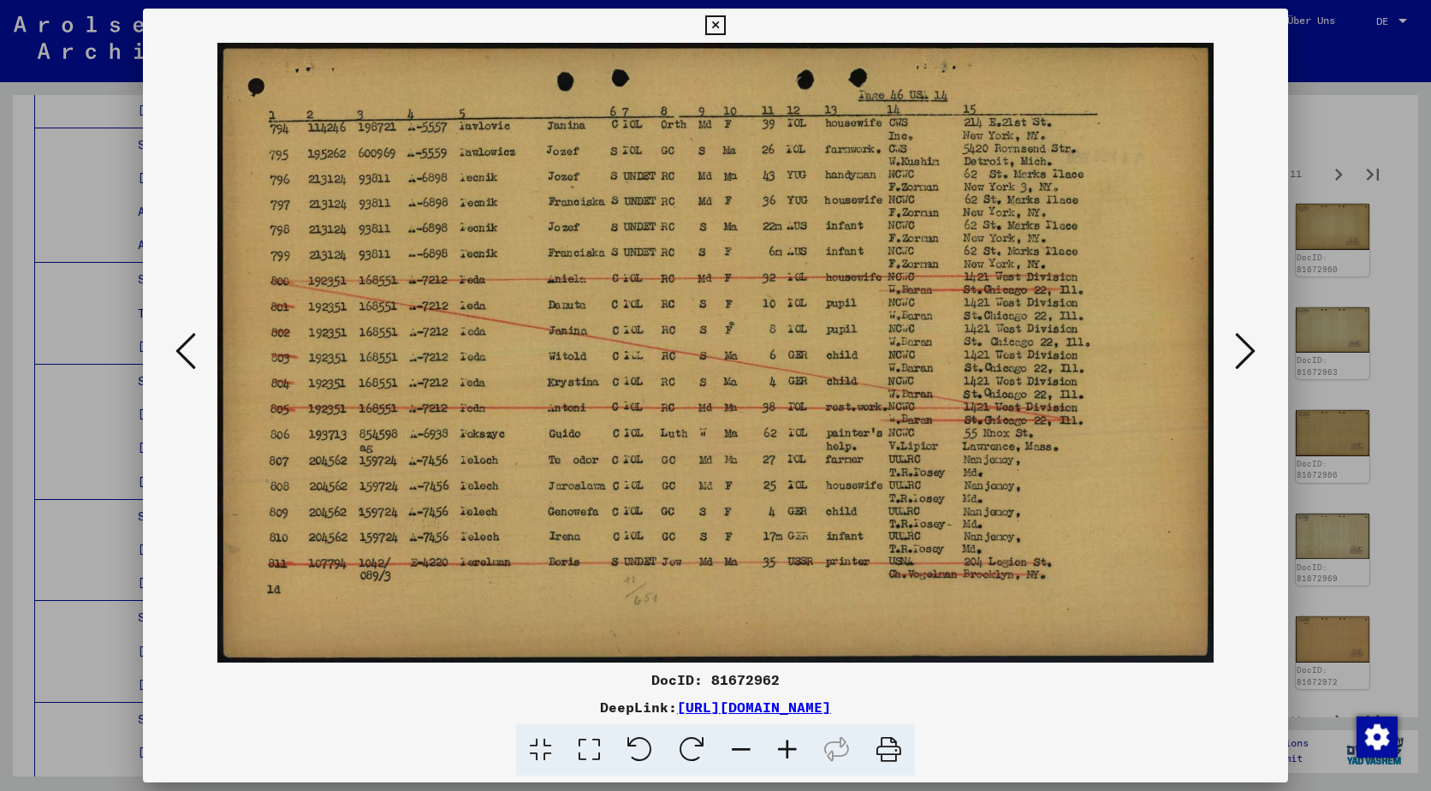
click at [1241, 337] on icon at bounding box center [1245, 350] width 21 height 41
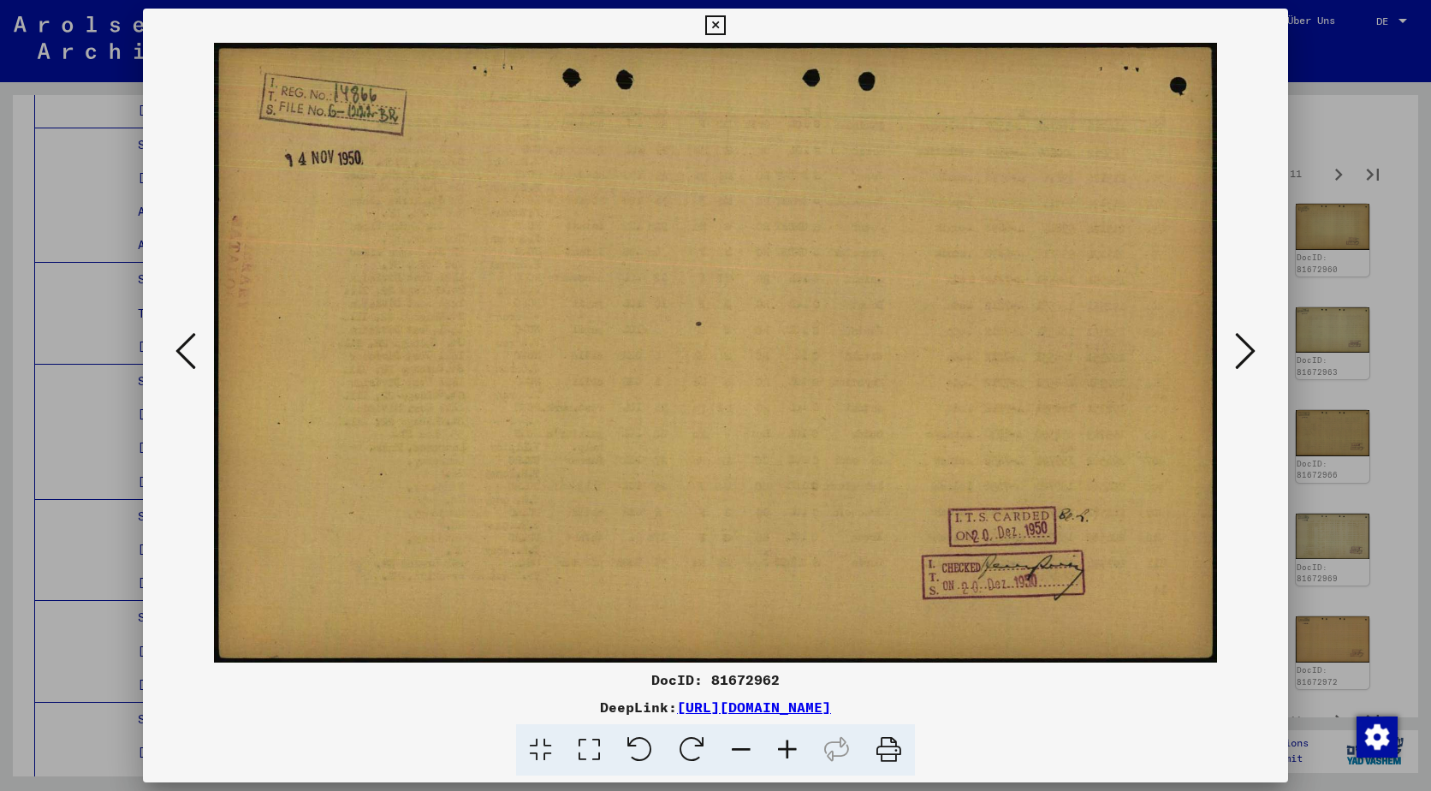
click at [1241, 337] on icon at bounding box center [1245, 350] width 21 height 41
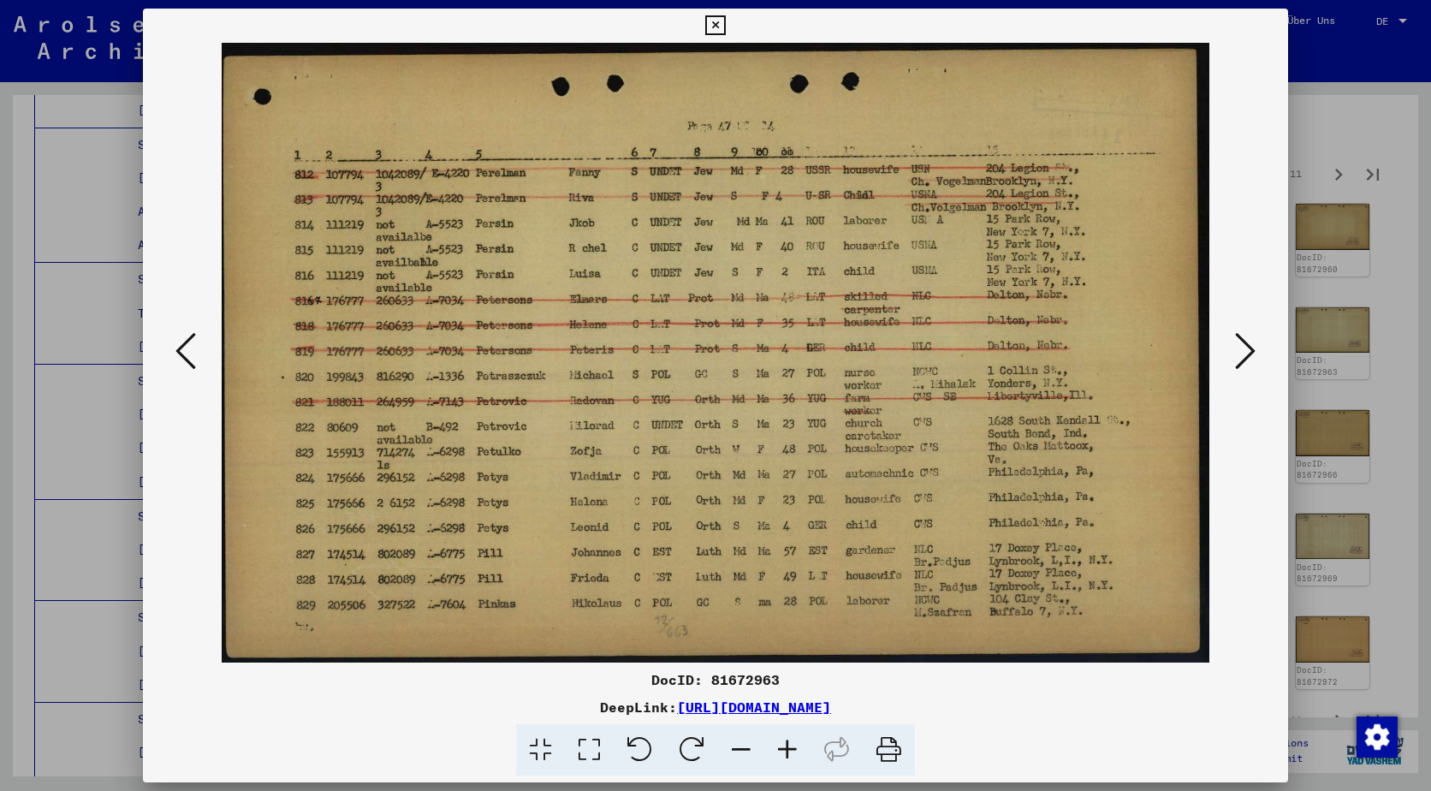
click at [1241, 337] on icon at bounding box center [1245, 350] width 21 height 41
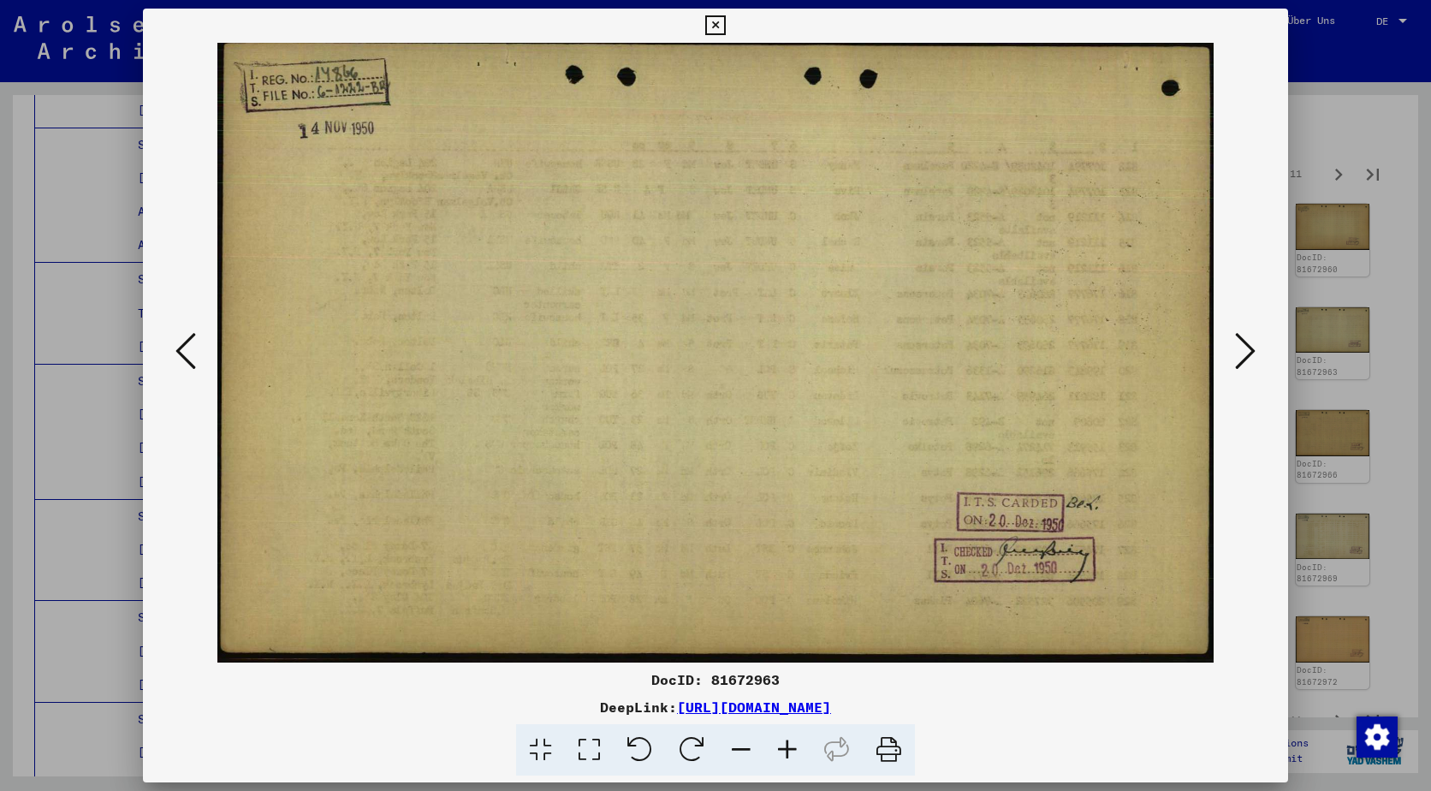
click at [1241, 337] on icon at bounding box center [1245, 350] width 21 height 41
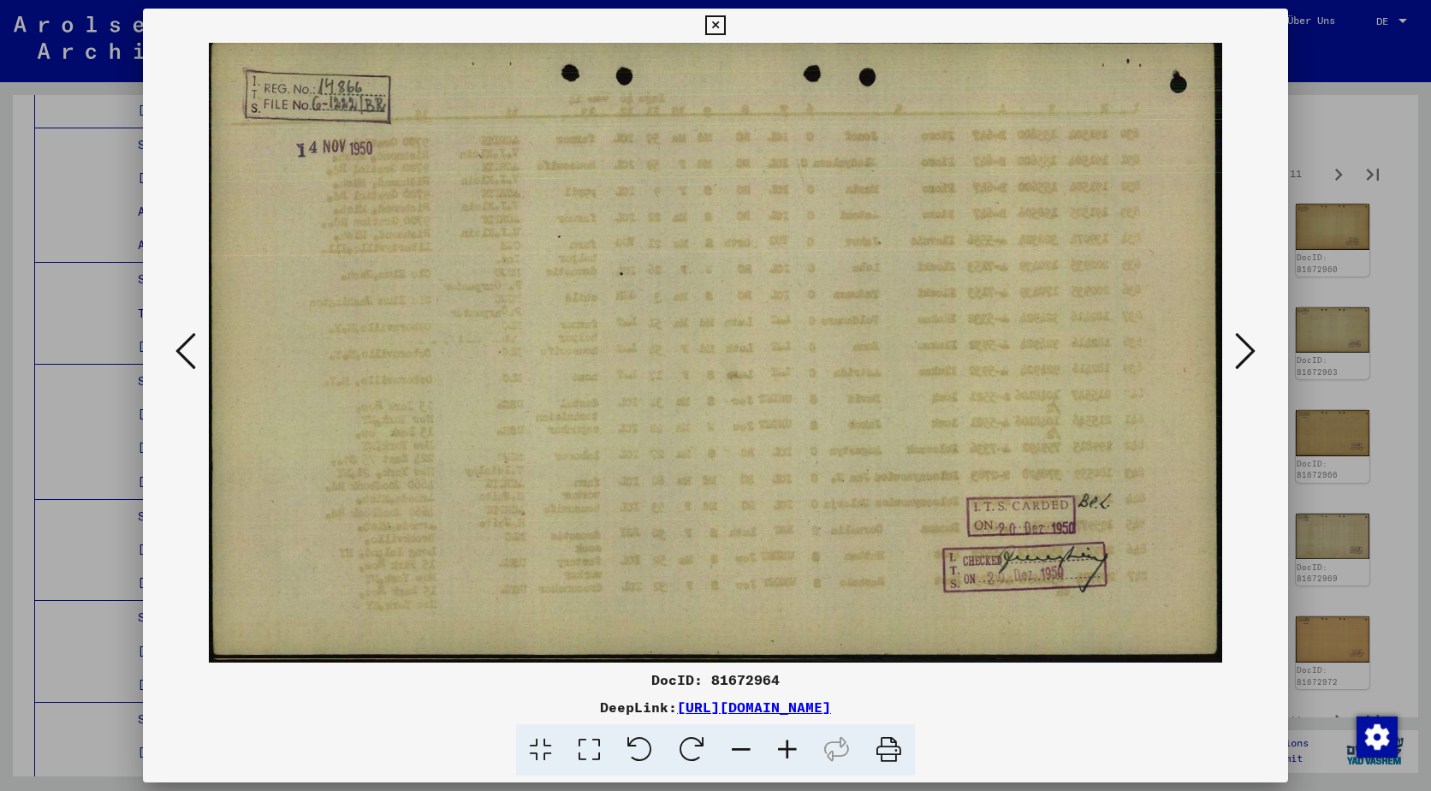
click at [1241, 337] on icon at bounding box center [1245, 350] width 21 height 41
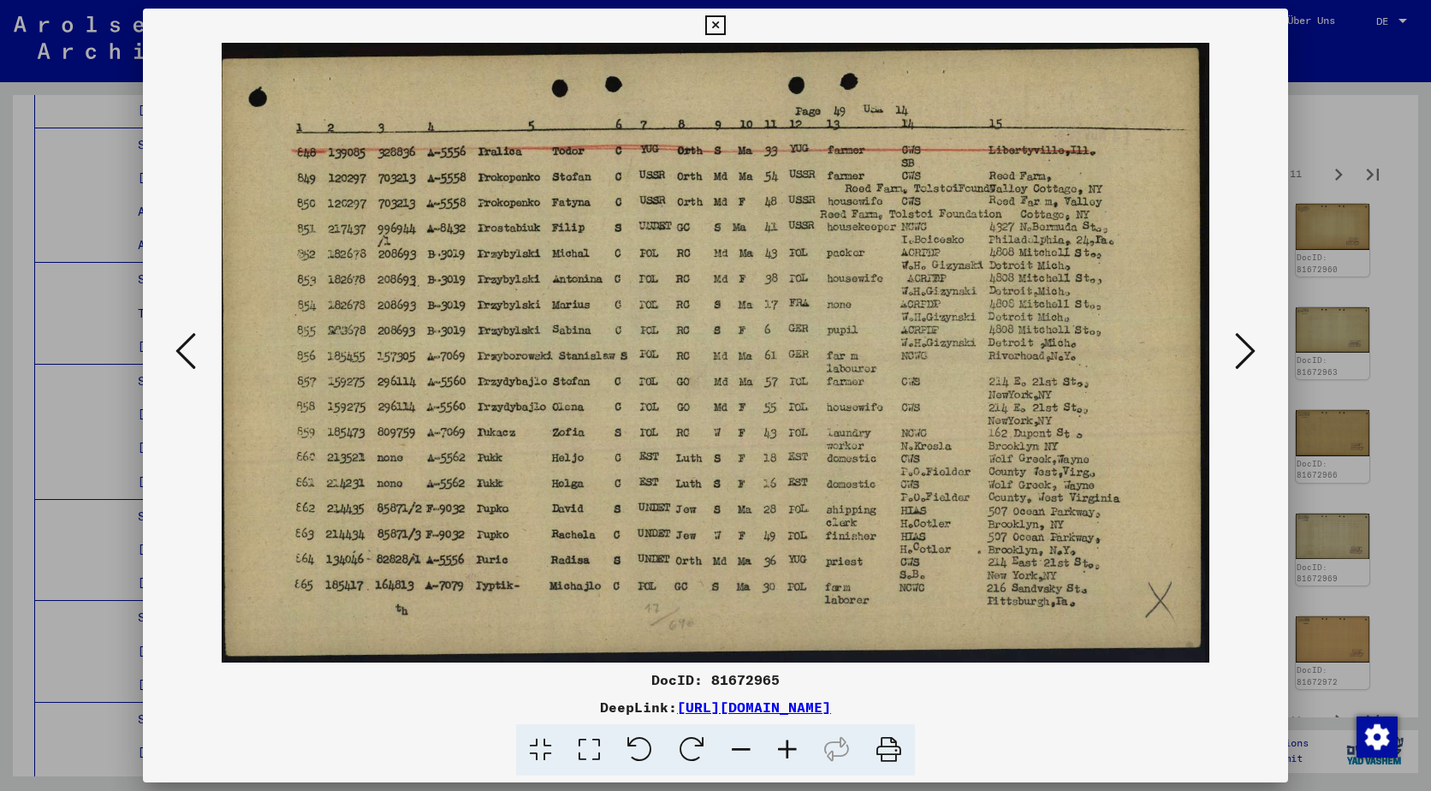
click at [1241, 337] on icon at bounding box center [1245, 350] width 21 height 41
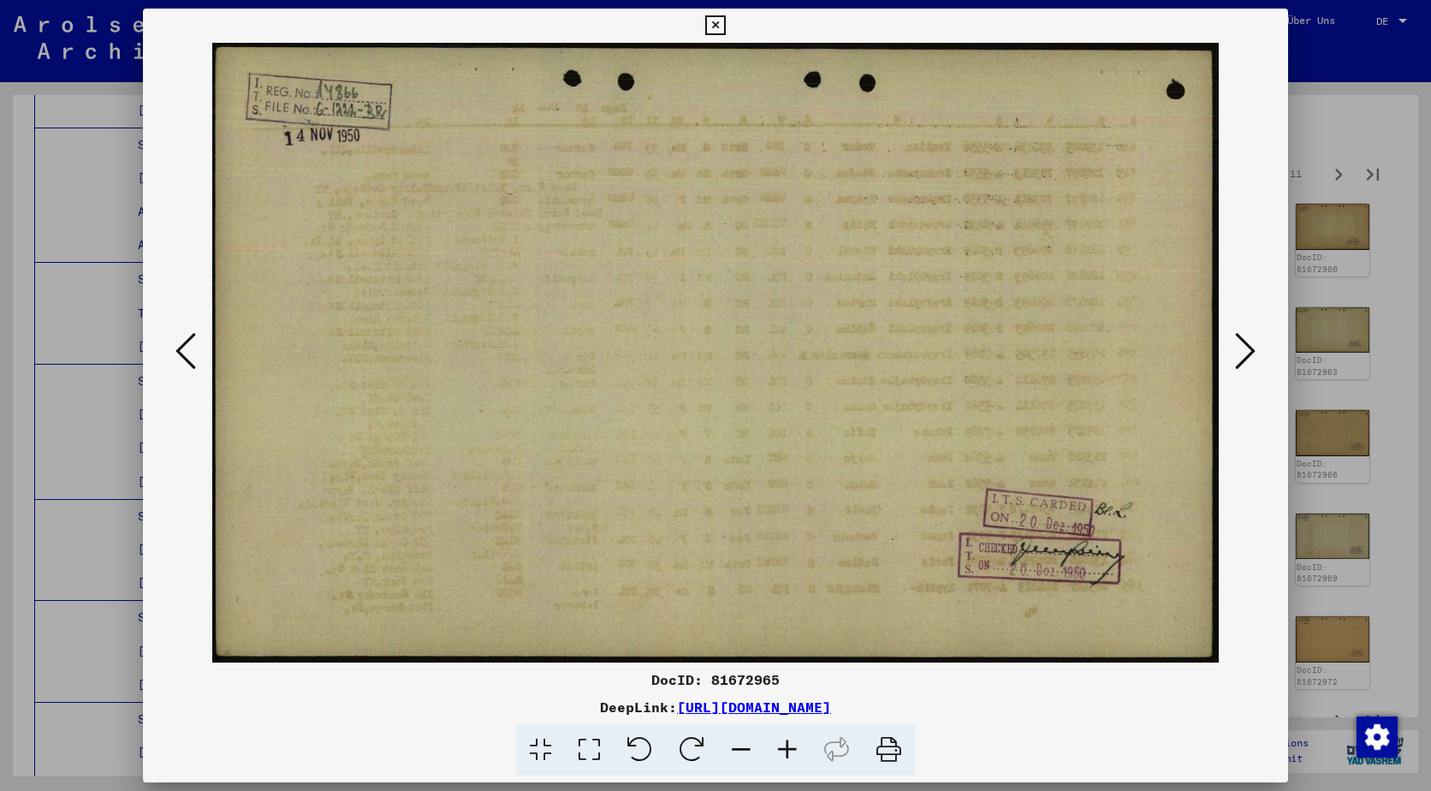
click at [1241, 337] on icon at bounding box center [1245, 350] width 21 height 41
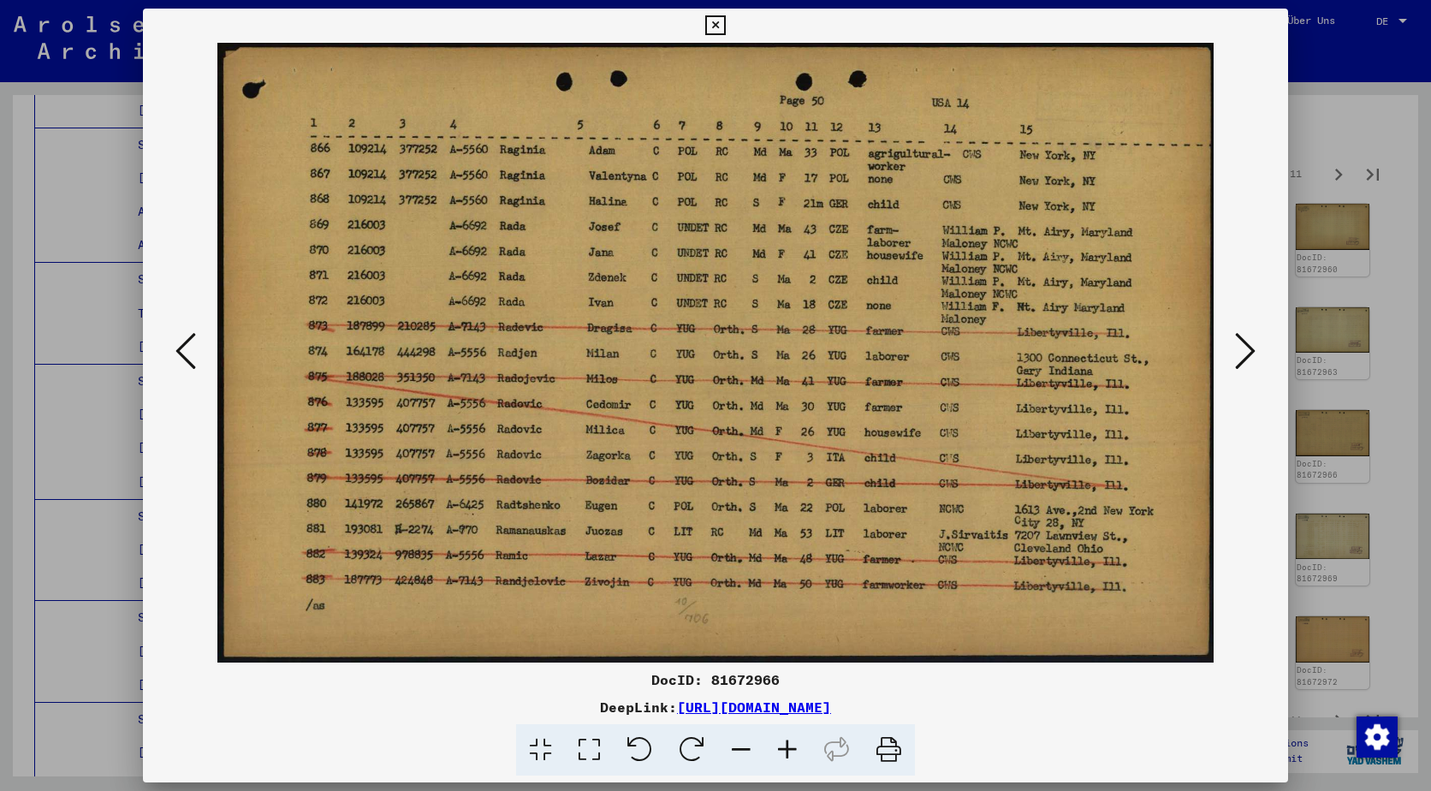
click at [1241, 337] on icon at bounding box center [1245, 350] width 21 height 41
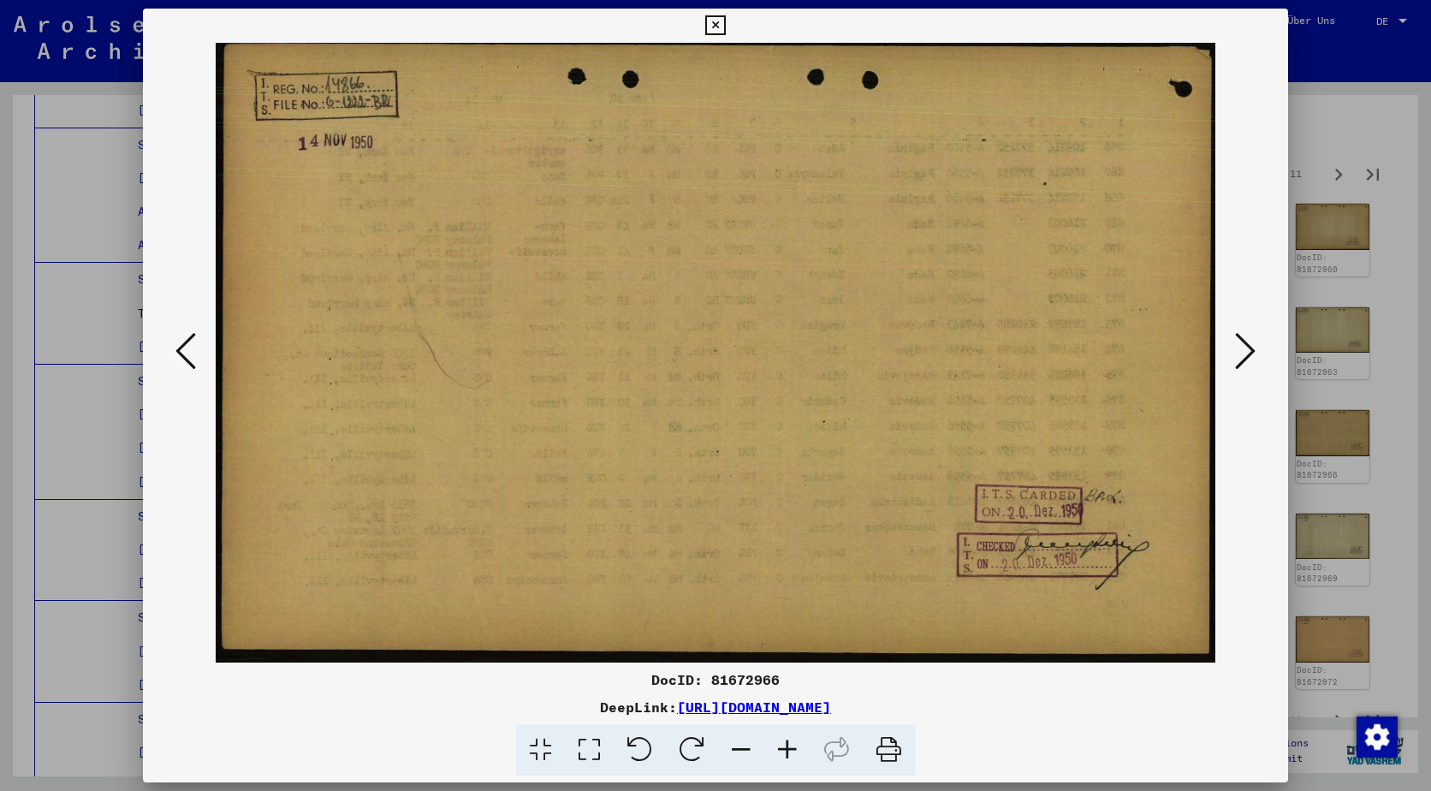
click at [1241, 337] on icon at bounding box center [1245, 350] width 21 height 41
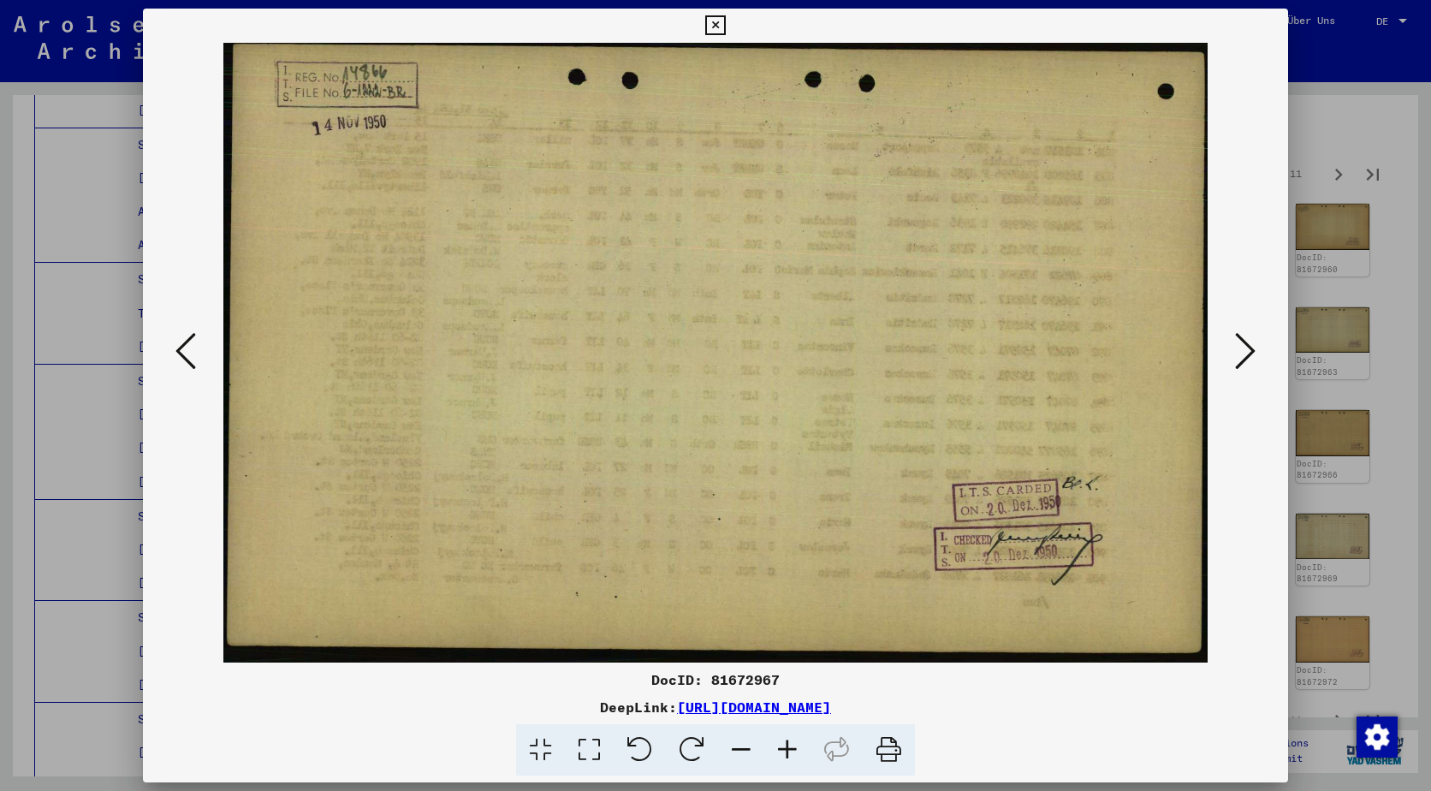
click at [1241, 337] on icon at bounding box center [1245, 350] width 21 height 41
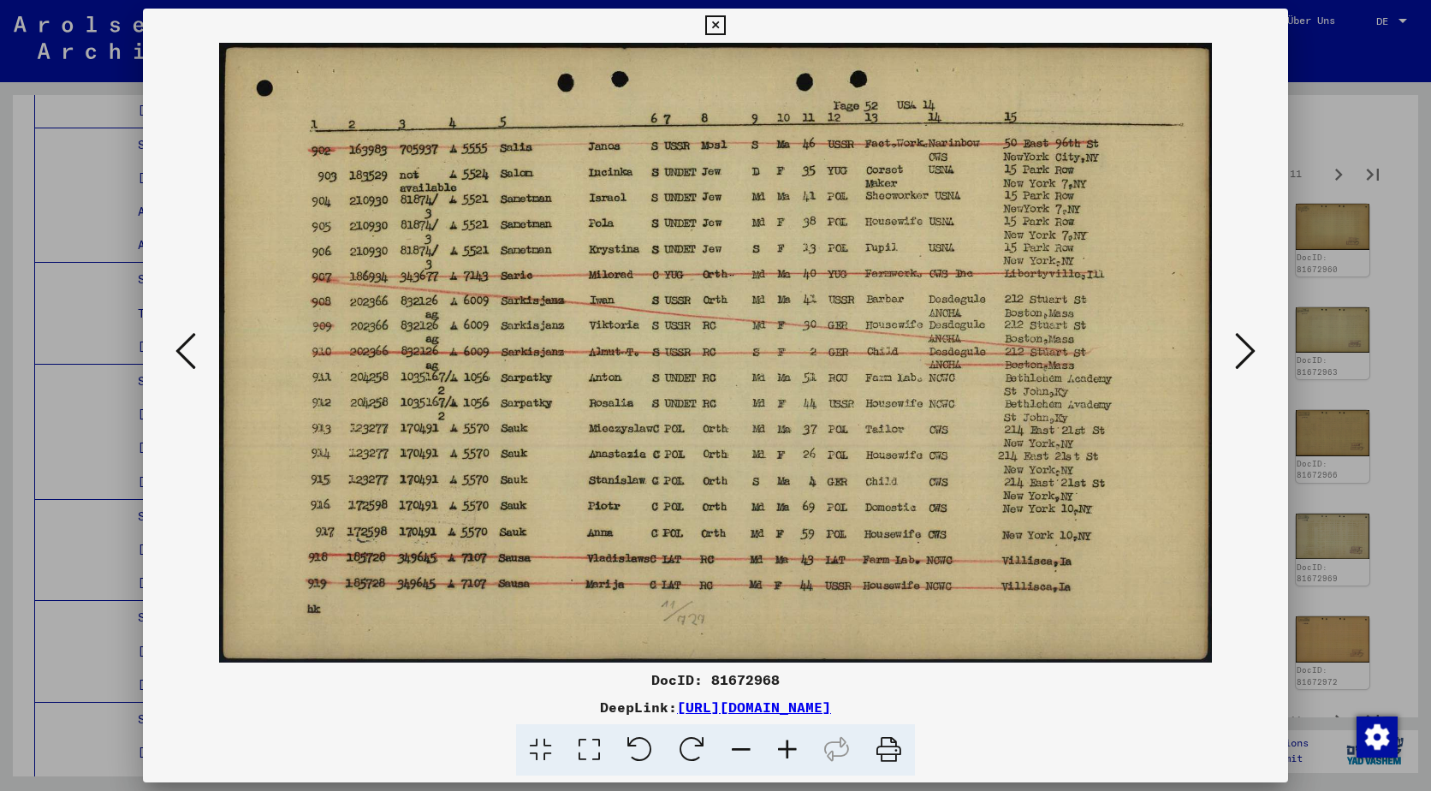
click at [1241, 337] on icon at bounding box center [1245, 350] width 21 height 41
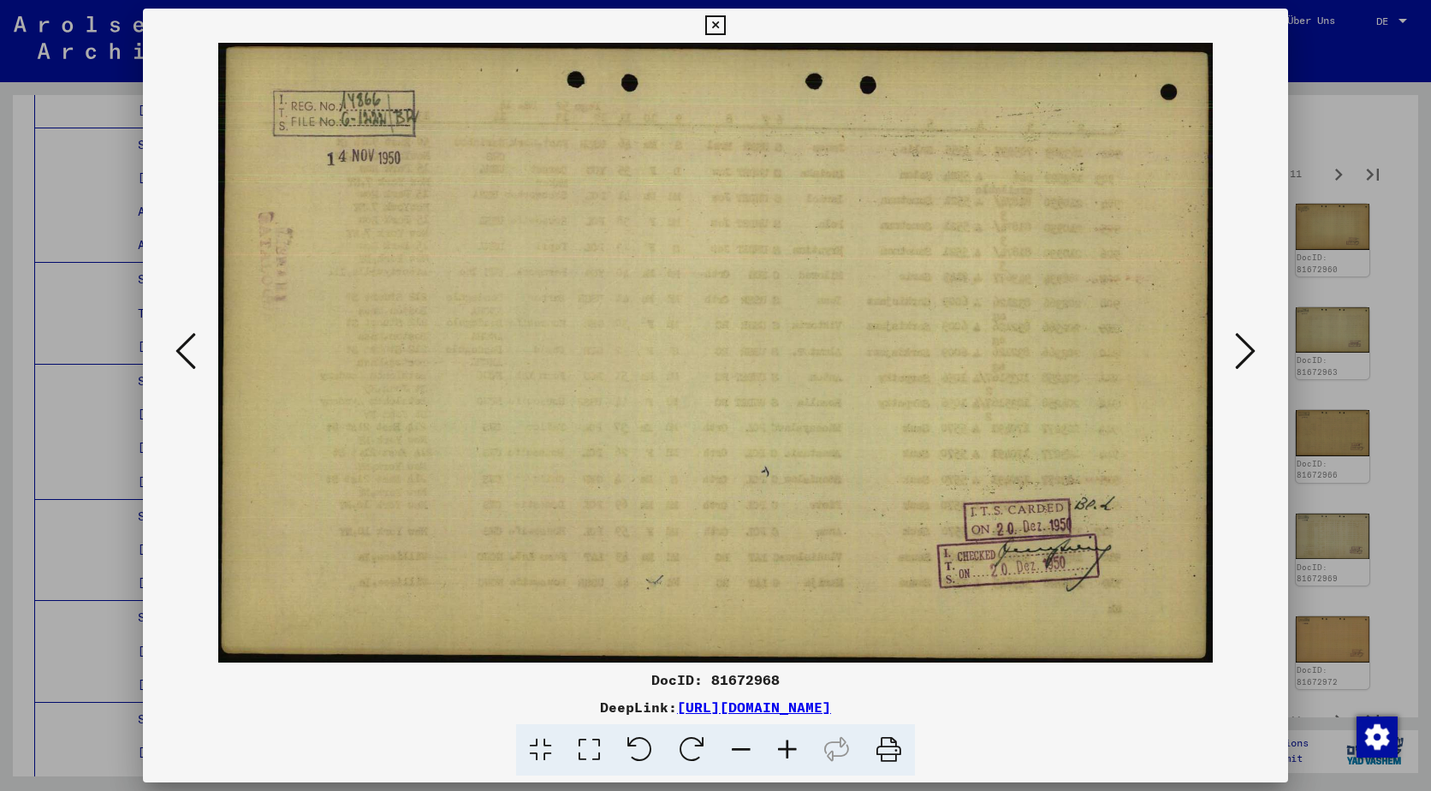
click at [1241, 337] on icon at bounding box center [1245, 350] width 21 height 41
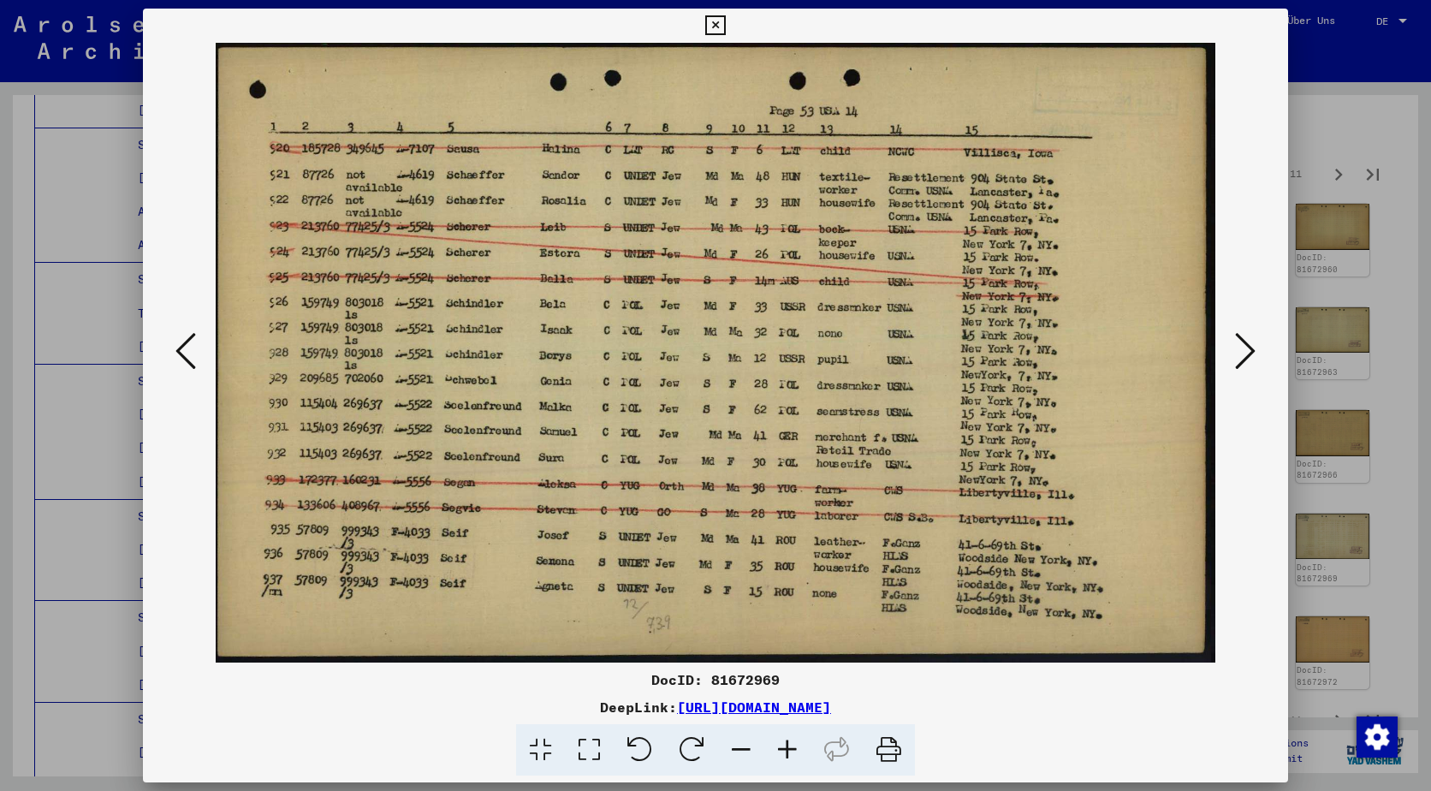
click at [1241, 337] on icon at bounding box center [1245, 350] width 21 height 41
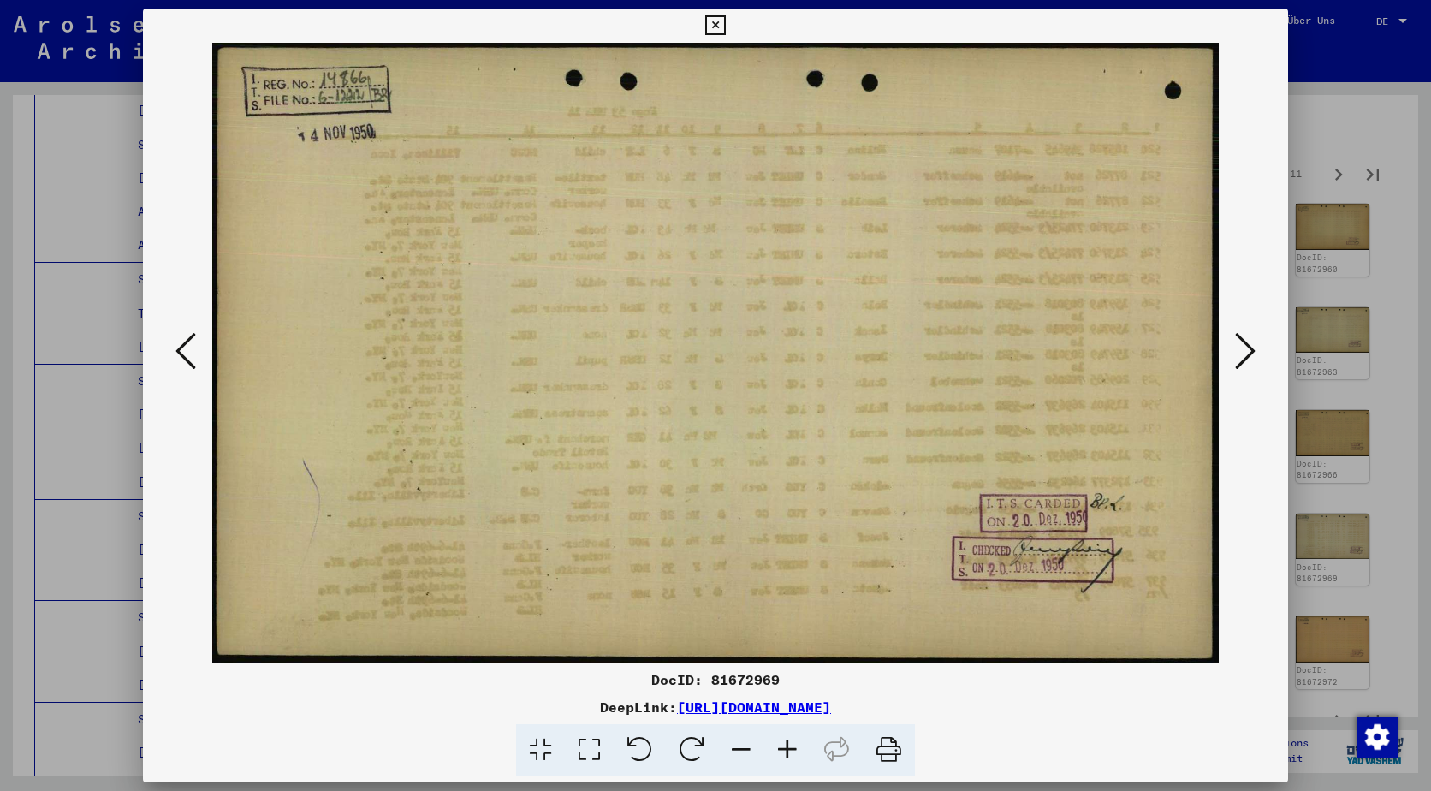
click at [1241, 337] on icon at bounding box center [1245, 350] width 21 height 41
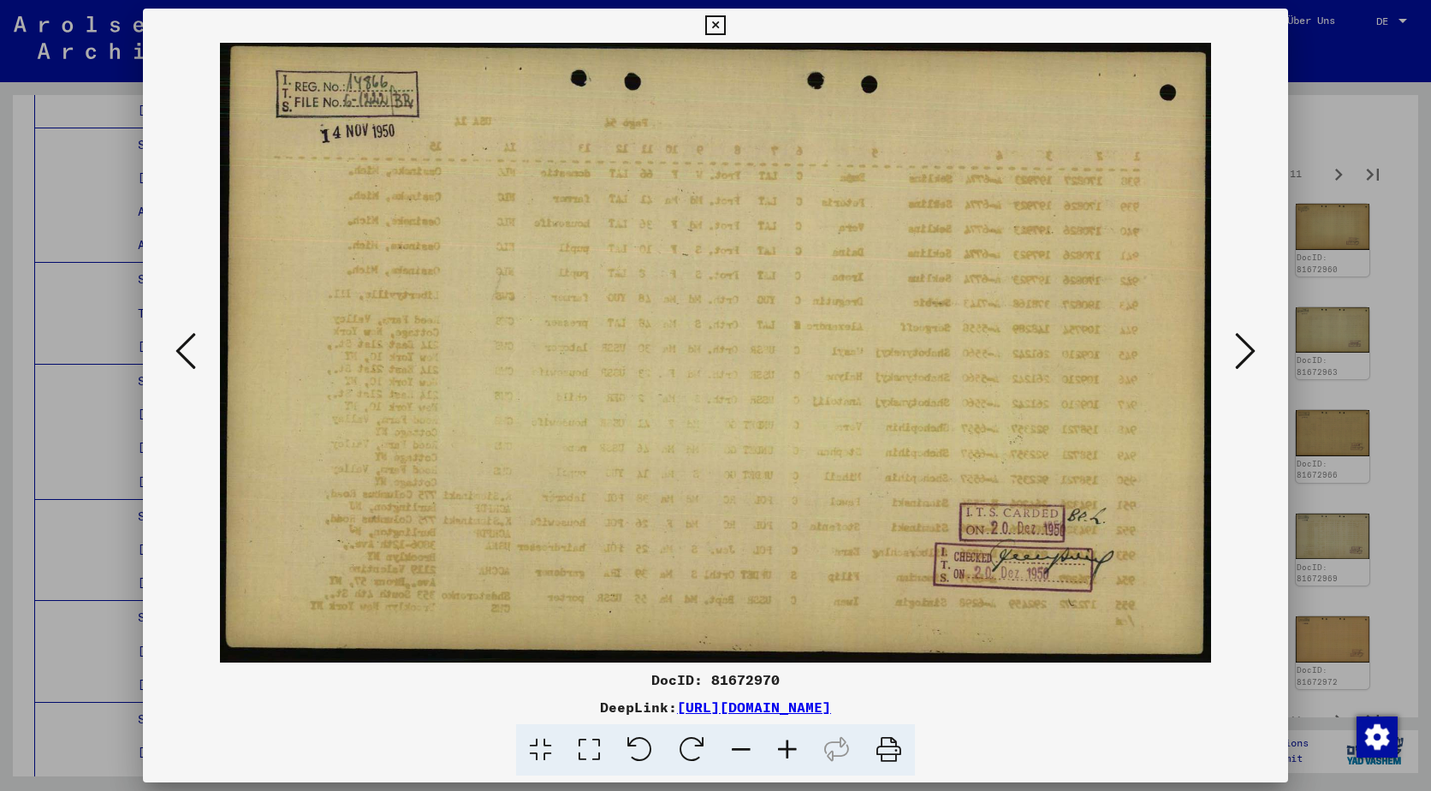
click at [1241, 337] on icon at bounding box center [1245, 350] width 21 height 41
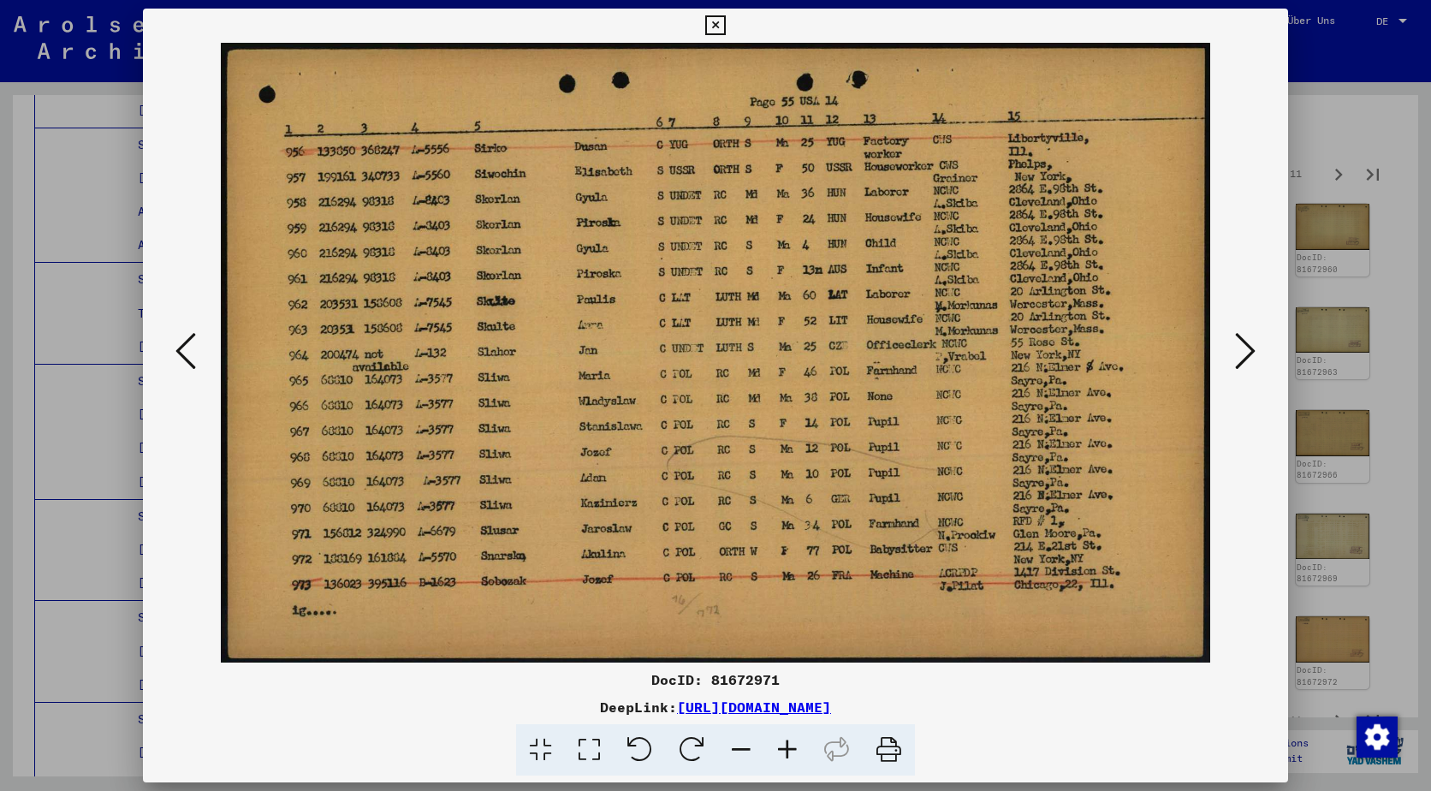
click at [1239, 338] on icon at bounding box center [1245, 350] width 21 height 41
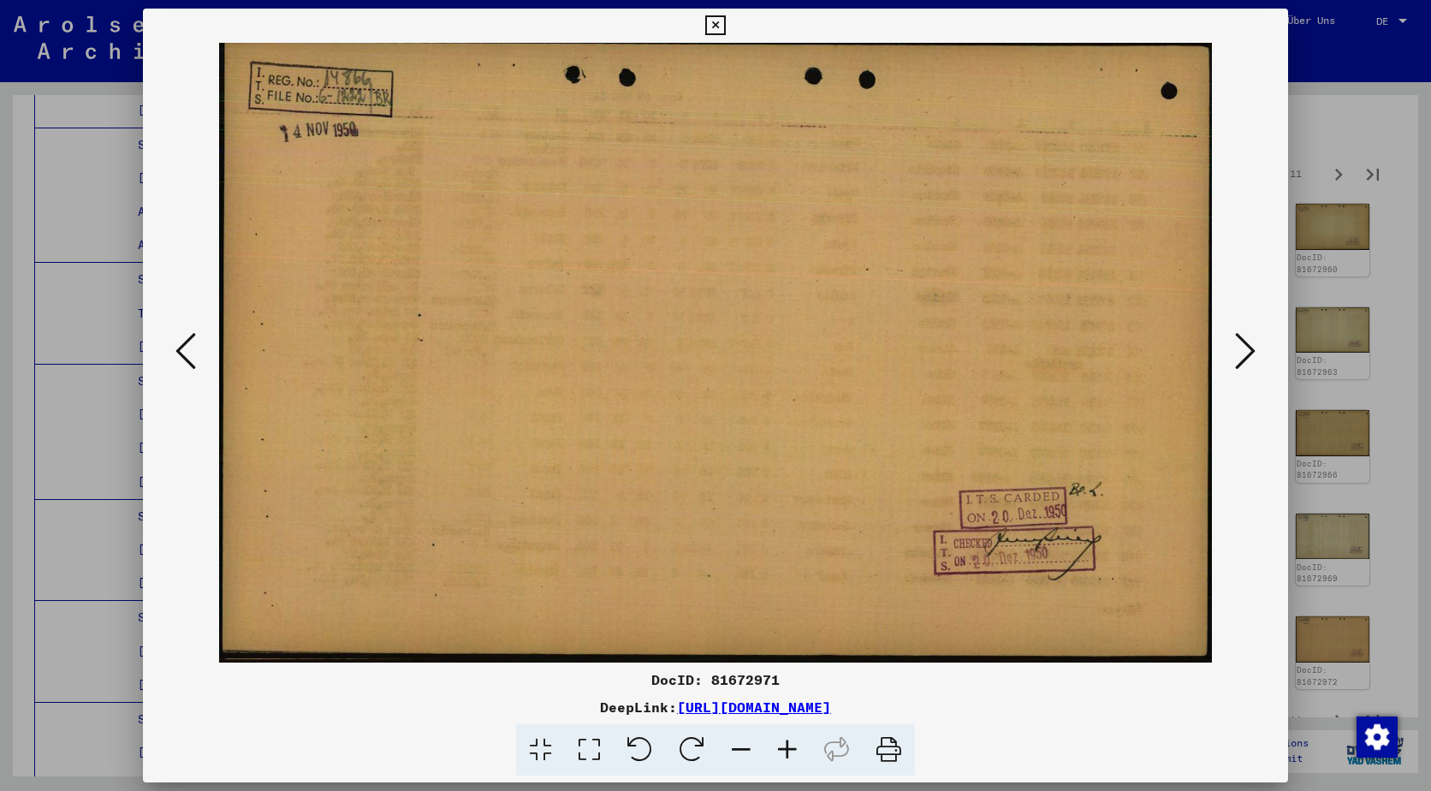
click at [1243, 338] on icon at bounding box center [1245, 350] width 21 height 41
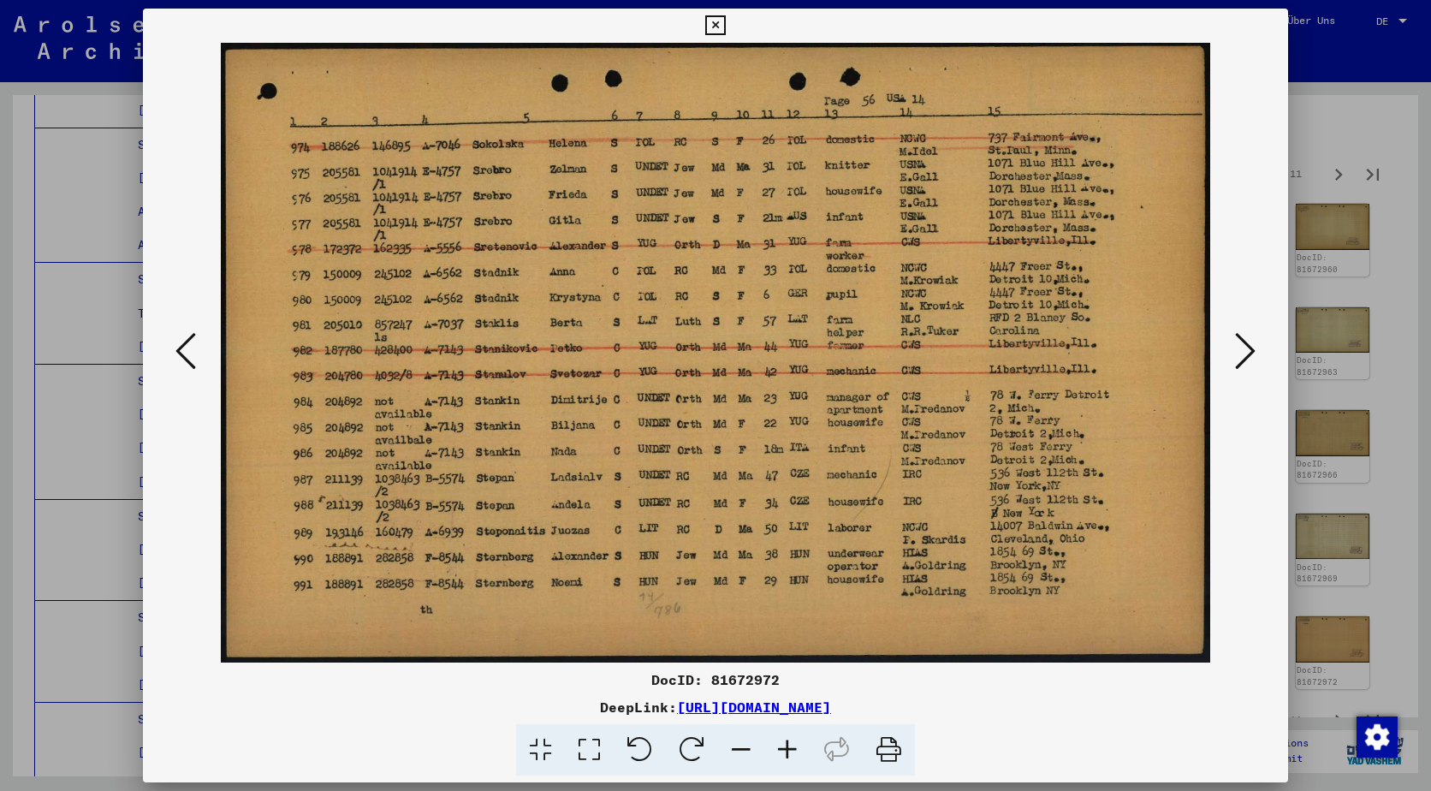
click at [1243, 338] on icon at bounding box center [1245, 350] width 21 height 41
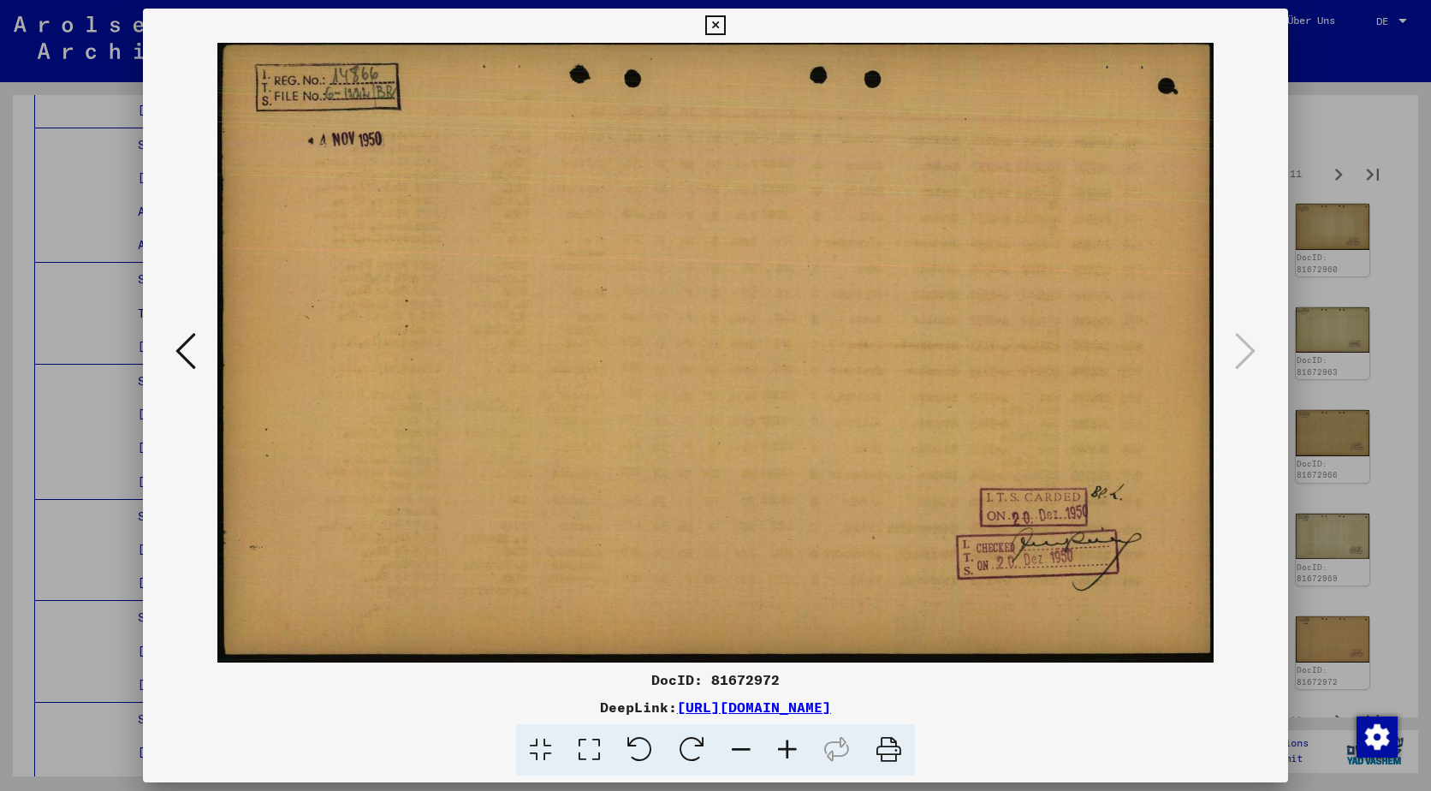
click at [1328, 280] on div at bounding box center [715, 395] width 1431 height 791
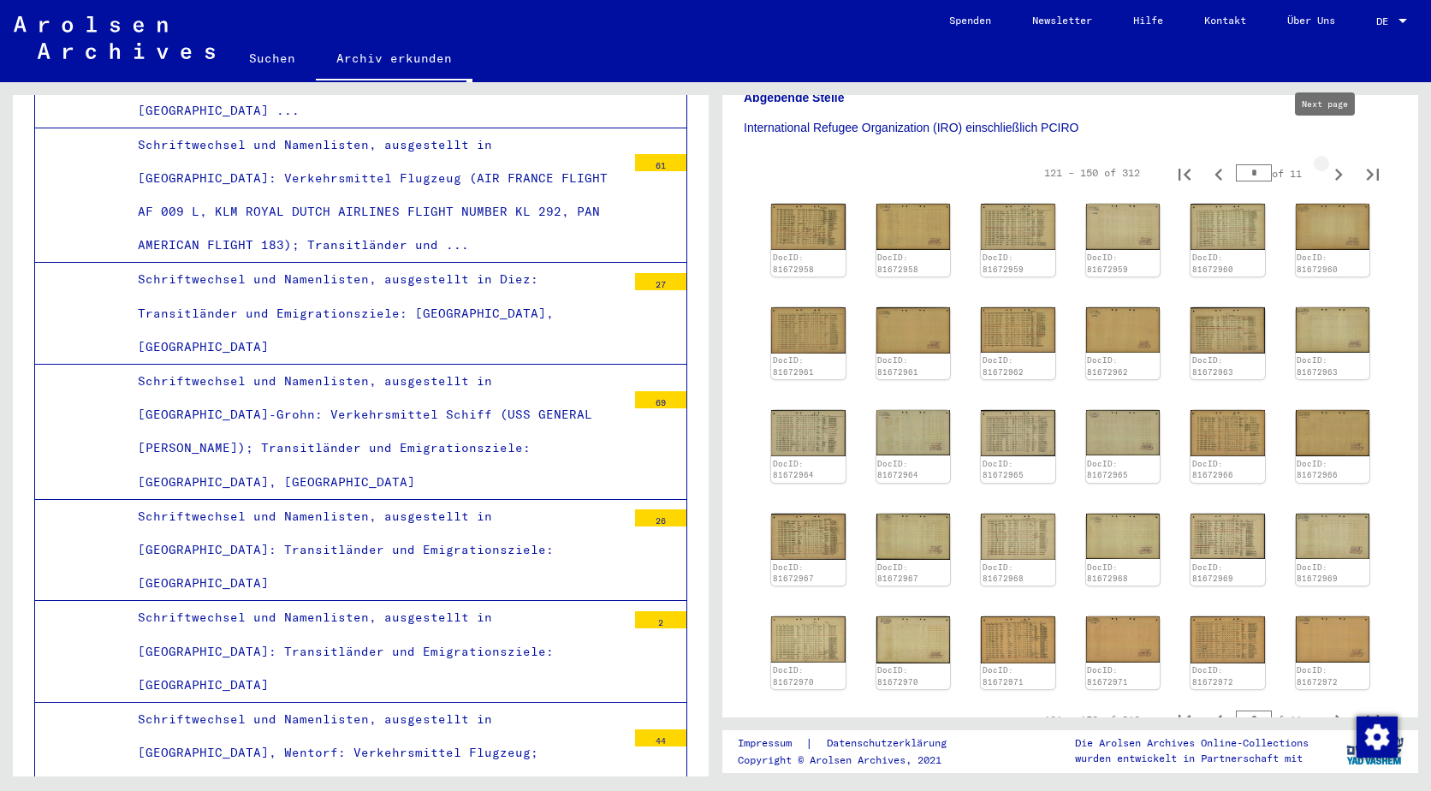
click at [1327, 163] on icon "Next page" at bounding box center [1339, 175] width 24 height 24
type input "*"
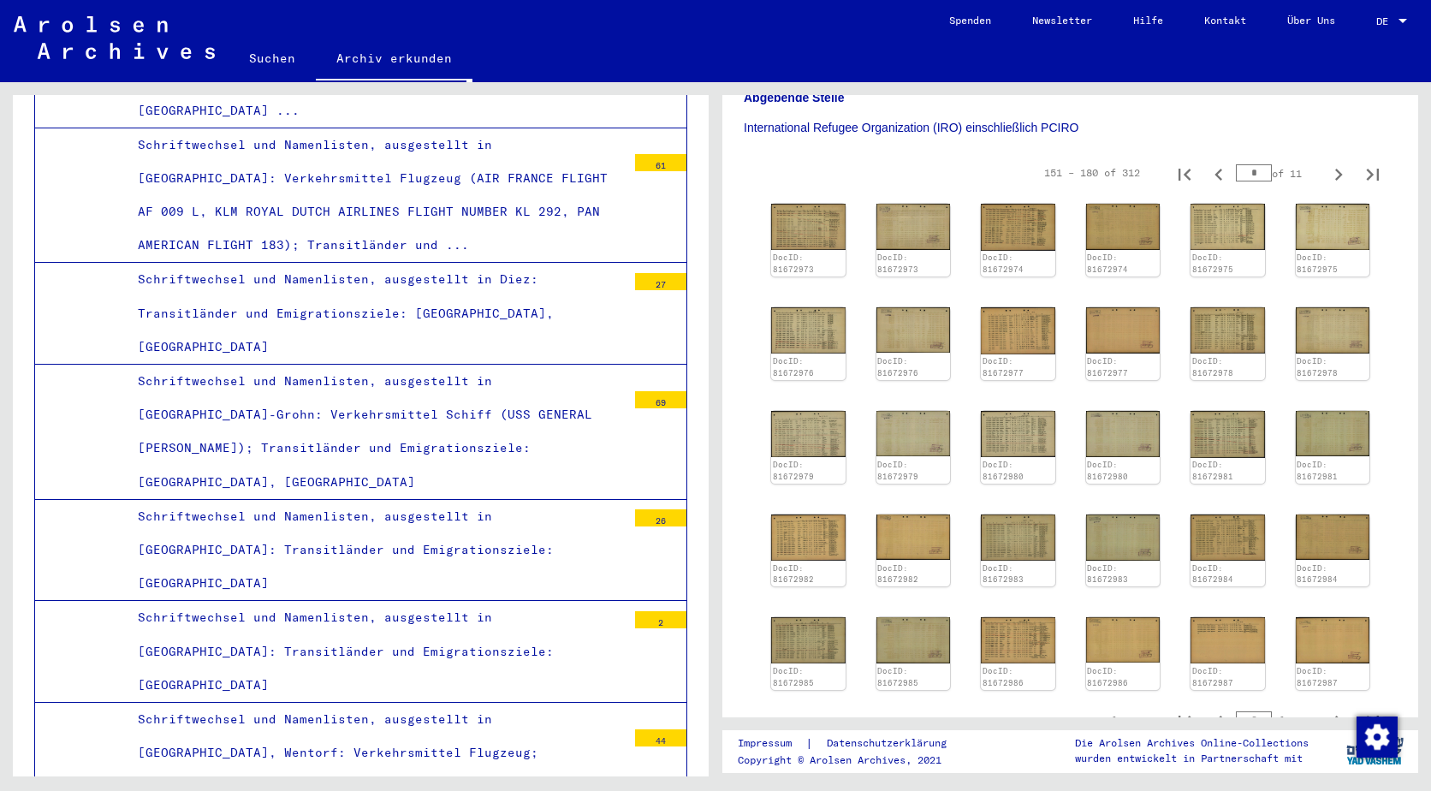
click at [1335, 169] on icon "Next page" at bounding box center [1339, 175] width 8 height 12
type input "*"
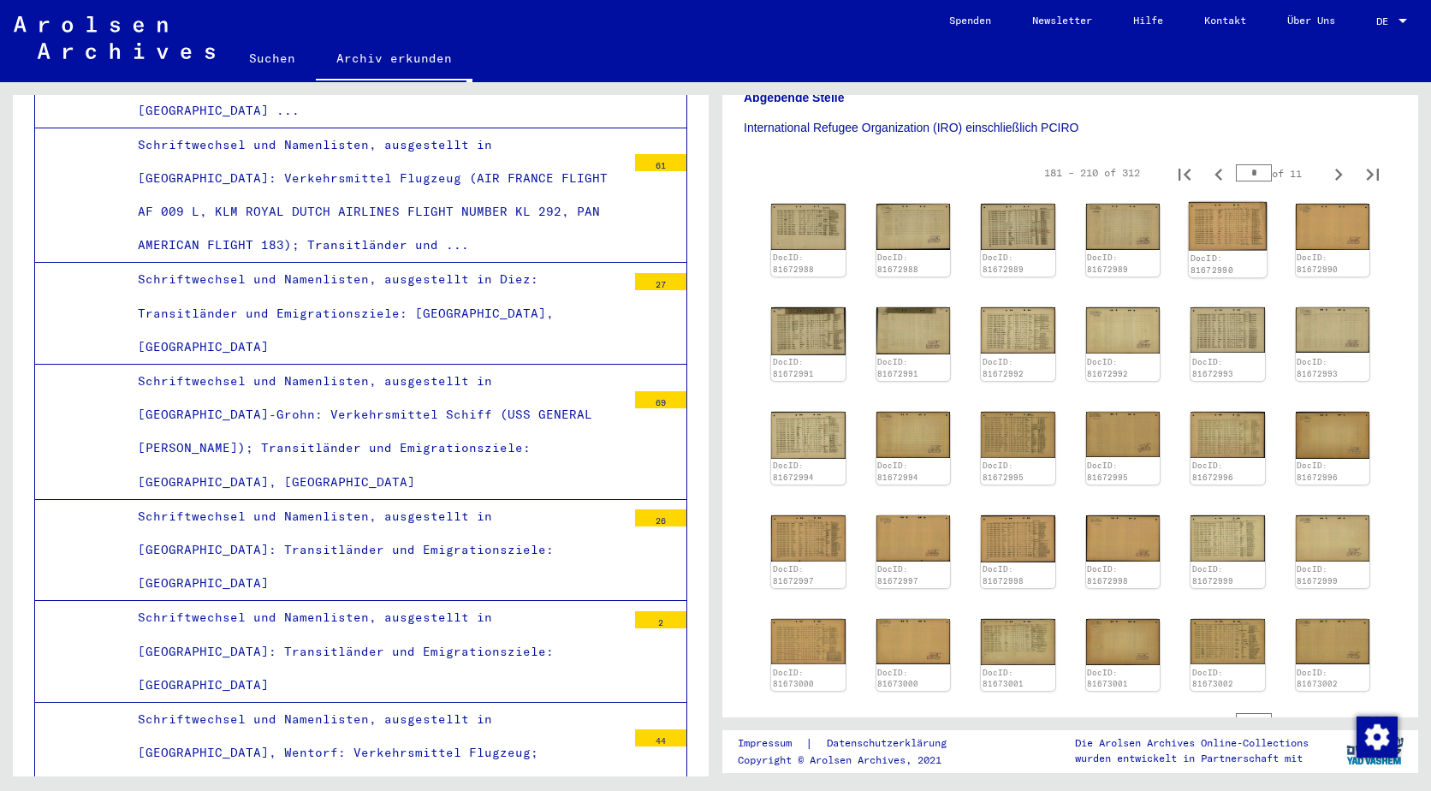
click at [1226, 208] on img at bounding box center [1228, 226] width 78 height 49
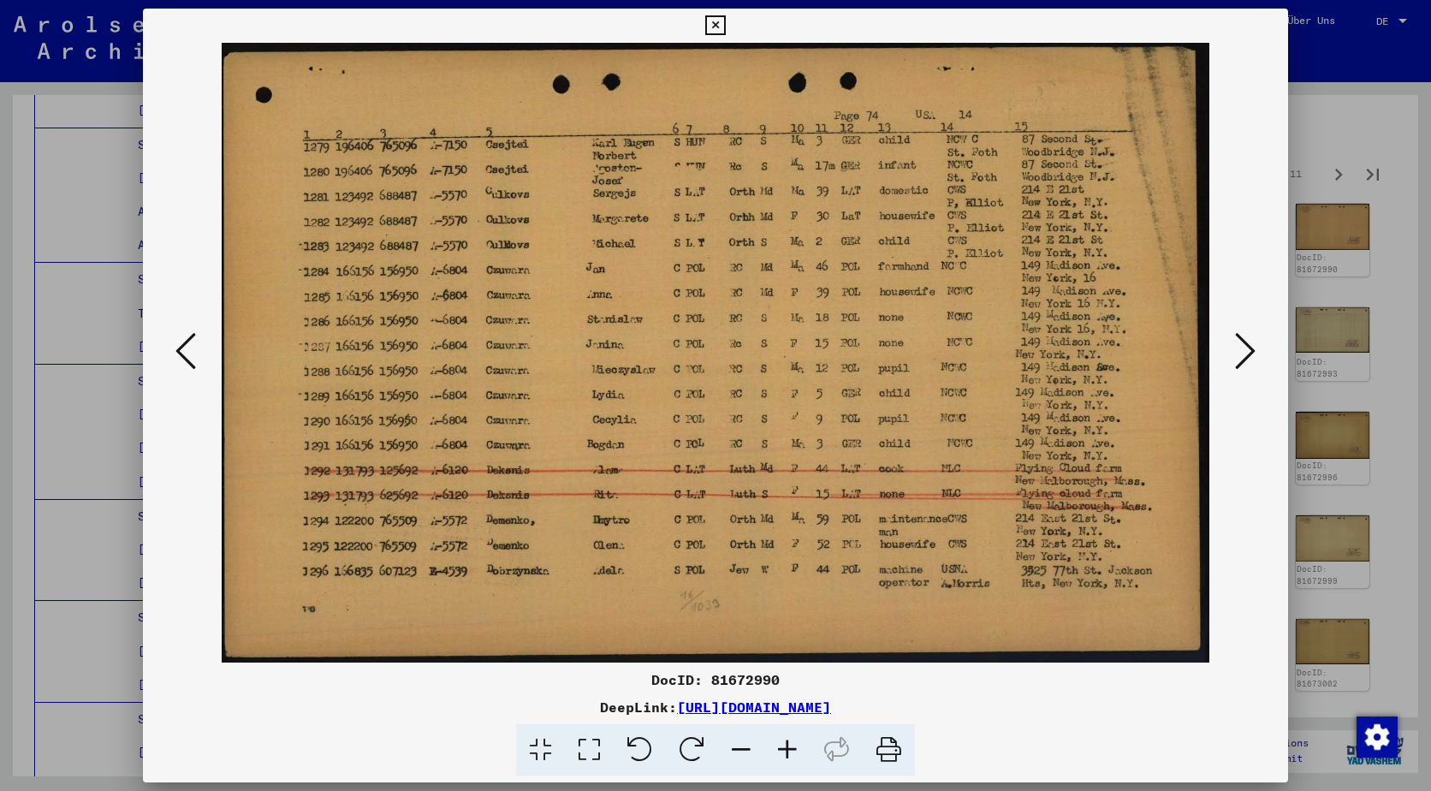
click at [1259, 332] on button at bounding box center [1245, 352] width 31 height 49
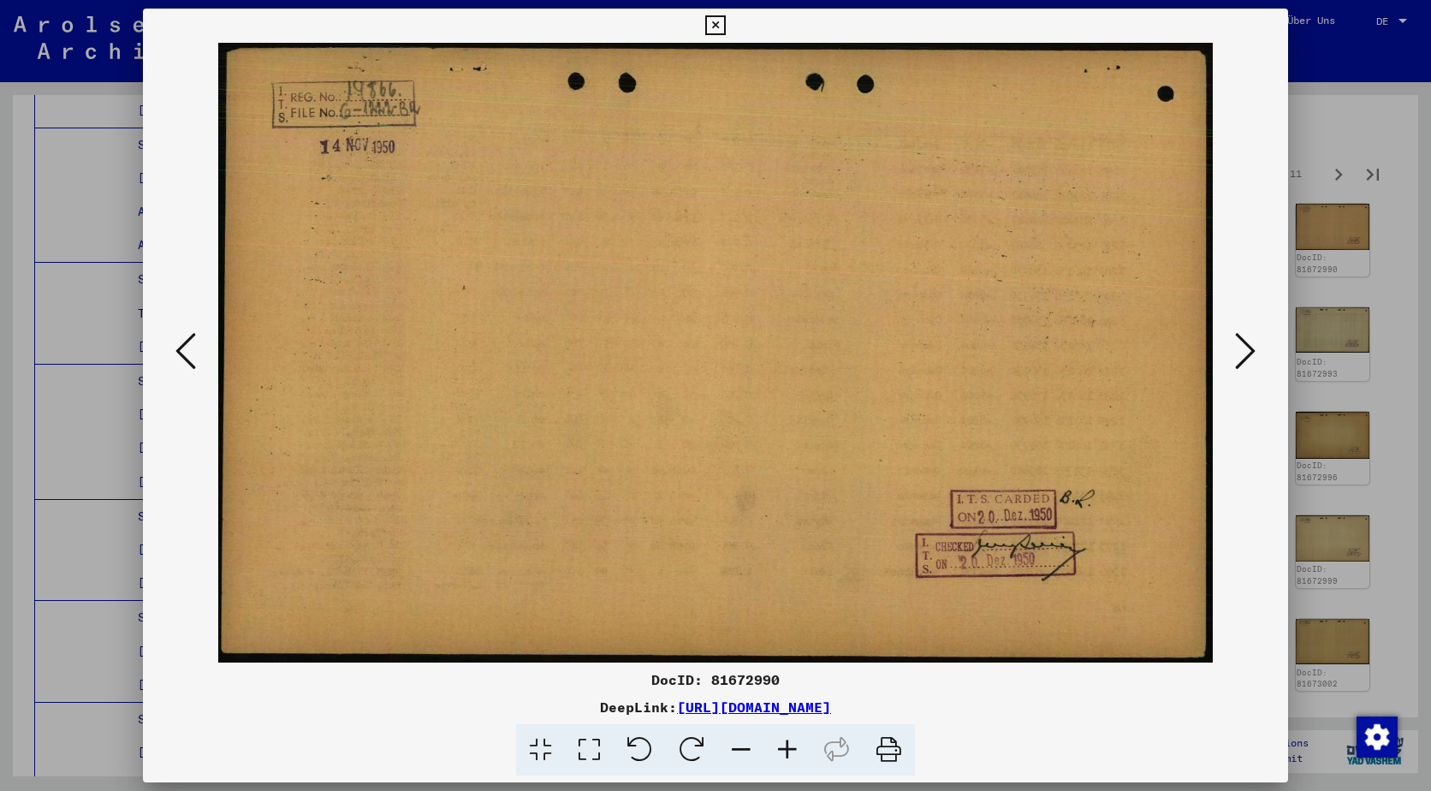
click at [1259, 333] on button at bounding box center [1245, 352] width 31 height 49
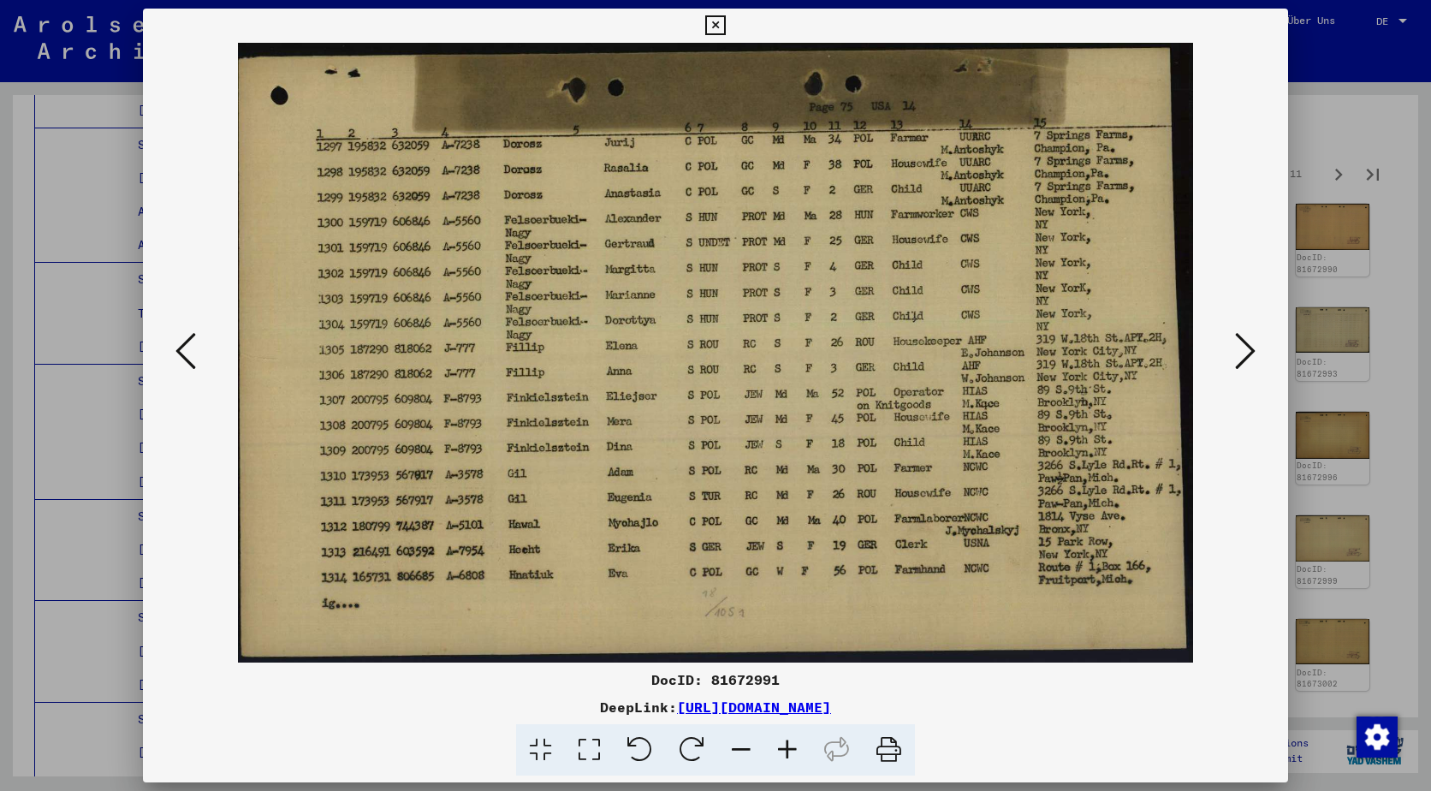
click at [1259, 333] on button at bounding box center [1245, 352] width 31 height 49
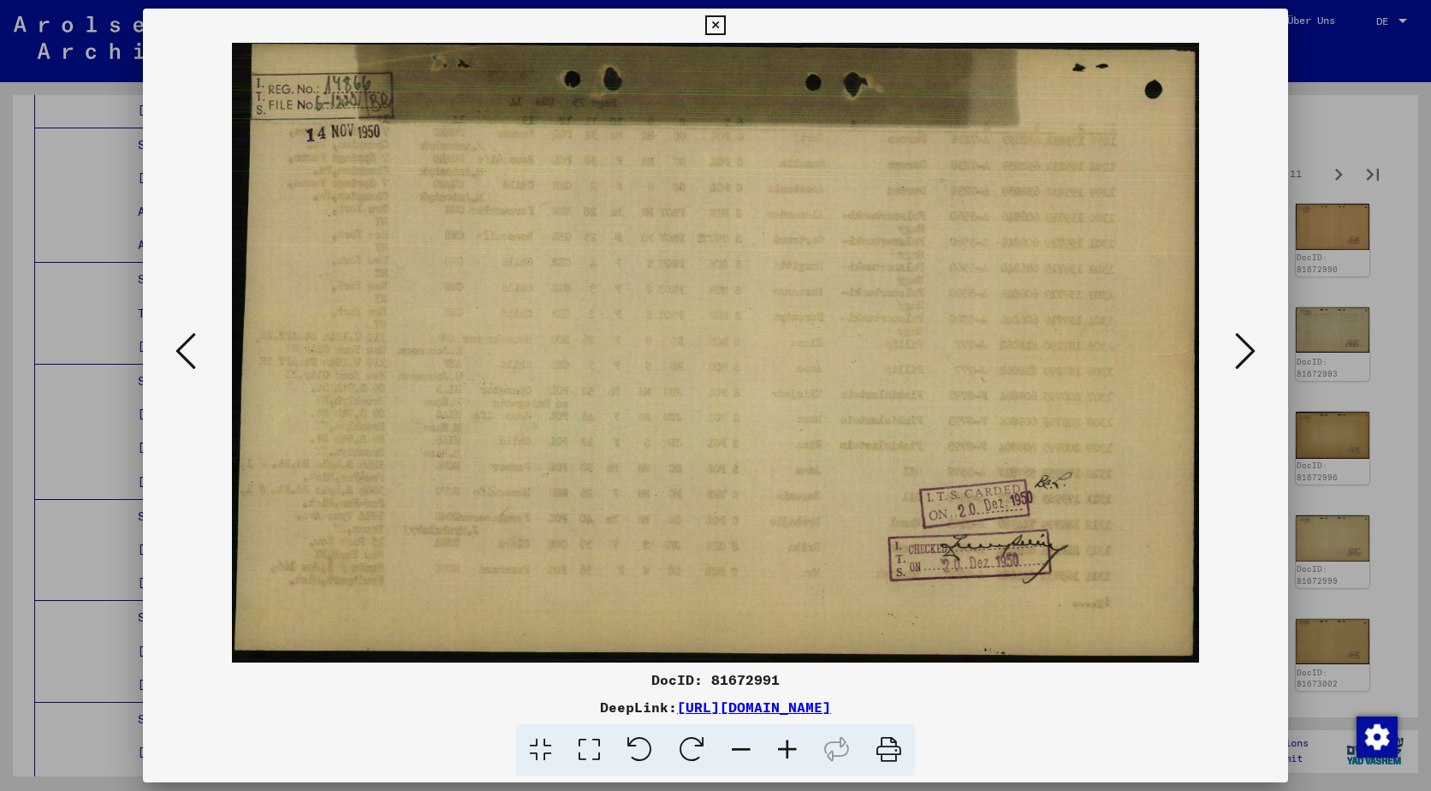
click at [1259, 333] on button at bounding box center [1245, 352] width 31 height 49
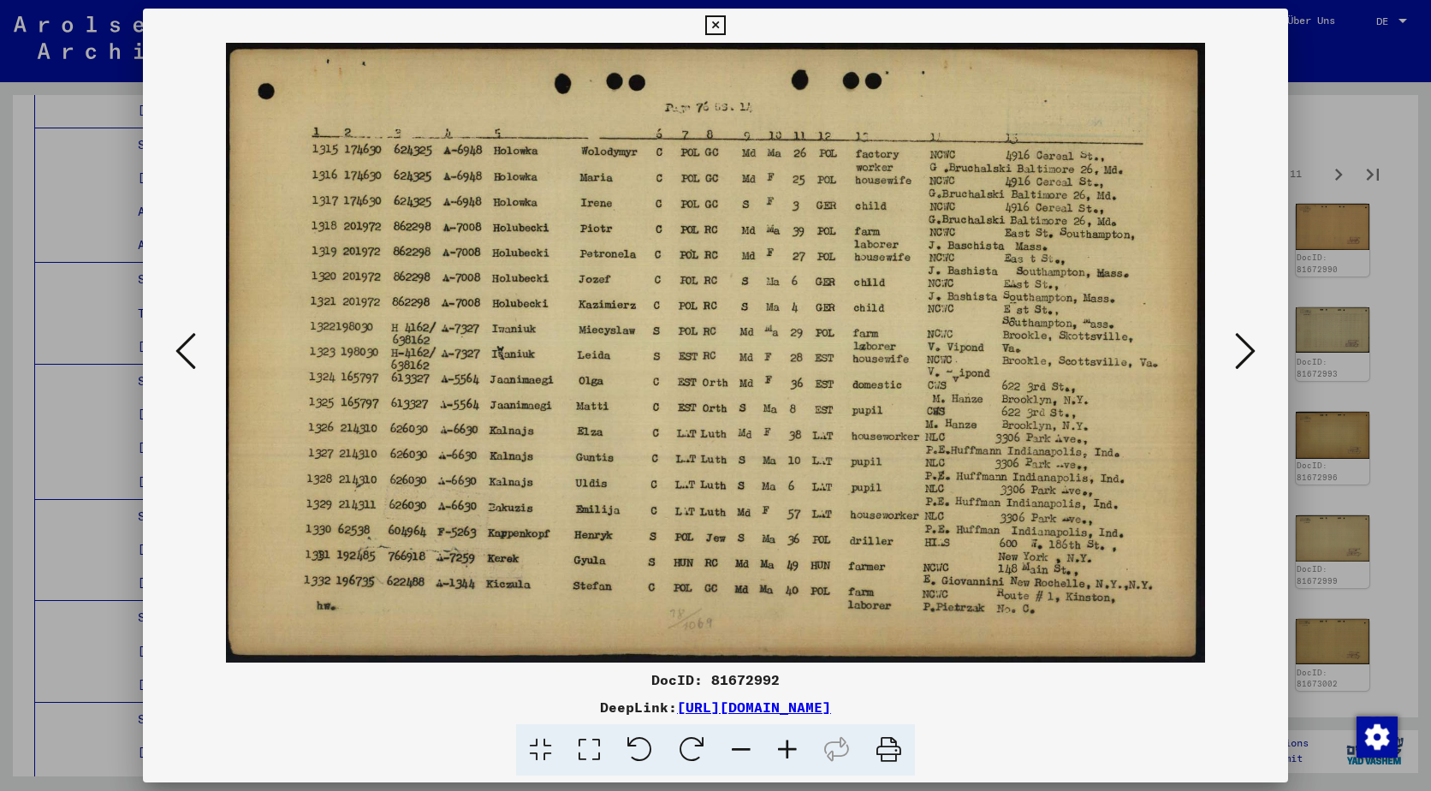
click at [1259, 333] on button at bounding box center [1245, 352] width 31 height 49
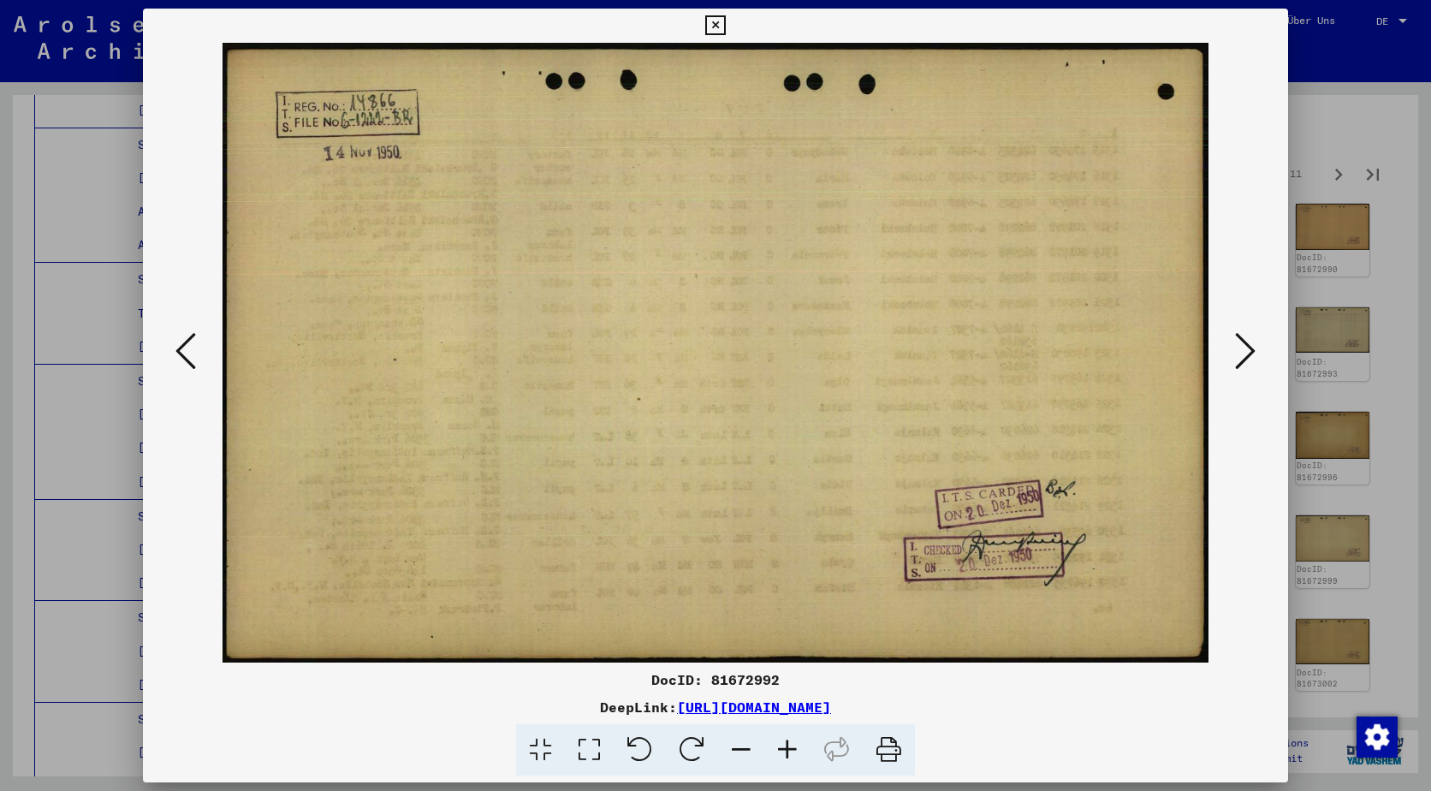
click at [1259, 333] on button at bounding box center [1245, 352] width 31 height 49
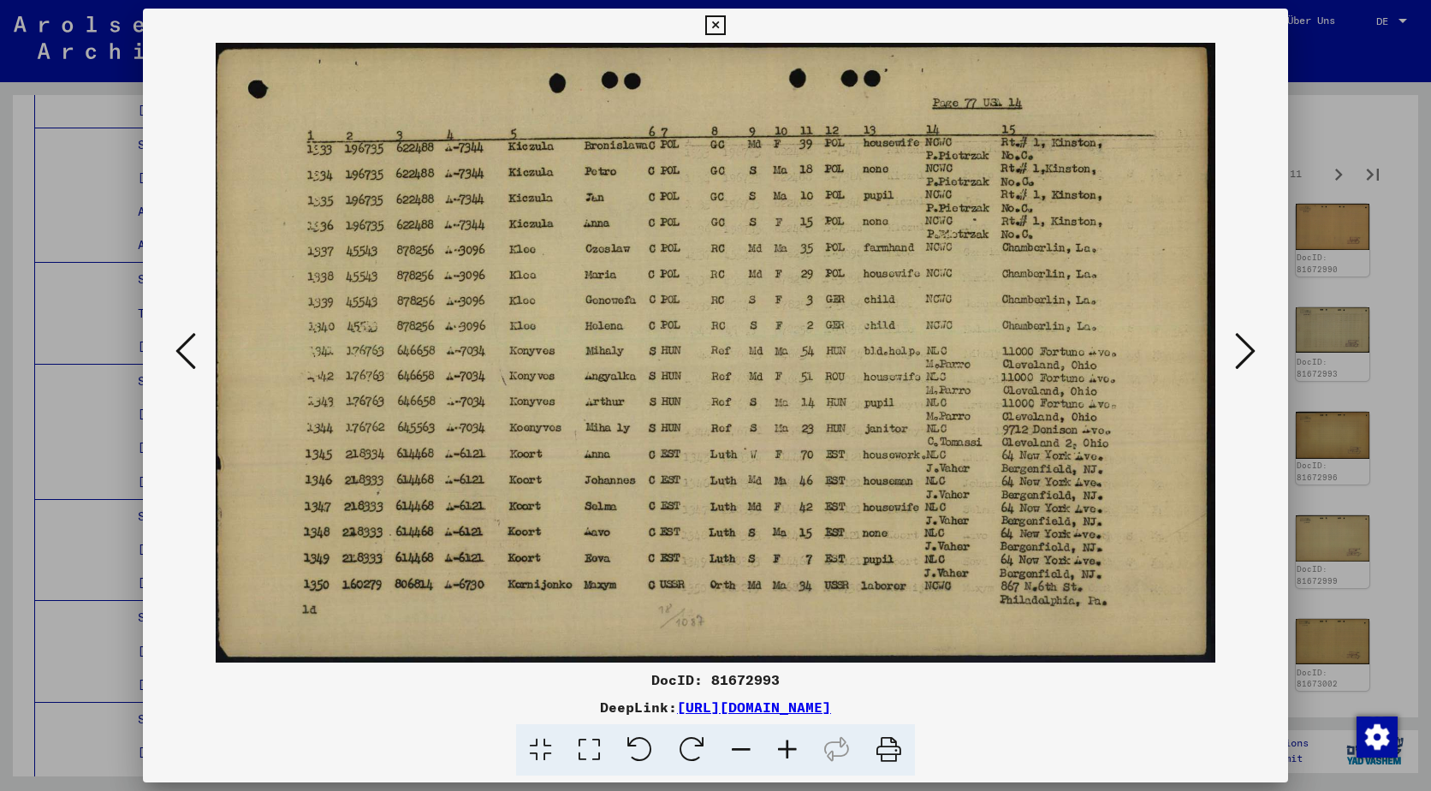
click at [1259, 333] on button at bounding box center [1245, 352] width 31 height 49
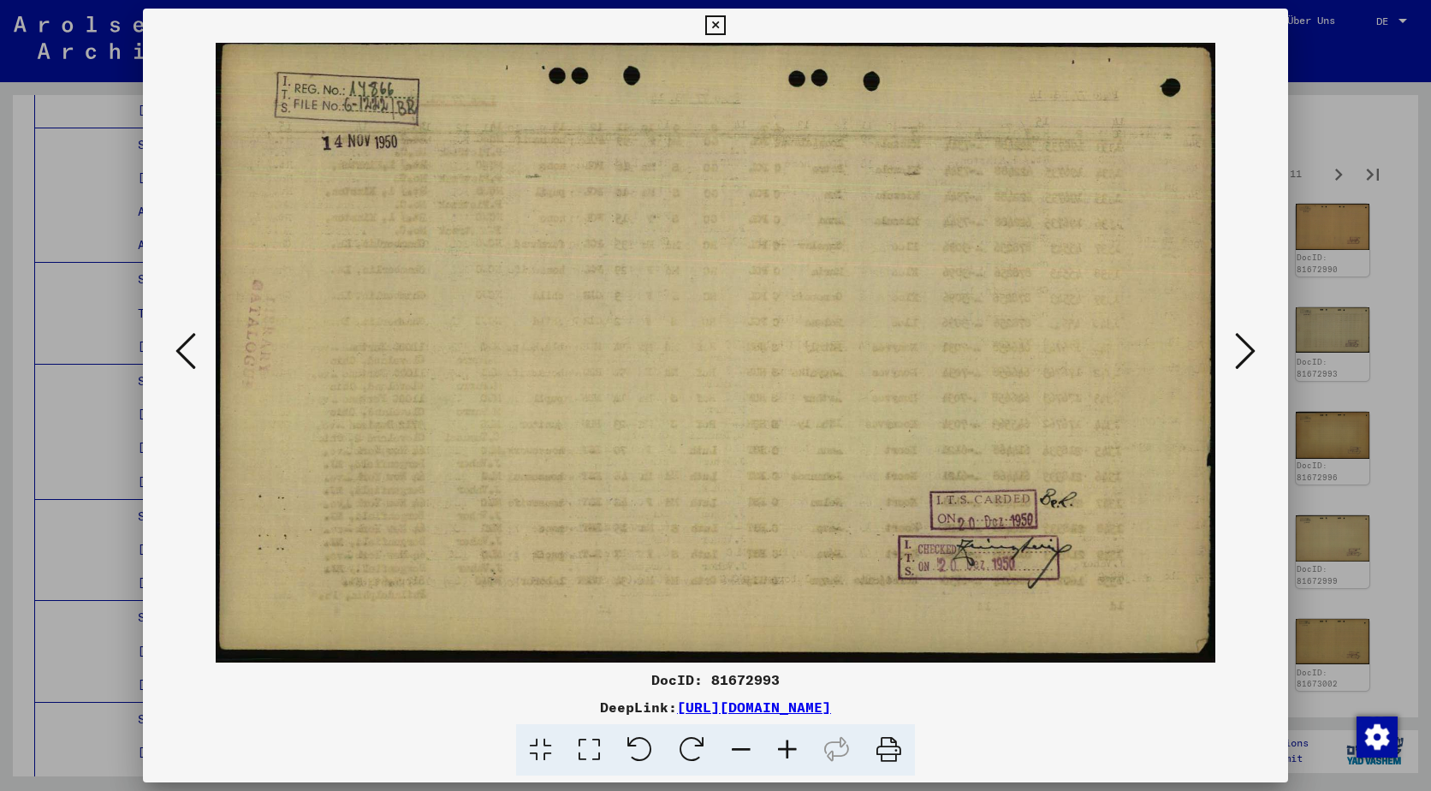
click at [1259, 333] on button at bounding box center [1245, 352] width 31 height 49
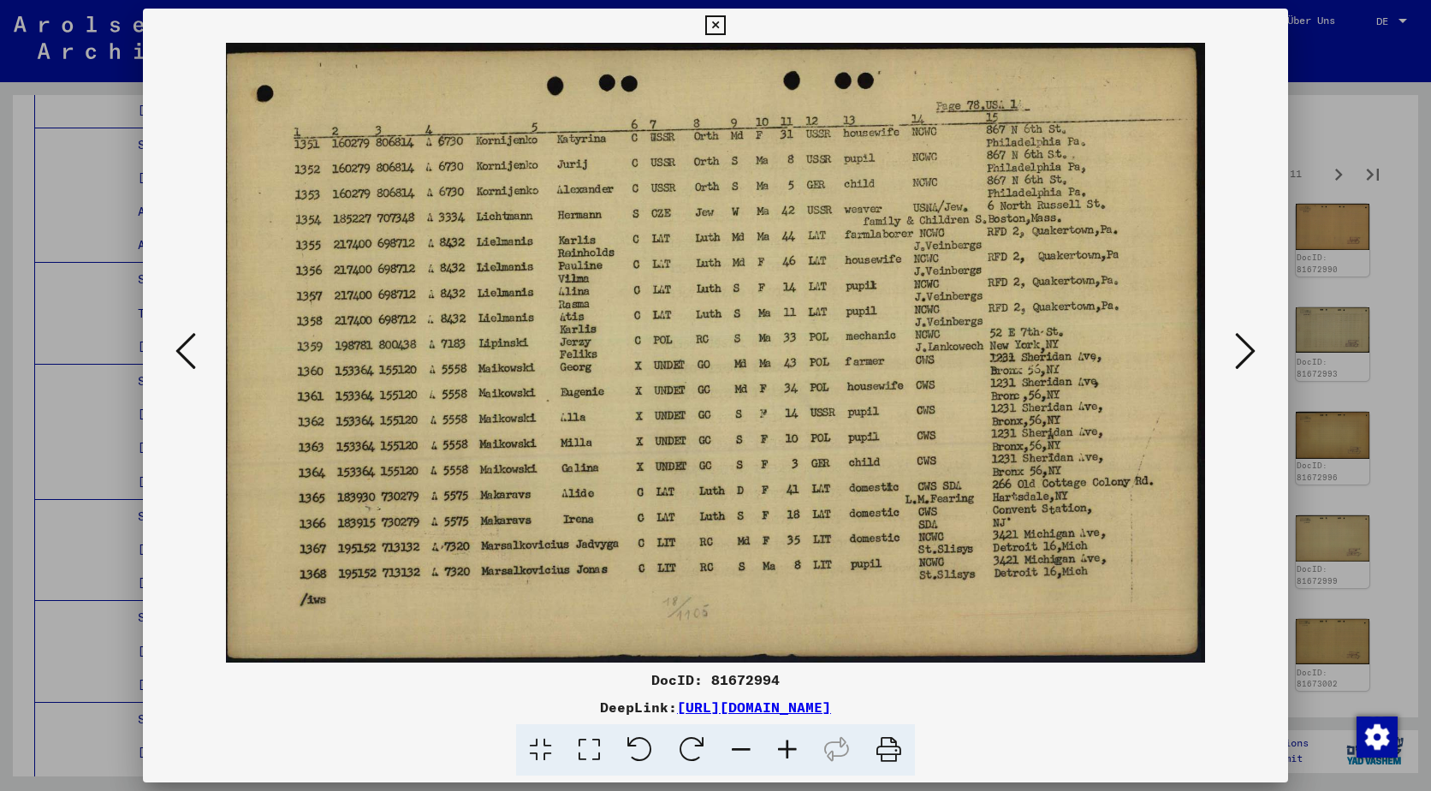
click at [1259, 333] on button at bounding box center [1245, 352] width 31 height 49
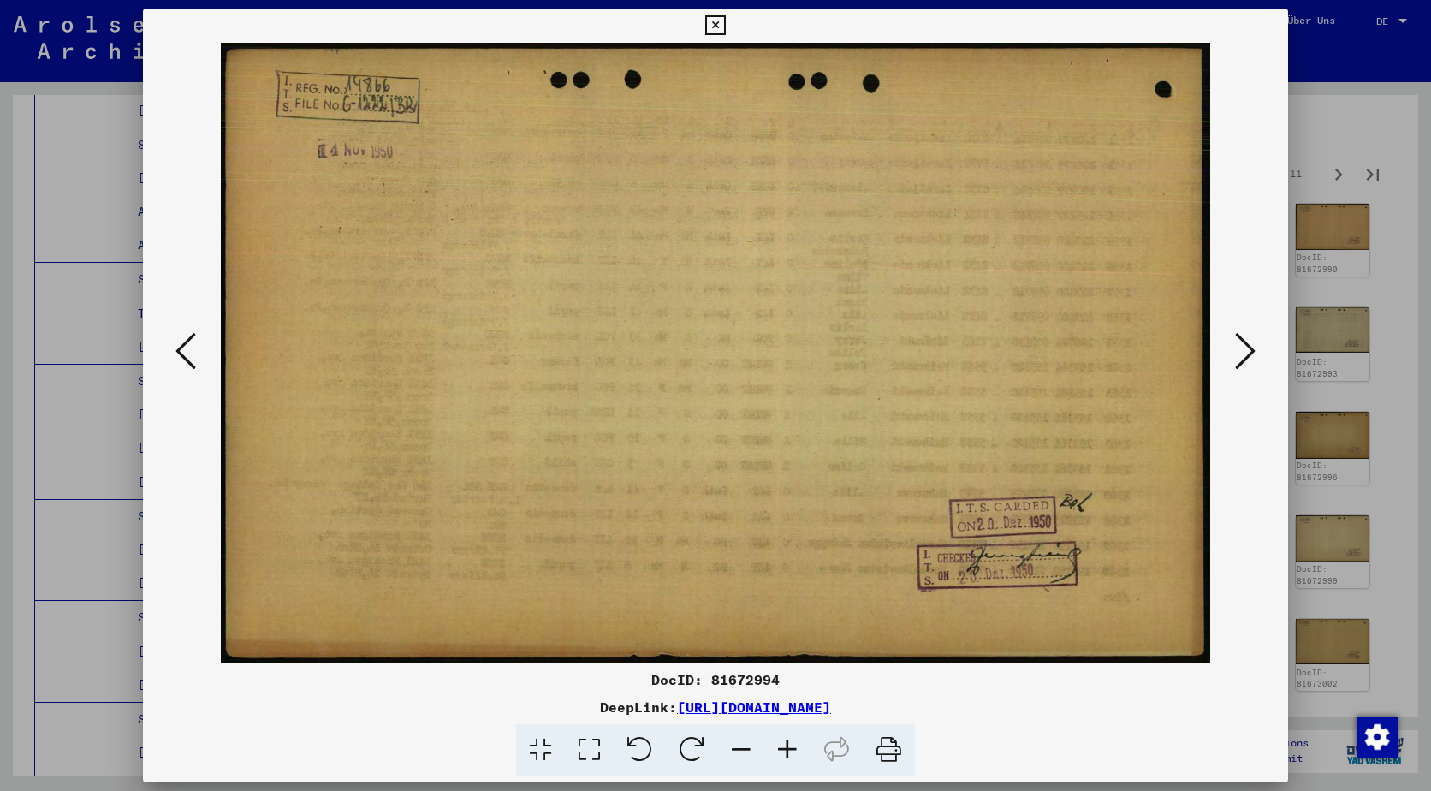
click at [1259, 333] on button at bounding box center [1245, 352] width 31 height 49
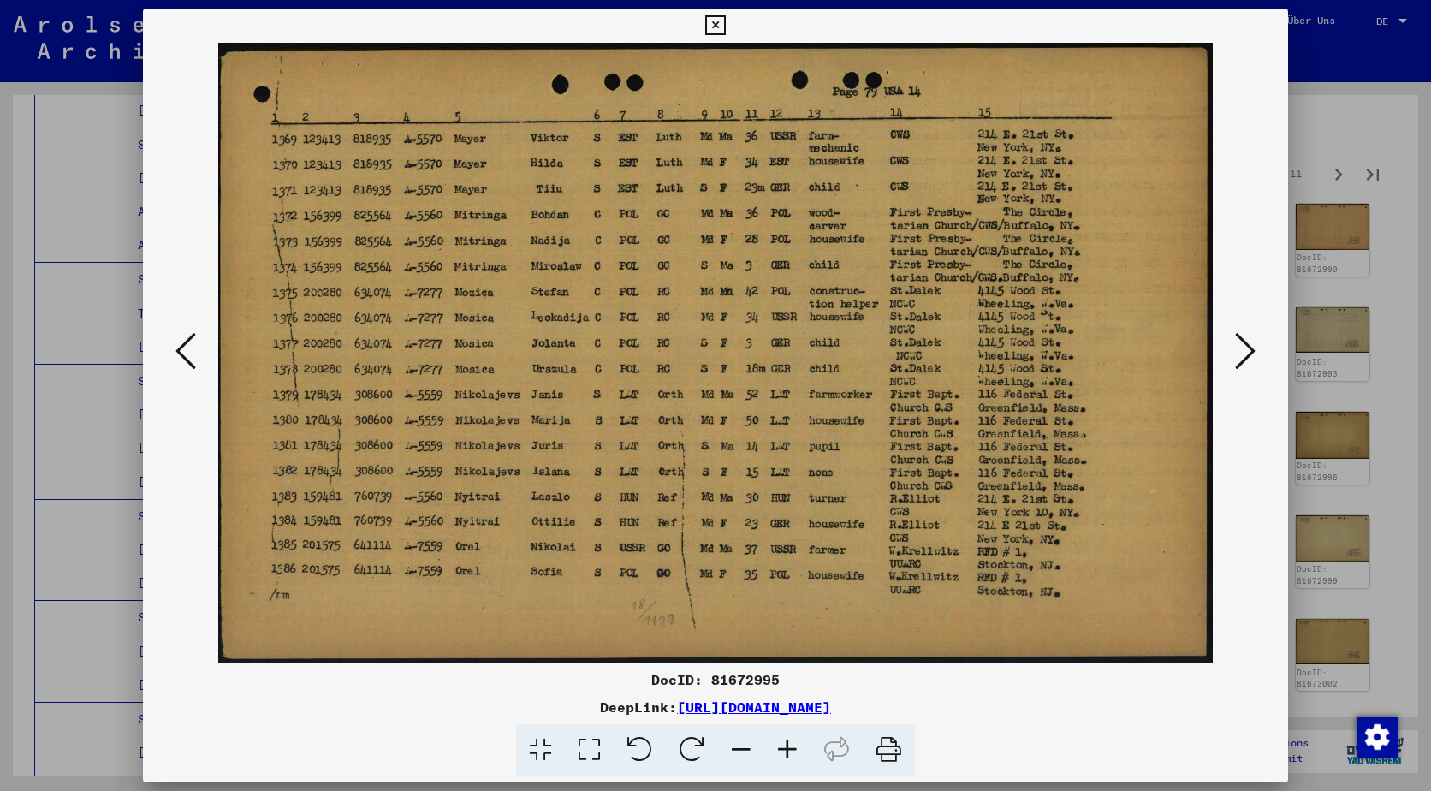
click at [1259, 333] on button at bounding box center [1245, 352] width 31 height 49
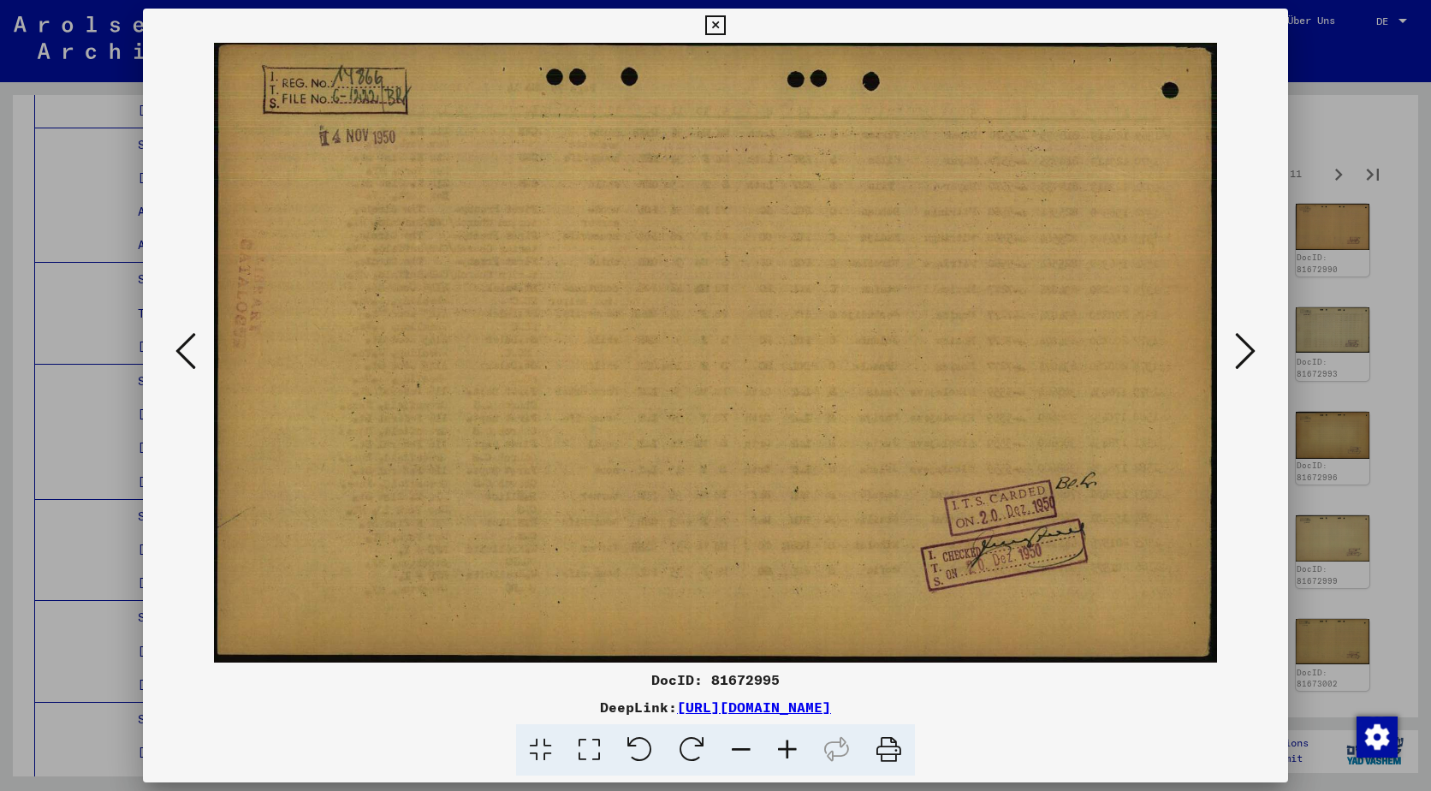
click at [1259, 333] on button at bounding box center [1245, 352] width 31 height 49
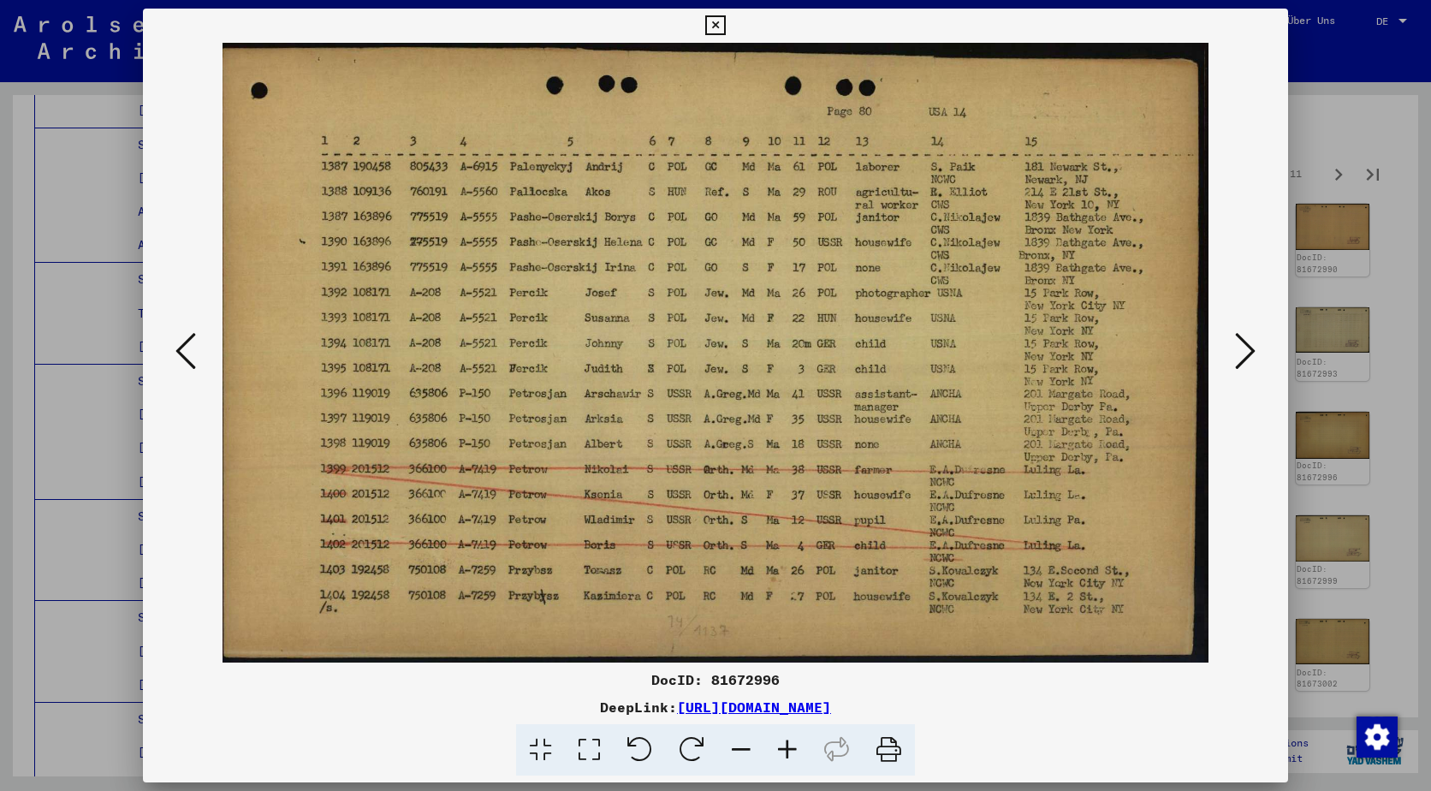
click at [1259, 333] on button at bounding box center [1245, 352] width 31 height 49
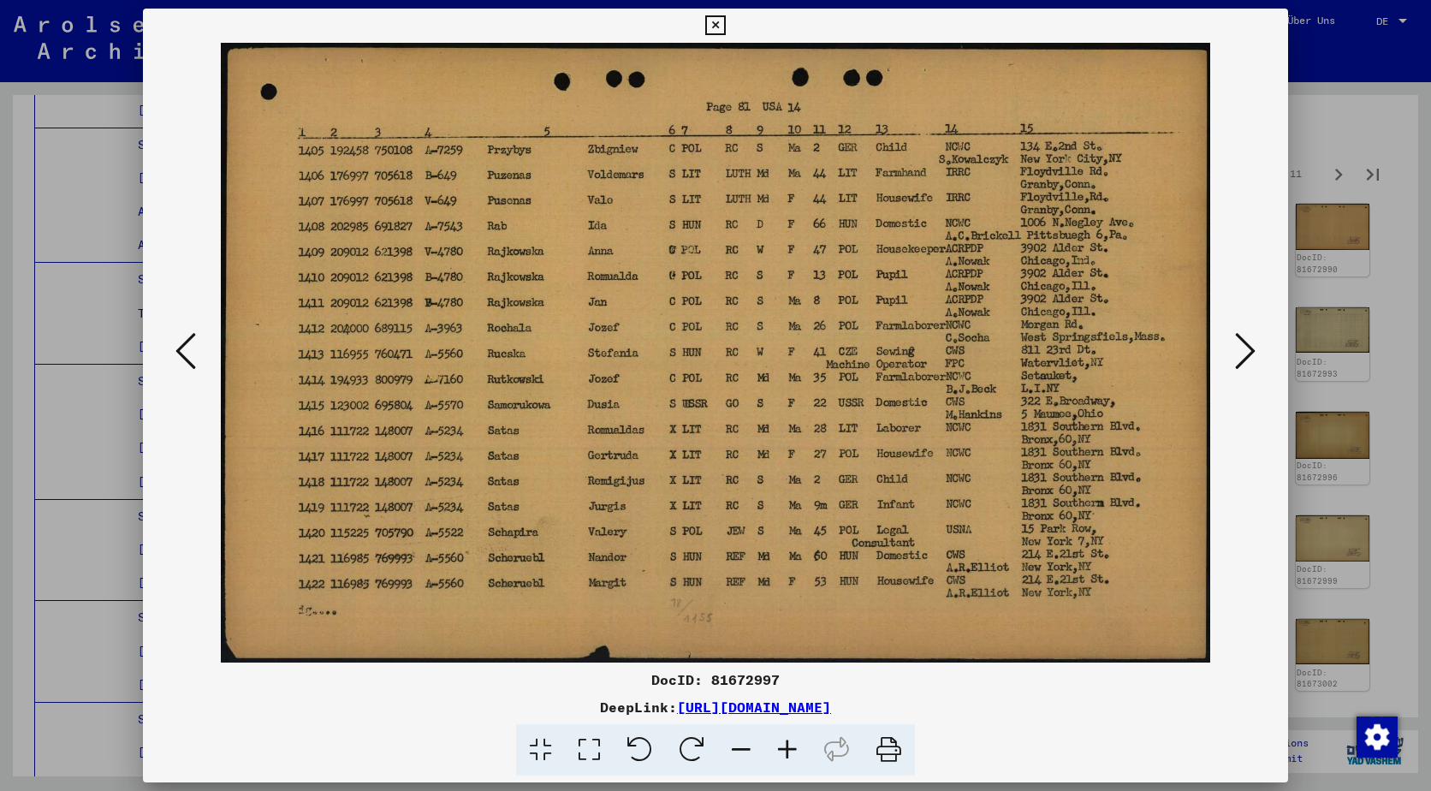
click at [1259, 333] on button at bounding box center [1245, 352] width 31 height 49
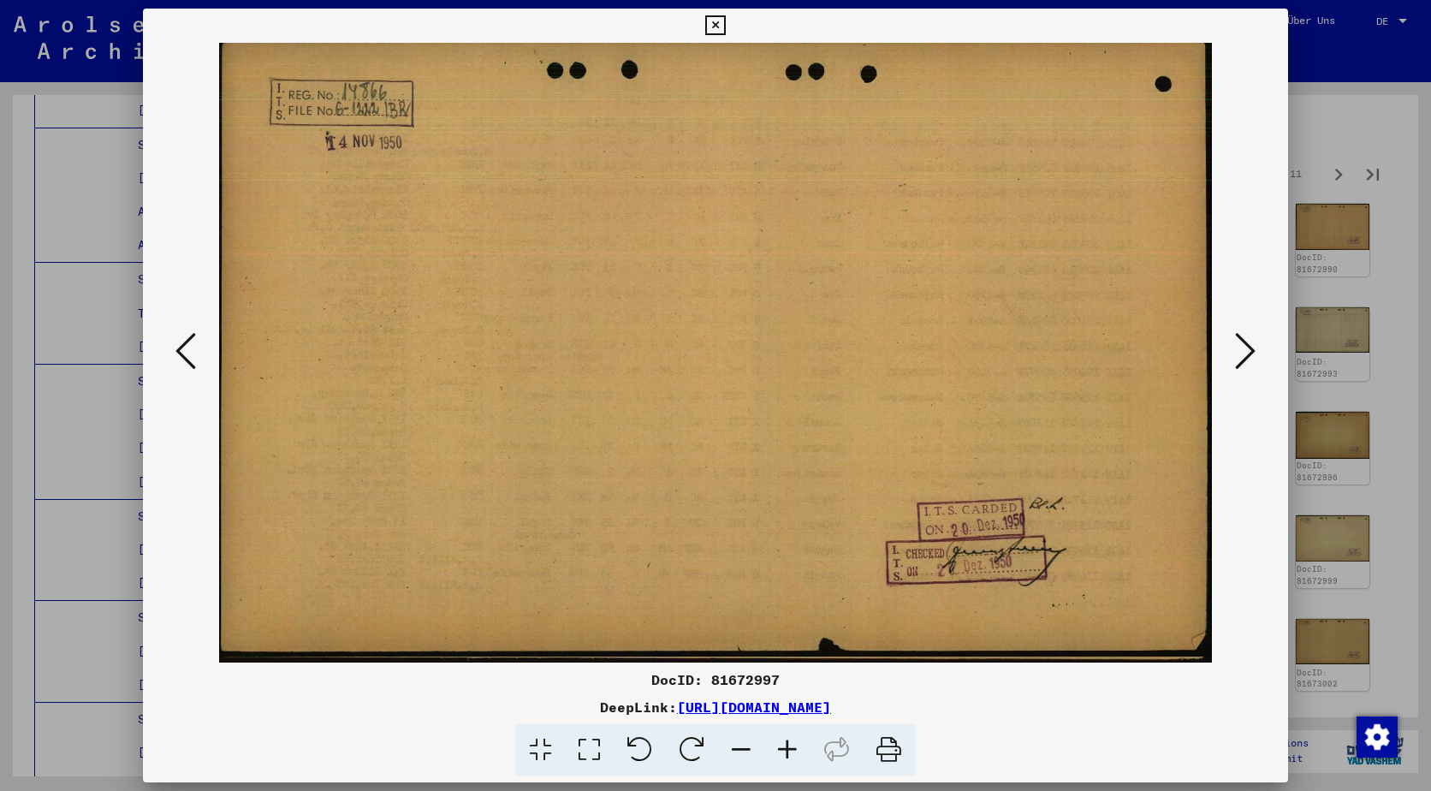
click at [1259, 333] on button at bounding box center [1245, 352] width 31 height 49
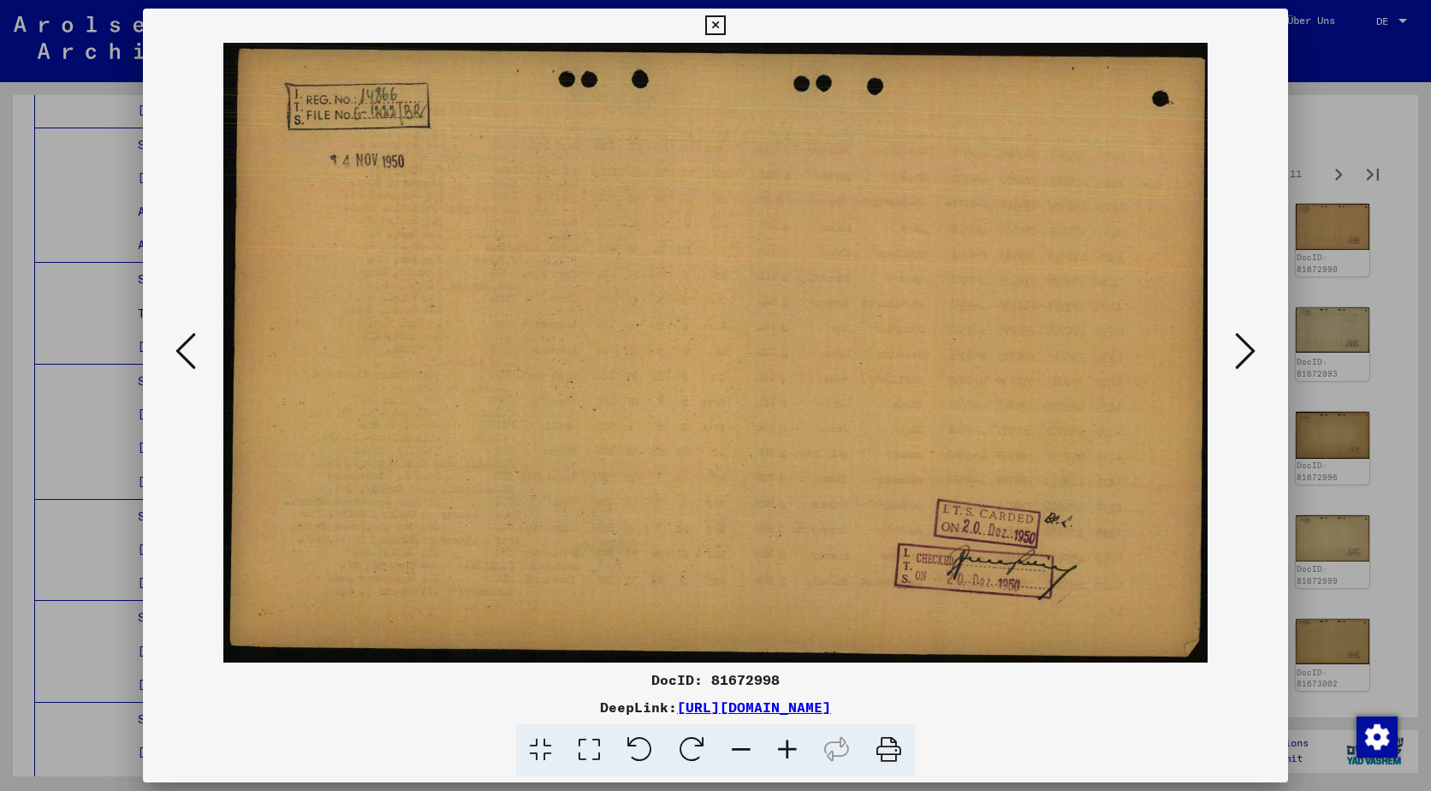
click at [1259, 333] on button at bounding box center [1245, 352] width 31 height 49
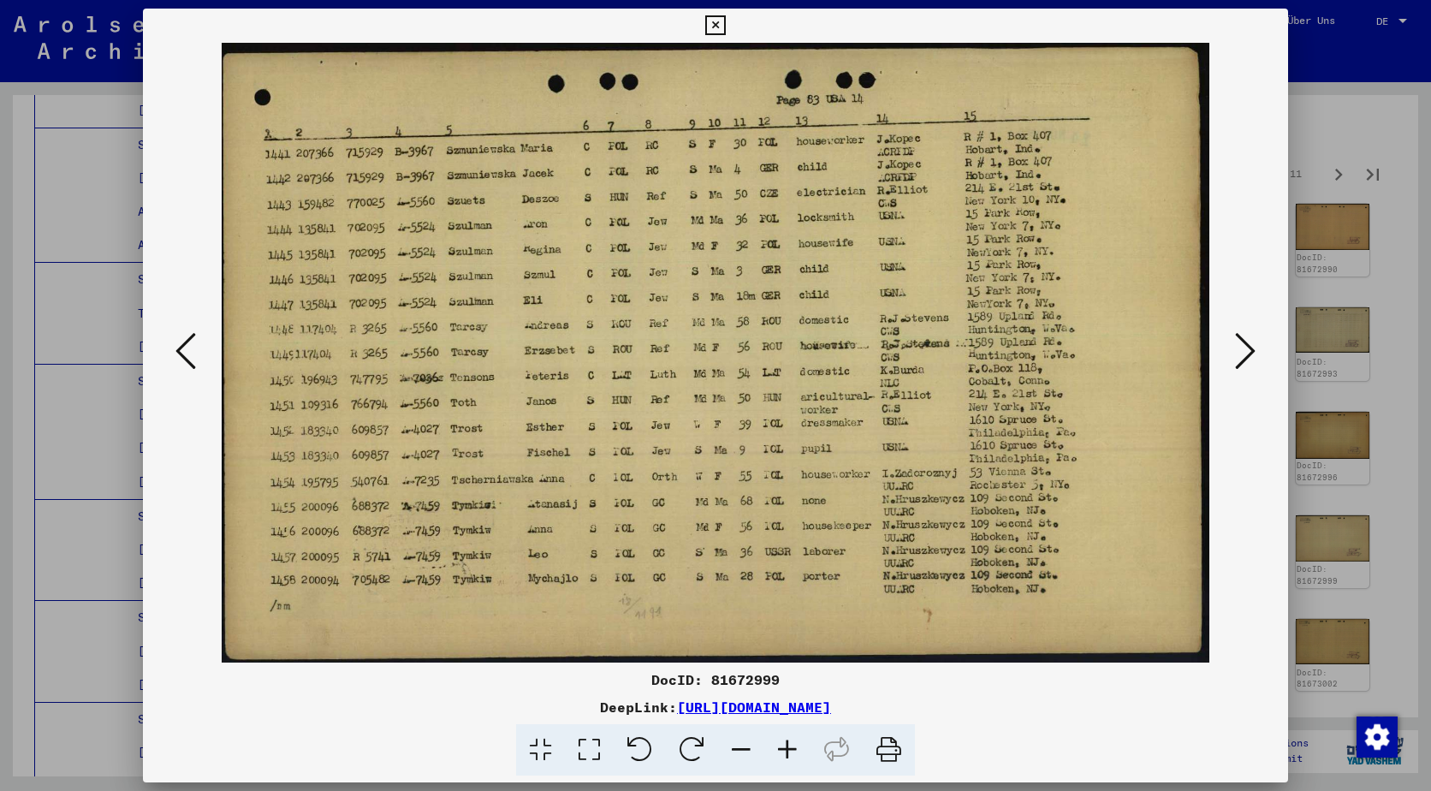
click at [1259, 333] on button at bounding box center [1245, 352] width 31 height 49
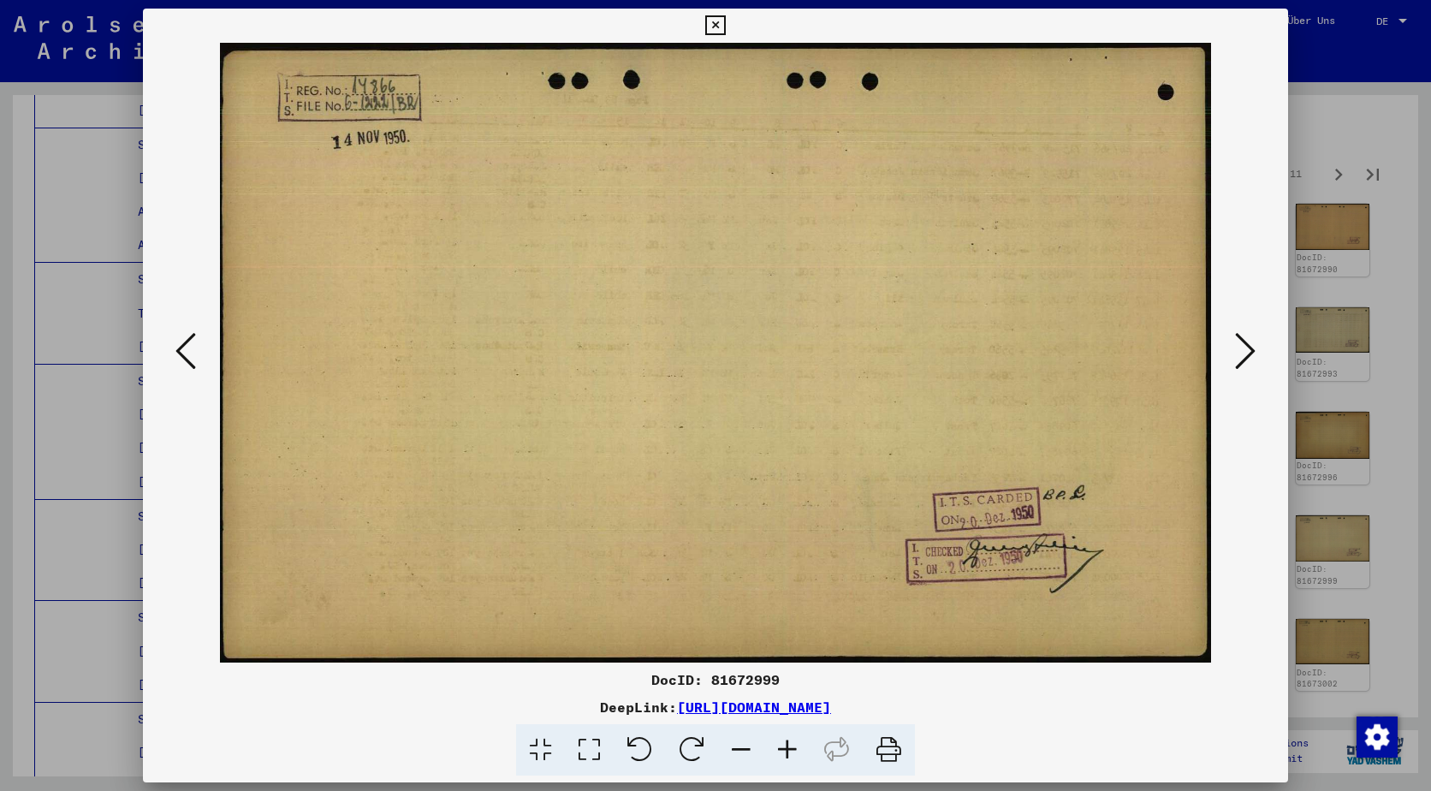
click at [1259, 333] on button at bounding box center [1245, 352] width 31 height 49
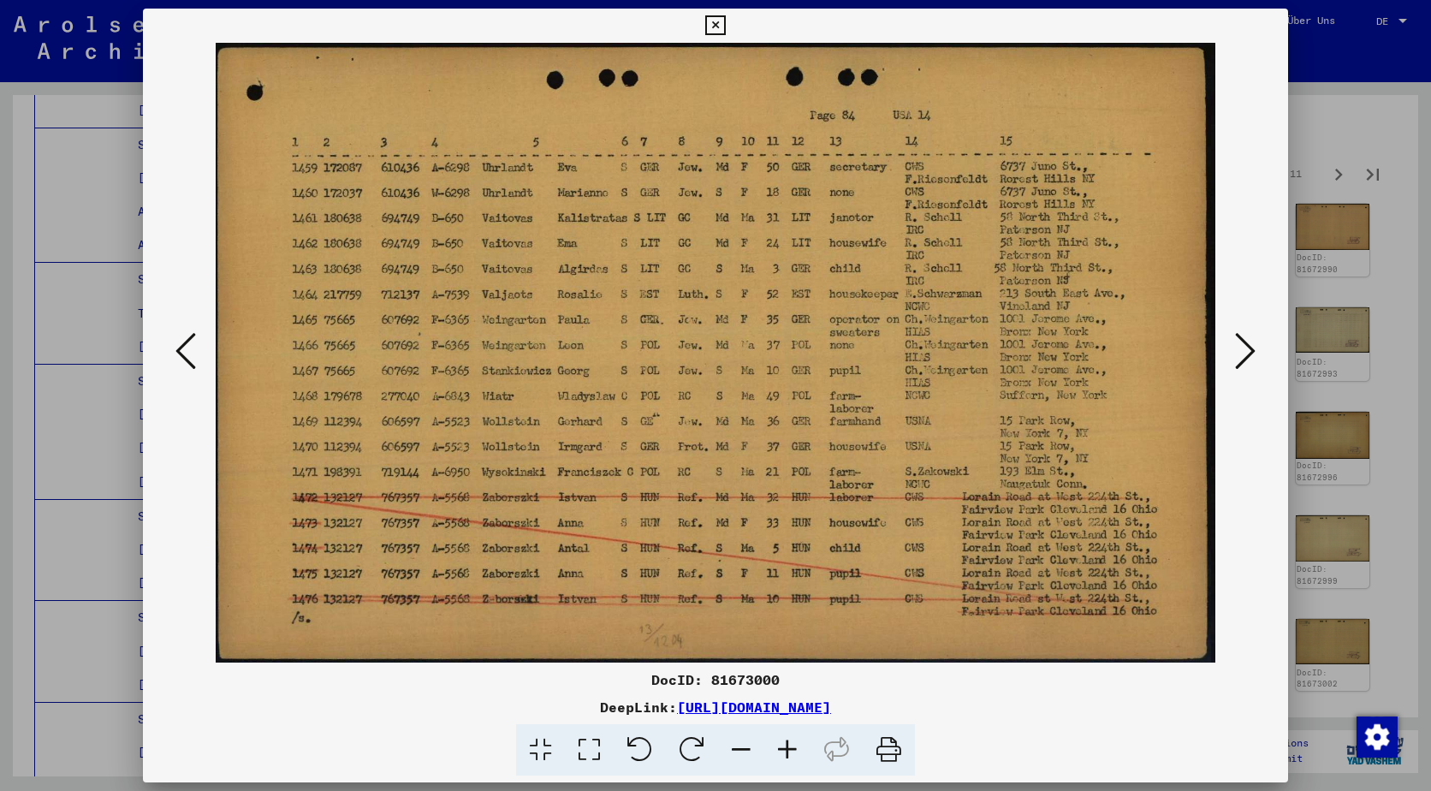
click at [1259, 333] on button at bounding box center [1245, 352] width 31 height 49
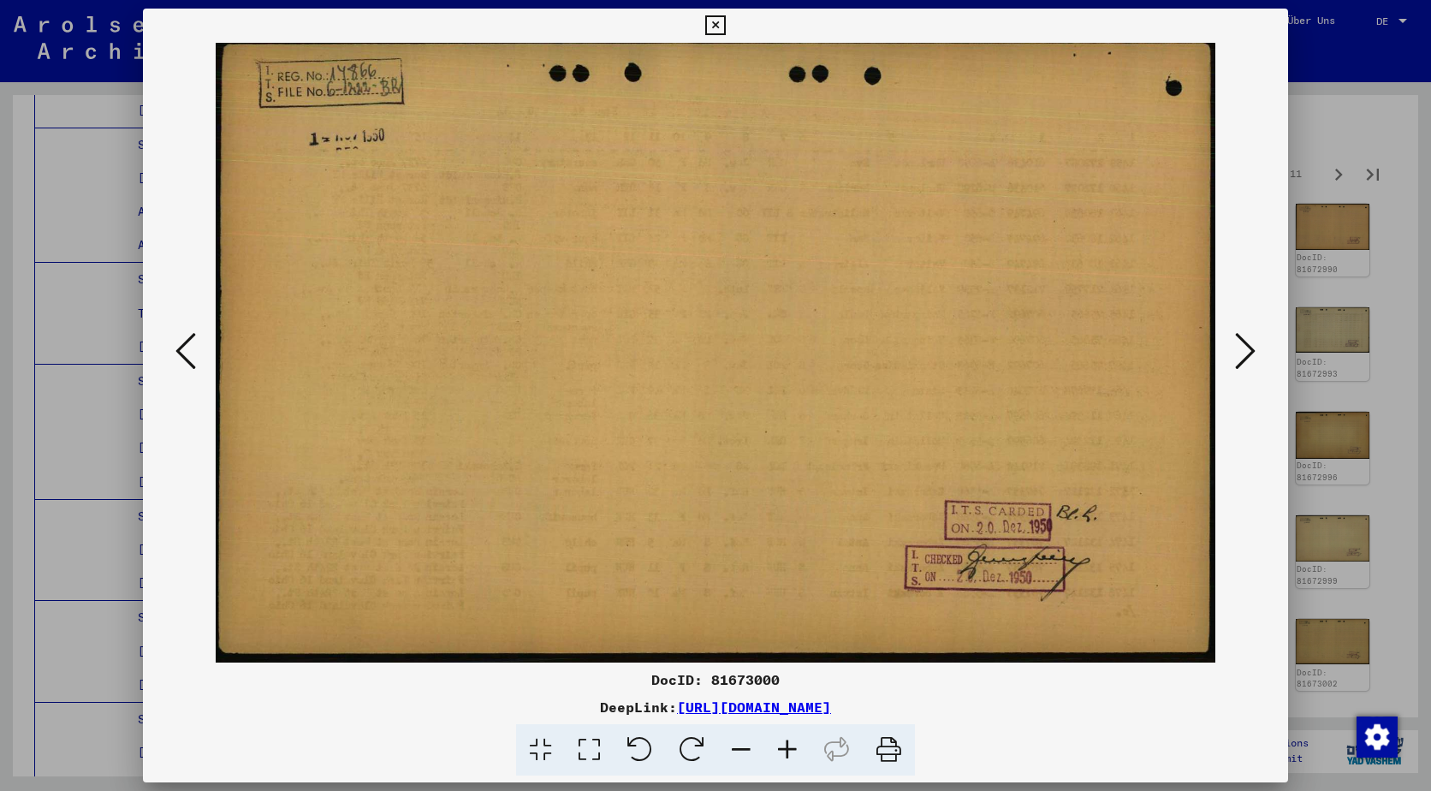
click at [1259, 333] on button at bounding box center [1245, 352] width 31 height 49
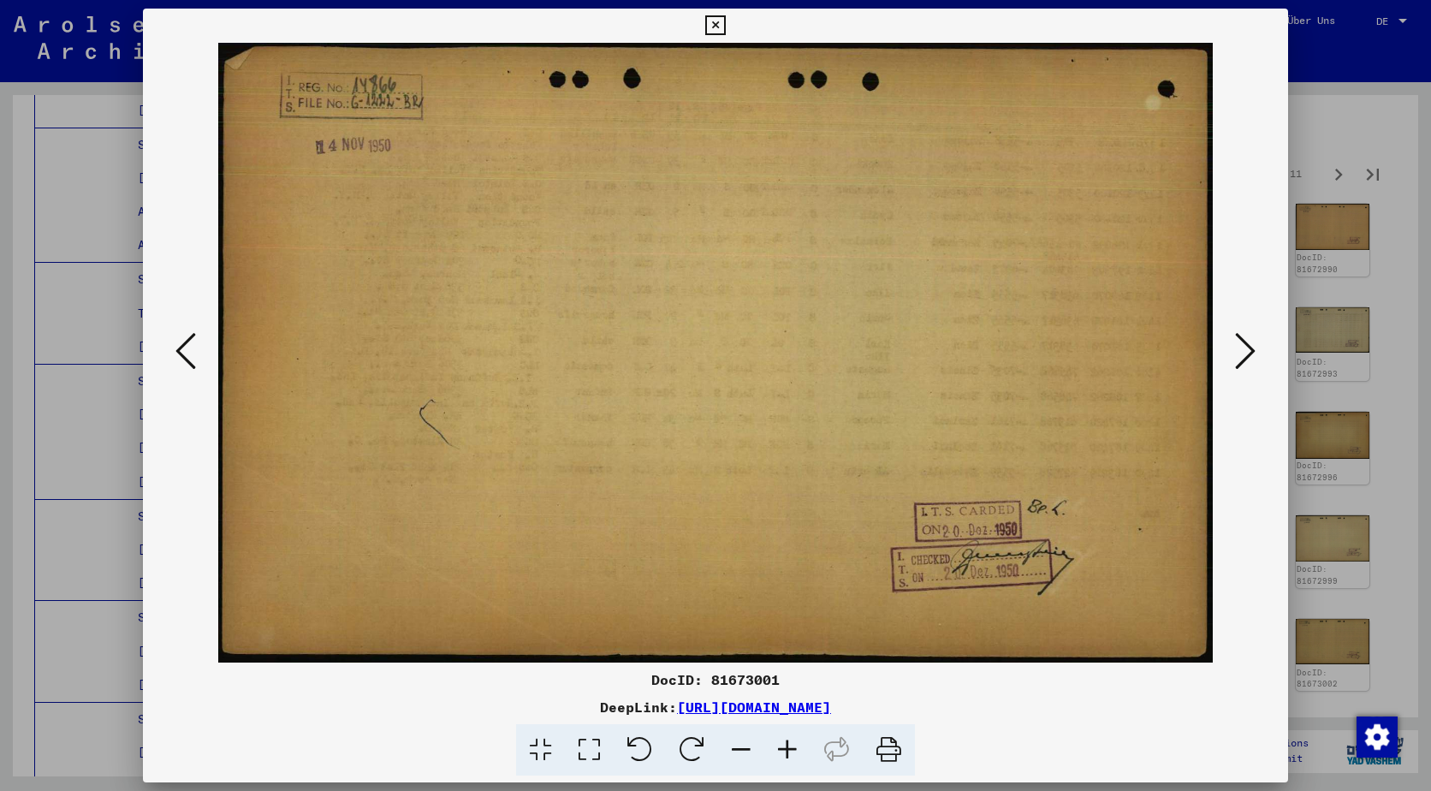
click at [1259, 333] on button at bounding box center [1245, 352] width 31 height 49
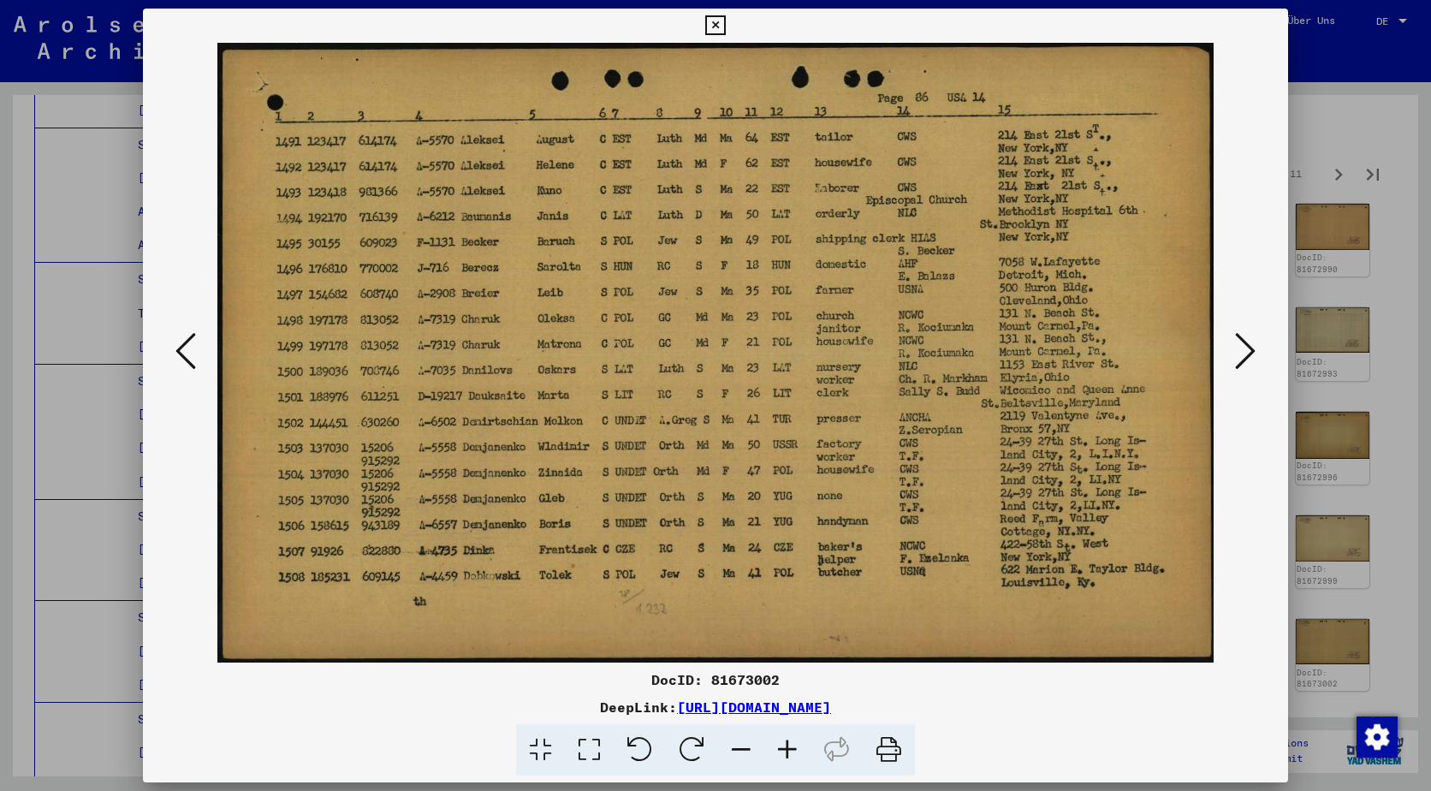
click at [1259, 333] on button at bounding box center [1245, 352] width 31 height 49
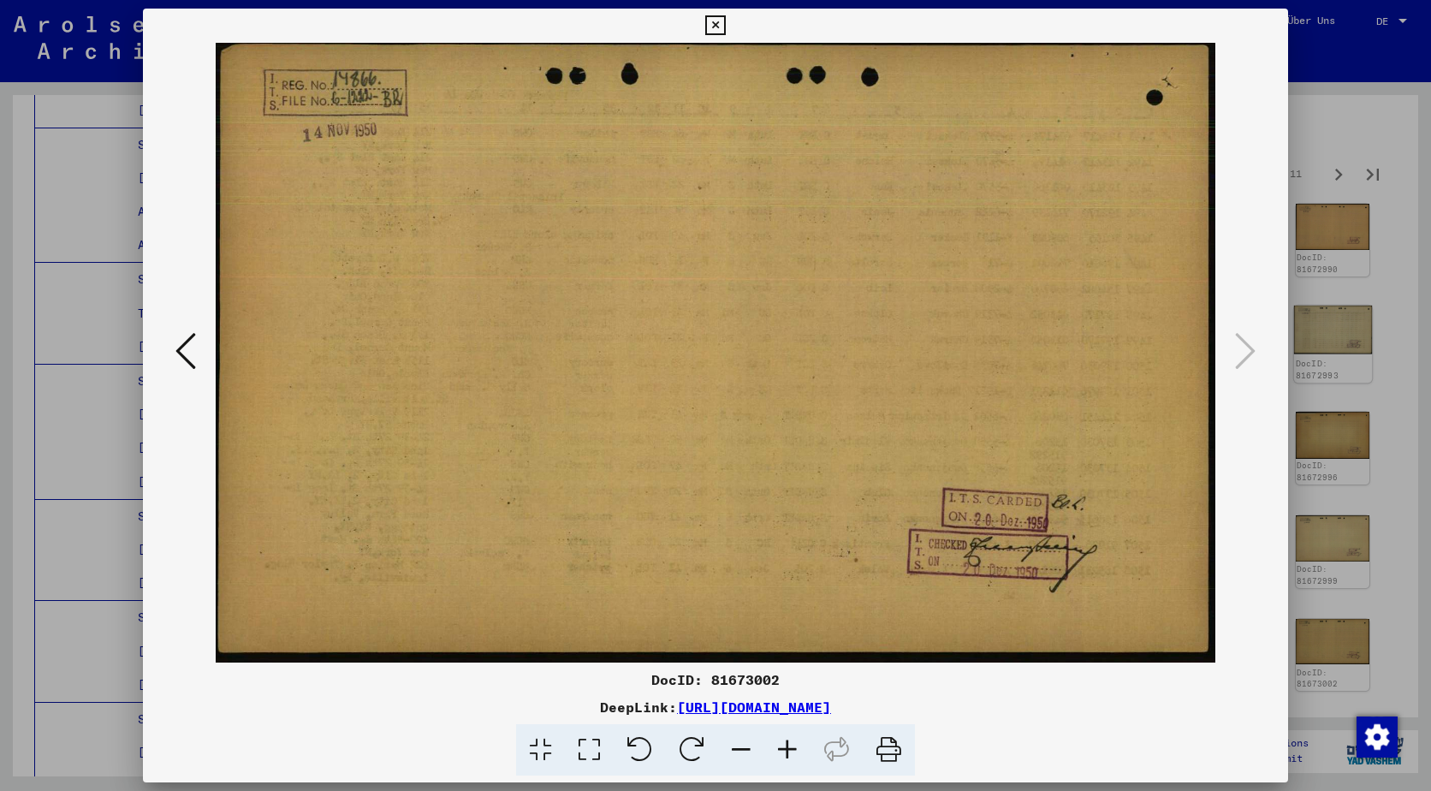
click at [1310, 324] on div at bounding box center [715, 395] width 1431 height 791
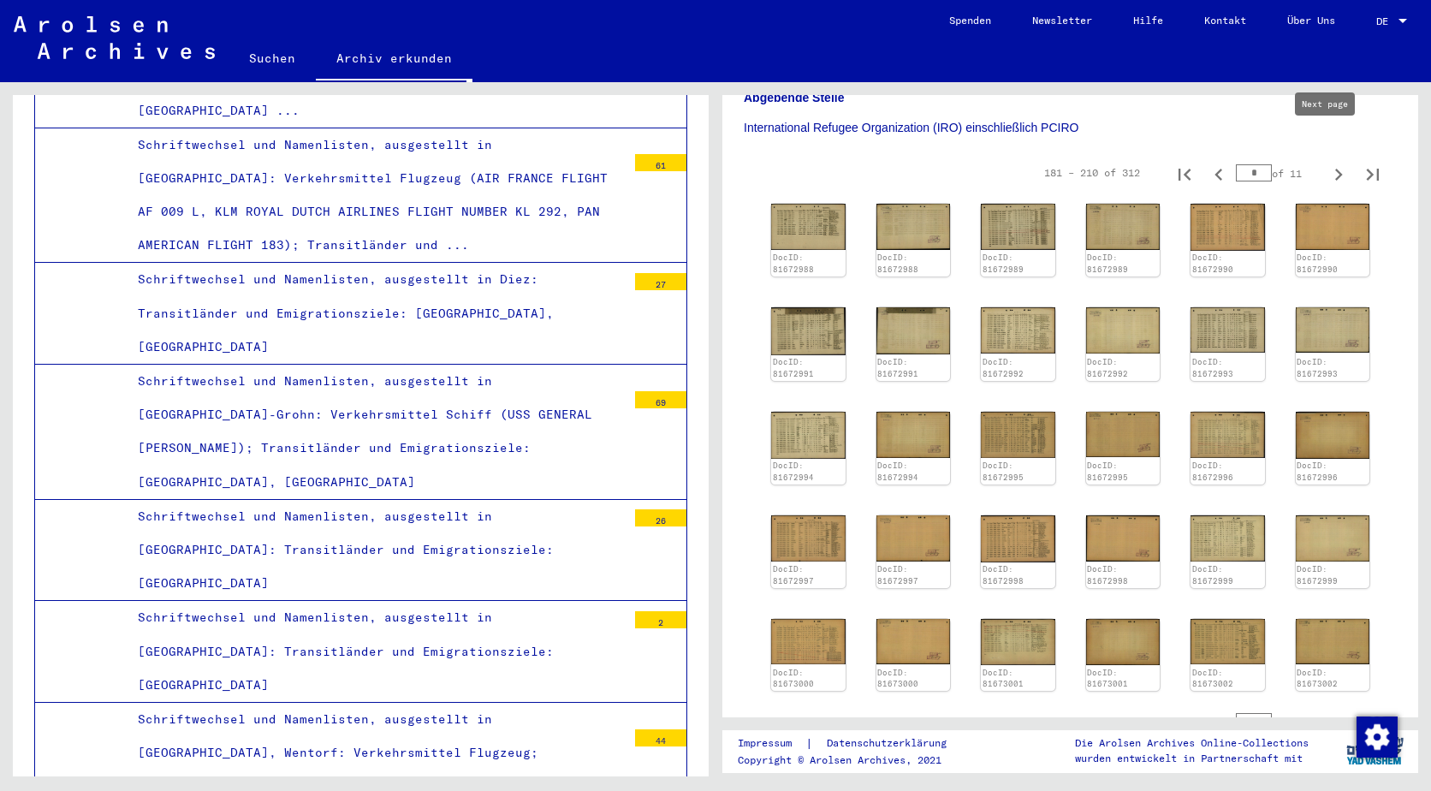
click at [1327, 163] on icon "Next page" at bounding box center [1339, 175] width 24 height 24
type input "*"
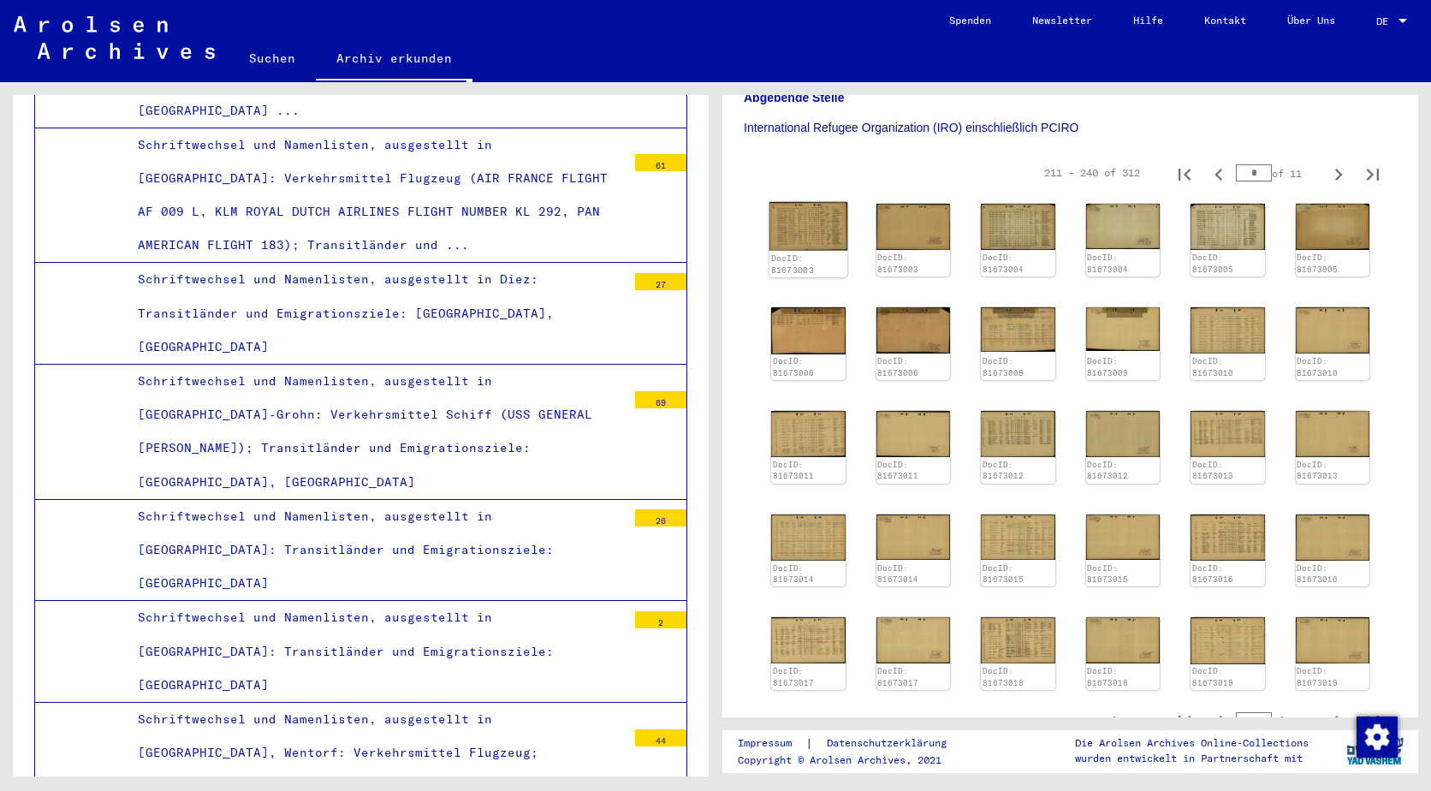
click at [815, 202] on img at bounding box center [808, 226] width 78 height 49
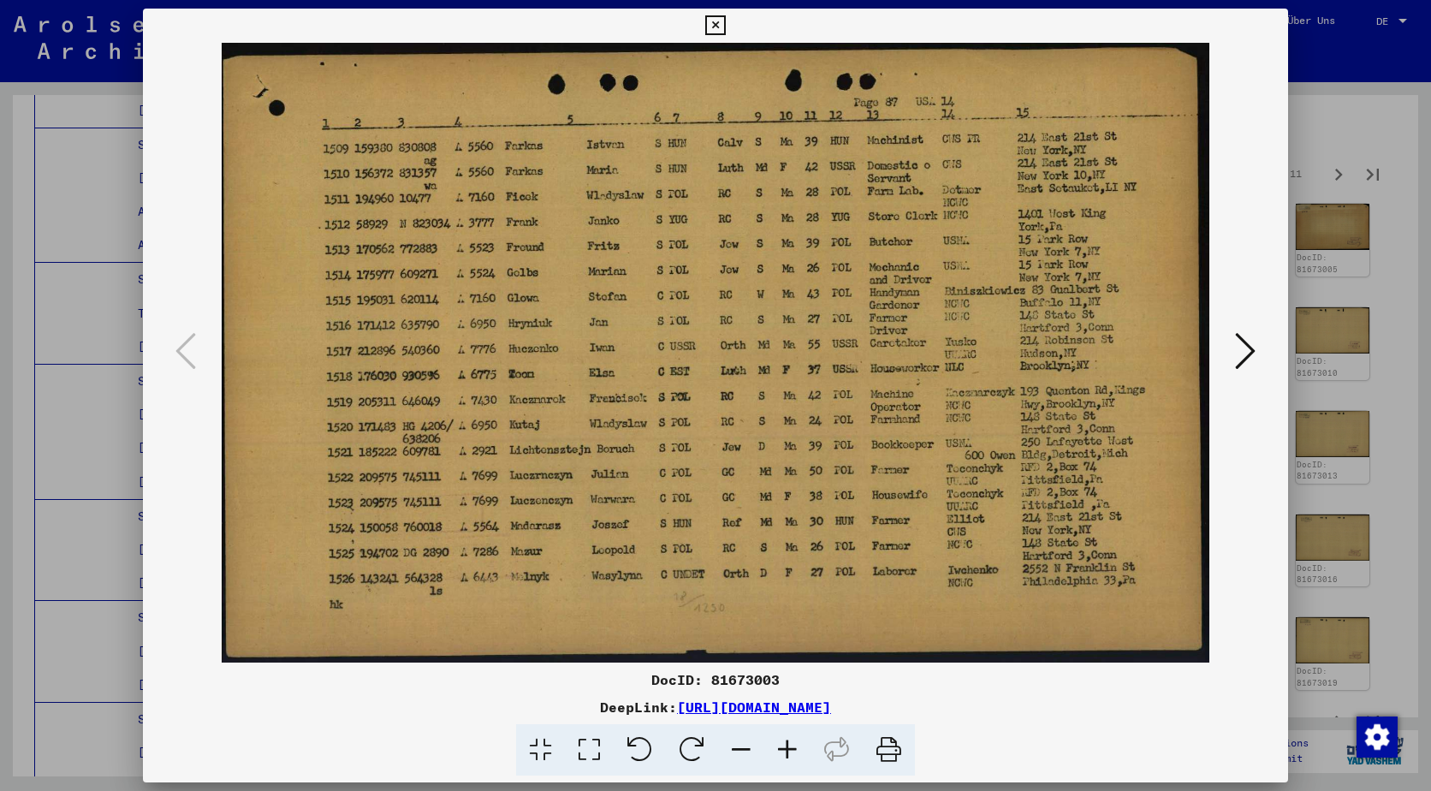
click at [1226, 331] on img at bounding box center [715, 353] width 1029 height 620
click at [1227, 331] on img at bounding box center [715, 353] width 1029 height 620
click at [1242, 333] on icon at bounding box center [1245, 350] width 21 height 41
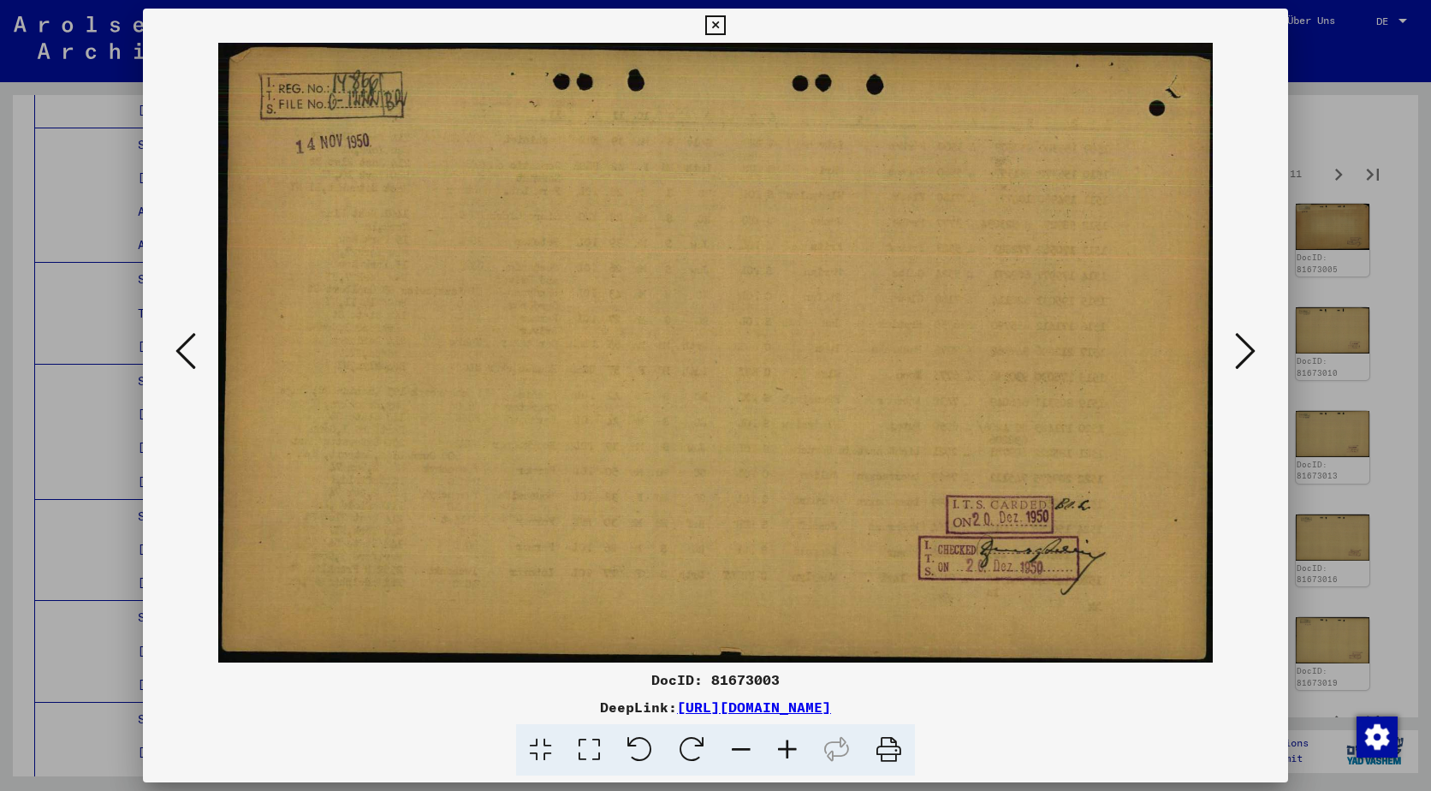
click at [1242, 333] on icon at bounding box center [1245, 350] width 21 height 41
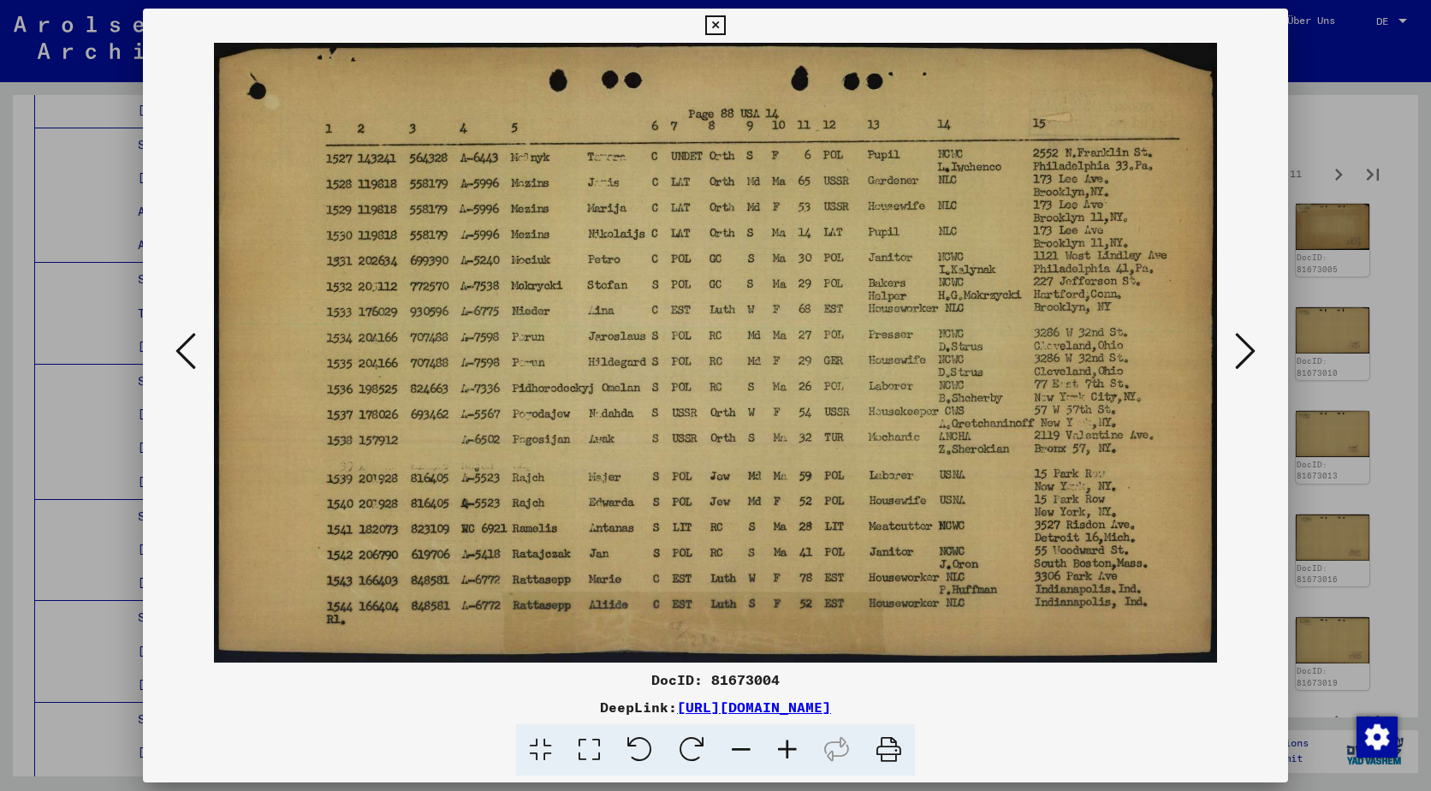
click at [1242, 333] on icon at bounding box center [1245, 350] width 21 height 41
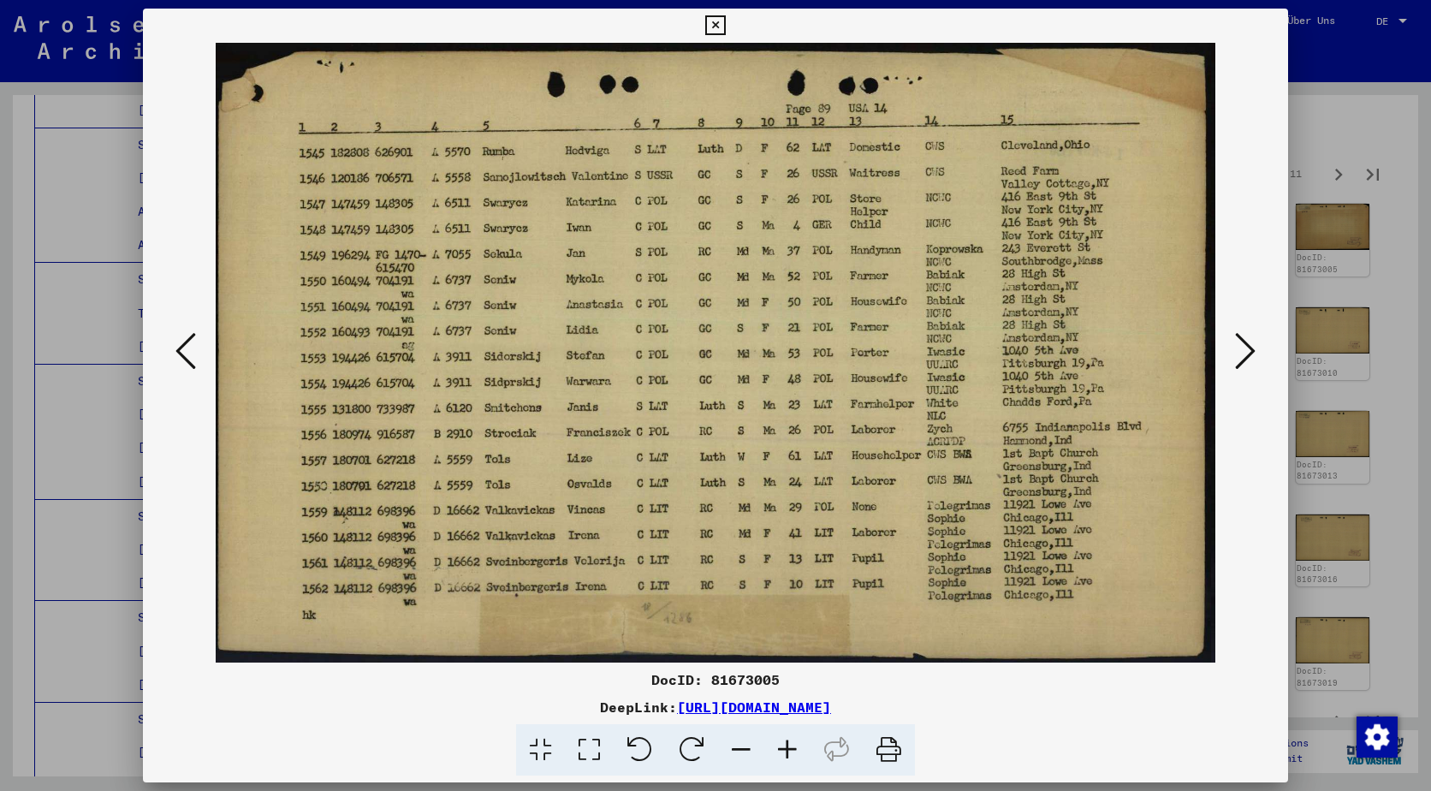
click at [1242, 333] on icon at bounding box center [1245, 350] width 21 height 41
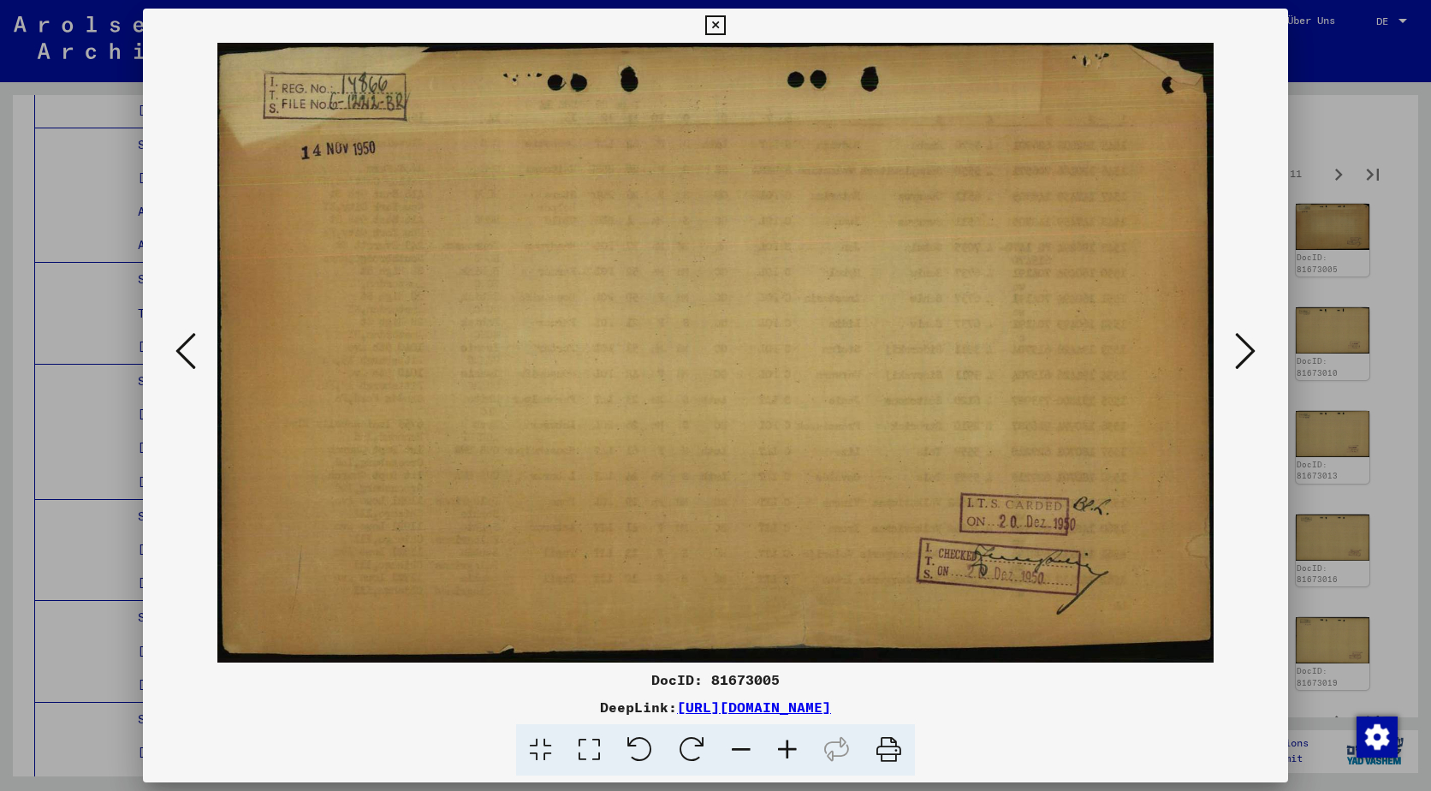
click at [1242, 333] on icon at bounding box center [1245, 350] width 21 height 41
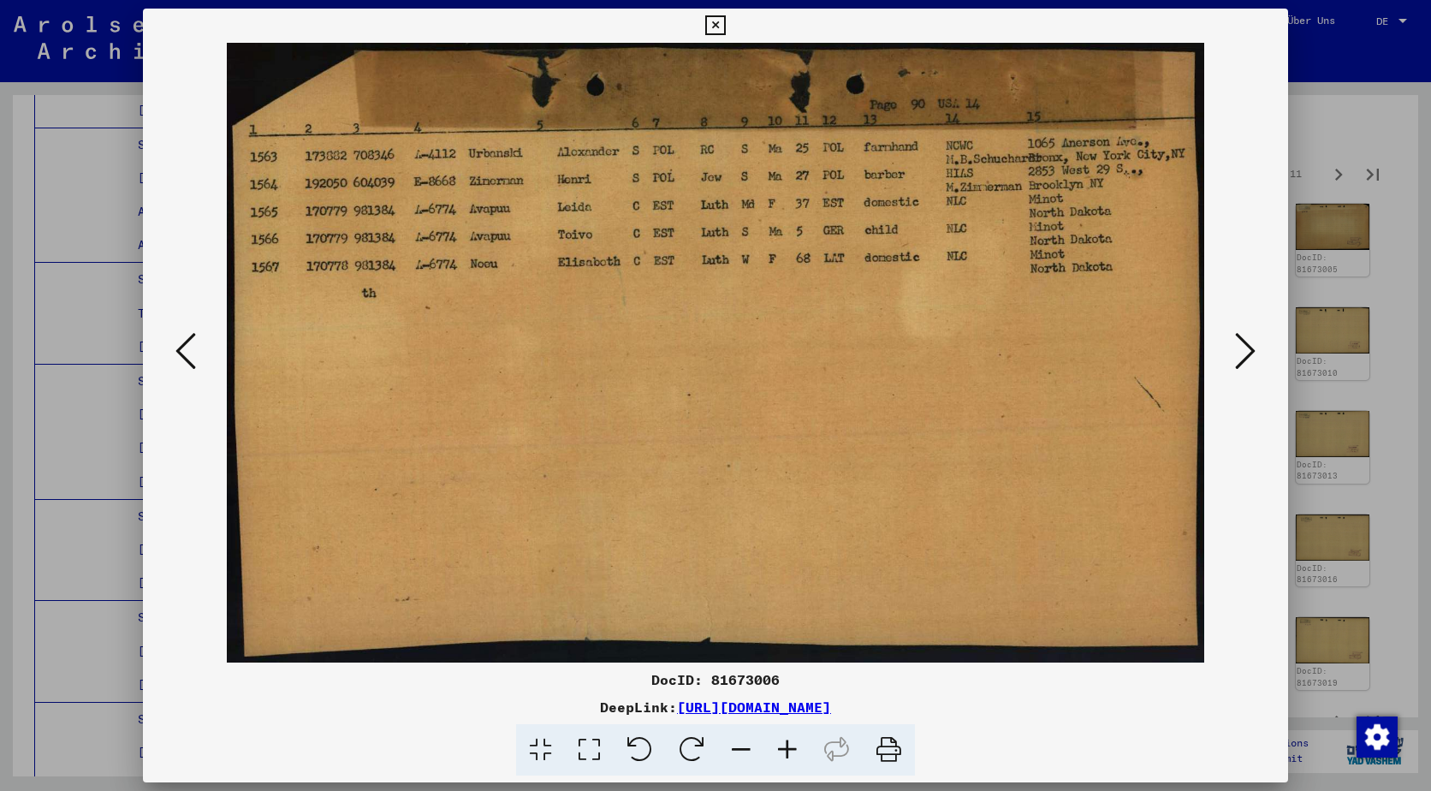
click at [1242, 333] on icon at bounding box center [1245, 350] width 21 height 41
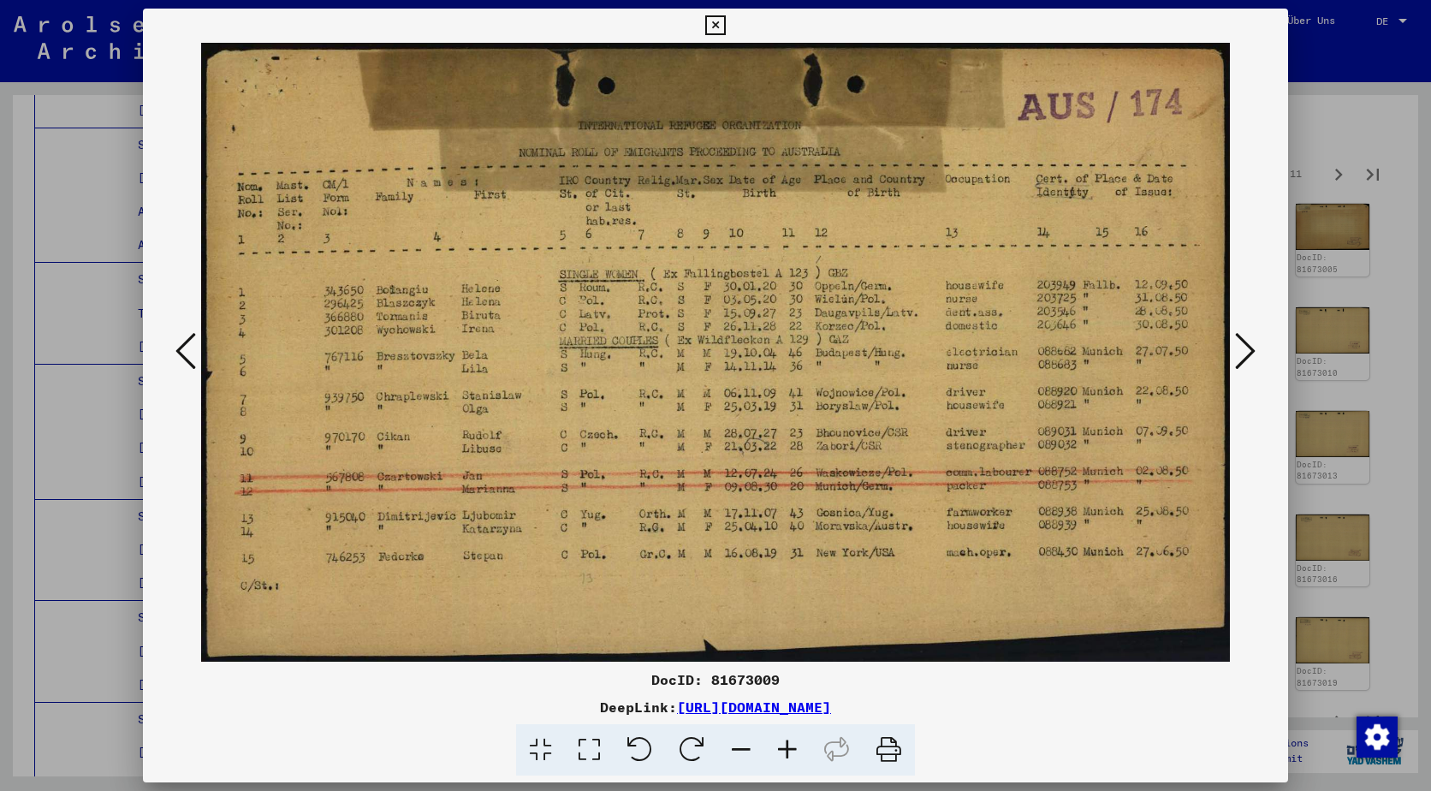
click at [1242, 333] on icon at bounding box center [1245, 350] width 21 height 41
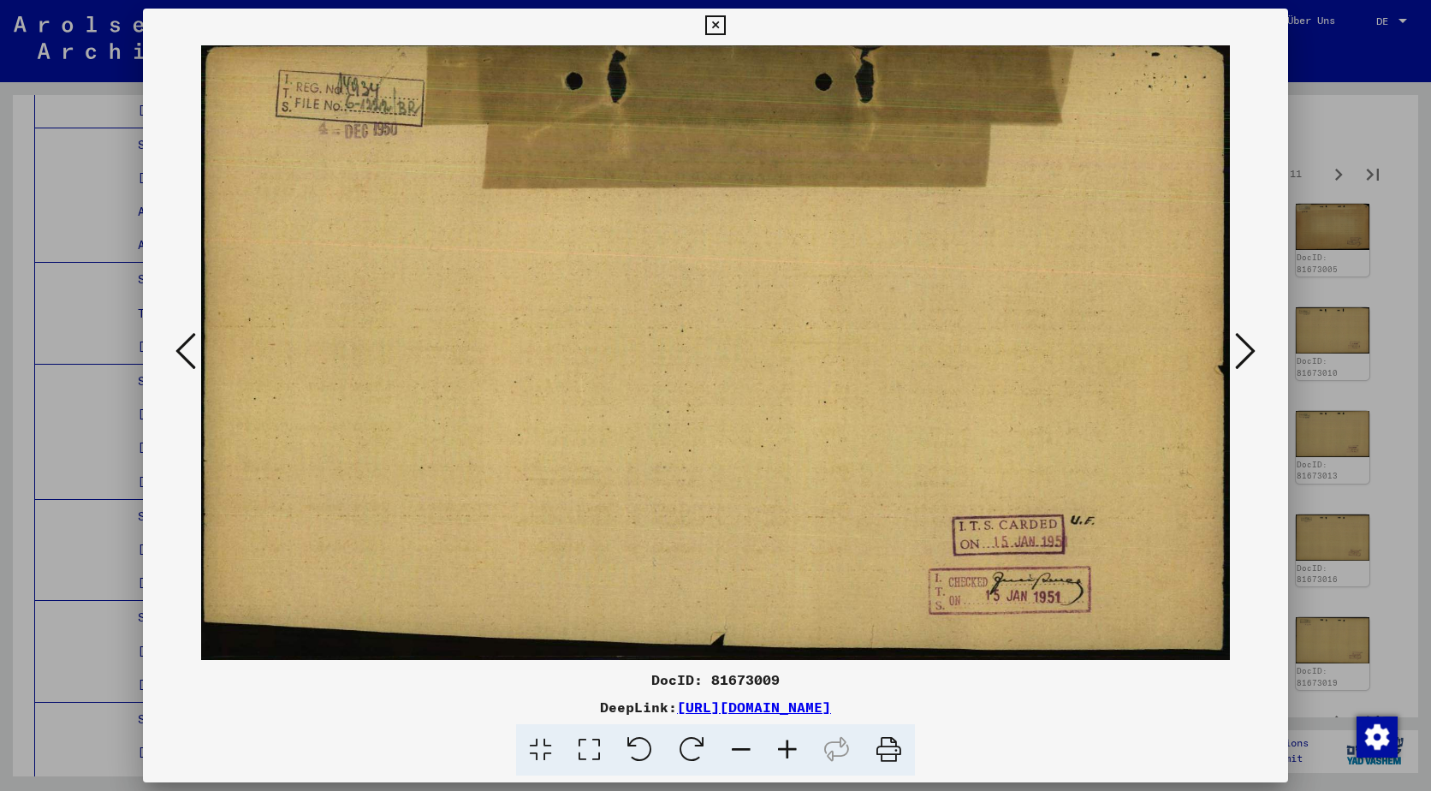
click at [173, 329] on button at bounding box center [185, 352] width 31 height 49
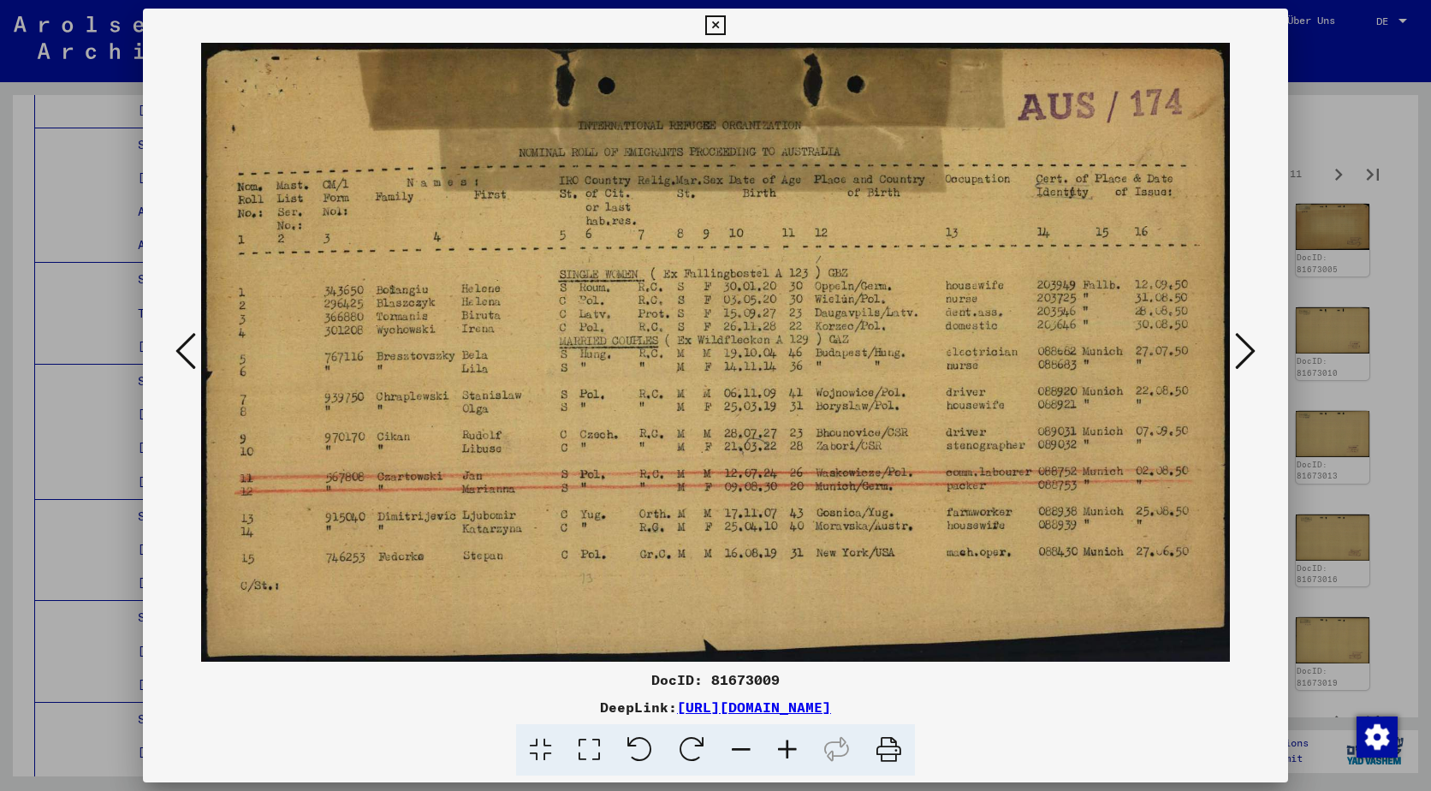
click at [1231, 366] on div at bounding box center [715, 353] width 1145 height 620
click at [1242, 353] on icon at bounding box center [1245, 350] width 21 height 41
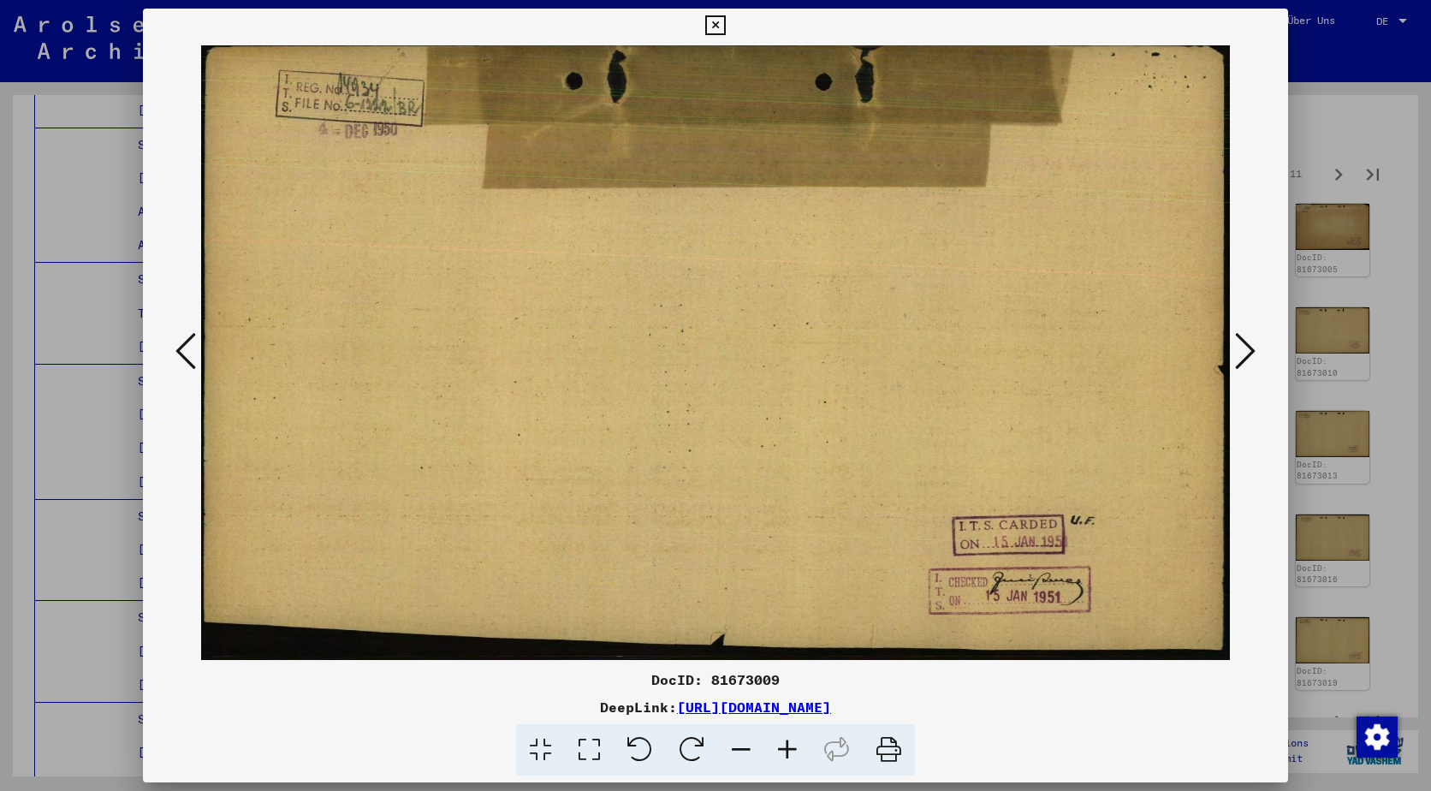
click at [1242, 353] on icon at bounding box center [1245, 350] width 21 height 41
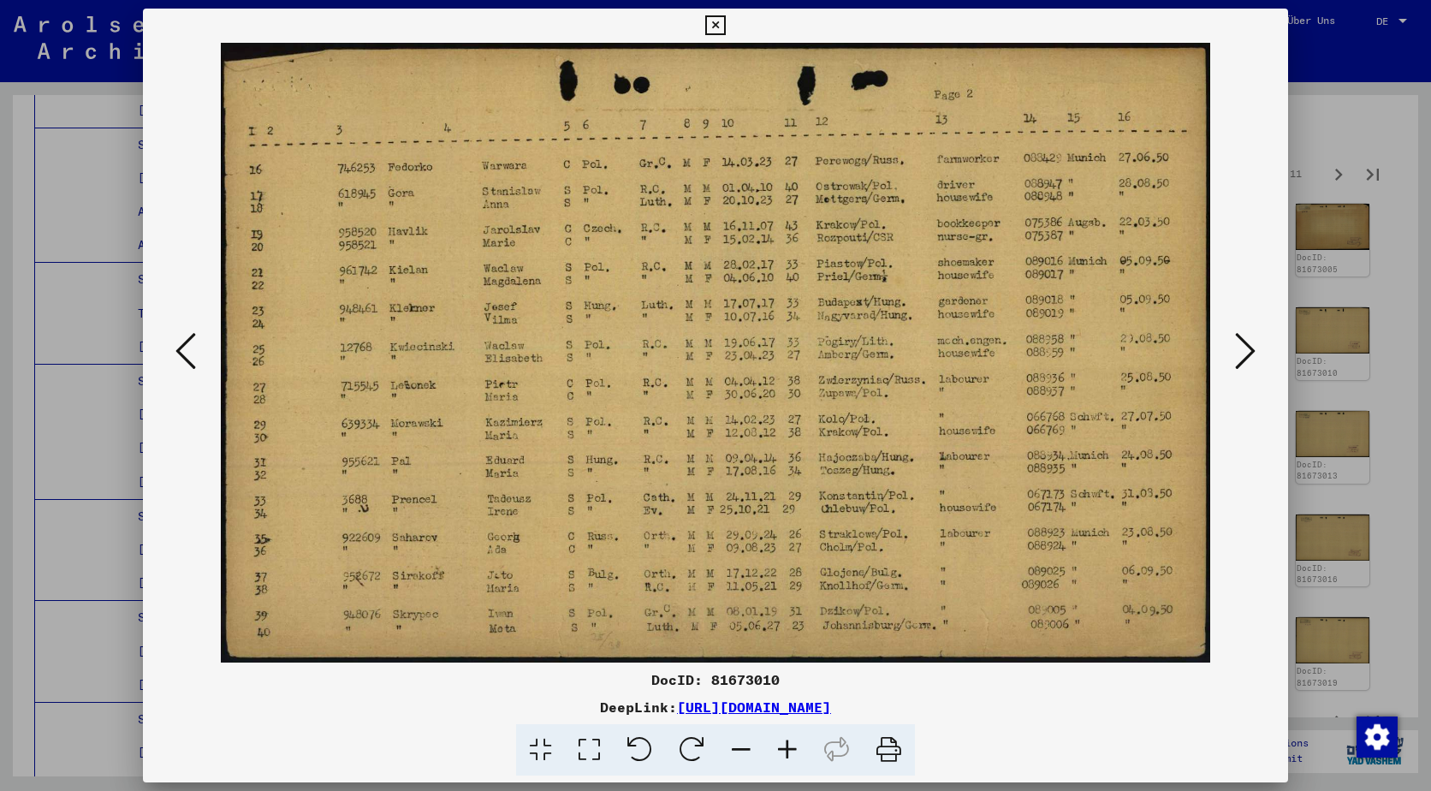
click at [1242, 353] on icon at bounding box center [1245, 350] width 21 height 41
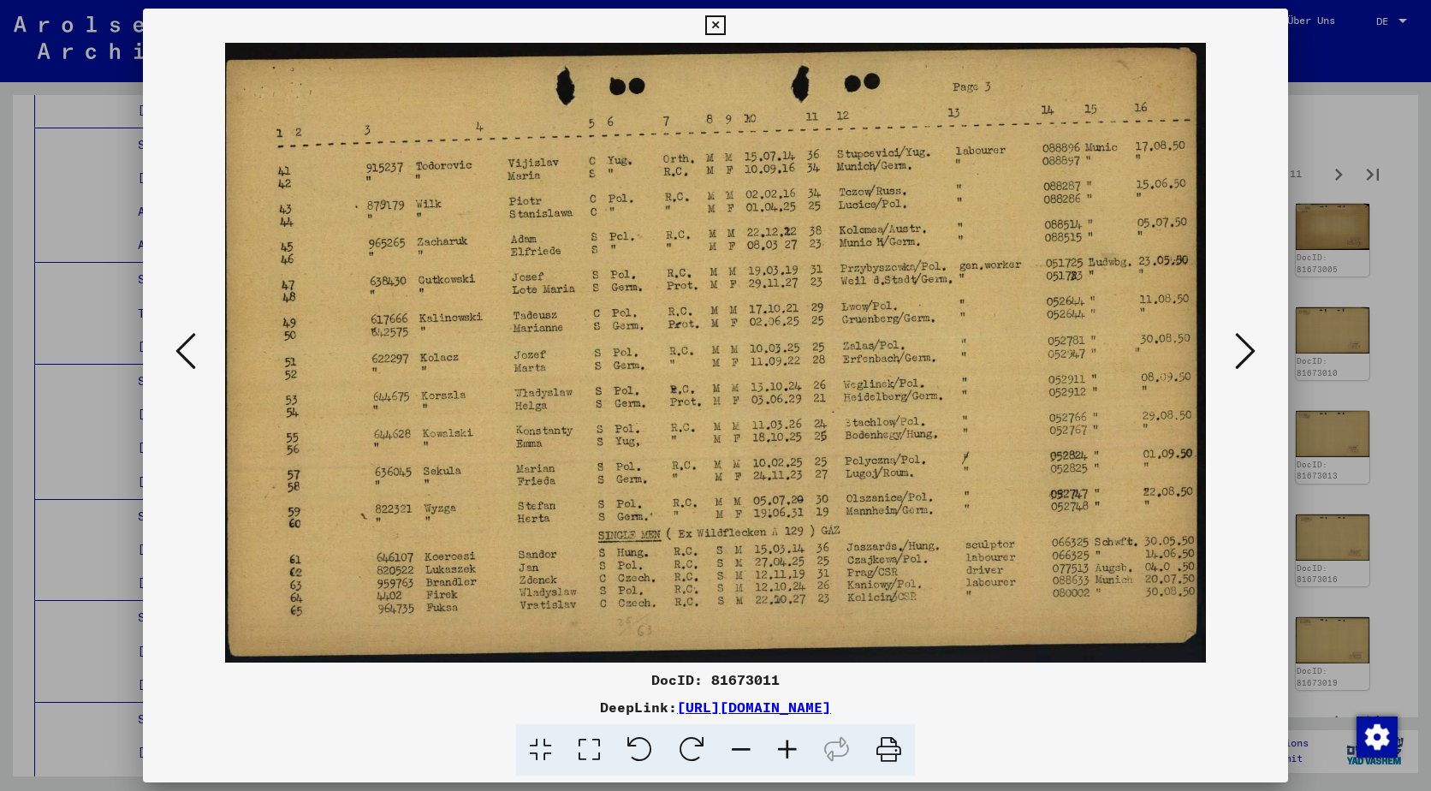
click at [1242, 353] on icon at bounding box center [1245, 350] width 21 height 41
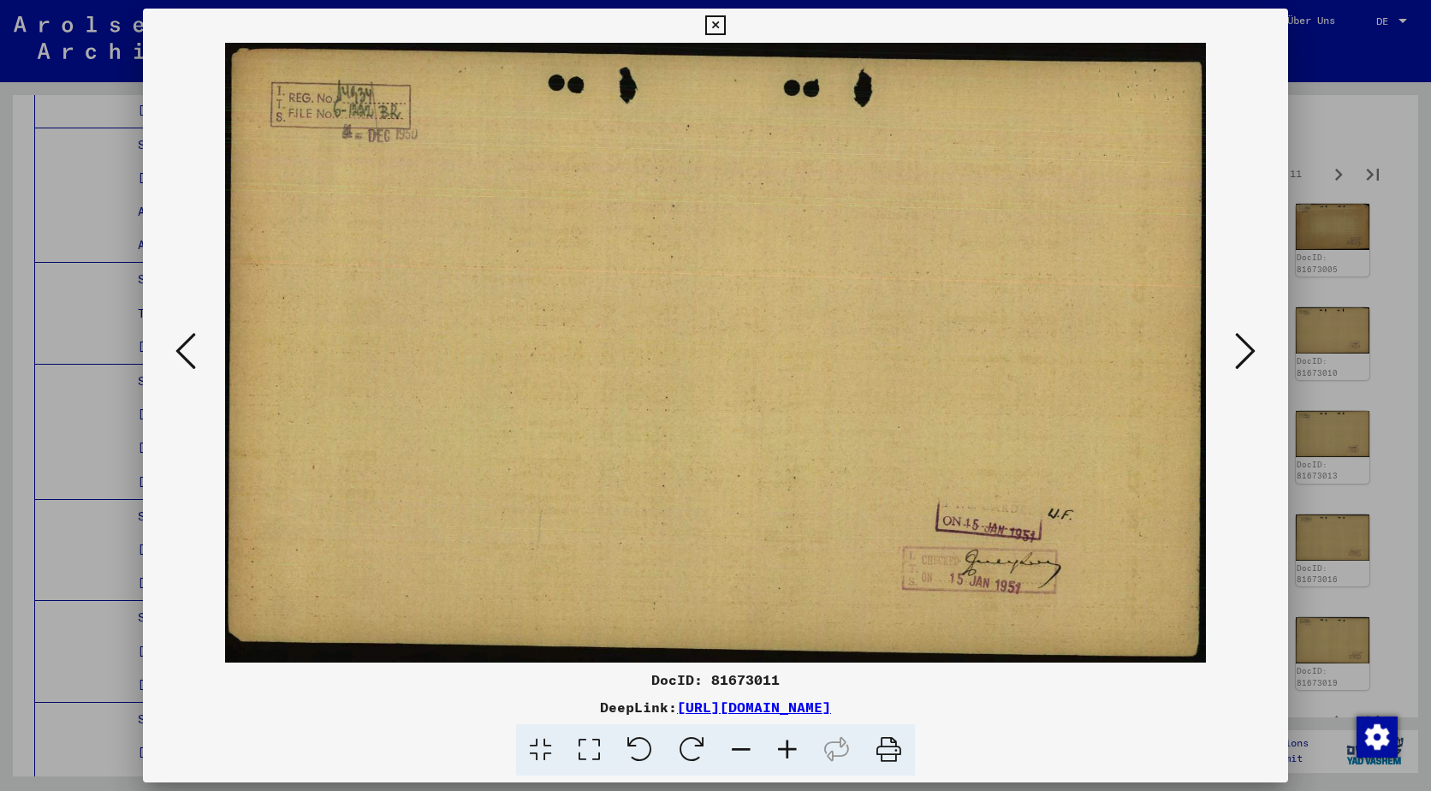
click at [1242, 353] on icon at bounding box center [1245, 350] width 21 height 41
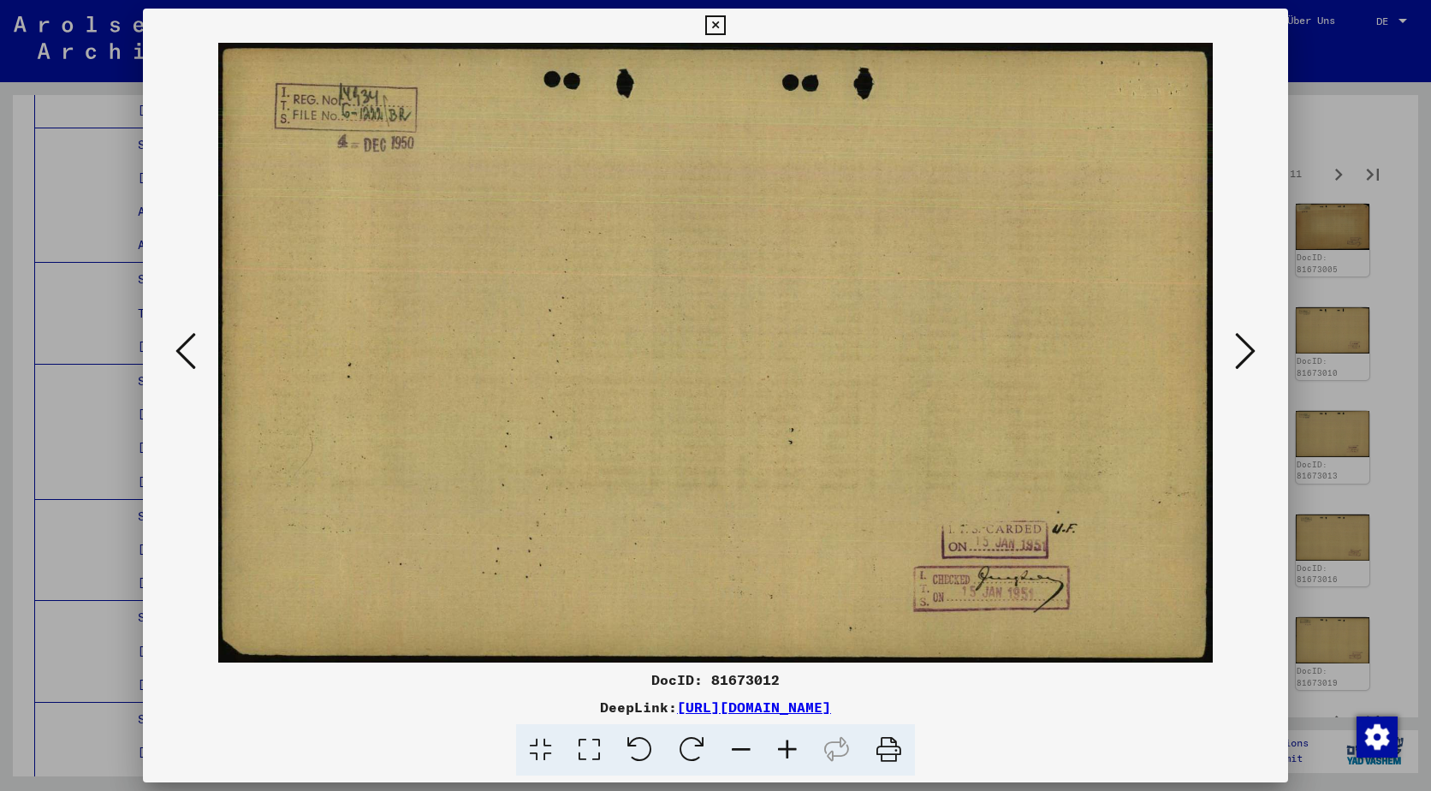
click at [1242, 353] on icon at bounding box center [1245, 350] width 21 height 41
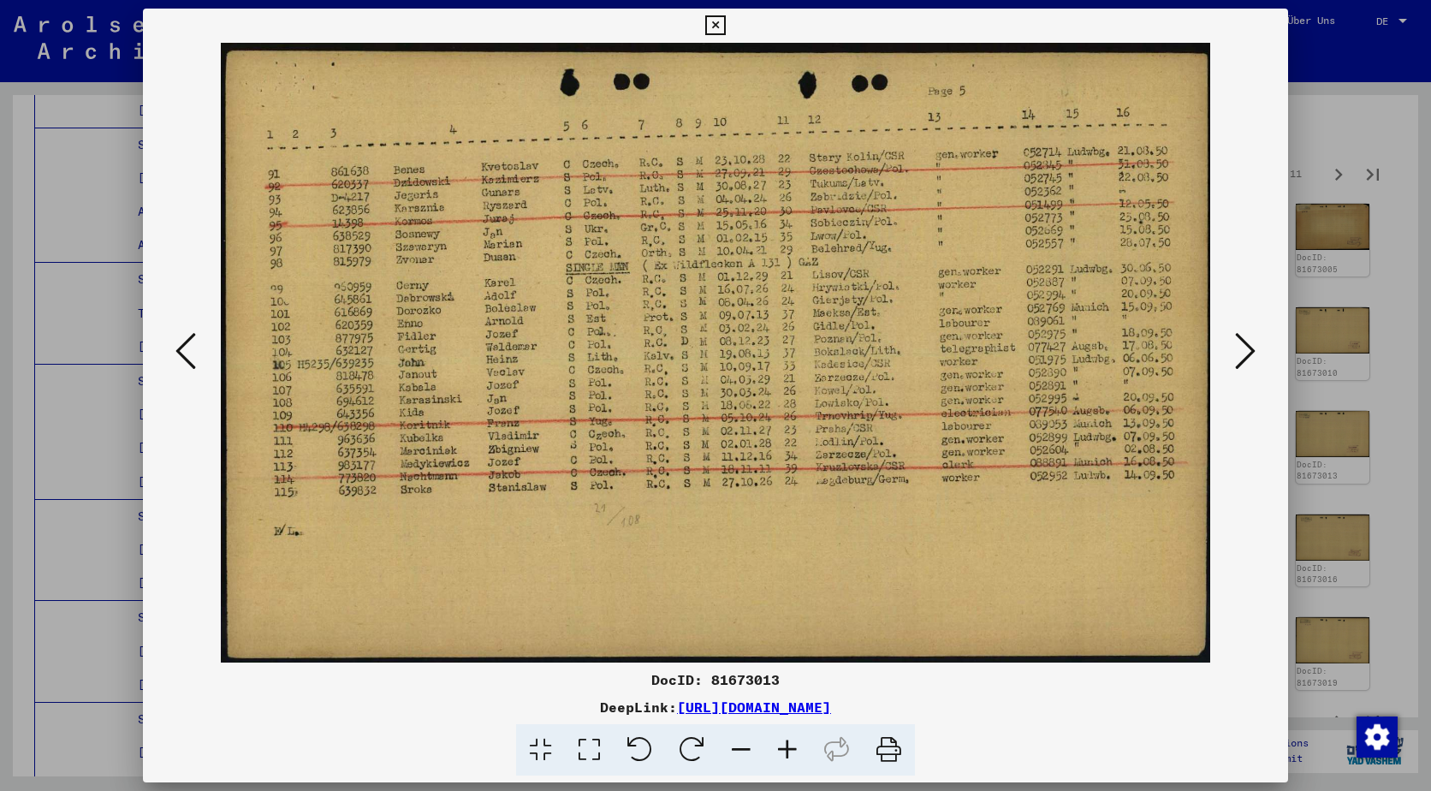
click at [1242, 353] on icon at bounding box center [1245, 350] width 21 height 41
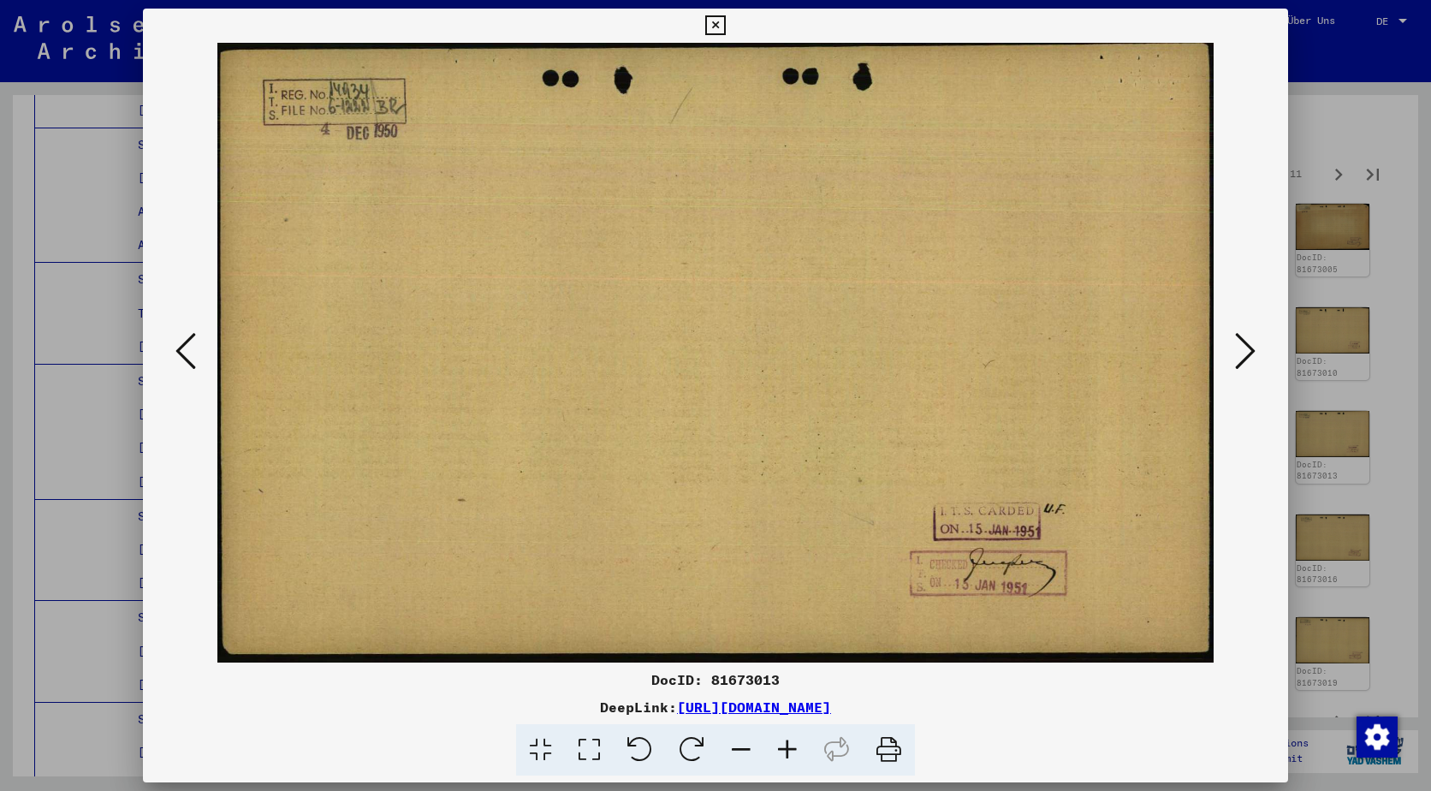
click at [1242, 353] on icon at bounding box center [1245, 350] width 21 height 41
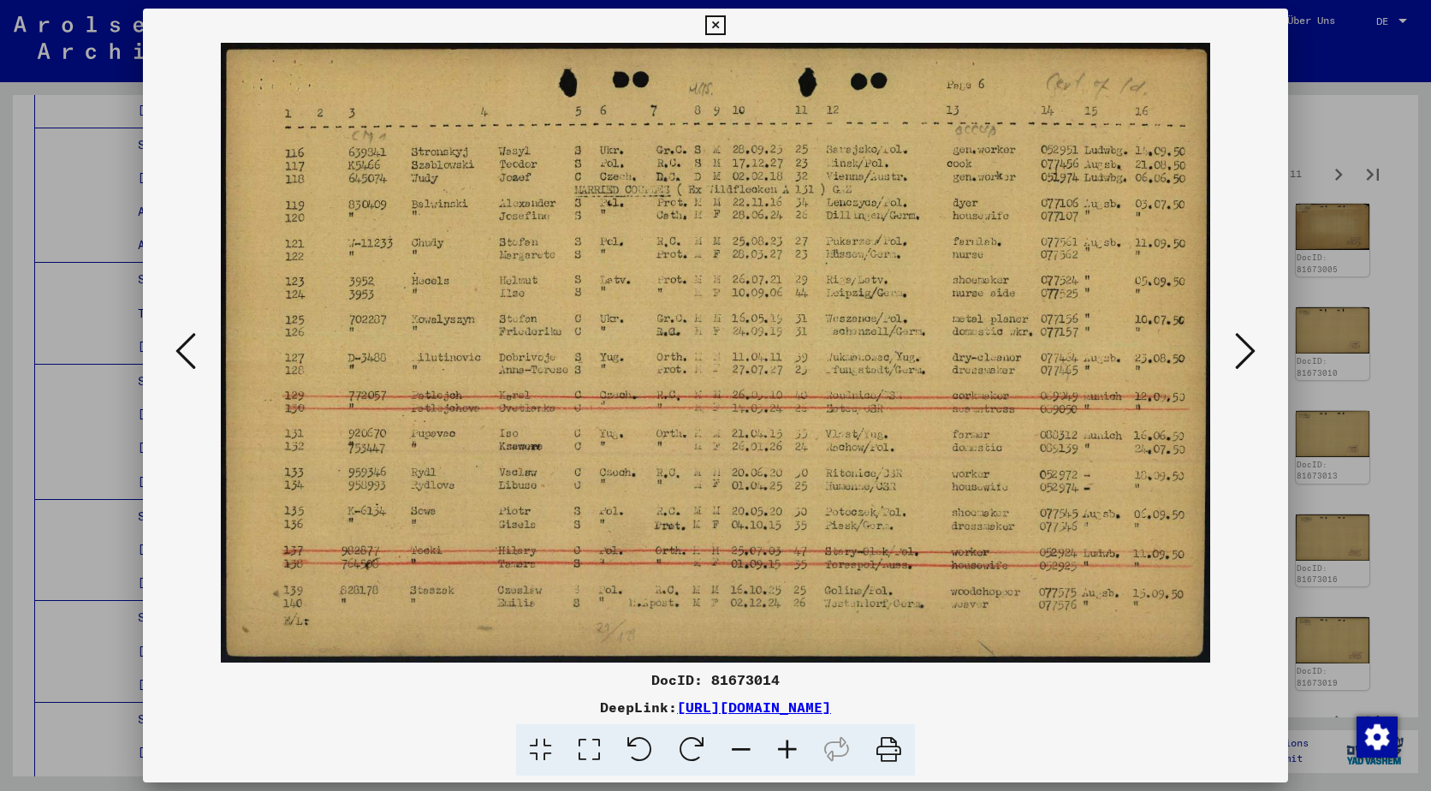
click at [1242, 353] on icon at bounding box center [1245, 350] width 21 height 41
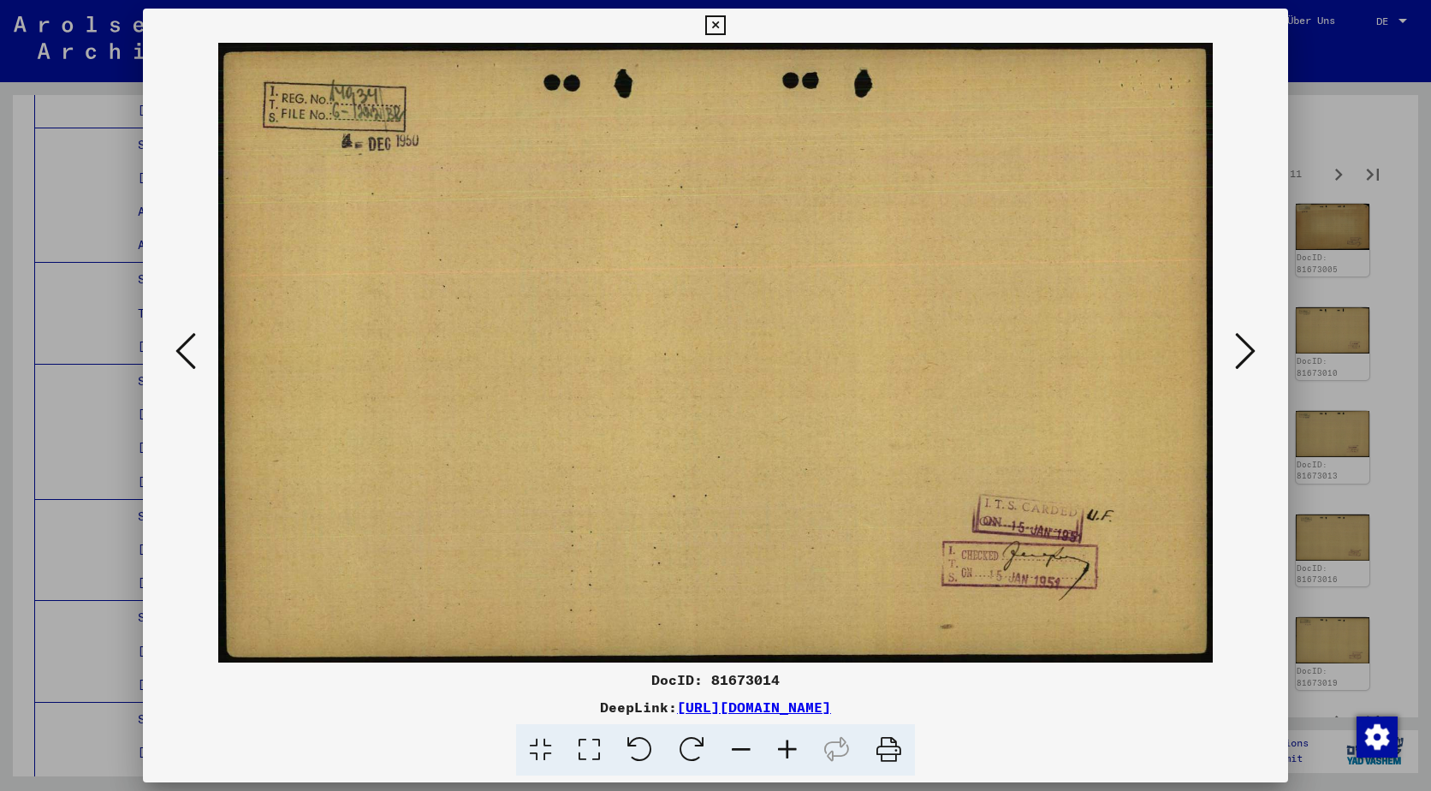
click at [1242, 353] on icon at bounding box center [1245, 350] width 21 height 41
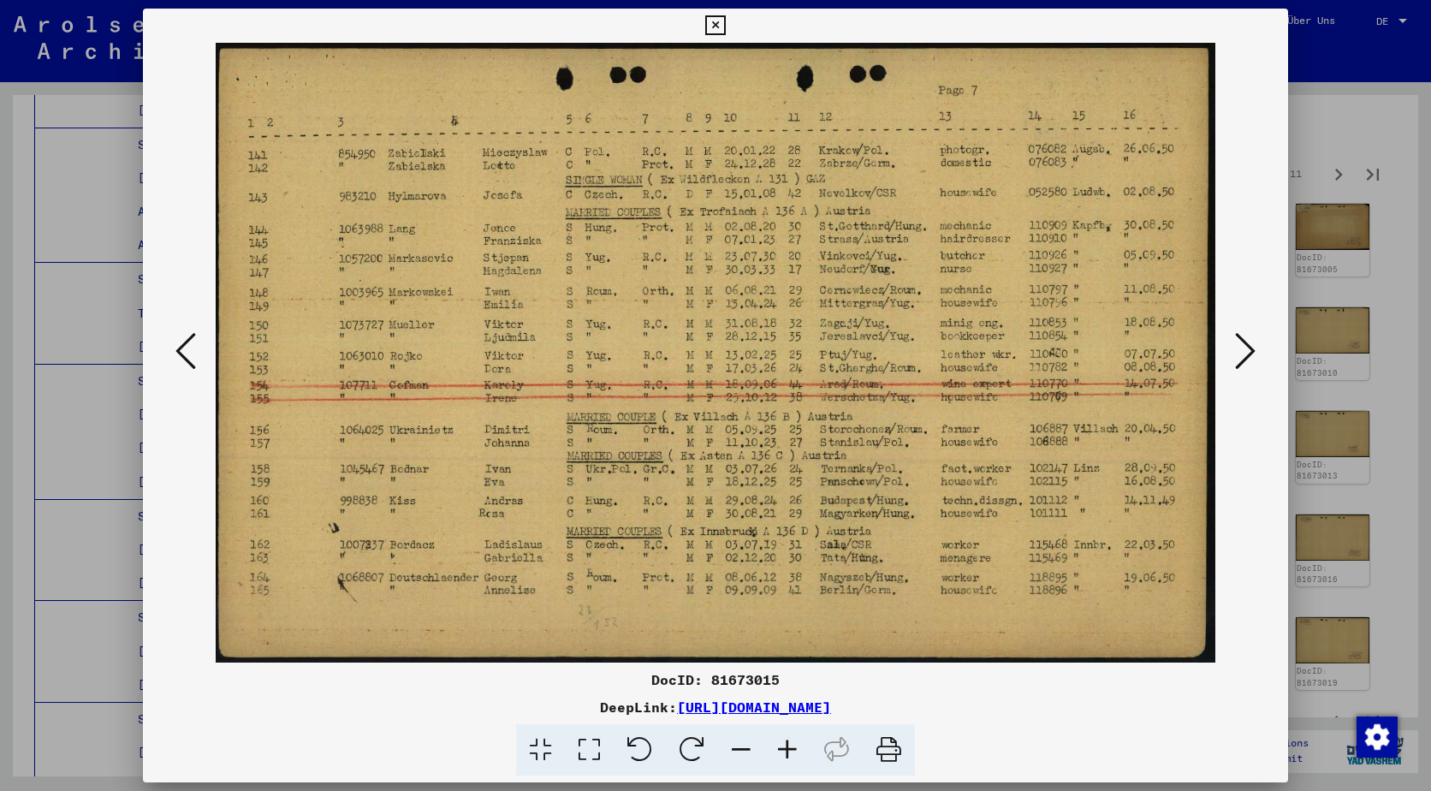
click at [1242, 353] on icon at bounding box center [1245, 350] width 21 height 41
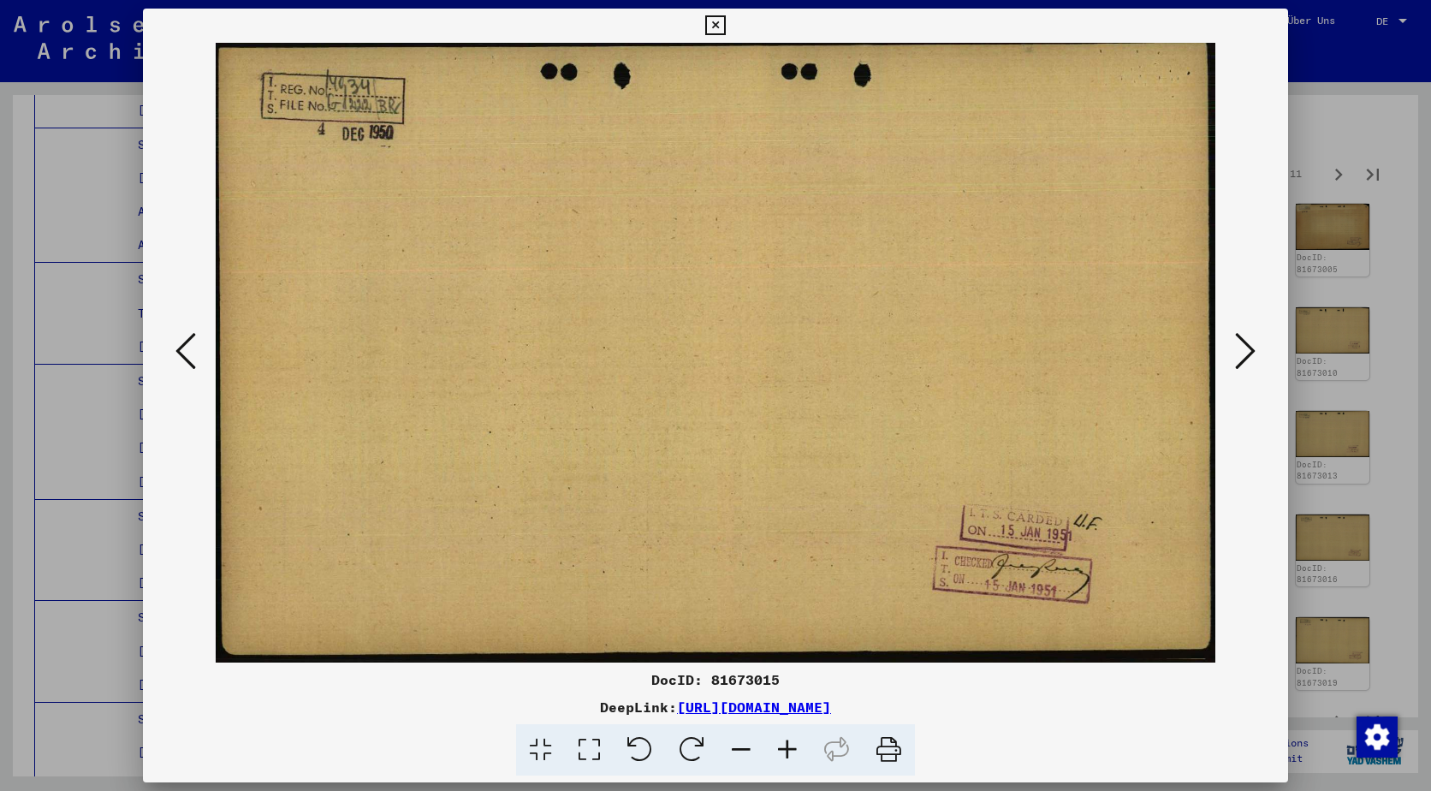
click at [1242, 353] on icon at bounding box center [1245, 350] width 21 height 41
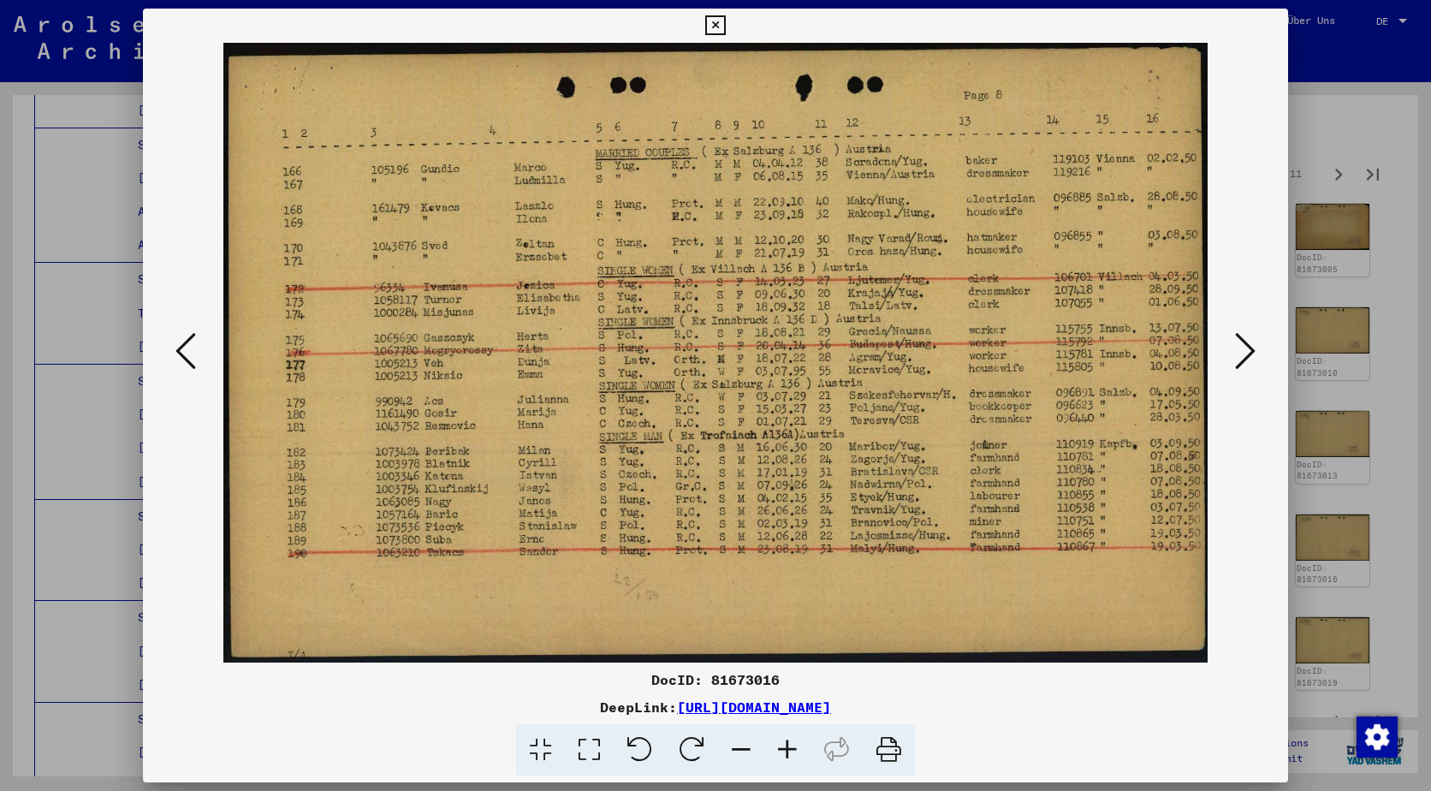
click at [1242, 353] on icon at bounding box center [1245, 350] width 21 height 41
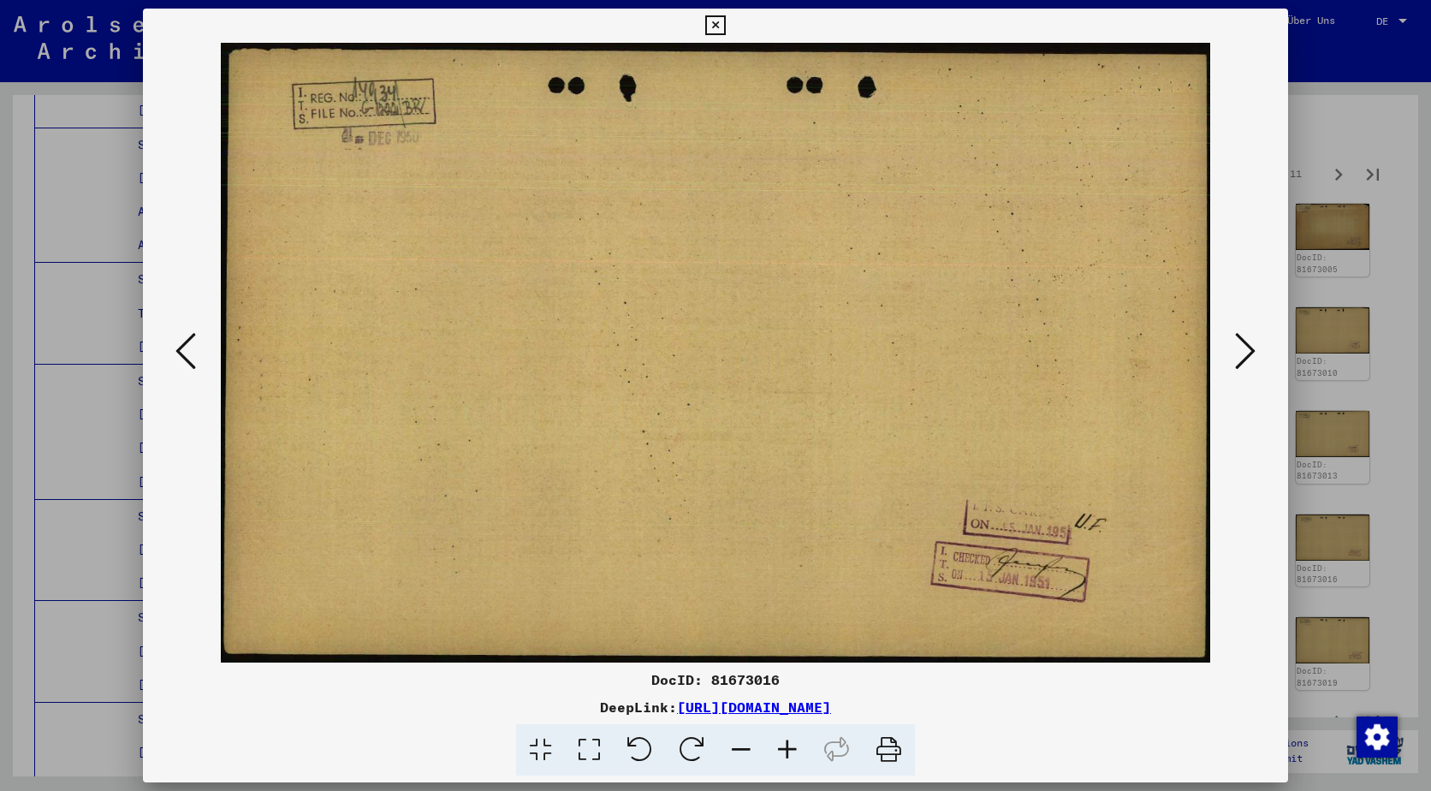
click at [1242, 353] on icon at bounding box center [1245, 350] width 21 height 41
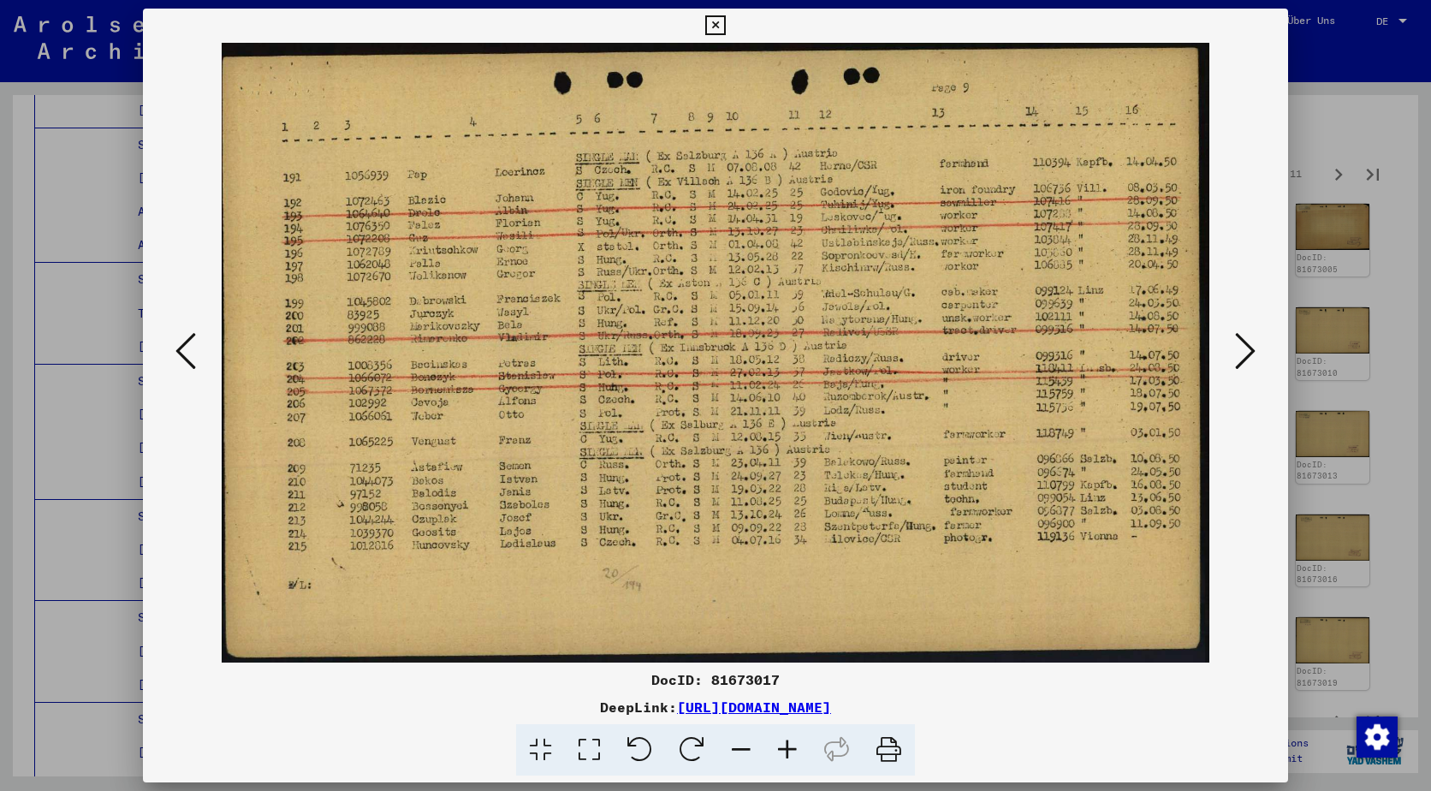
click at [1242, 353] on icon at bounding box center [1245, 350] width 21 height 41
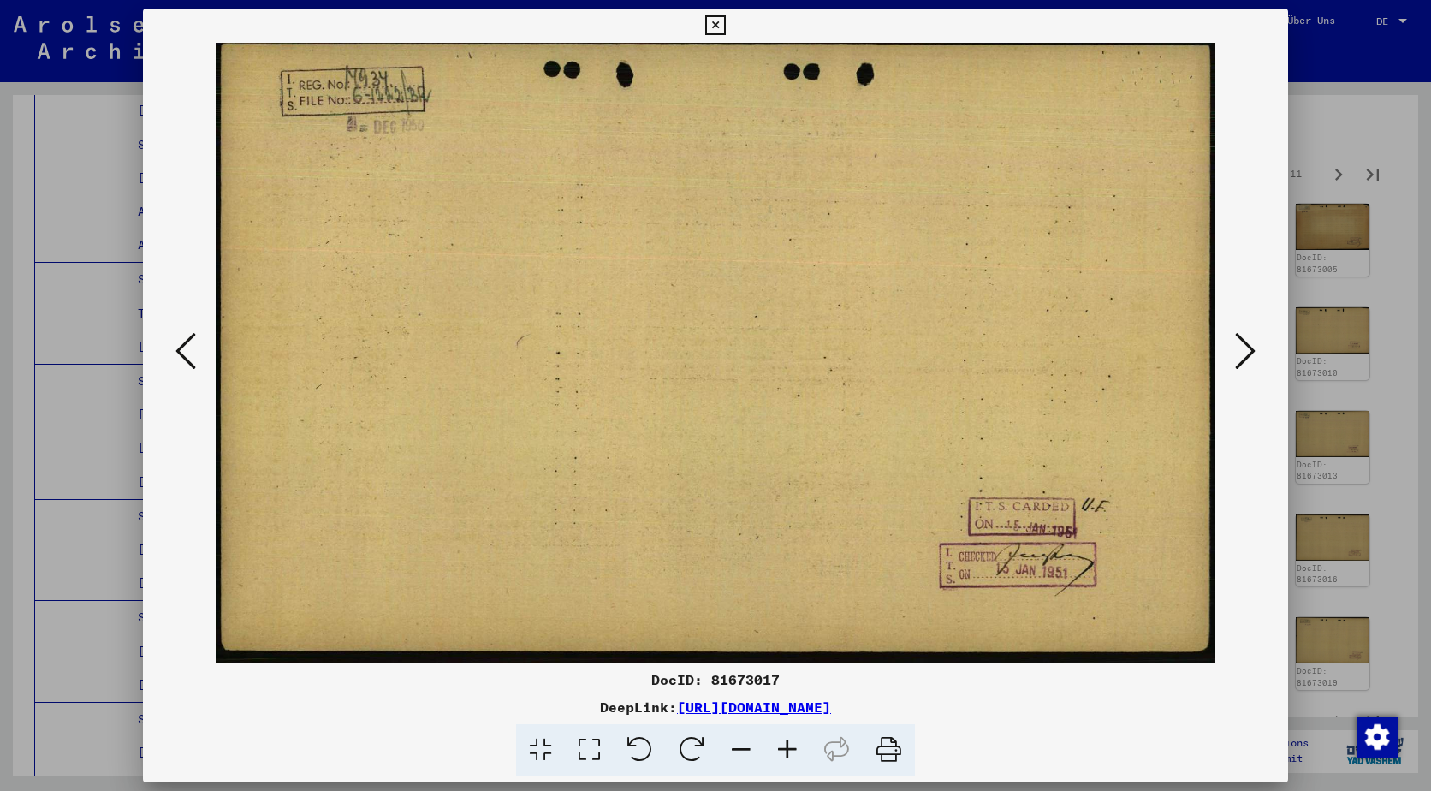
click at [1242, 353] on icon at bounding box center [1245, 350] width 21 height 41
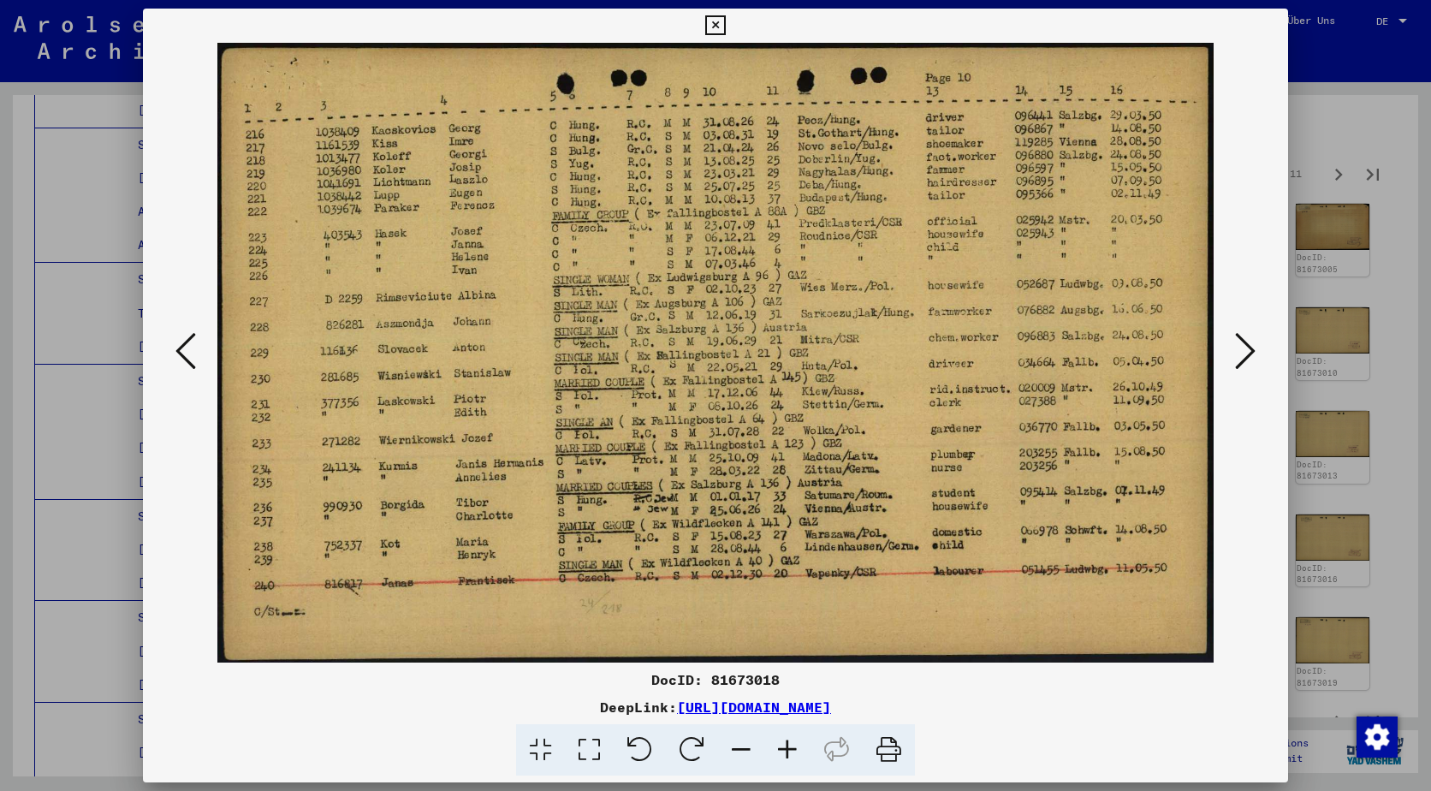
click at [1242, 353] on icon at bounding box center [1245, 350] width 21 height 41
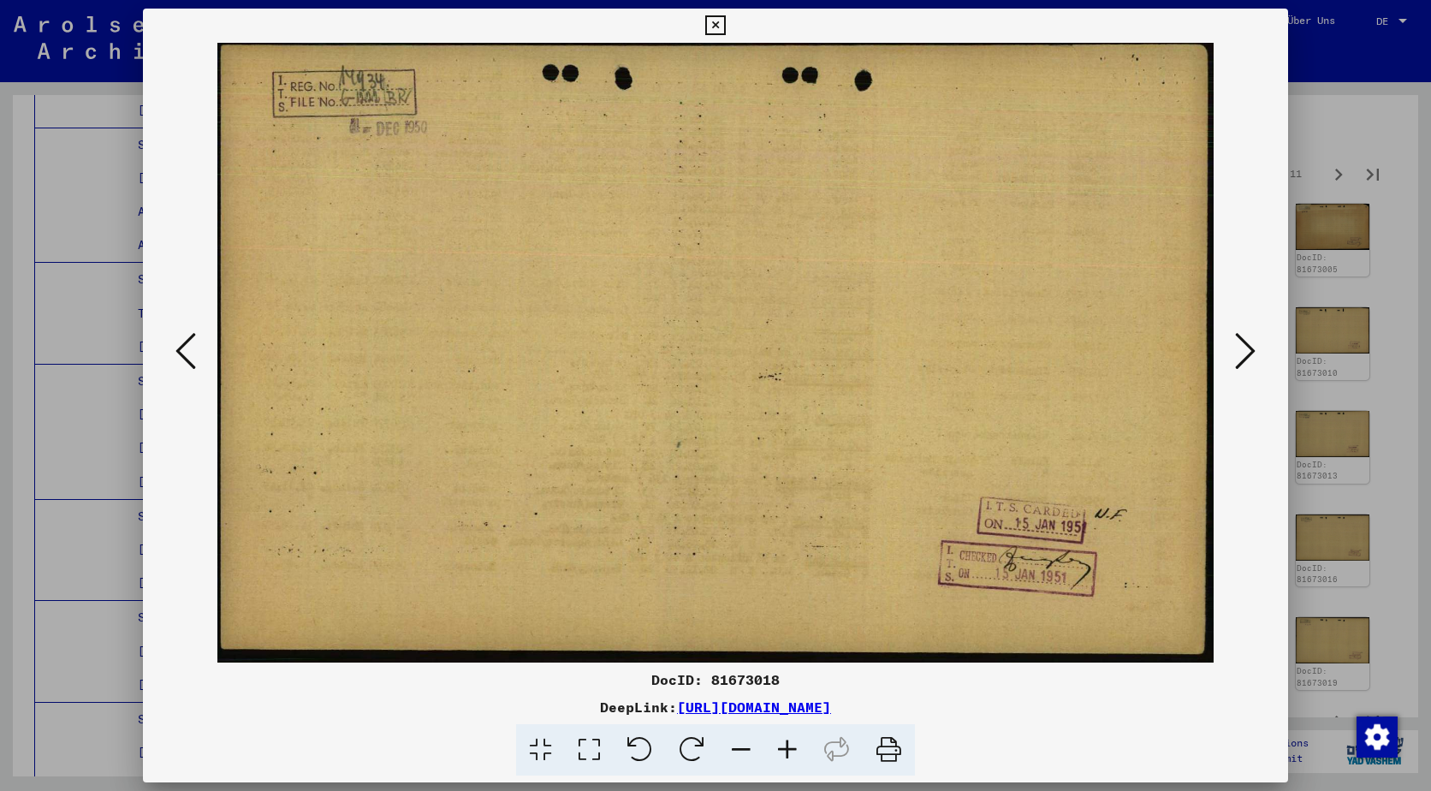
click at [1242, 353] on icon at bounding box center [1245, 350] width 21 height 41
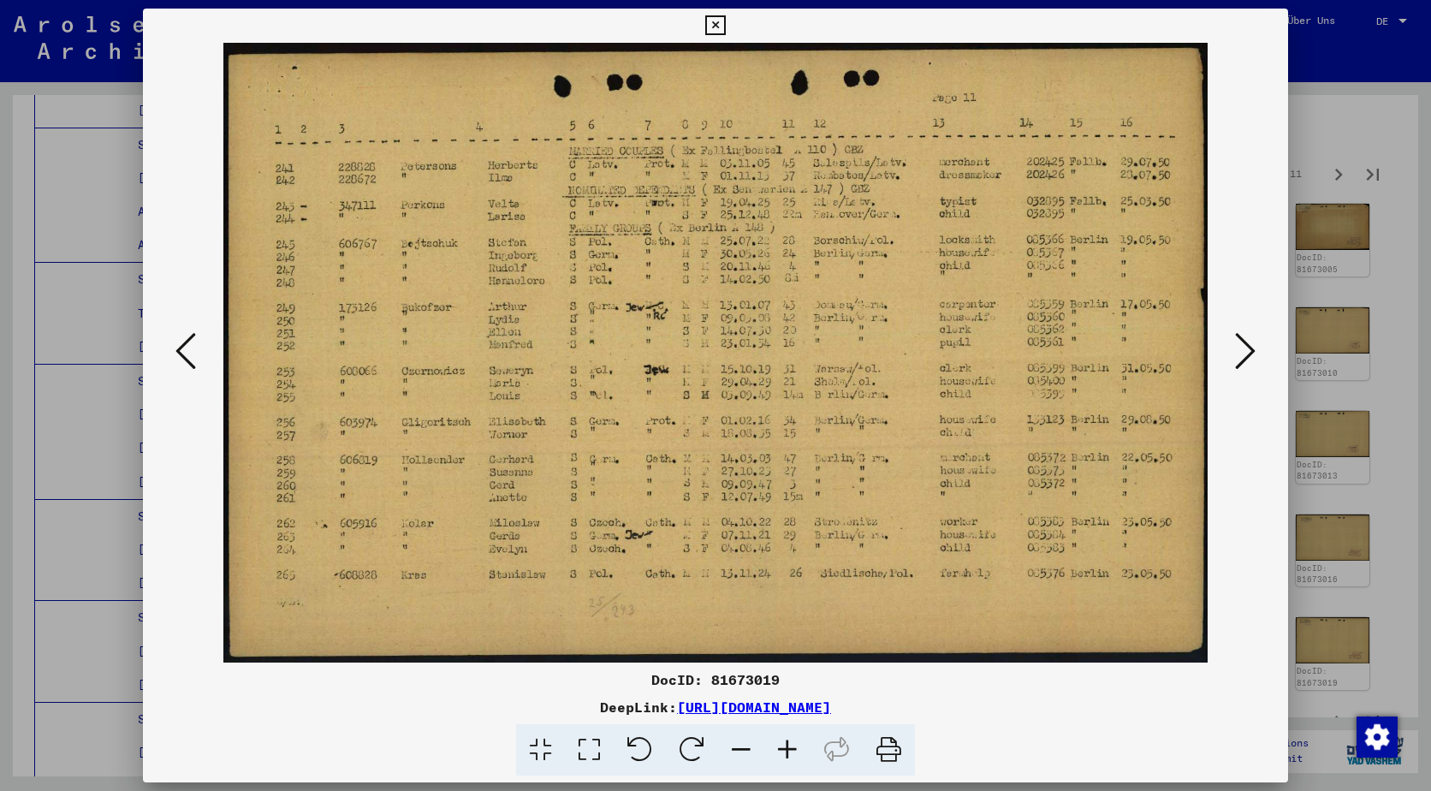
click at [1242, 353] on icon at bounding box center [1245, 350] width 21 height 41
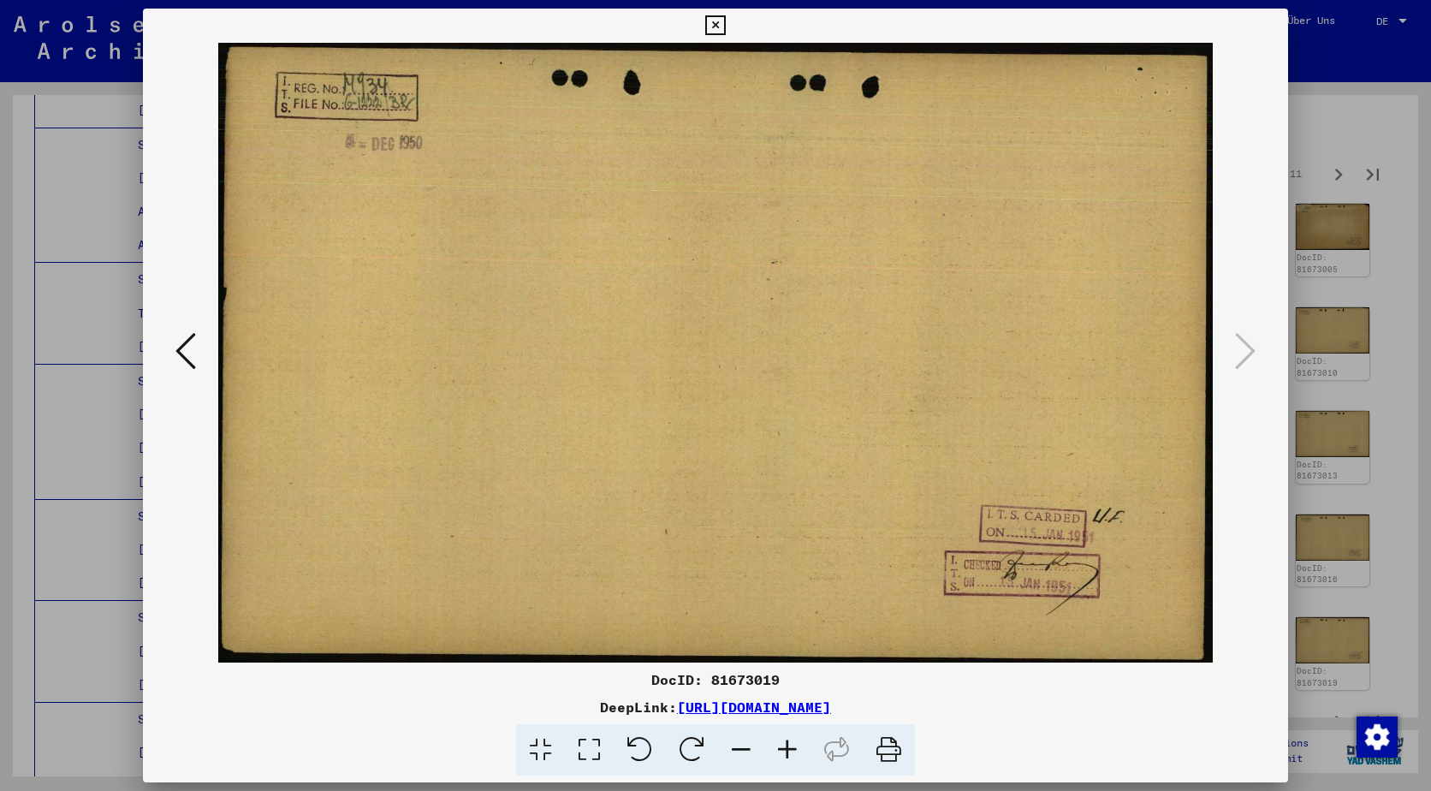
click at [1284, 352] on div at bounding box center [715, 353] width 1145 height 620
click at [1387, 184] on div at bounding box center [715, 395] width 1431 height 791
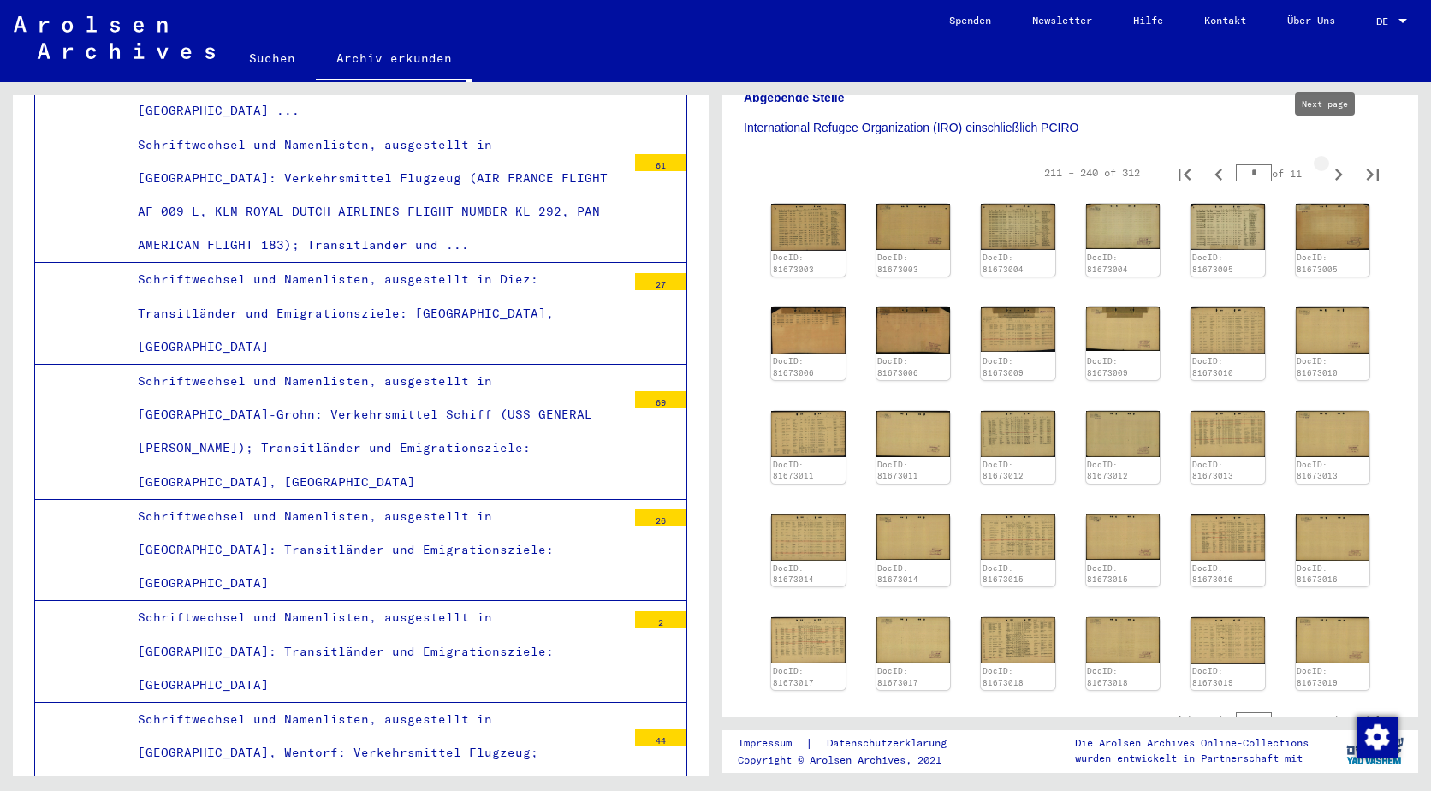
click at [1336, 163] on icon "Next page" at bounding box center [1339, 175] width 24 height 24
type input "*"
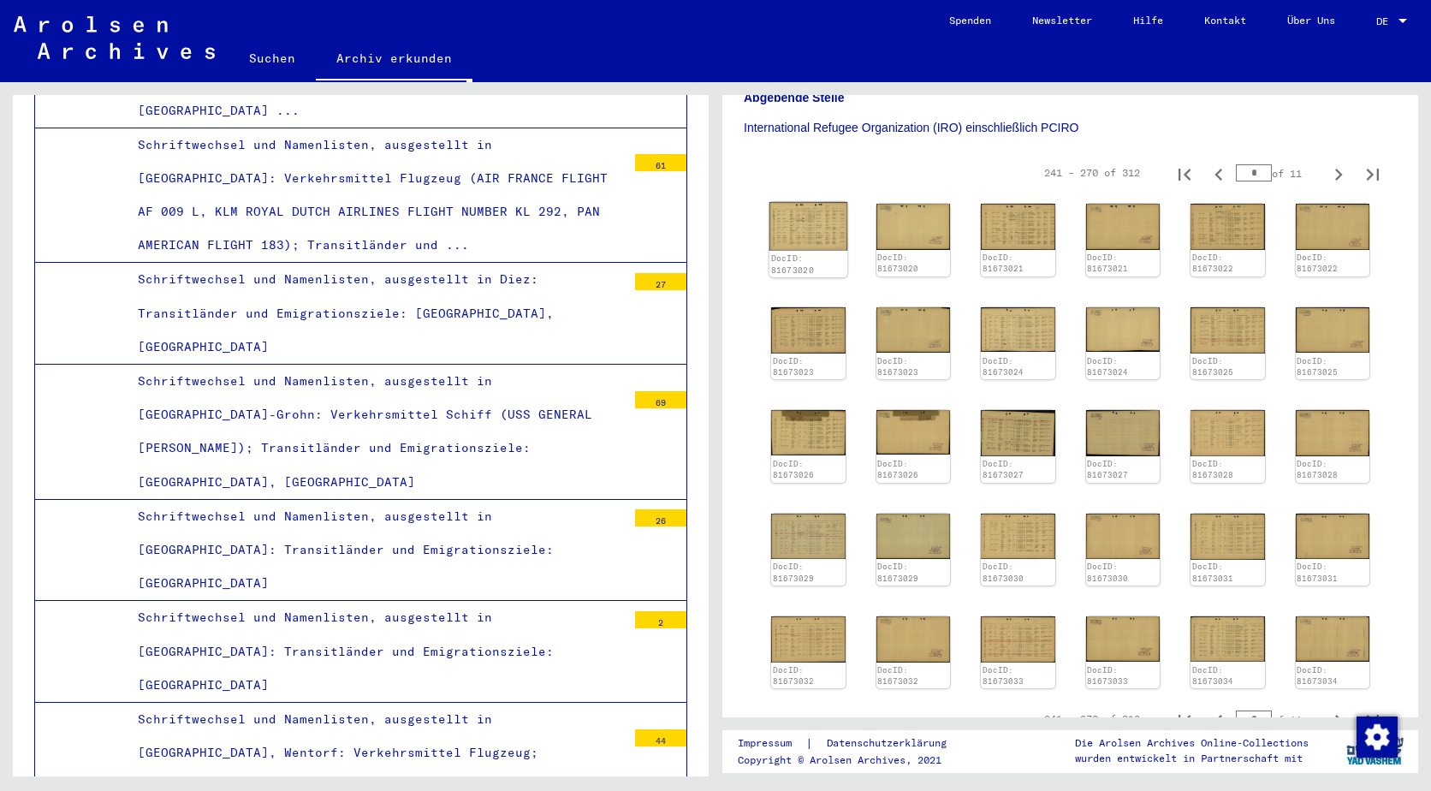
click at [824, 202] on img at bounding box center [808, 226] width 78 height 48
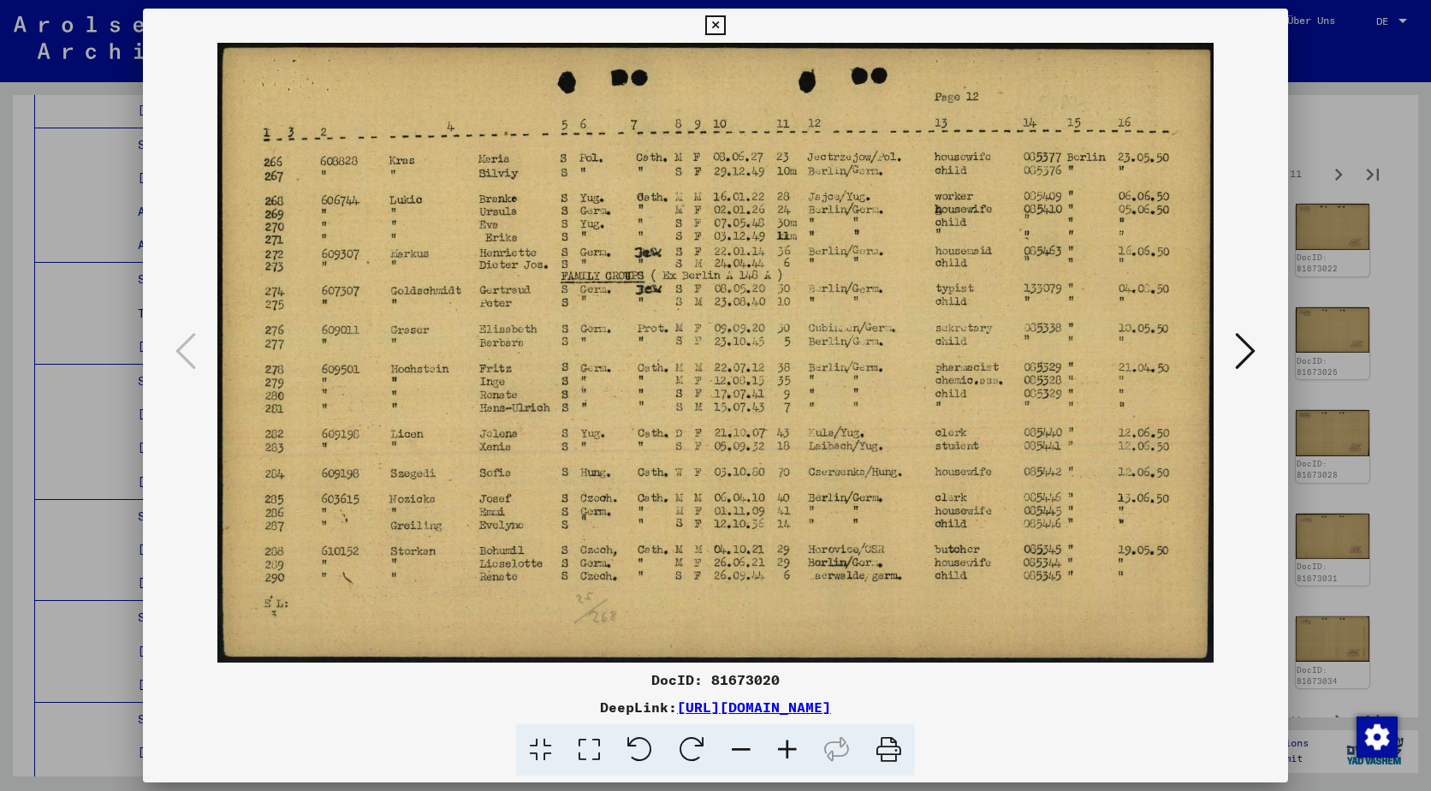
click at [1226, 337] on img at bounding box center [715, 353] width 1029 height 620
click at [1235, 341] on icon at bounding box center [1245, 350] width 21 height 41
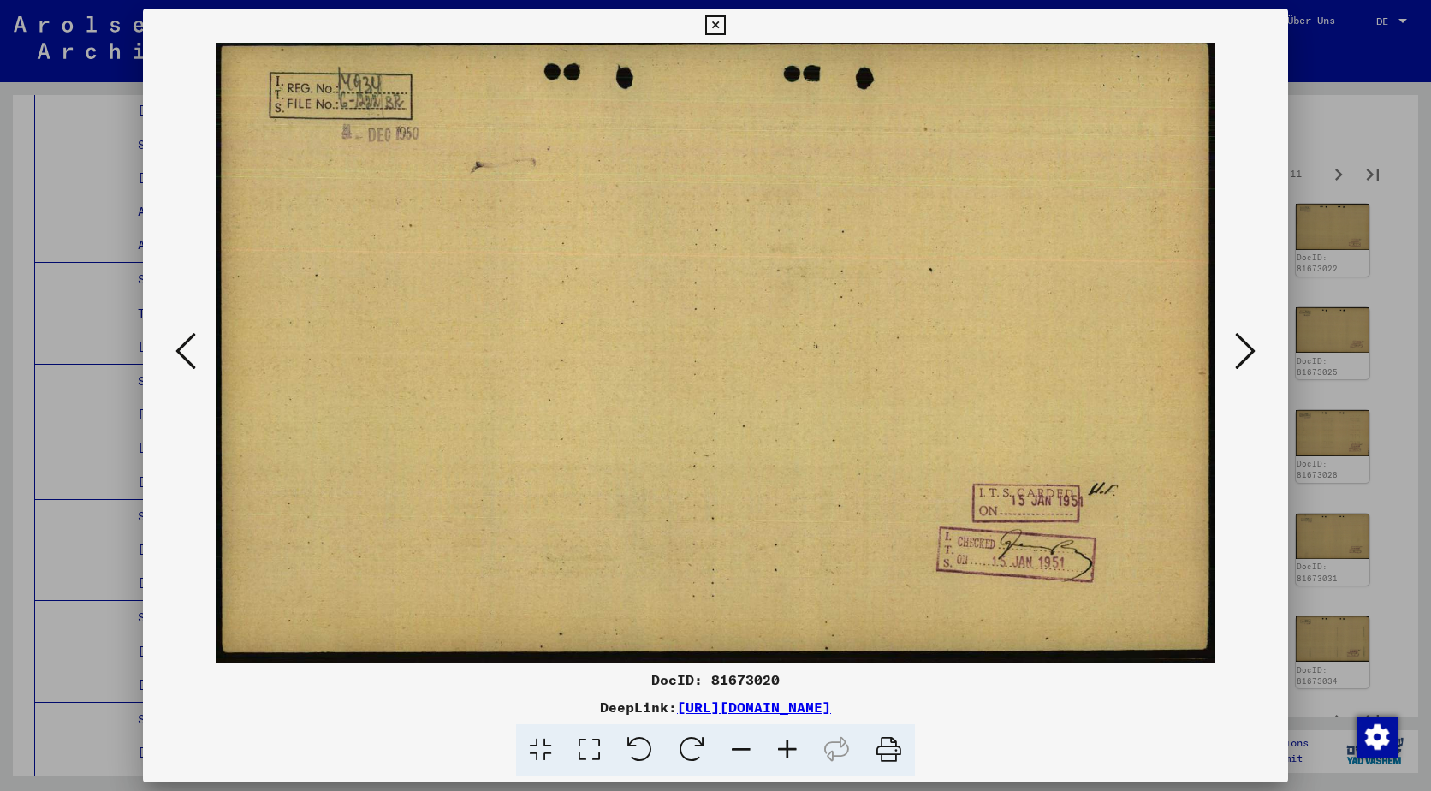
click at [1239, 341] on icon at bounding box center [1245, 350] width 21 height 41
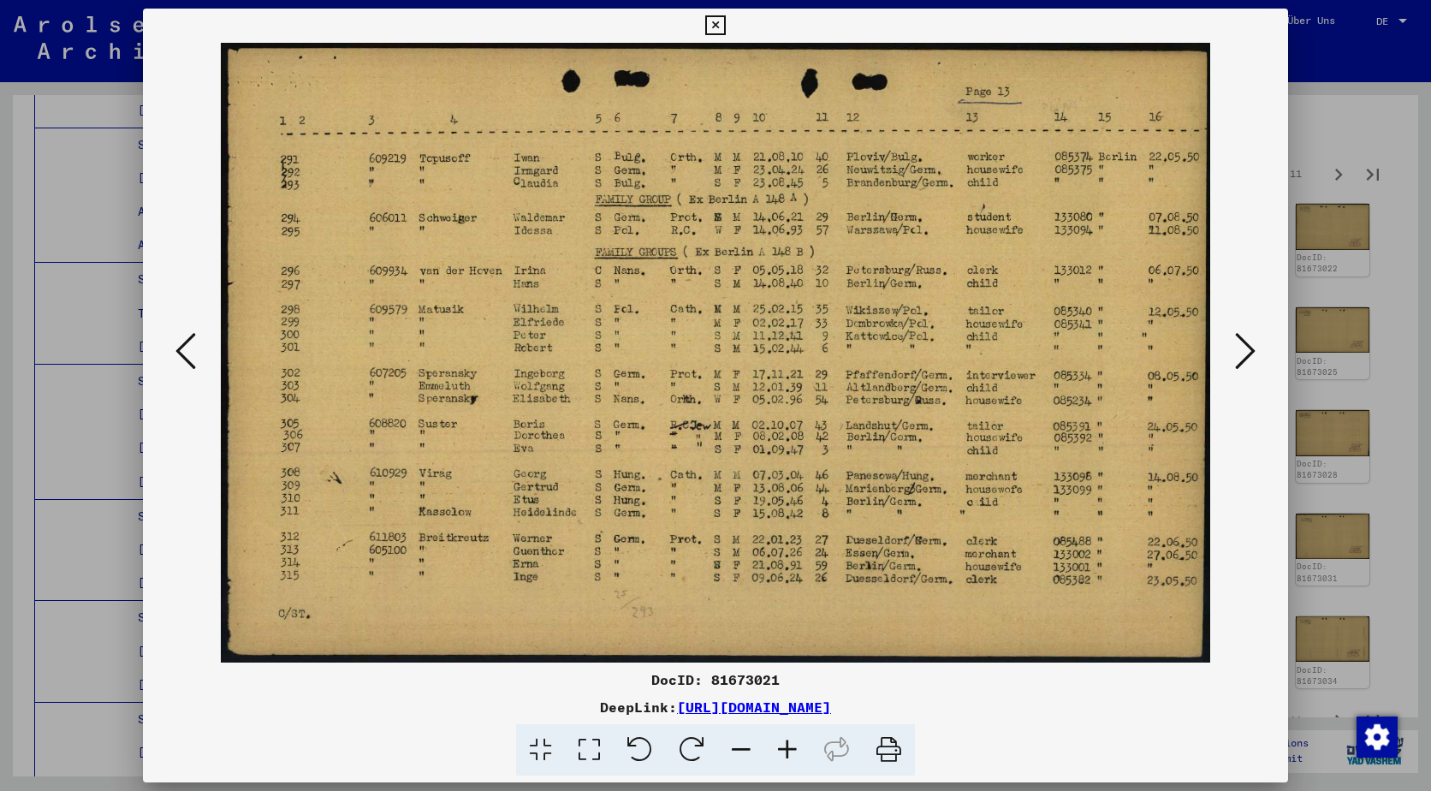
click at [1239, 341] on icon at bounding box center [1245, 350] width 21 height 41
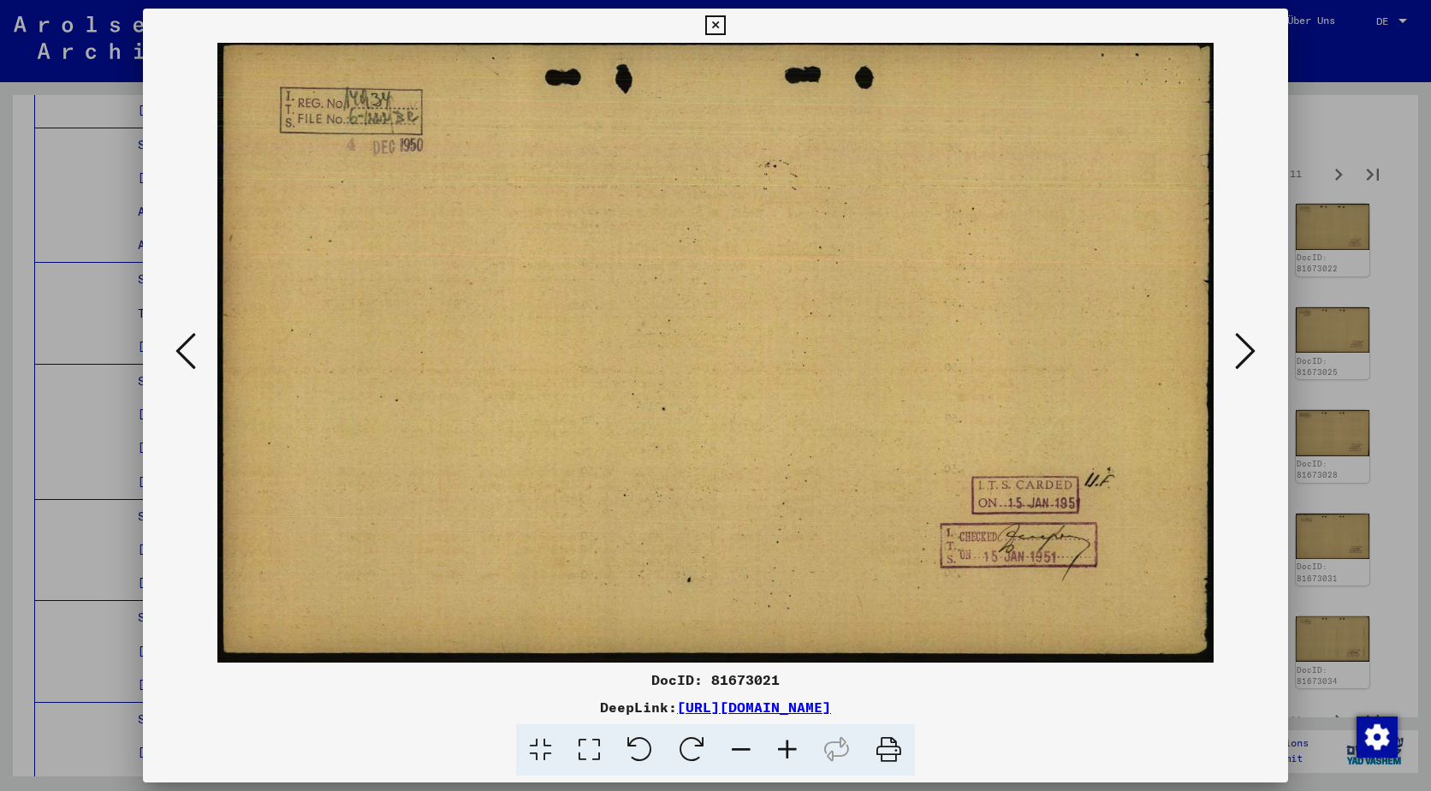
click at [1239, 341] on icon at bounding box center [1245, 350] width 21 height 41
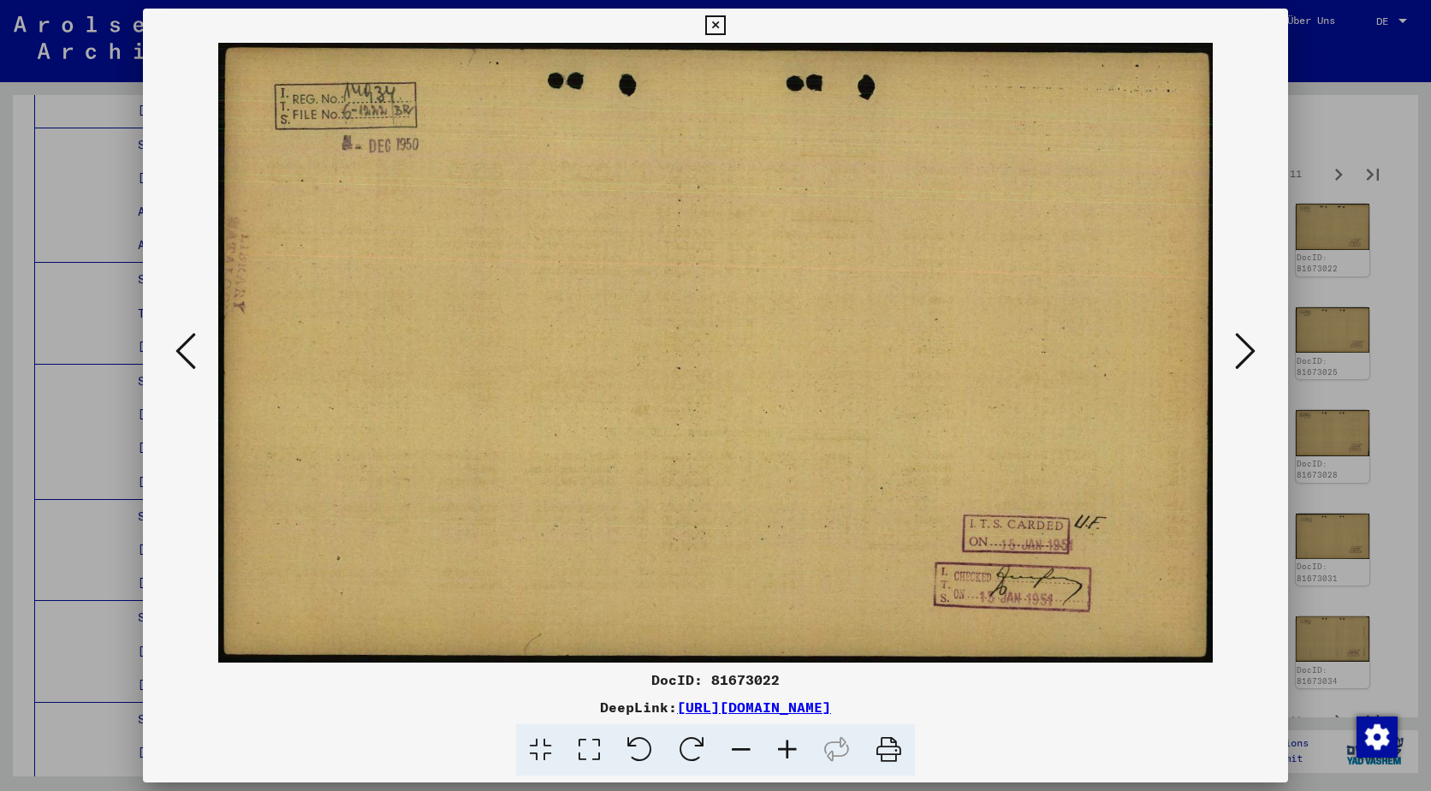
click at [1239, 341] on icon at bounding box center [1245, 350] width 21 height 41
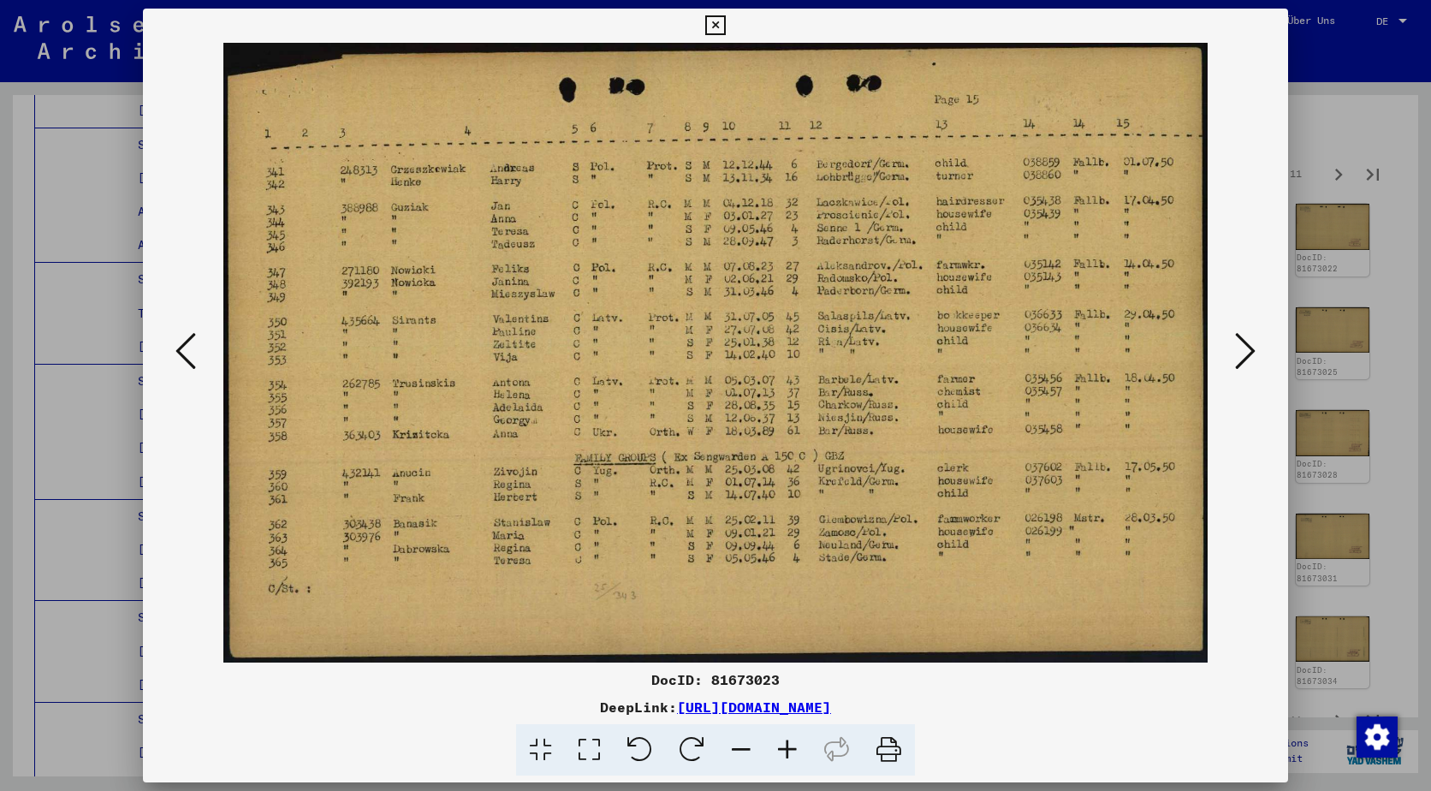
click at [1239, 341] on icon at bounding box center [1245, 350] width 21 height 41
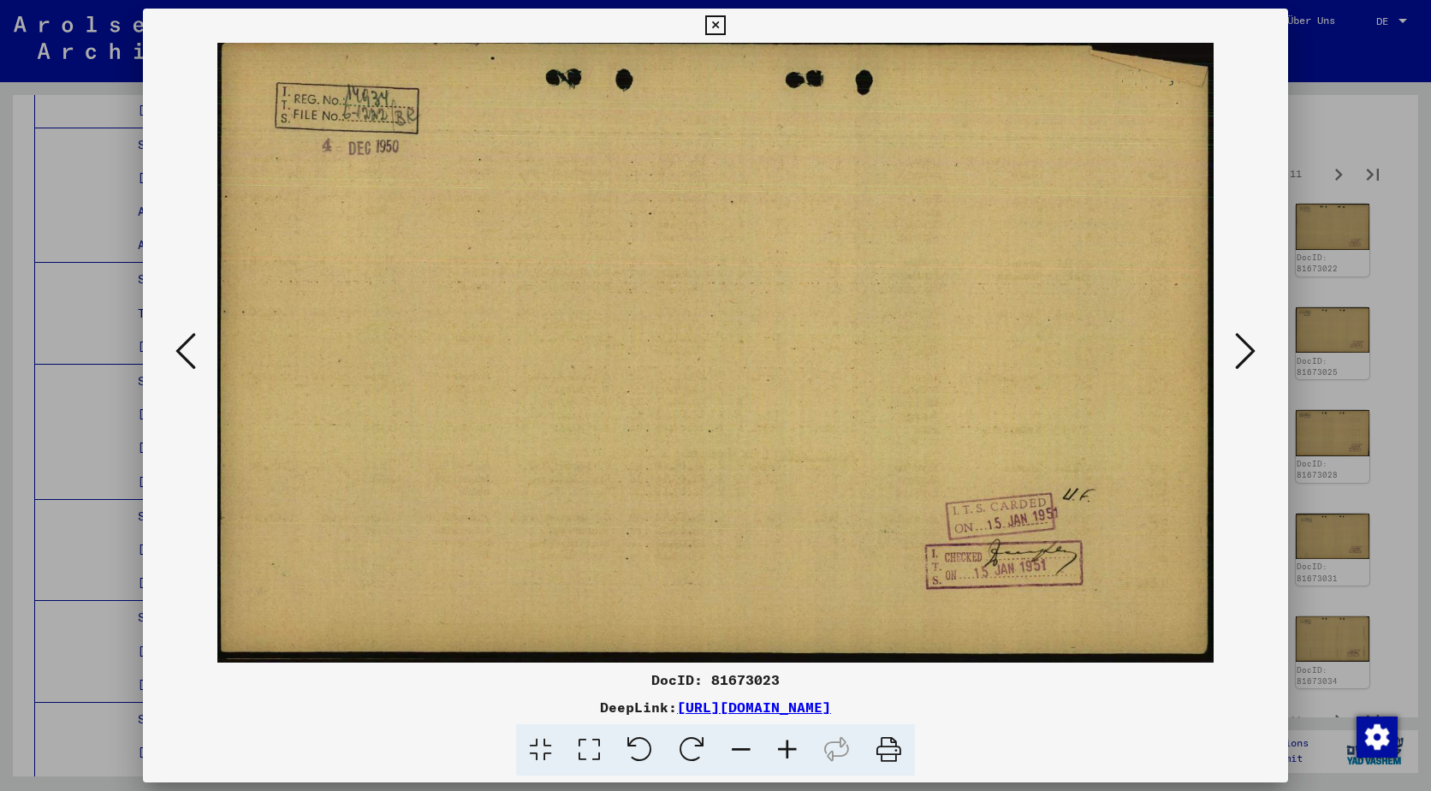
click at [1239, 341] on icon at bounding box center [1245, 350] width 21 height 41
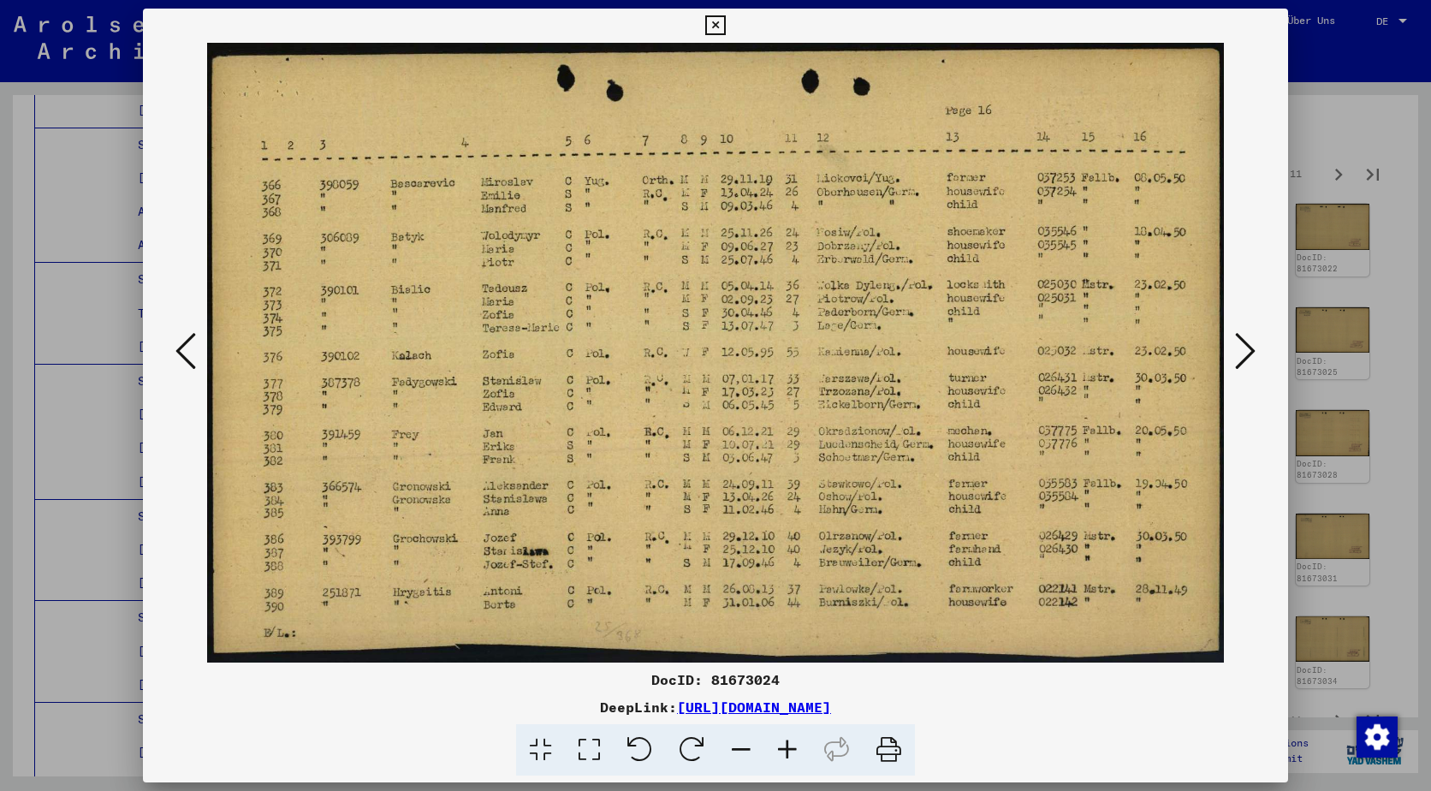
click at [1239, 341] on icon at bounding box center [1245, 350] width 21 height 41
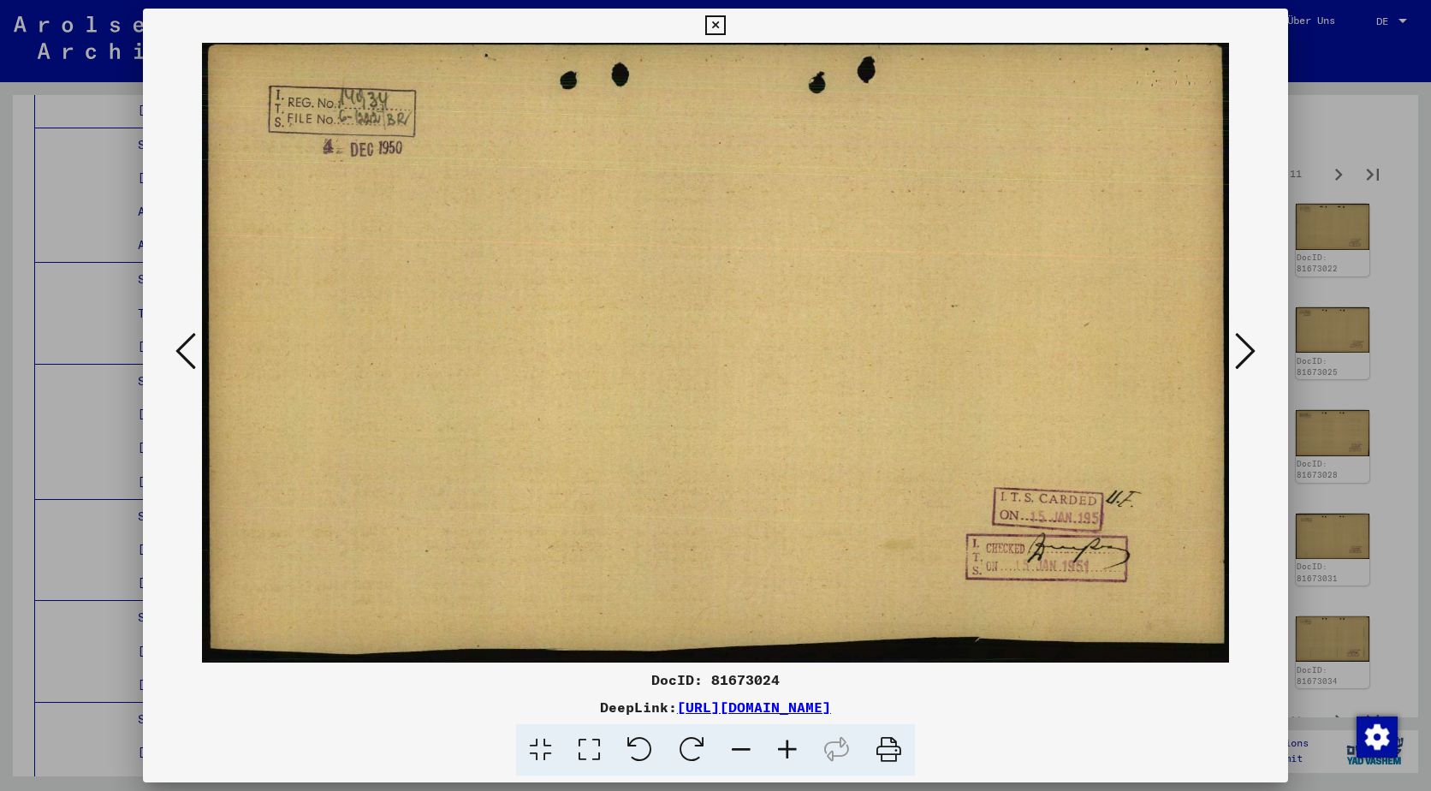
click at [1239, 341] on icon at bounding box center [1245, 350] width 21 height 41
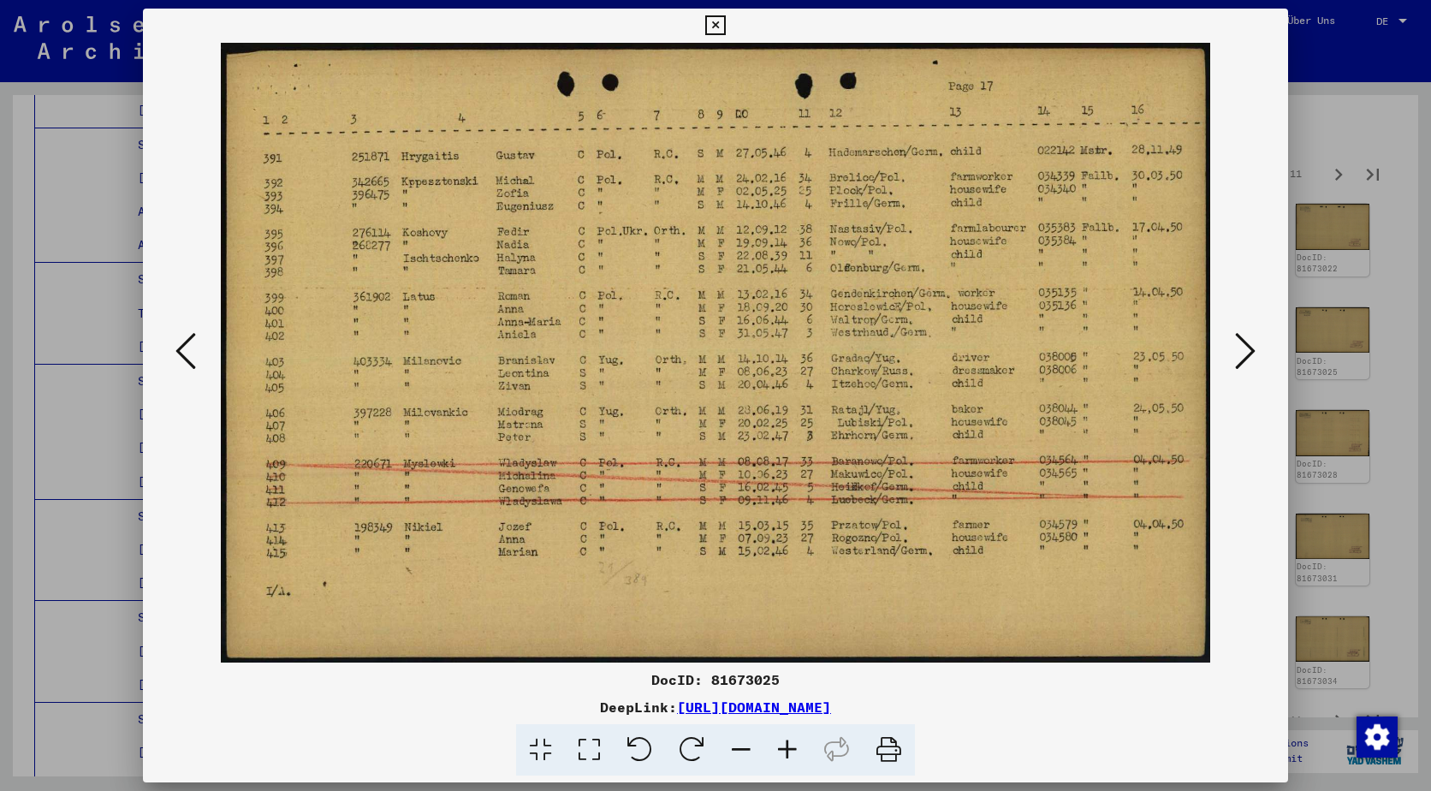
click at [1239, 341] on icon at bounding box center [1245, 350] width 21 height 41
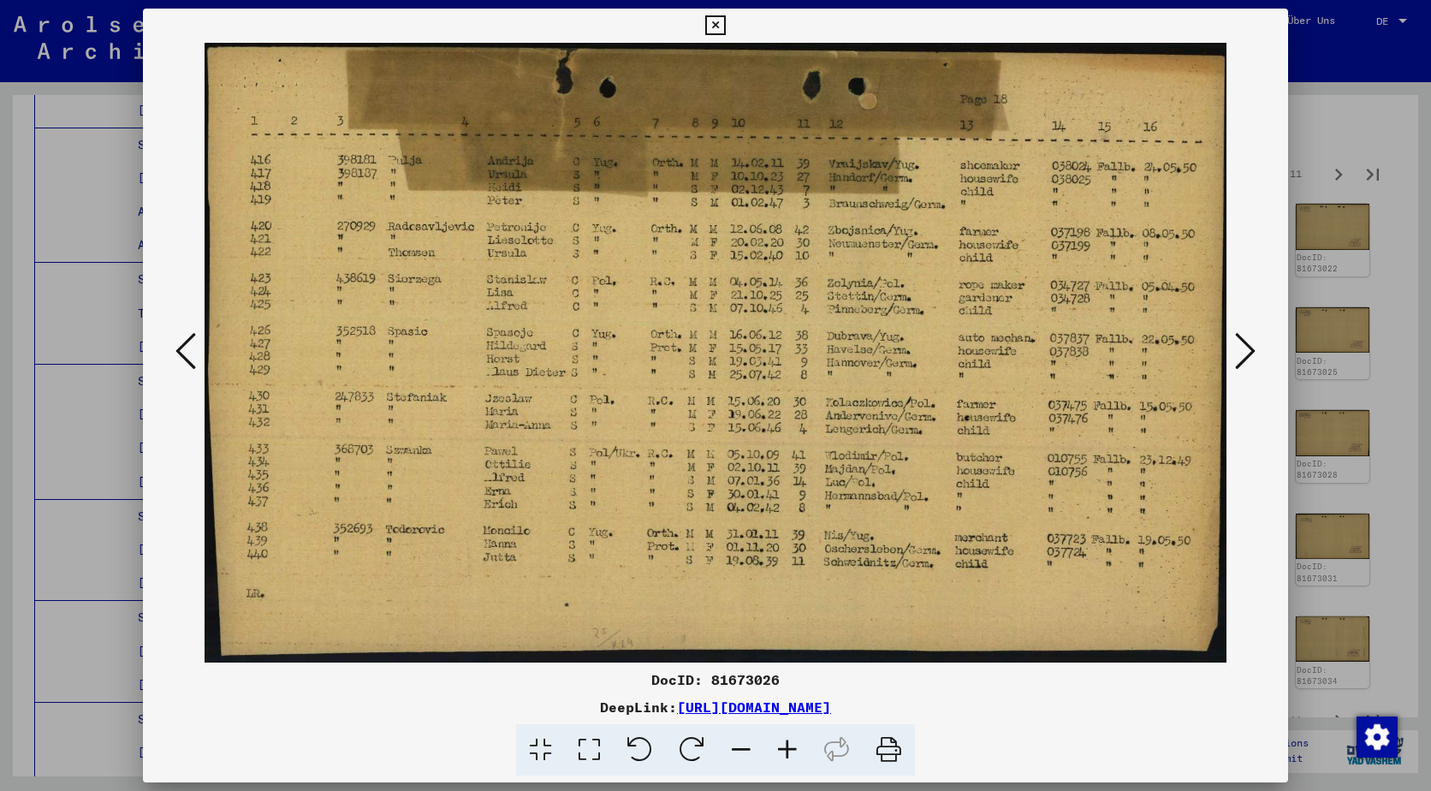
click at [1239, 341] on icon at bounding box center [1245, 350] width 21 height 41
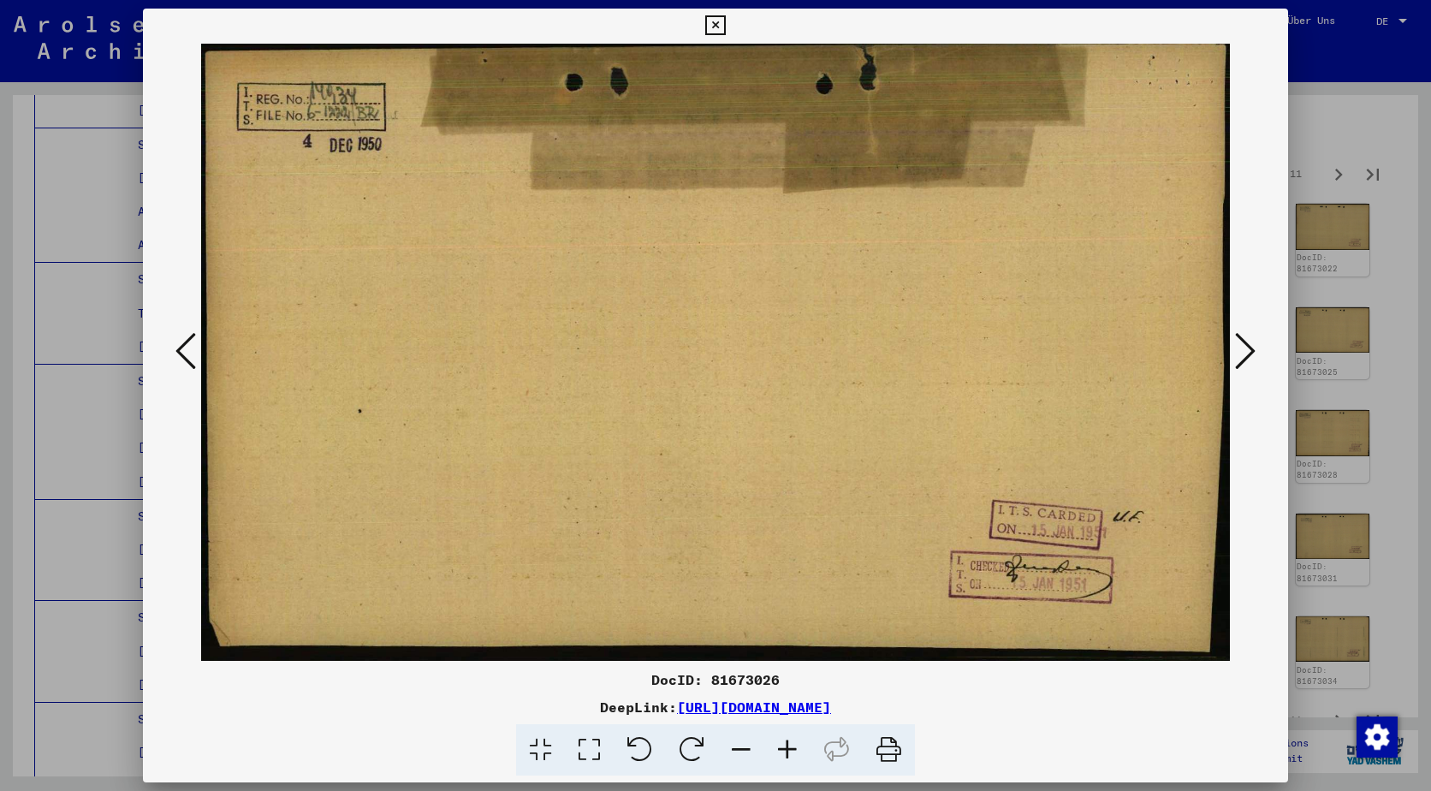
click at [1239, 341] on icon at bounding box center [1245, 350] width 21 height 41
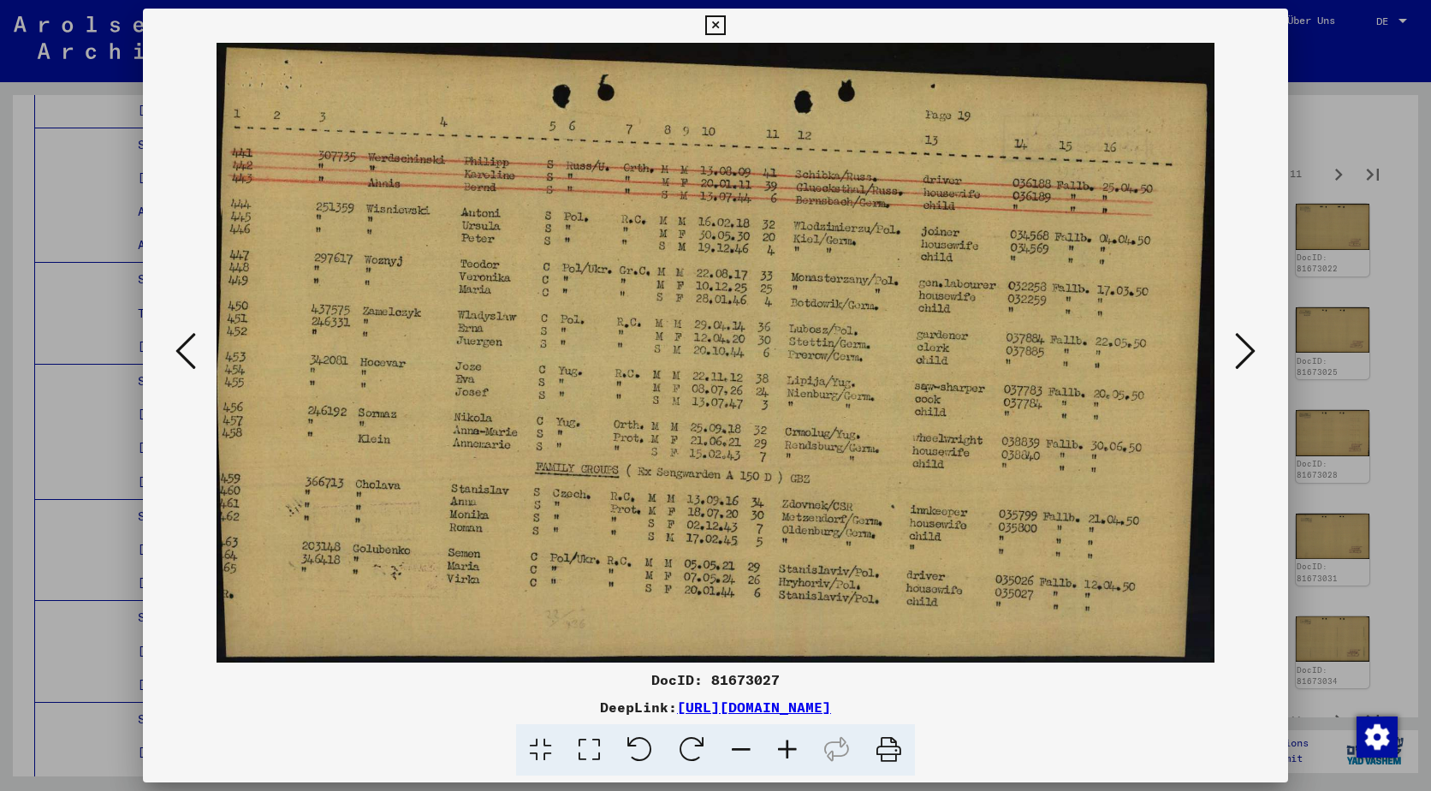
click at [1239, 341] on icon at bounding box center [1245, 350] width 21 height 41
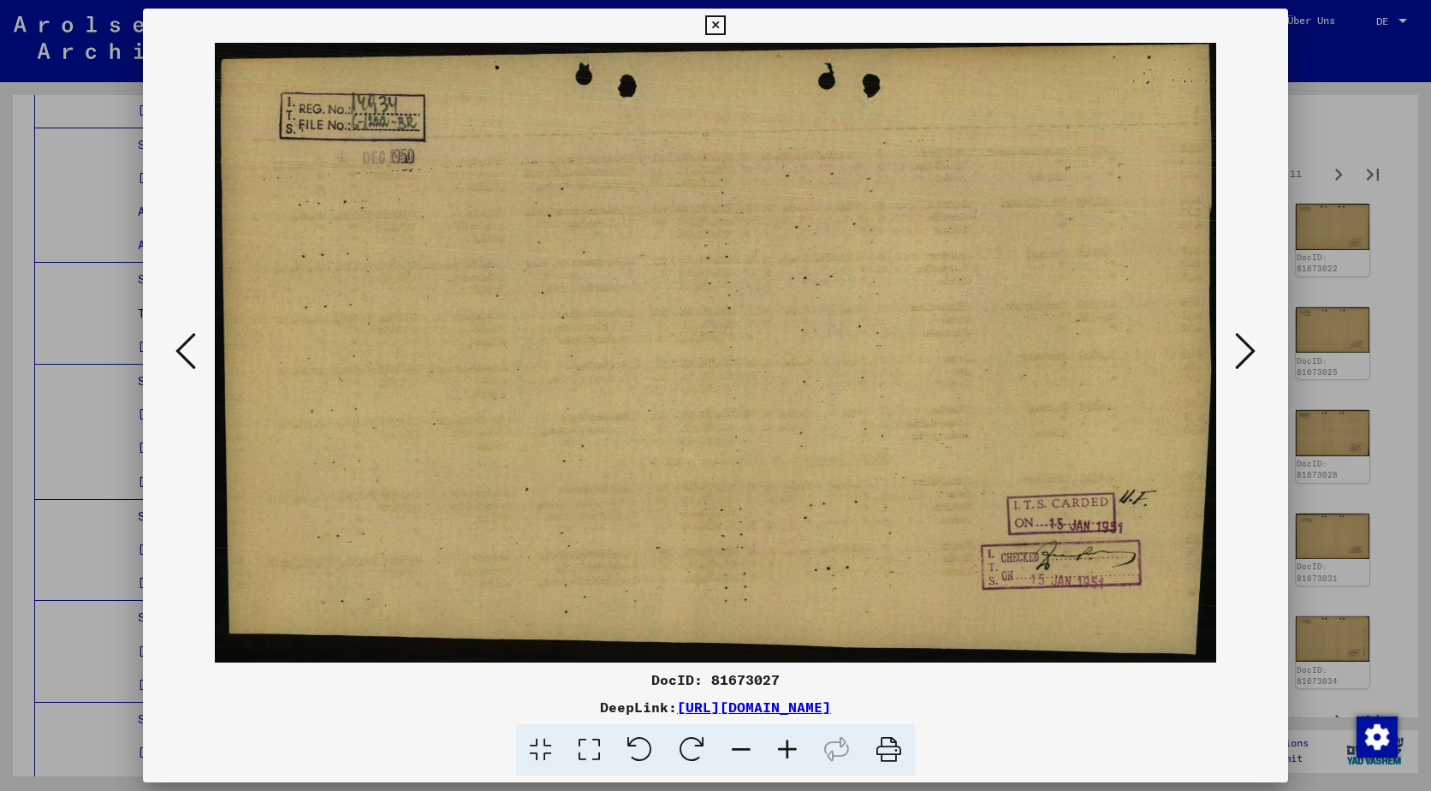
click at [1239, 341] on icon at bounding box center [1245, 350] width 21 height 41
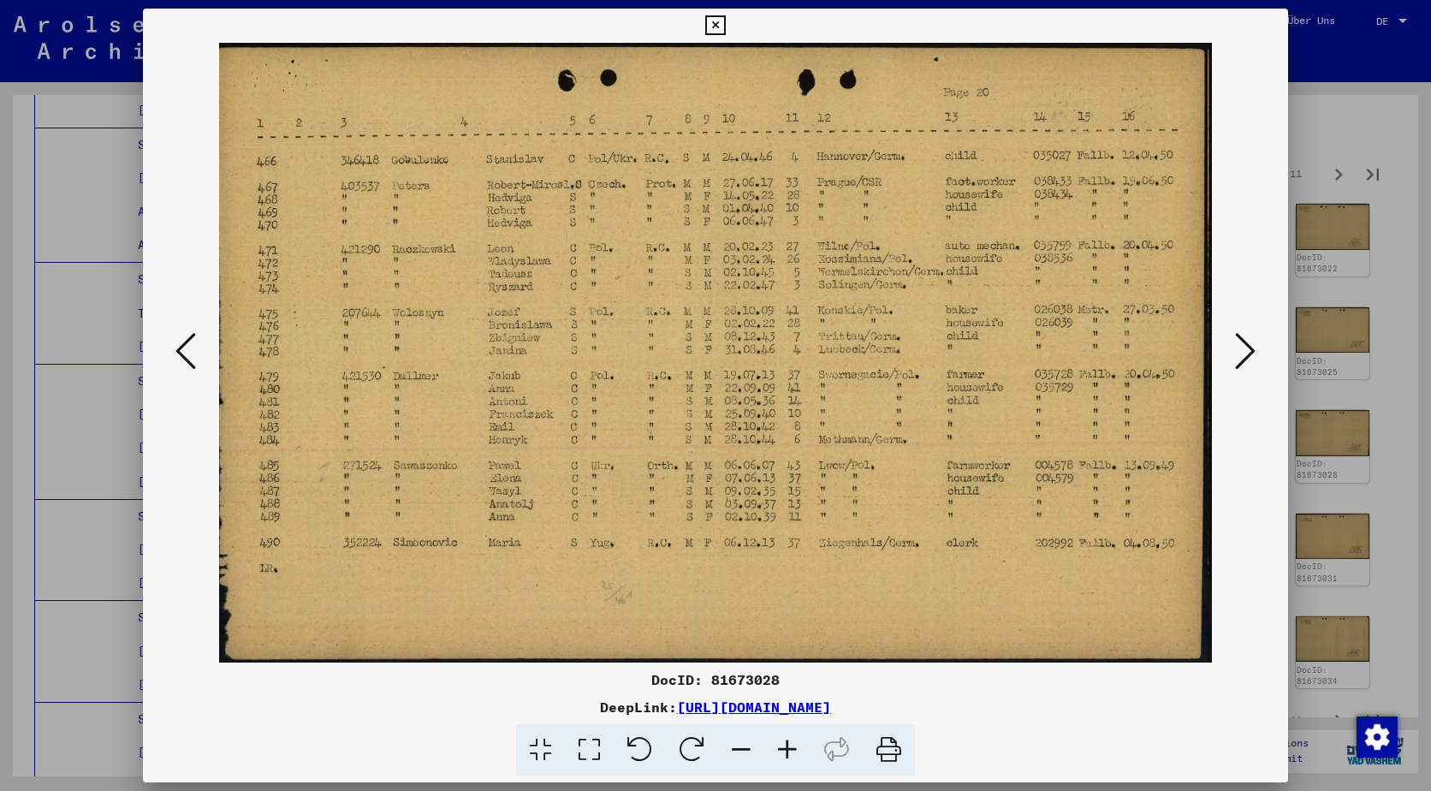
click at [1239, 341] on icon at bounding box center [1245, 350] width 21 height 41
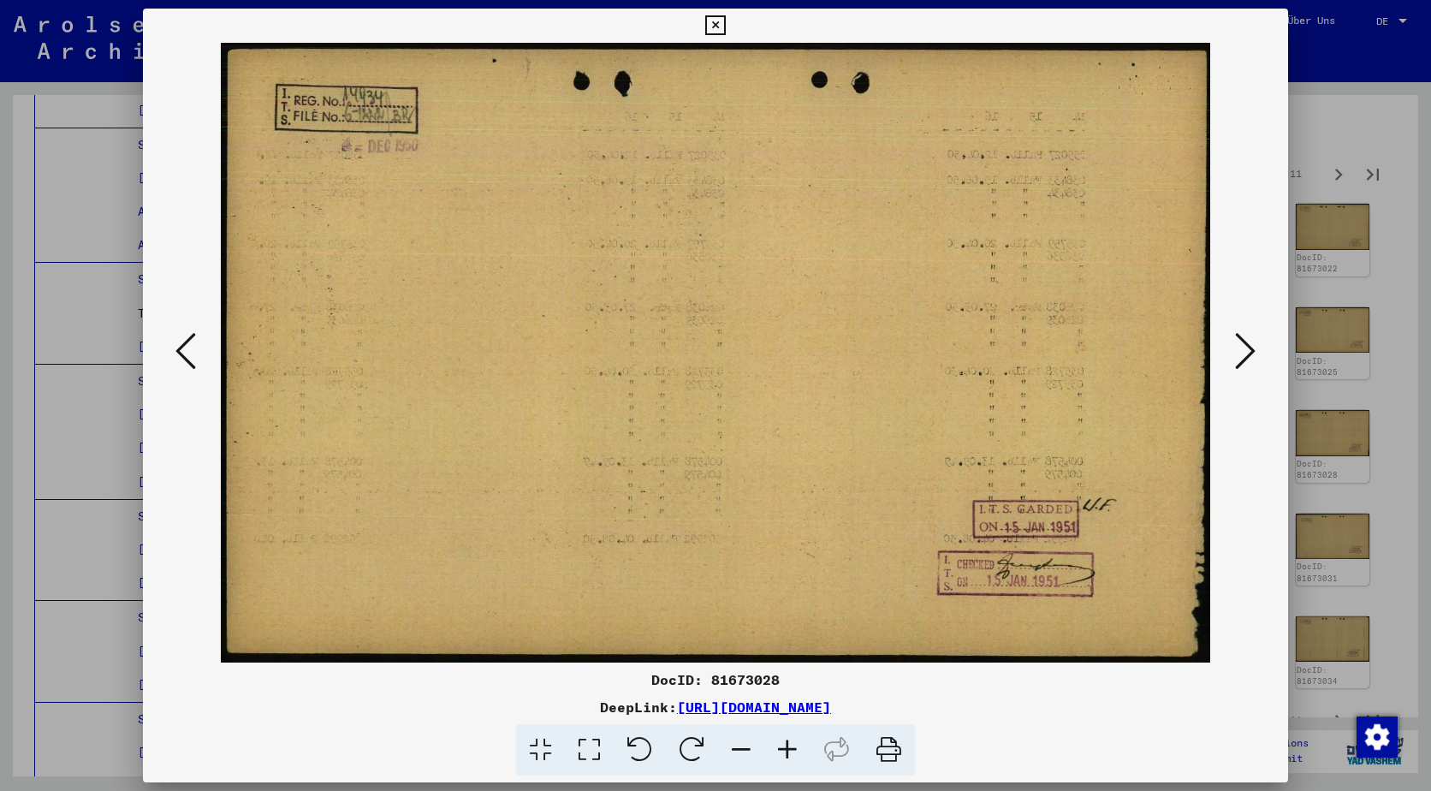
click at [1239, 341] on icon at bounding box center [1245, 350] width 21 height 41
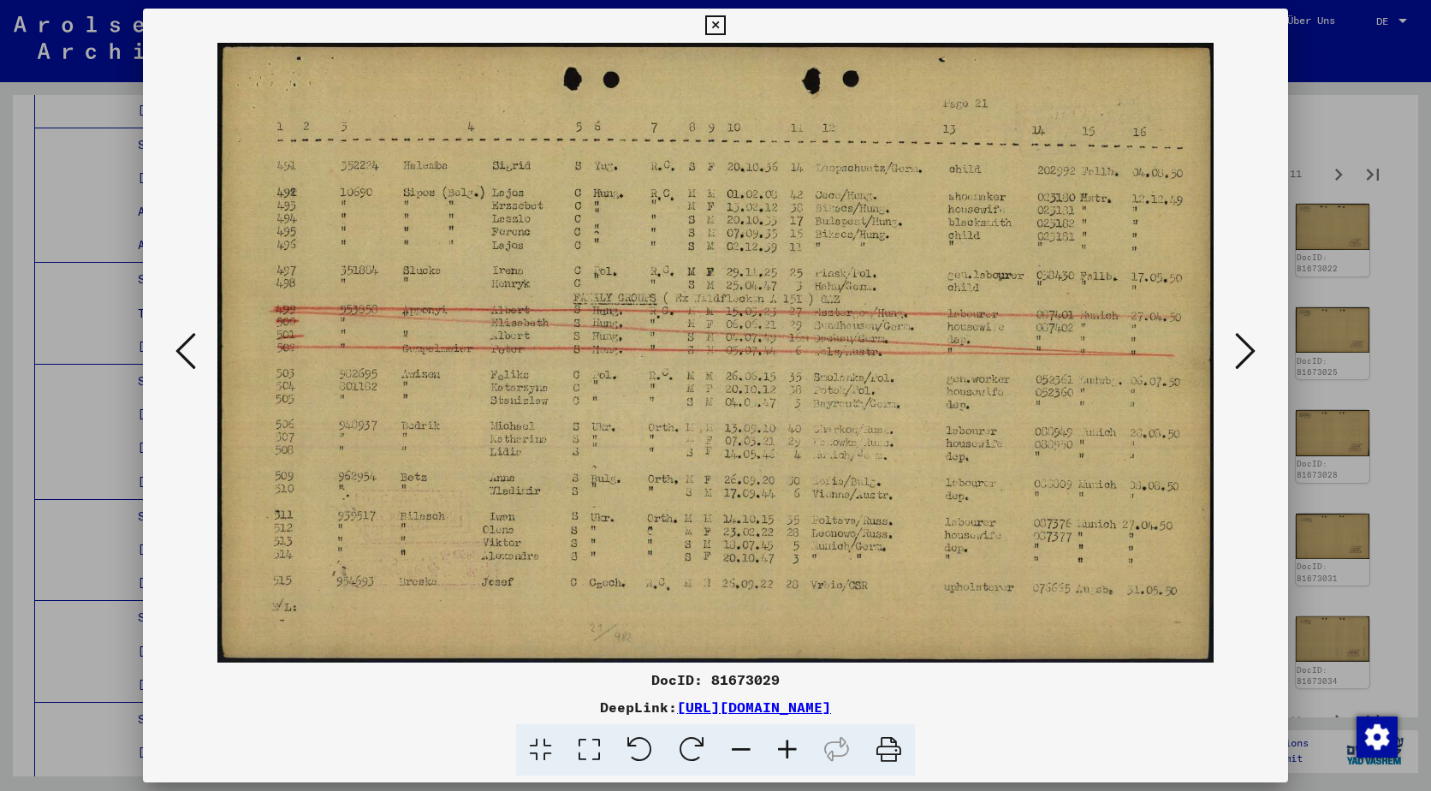
click at [1239, 341] on icon at bounding box center [1245, 350] width 21 height 41
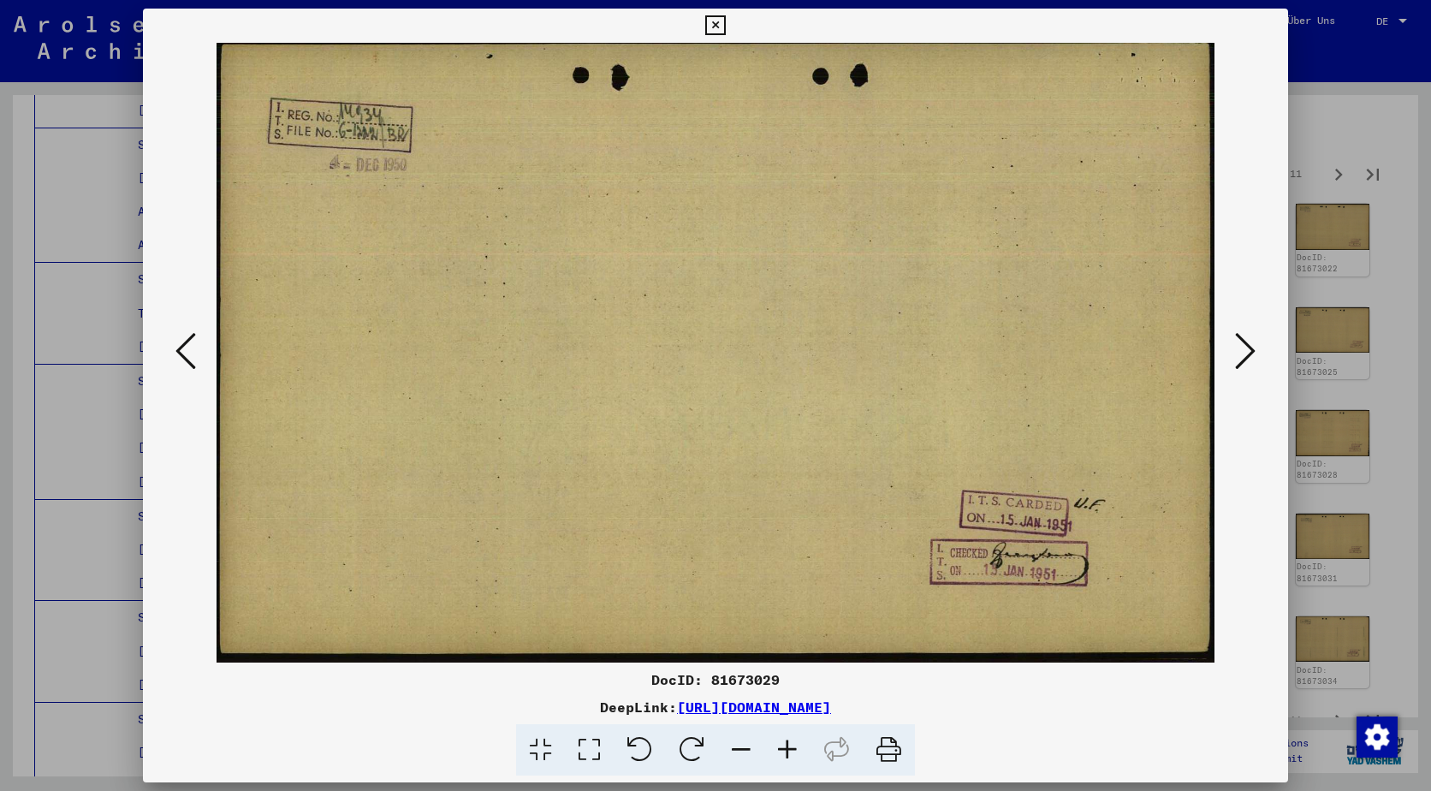
click at [1239, 341] on icon at bounding box center [1245, 350] width 21 height 41
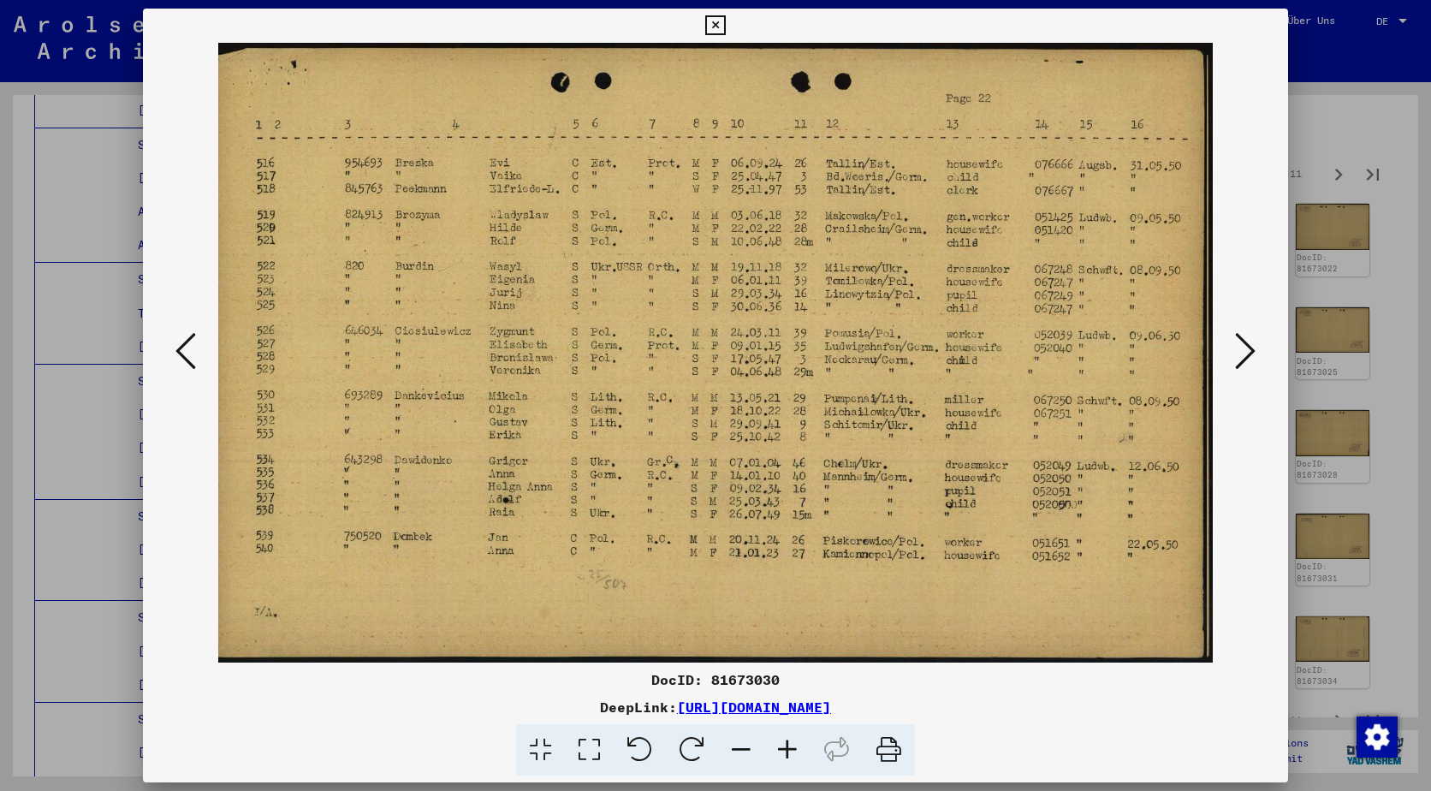
click at [1239, 341] on icon at bounding box center [1245, 350] width 21 height 41
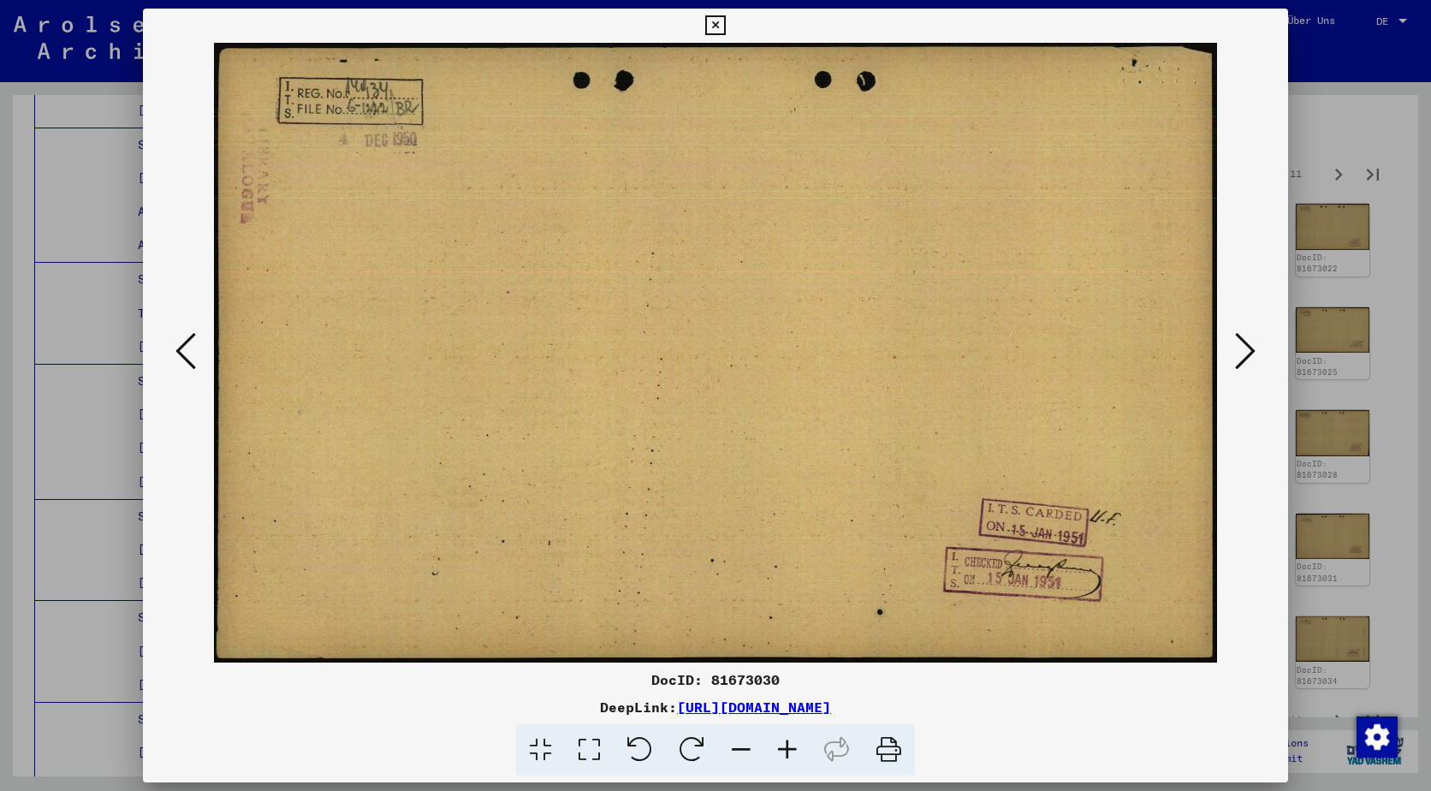
click at [1239, 341] on icon at bounding box center [1245, 350] width 21 height 41
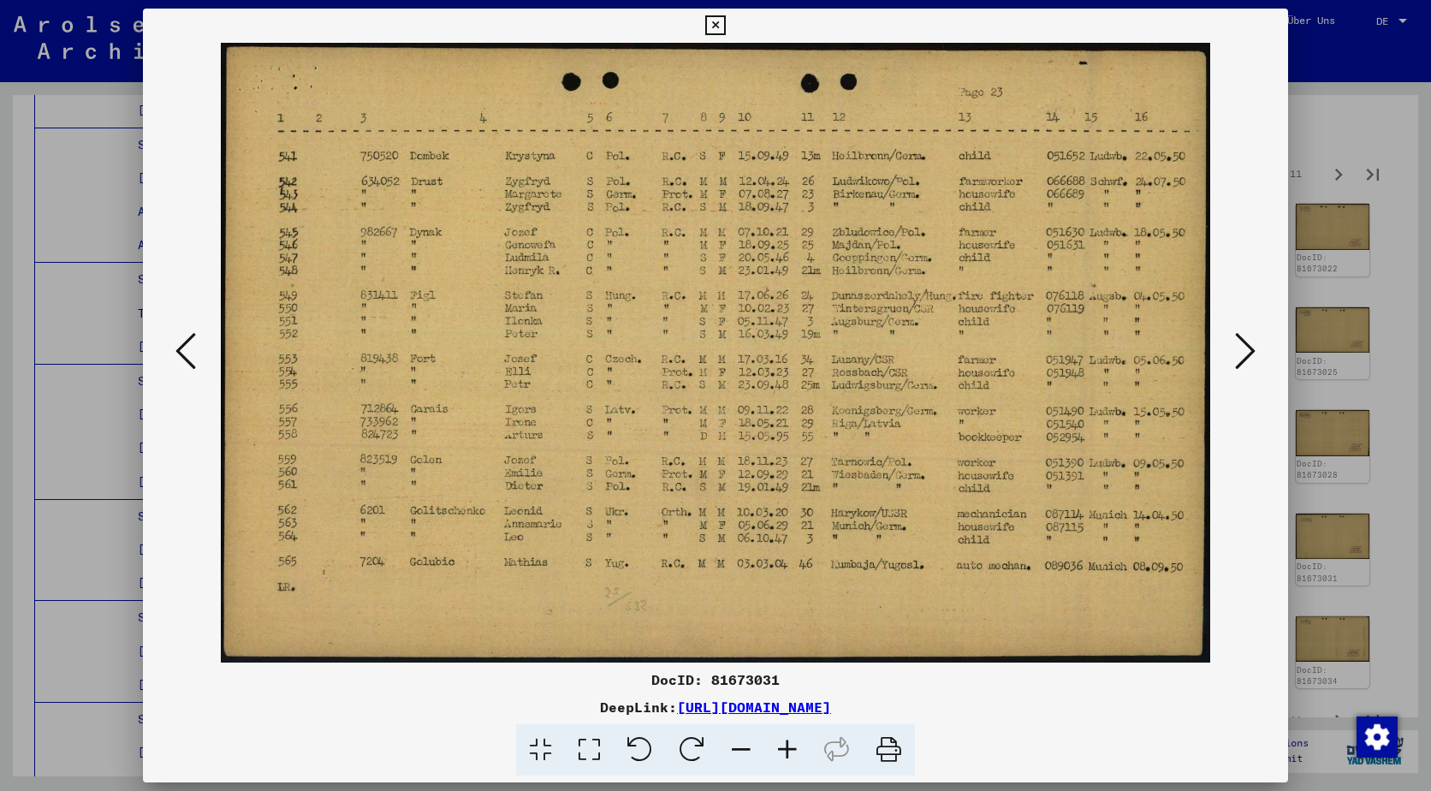
click at [1239, 341] on icon at bounding box center [1245, 350] width 21 height 41
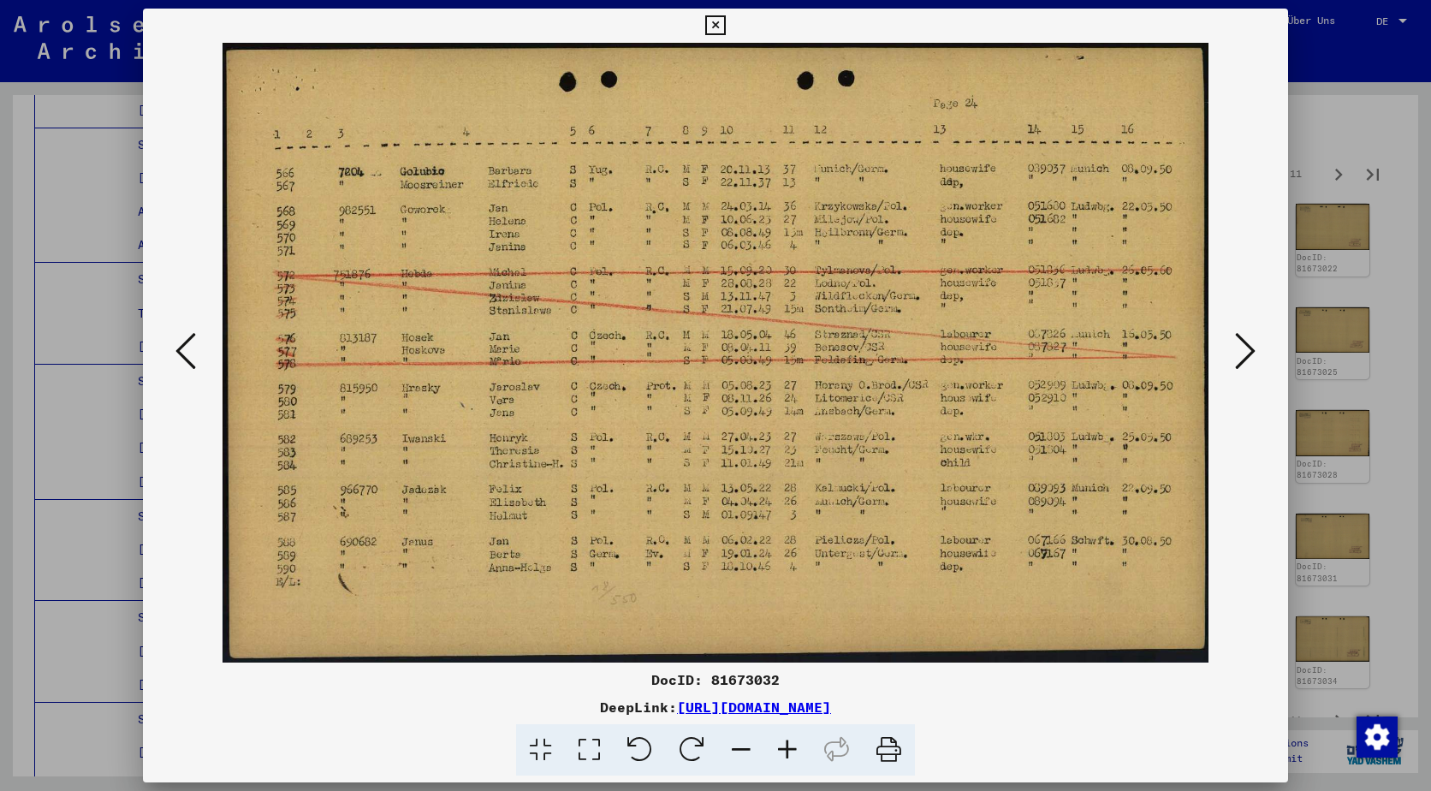
click at [1239, 341] on icon at bounding box center [1245, 350] width 21 height 41
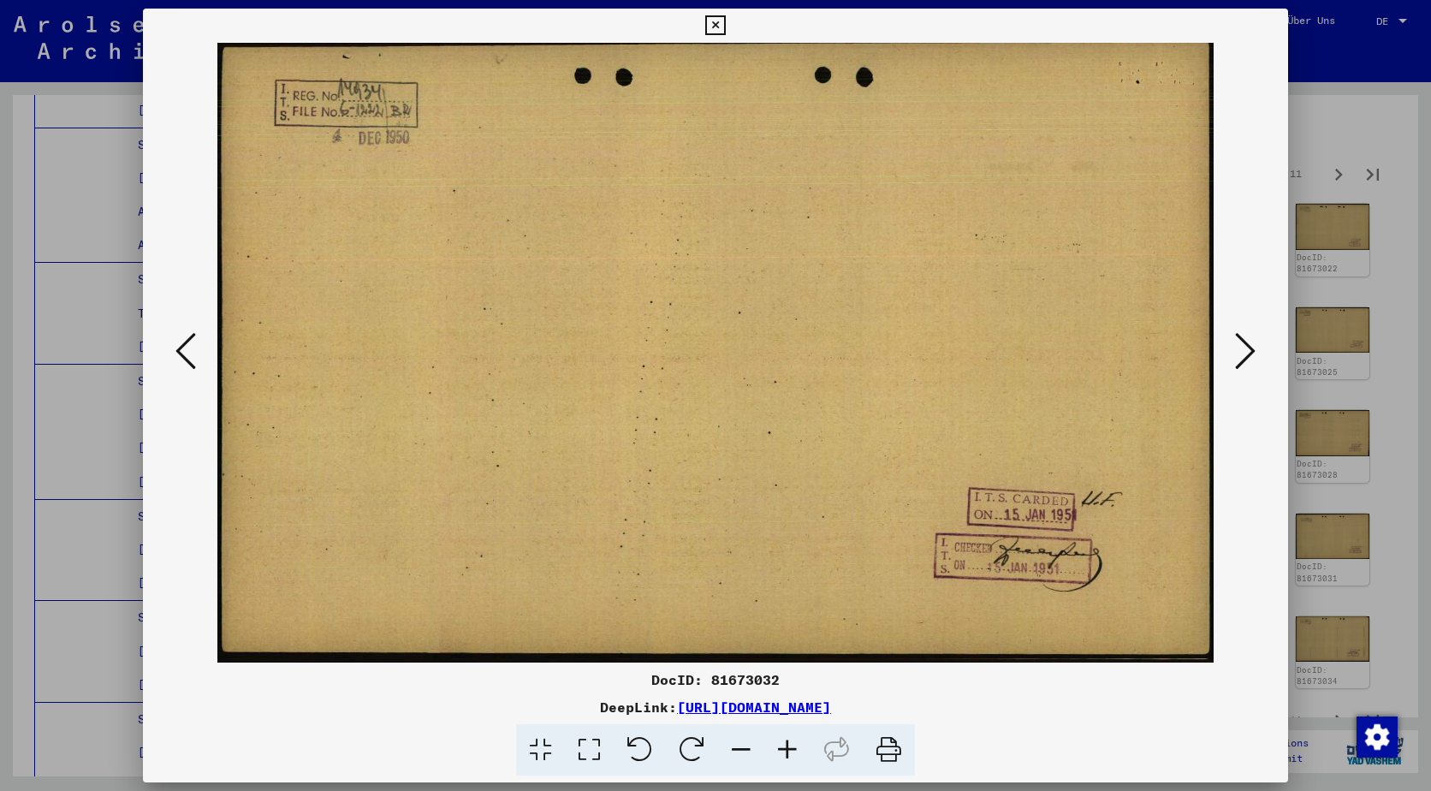
click at [1239, 341] on icon at bounding box center [1245, 350] width 21 height 41
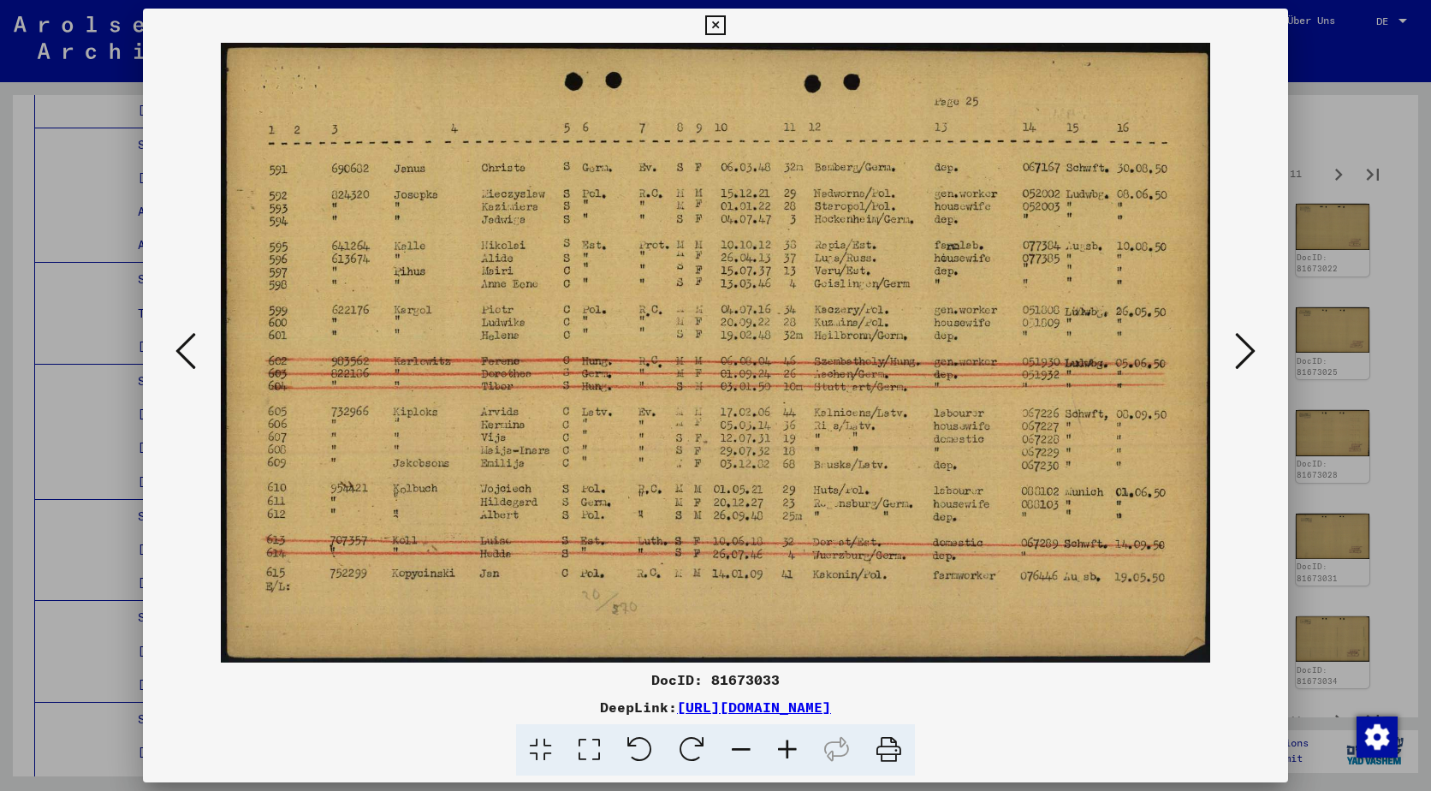
click at [1239, 341] on icon at bounding box center [1245, 350] width 21 height 41
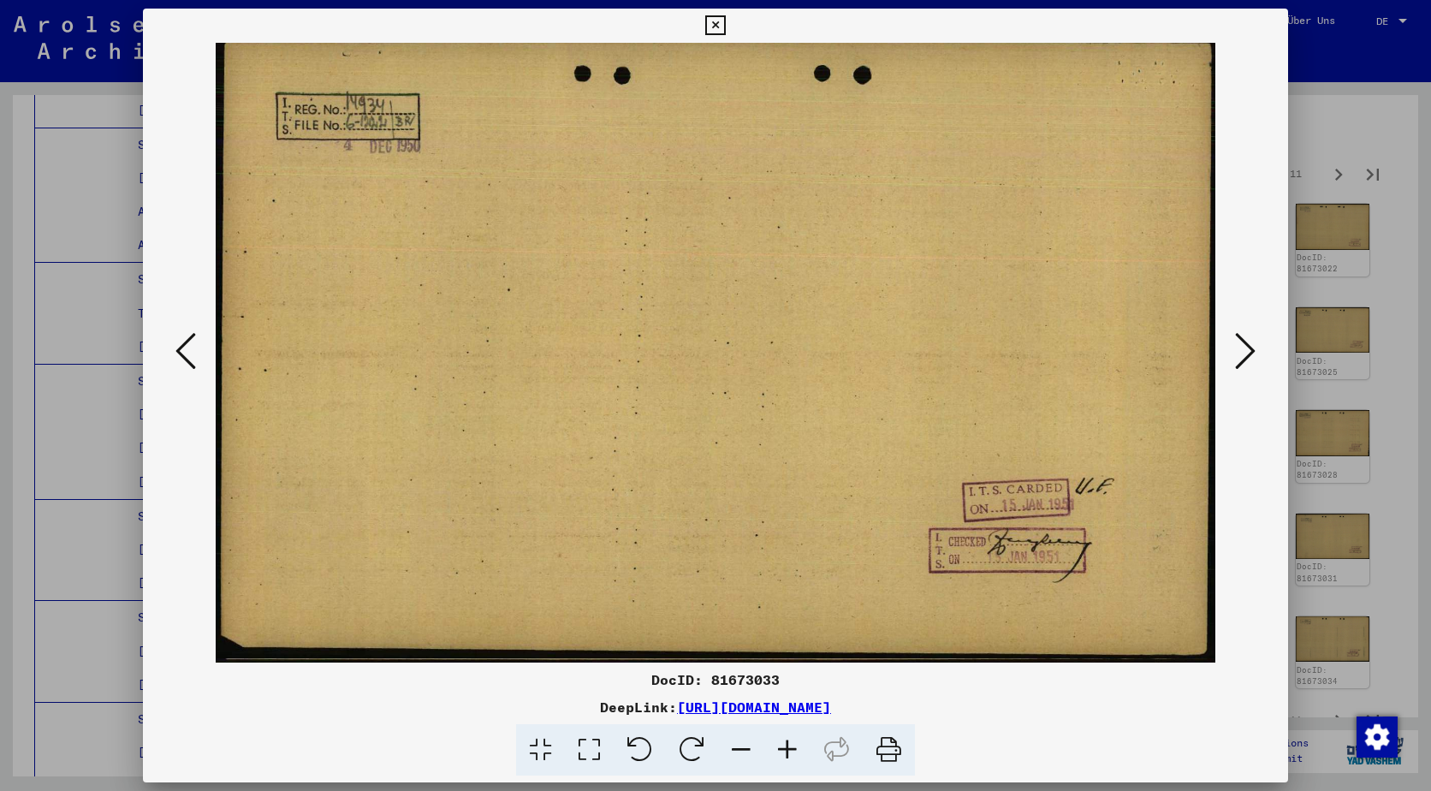
click at [1239, 341] on icon at bounding box center [1245, 350] width 21 height 41
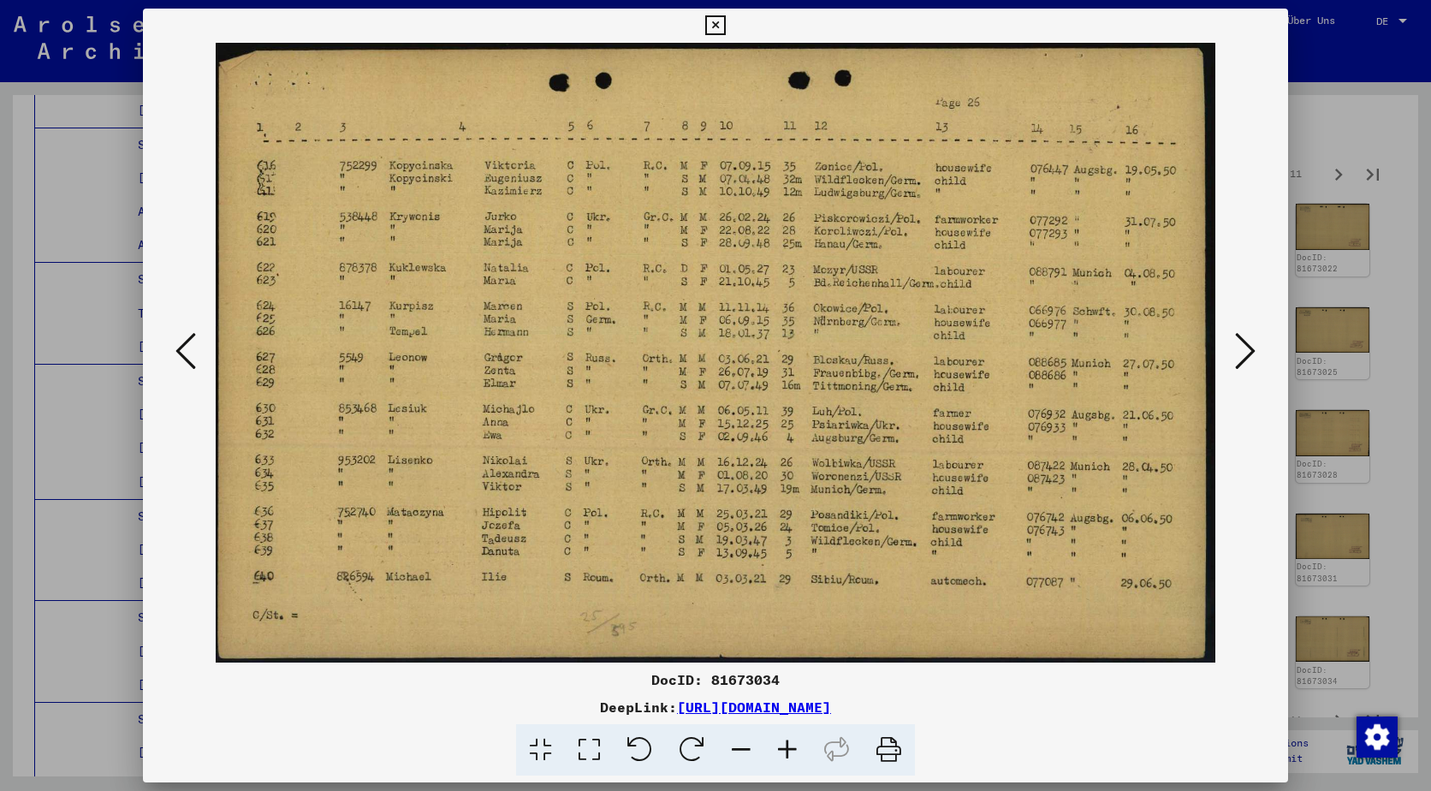
click at [1239, 341] on icon at bounding box center [1245, 350] width 21 height 41
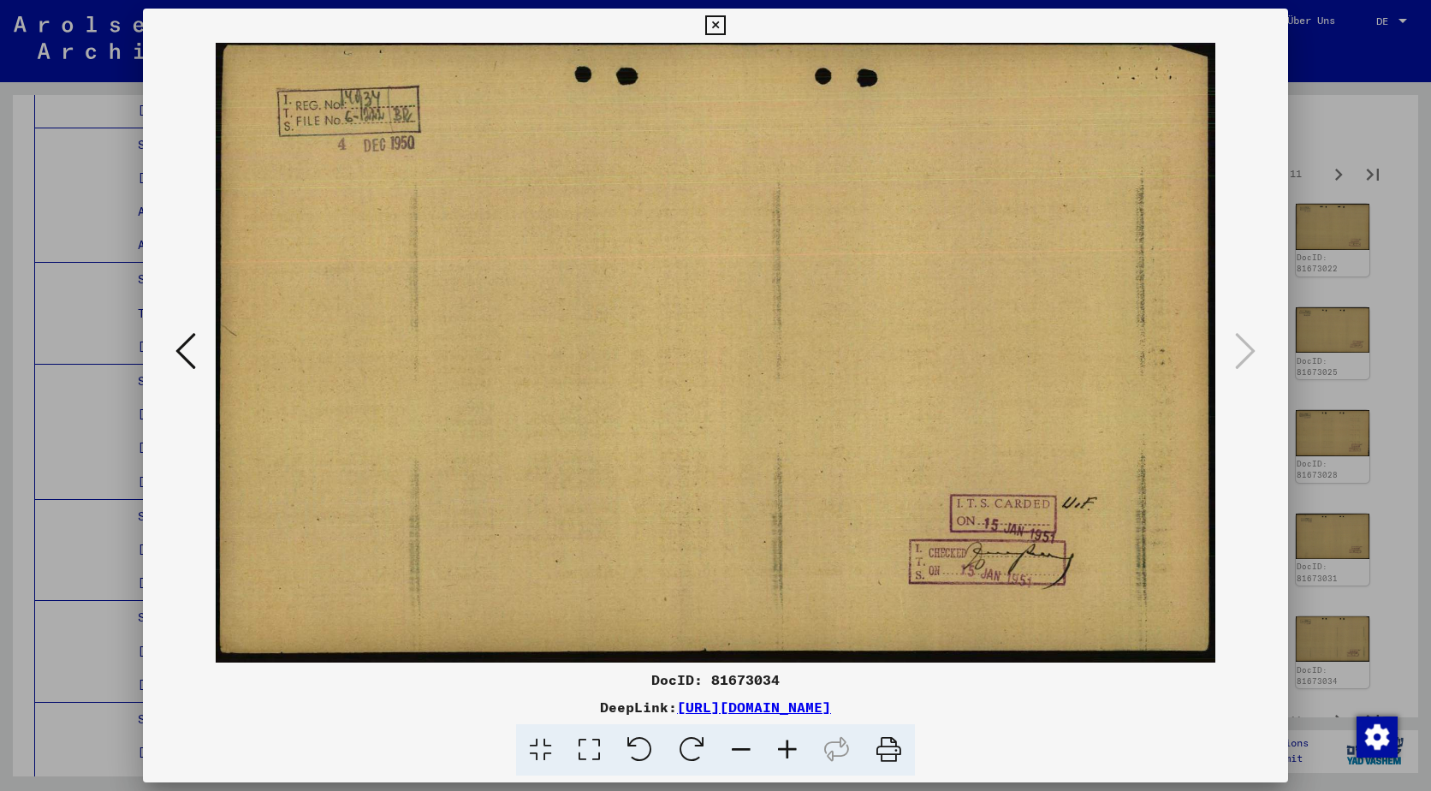
click at [1339, 304] on div at bounding box center [715, 395] width 1431 height 791
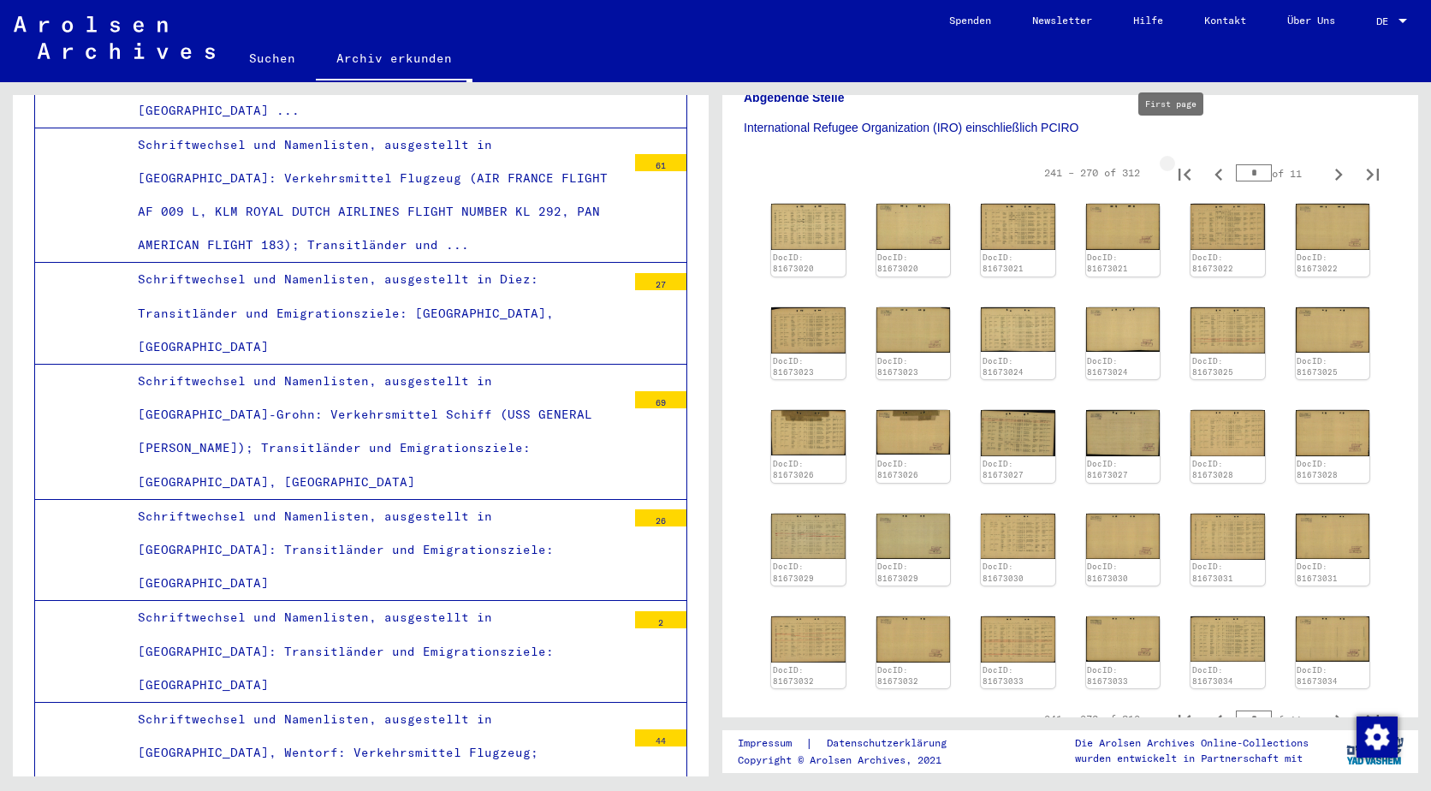
click at [1182, 163] on icon "First page" at bounding box center [1184, 175] width 24 height 24
type input "*"
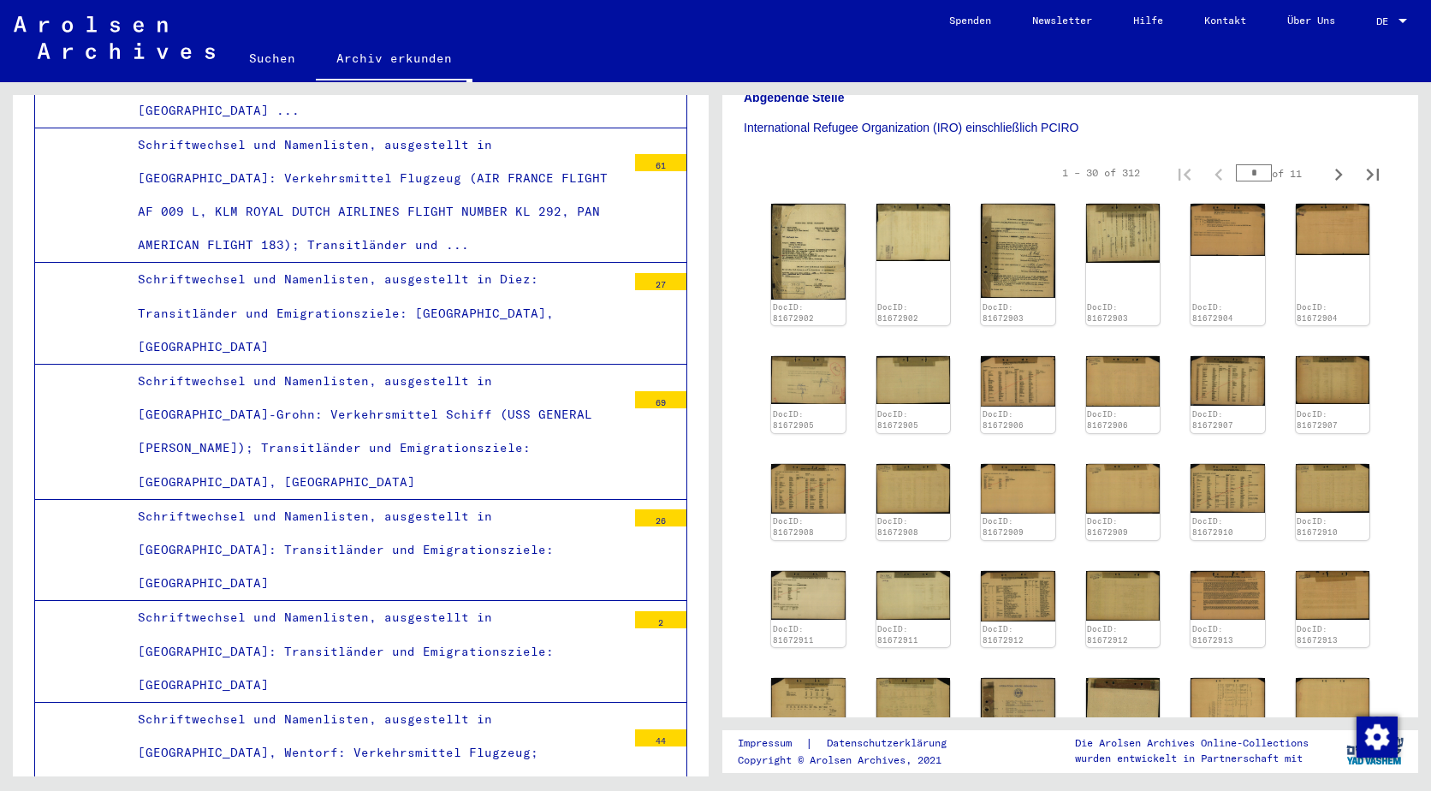
click at [846, 230] on div "DocID: 81672902 DocID: 81672902 DocID: 81672903 DocID: 81672903 DocID: 81672904…" at bounding box center [1070, 498] width 612 height 603
click at [839, 230] on img at bounding box center [808, 251] width 78 height 101
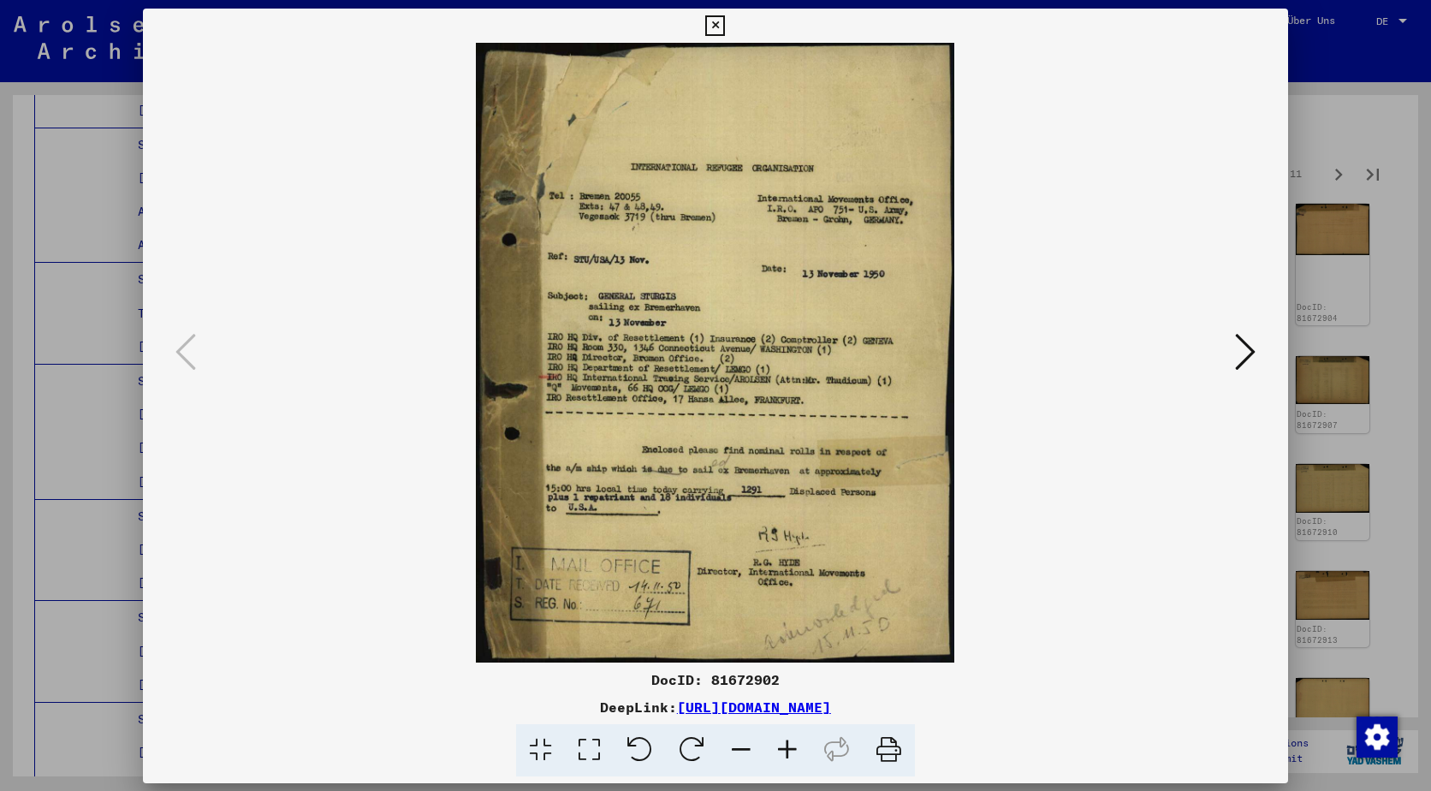
click at [814, 233] on img at bounding box center [715, 353] width 1029 height 620
drag, startPoint x: 1257, startPoint y: 334, endPoint x: 1243, endPoint y: 347, distance: 19.4
click at [1243, 345] on button at bounding box center [1245, 352] width 31 height 49
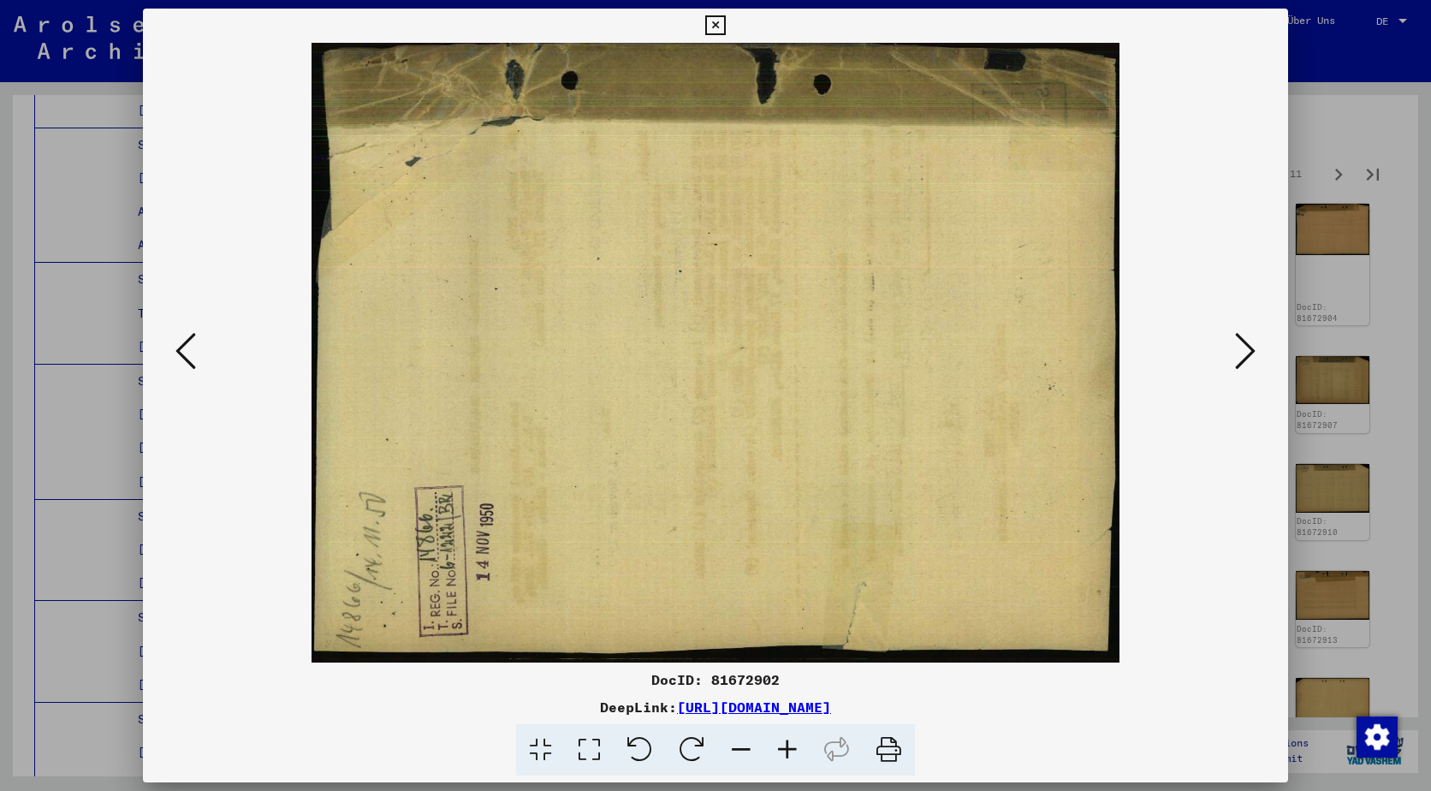
click at [1244, 347] on icon at bounding box center [1245, 350] width 21 height 41
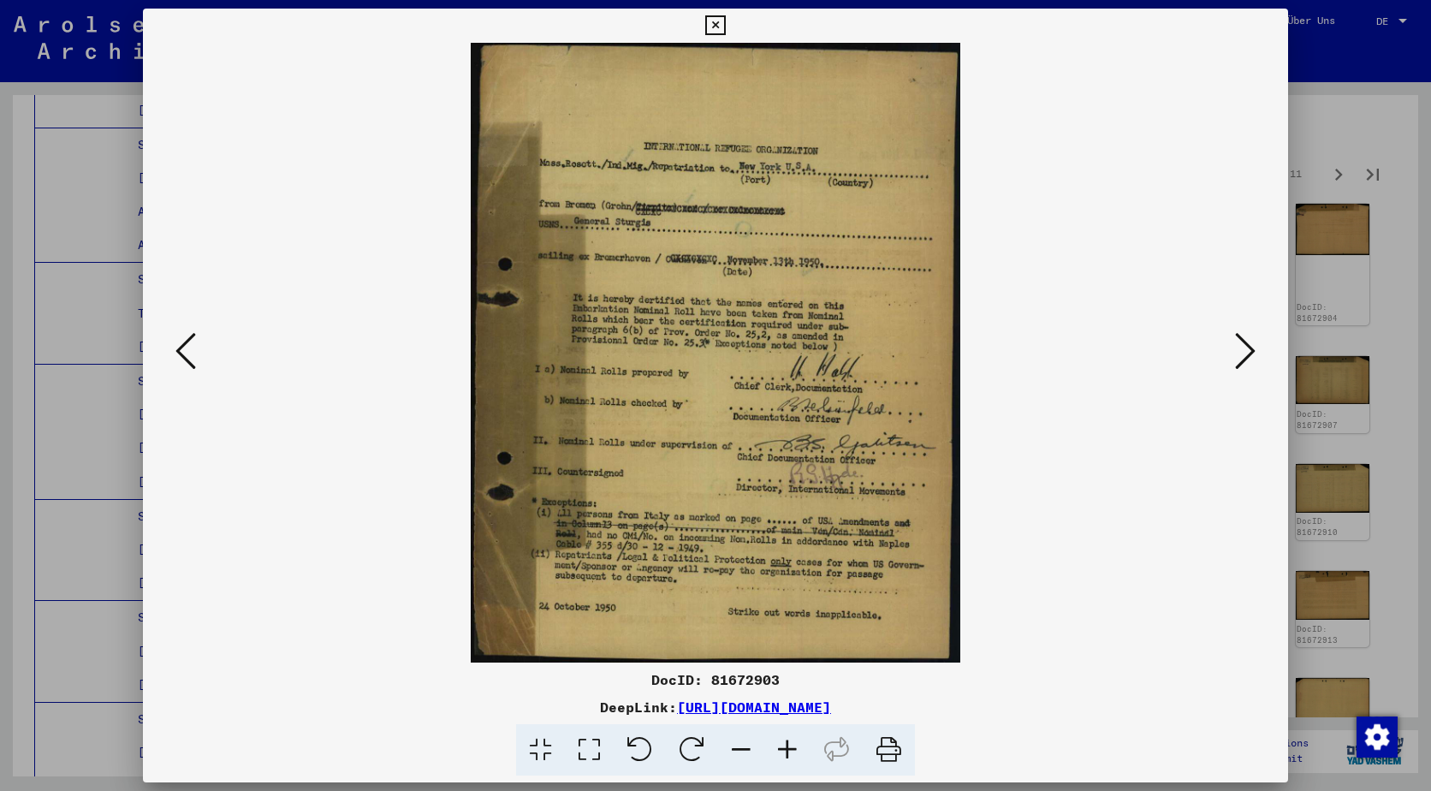
click at [1244, 347] on icon at bounding box center [1245, 350] width 21 height 41
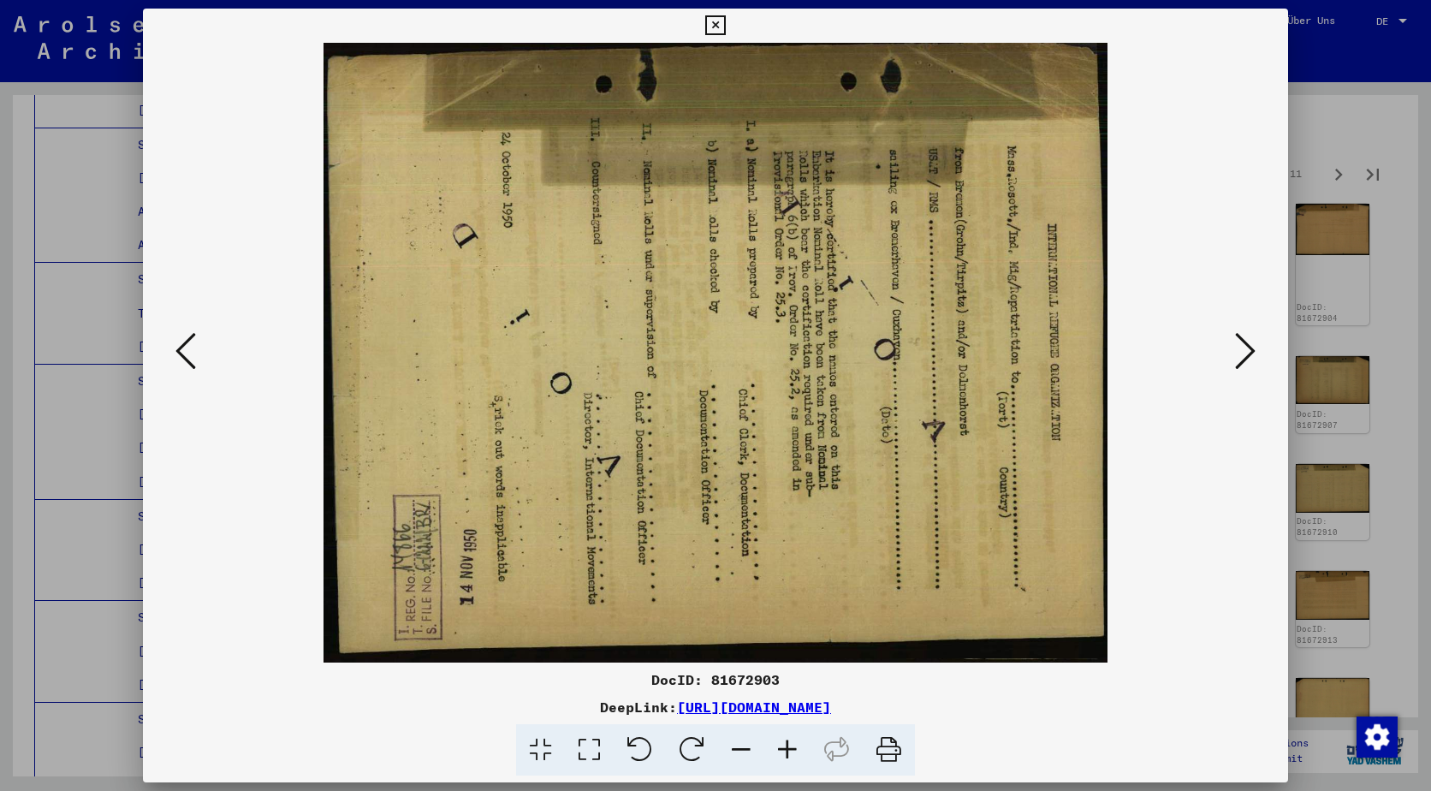
click at [1244, 347] on icon at bounding box center [1245, 350] width 21 height 41
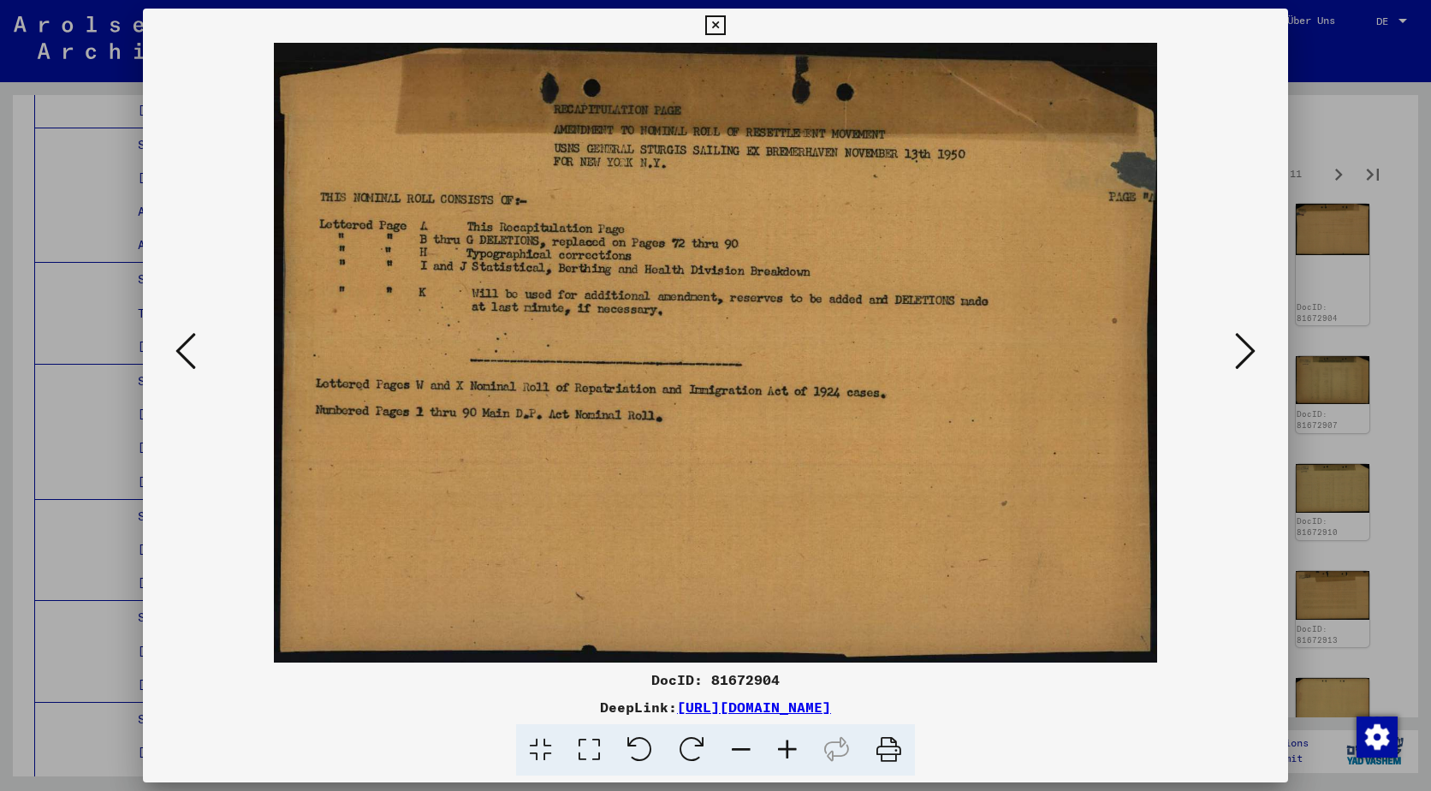
click at [1244, 347] on icon at bounding box center [1245, 350] width 21 height 41
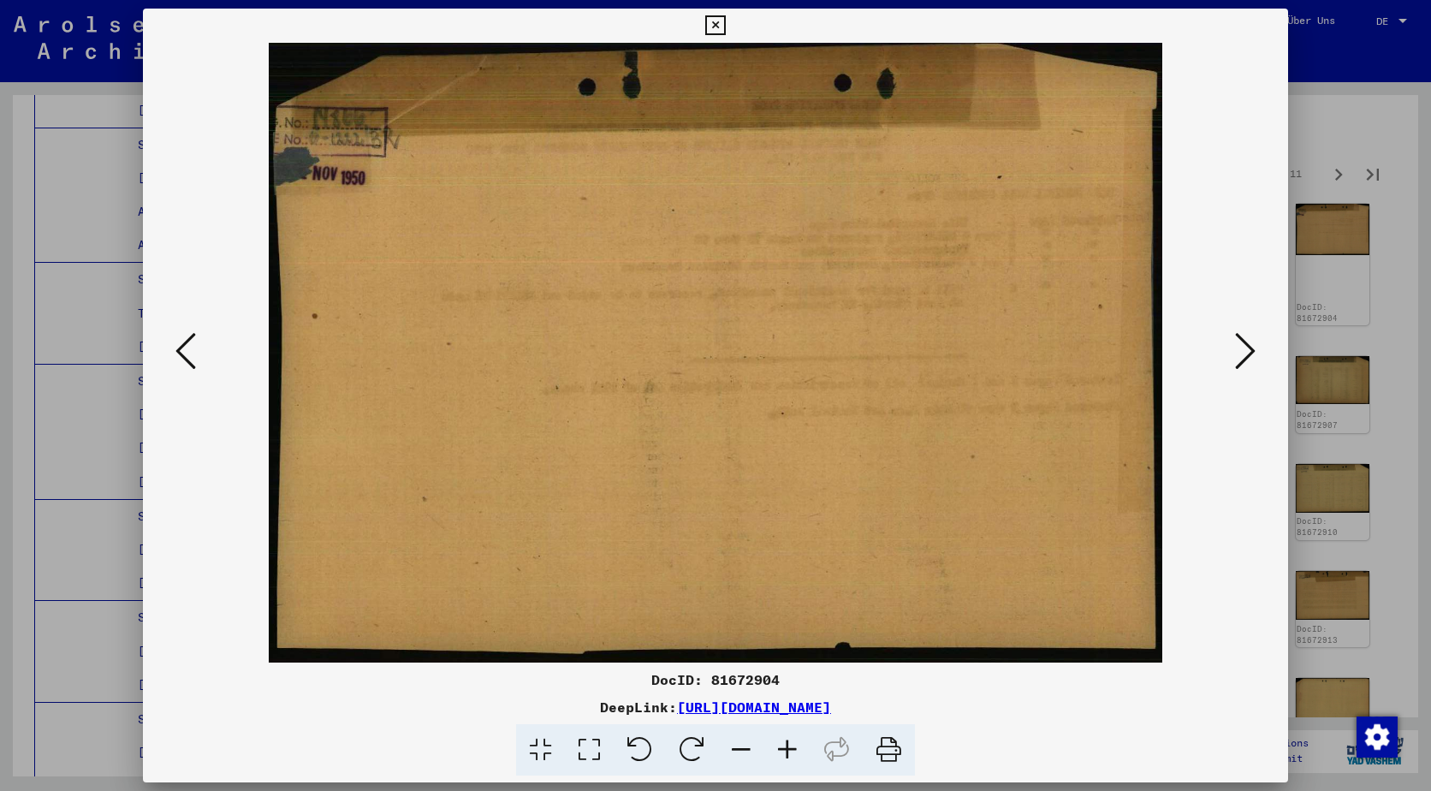
click at [1244, 347] on icon at bounding box center [1245, 350] width 21 height 41
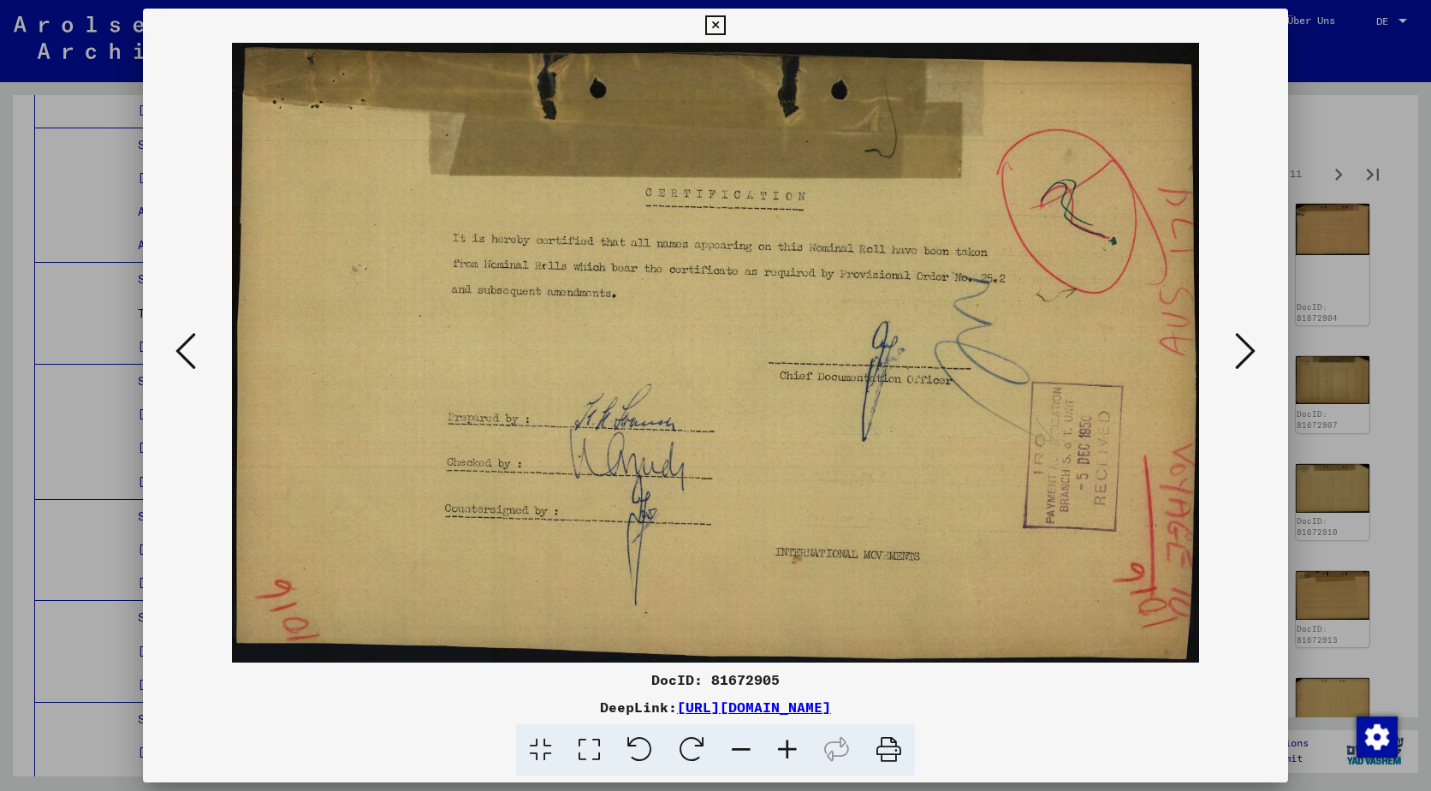
click at [1244, 347] on icon at bounding box center [1245, 350] width 21 height 41
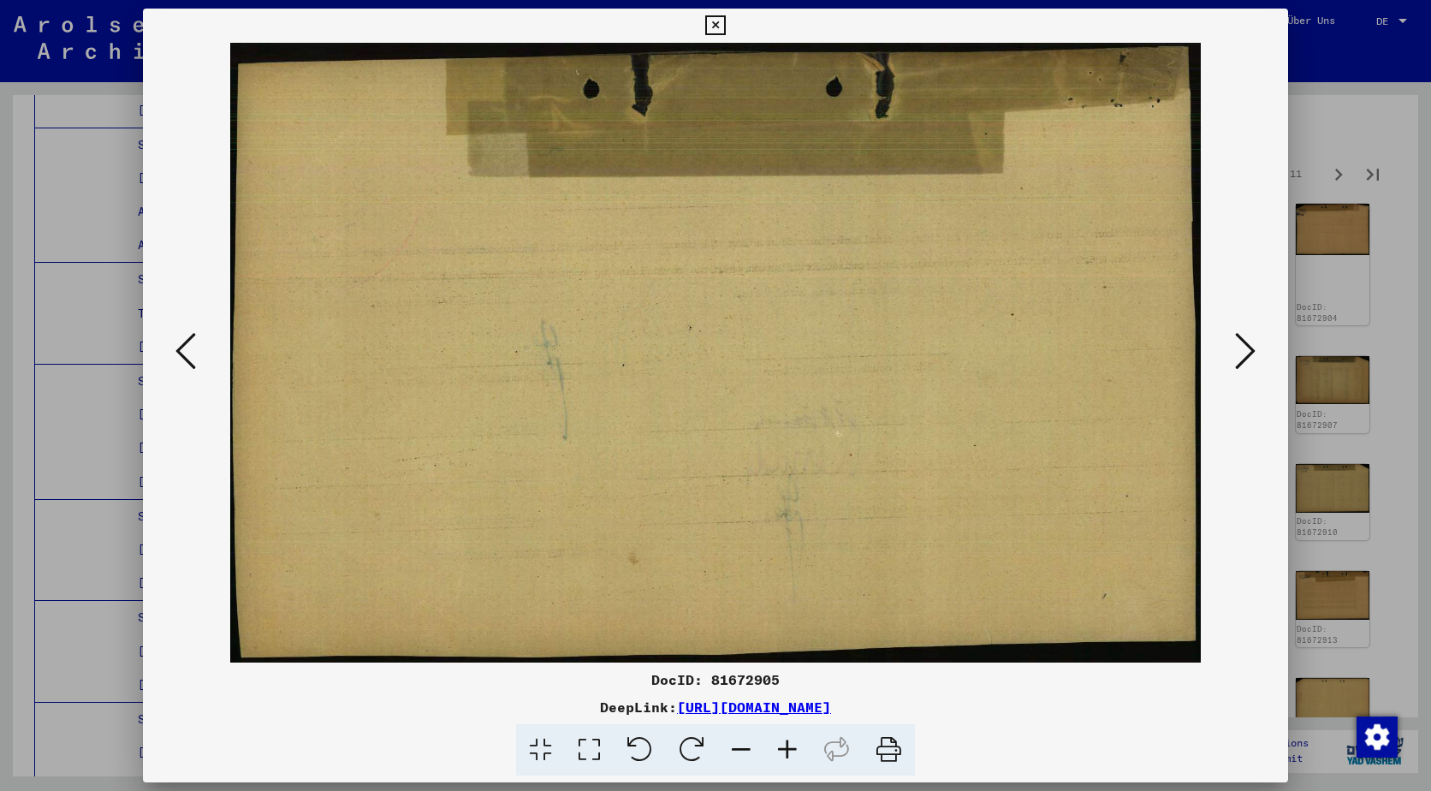
click at [1244, 347] on icon at bounding box center [1245, 350] width 21 height 41
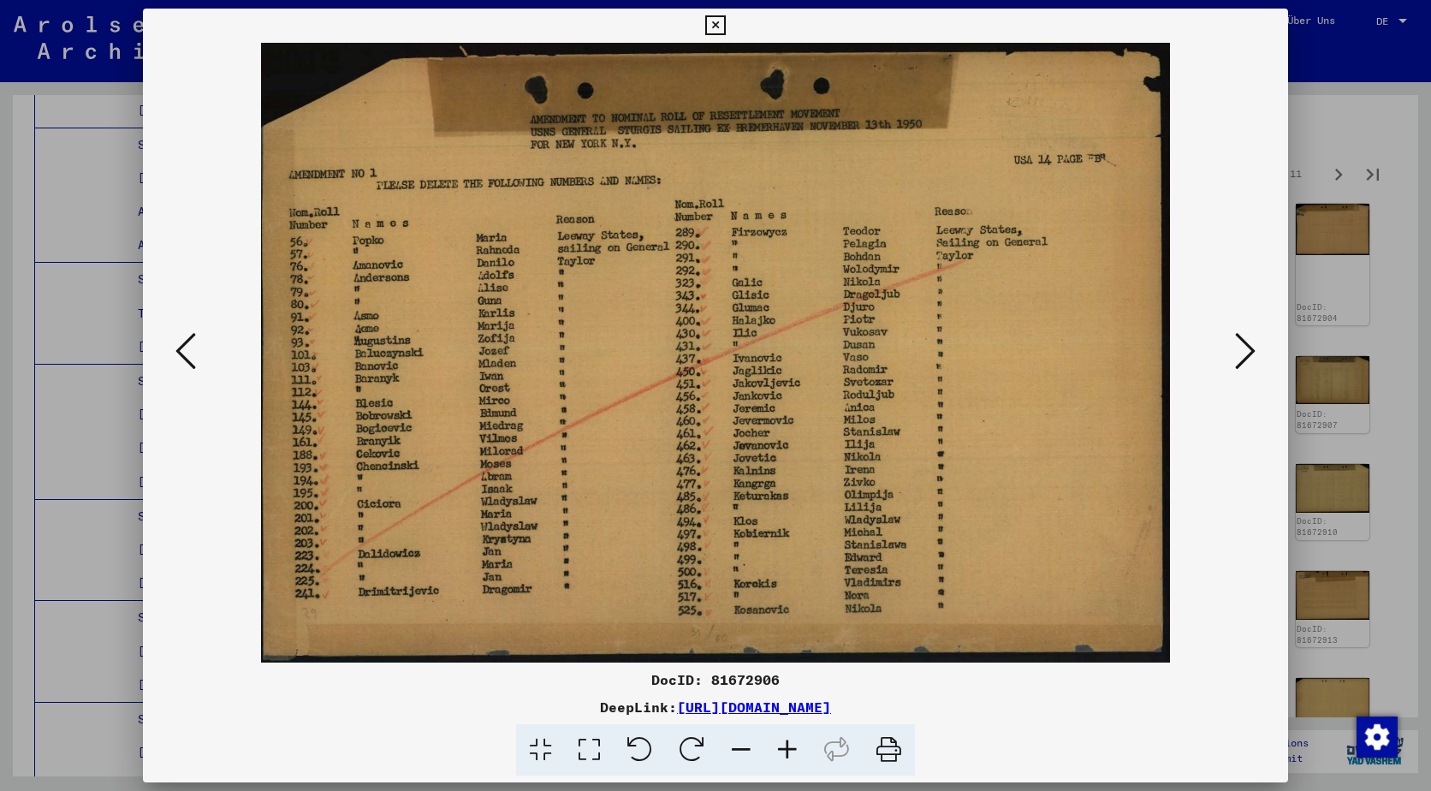
click at [1244, 347] on icon at bounding box center [1245, 350] width 21 height 41
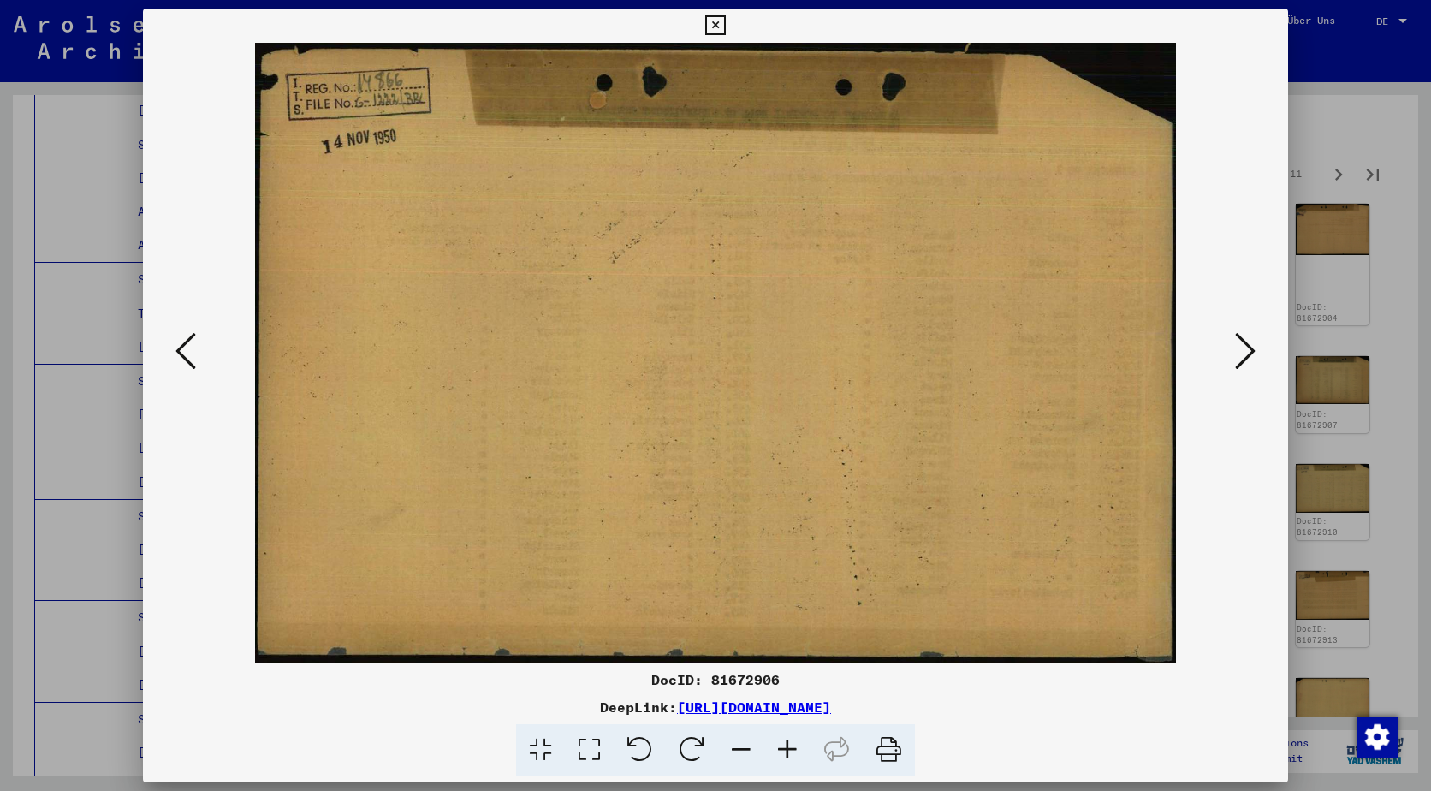
click at [1244, 347] on icon at bounding box center [1245, 350] width 21 height 41
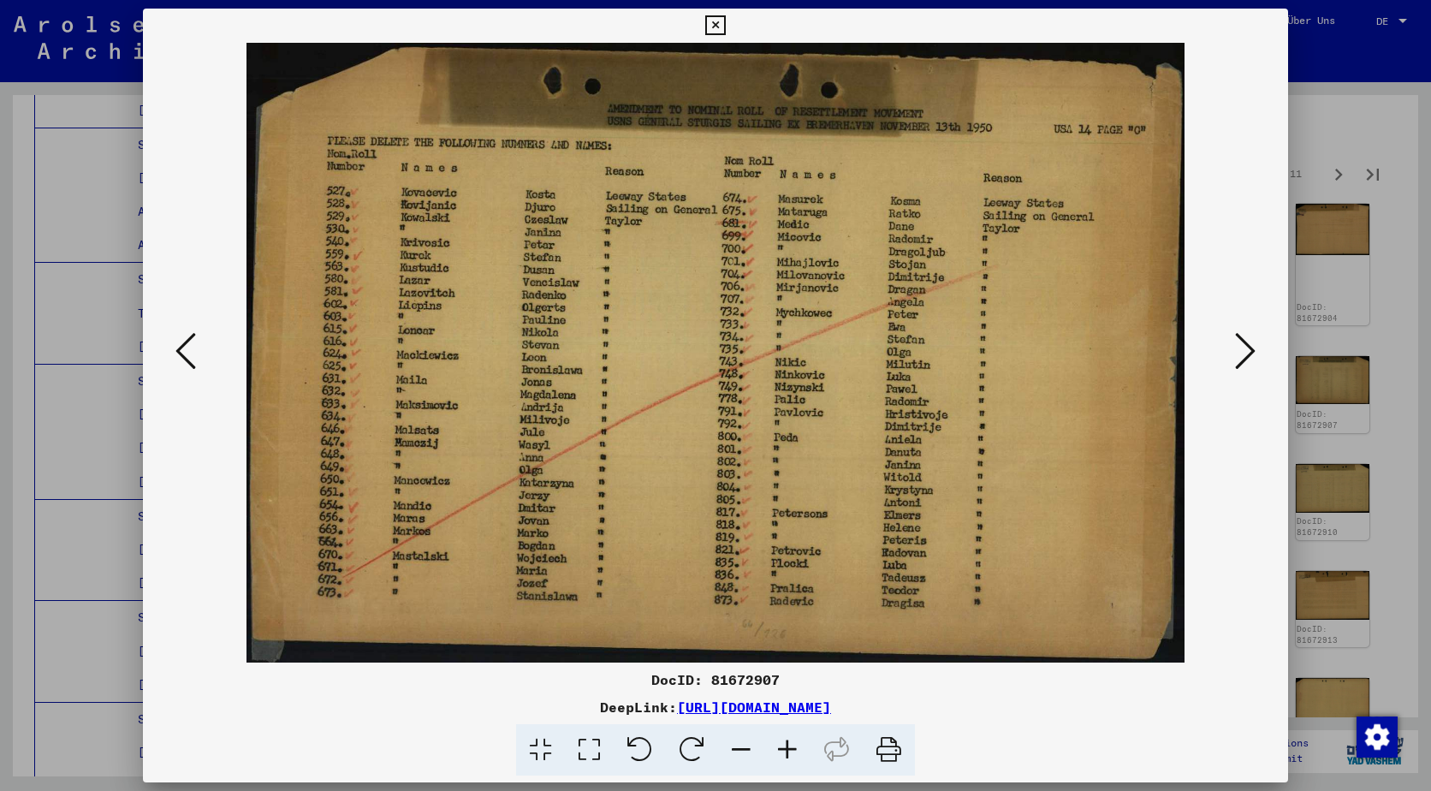
click at [1252, 346] on icon at bounding box center [1245, 350] width 21 height 41
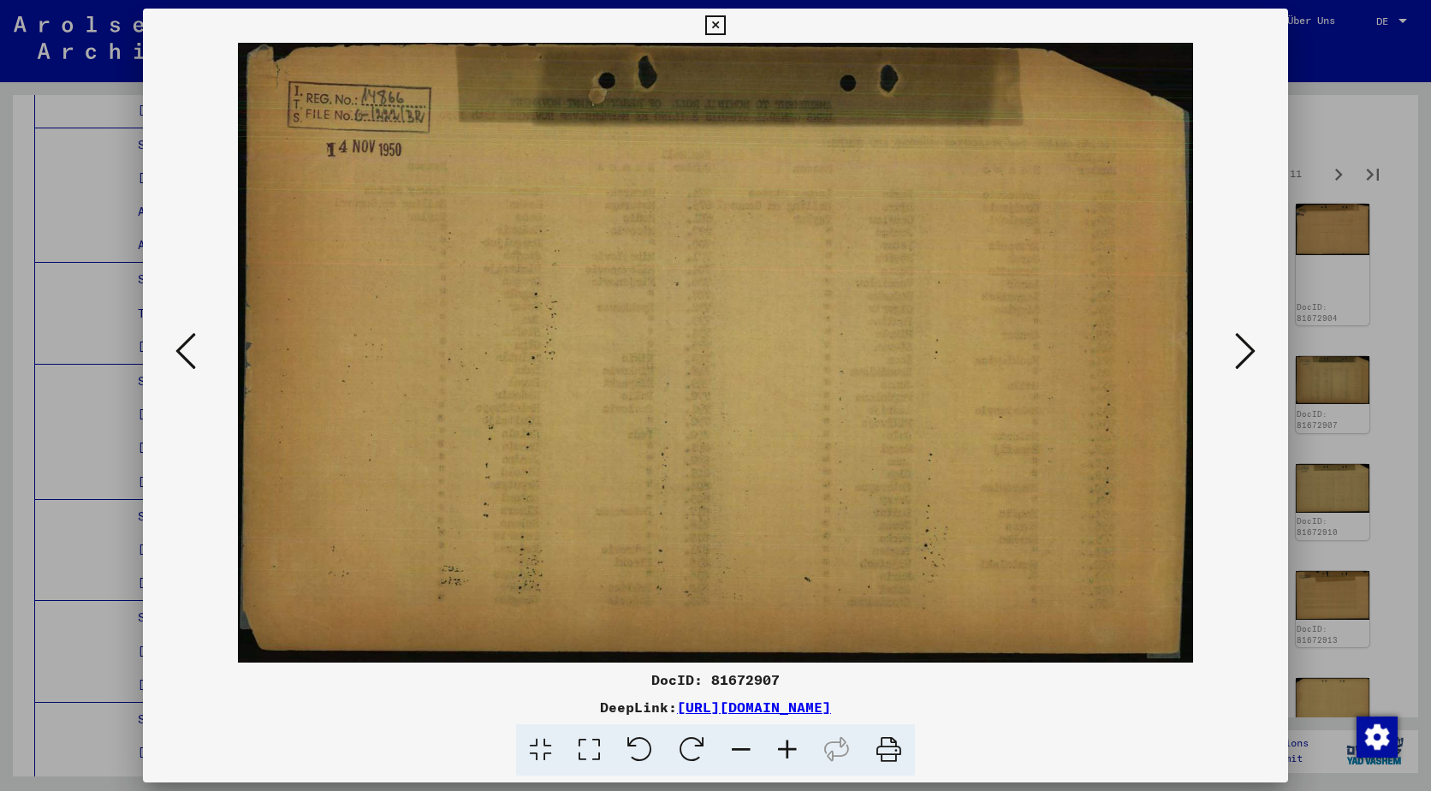
click at [1252, 346] on icon at bounding box center [1245, 350] width 21 height 41
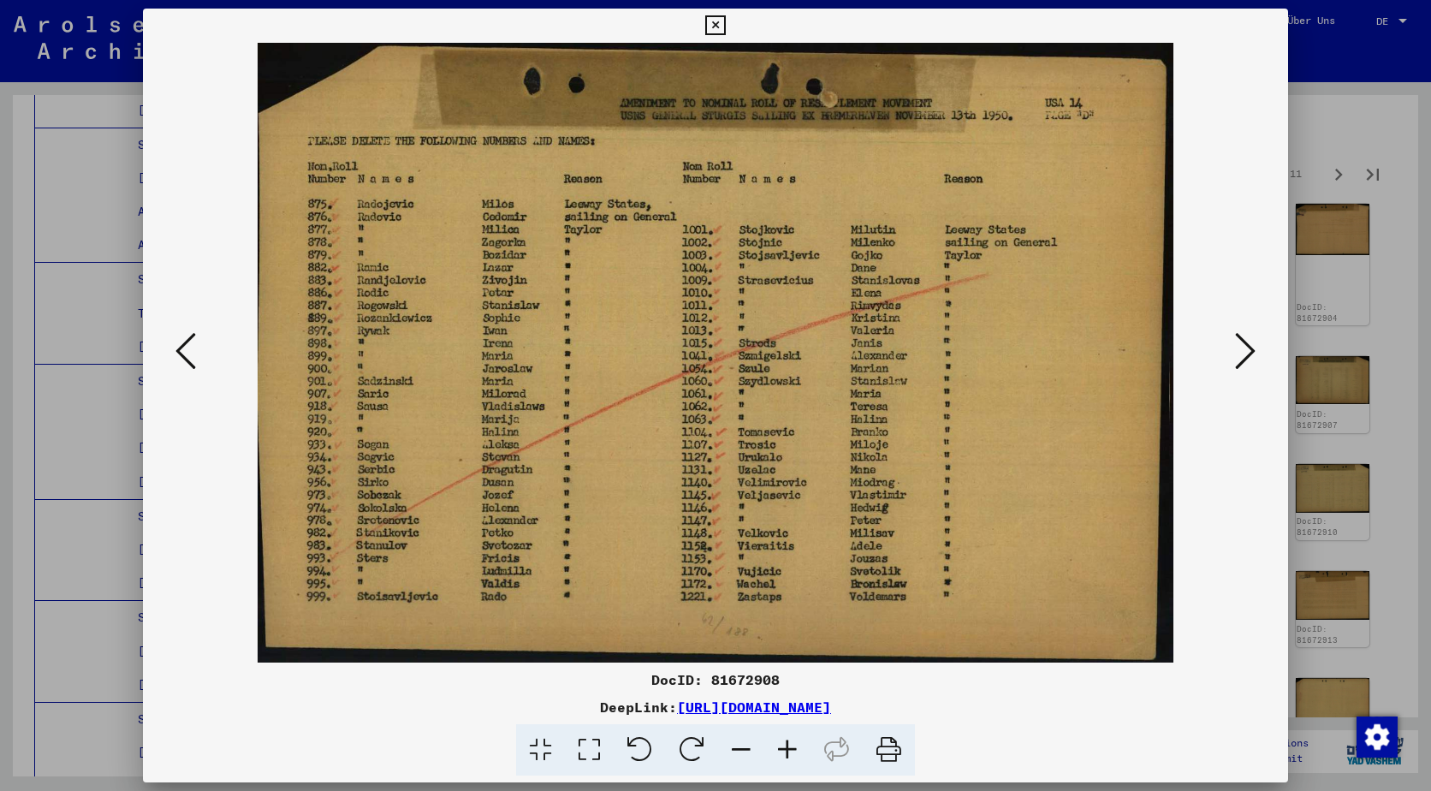
click at [1252, 346] on icon at bounding box center [1245, 350] width 21 height 41
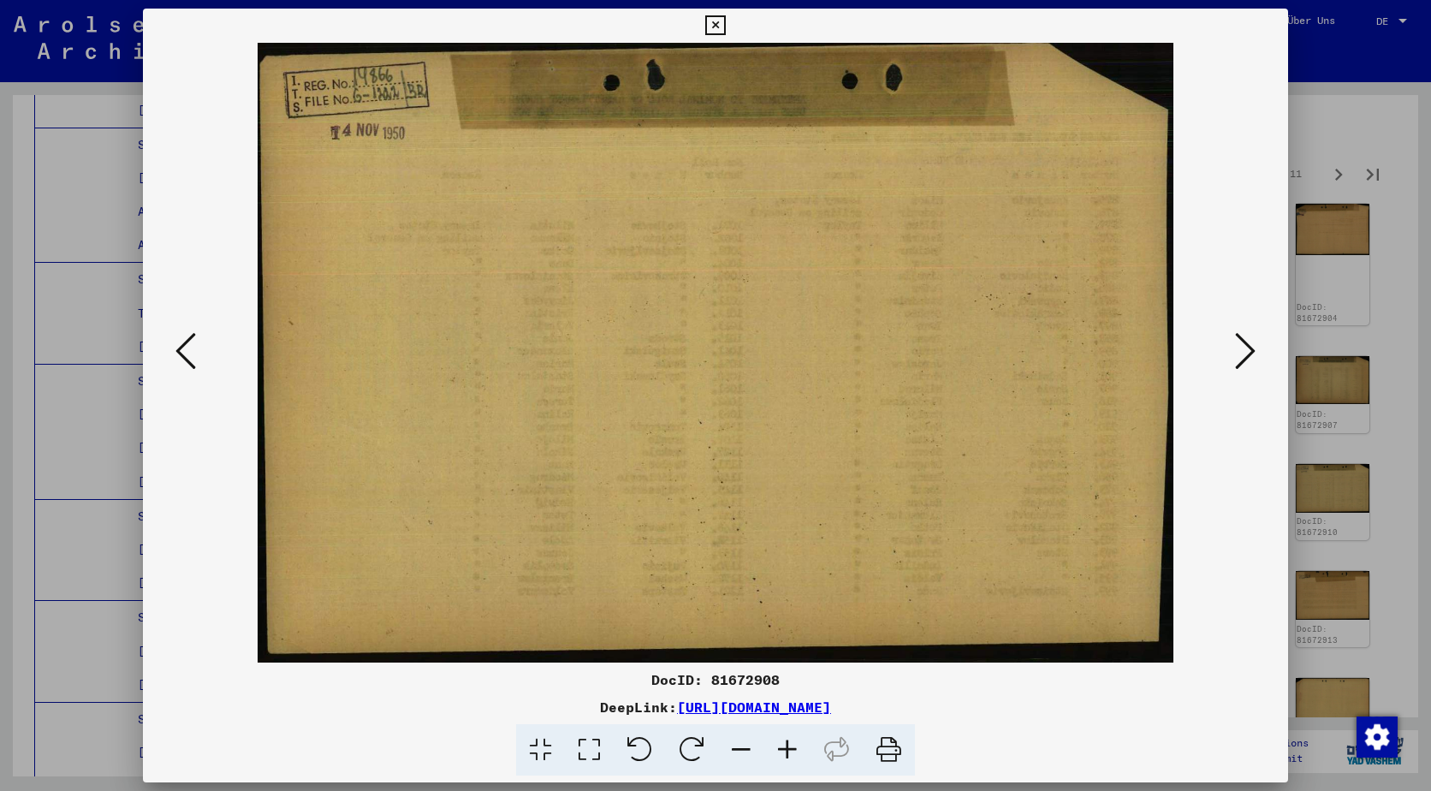
click at [1252, 346] on icon at bounding box center [1245, 350] width 21 height 41
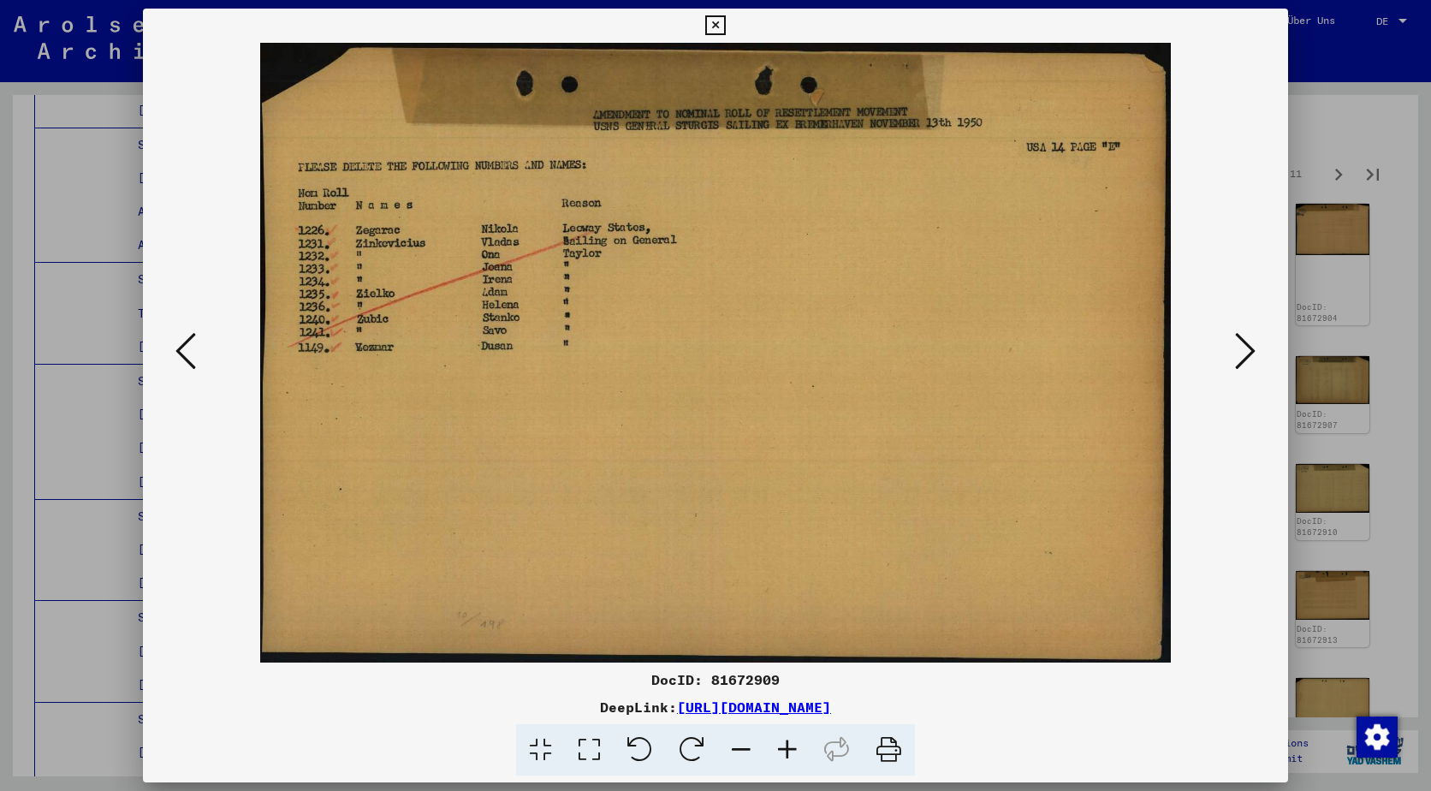
click at [1252, 346] on icon at bounding box center [1245, 350] width 21 height 41
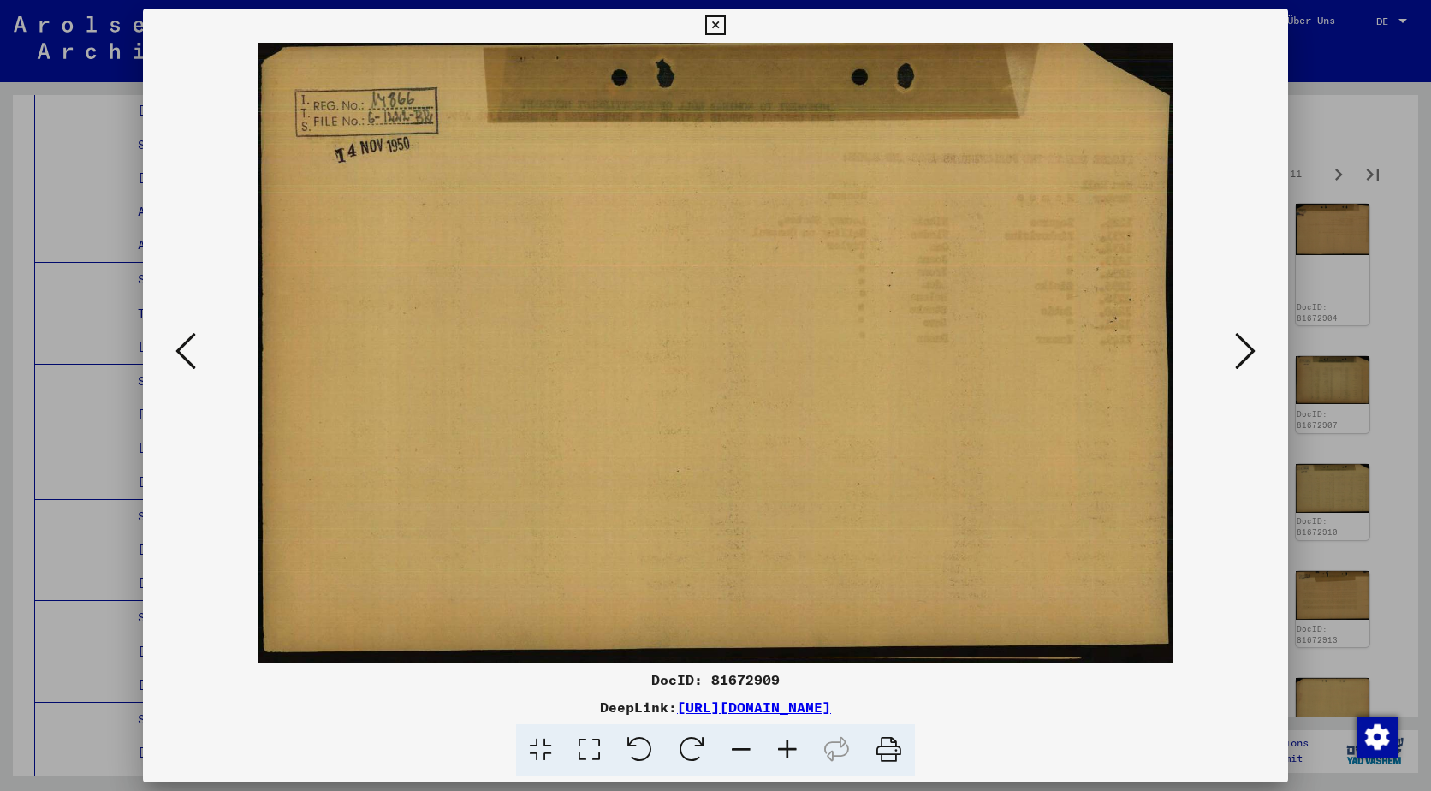
click at [1252, 346] on icon at bounding box center [1245, 350] width 21 height 41
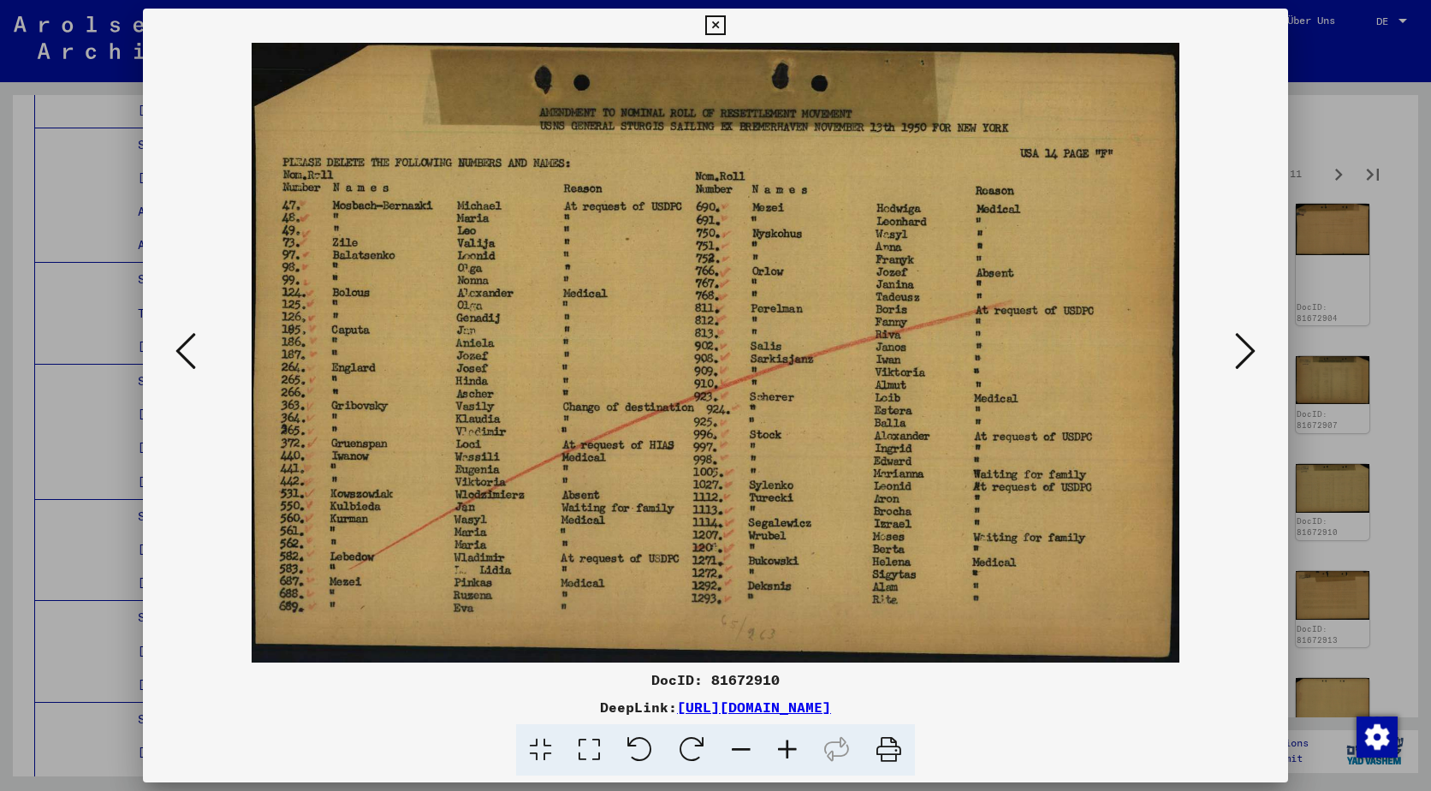
click at [1252, 346] on icon at bounding box center [1245, 350] width 21 height 41
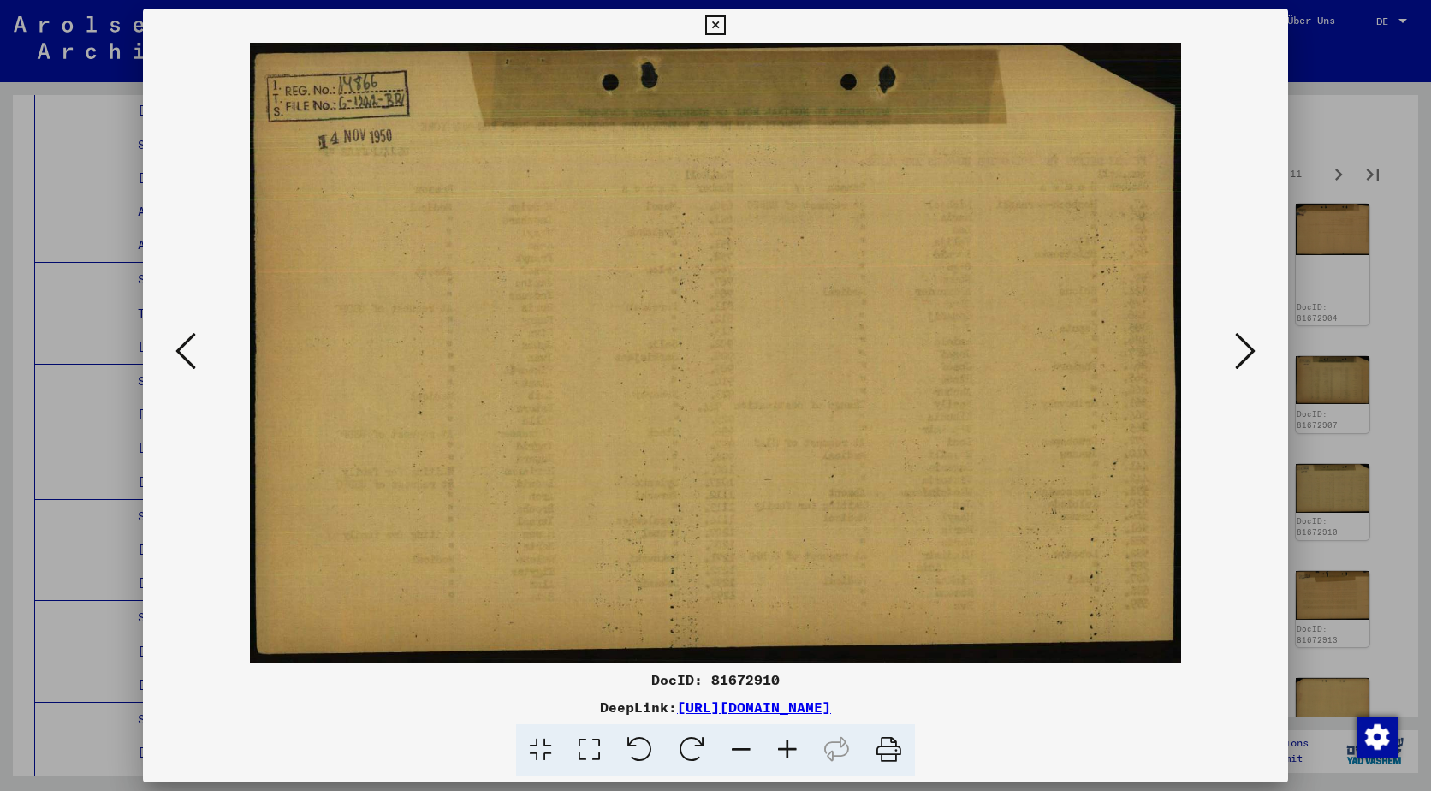
click at [1252, 346] on icon at bounding box center [1245, 350] width 21 height 41
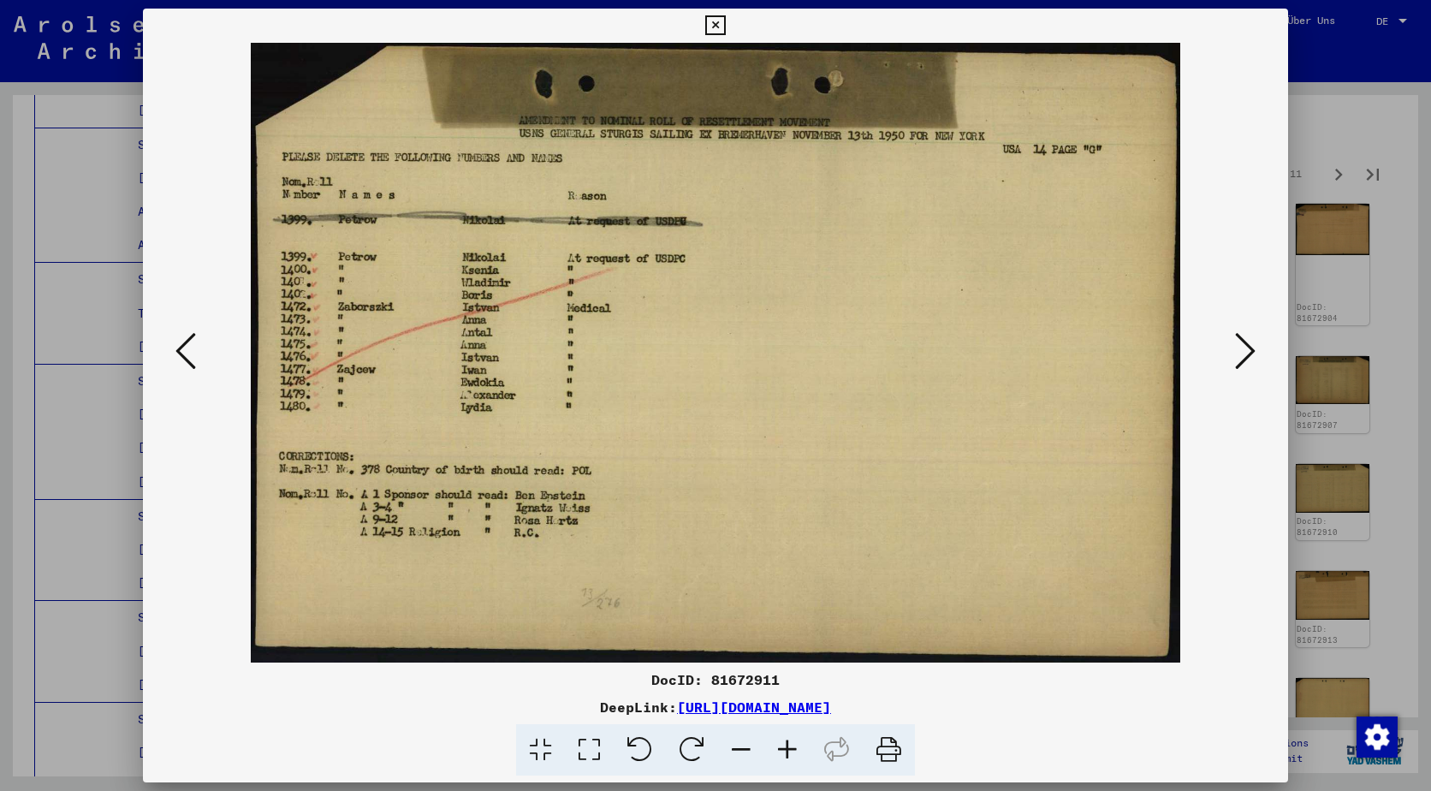
click at [1252, 346] on icon at bounding box center [1245, 350] width 21 height 41
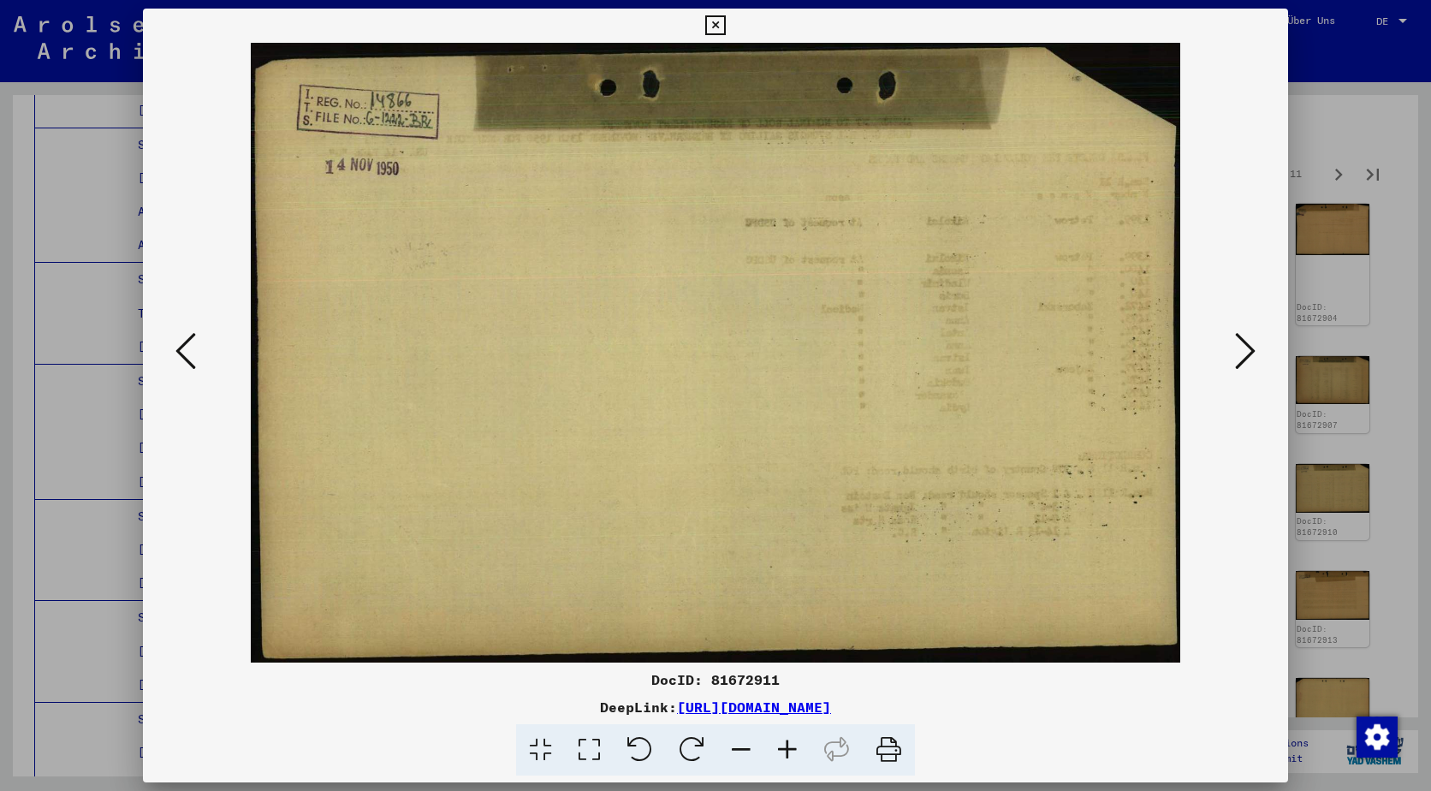
click at [1252, 346] on icon at bounding box center [1245, 350] width 21 height 41
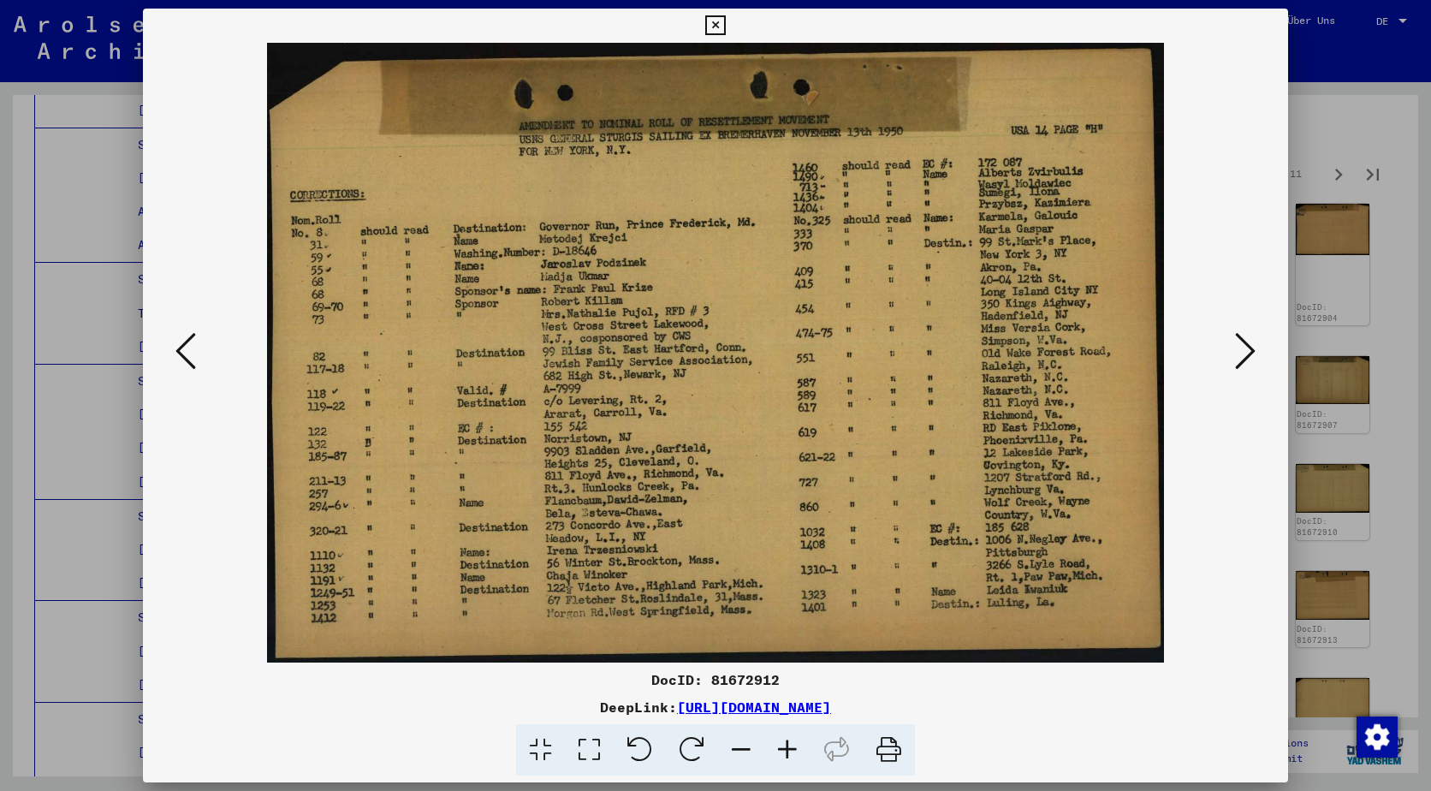
click at [1251, 346] on icon at bounding box center [1245, 350] width 21 height 41
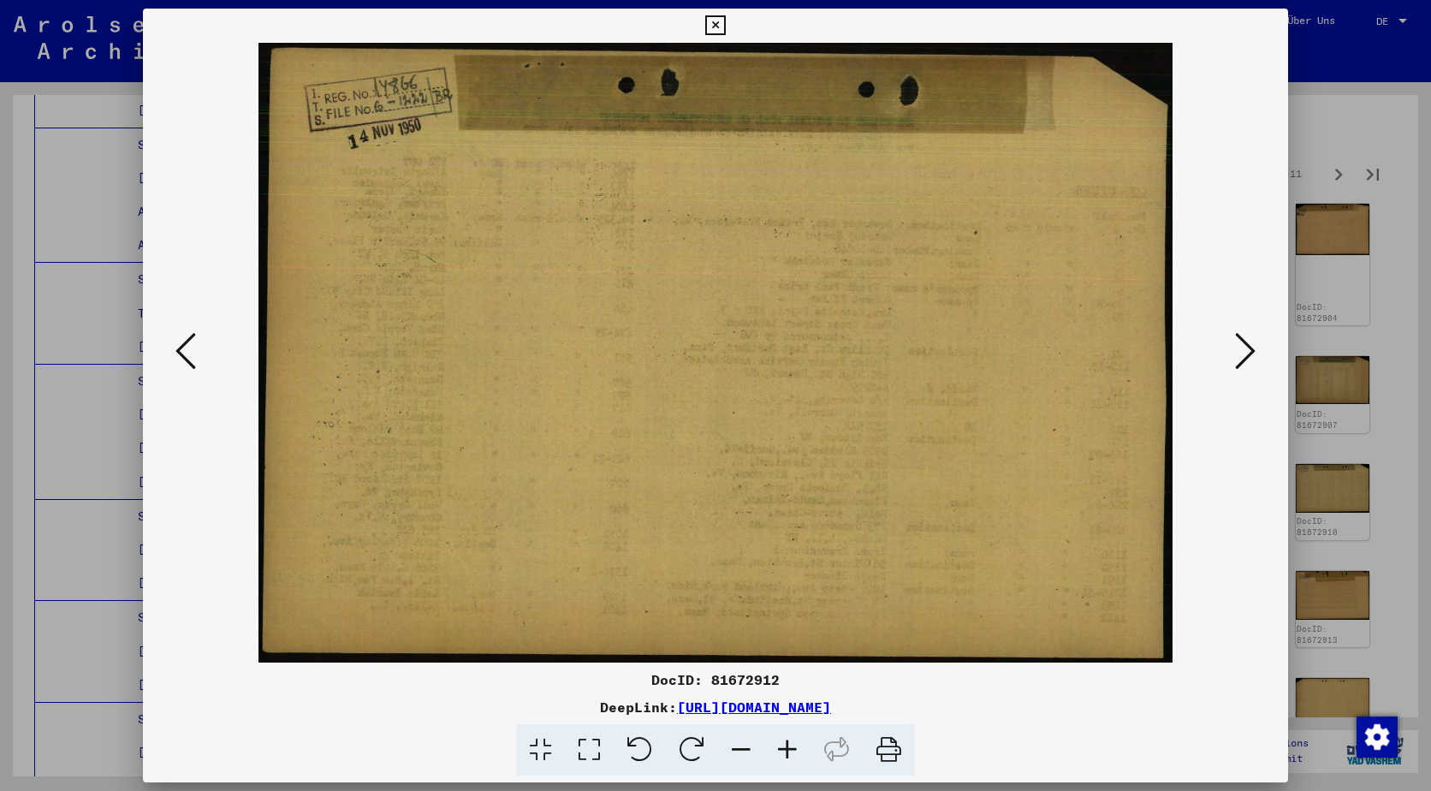
click at [1251, 346] on icon at bounding box center [1245, 350] width 21 height 41
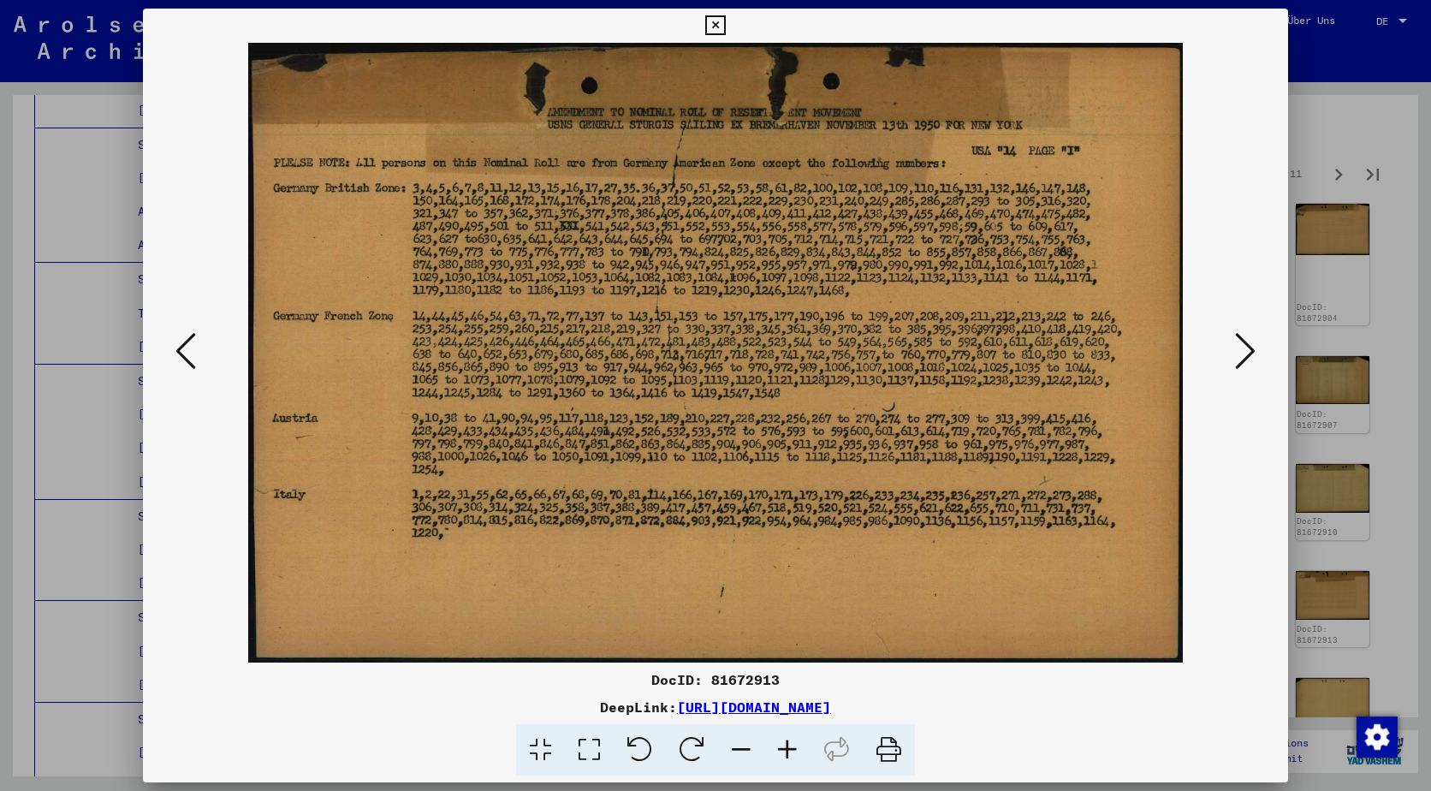
click at [1251, 346] on icon at bounding box center [1245, 350] width 21 height 41
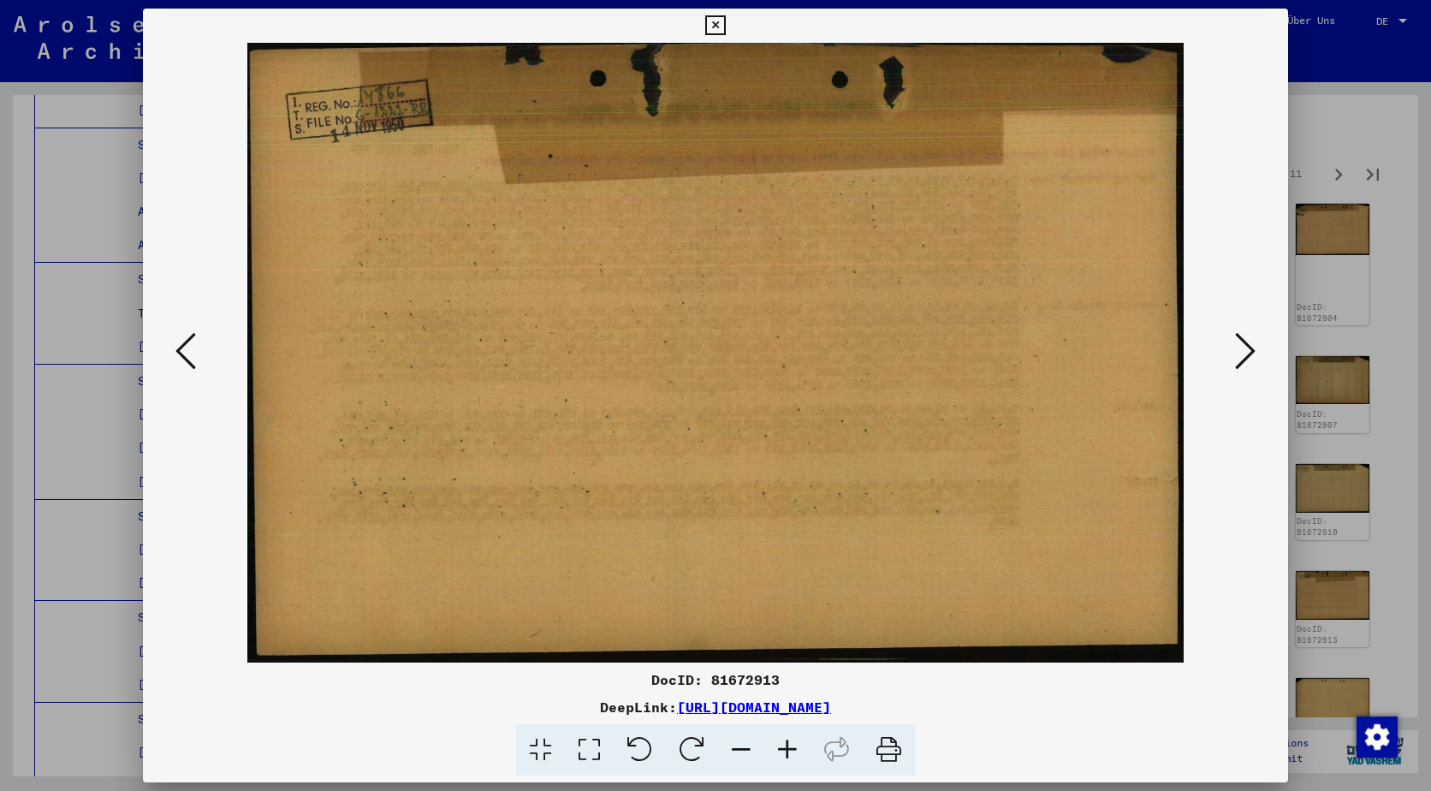
click at [1251, 346] on icon at bounding box center [1245, 350] width 21 height 41
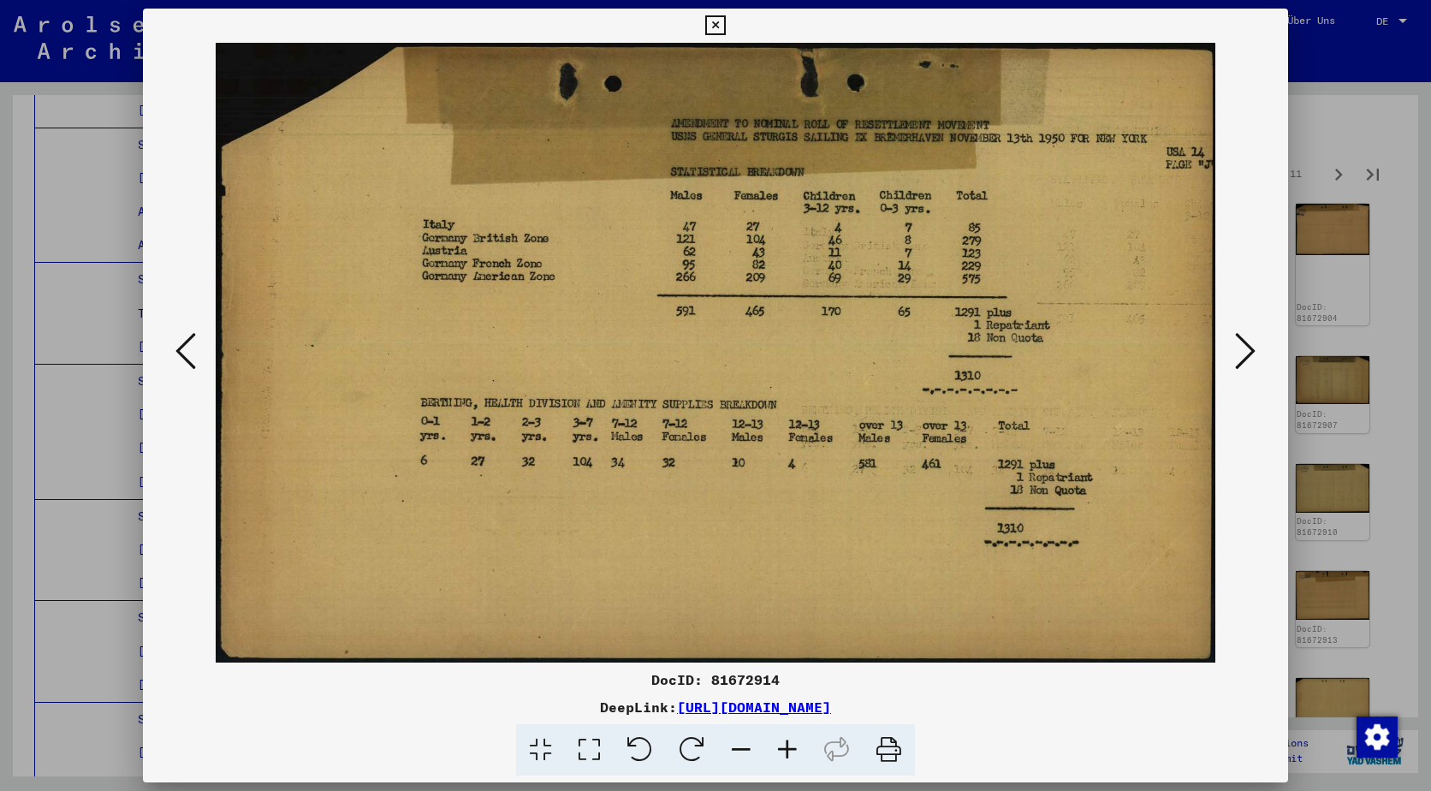
click at [1251, 346] on icon at bounding box center [1245, 350] width 21 height 41
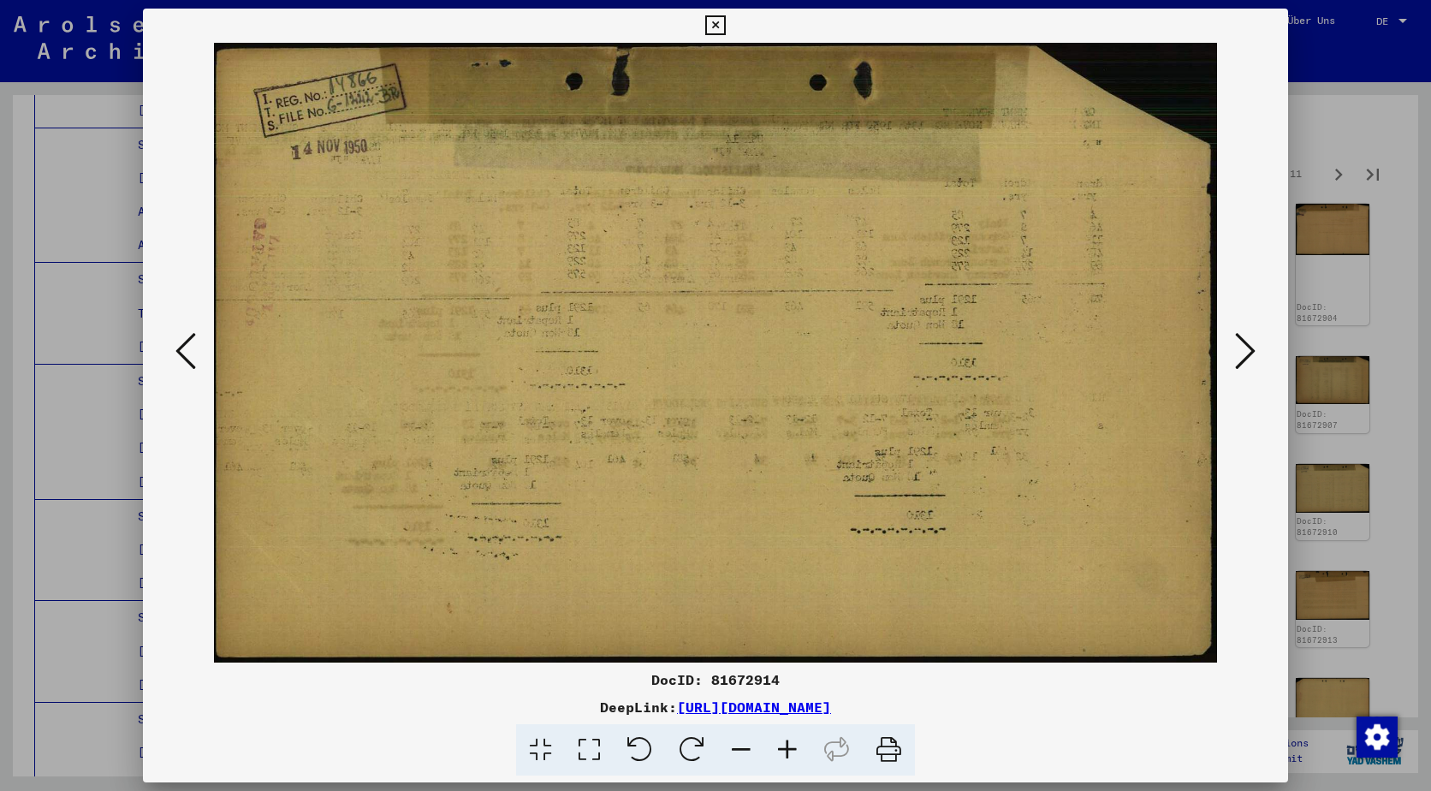
click at [1251, 346] on icon at bounding box center [1245, 350] width 21 height 41
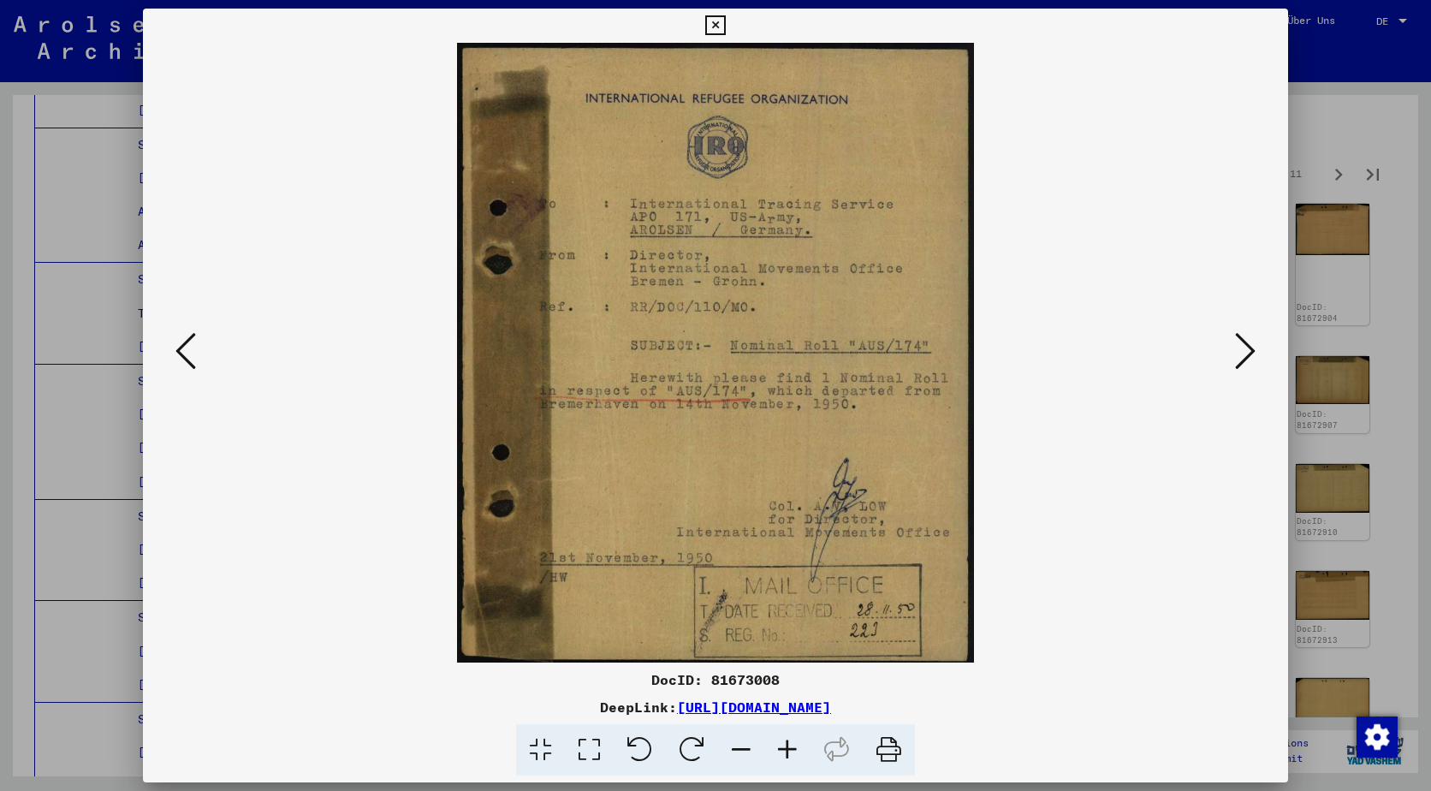
click at [1251, 346] on icon at bounding box center [1245, 350] width 21 height 41
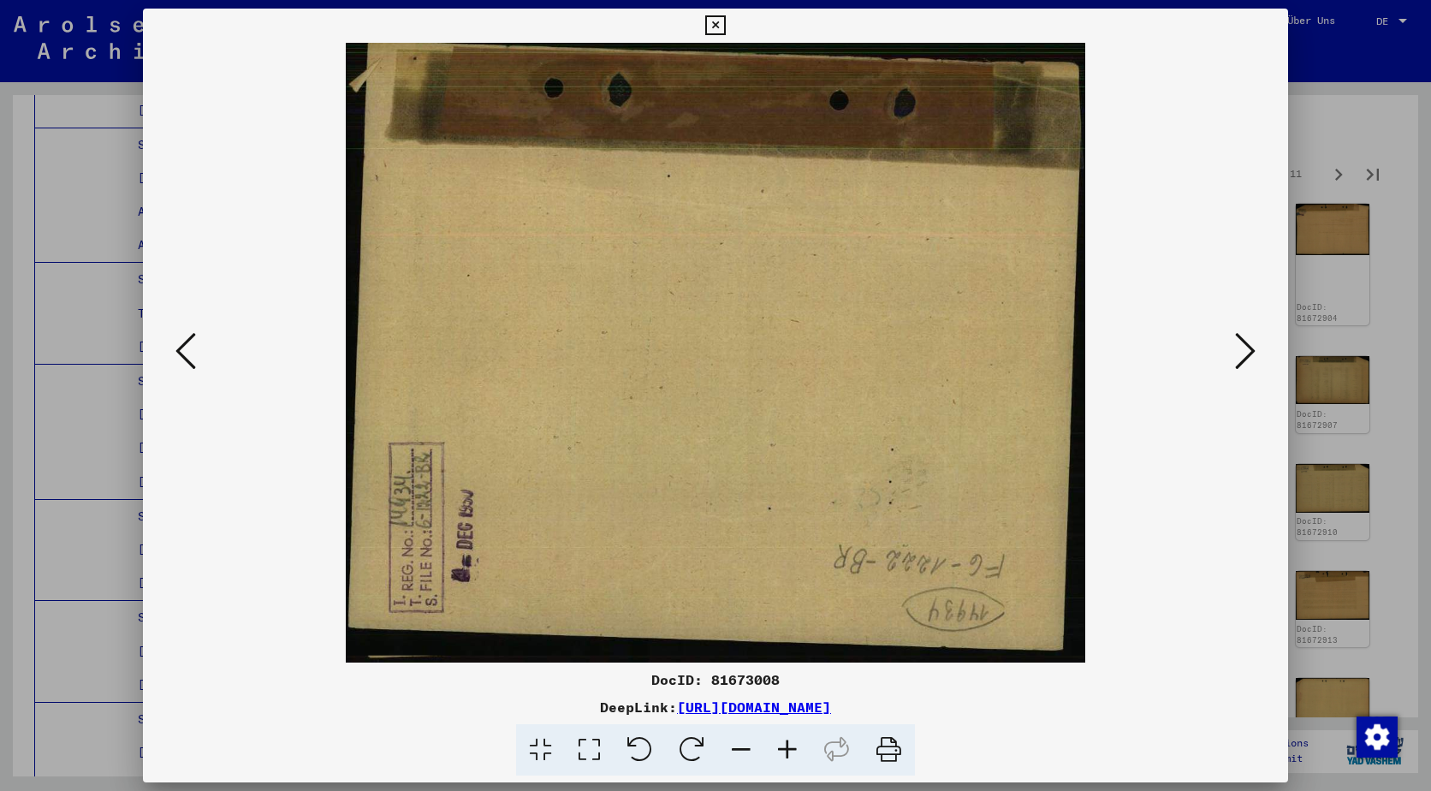
click at [1251, 346] on icon at bounding box center [1245, 350] width 21 height 41
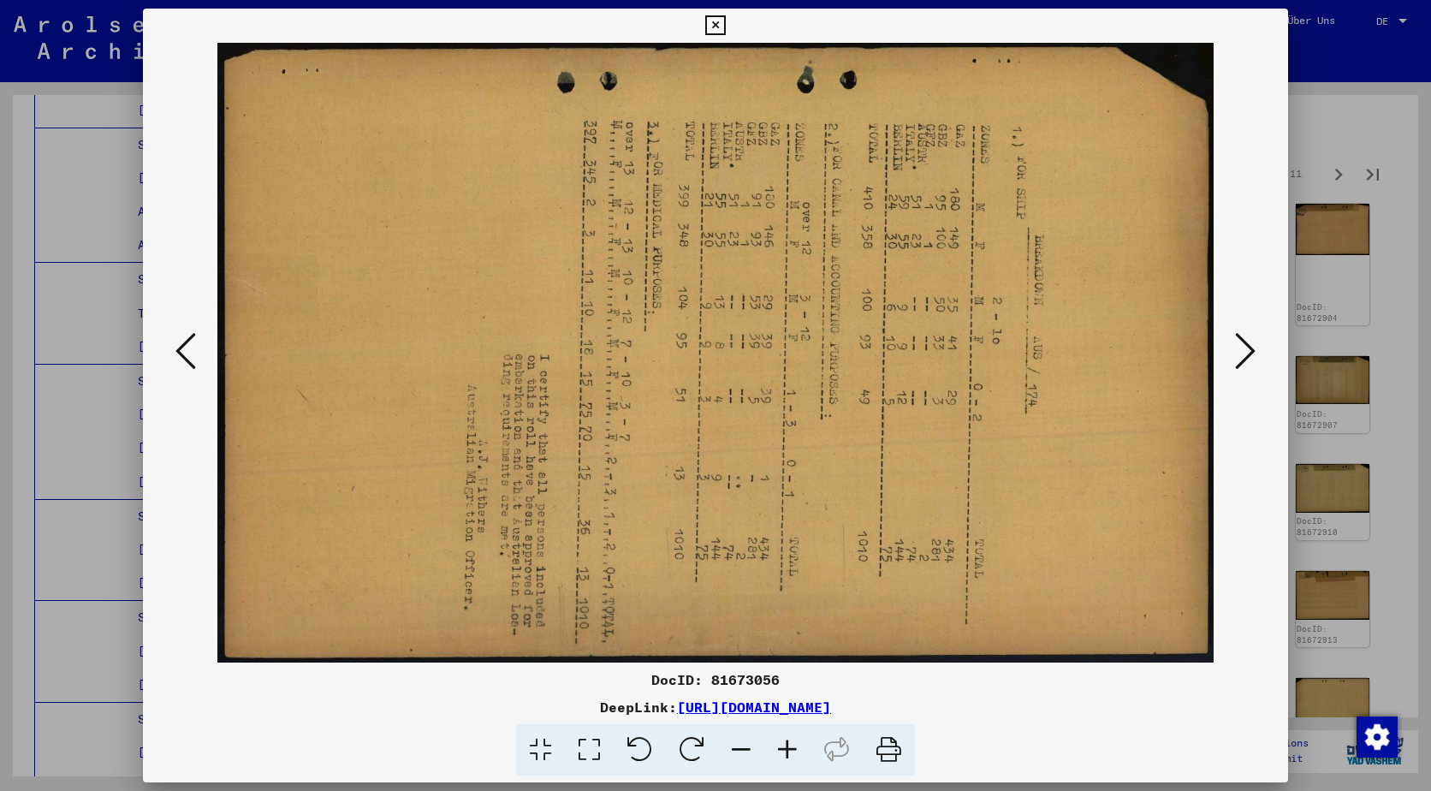
click at [1251, 346] on icon at bounding box center [1245, 350] width 21 height 41
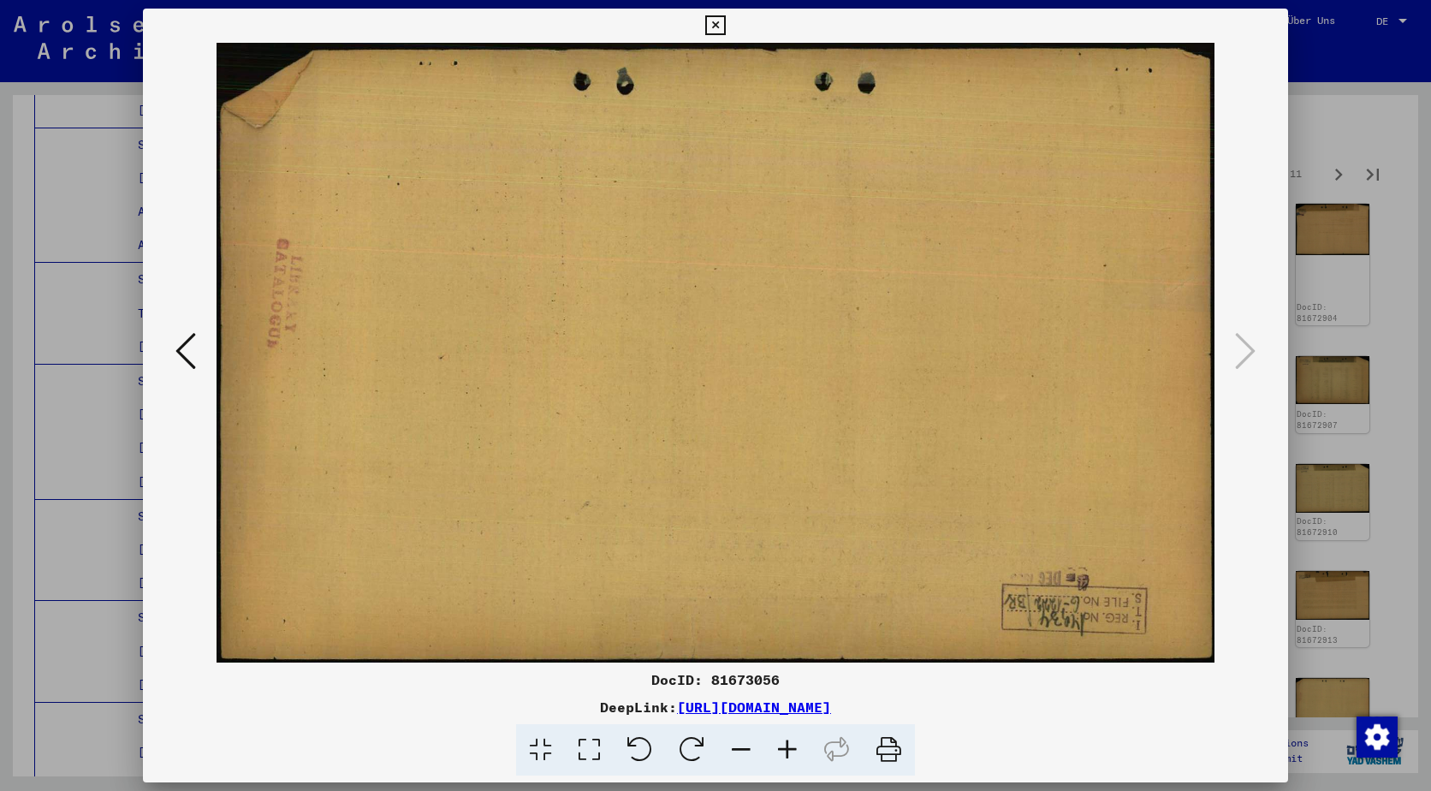
click at [1339, 141] on div at bounding box center [715, 395] width 1431 height 791
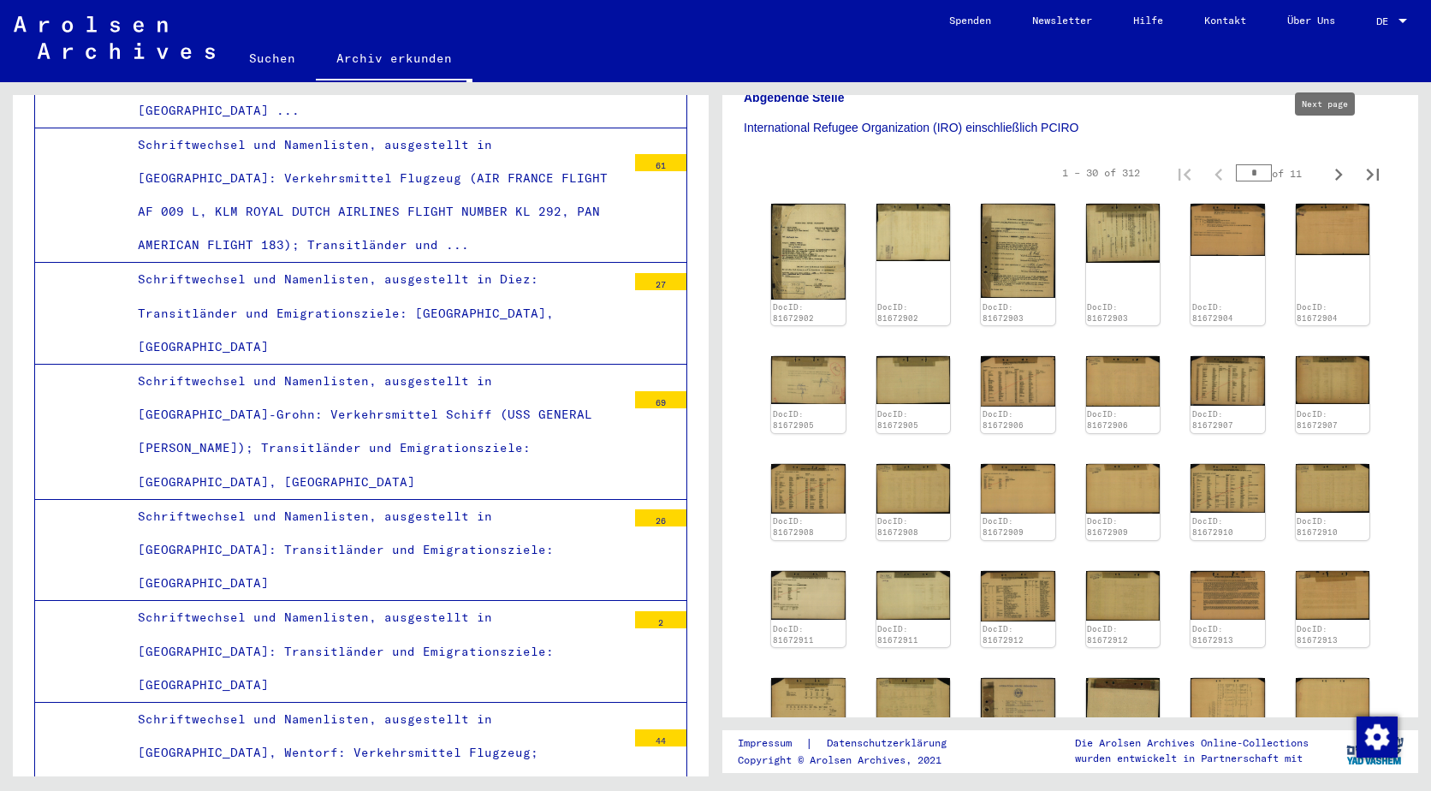
click at [1332, 163] on icon "Next page" at bounding box center [1339, 175] width 24 height 24
type input "*"
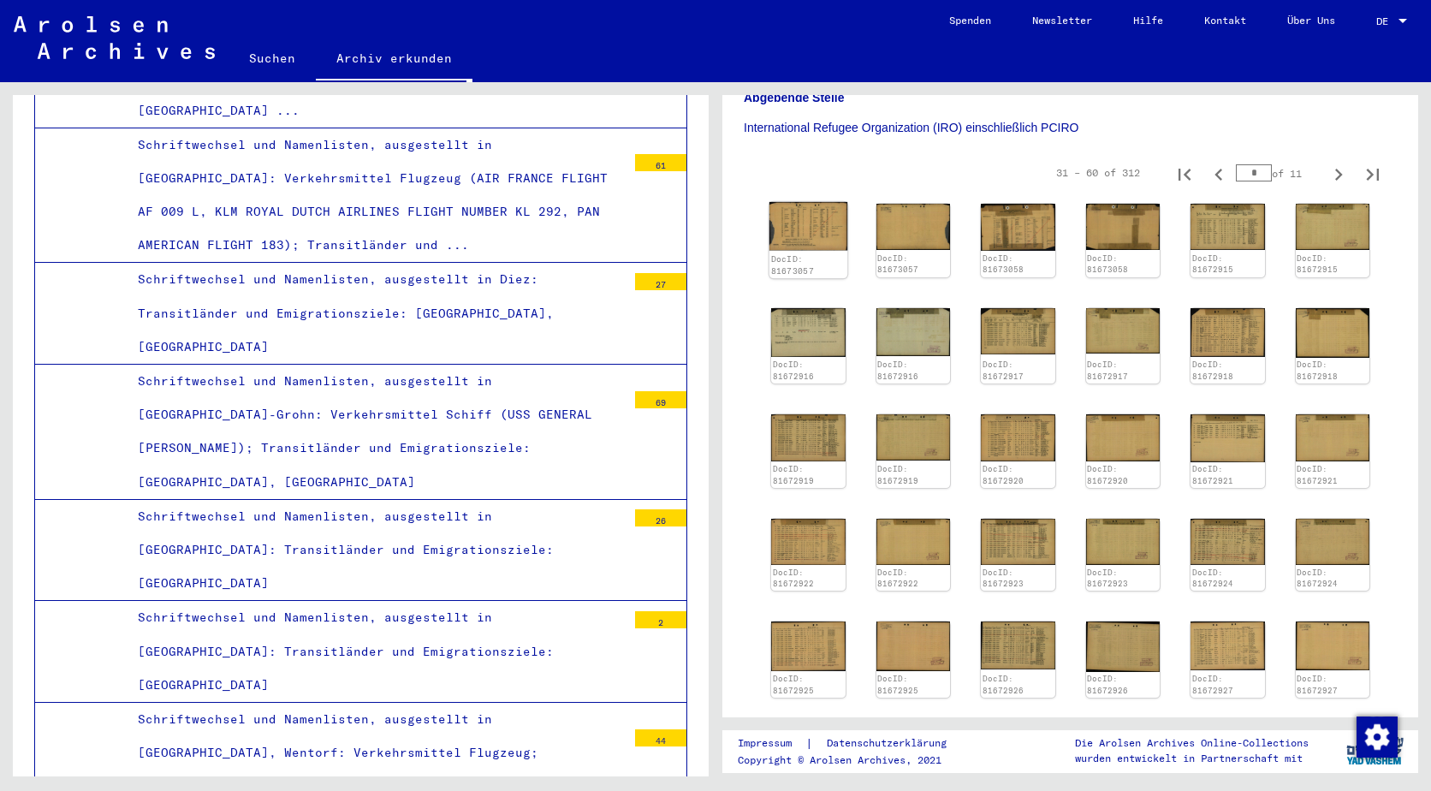
click at [828, 202] on img at bounding box center [808, 226] width 78 height 48
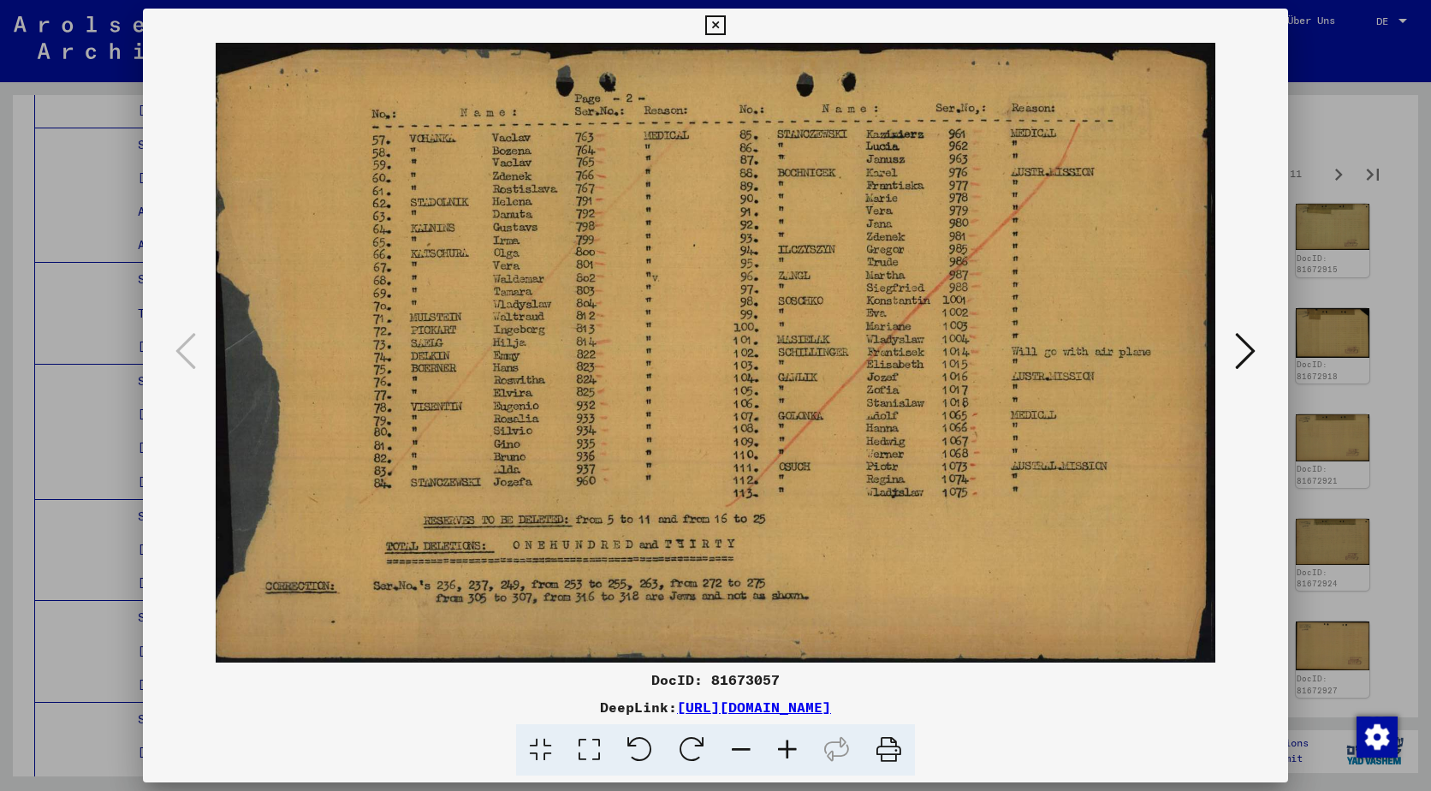
click at [1247, 320] on div at bounding box center [715, 353] width 1145 height 620
click at [1248, 341] on icon at bounding box center [1245, 350] width 21 height 41
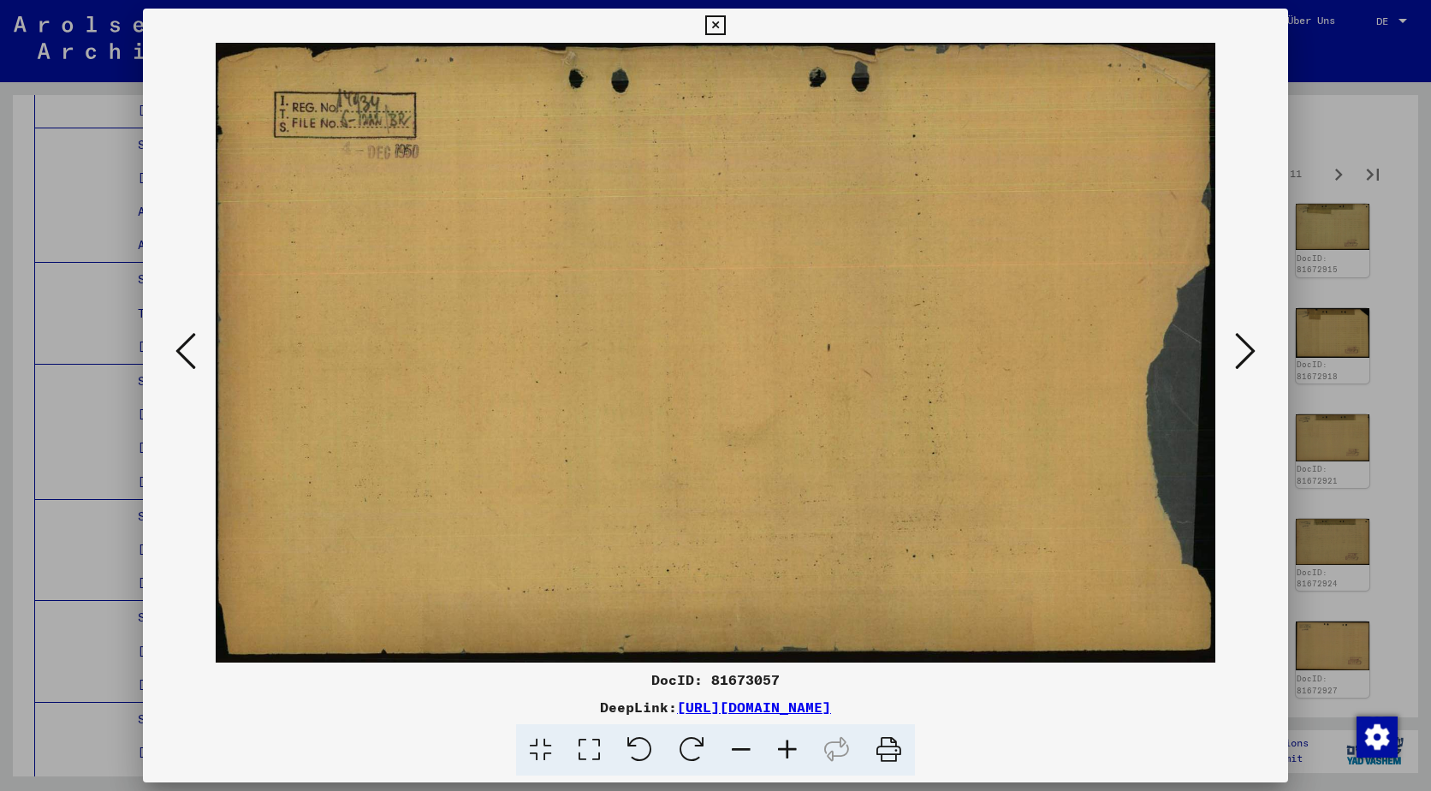
click at [1248, 341] on icon at bounding box center [1245, 350] width 21 height 41
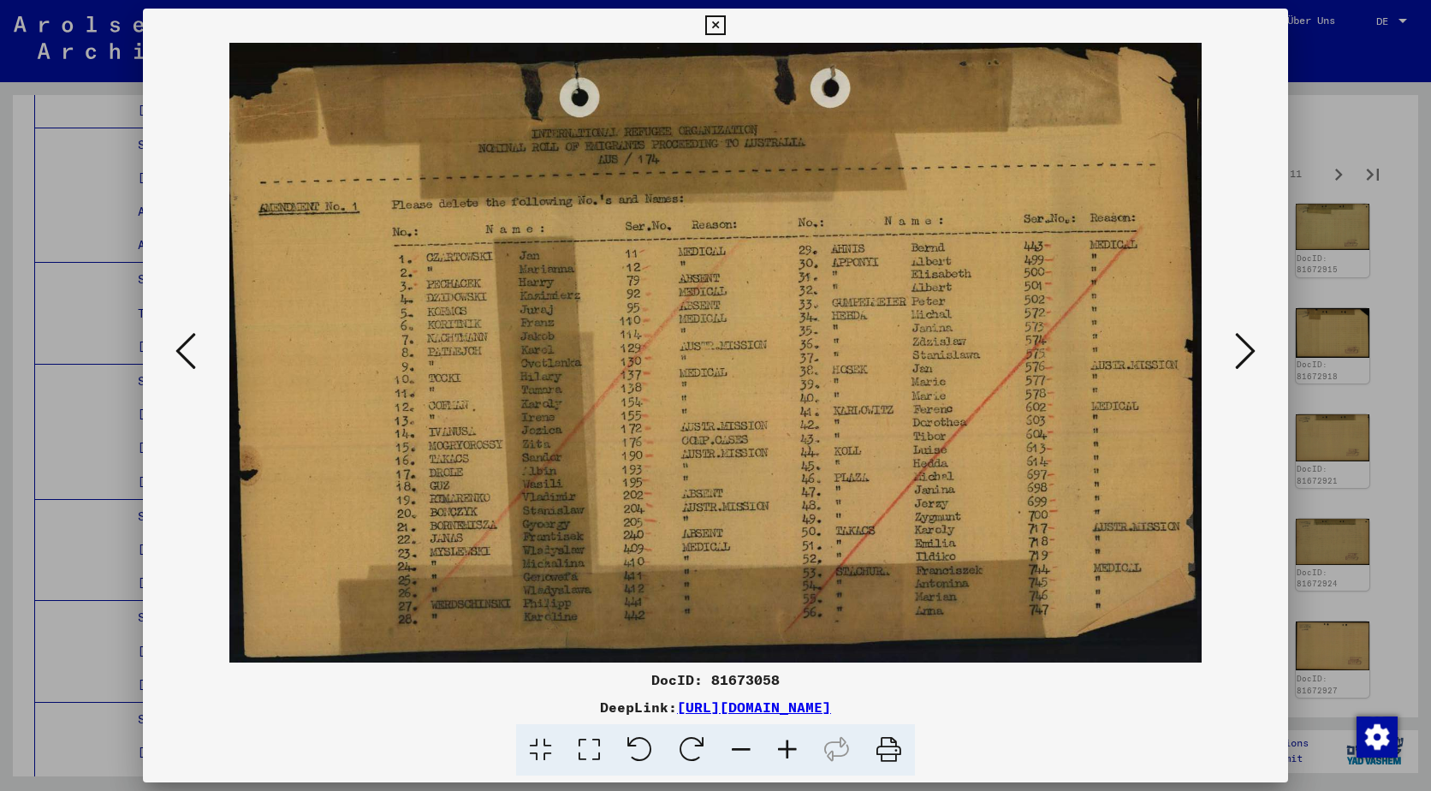
click at [1245, 353] on icon at bounding box center [1245, 350] width 21 height 41
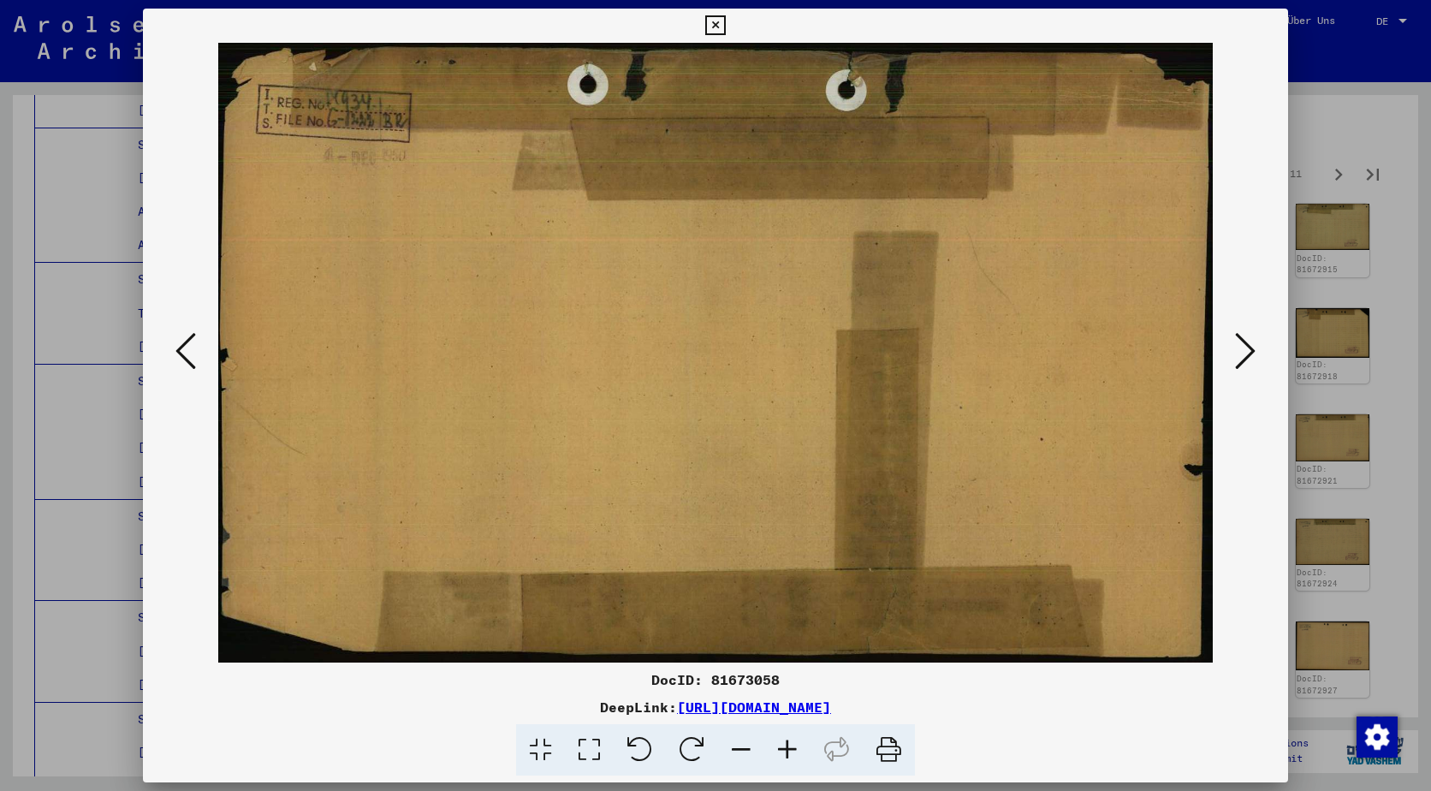
click at [1245, 353] on icon at bounding box center [1245, 350] width 21 height 41
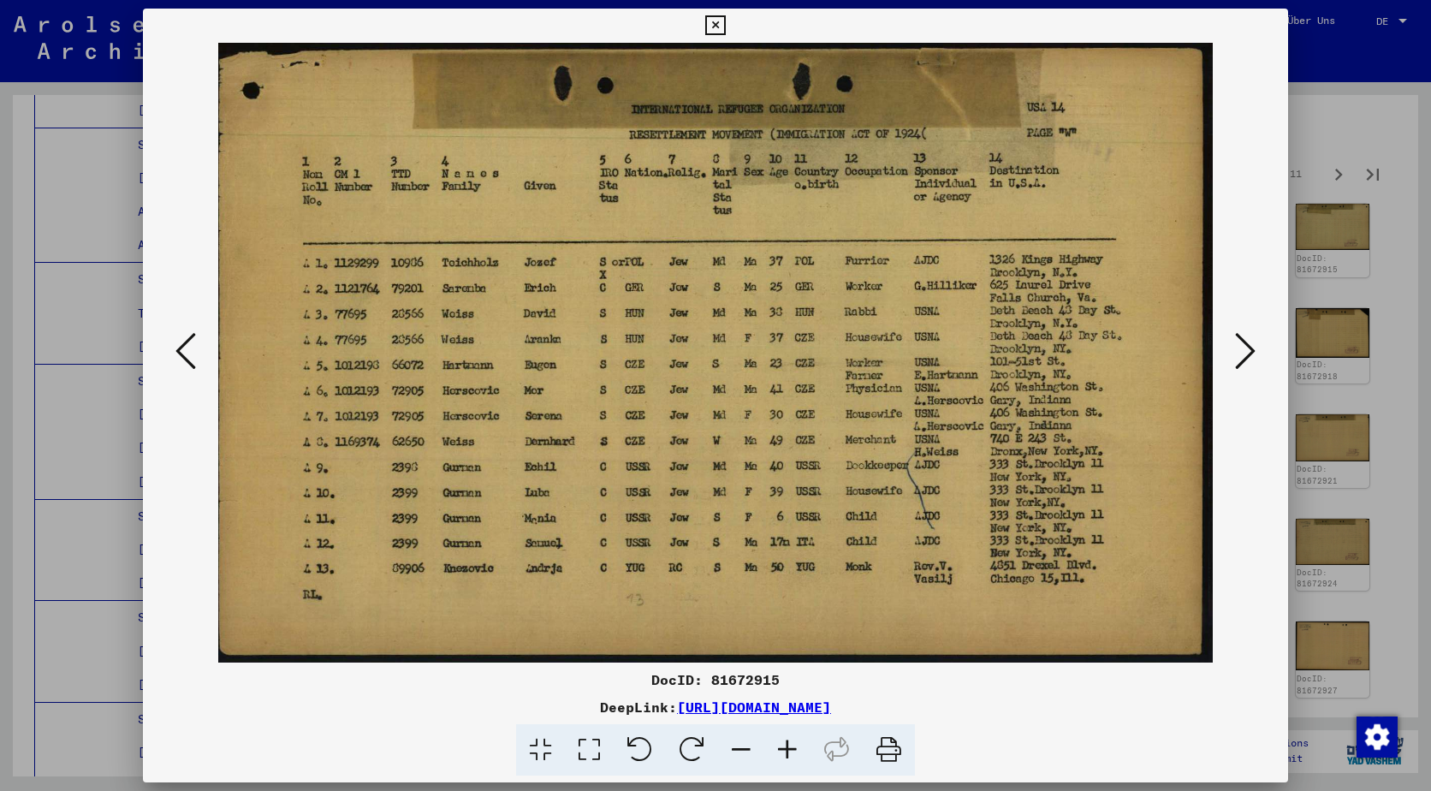
click at [195, 354] on icon at bounding box center [185, 350] width 21 height 41
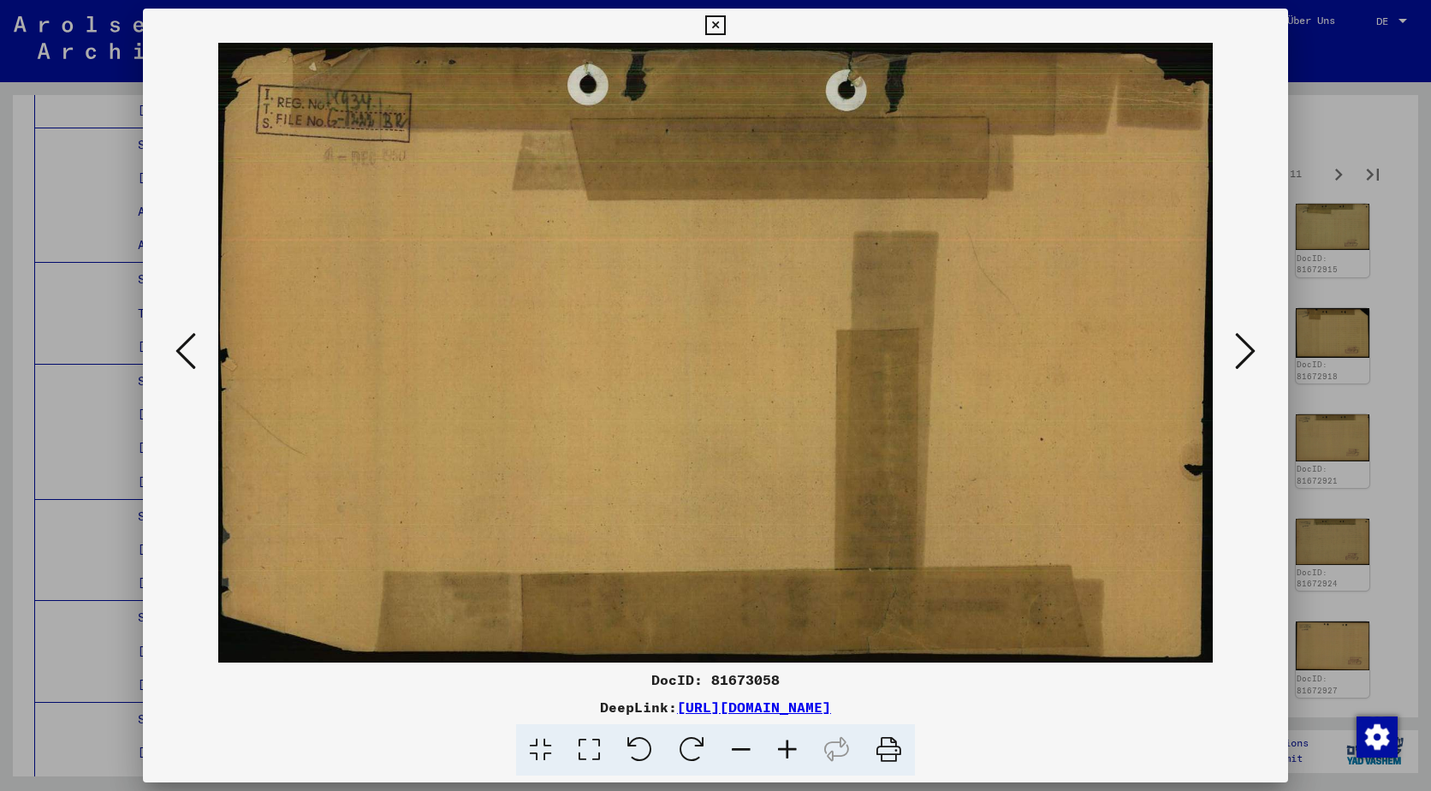
click at [1253, 337] on icon at bounding box center [1245, 350] width 21 height 41
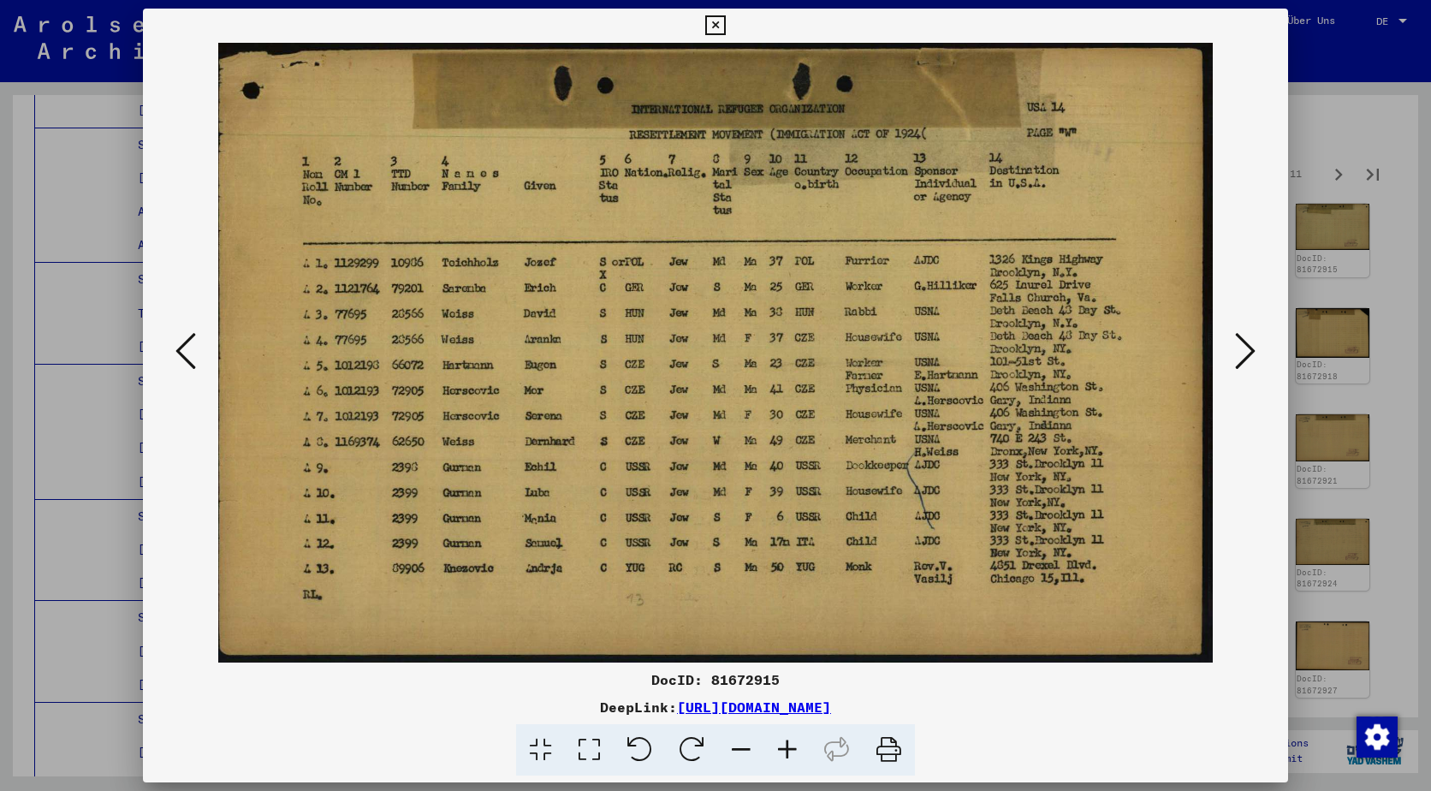
click at [1253, 337] on icon at bounding box center [1245, 350] width 21 height 41
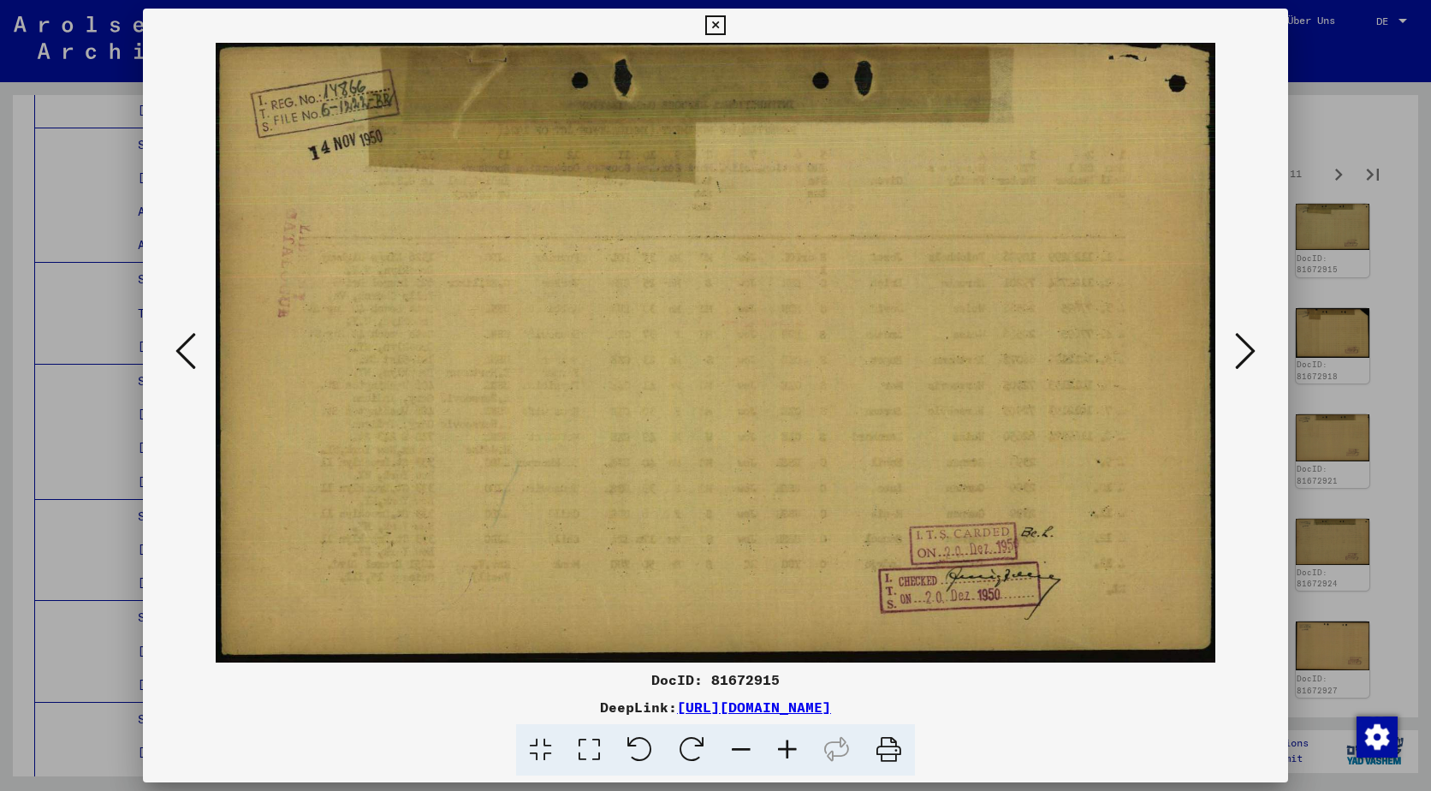
click at [1254, 336] on icon at bounding box center [1245, 350] width 21 height 41
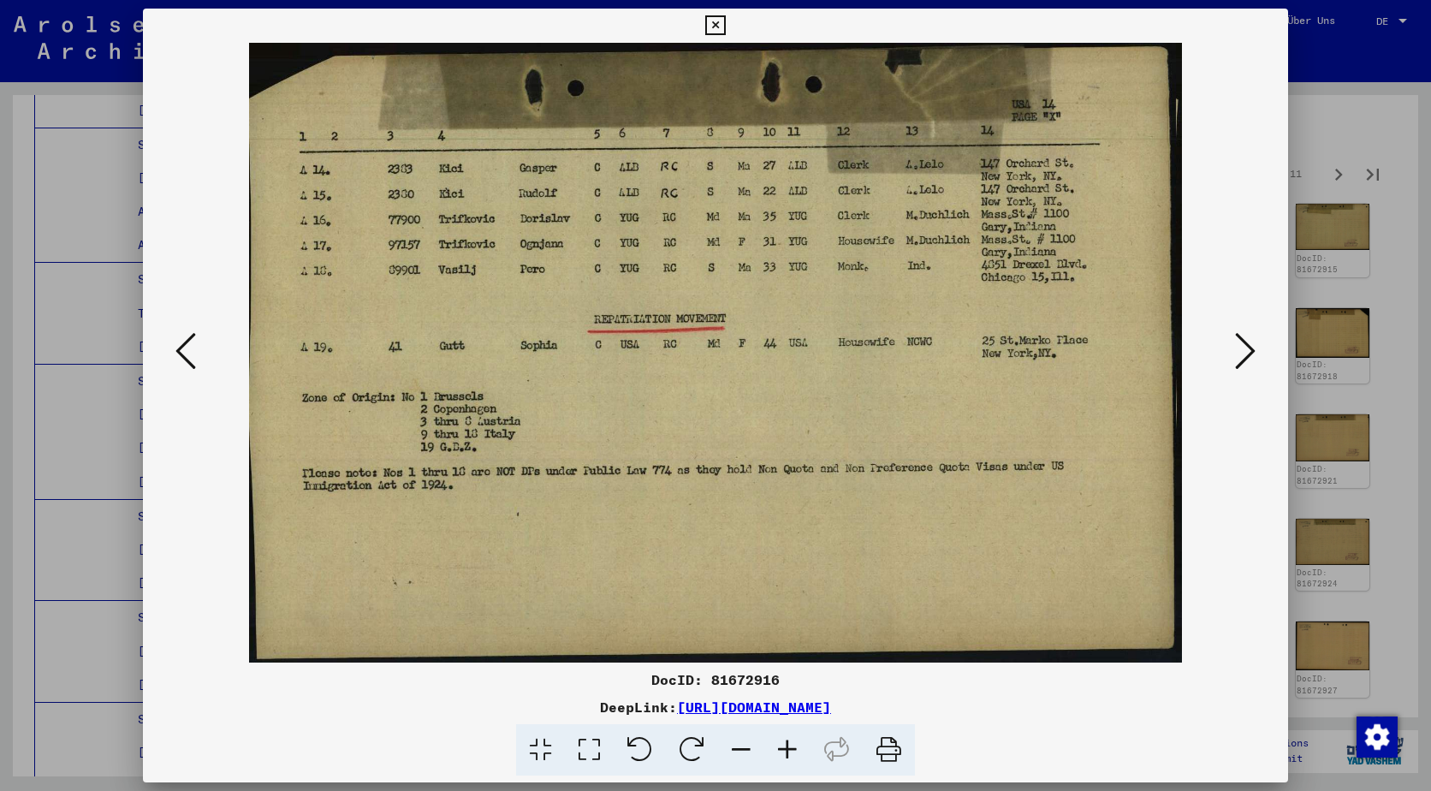
click at [1254, 336] on icon at bounding box center [1245, 350] width 21 height 41
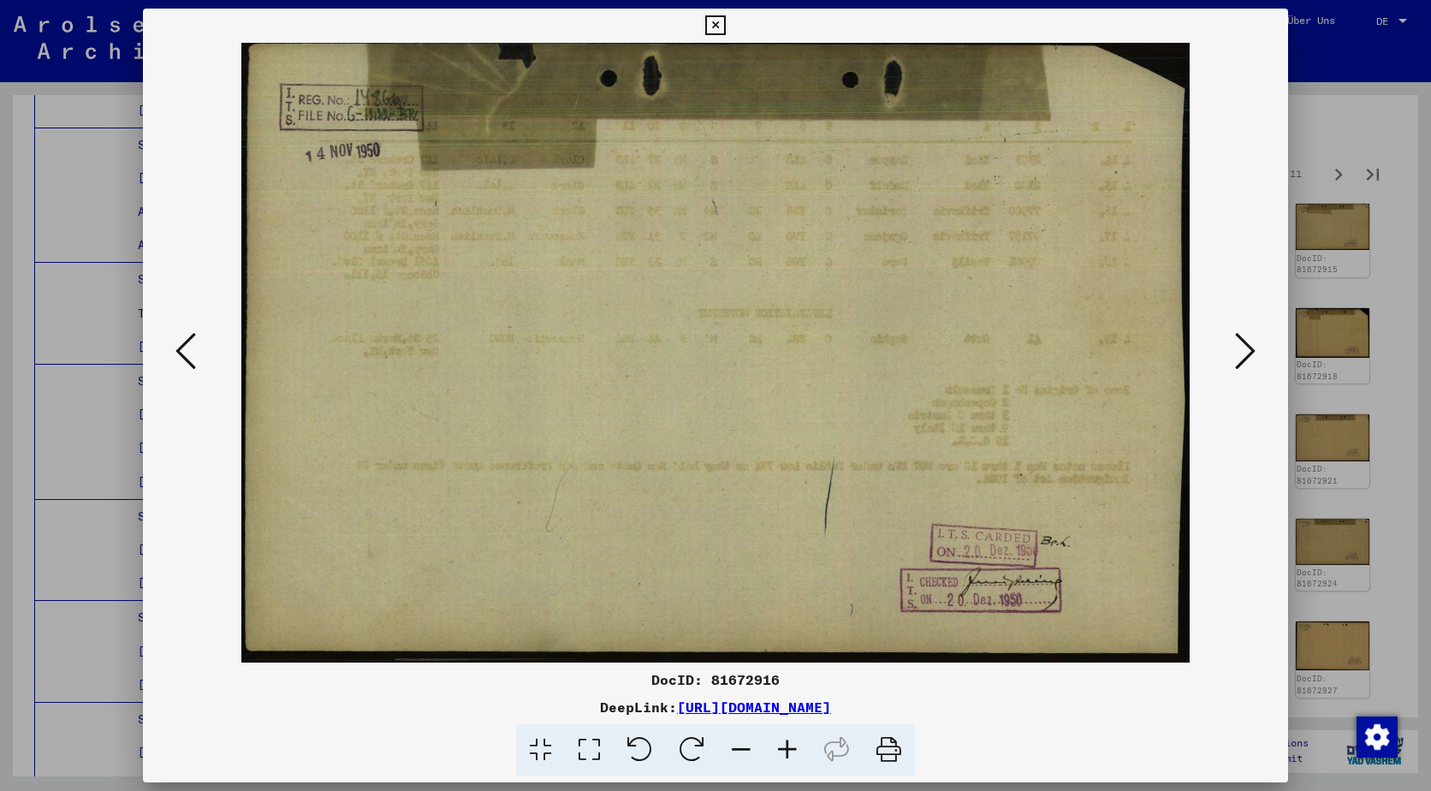
click at [1254, 336] on icon at bounding box center [1245, 350] width 21 height 41
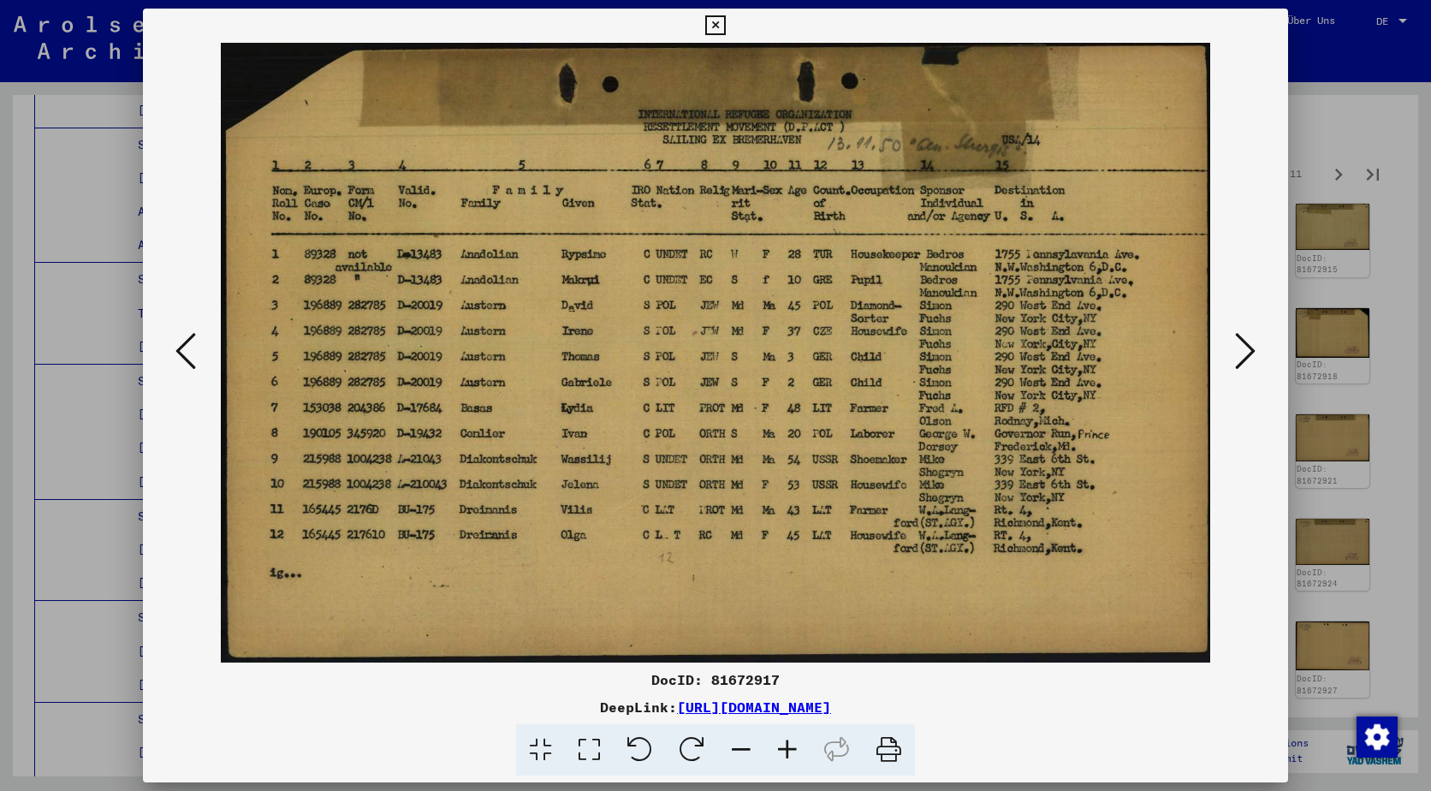
click at [1254, 336] on icon at bounding box center [1245, 350] width 21 height 41
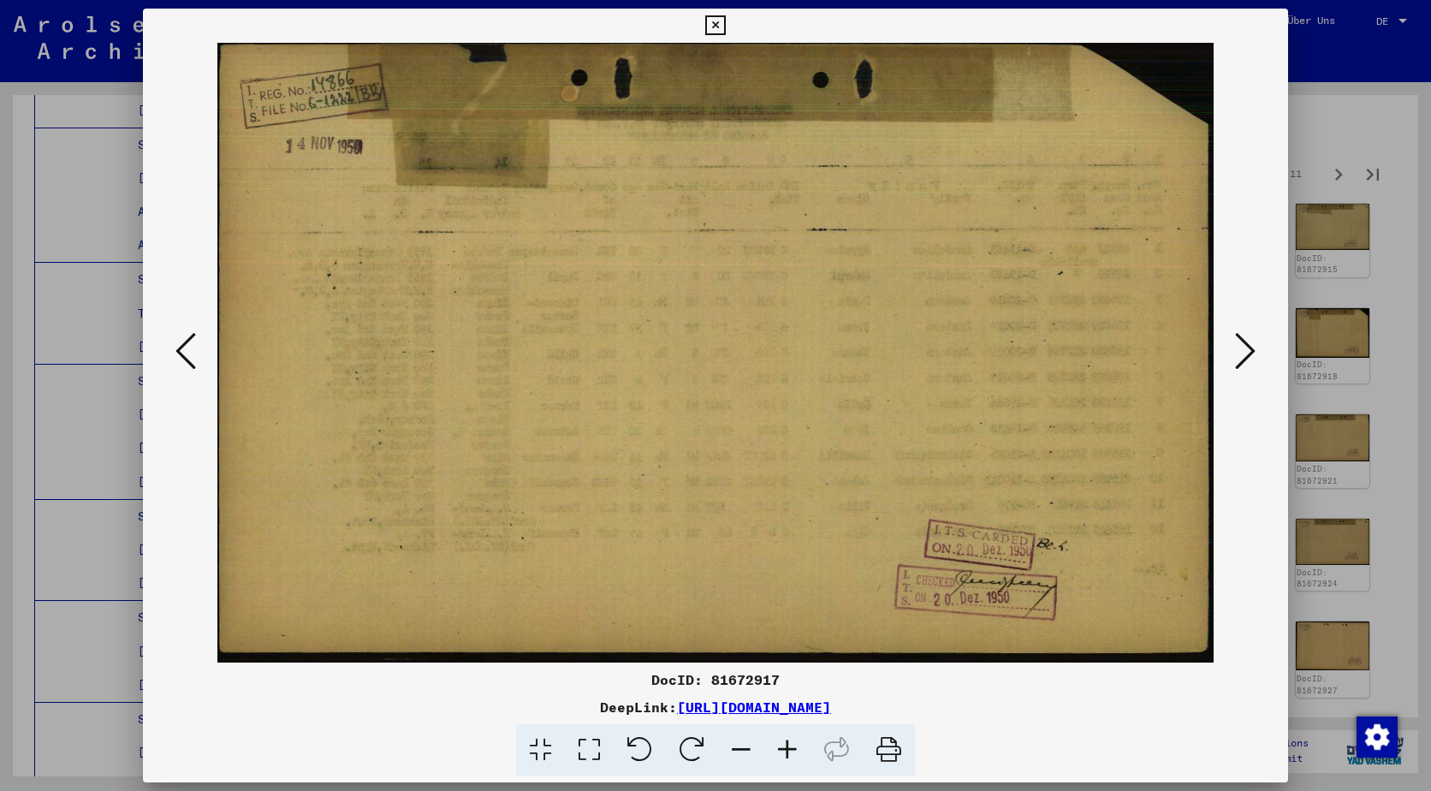
click at [1254, 336] on icon at bounding box center [1245, 350] width 21 height 41
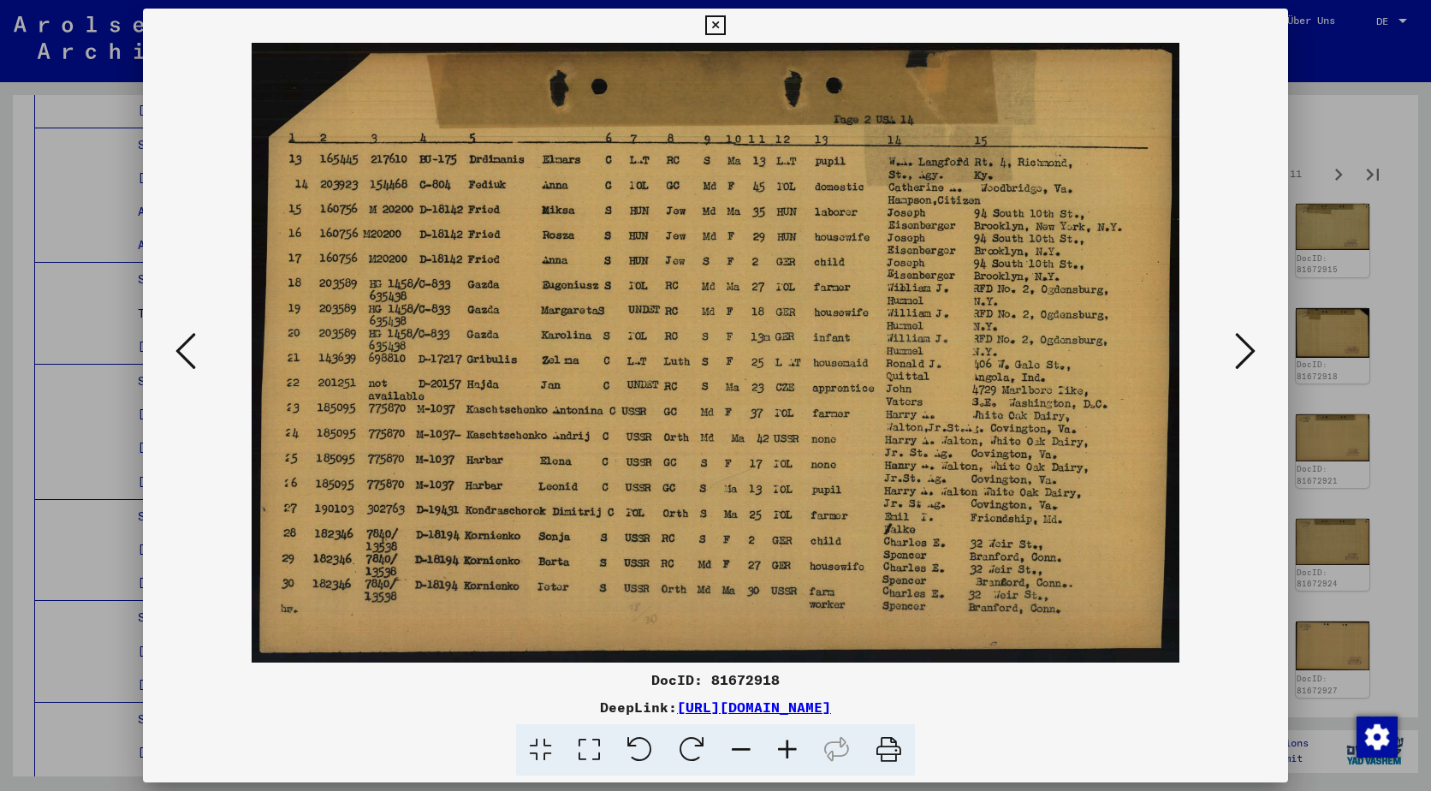
click at [1254, 336] on icon at bounding box center [1245, 350] width 21 height 41
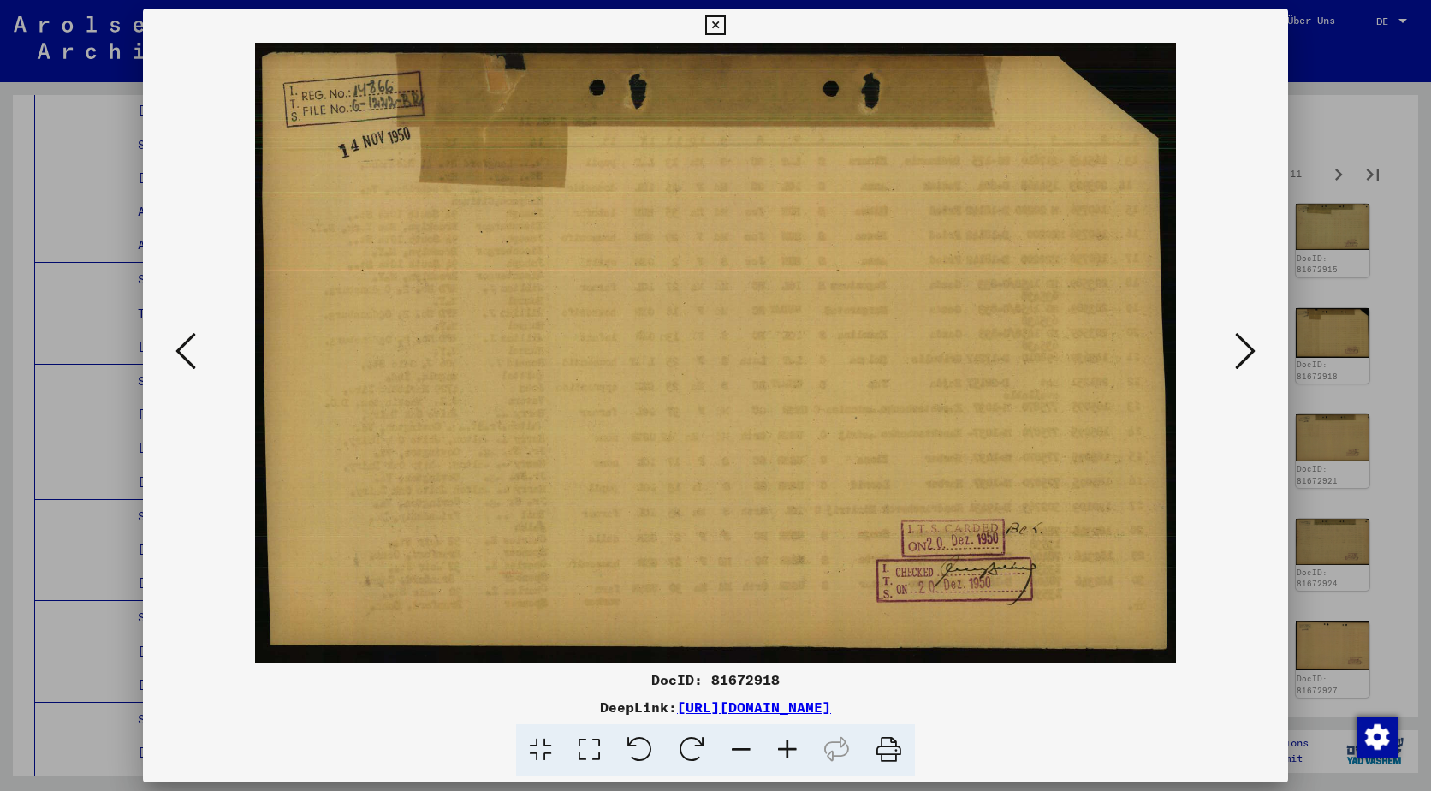
click at [1254, 336] on icon at bounding box center [1245, 350] width 21 height 41
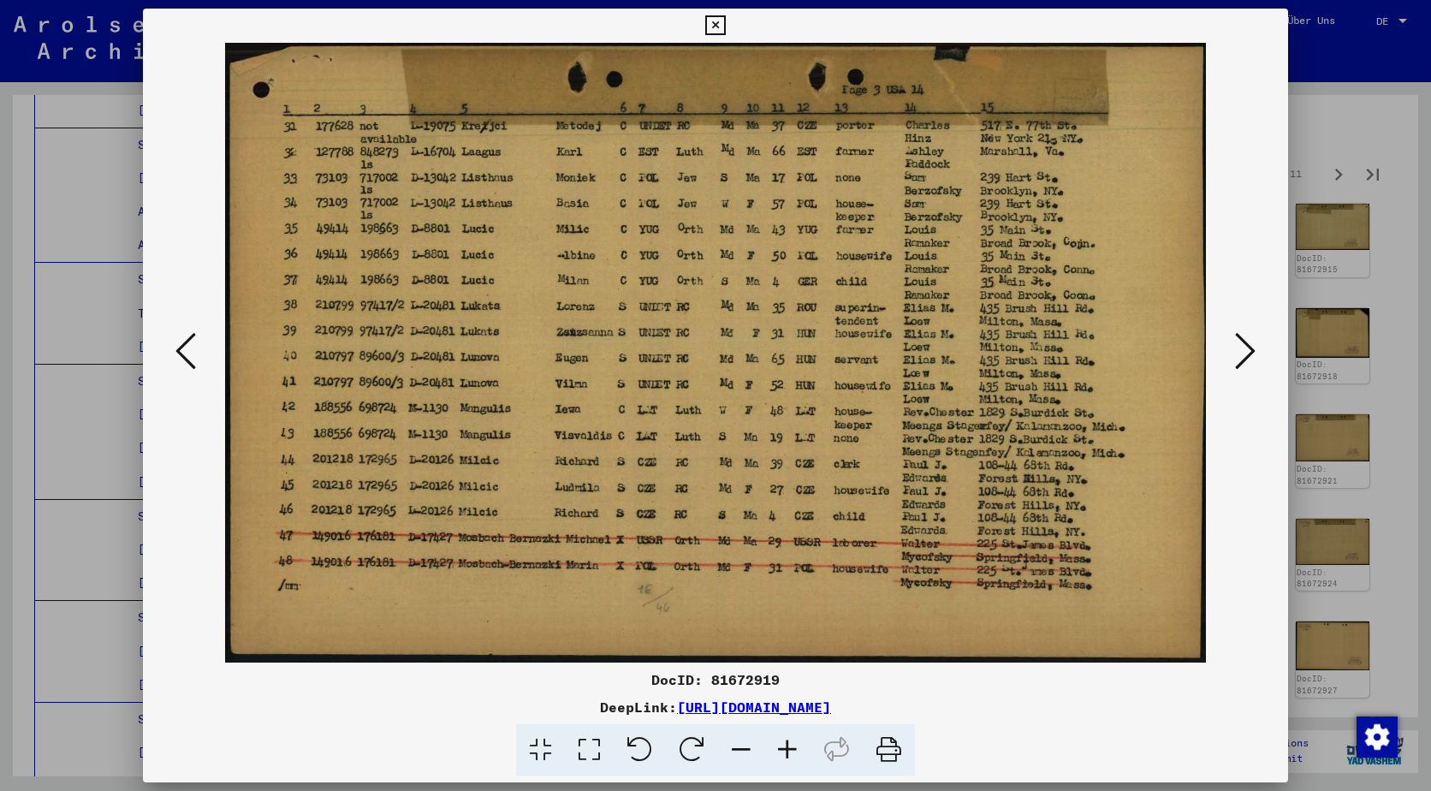
click at [1254, 336] on icon at bounding box center [1245, 350] width 21 height 41
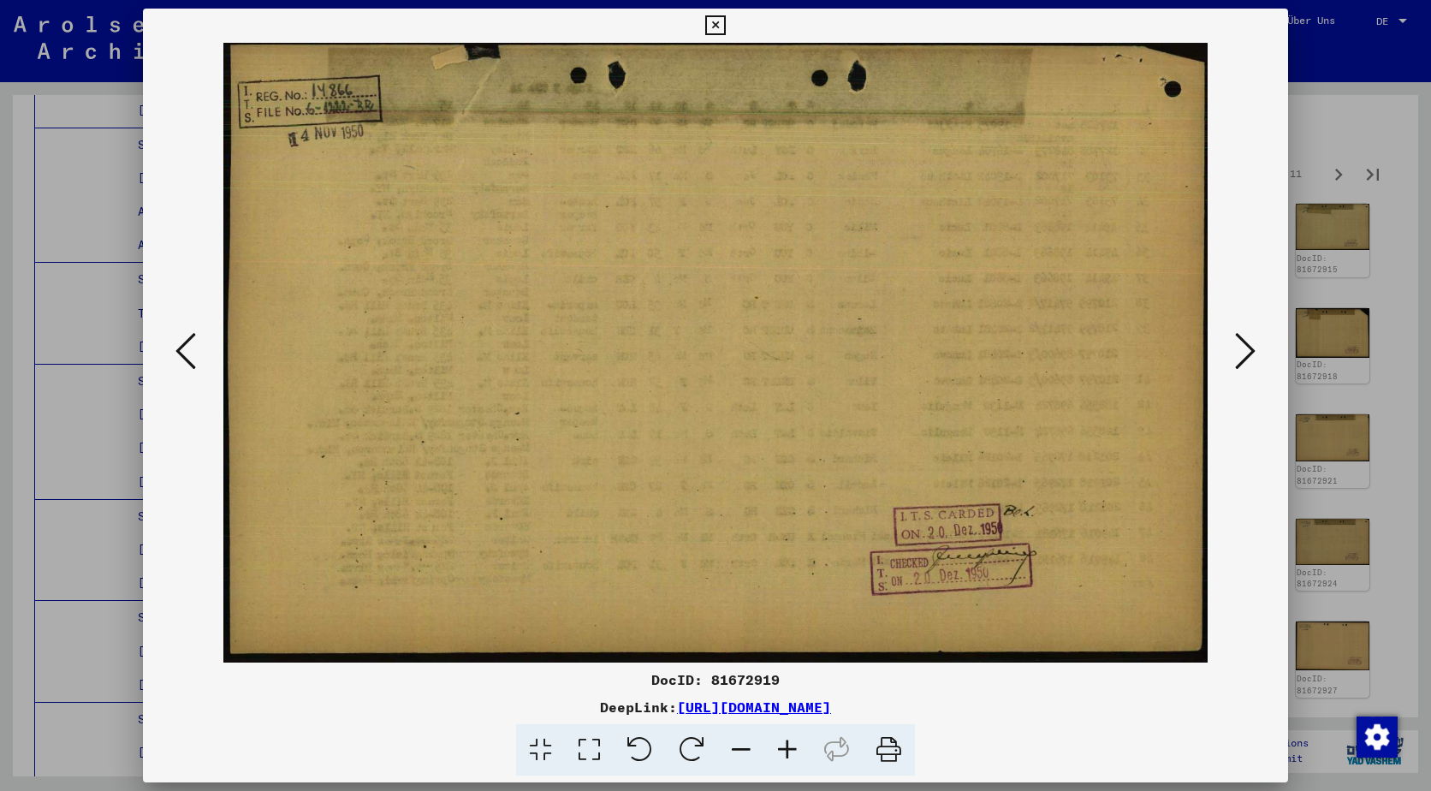
click at [1254, 336] on icon at bounding box center [1245, 350] width 21 height 41
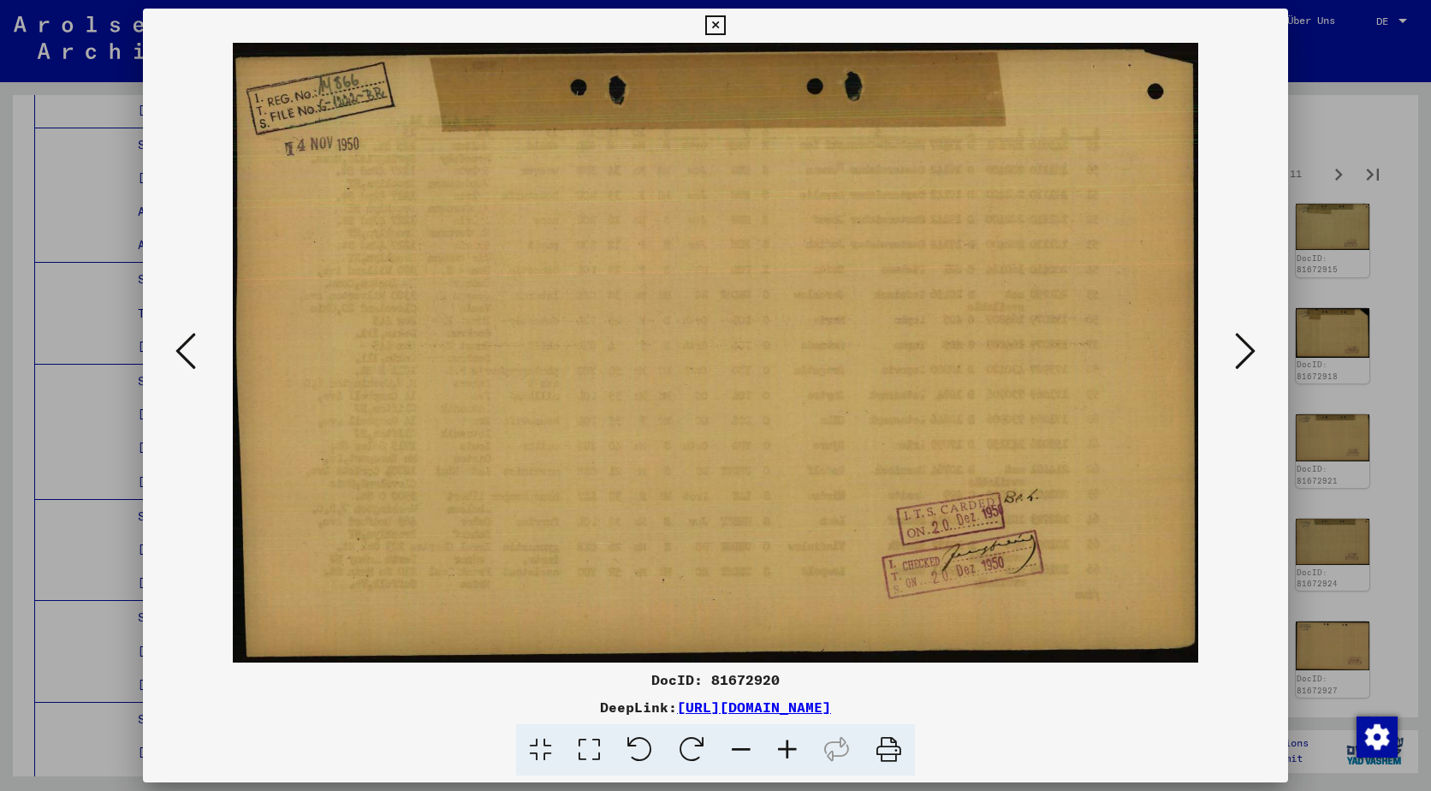
click at [1254, 336] on icon at bounding box center [1245, 350] width 21 height 41
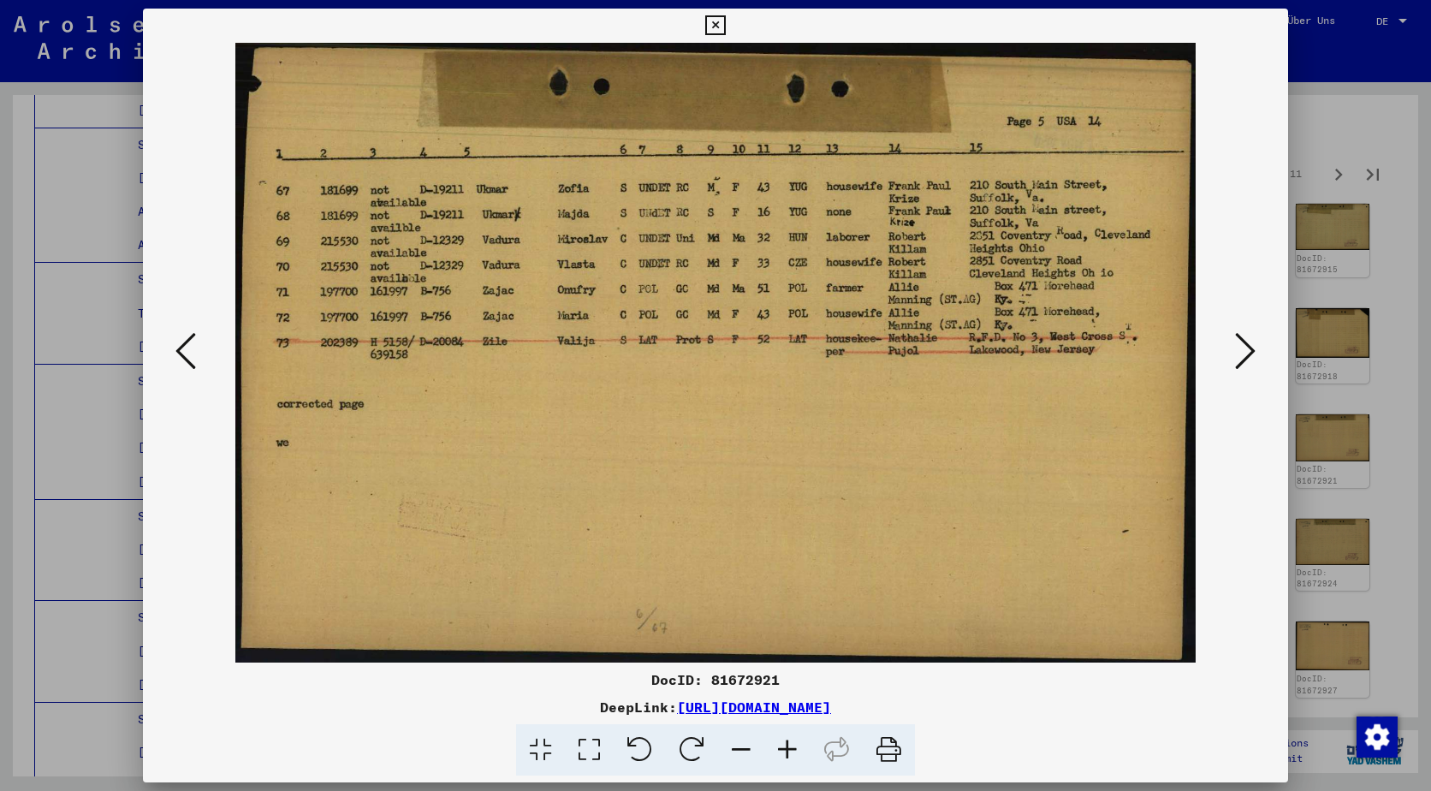
click at [1254, 336] on icon at bounding box center [1245, 350] width 21 height 41
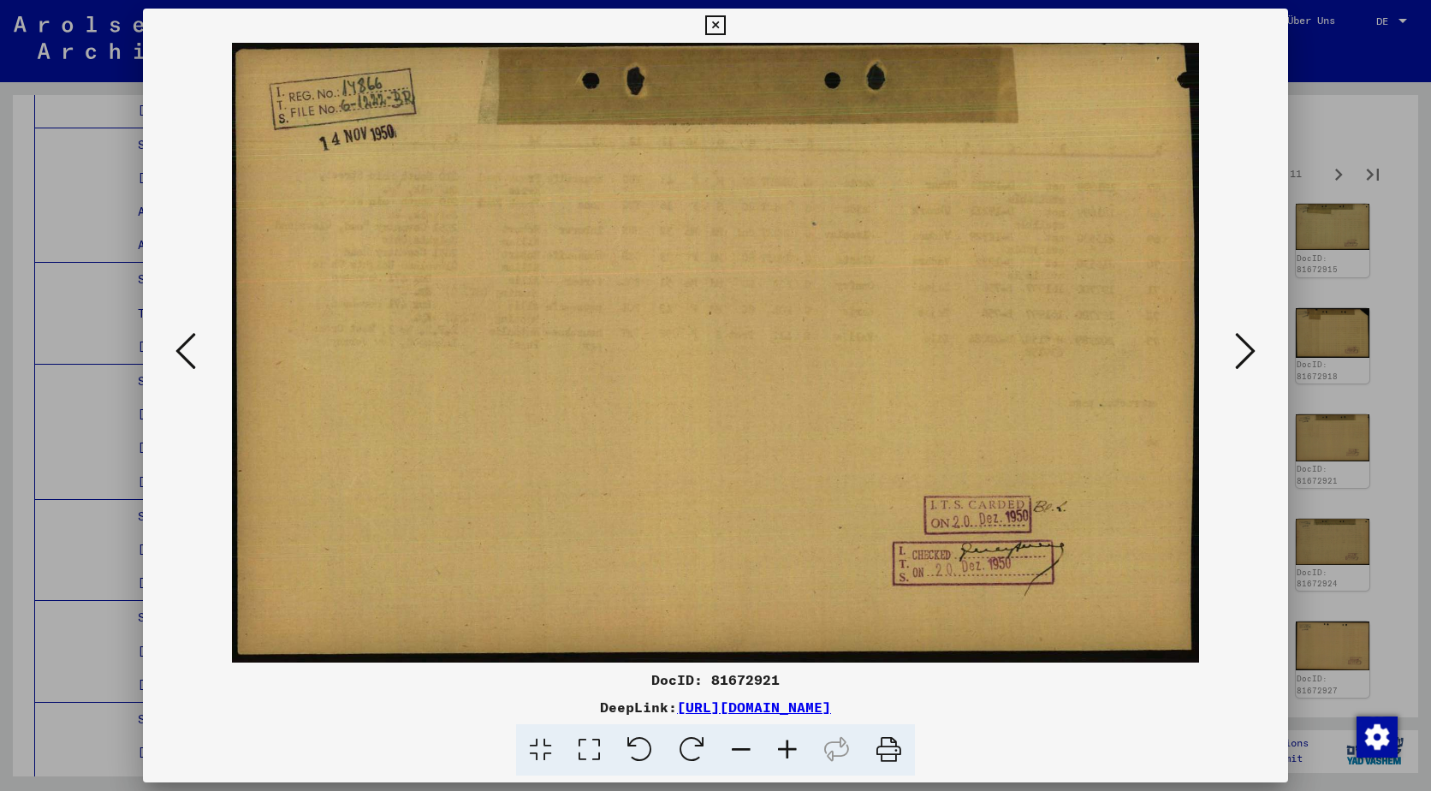
click at [1254, 336] on icon at bounding box center [1245, 350] width 21 height 41
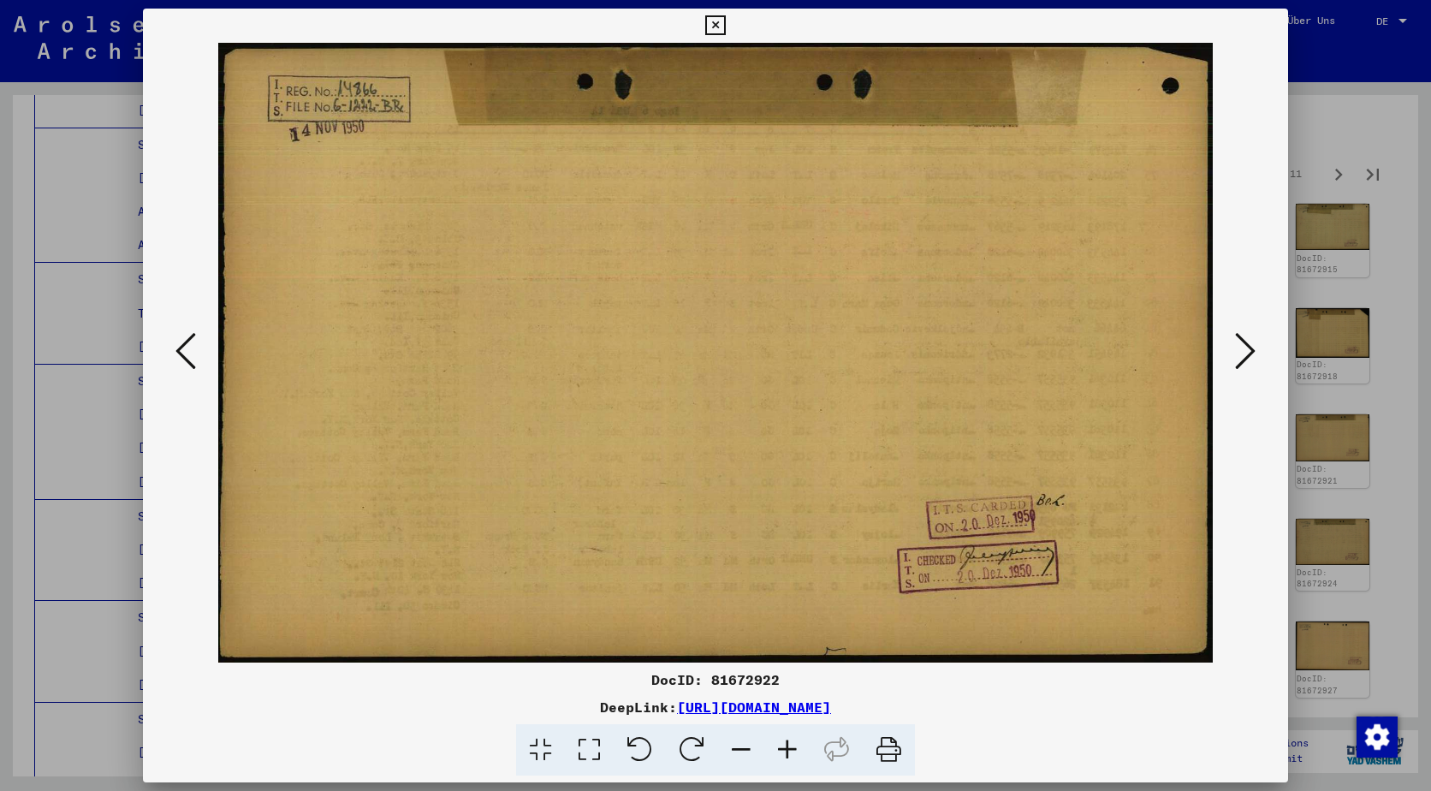
click at [1254, 336] on icon at bounding box center [1245, 350] width 21 height 41
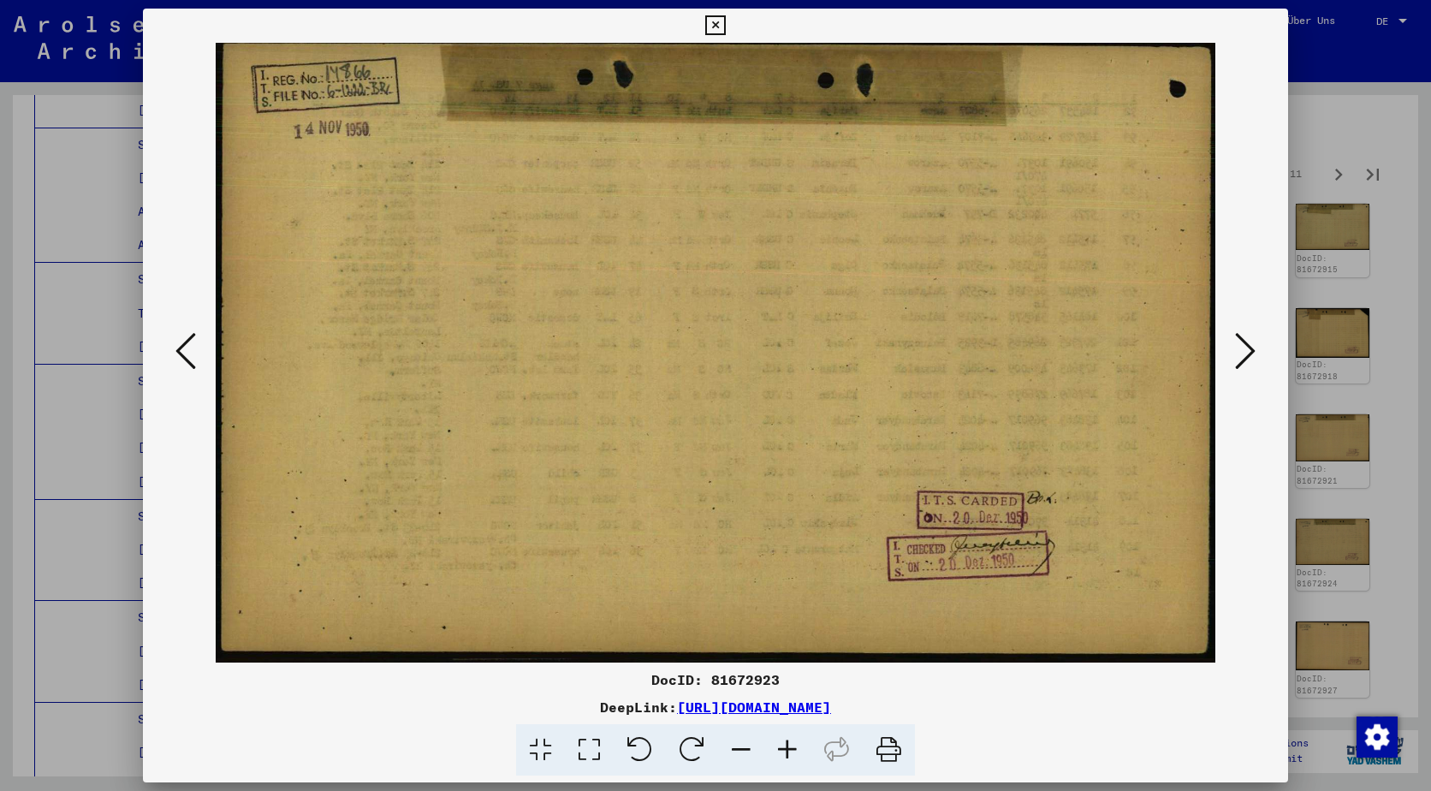
click at [1254, 336] on icon at bounding box center [1245, 350] width 21 height 41
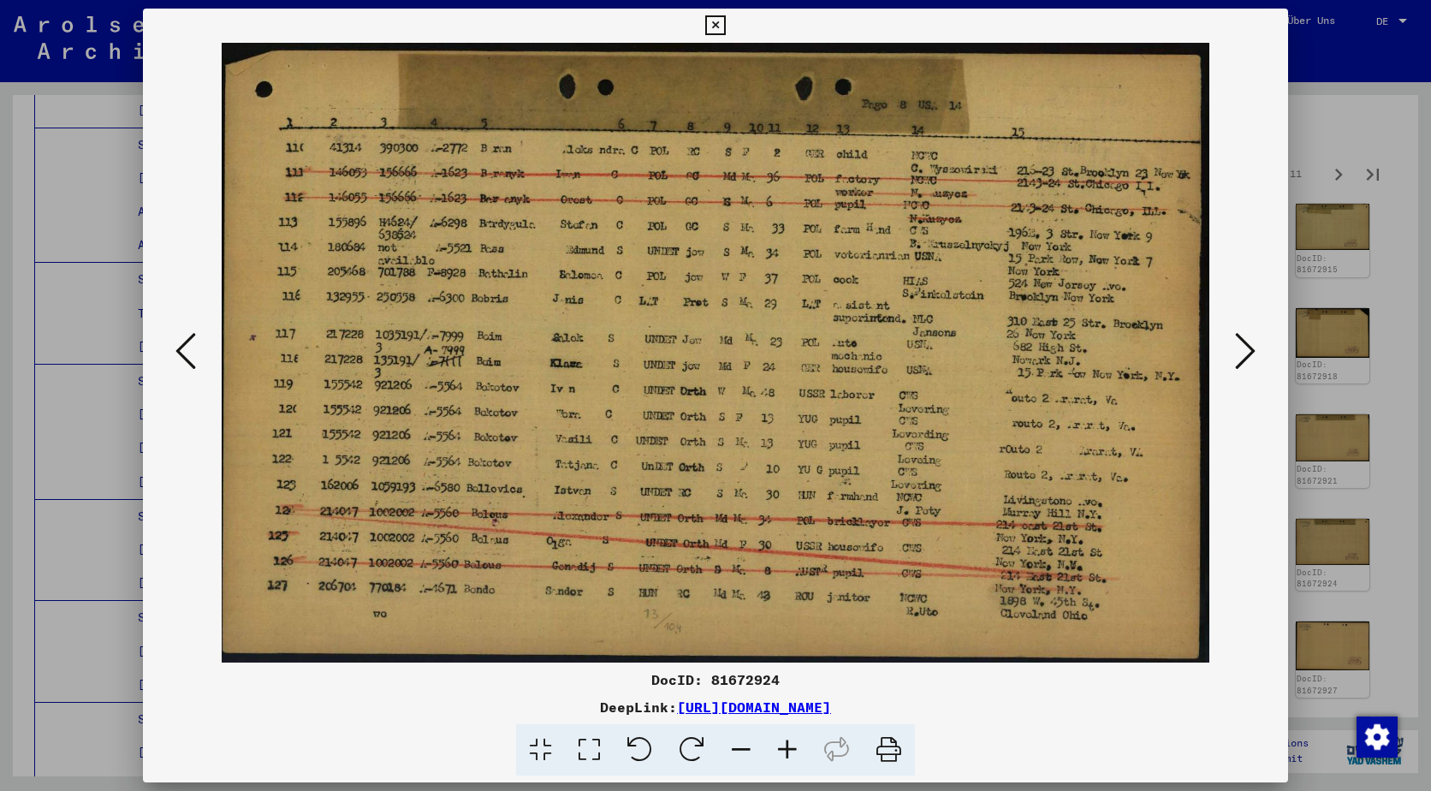
click at [1254, 336] on icon at bounding box center [1245, 350] width 21 height 41
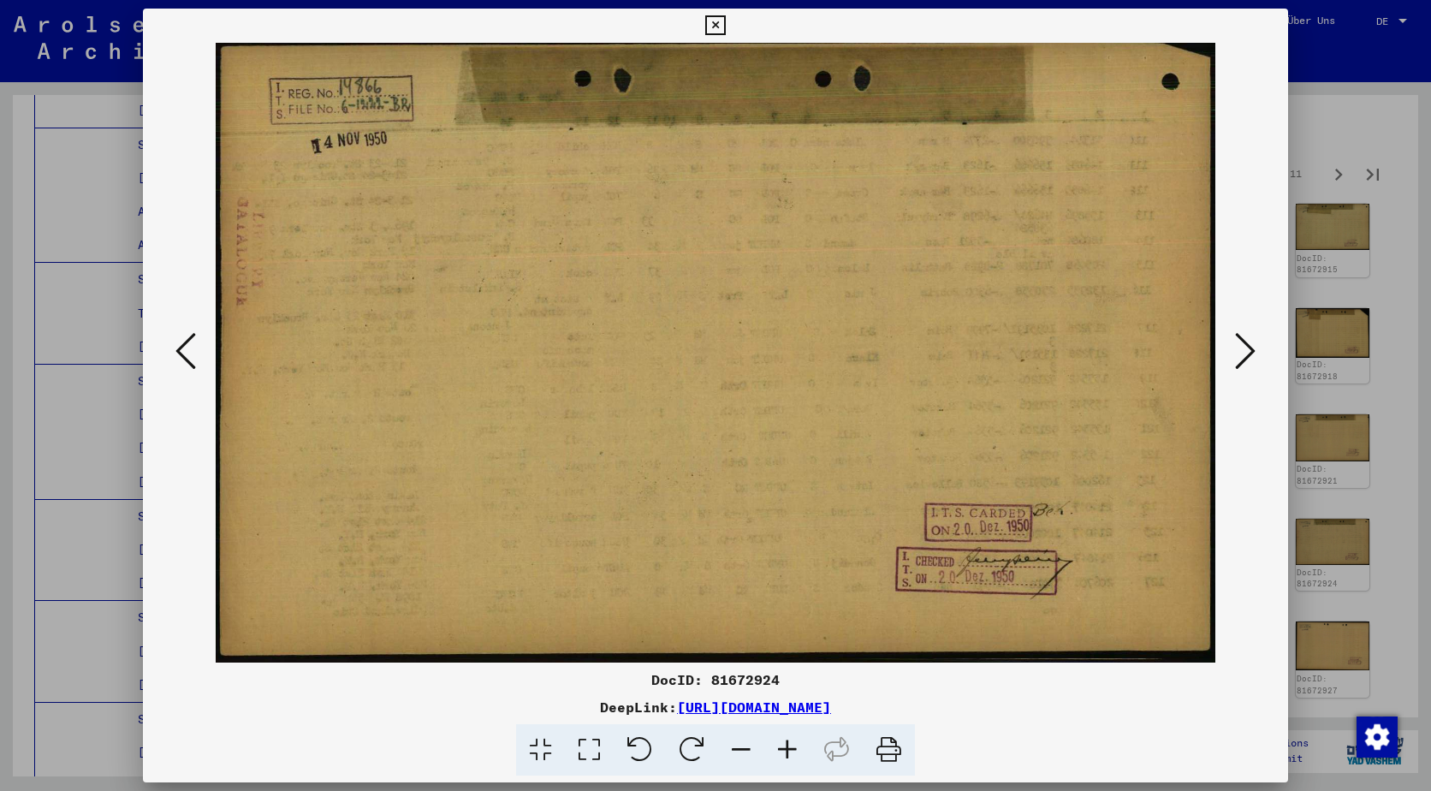
click at [1254, 336] on icon at bounding box center [1245, 350] width 21 height 41
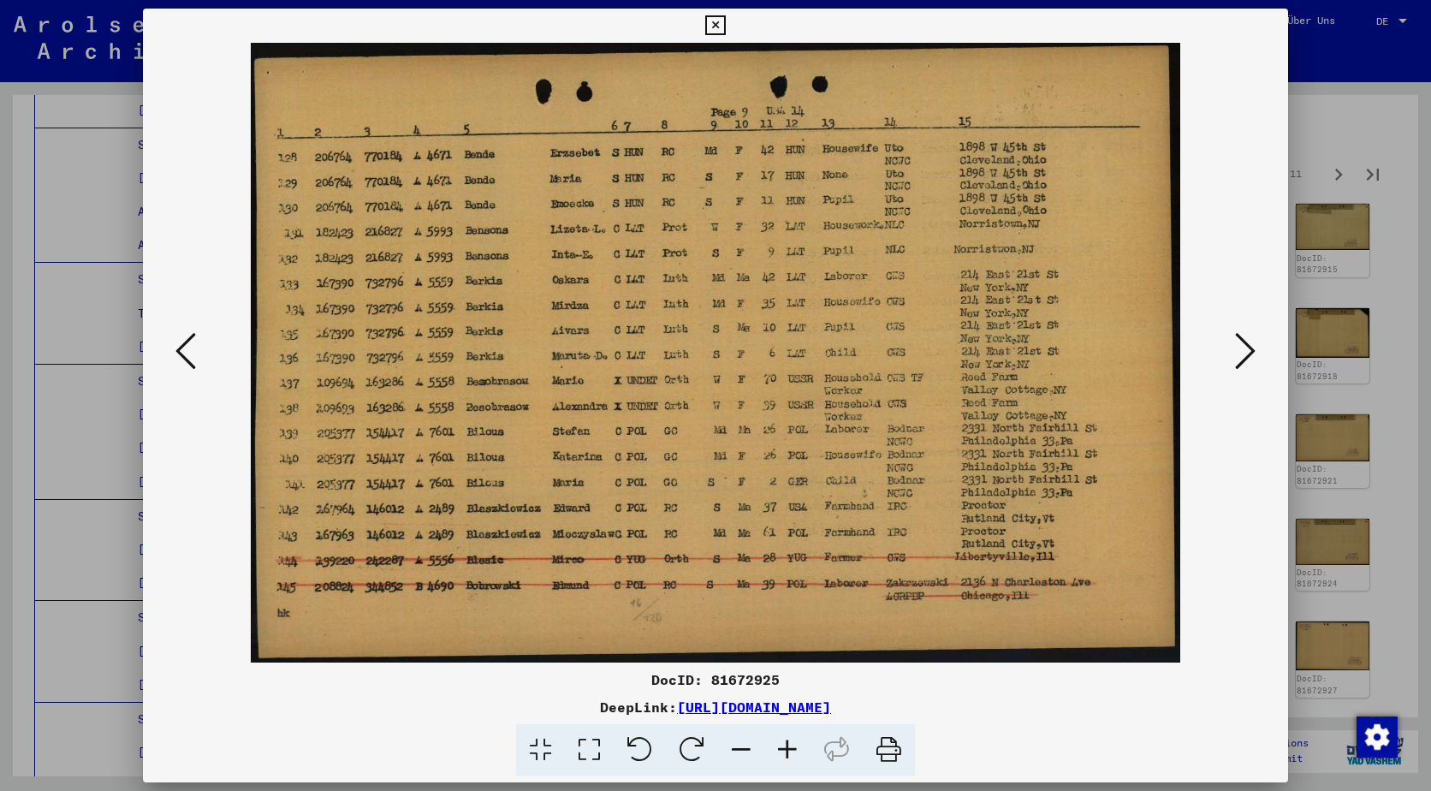
click at [1254, 336] on icon at bounding box center [1245, 350] width 21 height 41
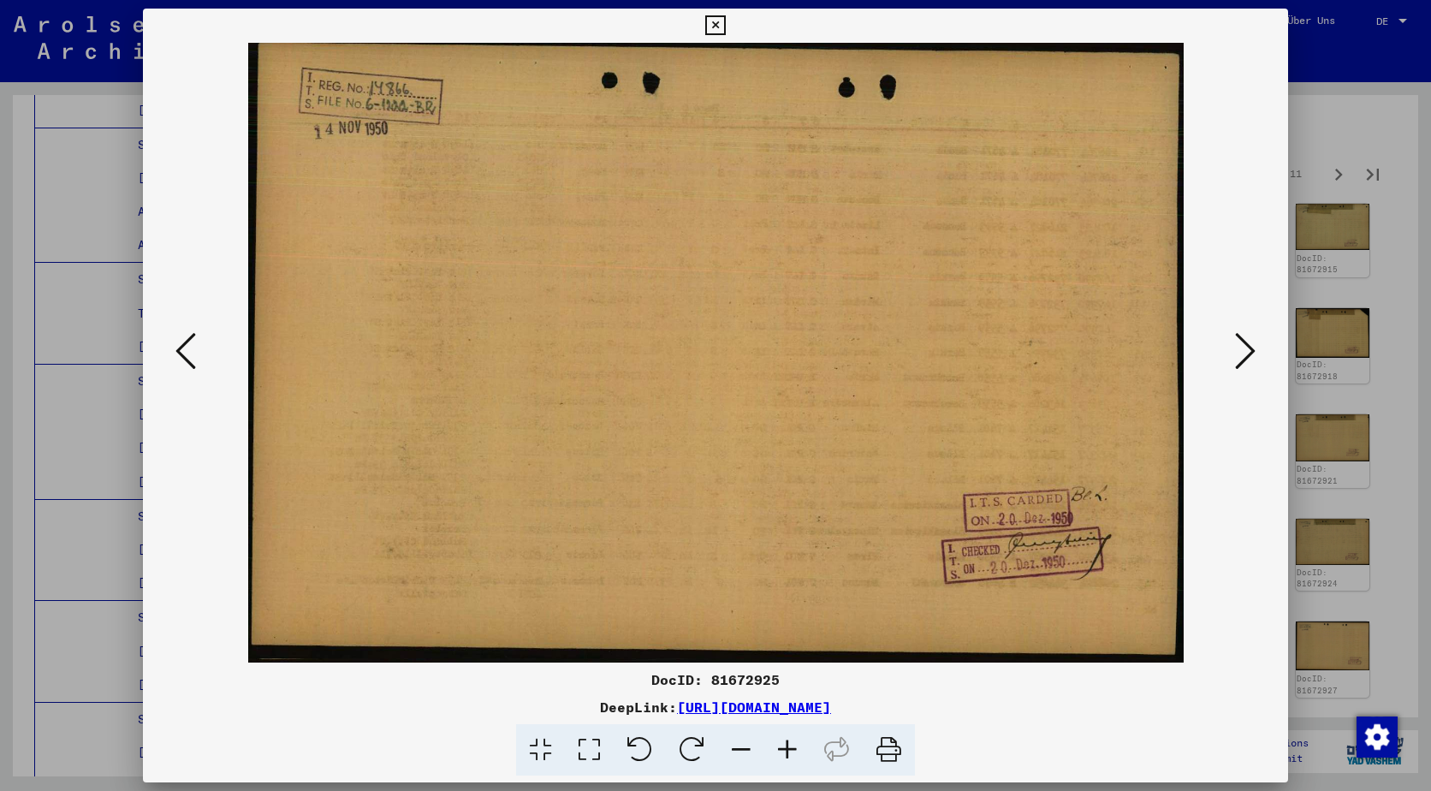
click at [1254, 336] on icon at bounding box center [1245, 350] width 21 height 41
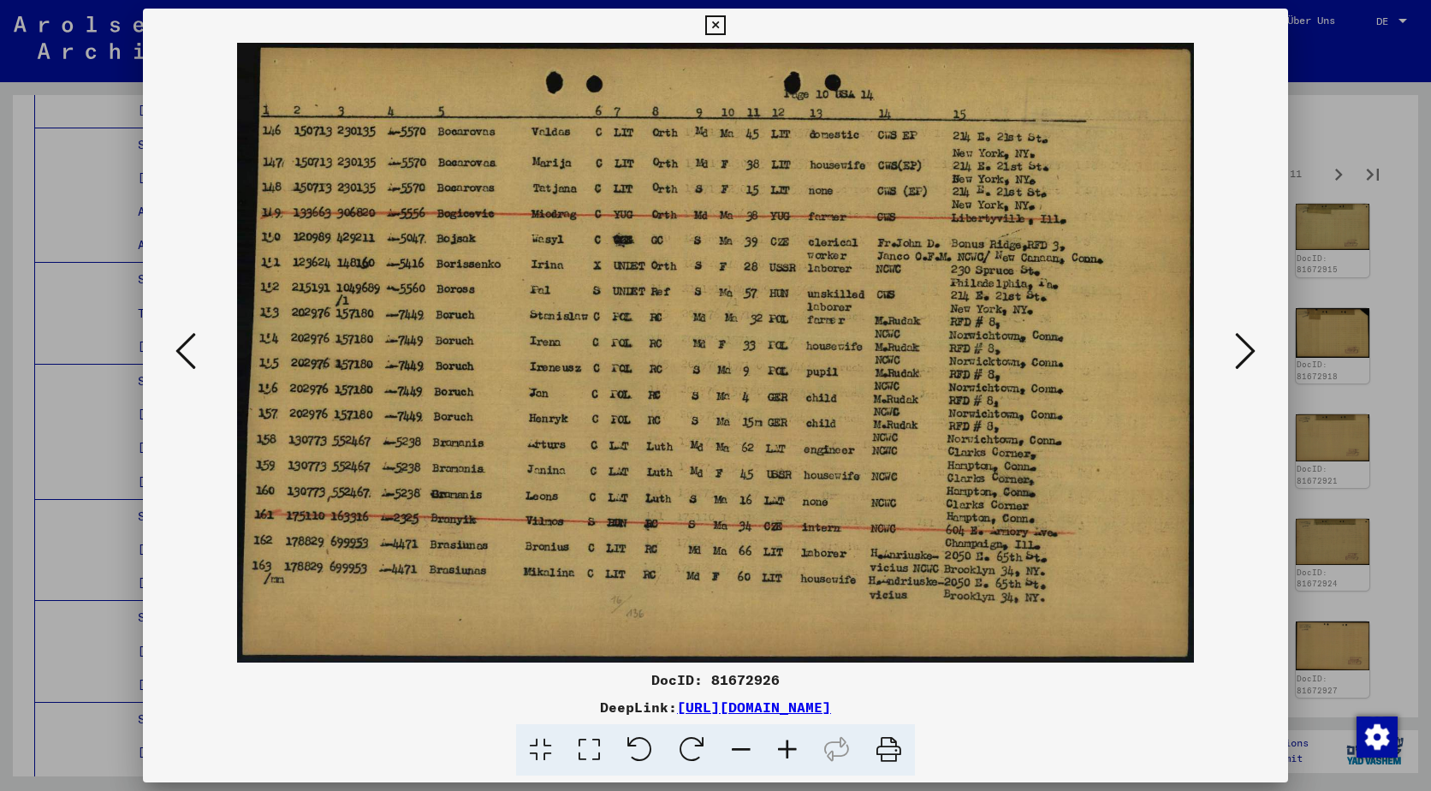
click at [1254, 336] on icon at bounding box center [1245, 350] width 21 height 41
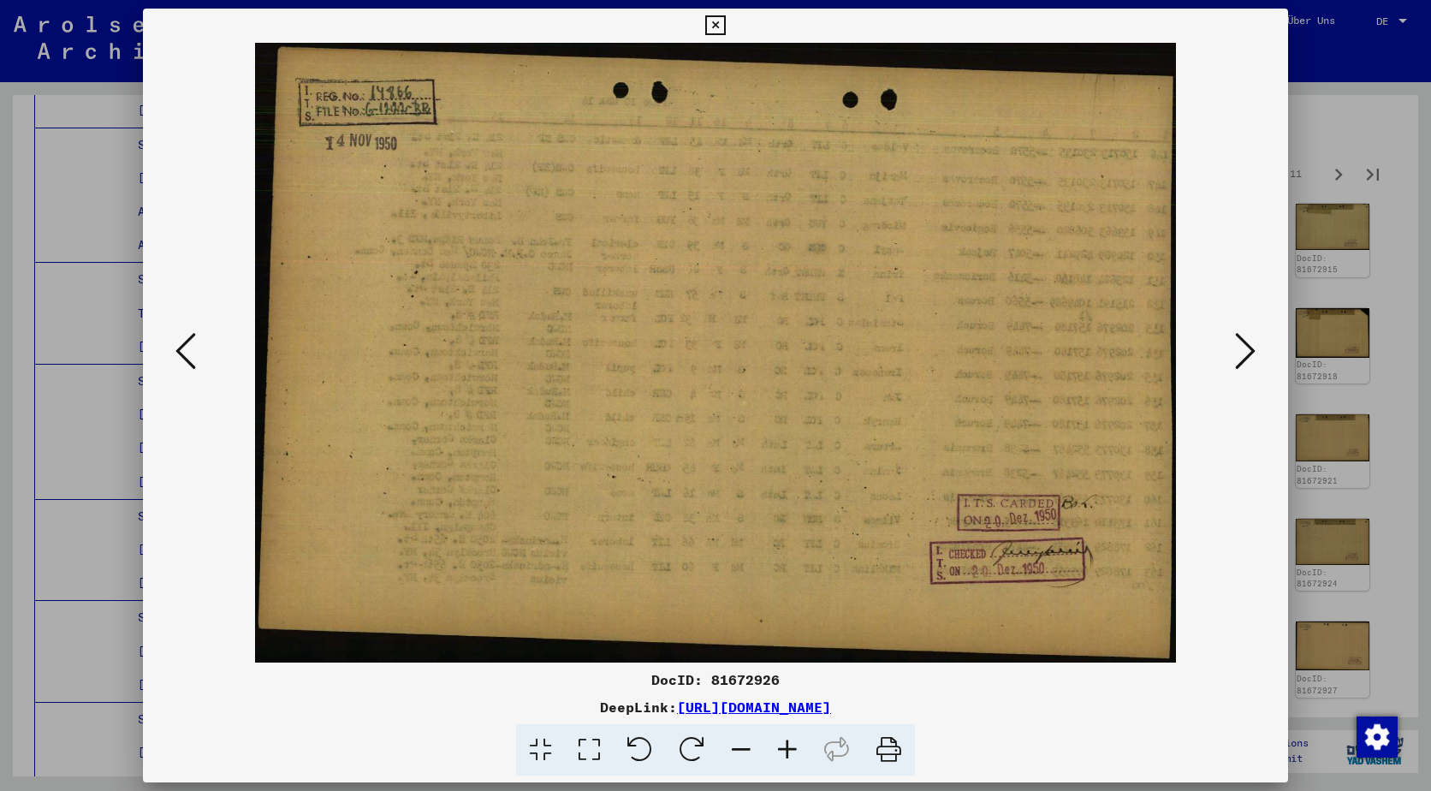
click at [1358, 306] on div at bounding box center [715, 395] width 1431 height 791
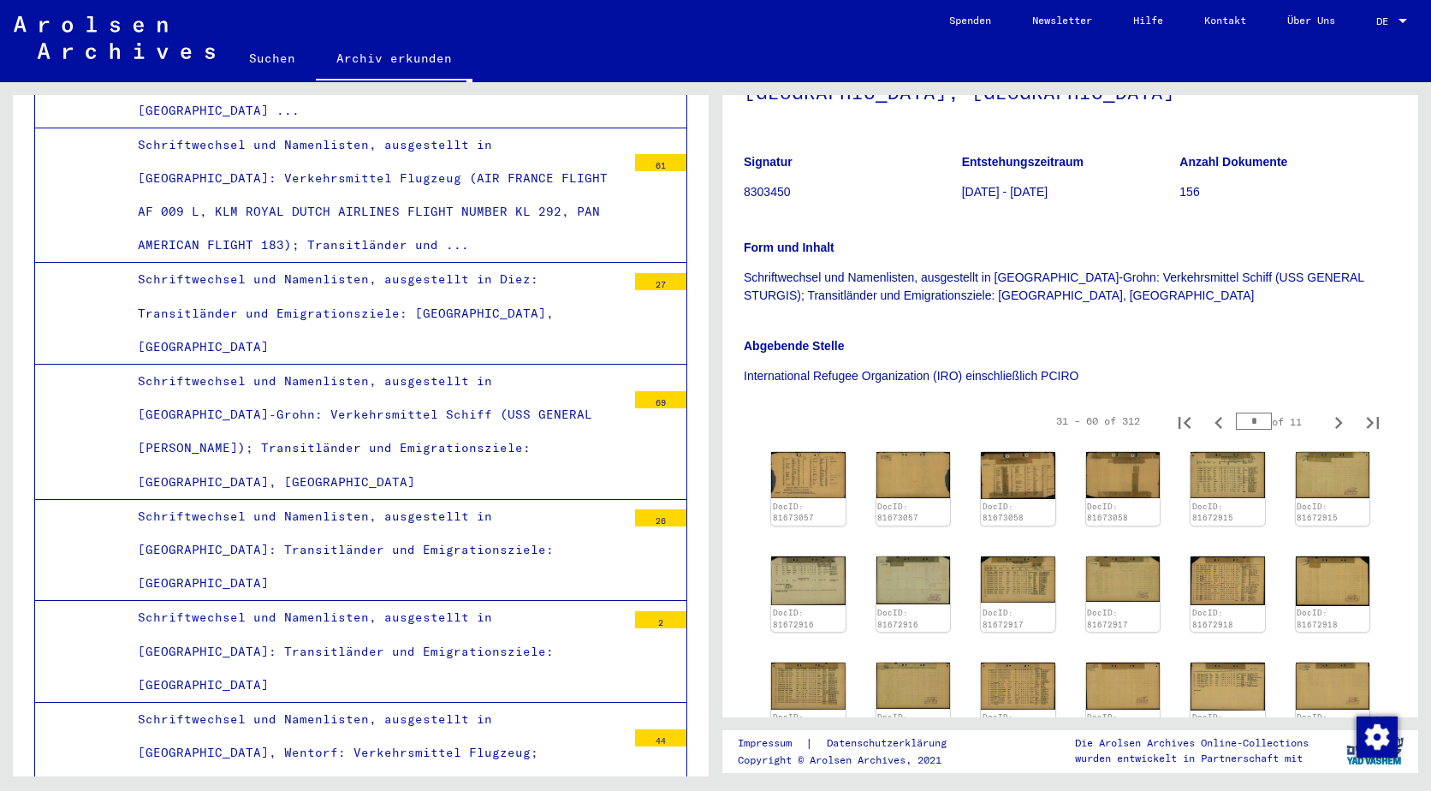
scroll to position [217, 0]
